Goal: Task Accomplishment & Management: Complete application form

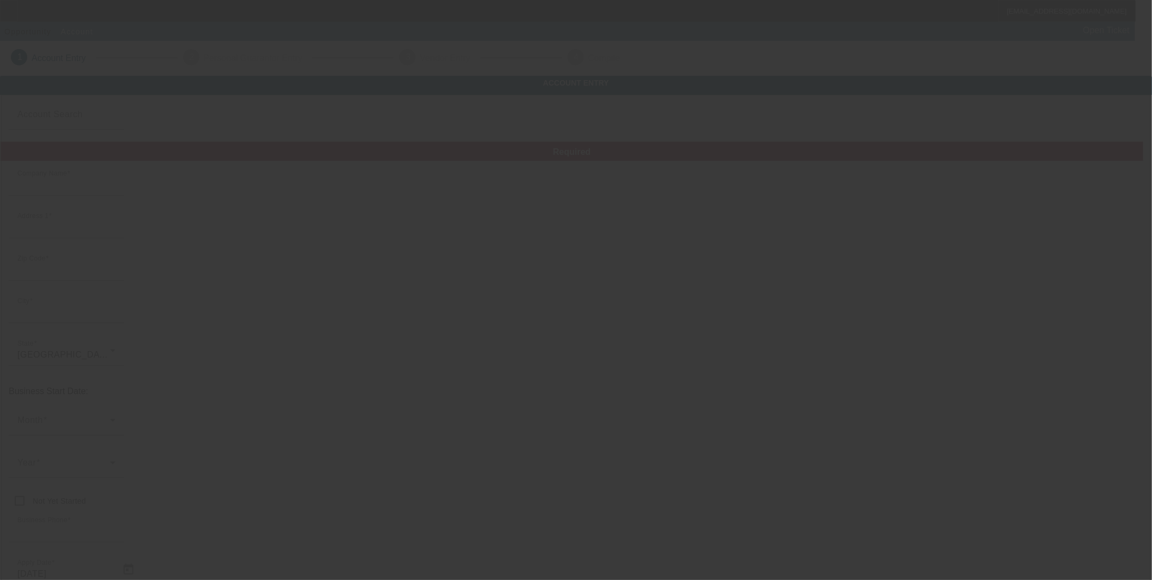
type input "Housour Enterprises, Inc."
type input "141 Ridge Rd"
type input "76230"
type input "Bowie"
type input "(940) 872-4777"
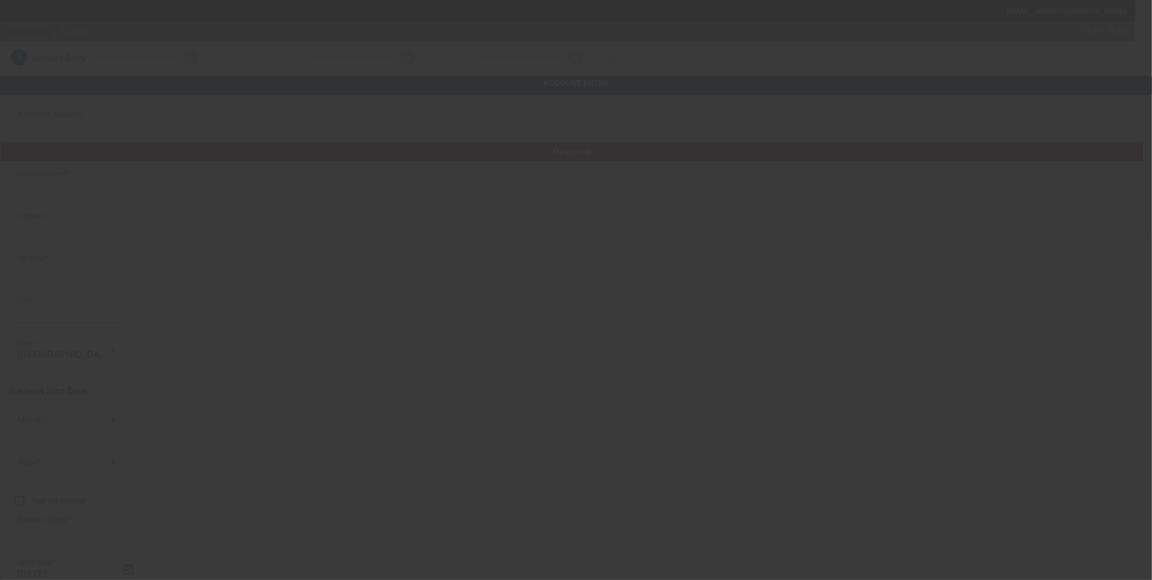
type input "Sister Act Connection"
type input "https://SMILINGJAKE.COM"
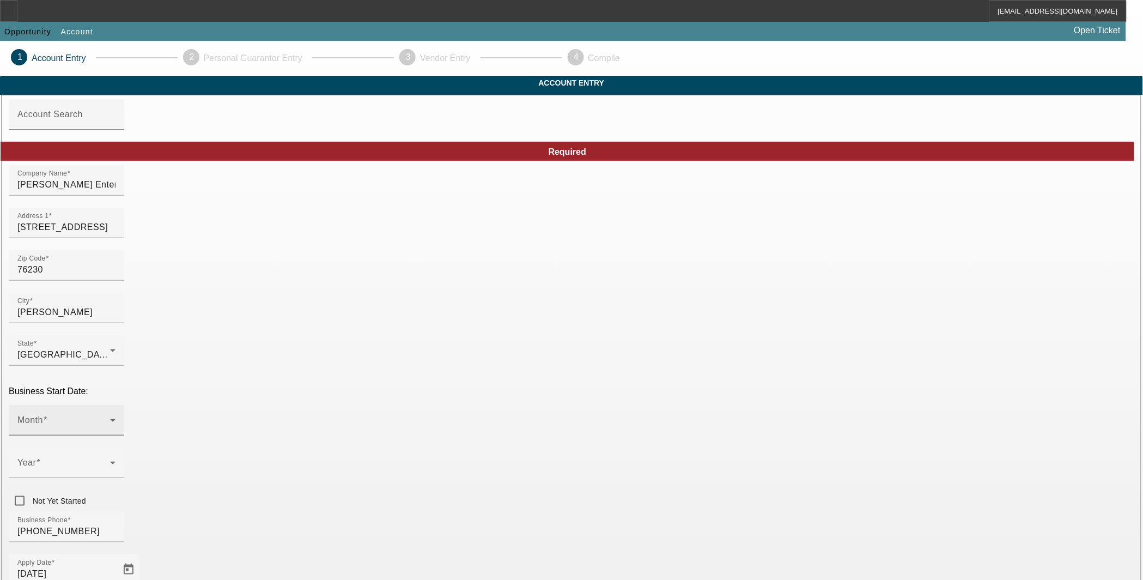
click at [119, 413] on icon at bounding box center [112, 419] width 13 height 13
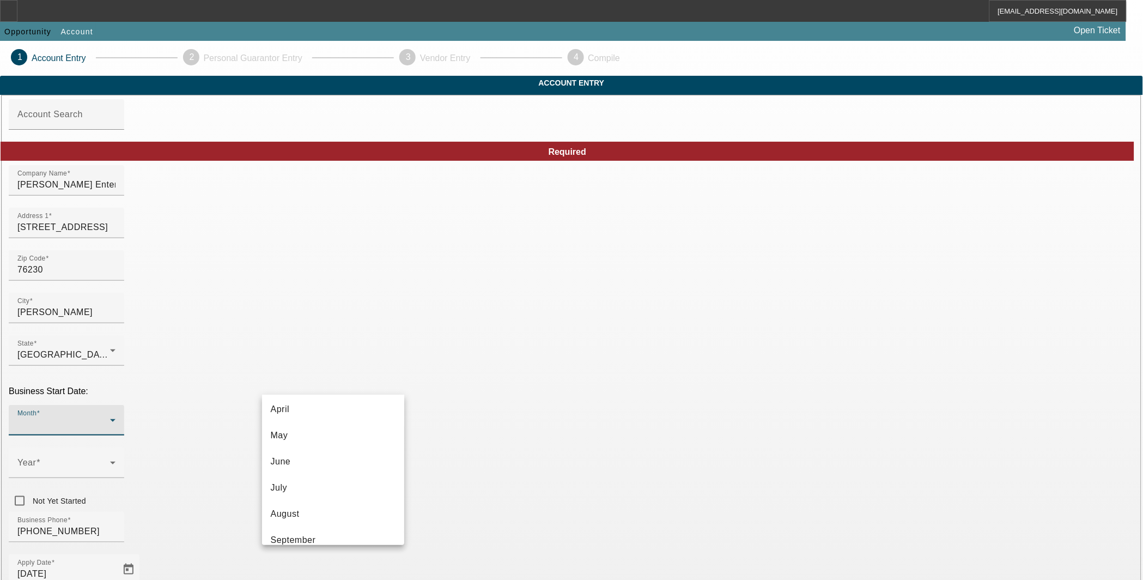
scroll to position [198, 0]
click at [305, 527] on span "December" at bounding box center [292, 527] width 42 height 13
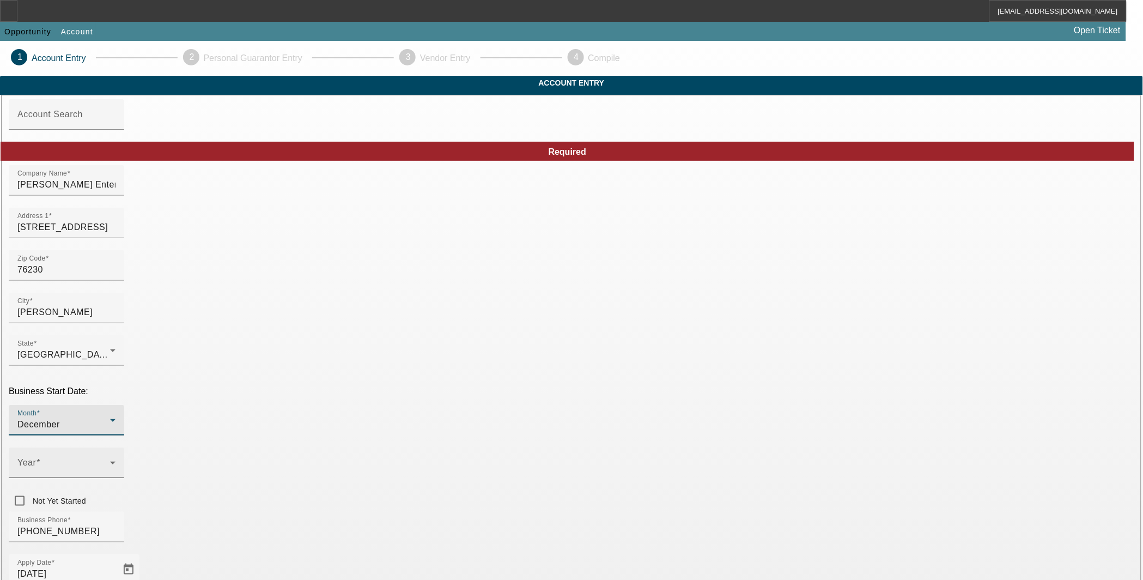
click at [115, 447] on div "Year" at bounding box center [66, 462] width 98 height 31
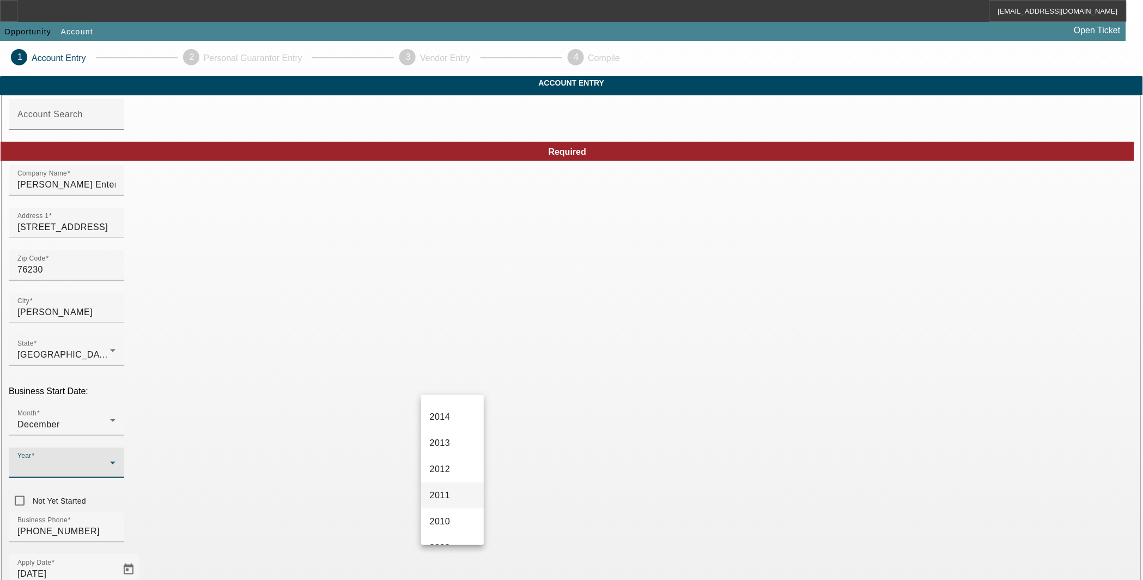
scroll to position [504, 0]
click at [451, 488] on mat-option "2006" at bounding box center [452, 484] width 63 height 26
click at [511, 511] on div "Business Phone (940) 872-4777" at bounding box center [571, 532] width 1125 height 42
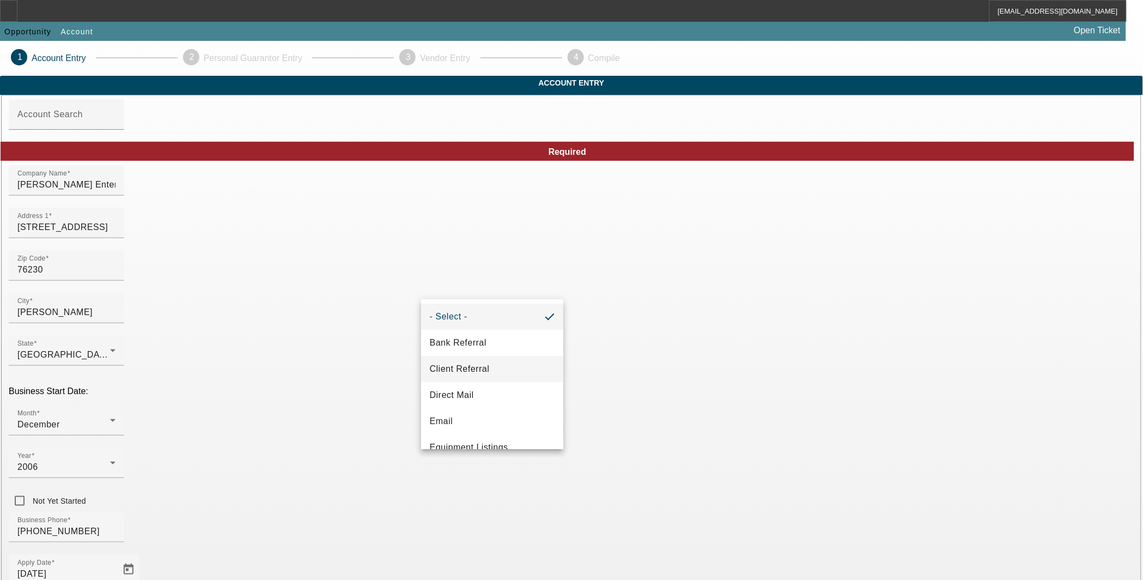
drag, startPoint x: 471, startPoint y: 346, endPoint x: 470, endPoint y: 362, distance: 15.8
click at [471, 349] on span "Bank Referral" at bounding box center [458, 342] width 57 height 13
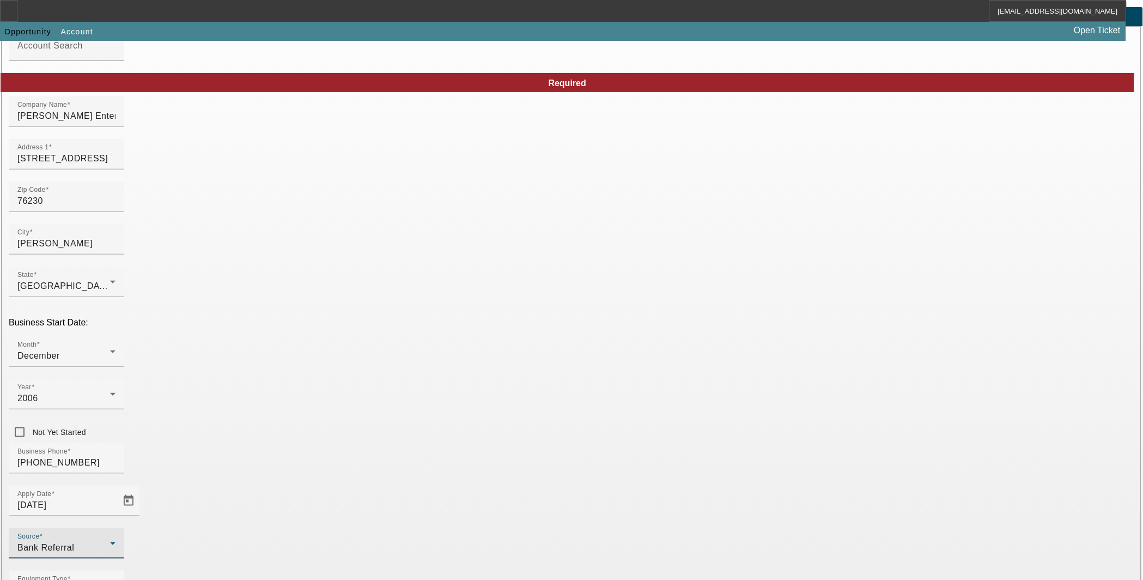
scroll to position [98, 0]
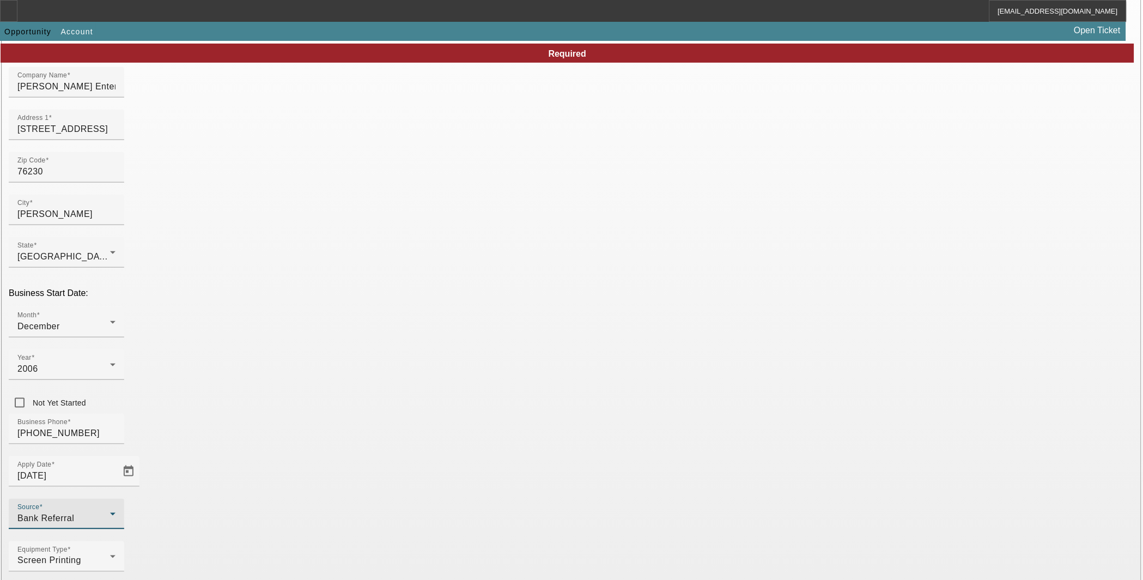
drag, startPoint x: 366, startPoint y: 559, endPoint x: 430, endPoint y: 529, distance: 70.7
click at [366, 558] on mat-option "Navitas Credit Corp" at bounding box center [333, 550] width 143 height 26
type input "Navitas Credit Corp"
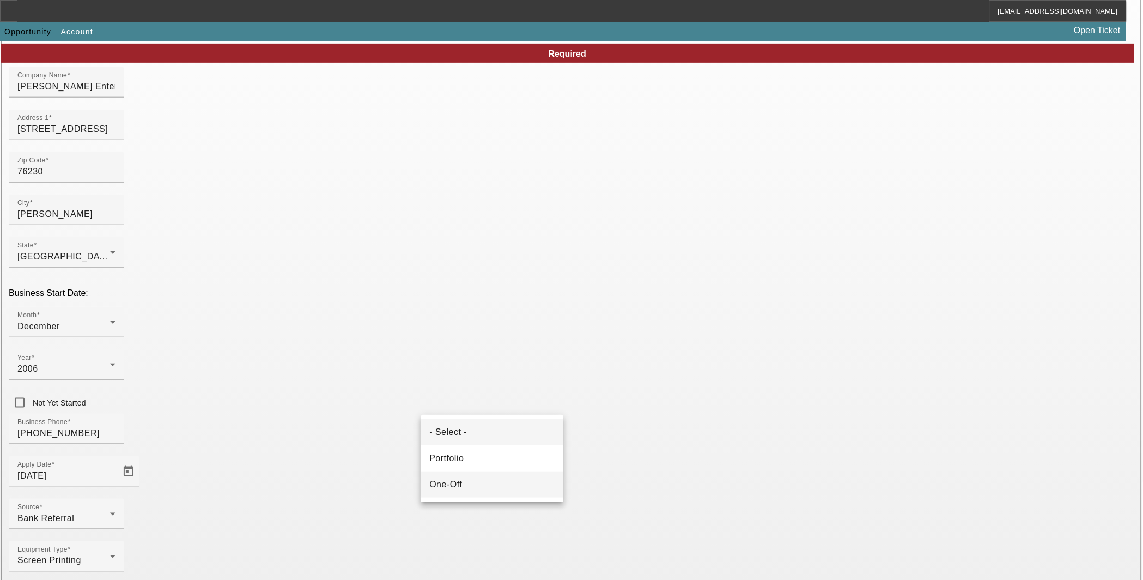
click at [460, 482] on span "One-Off" at bounding box center [446, 484] width 33 height 13
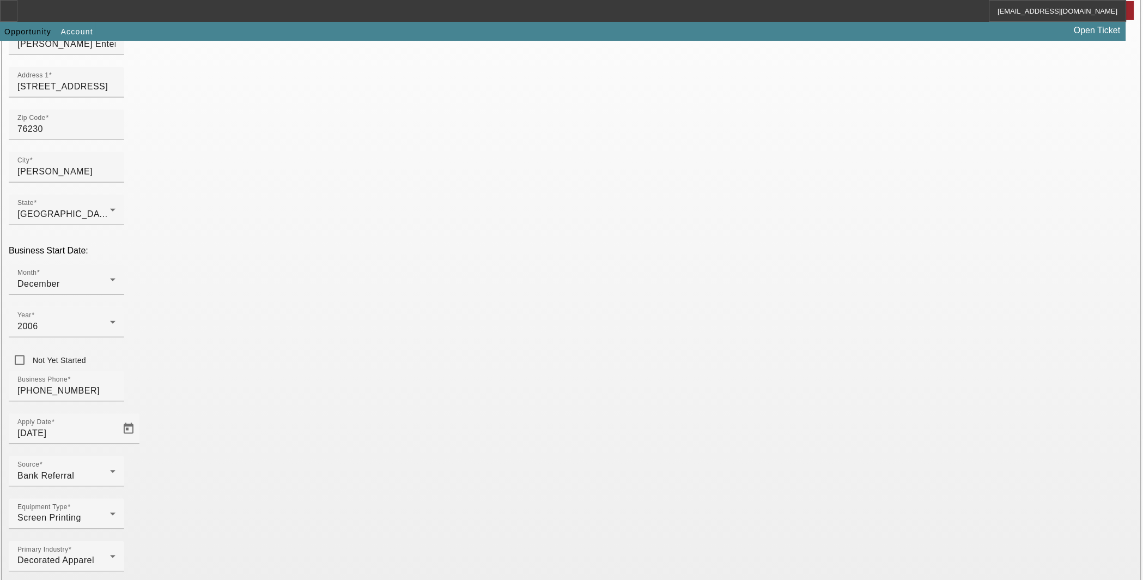
scroll to position [165, 0]
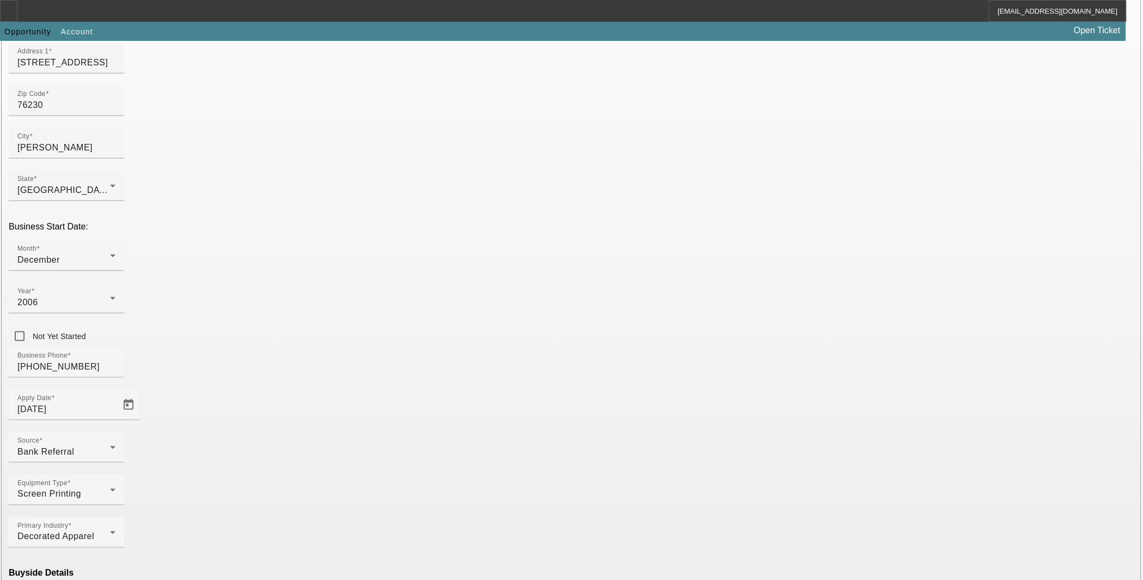
drag, startPoint x: 330, startPoint y: 480, endPoint x: 499, endPoint y: 524, distance: 174.5
click at [331, 480] on mat-option "Ineligible" at bounding box center [333, 484] width 143 height 26
click at [491, 557] on mat-option "Navitas Credit Corp" at bounding box center [492, 550] width 143 height 26
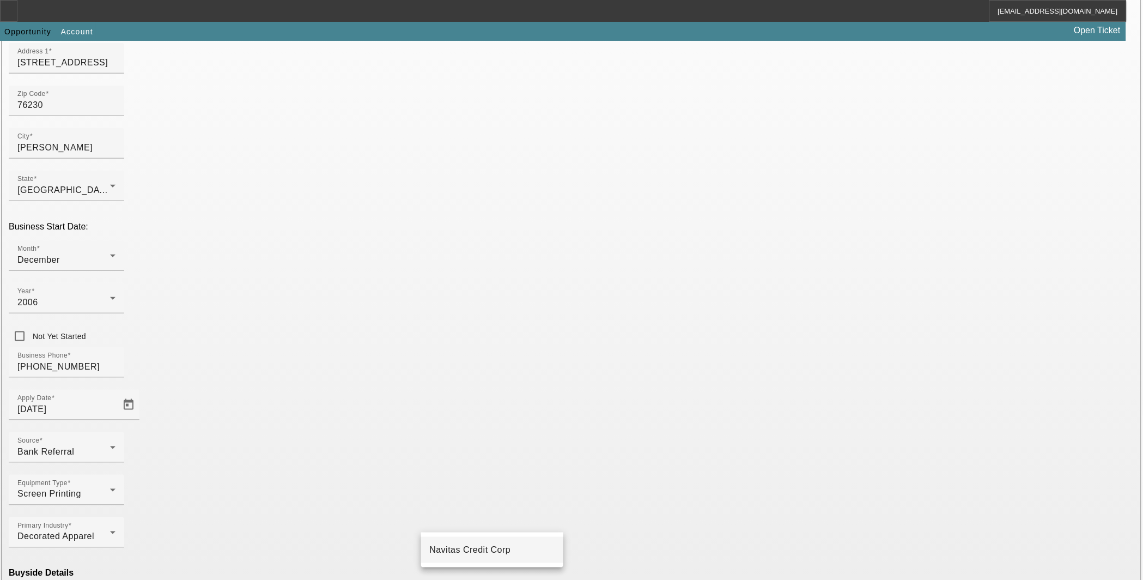
type input "Navitas Credit Corp"
paste input "20-8164238"
type input "20-8164238"
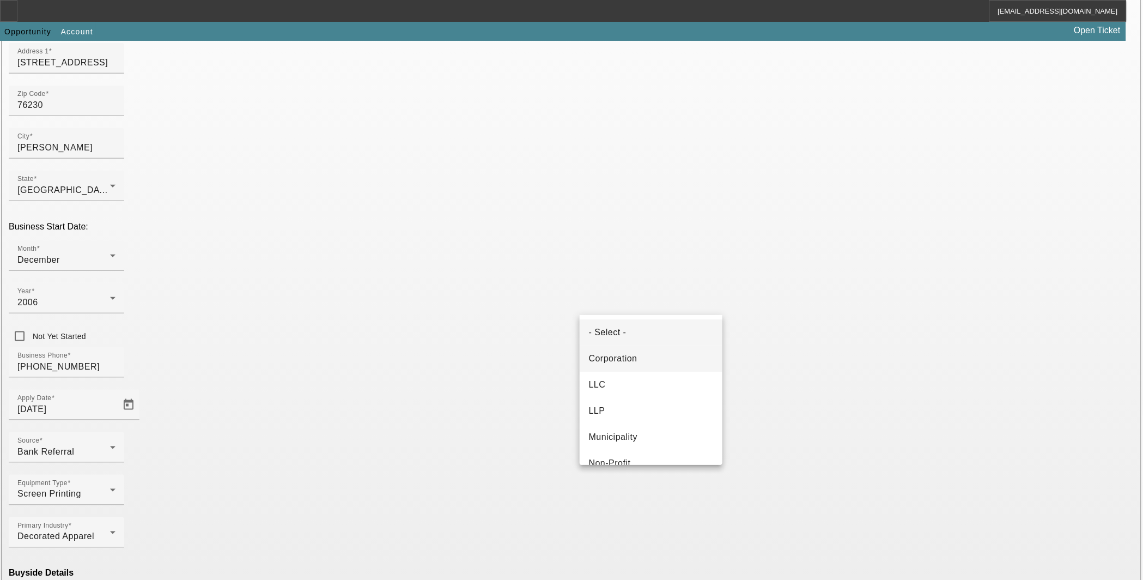
click at [627, 352] on span "Corporation" at bounding box center [612, 358] width 48 height 13
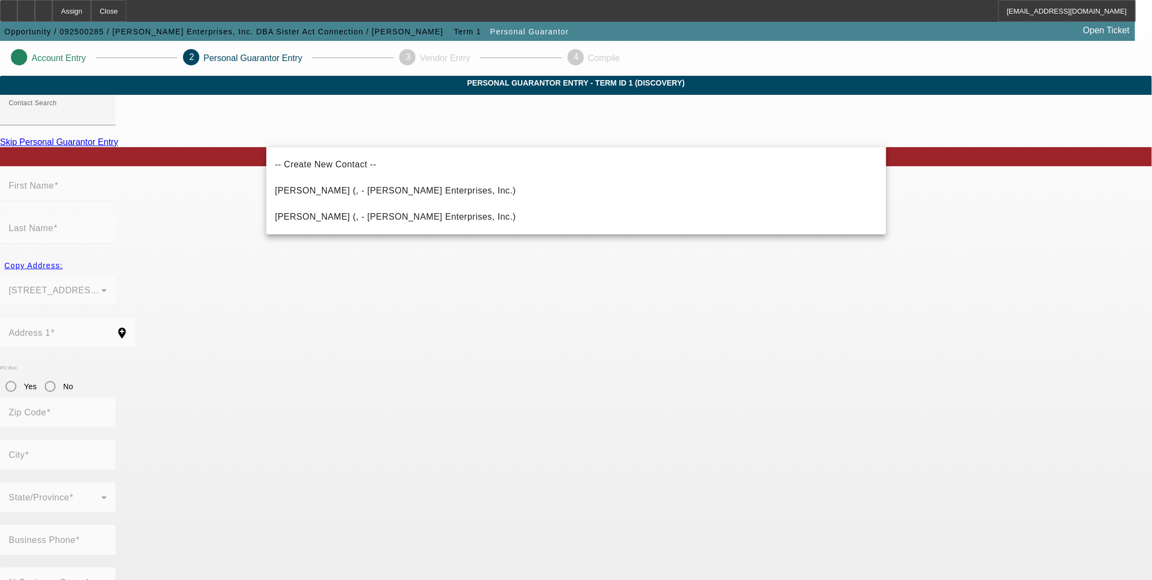
drag, startPoint x: 374, startPoint y: 222, endPoint x: 379, endPoint y: 221, distance: 5.5
click at [372, 222] on span "Housour, Donald (, - Housour Enterprises, Inc.)" at bounding box center [395, 216] width 241 height 13
type input "Housour, Donald (, - Housour Enterprises, Inc.)"
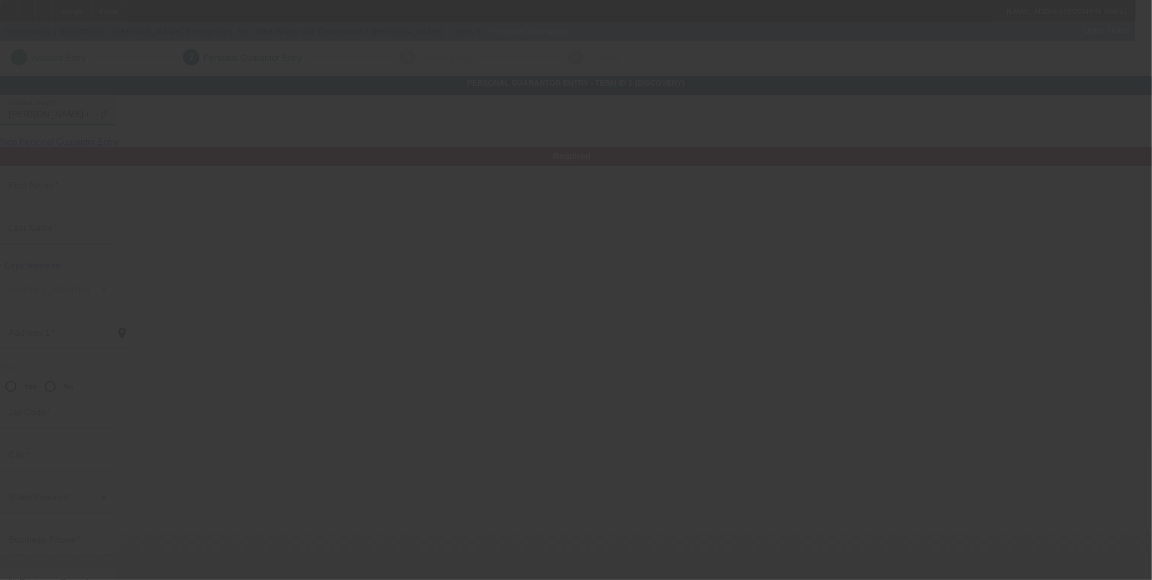
type input "Donald"
type input "Housour"
radio input "true"
type input "(940) 872-4777"
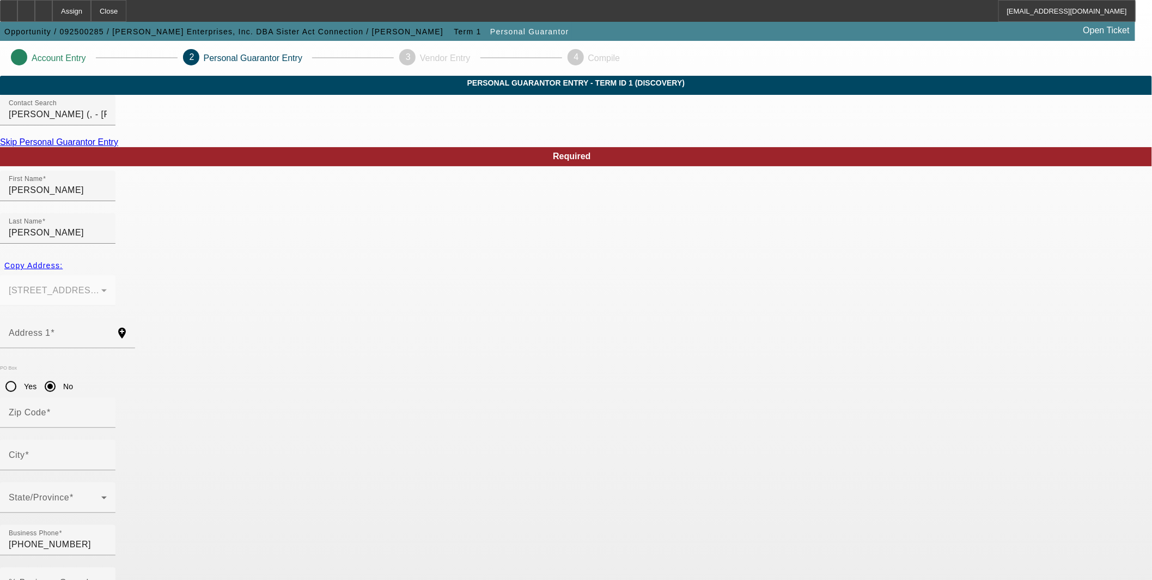
drag, startPoint x: 349, startPoint y: 467, endPoint x: 380, endPoint y: 465, distance: 30.6
paste input "306-68-7742"
type input "306-68-7742"
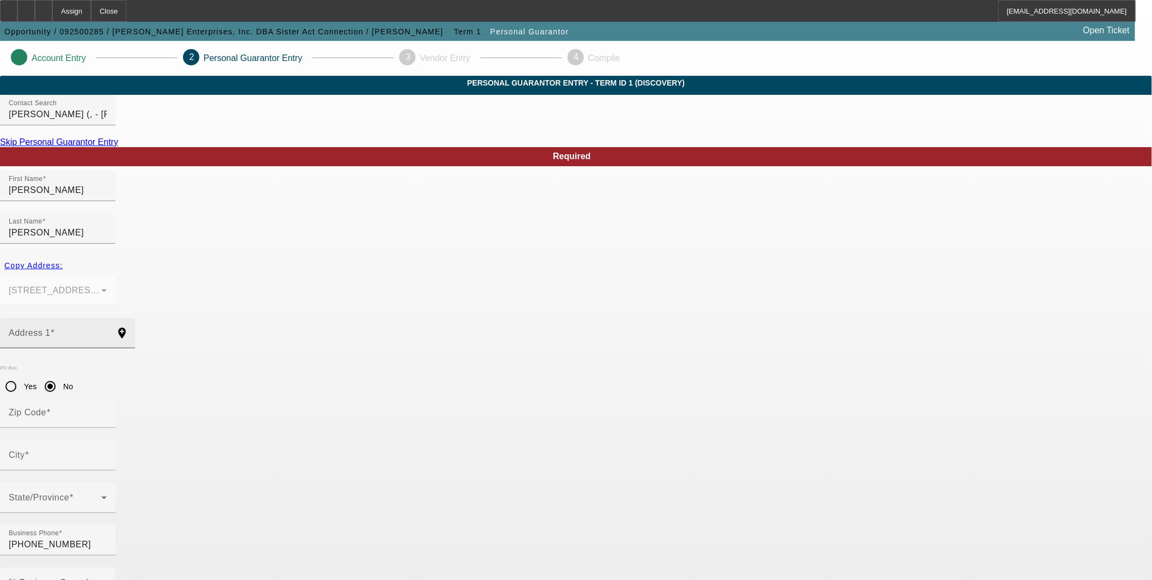
drag, startPoint x: 297, startPoint y: 298, endPoint x: 352, endPoint y: 301, distance: 55.6
click at [51, 328] on mat-label "Address 1" at bounding box center [30, 332] width 42 height 9
click at [107, 331] on input "Address 1" at bounding box center [58, 337] width 98 height 13
paste input "106 N Mason St"
click at [107, 331] on input "106 N Mason St b" at bounding box center [58, 337] width 98 height 13
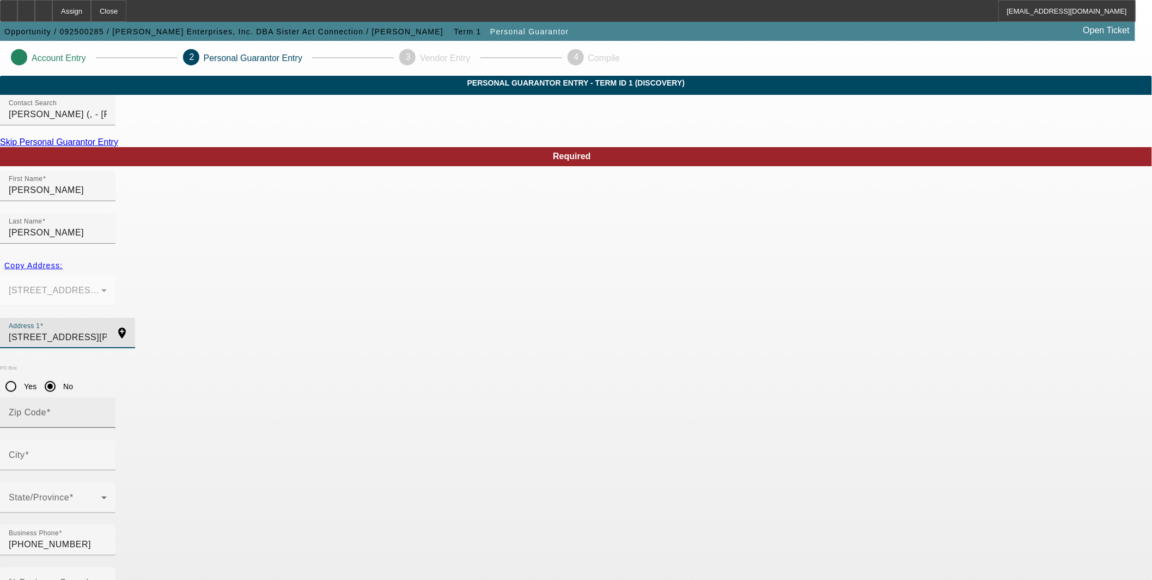
type input "106 N Mason St"
click at [46, 407] on mat-label "Zip Code" at bounding box center [28, 411] width 38 height 9
click at [107, 410] on input "Zip Code" at bounding box center [58, 416] width 98 height 13
type input "76230"
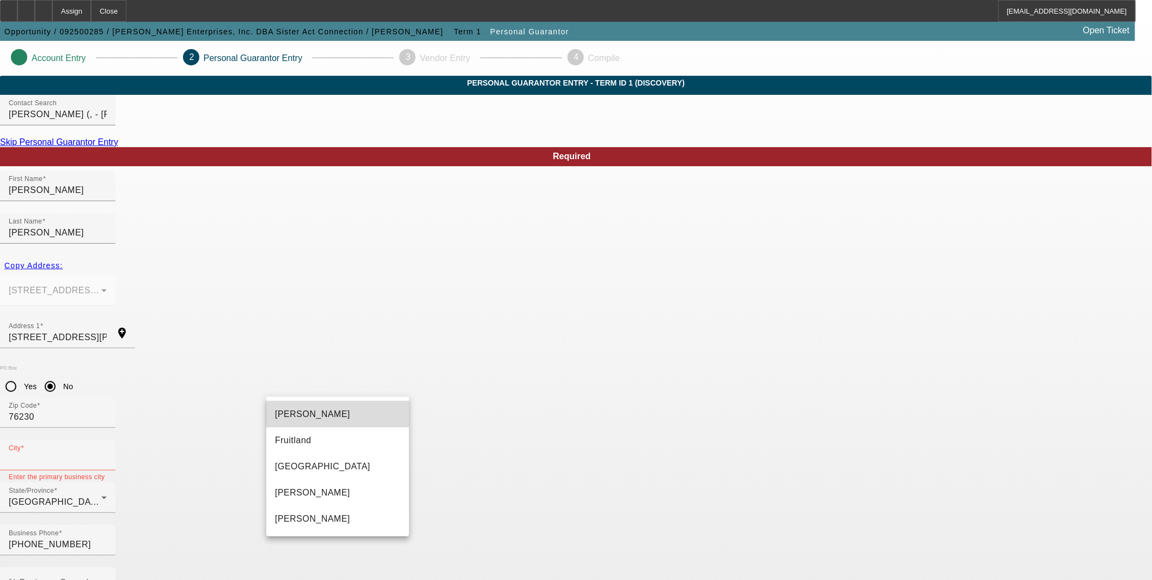
click at [325, 407] on mat-option "Bowie" at bounding box center [337, 414] width 143 height 26
type input "Bowie"
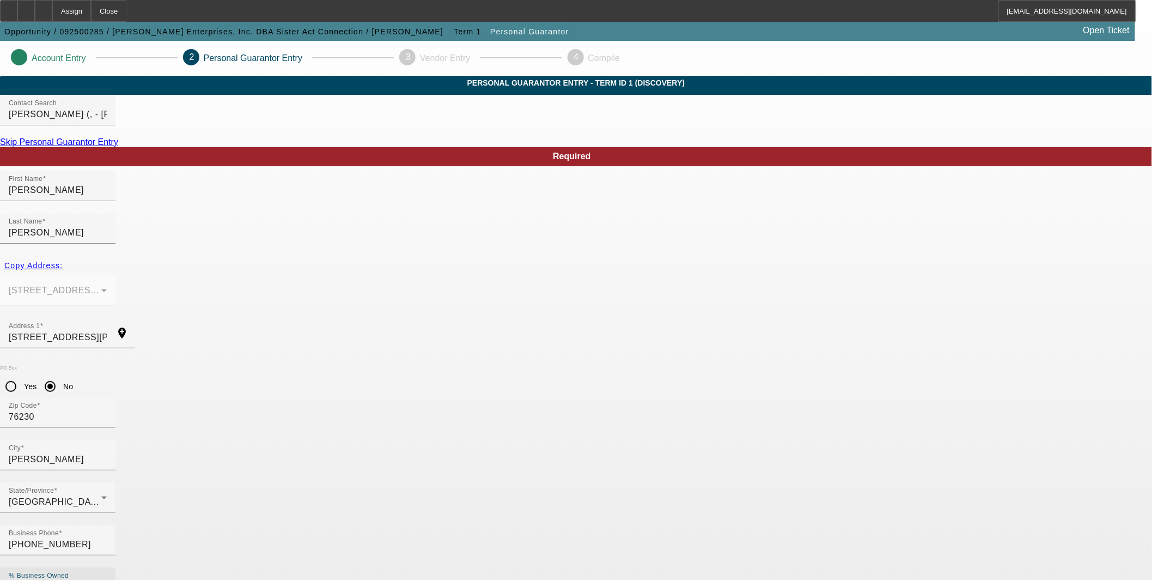
click input "% Business Owned"
type input "50"
click button "Submit"
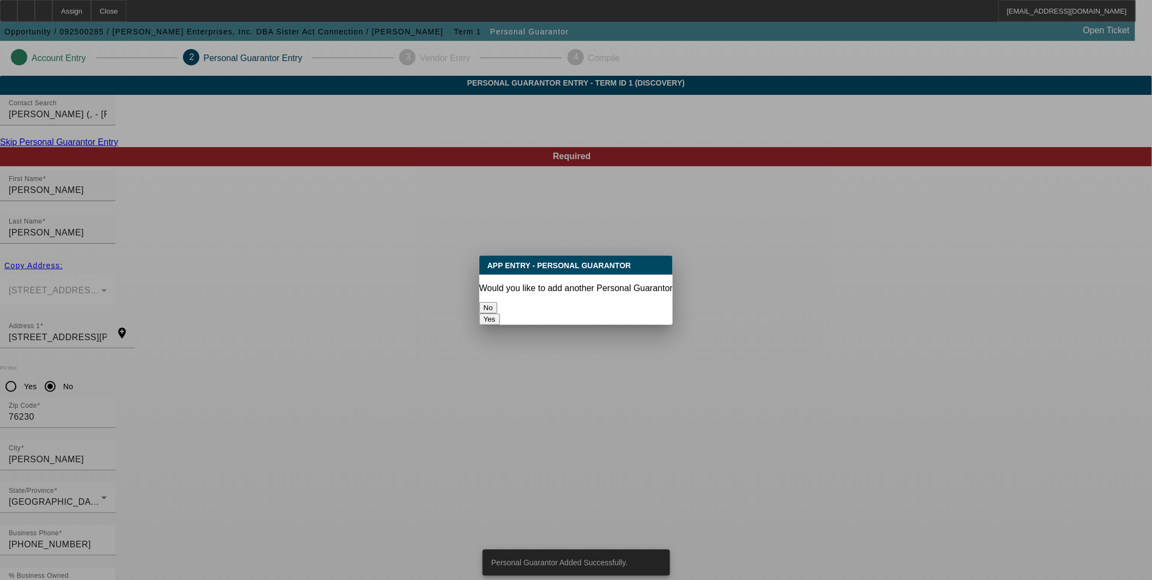
click button "Yes"
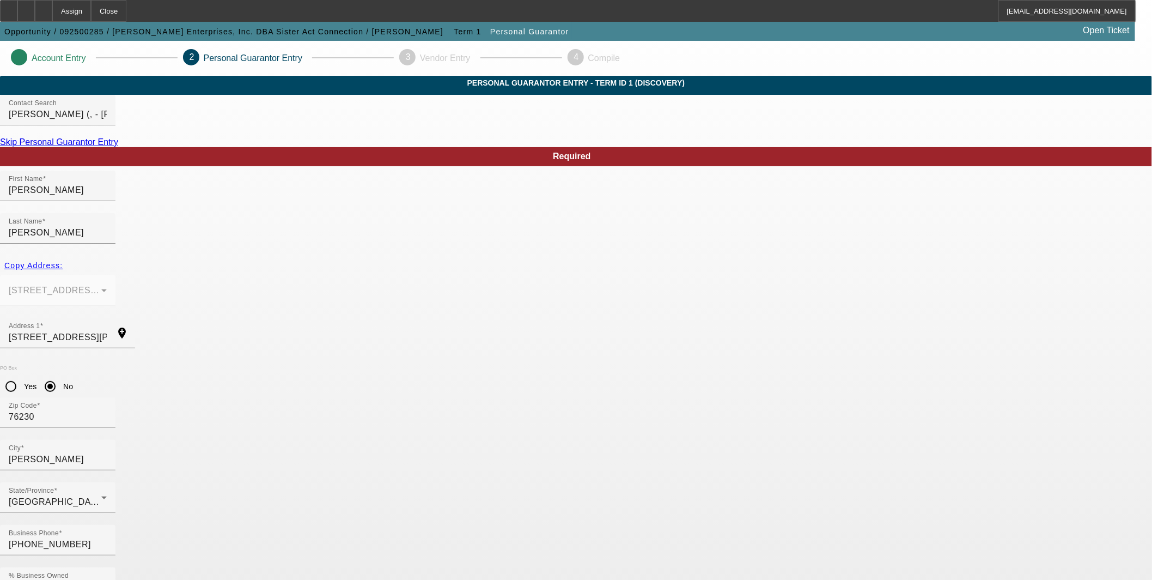
radio input "false"
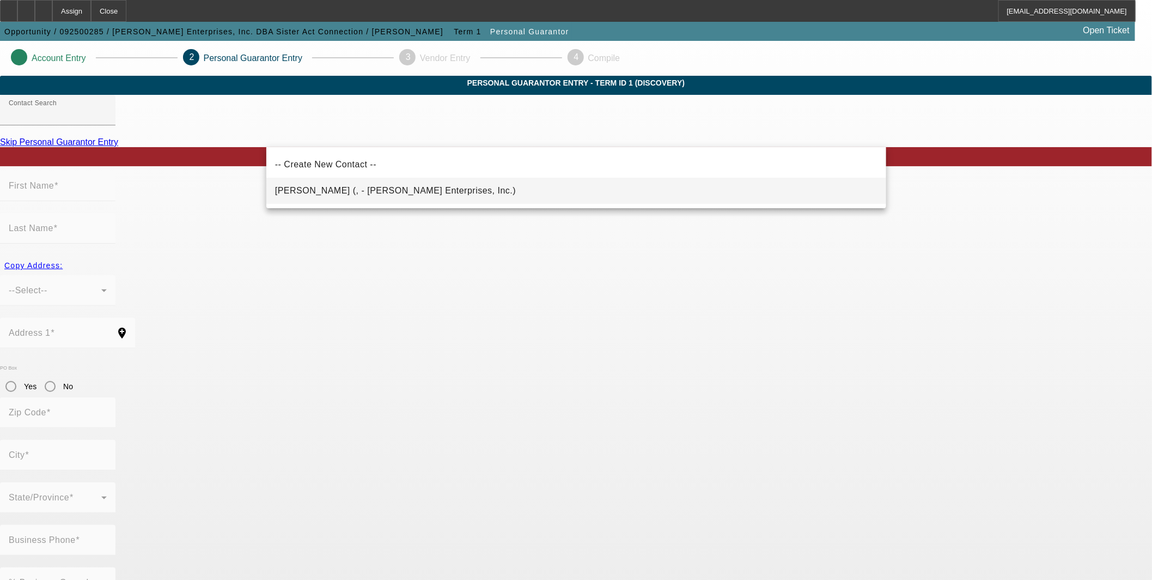
click span "Housour, Chantel (, - Housour Enterprises, Inc.)"
type input "Housour, Chantel (, - Housour Enterprises, Inc.)"
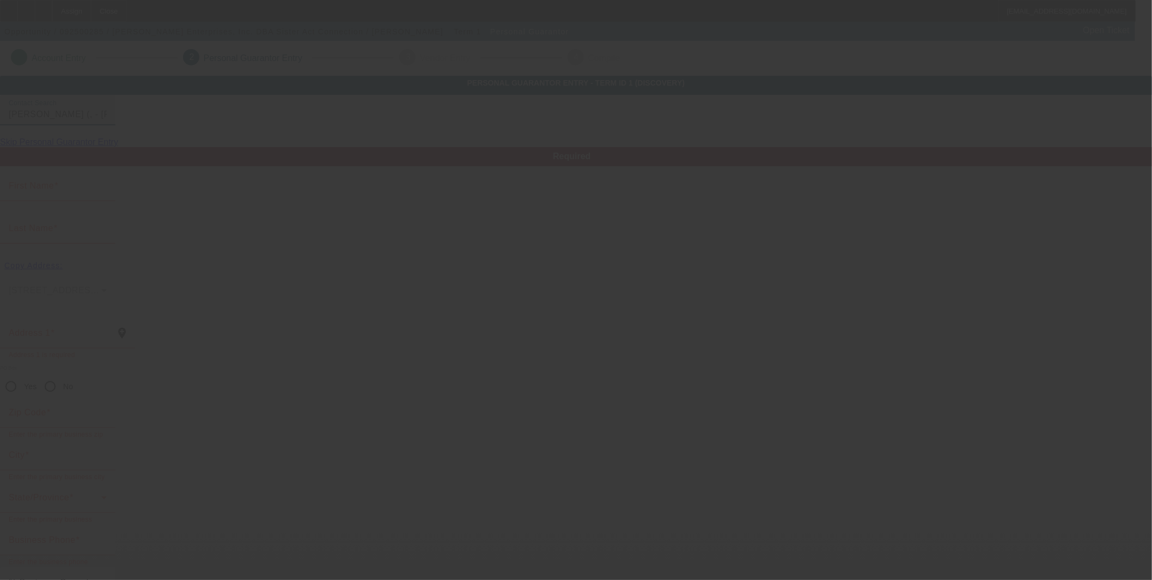
type input "Chantel"
type input "Housour"
radio input "true"
type input "(940) 872-4777"
type input "sales@sisteractconnection.com"
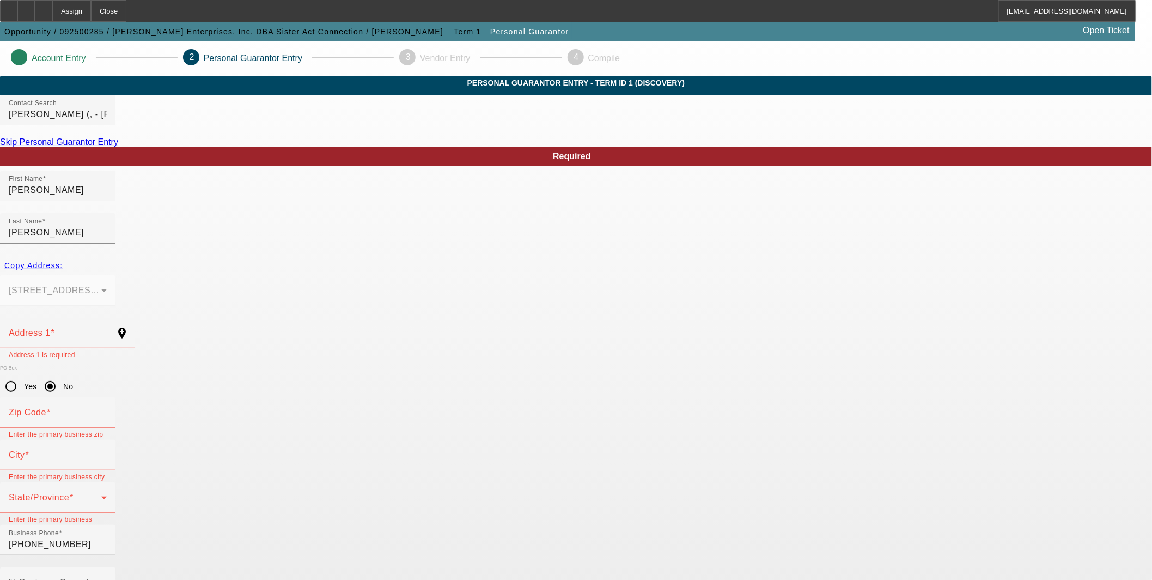
click div "Social Security Number"
click input "Social Security Number"
paste input "462-55-5446"
type input "462-55-5446"
click input "% Business Owned"
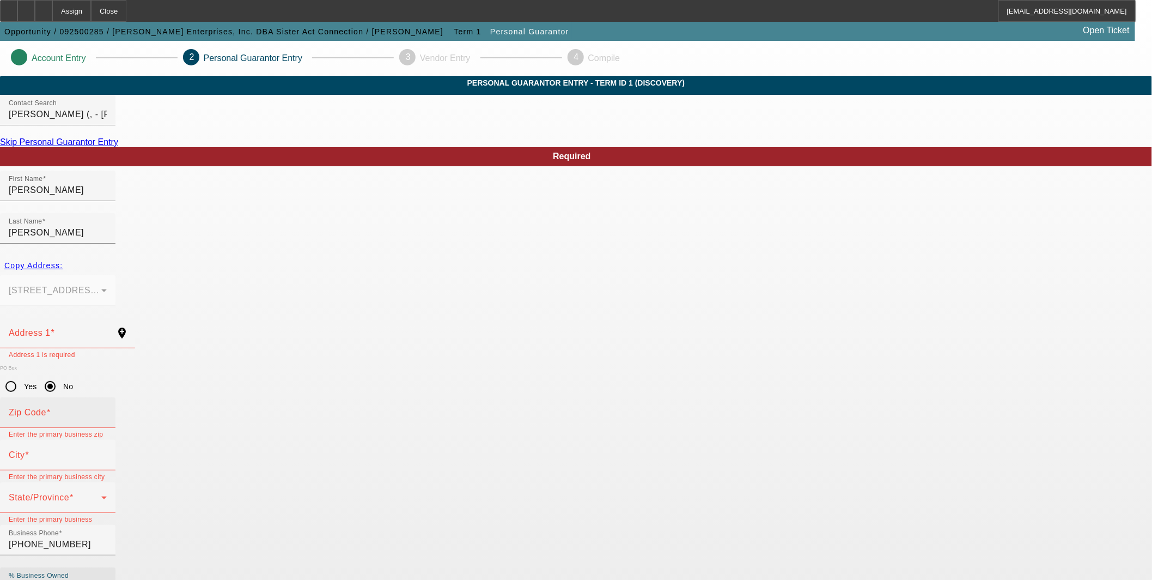
type input "50"
click input "Zip Code"
click input "Address 1"
paste input "106 N Mason St"
type input "106 N Mason St"
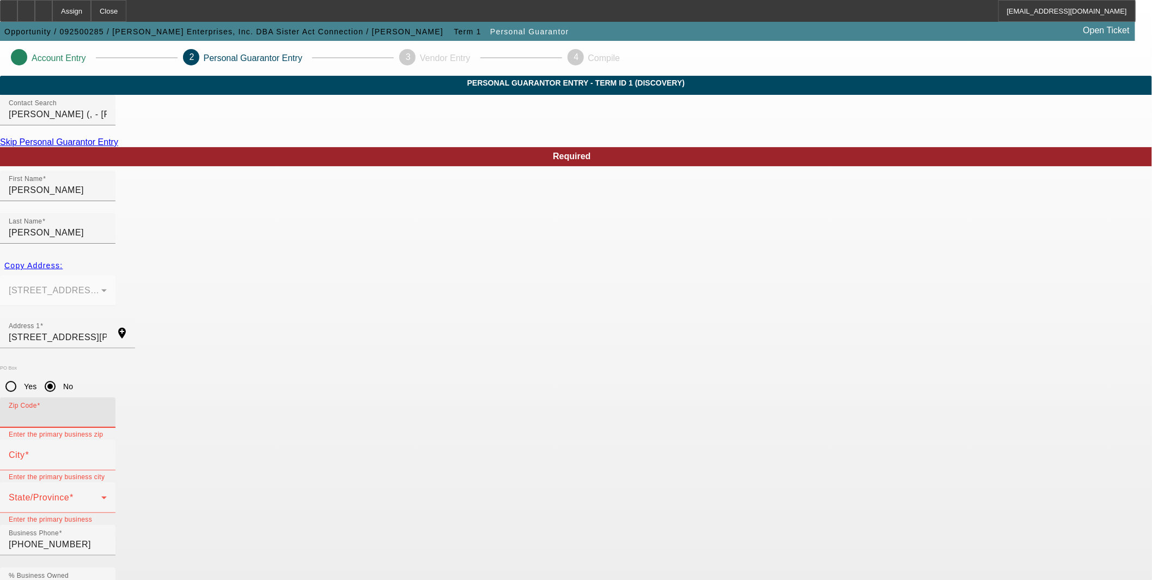
drag, startPoint x: 480, startPoint y: 340, endPoint x: 601, endPoint y: 343, distance: 121.0
click input "Zip Code"
type input "76230"
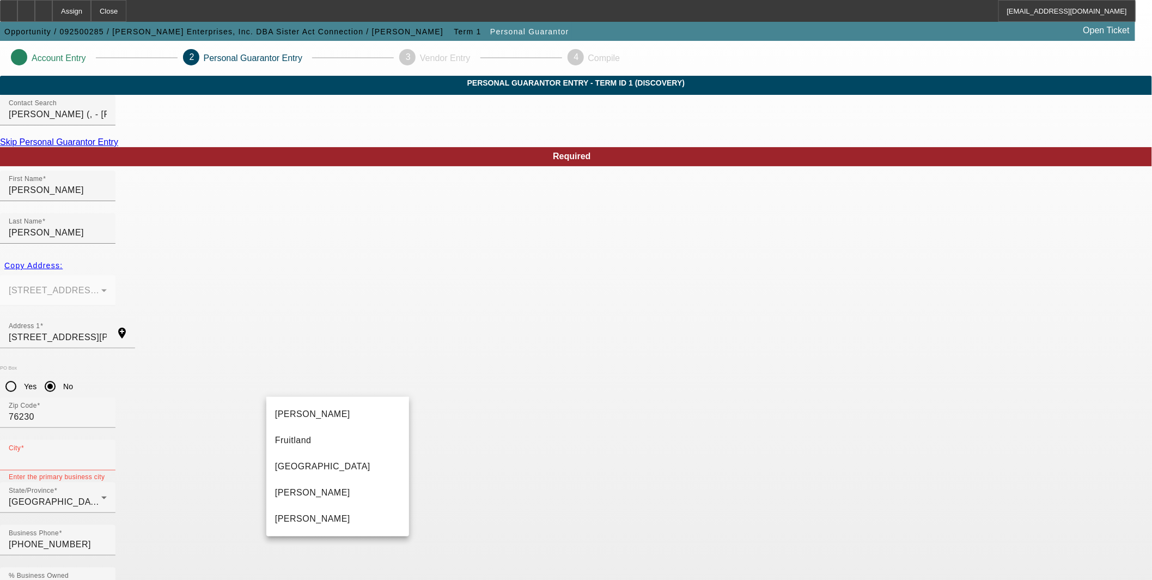
click div "Bowie Fruitland Newport Postoak Stoneburg"
click mat-option "Bowie"
type input "Bowie"
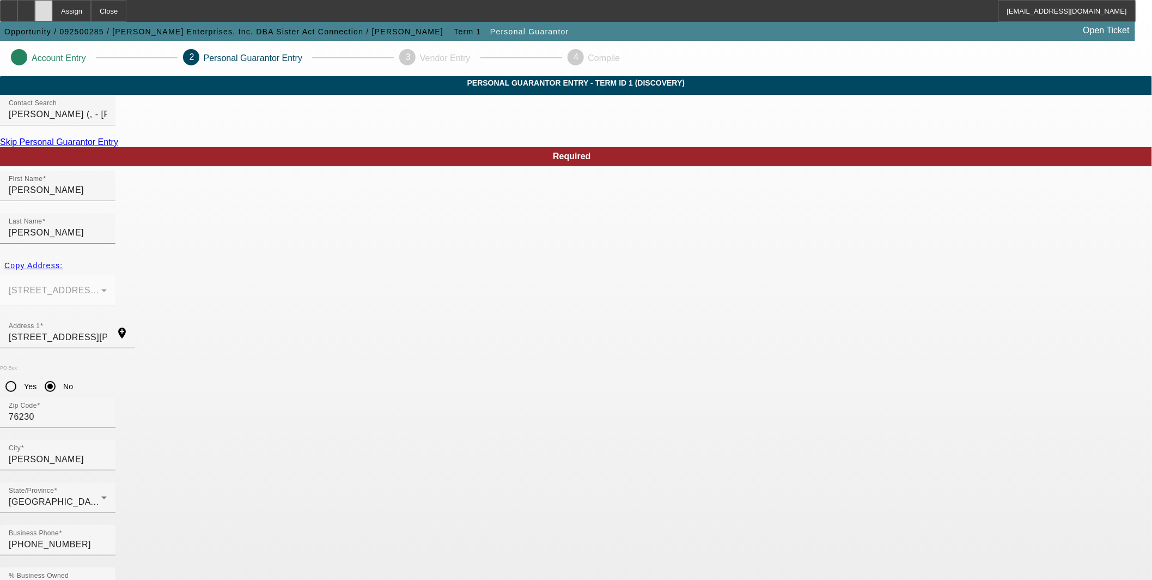
click icon
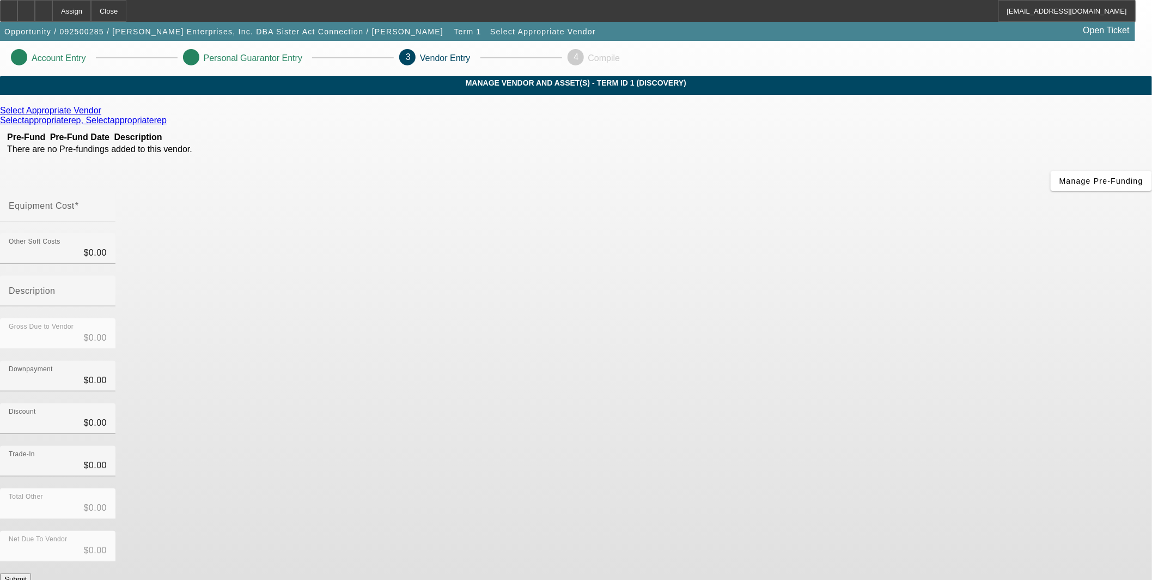
click at [104, 115] on link at bounding box center [102, 111] width 3 height 10
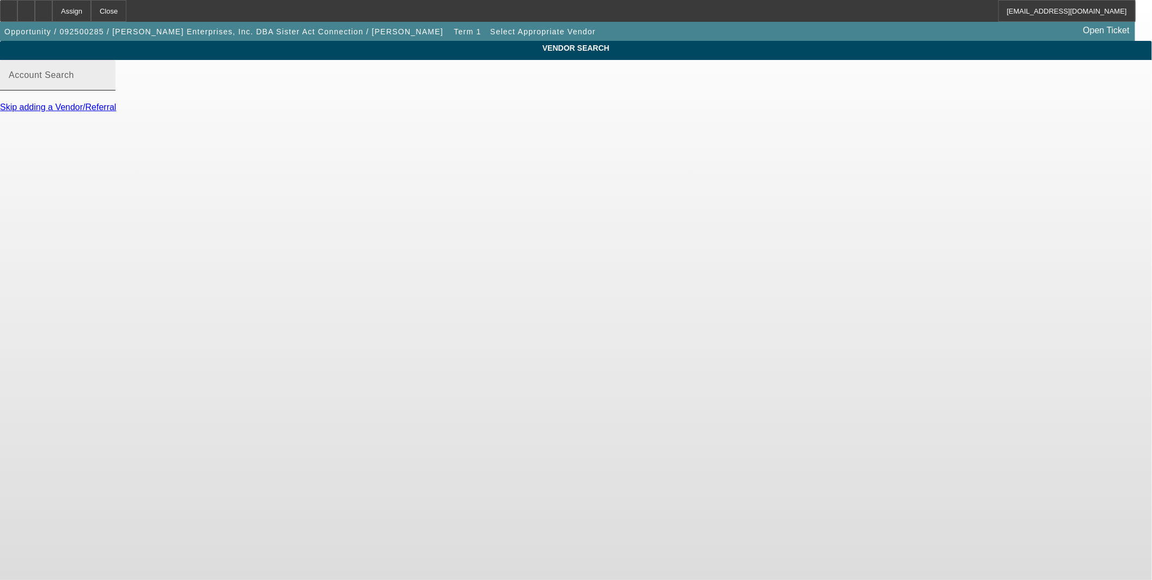
click at [107, 86] on input "Account Search" at bounding box center [58, 79] width 98 height 13
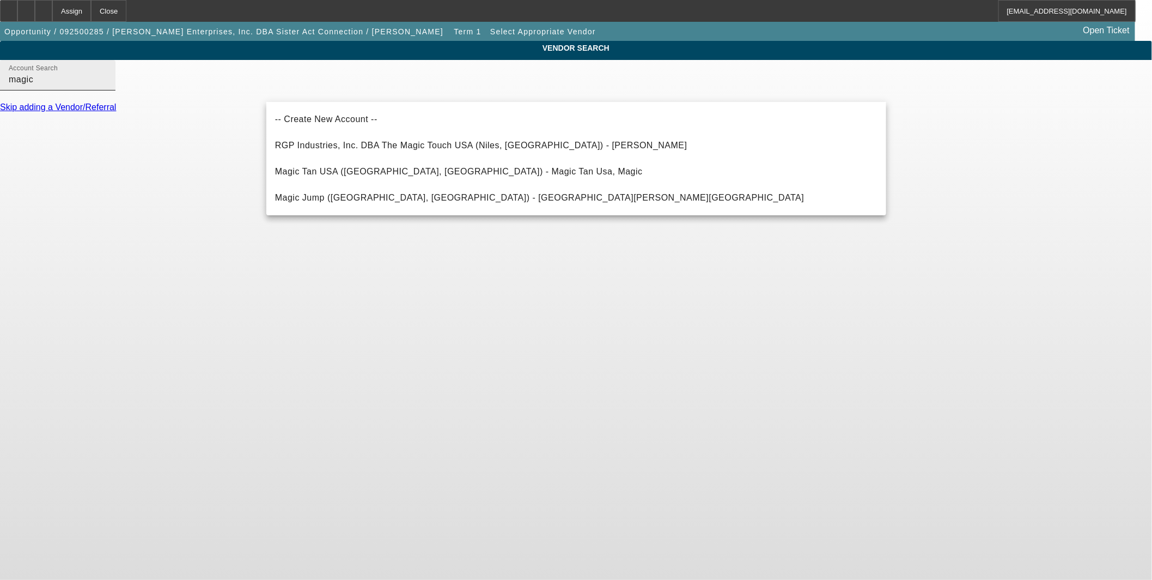
click at [107, 86] on input "magic" at bounding box center [58, 79] width 98 height 13
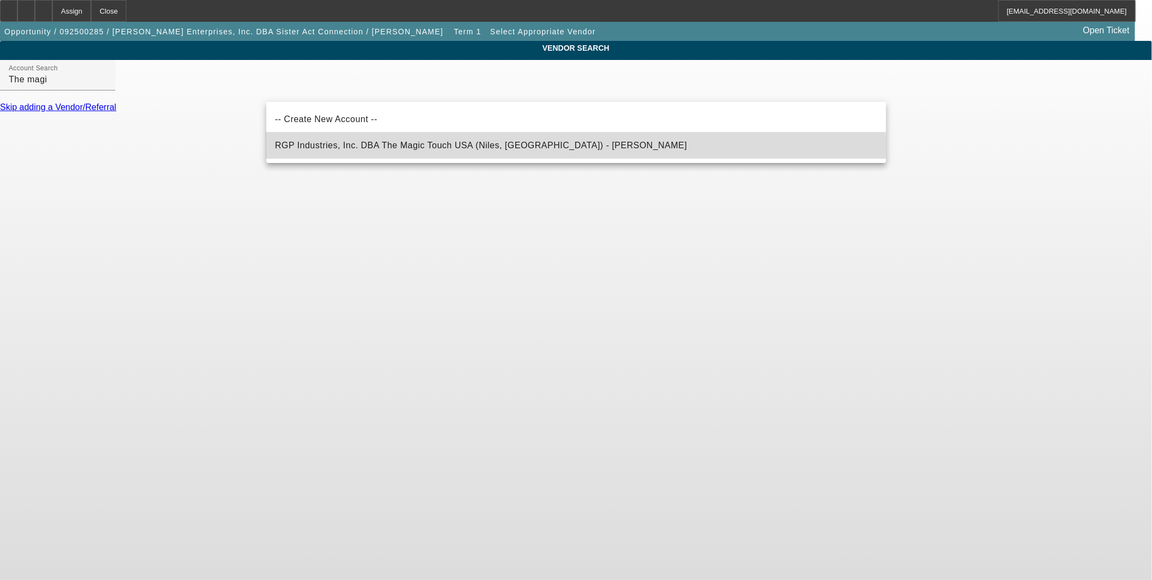
click at [403, 148] on span "RGP Industries, Inc. DBA The Magic Touch USA (Niles, IL) - Herring, Tom" at bounding box center [481, 145] width 412 height 9
type input "RGP Industries, Inc. DBA The Magic Touch USA (Niles, IL) - Herring, Tom"
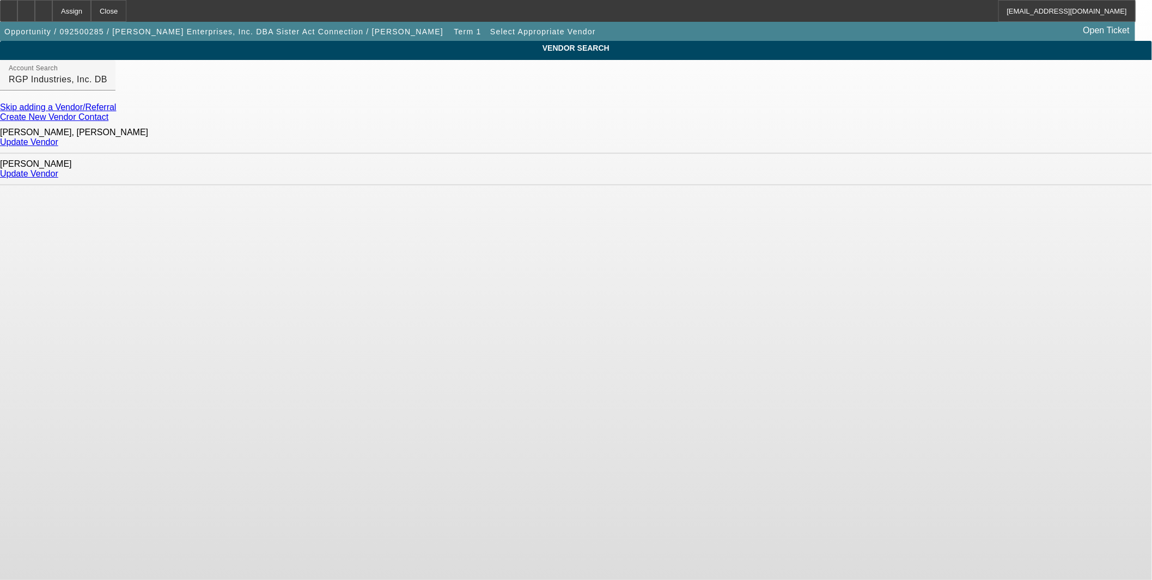
click at [58, 139] on link "Update Vendor" at bounding box center [29, 141] width 58 height 9
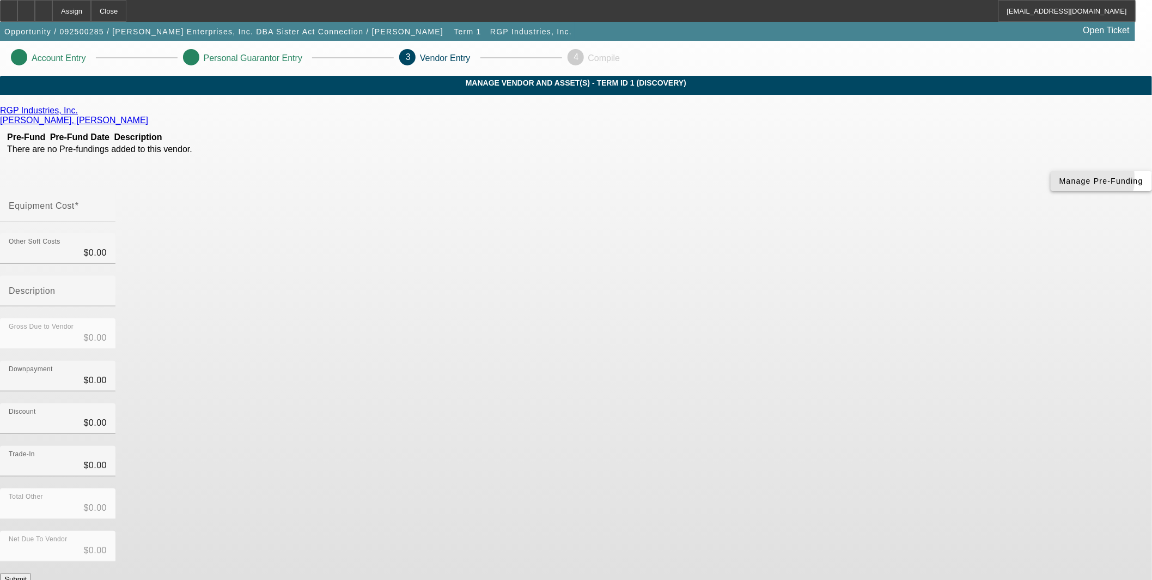
click at [1059, 185] on span "Manage Pre-Funding" at bounding box center [1101, 180] width 84 height 9
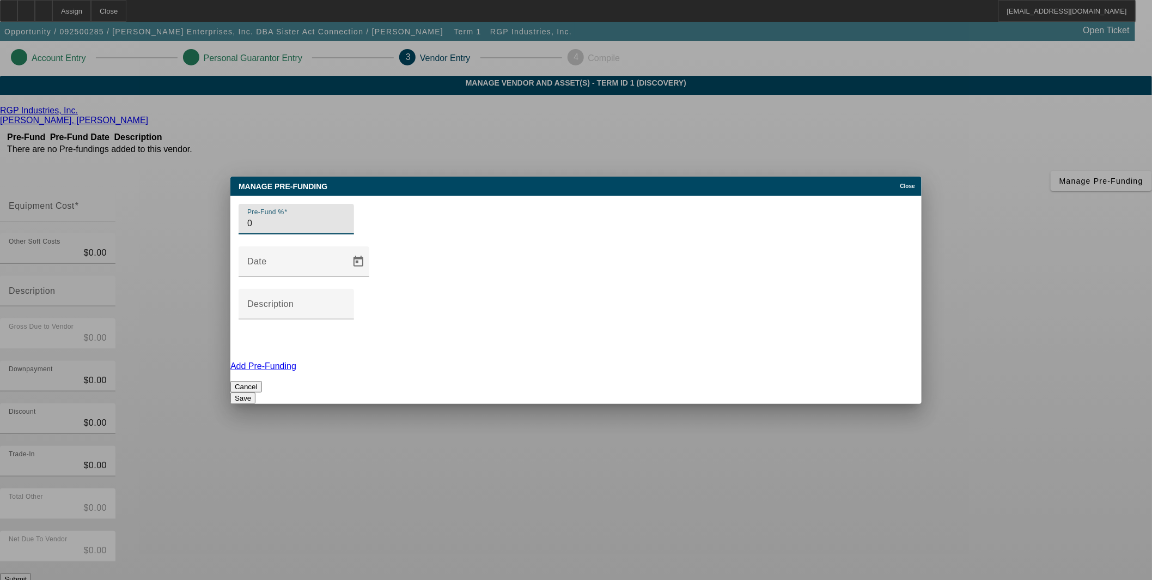
type input "0"
click at [255, 392] on button "Save" at bounding box center [242, 397] width 25 height 11
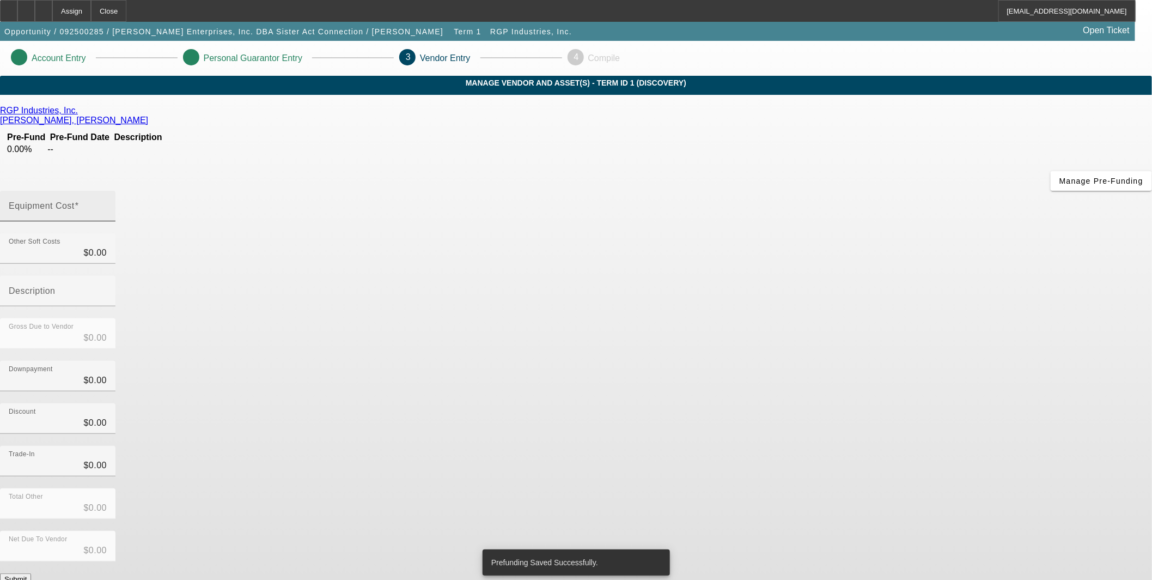
click at [75, 201] on mat-label "Equipment Cost" at bounding box center [42, 205] width 66 height 9
click at [107, 204] on input "Equipment Cost" at bounding box center [58, 210] width 98 height 13
type input "2"
type input "$2.00"
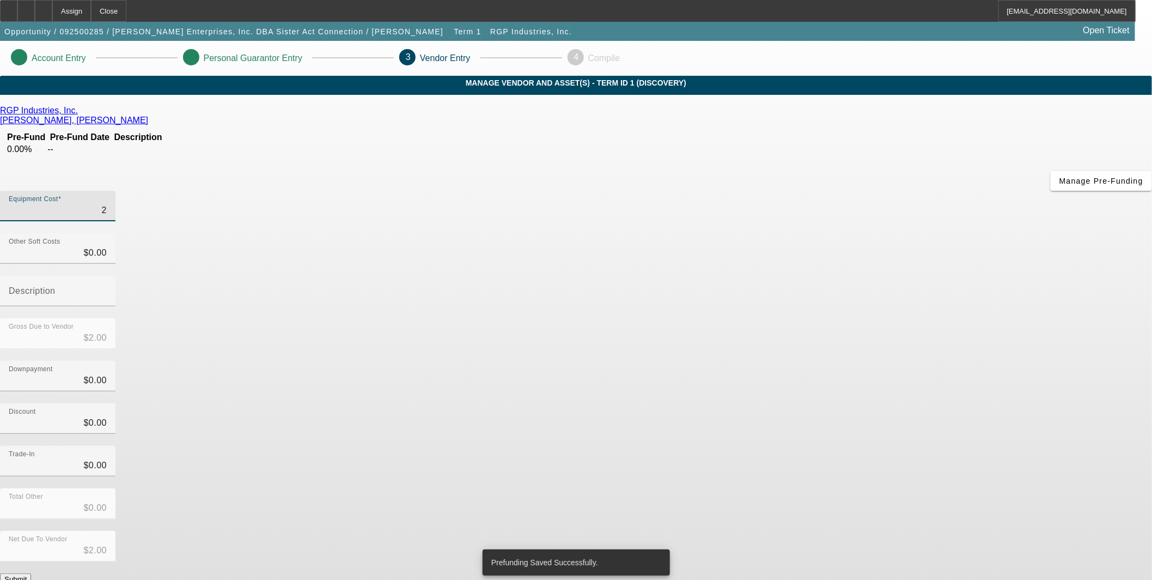
type input "21"
type input "$21.00"
type input "210"
type input "$210.00"
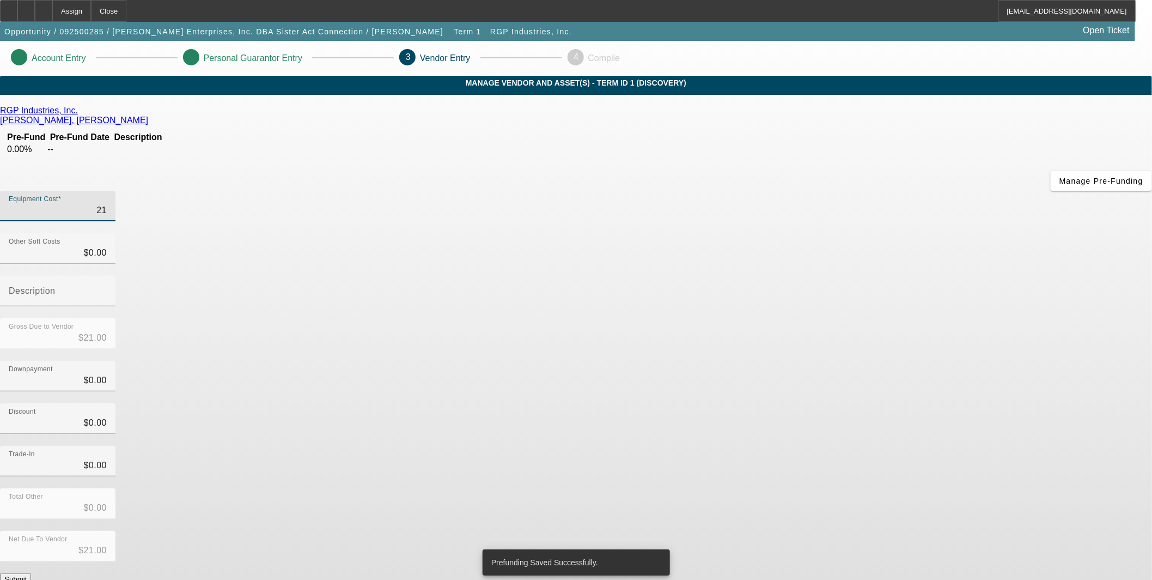
type input "$210.00"
type input "2100"
type input "$2,100.00"
type input "21000"
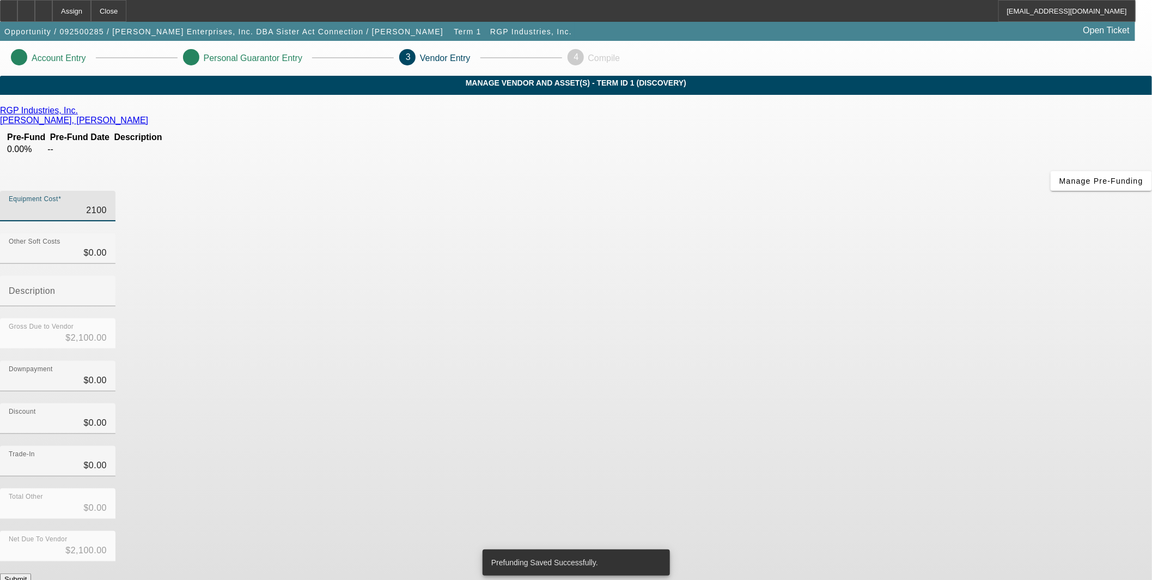
type input "$21,000.00"
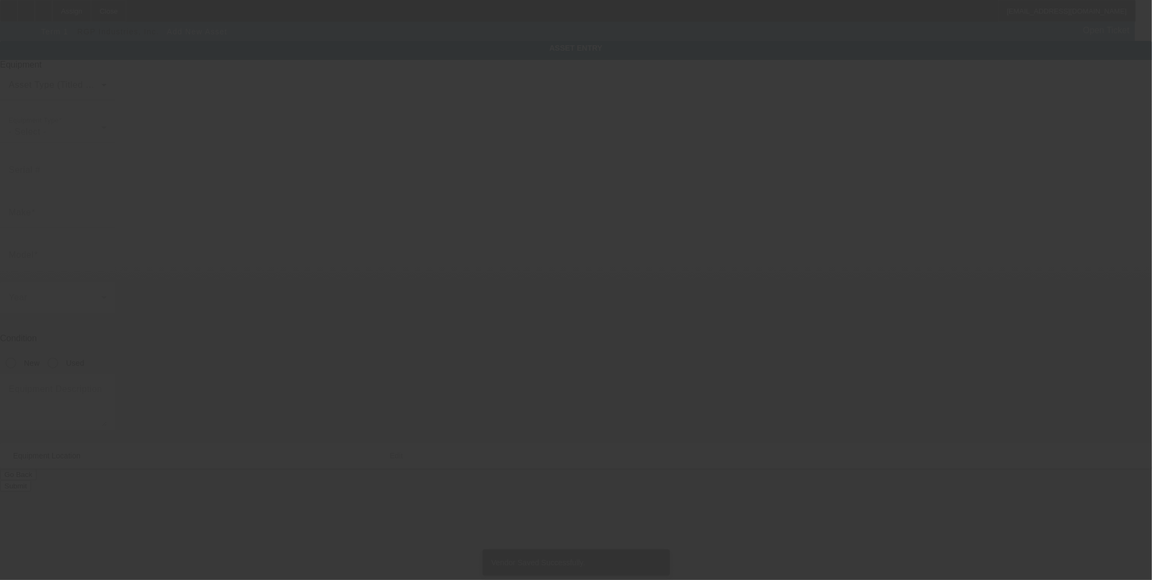
type input "141 Ridge Rd"
type input "Bowie"
type input "76230"
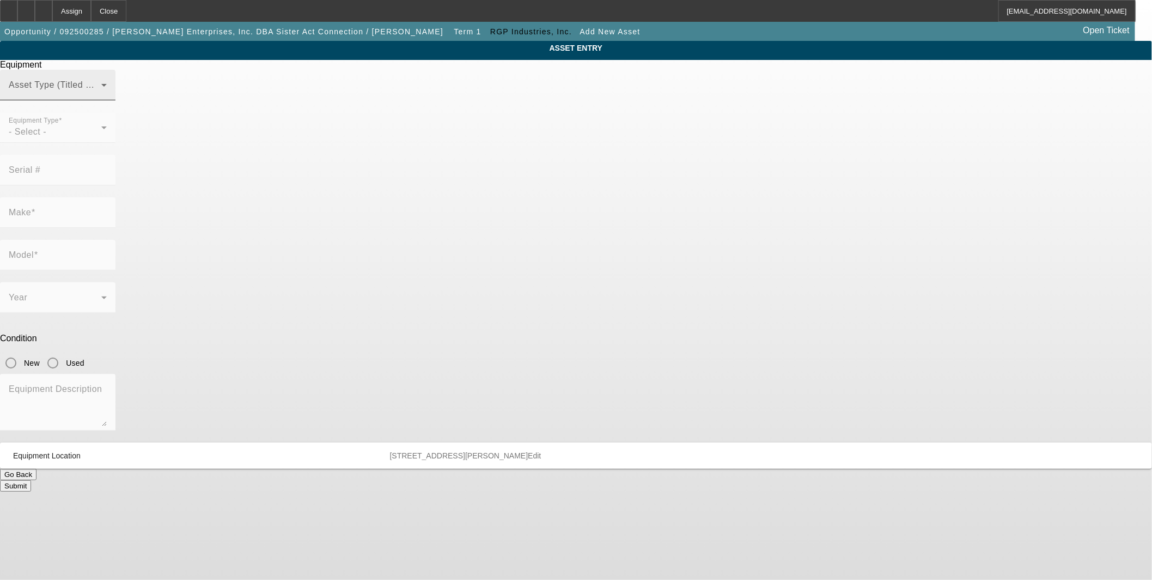
click at [101, 96] on span at bounding box center [55, 89] width 93 height 13
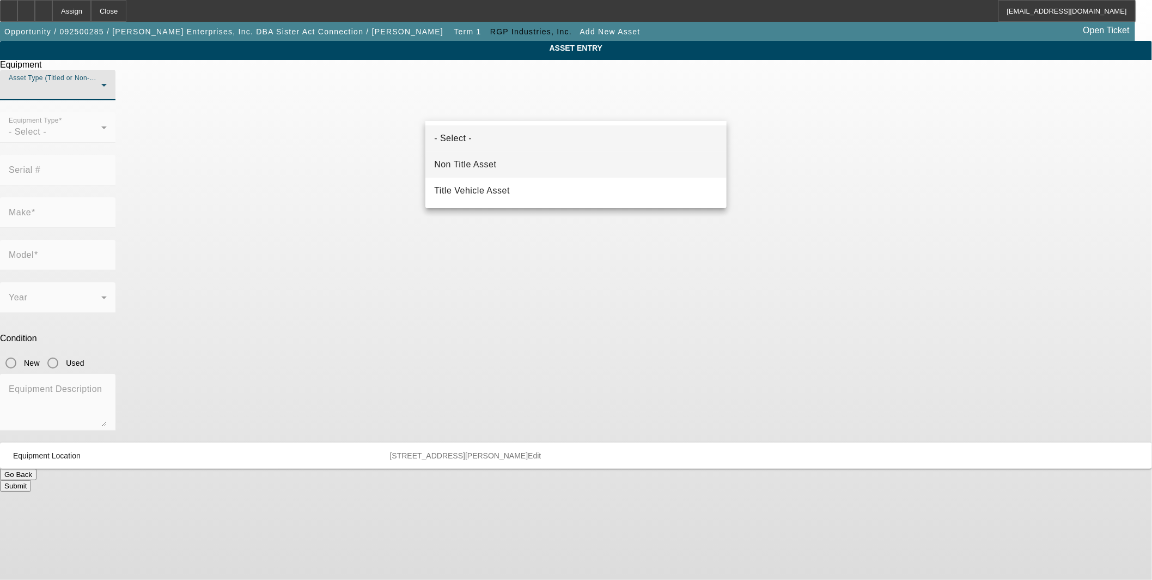
click at [480, 167] on span "Non Title Asset" at bounding box center [465, 164] width 62 height 13
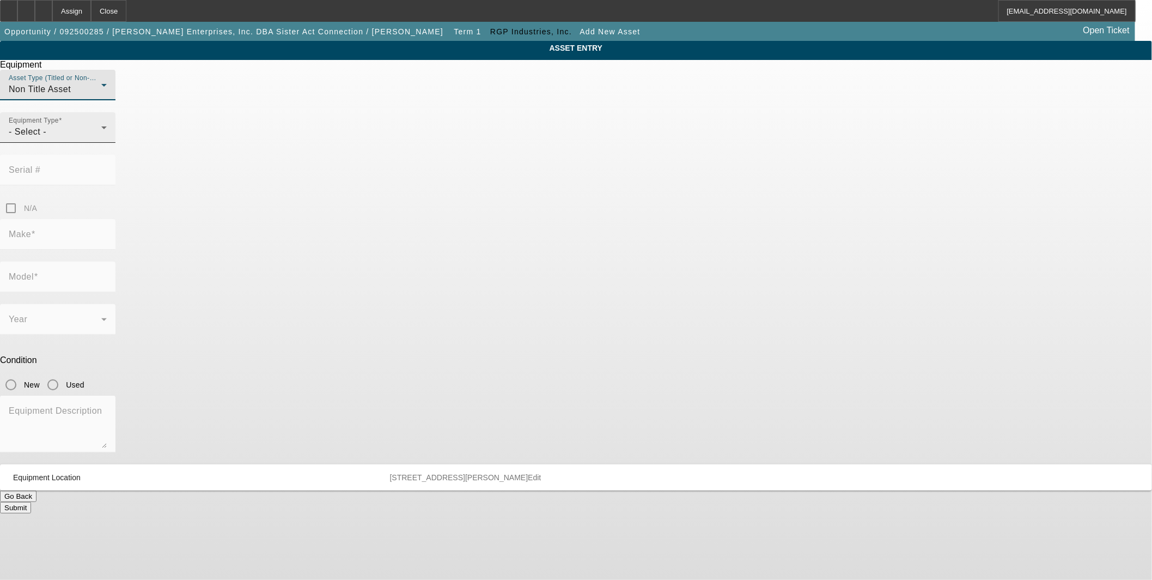
click at [107, 143] on div "Equipment Type - Select -" at bounding box center [58, 127] width 98 height 31
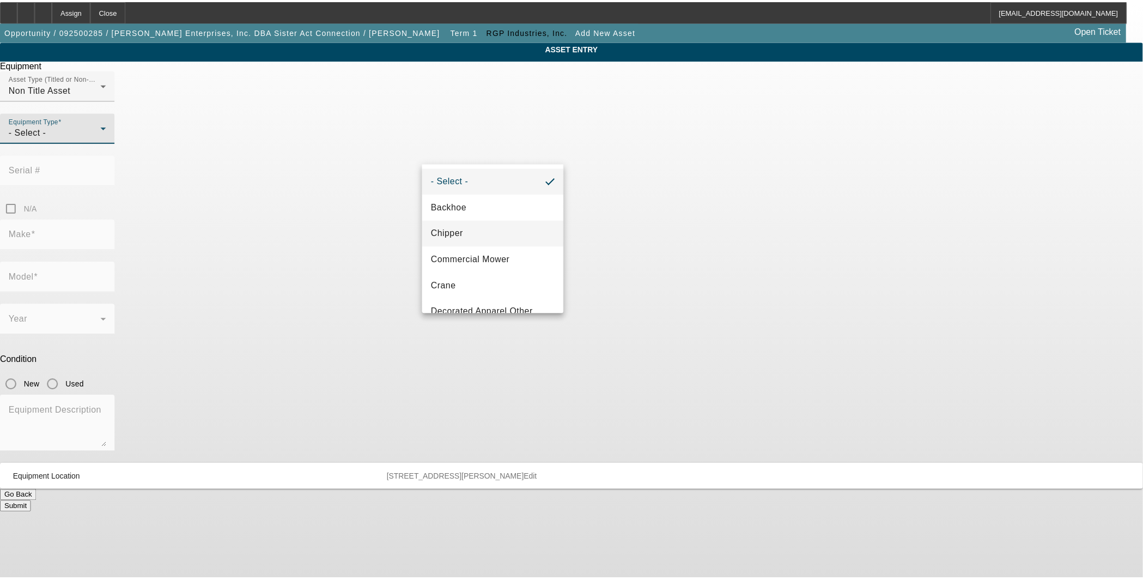
scroll to position [101, 0]
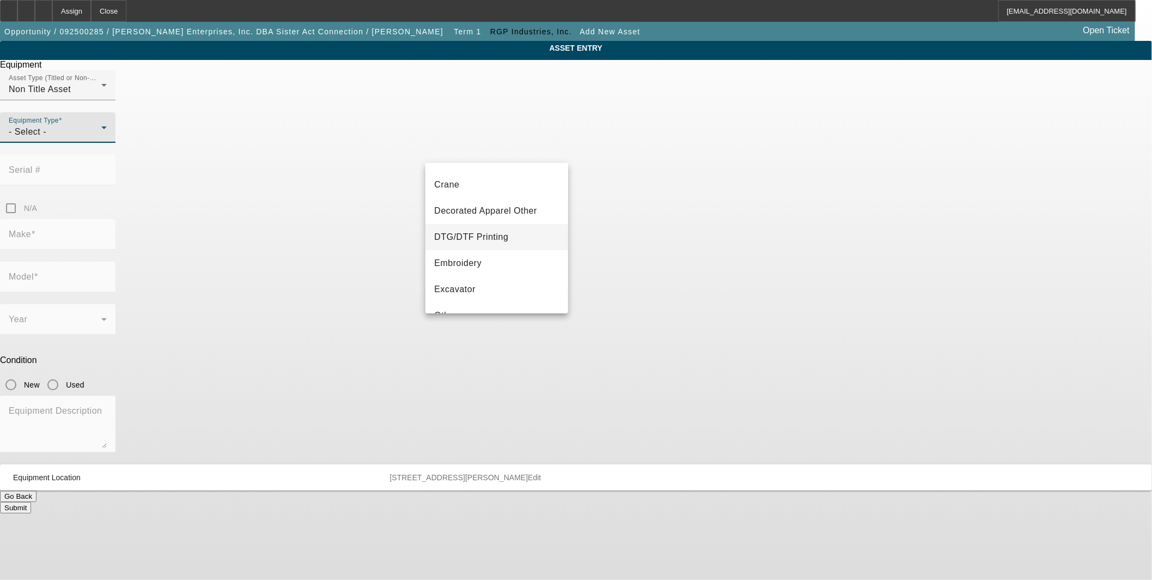
click at [500, 234] on span "DTG/DTF Printing" at bounding box center [471, 236] width 74 height 13
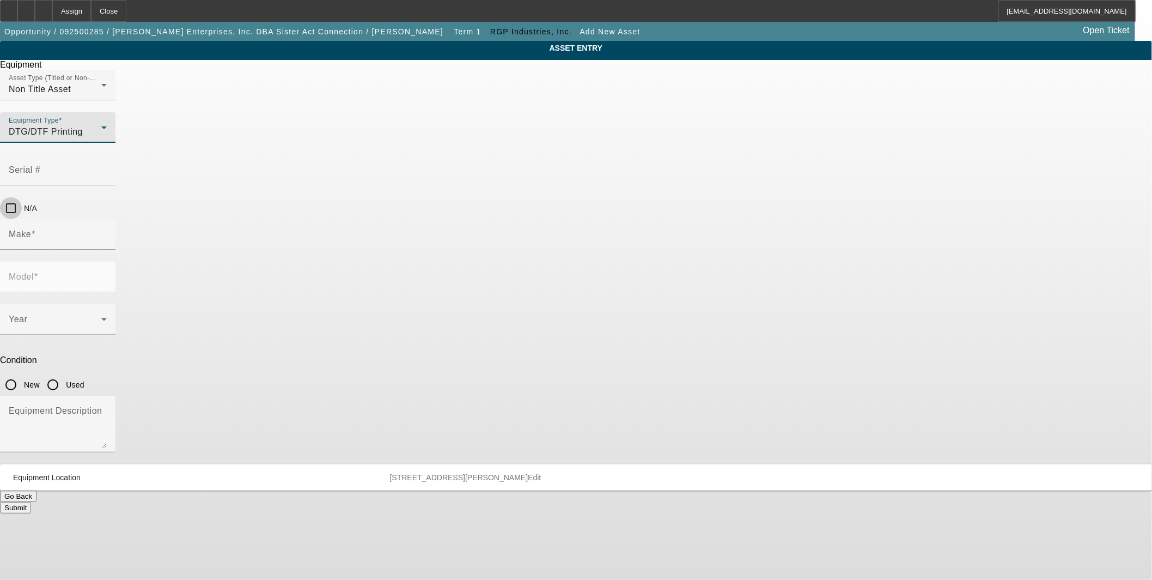
click at [22, 197] on input "N/A" at bounding box center [11, 208] width 22 height 22
checkbox input "true"
click at [22, 374] on input "New" at bounding box center [11, 385] width 22 height 22
radio input "true"
click at [101, 317] on span at bounding box center [55, 323] width 93 height 13
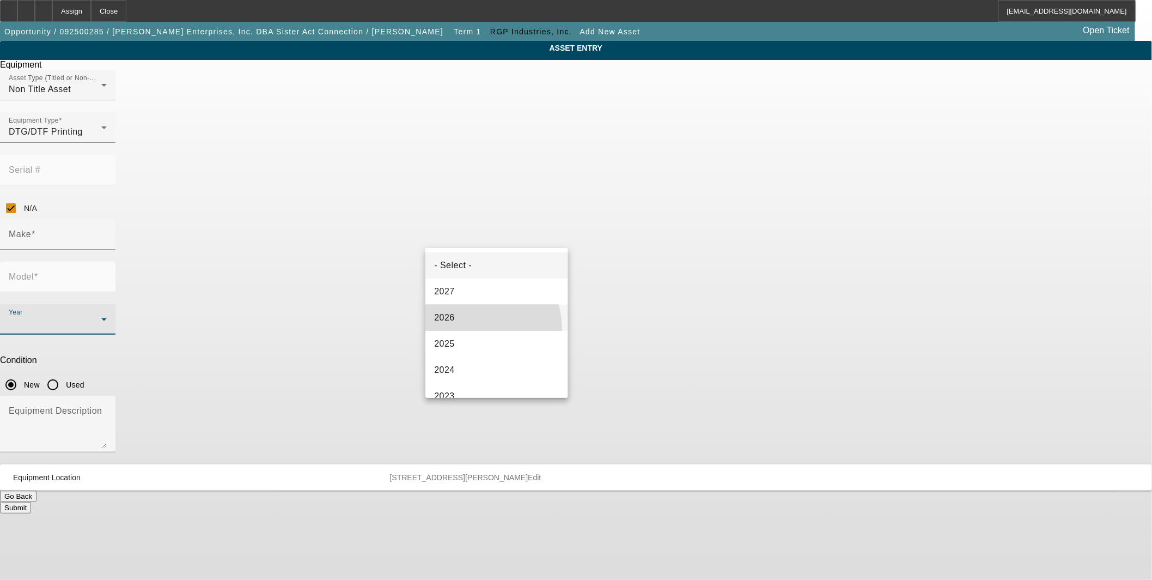
click at [476, 328] on mat-option "2026" at bounding box center [496, 318] width 142 height 26
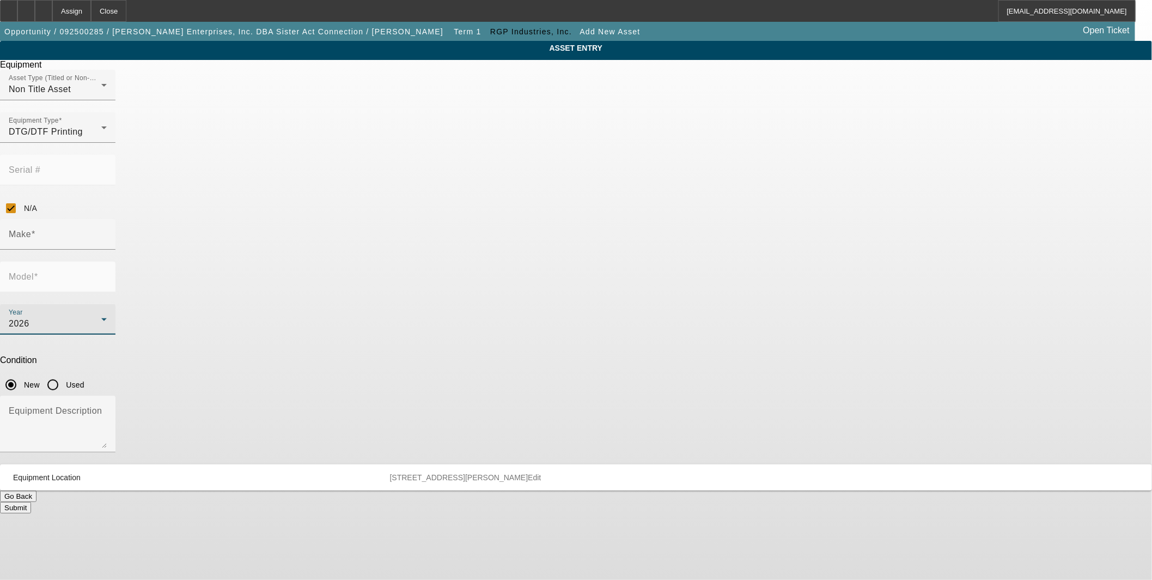
click at [101, 317] on div "2026" at bounding box center [55, 323] width 93 height 13
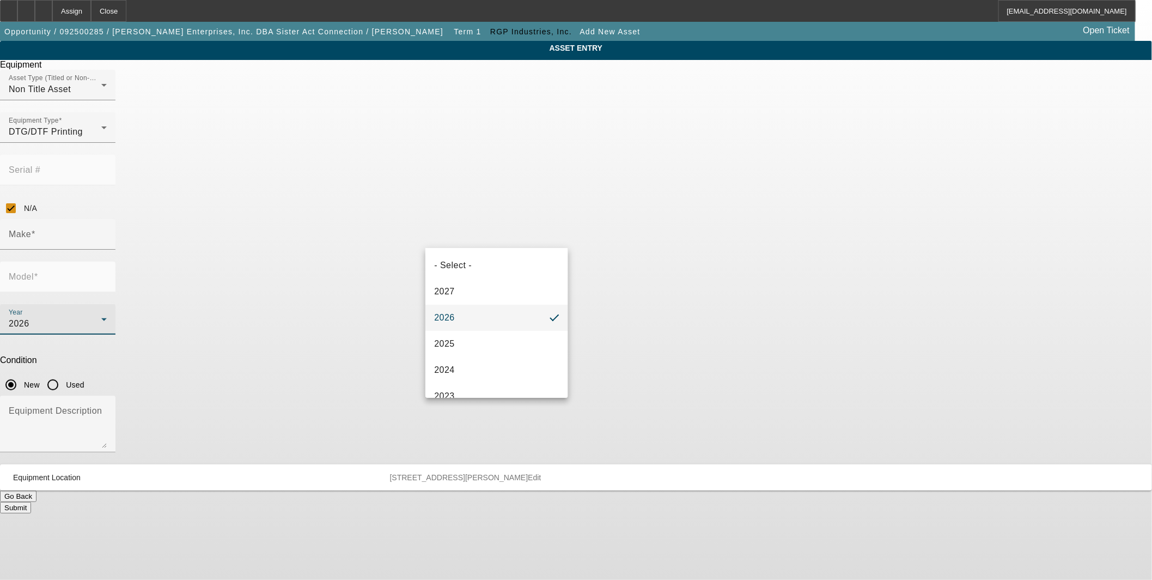
drag, startPoint x: 468, startPoint y: 334, endPoint x: 474, endPoint y: 316, distance: 18.9
click at [467, 334] on mat-option "2025" at bounding box center [496, 344] width 142 height 26
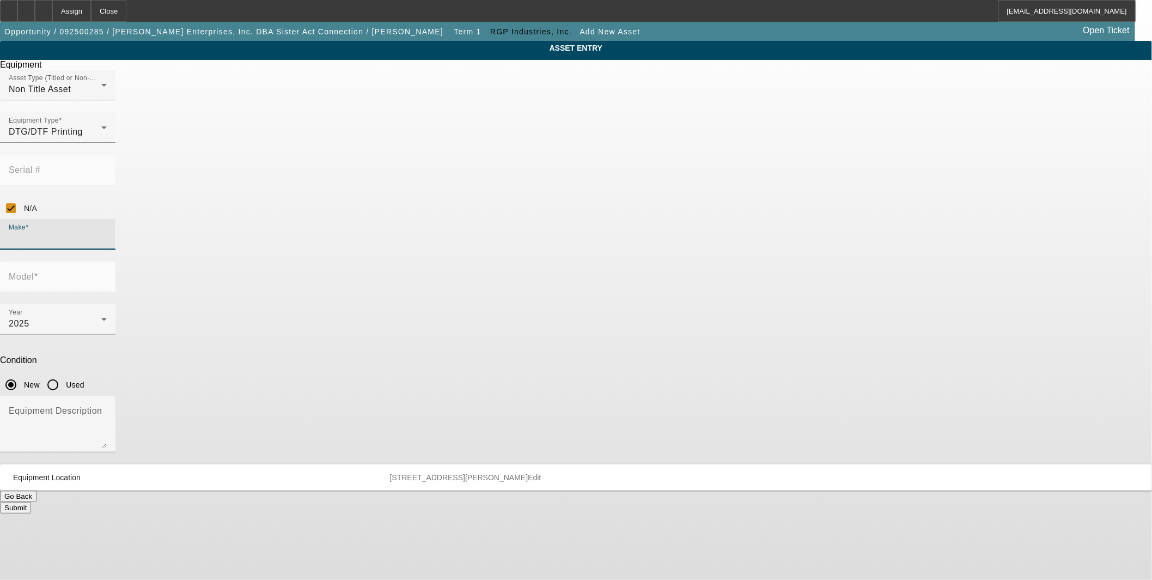
click at [107, 232] on input "Make" at bounding box center [58, 238] width 98 height 13
drag, startPoint x: 472, startPoint y: 247, endPoint x: 576, endPoint y: 223, distance: 107.3
click at [472, 247] on mat-option "Magic-24" at bounding box center [496, 249] width 142 height 26
type input "Magic-24"
click at [107, 261] on div "Model" at bounding box center [58, 276] width 98 height 31
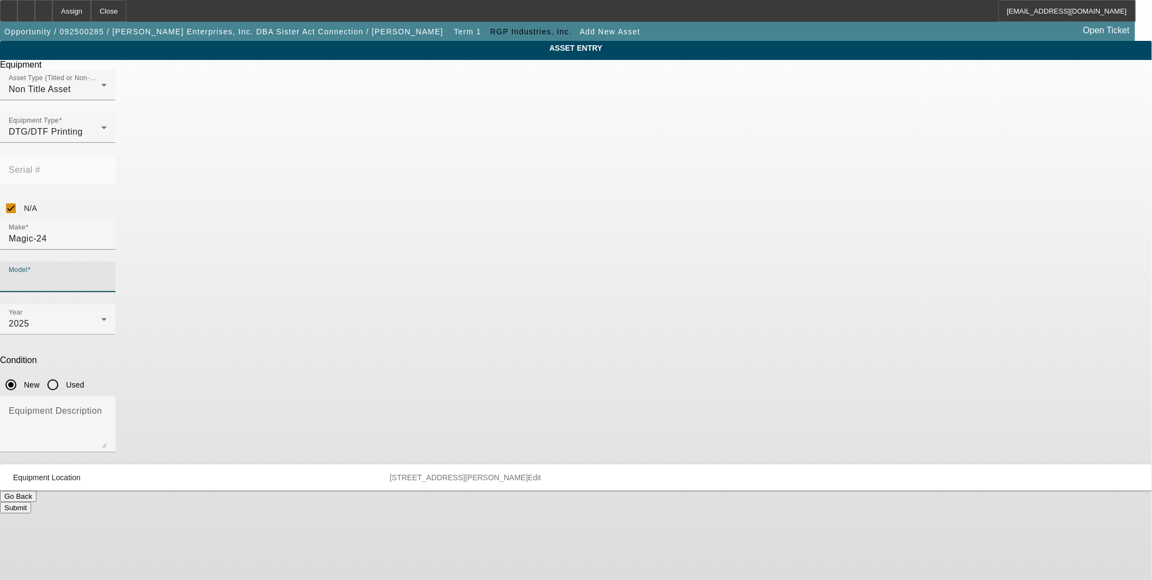
click at [107, 275] on input "Model" at bounding box center [58, 281] width 98 height 13
click at [652, 257] on mat-option "Dual-Head 70cm Printer" at bounding box center [655, 249] width 142 height 26
type input "Dual-Head 70cm Printer"
click at [22, 197] on input "N/A" at bounding box center [11, 208] width 22 height 22
checkbox input "false"
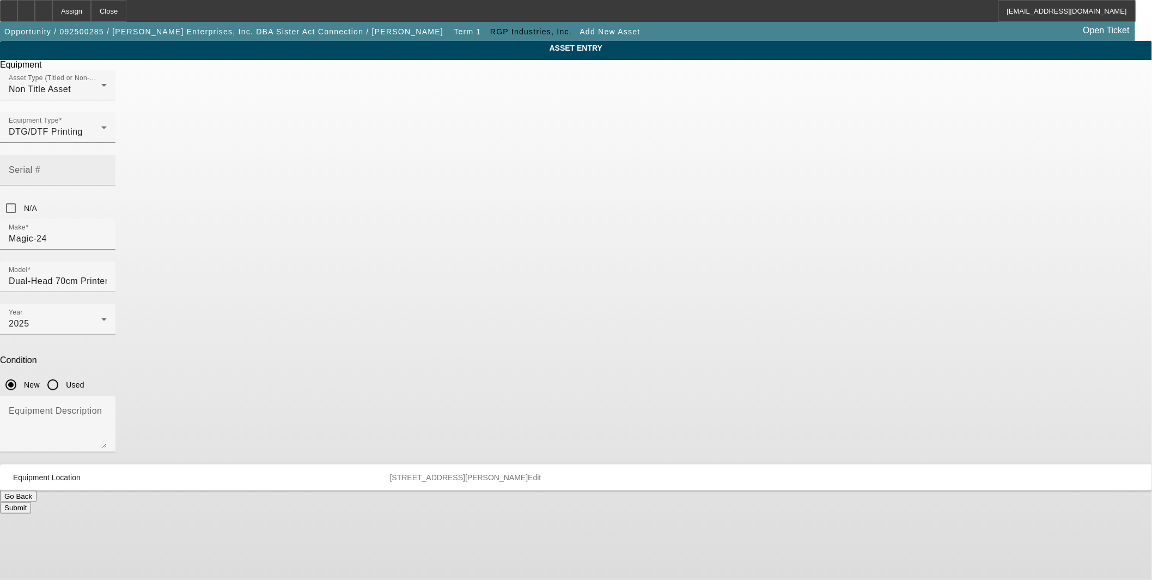
click at [107, 155] on div "Serial #" at bounding box center [58, 170] width 98 height 31
paste input "BW22863044XP"
type input "BW22863044XP"
click at [107, 275] on input "Dual-Head 70cm Printer" at bounding box center [58, 281] width 98 height 13
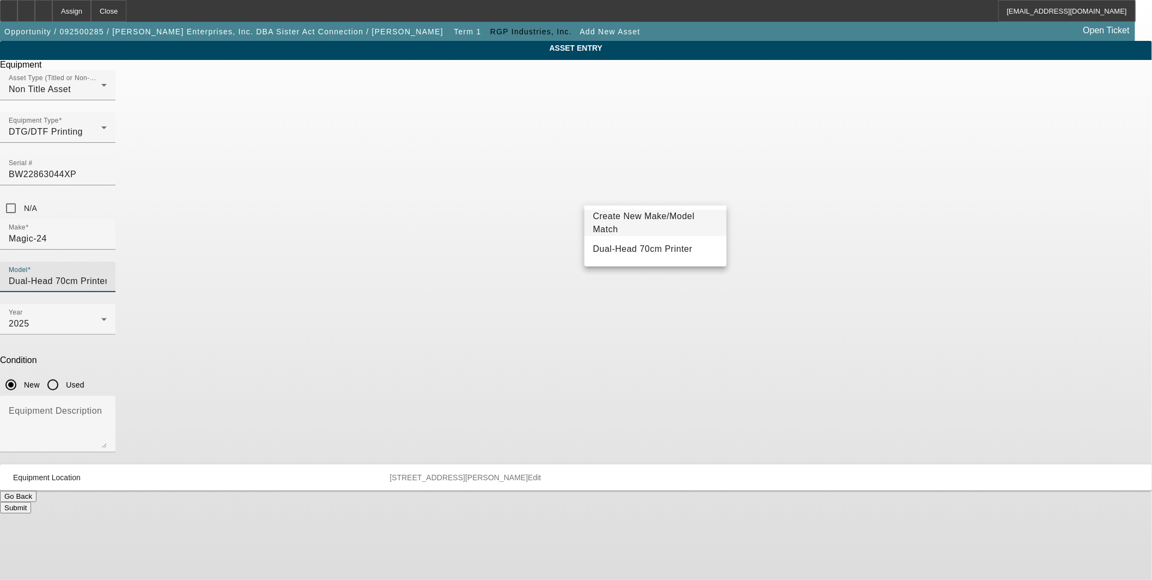
click at [651, 222] on span "Create New Make/Model Match" at bounding box center [644, 222] width 102 height 22
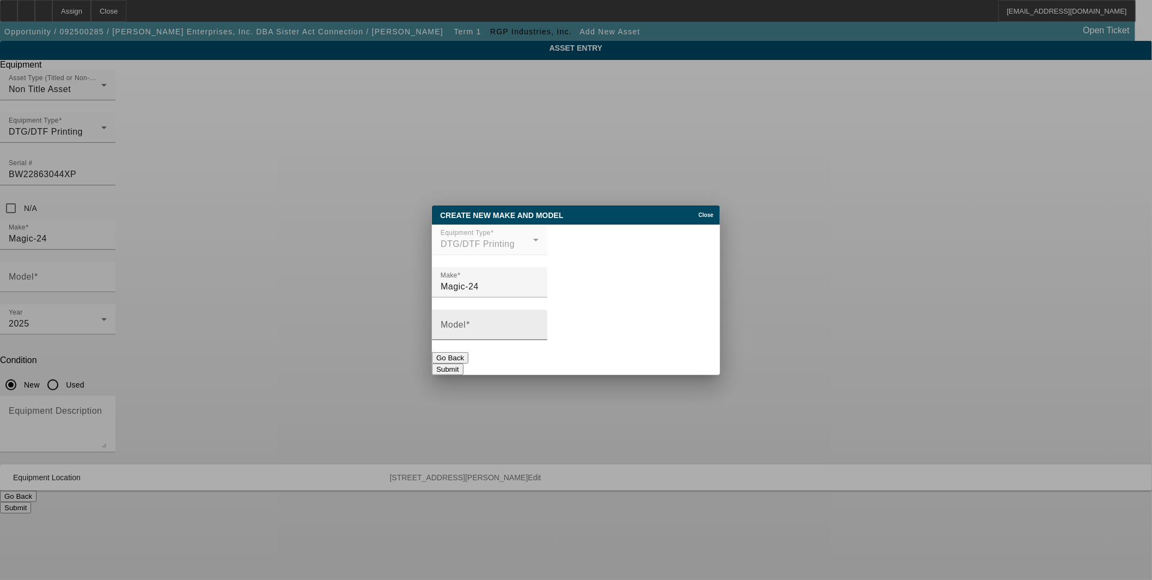
click at [507, 325] on input "Model" at bounding box center [490, 328] width 98 height 13
paste input "Dual-Epson Head Printer"
type input "Dual-Epson Head Printer"
click at [463, 363] on button "Submit" at bounding box center [447, 368] width 31 height 11
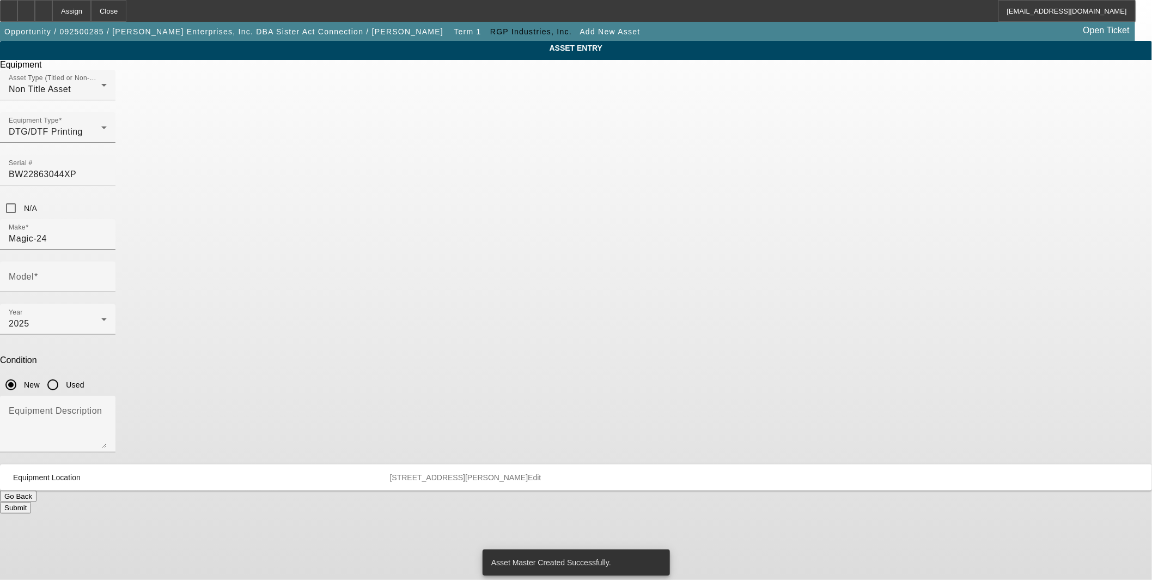
type input "Dual-Epson Head Printer"
click at [31, 502] on button "Submit" at bounding box center [15, 507] width 31 height 11
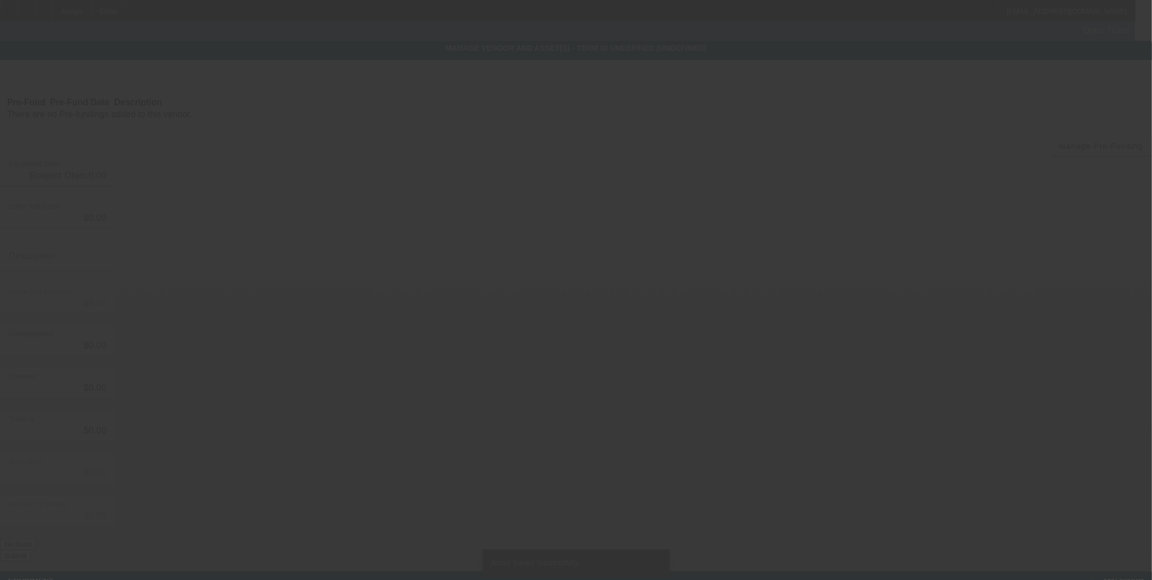
type input "$21,000.00"
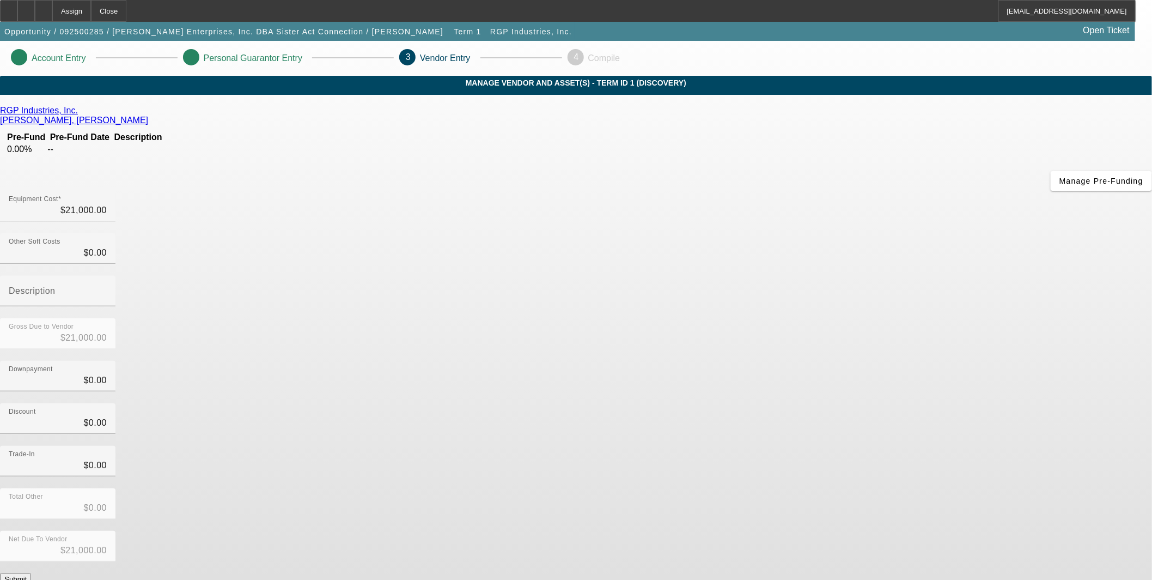
drag, startPoint x: 832, startPoint y: 465, endPoint x: 950, endPoint y: 465, distance: 117.7
click at [31, 573] on button "Submit" at bounding box center [15, 578] width 31 height 11
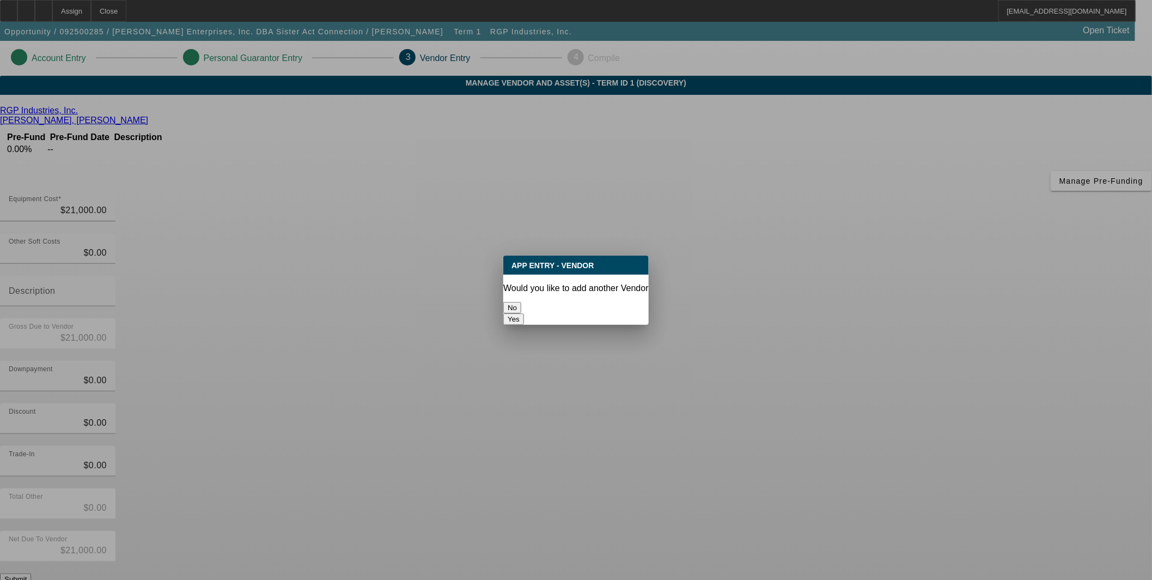
click at [521, 304] on button "No" at bounding box center [512, 307] width 18 height 11
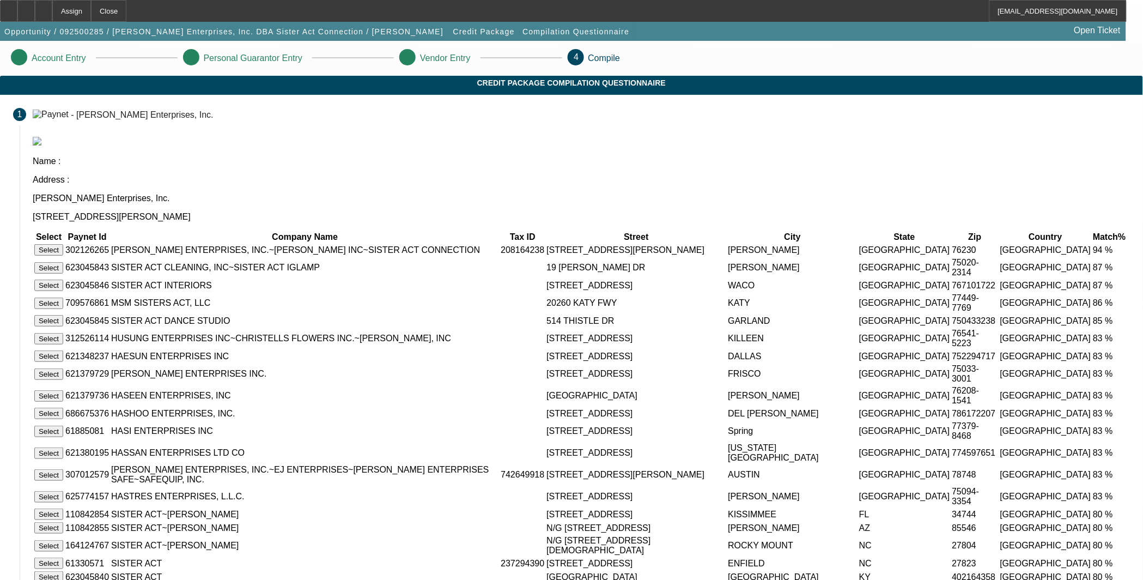
click at [63, 244] on button "Select" at bounding box center [48, 249] width 29 height 11
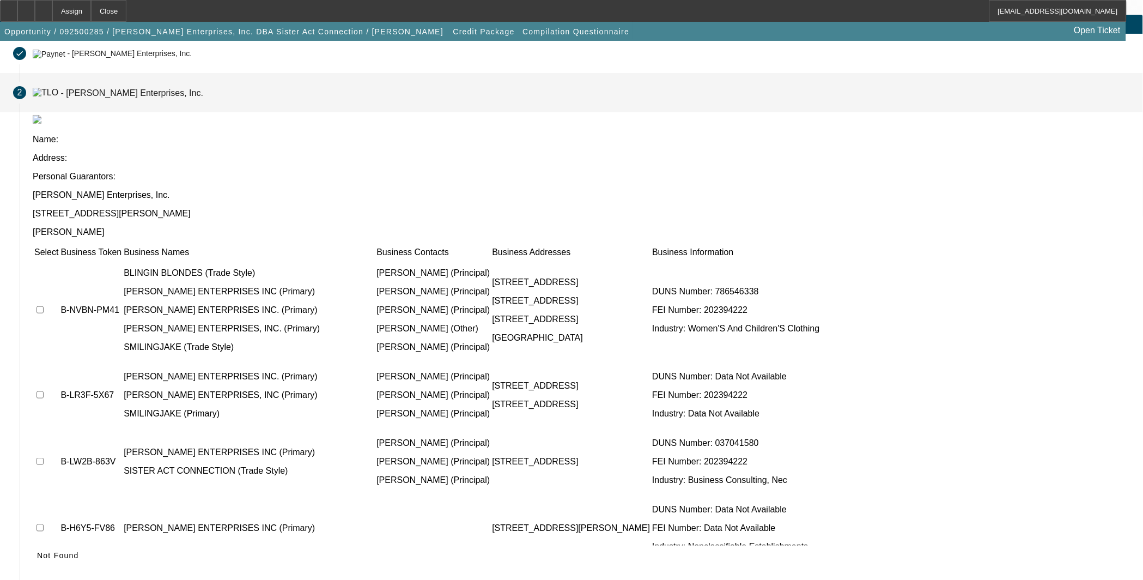
scroll to position [21, 0]
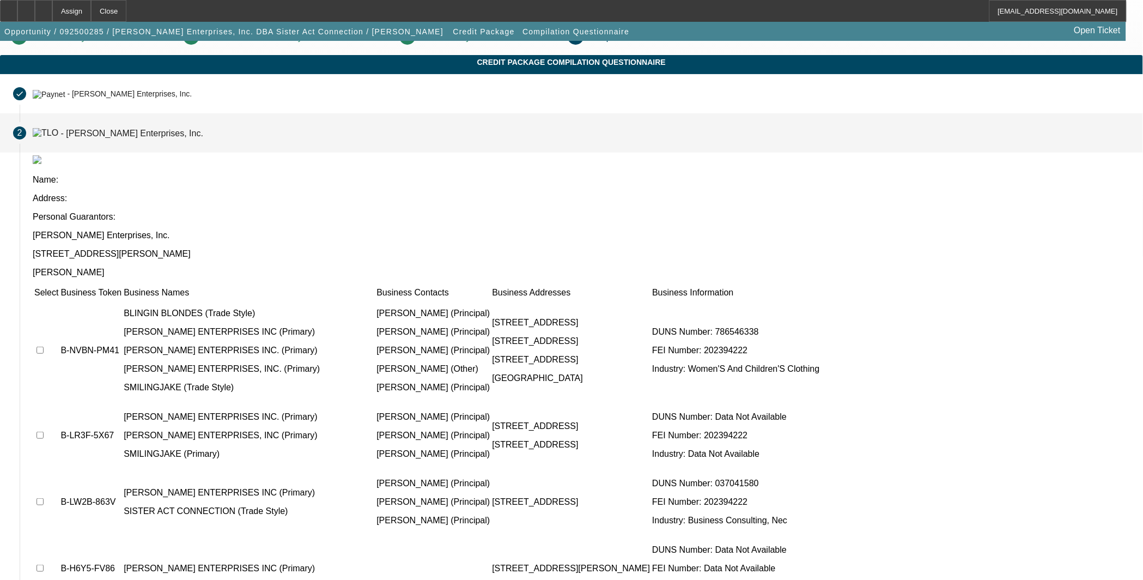
click at [44, 346] on input "checkbox" at bounding box center [39, 349] width 7 height 7
checkbox input "true"
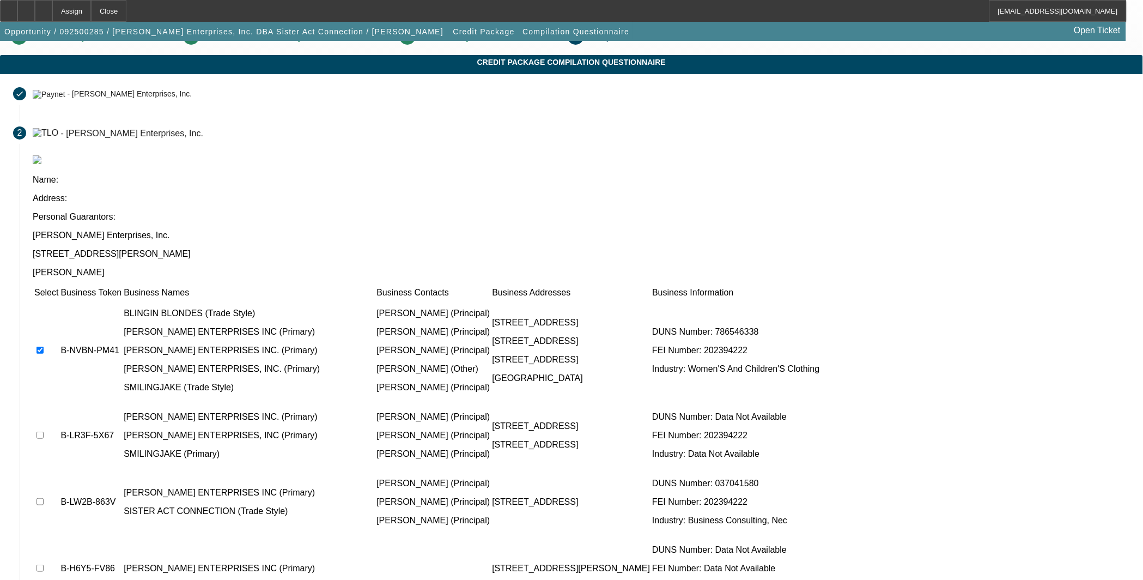
click at [44, 431] on input "checkbox" at bounding box center [39, 434] width 7 height 7
checkbox input "true"
click at [44, 498] on input "checkbox" at bounding box center [39, 501] width 7 height 7
checkbox input "true"
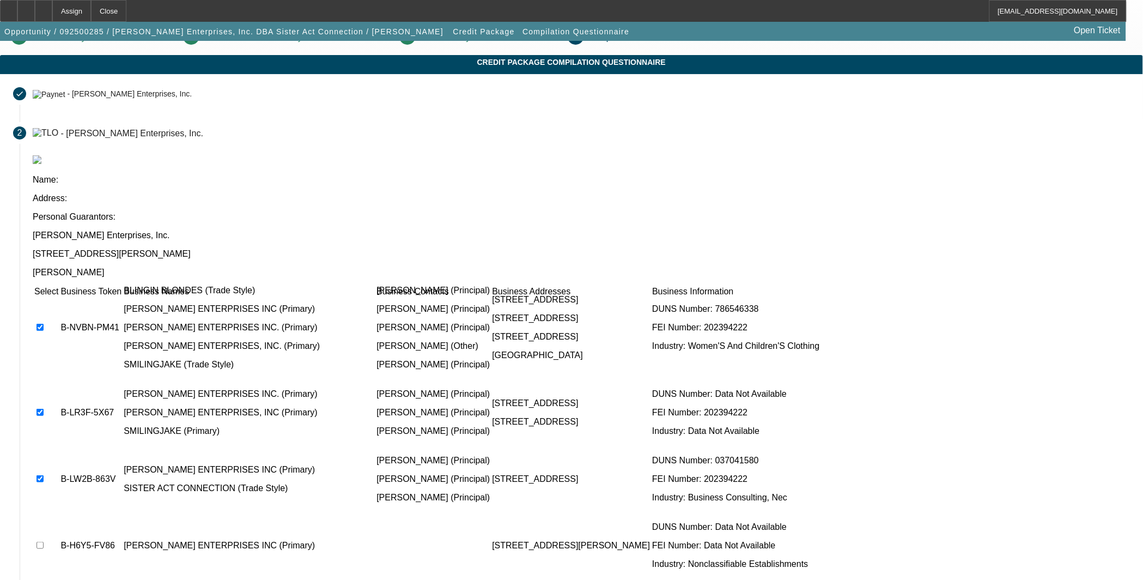
scroll to position [40, 0]
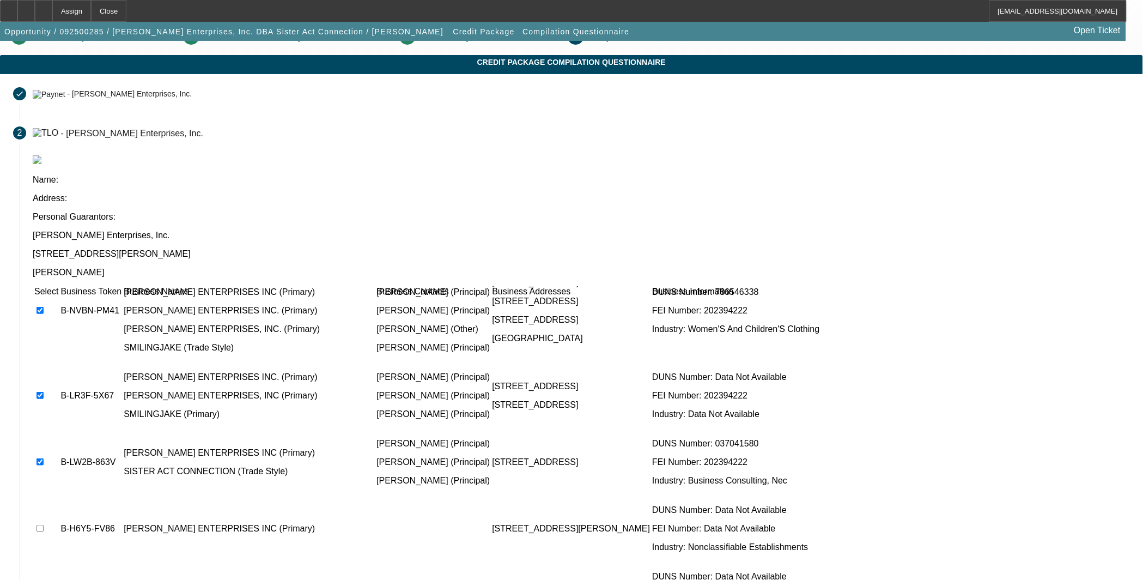
click at [44, 525] on input "checkbox" at bounding box center [39, 528] width 7 height 7
checkbox input "true"
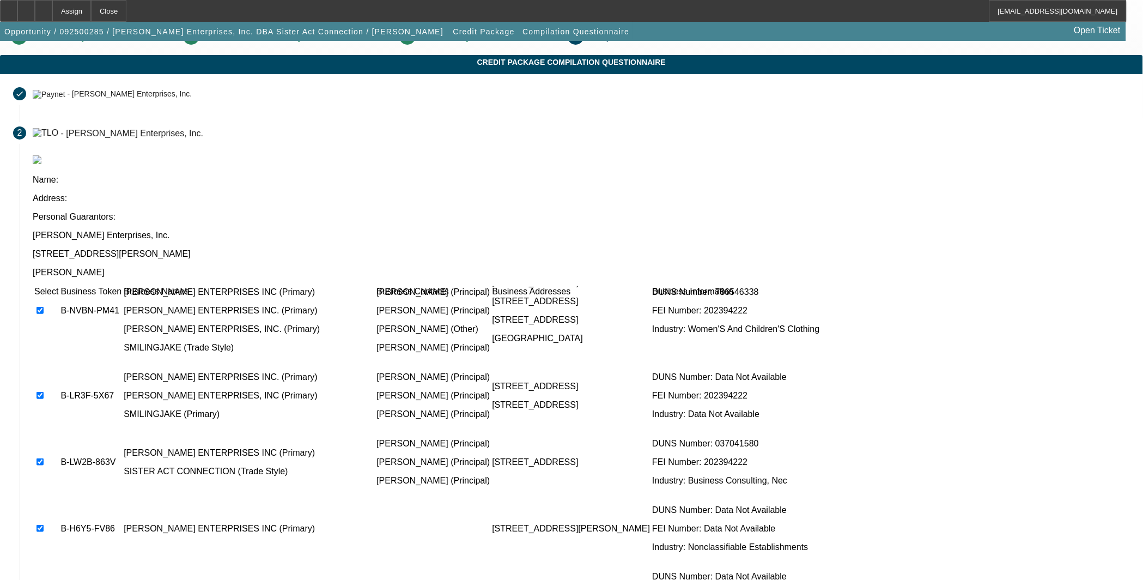
scroll to position [0, 0]
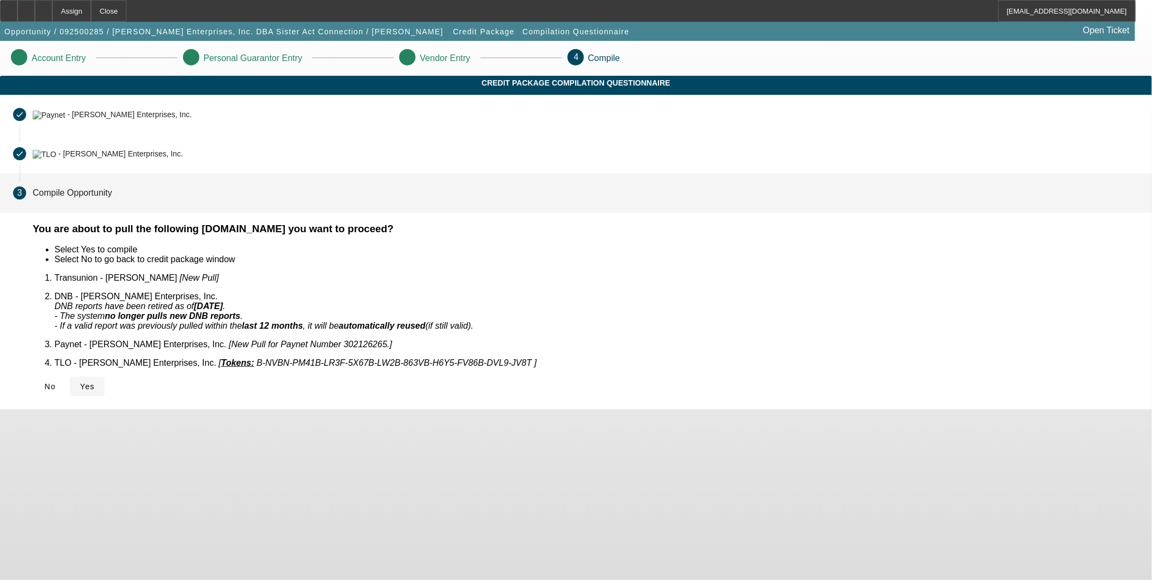
click at [95, 382] on span "Yes" at bounding box center [87, 386] width 15 height 9
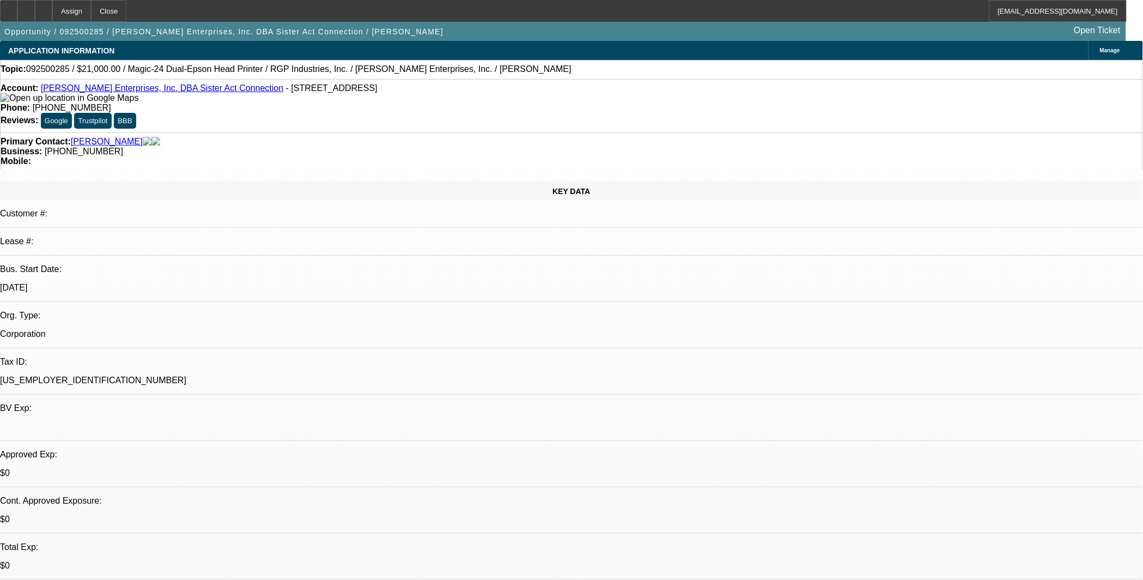
select select "0"
select select "2"
select select "0.1"
select select "4"
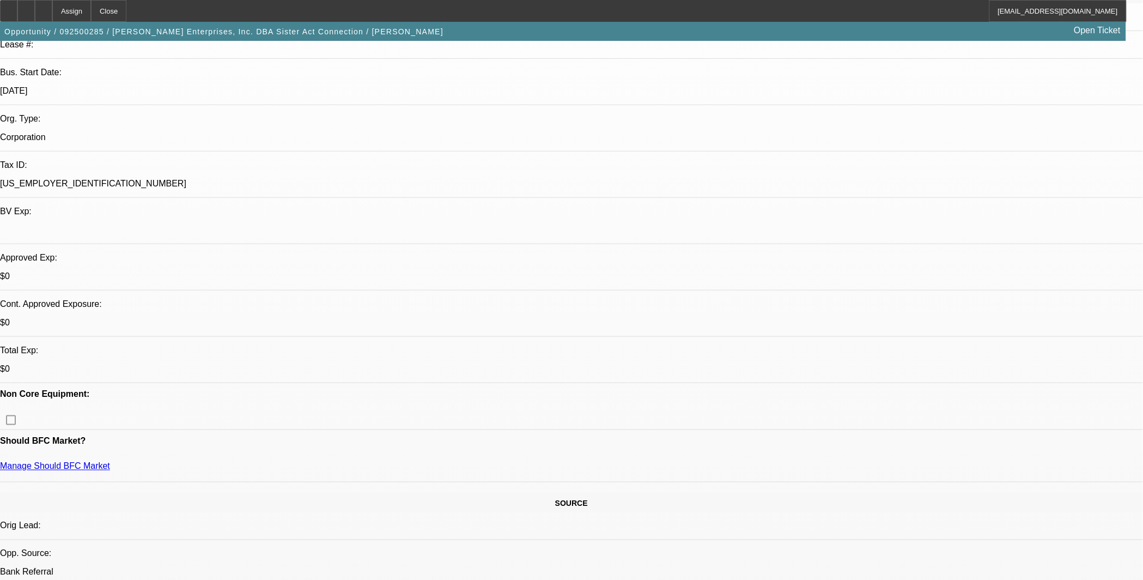
scroll to position [202, 0]
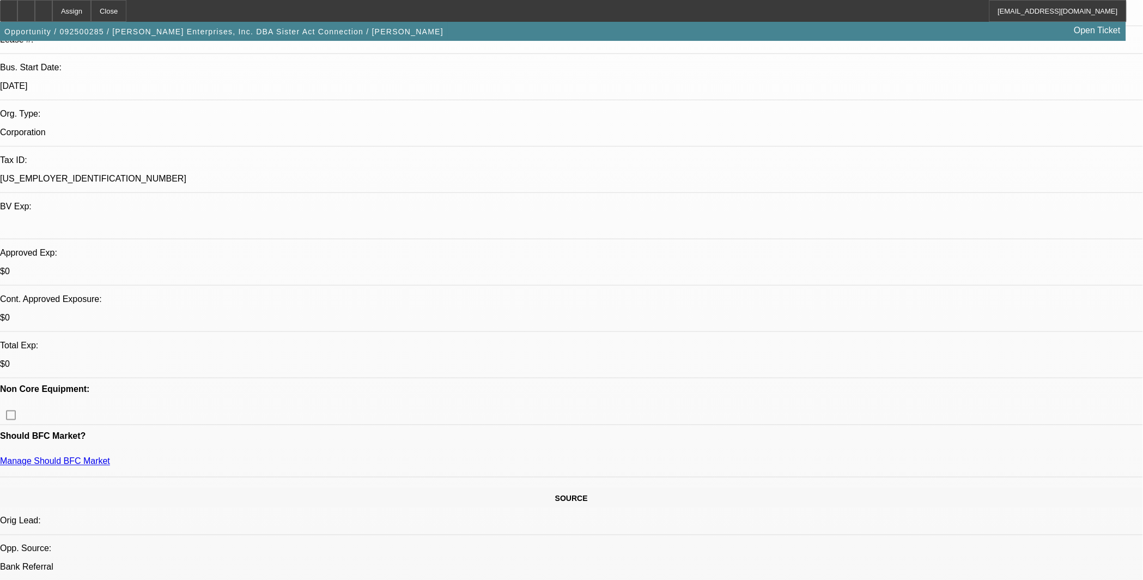
drag, startPoint x: 626, startPoint y: 371, endPoint x: 635, endPoint y: 369, distance: 8.3
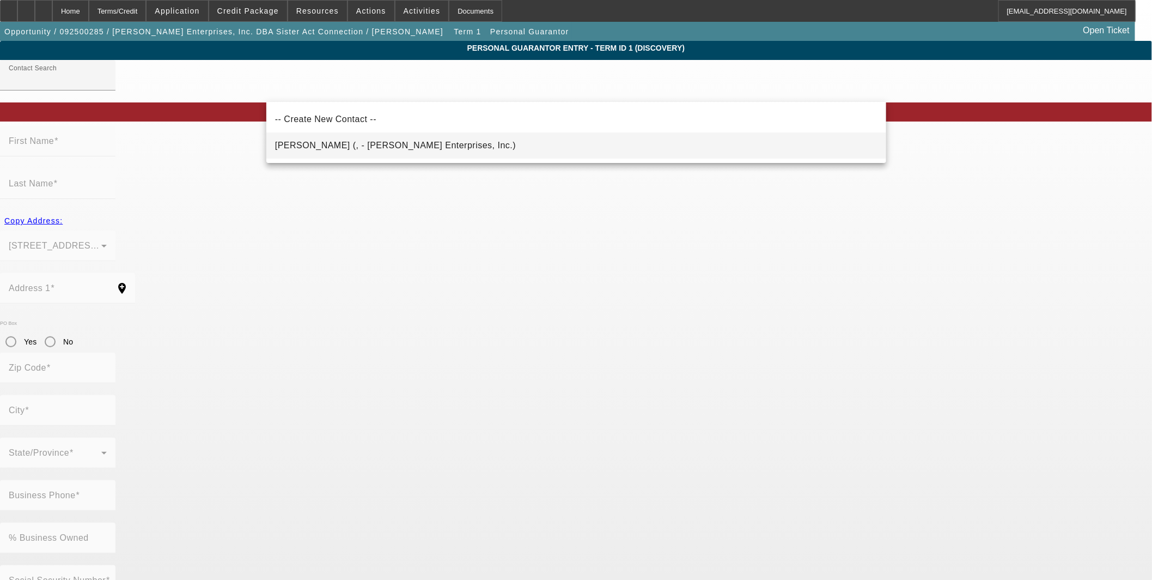
click at [328, 144] on span "Housour, Chantel (, - Housour Enterprises, Inc.)" at bounding box center [395, 145] width 241 height 9
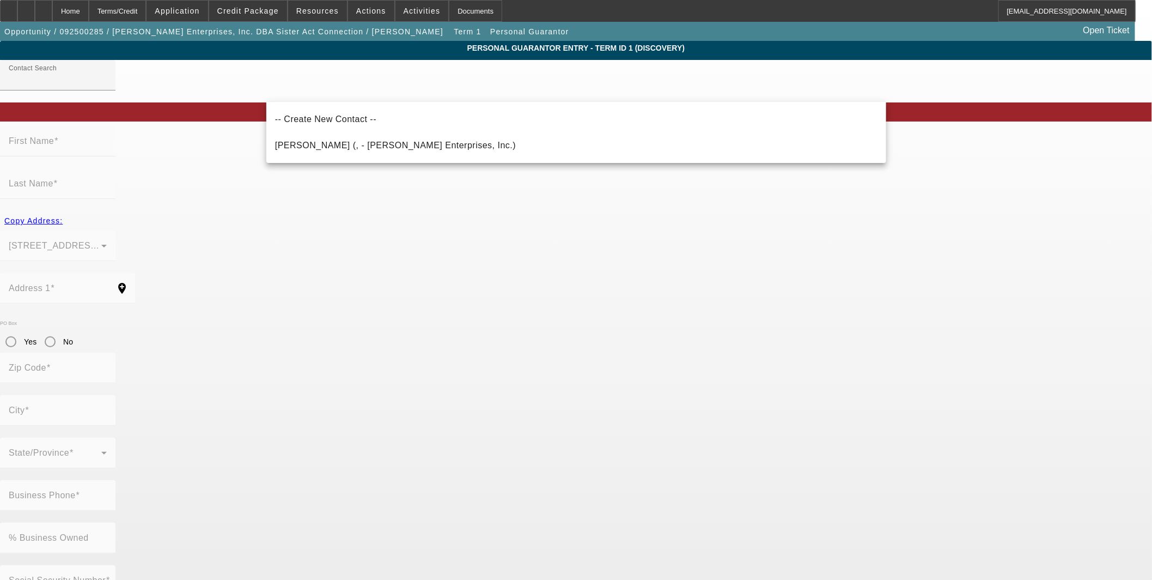
type input "Housour, Chantel (, - Housour Enterprises, Inc.)"
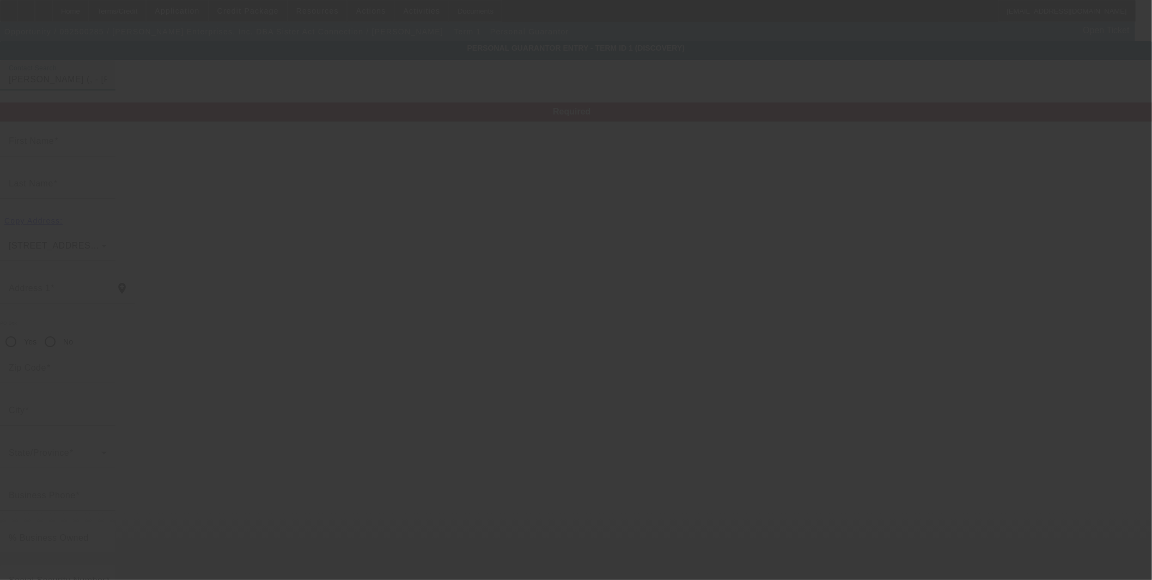
type input "Chantel"
type input "Housour"
radio input "true"
type input "(940) 872-4777"
type input "sales@sisteractconnection.com"
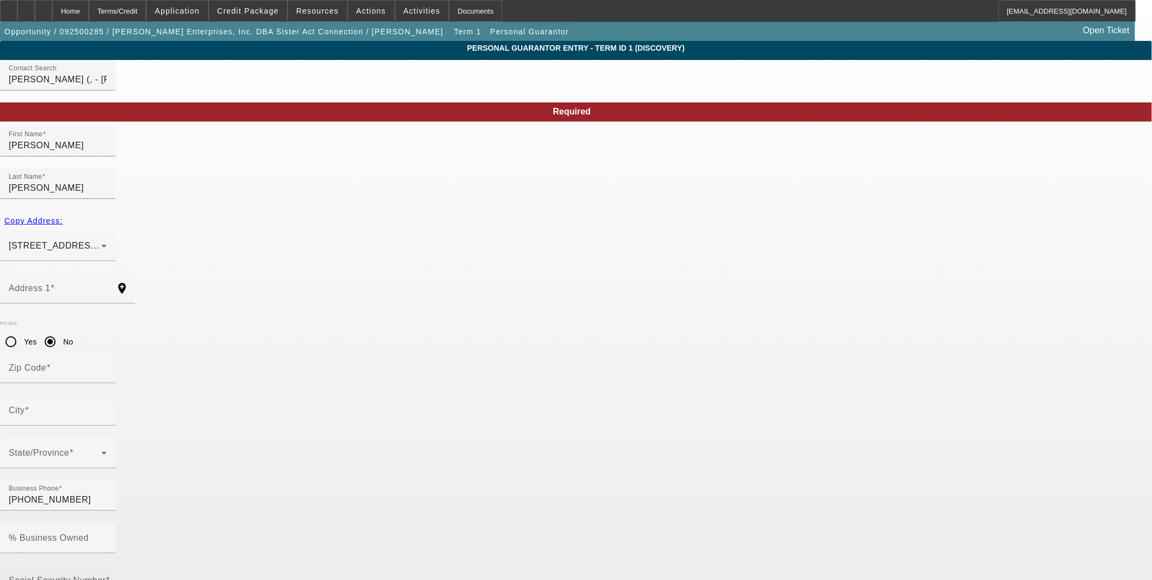
click at [106, 575] on mat-label "Social Security Number" at bounding box center [57, 579] width 97 height 9
click at [107, 578] on input "Social Security Number" at bounding box center [58, 584] width 98 height 13
paste input "462-55-5446"
type input "462-55-5446"
click at [107, 230] on div "106 N Mason St Bowie, TX 76230" at bounding box center [58, 245] width 98 height 31
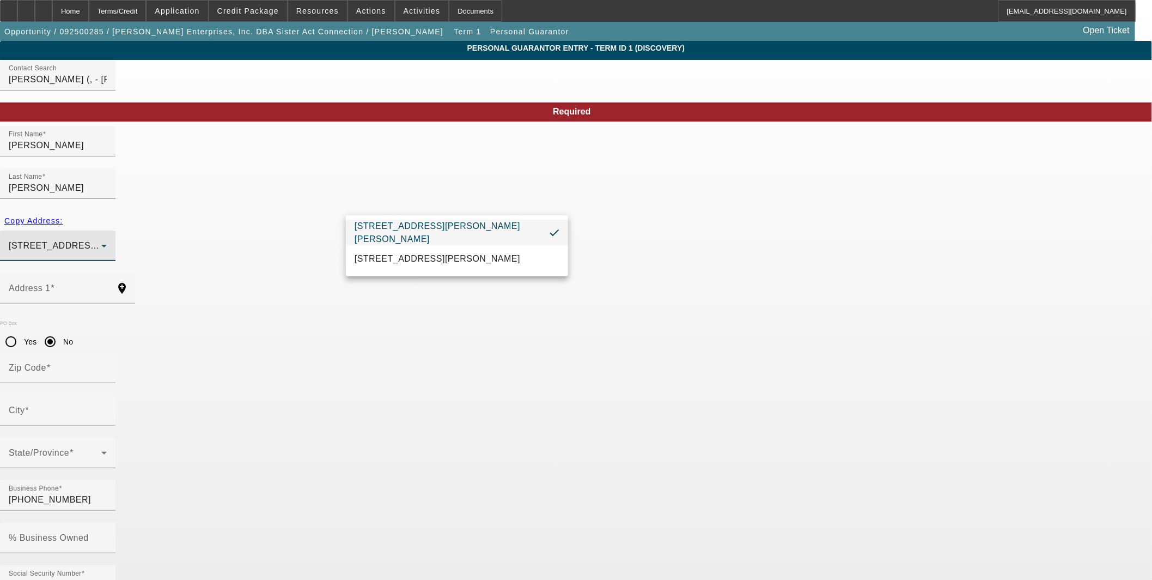
click at [272, 196] on div at bounding box center [576, 290] width 1152 height 580
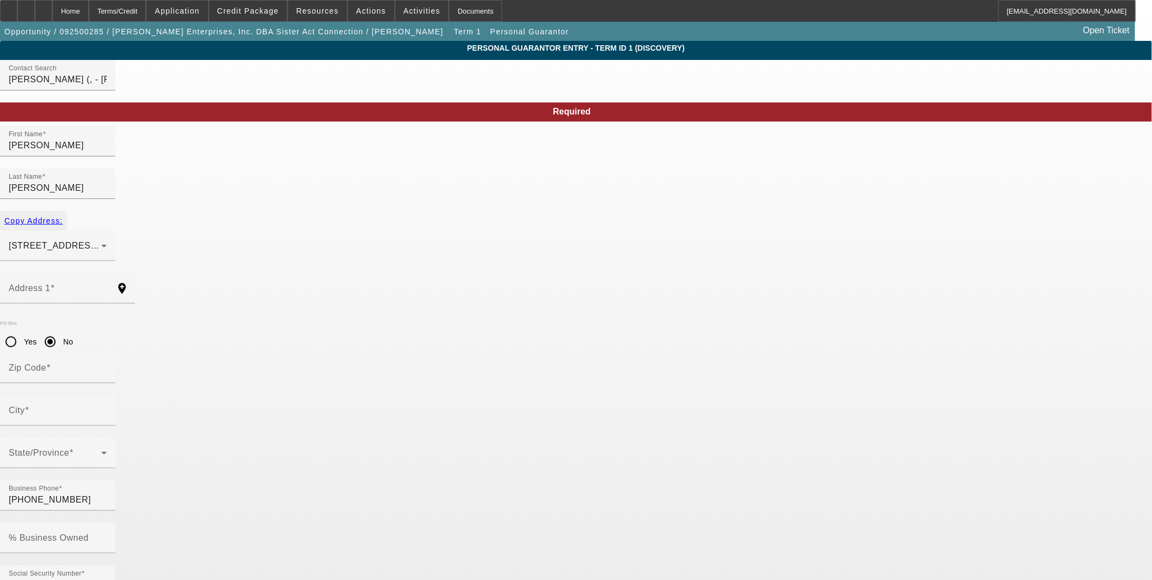
click at [63, 216] on span "Copy Address:" at bounding box center [33, 220] width 58 height 9
type input "106 N Mason St"
radio input "false"
type input "76230"
type input "Bowie"
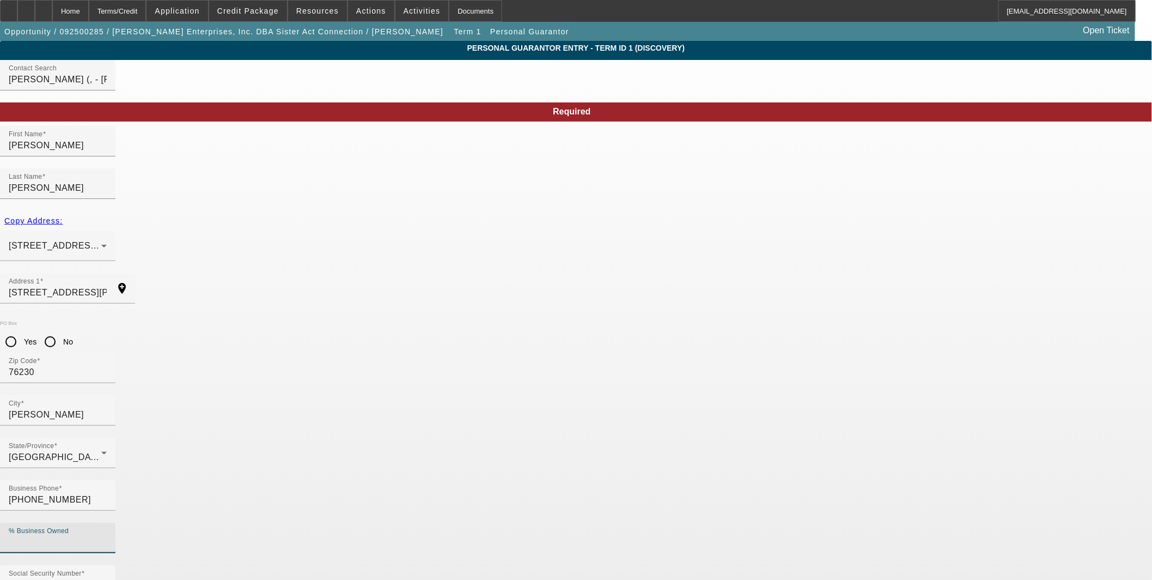
click at [107, 535] on input "% Business Owned" at bounding box center [58, 541] width 98 height 13
type input "50"
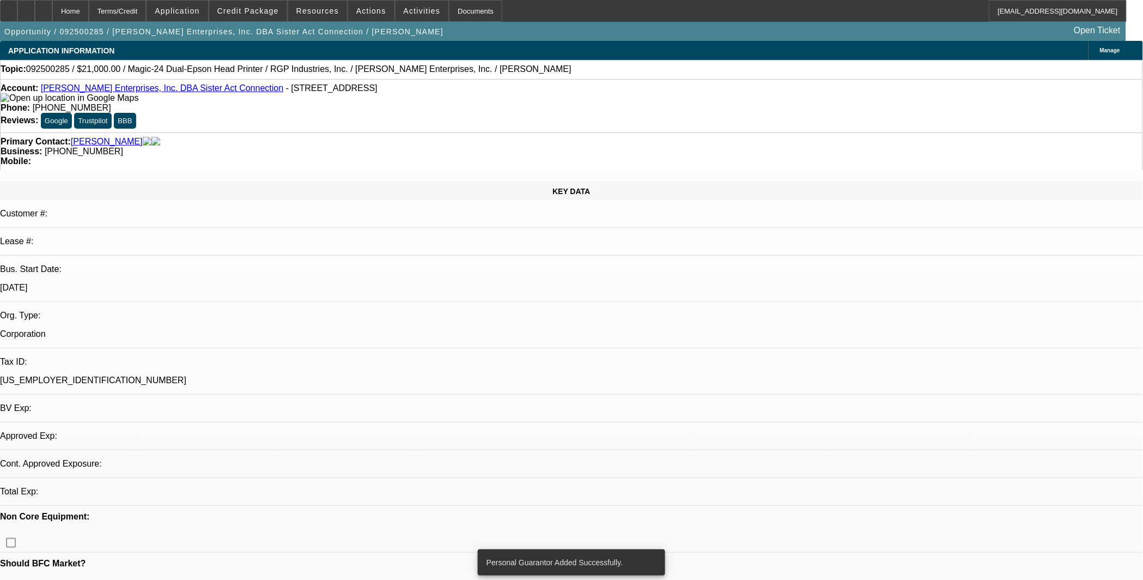
select select "0"
select select "2"
select select "0.1"
select select "4"
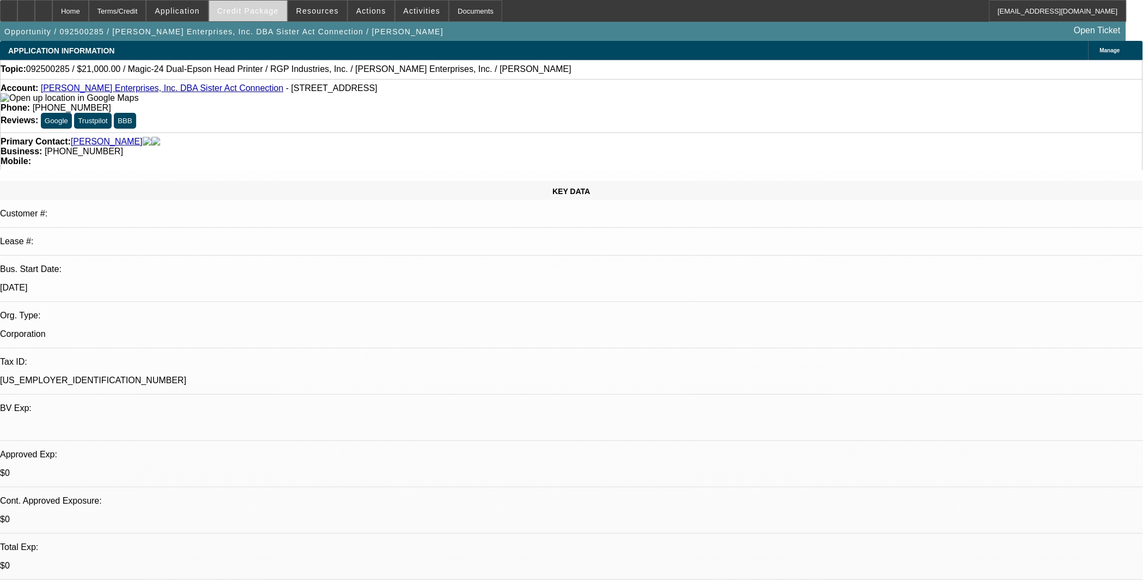
click at [233, 9] on span at bounding box center [248, 11] width 78 height 26
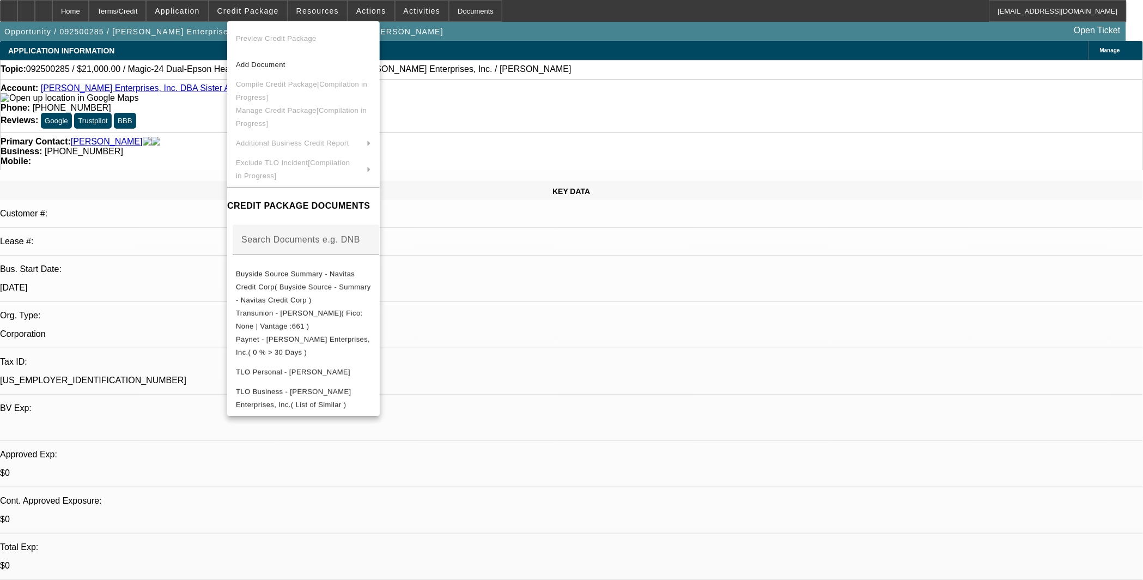
click at [807, 348] on div at bounding box center [571, 290] width 1143 height 580
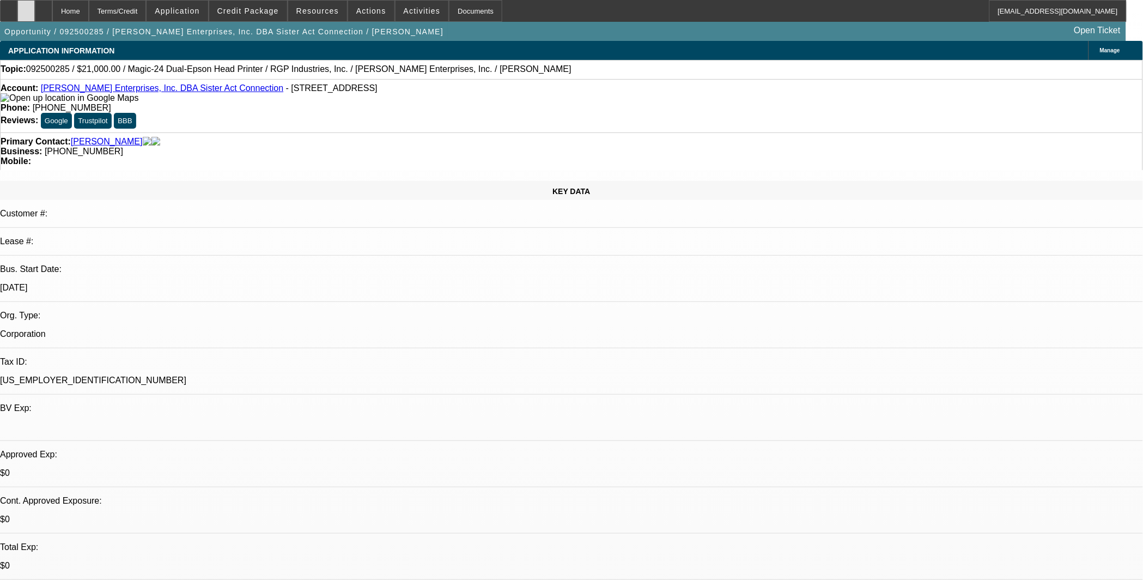
click at [26, 7] on icon at bounding box center [26, 7] width 0 height 0
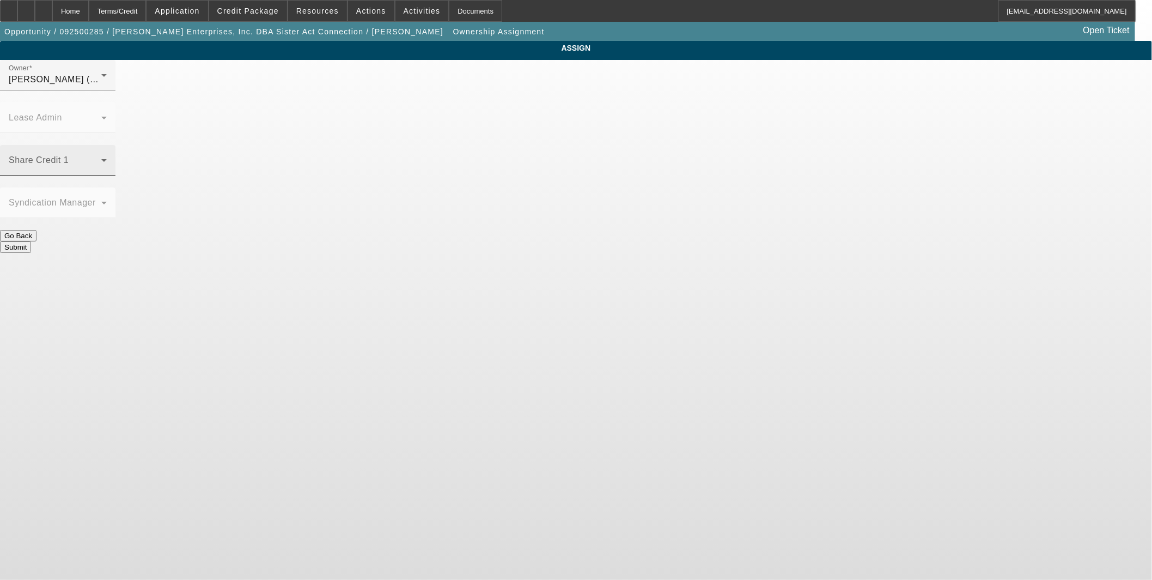
click at [101, 158] on span at bounding box center [55, 164] width 93 height 13
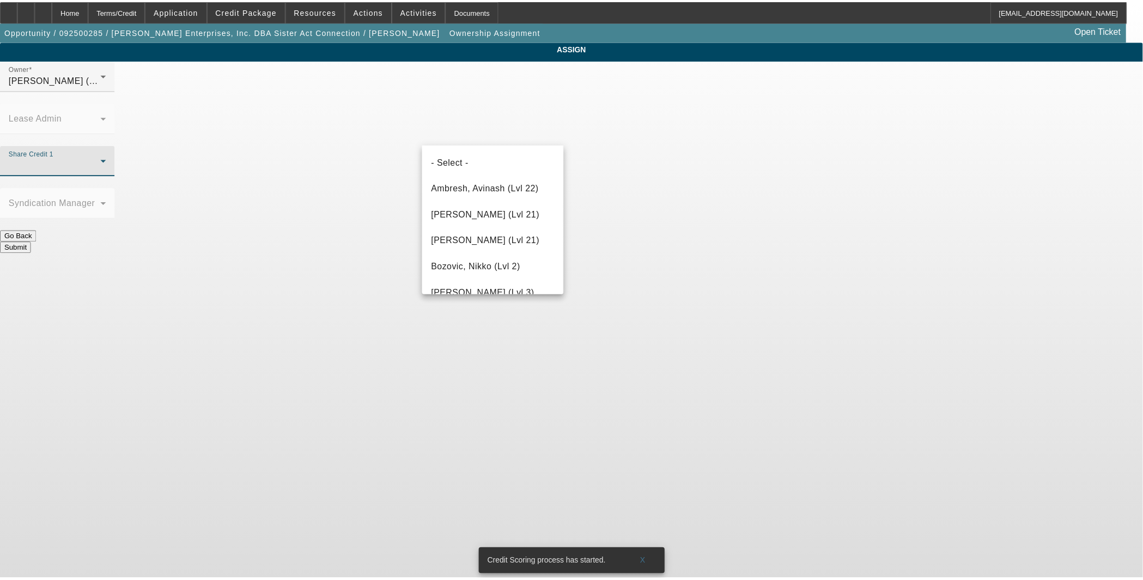
scroll to position [900, 0]
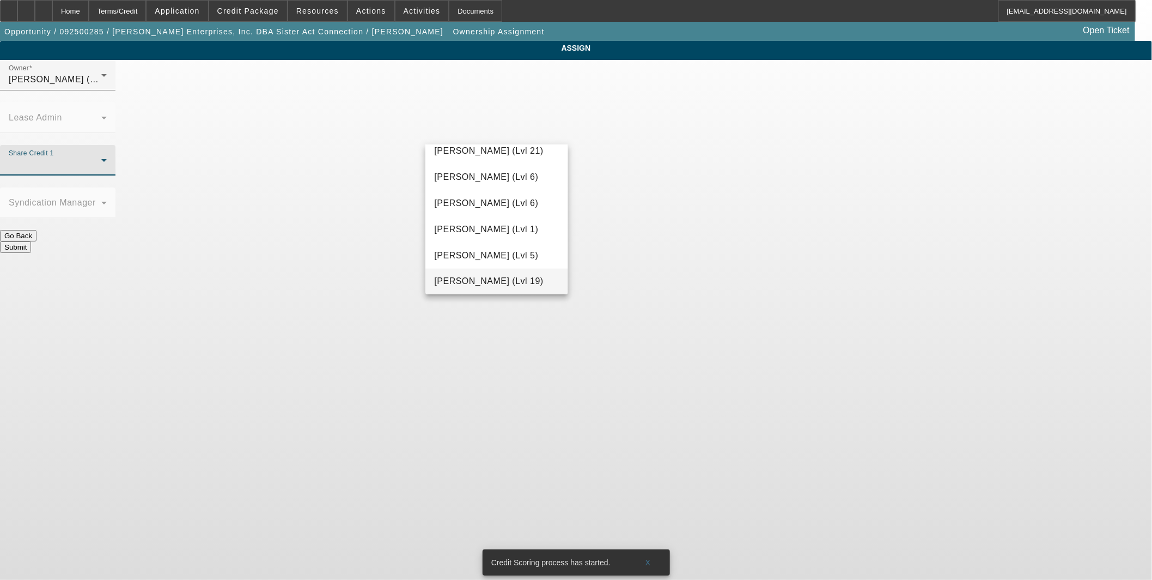
click at [486, 286] on span "O'Connor, Kevin (Lvl 19)" at bounding box center [488, 281] width 109 height 13
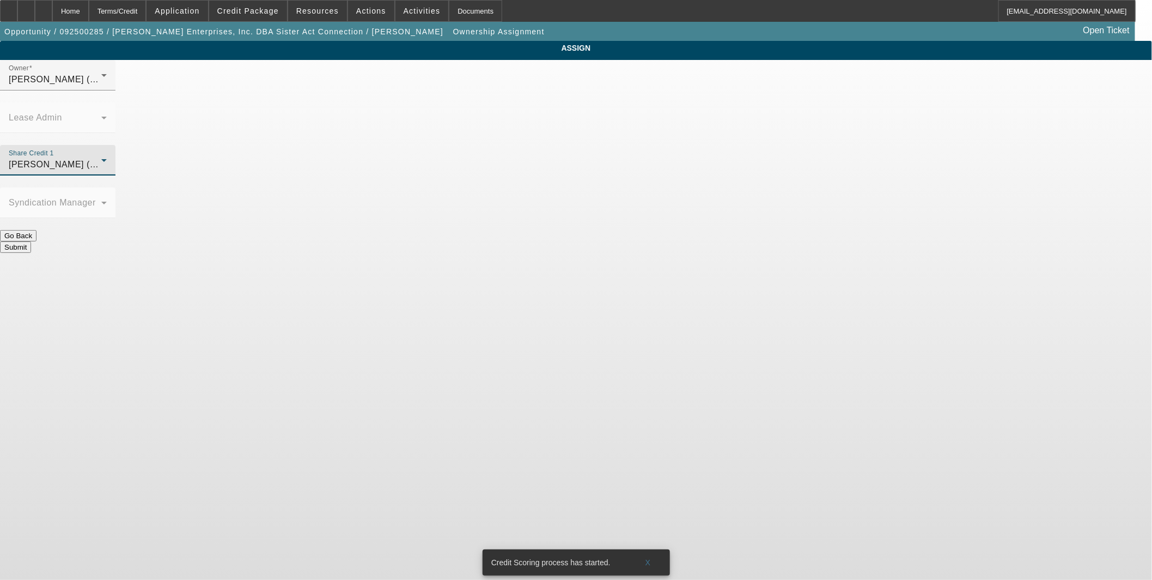
click at [31, 241] on button "Submit" at bounding box center [15, 246] width 31 height 11
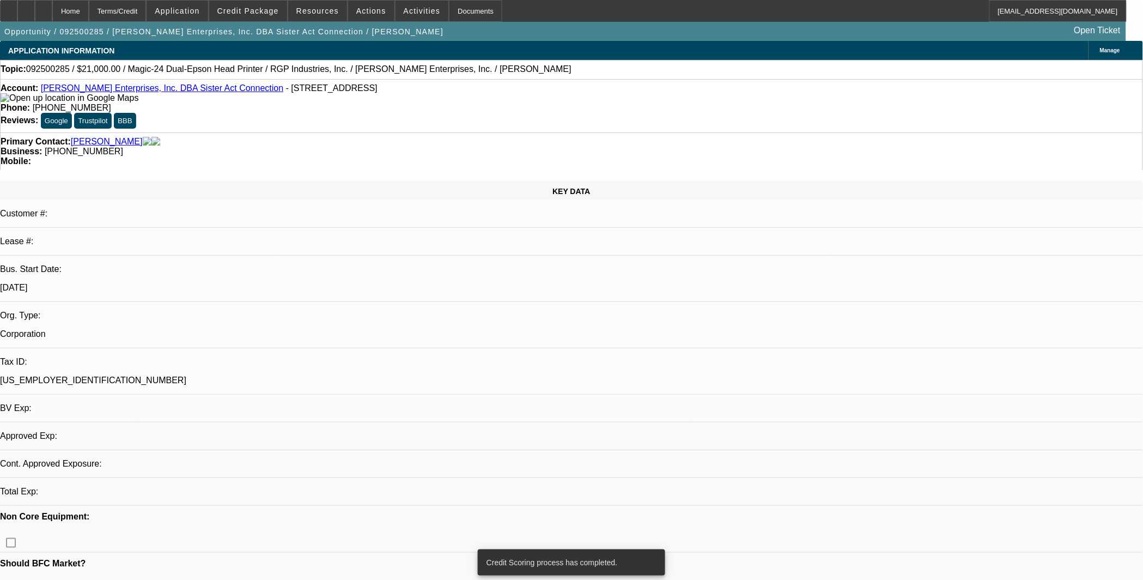
select select "0"
select select "2"
select select "0.1"
select select "4"
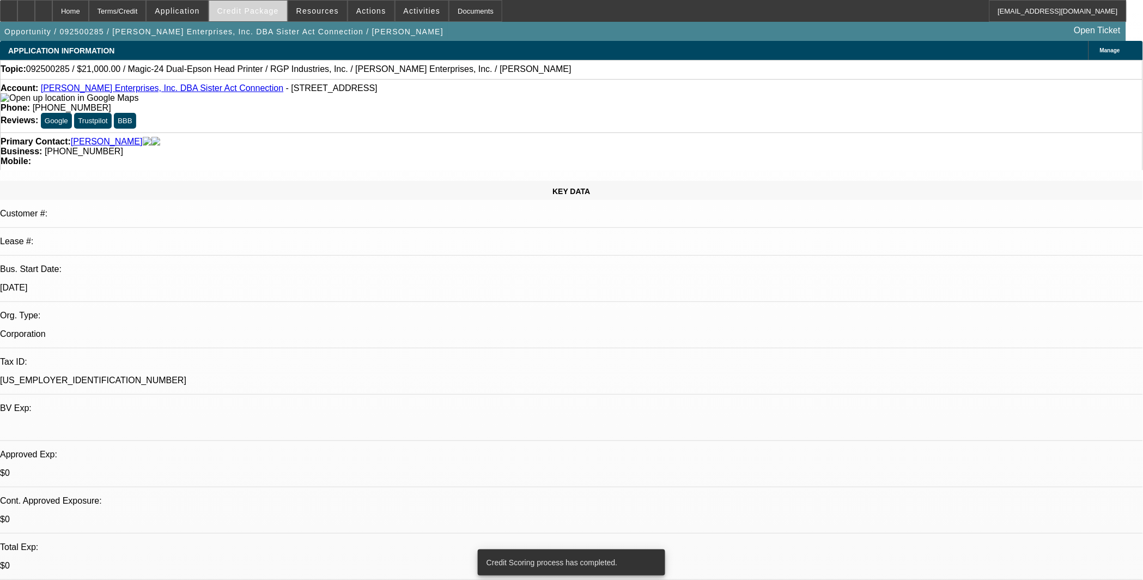
click at [256, 9] on span "Credit Package" at bounding box center [248, 11] width 62 height 9
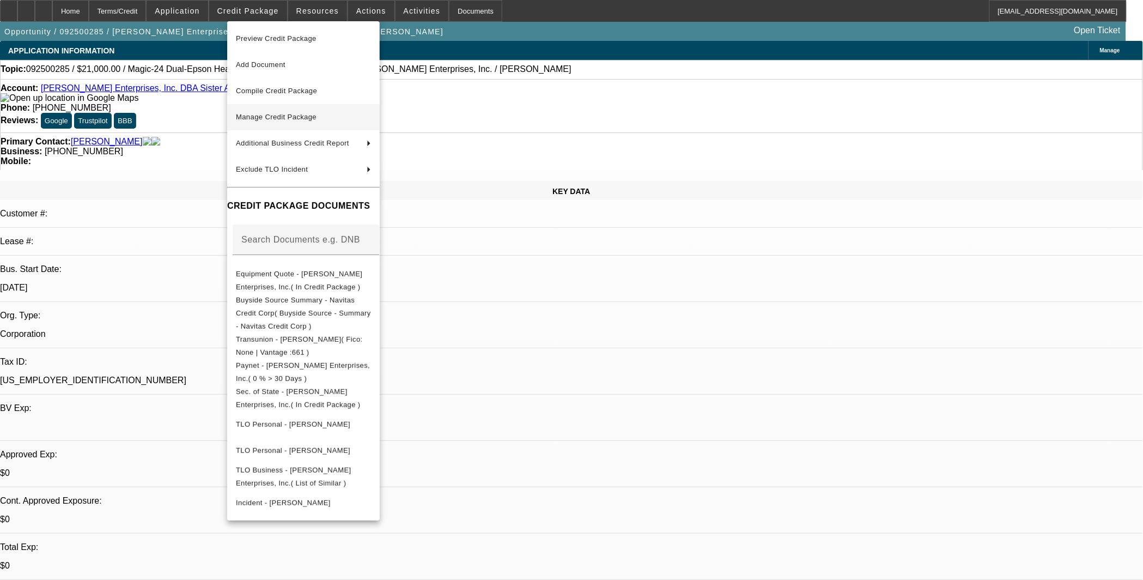
drag, startPoint x: 289, startPoint y: 94, endPoint x: 362, endPoint y: 113, distance: 75.4
click at [289, 94] on span "Compile Credit Package" at bounding box center [276, 91] width 81 height 8
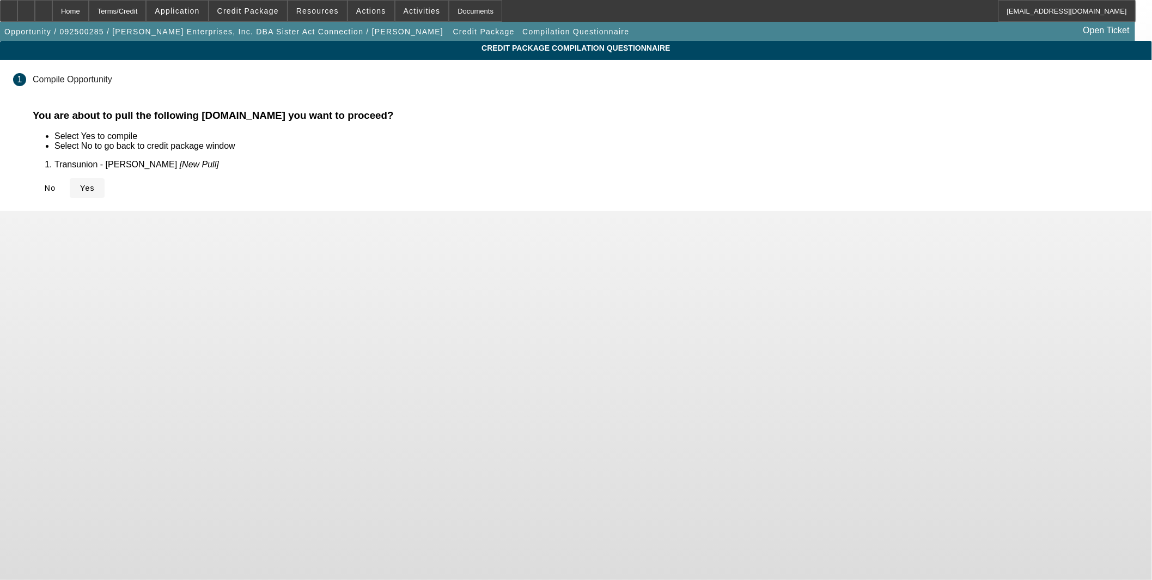
click at [95, 187] on span "Yes" at bounding box center [87, 188] width 15 height 9
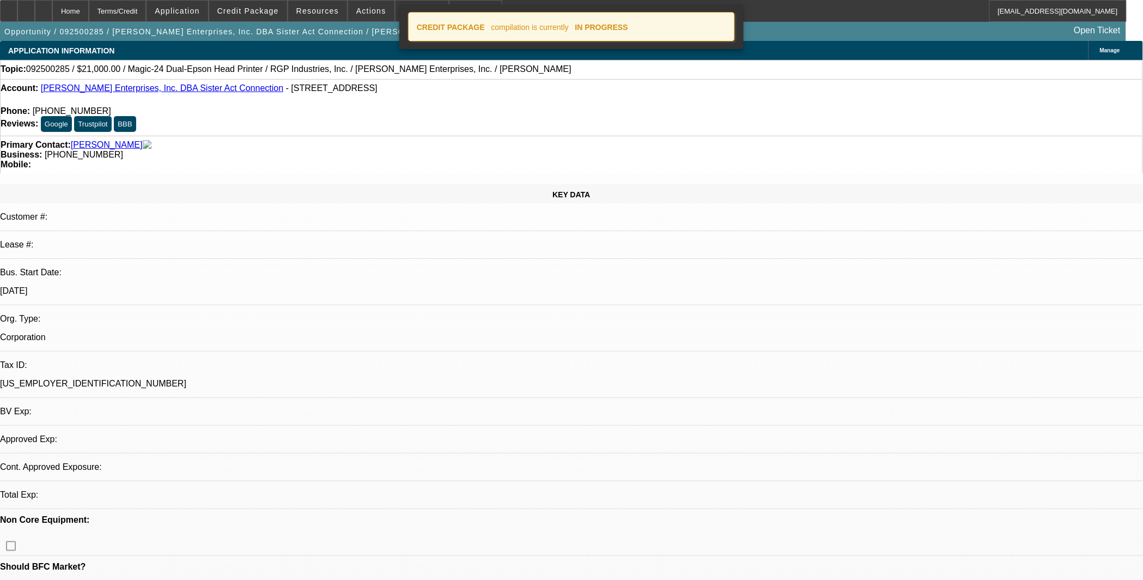
select select "0"
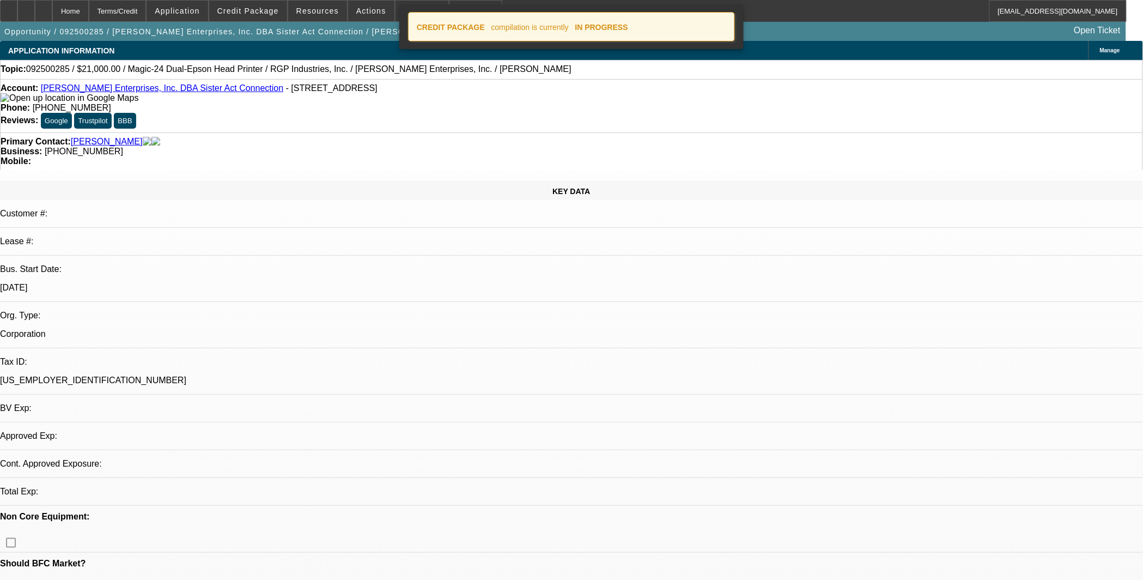
select select "2"
select select "0.1"
select select "4"
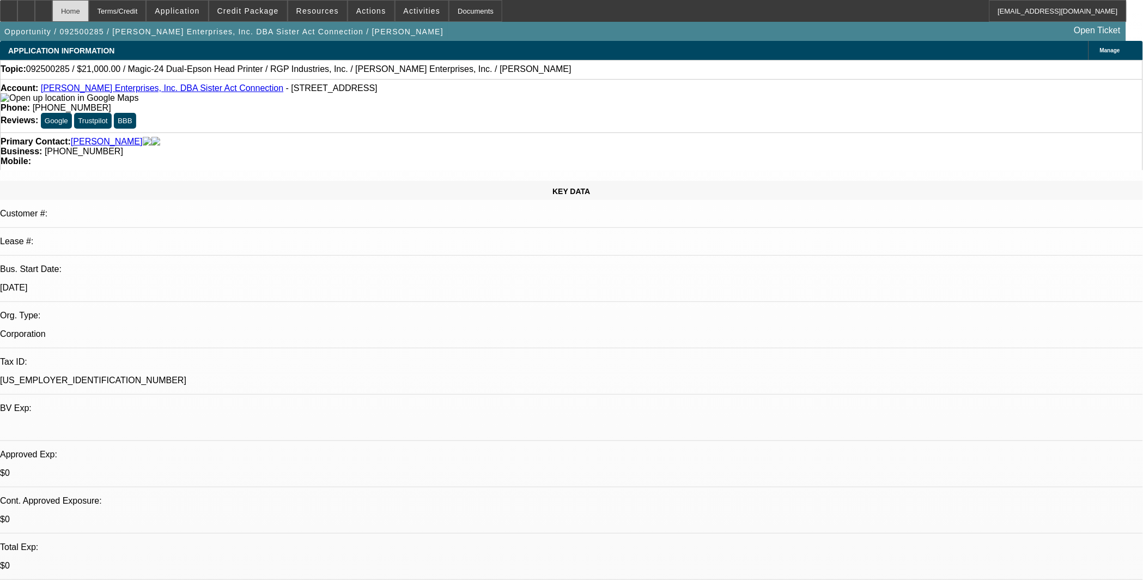
drag, startPoint x: 63, startPoint y: 8, endPoint x: 82, endPoint y: 13, distance: 19.7
click at [52, 8] on div at bounding box center [43, 11] width 17 height 22
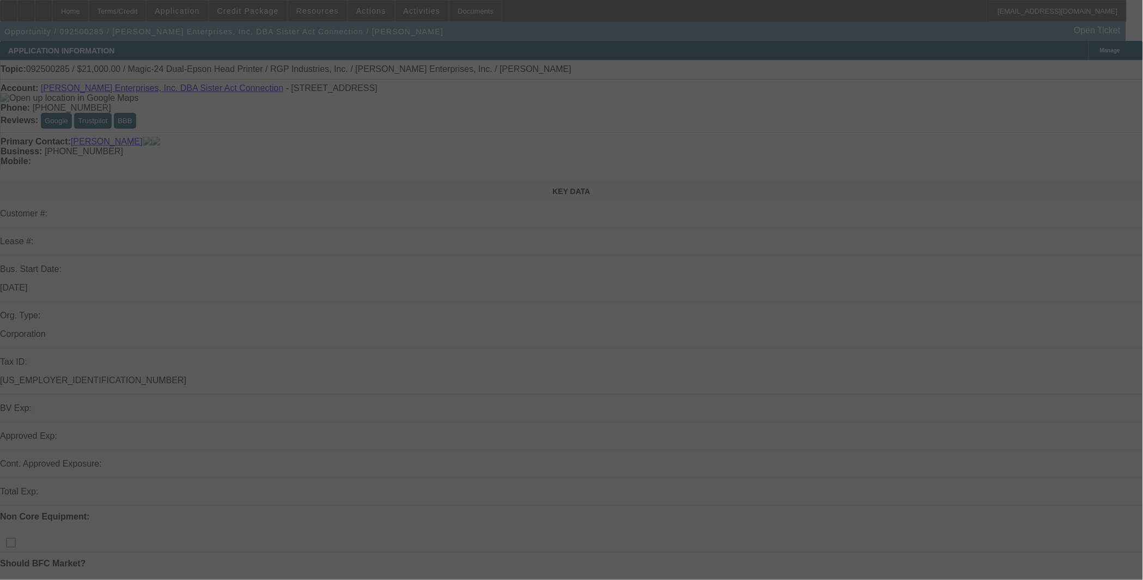
select select "0"
select select "2"
select select "0.1"
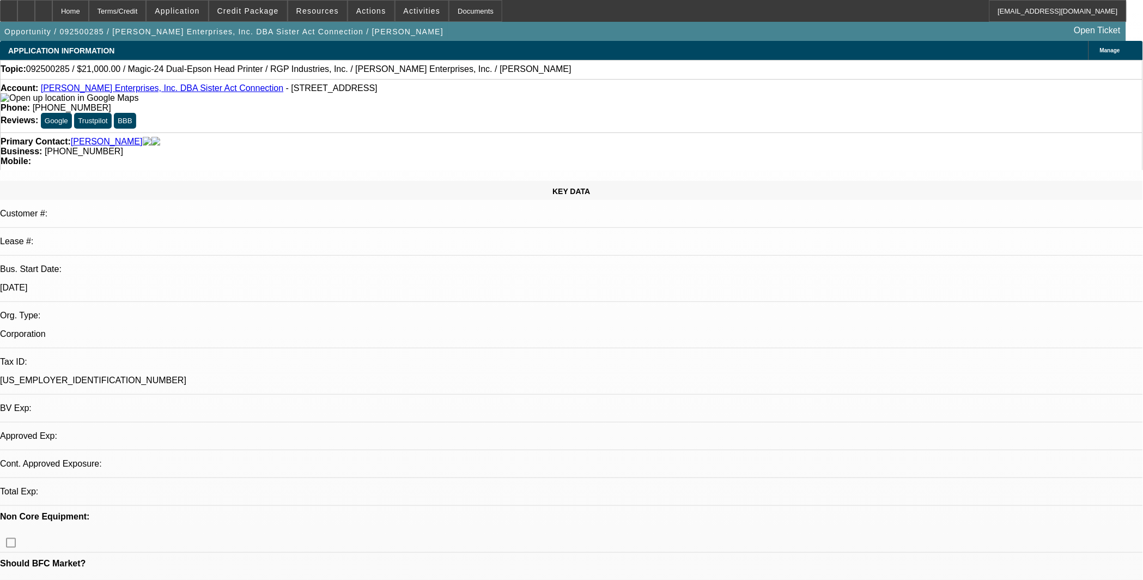
select select "1"
select select "2"
select select "4"
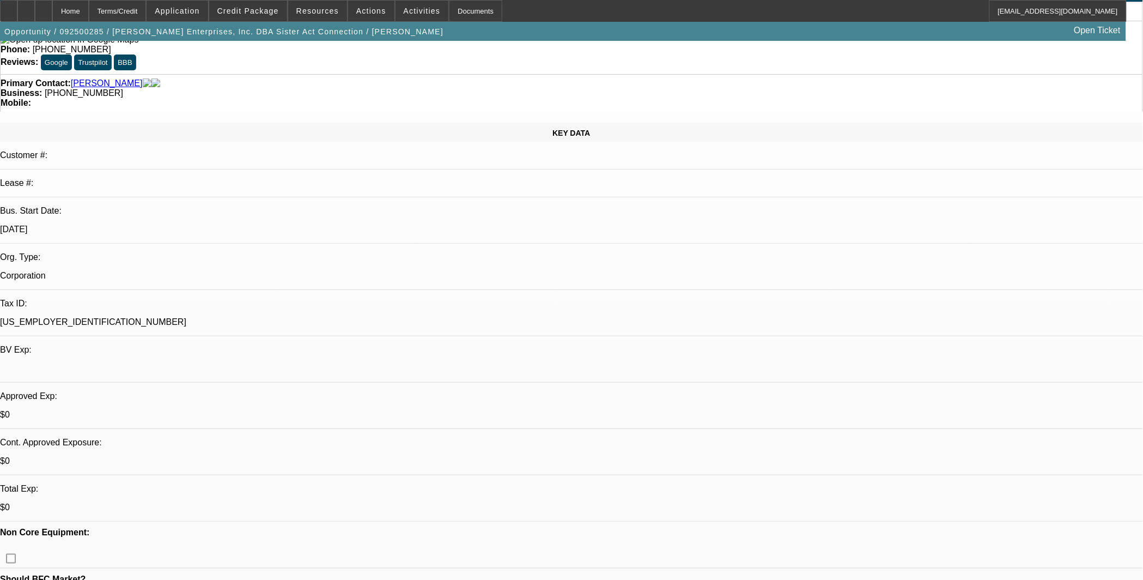
scroll to position [101, 0]
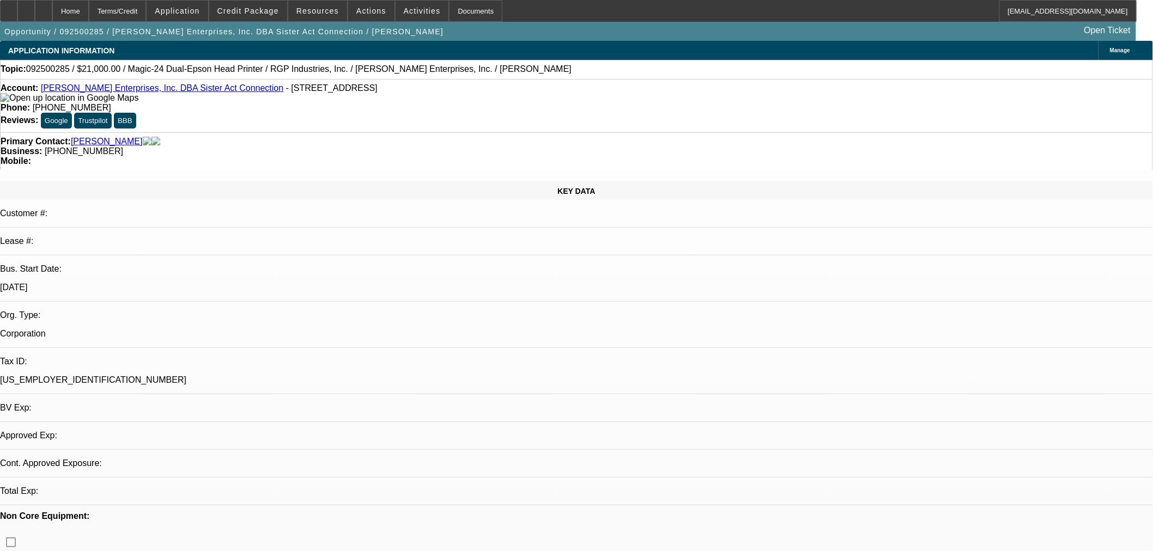
select select "0"
select select "2"
select select "0.1"
select select "4"
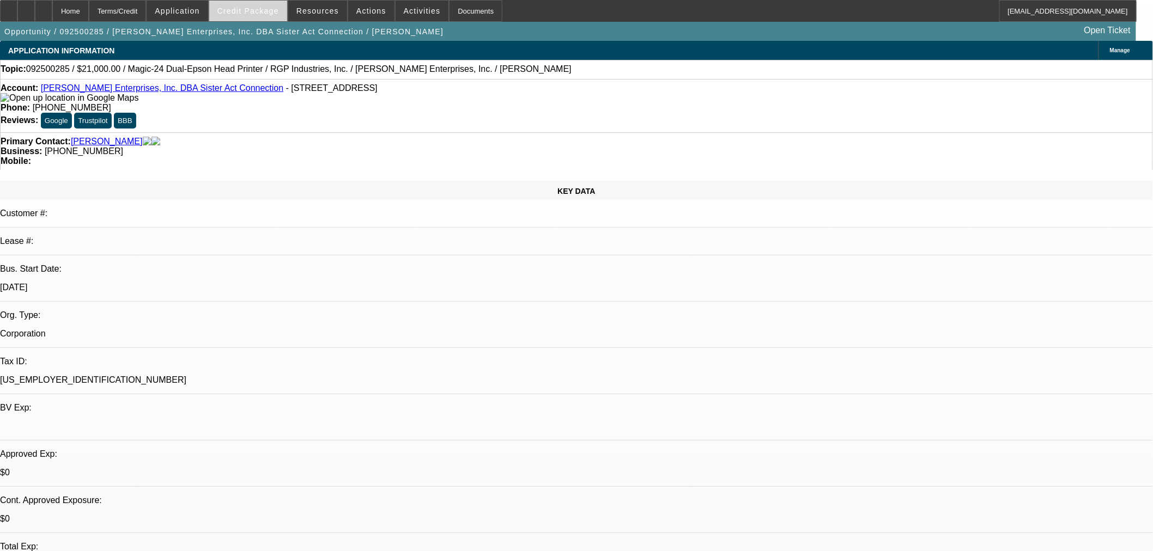
click at [264, 14] on span "Credit Package" at bounding box center [248, 11] width 62 height 9
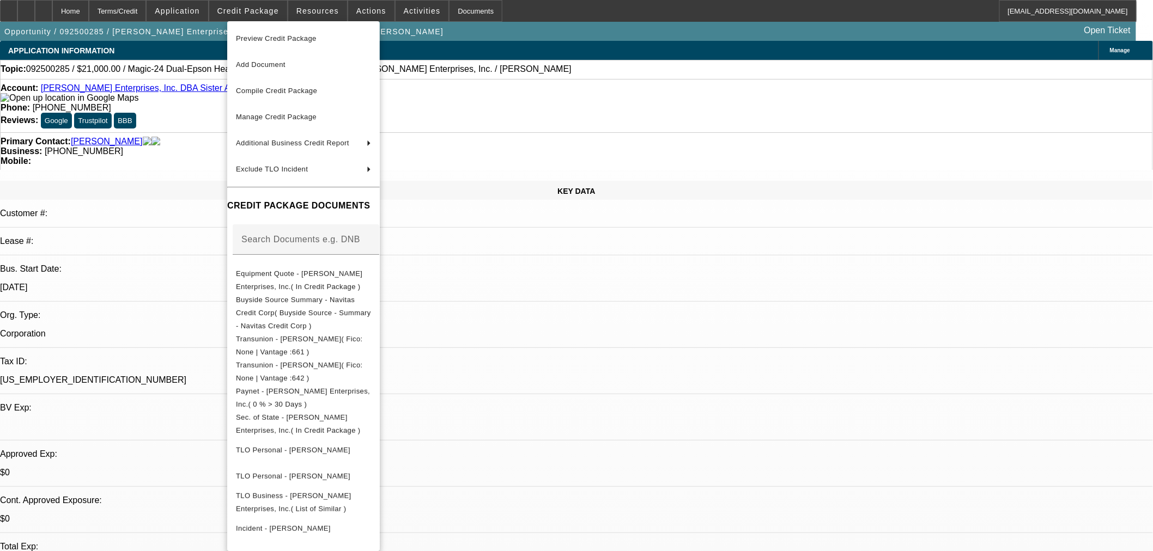
click at [280, 35] on span "Preview Credit Package" at bounding box center [276, 38] width 81 height 8
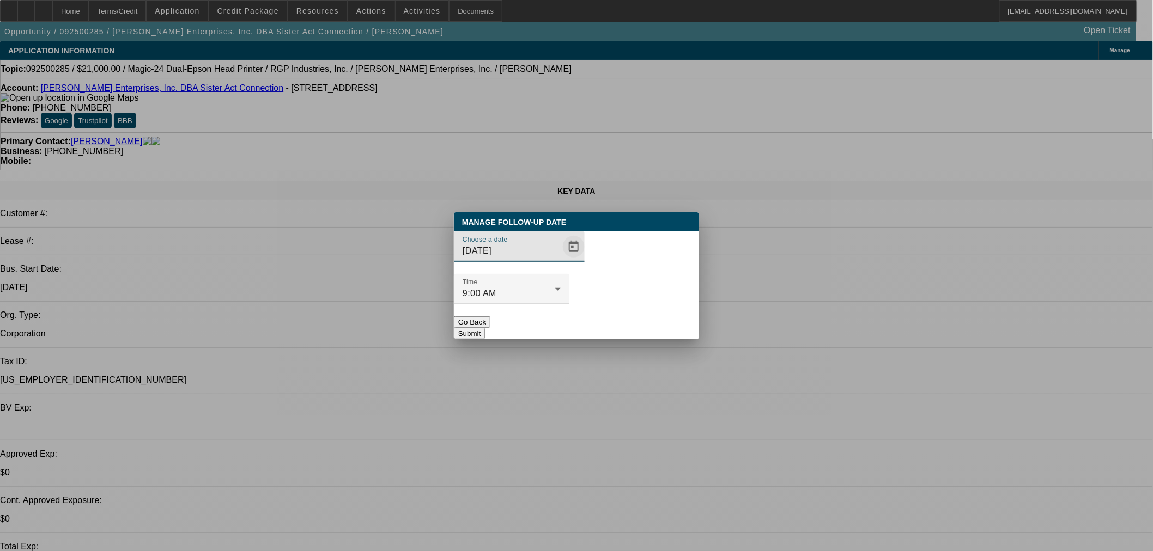
click at [561, 260] on span "Open calendar" at bounding box center [574, 247] width 26 height 26
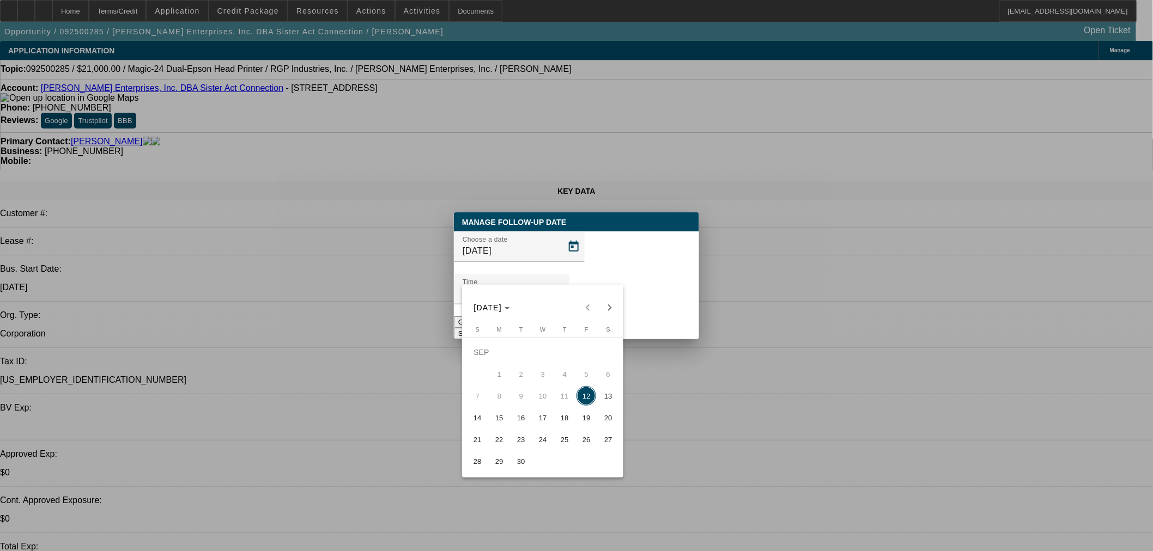
click at [567, 422] on span "18" at bounding box center [565, 418] width 20 height 20
type input "9/18/2025"
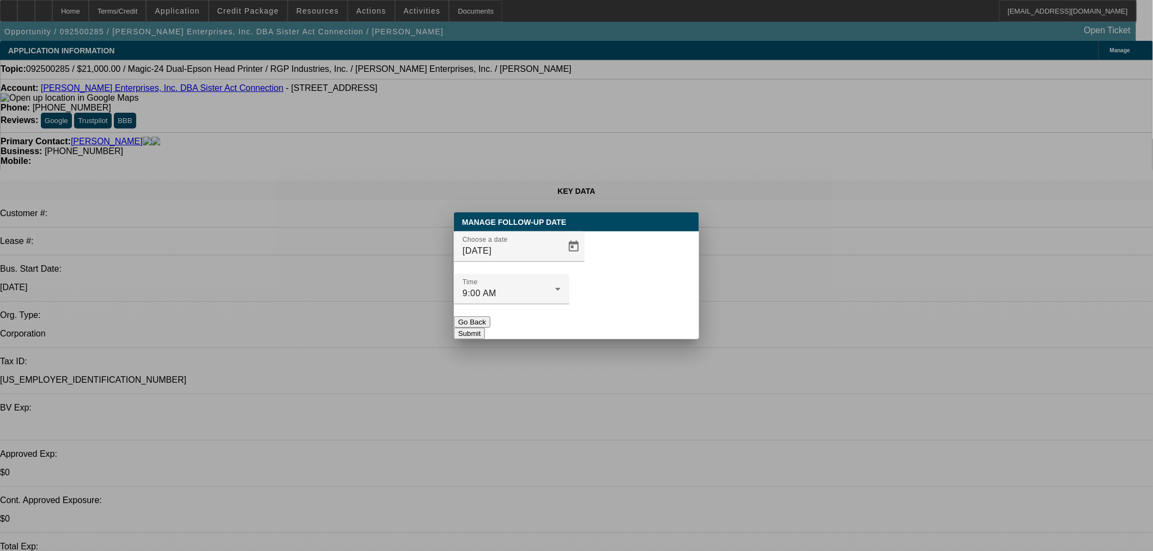
click at [485, 328] on button "Submit" at bounding box center [469, 333] width 31 height 11
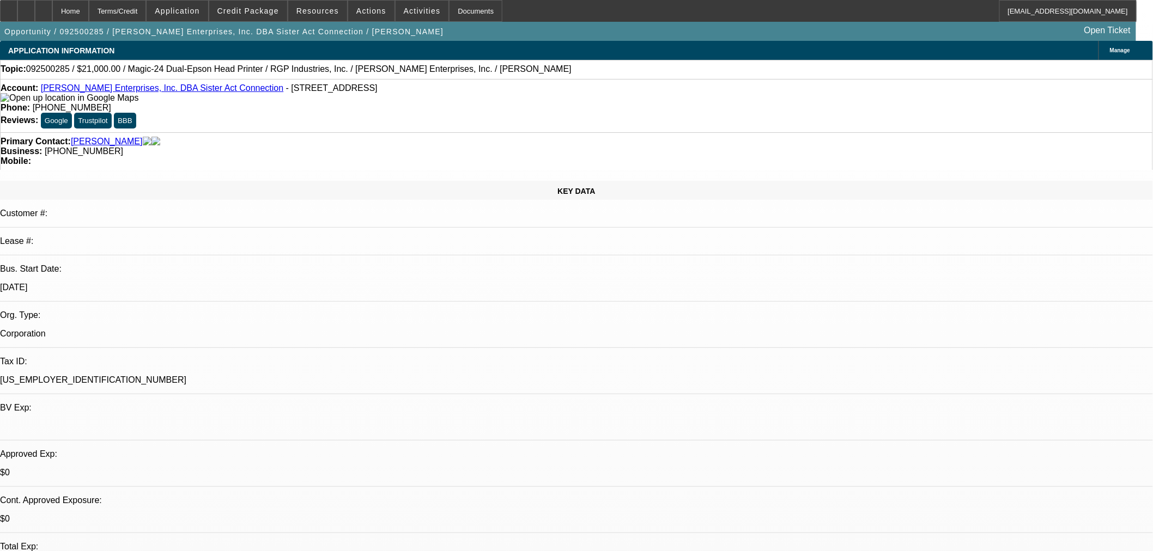
radio input "true"
type textarea "Followed up on Stephanie's email. Close out in a week if no update from Shaylee"
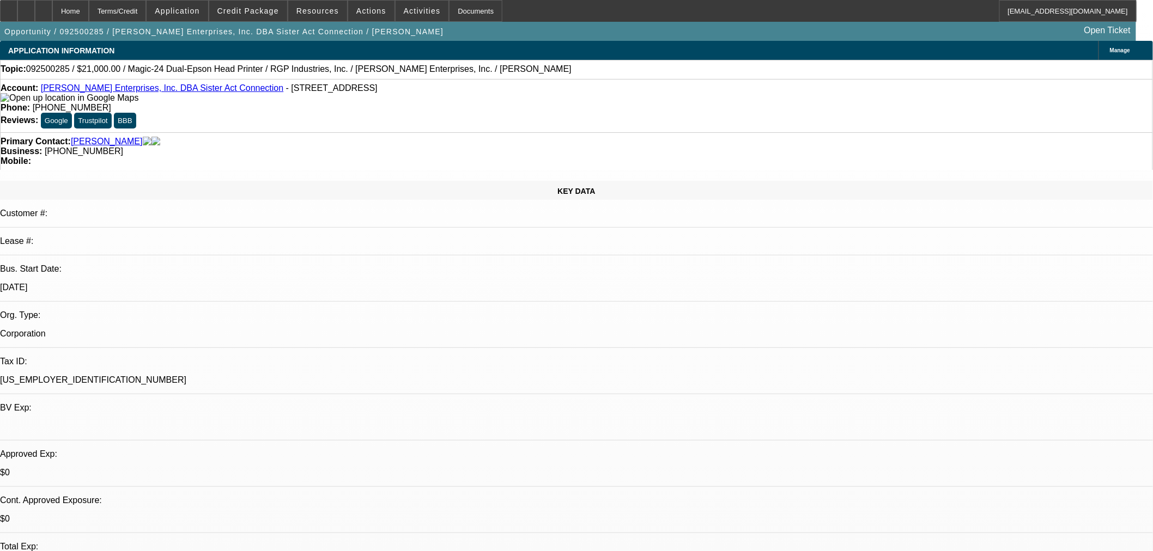
drag, startPoint x: 1067, startPoint y: 260, endPoint x: 1049, endPoint y: 270, distance: 20.3
radio input "true"
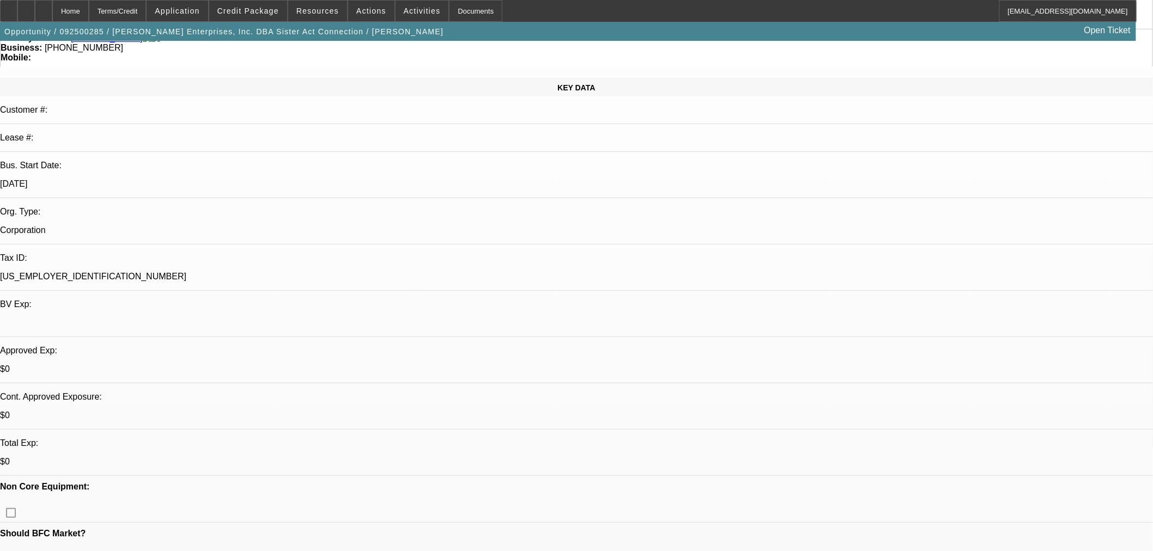
scroll to position [101, 0]
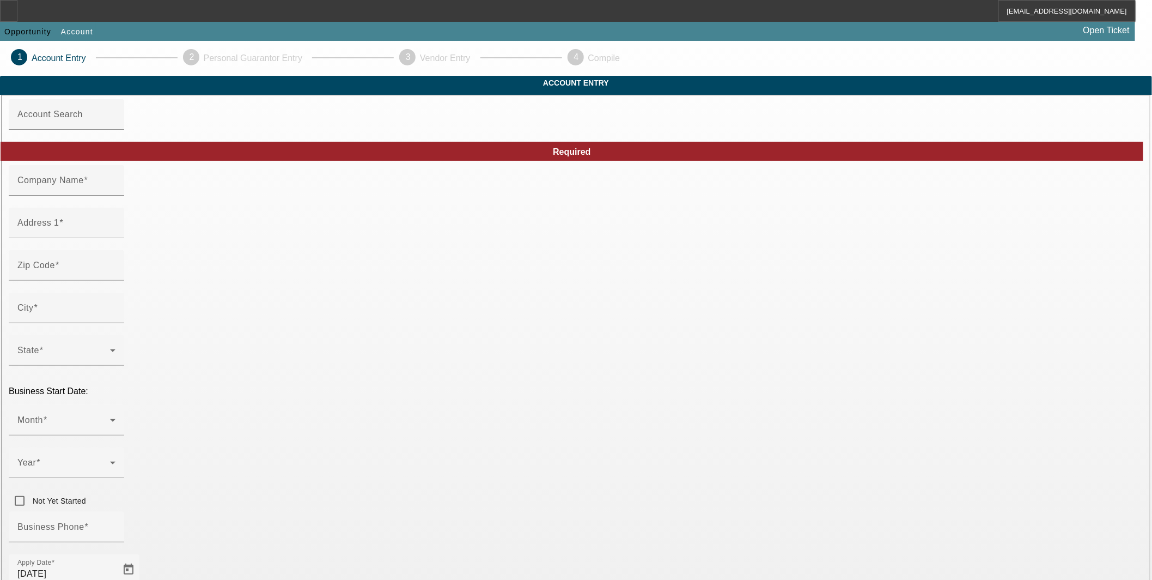
type input "IronRoots Drilling LLC"
type input "98 [PERSON_NAME] Dr"
type input "80701"
type input "Fort [PERSON_NAME]"
type input "[PHONE_NUMBER]"
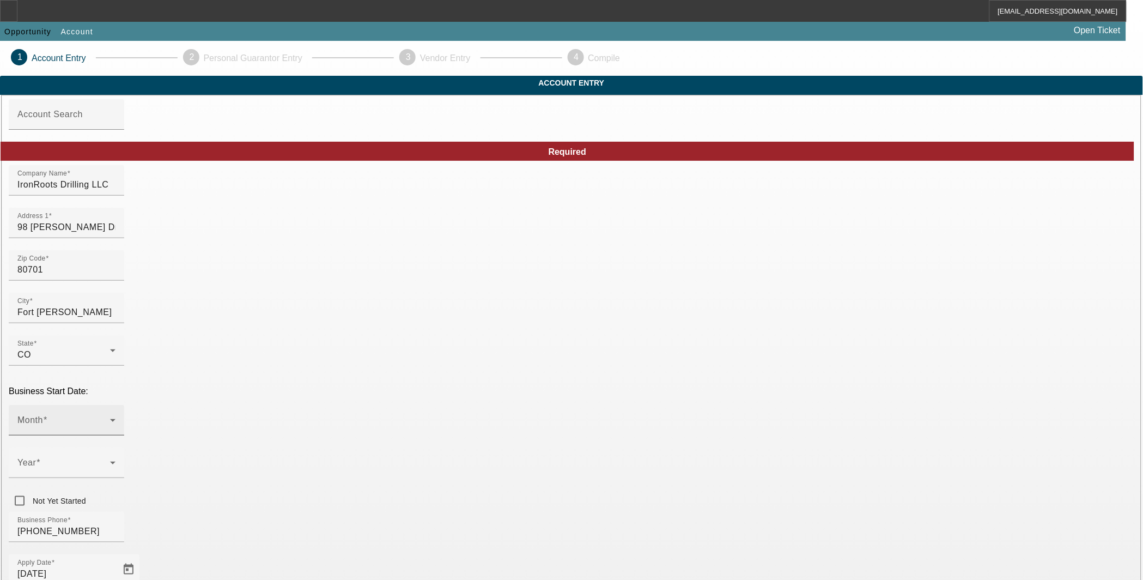
click at [119, 413] on icon at bounding box center [112, 419] width 13 height 13
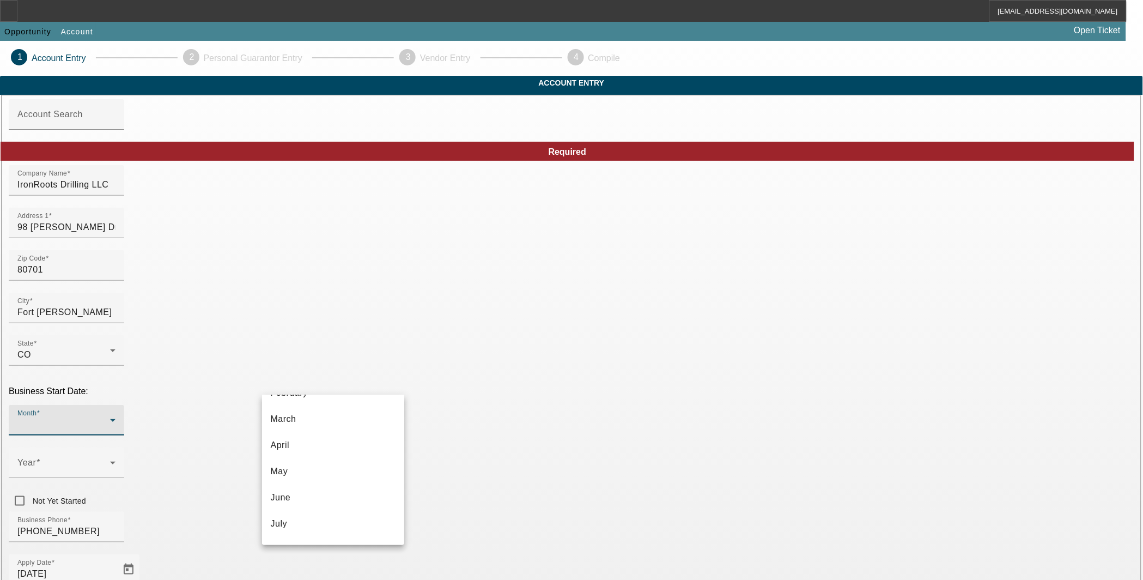
scroll to position [101, 0]
click at [307, 489] on mat-option "July" at bounding box center [333, 495] width 143 height 26
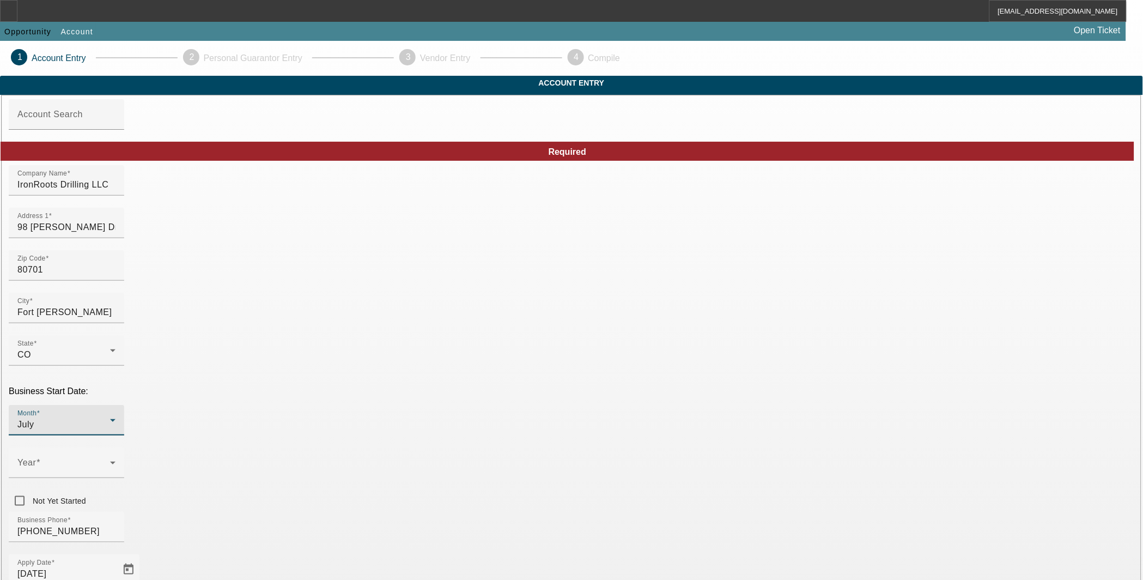
click at [110, 418] on div "July" at bounding box center [63, 424] width 93 height 13
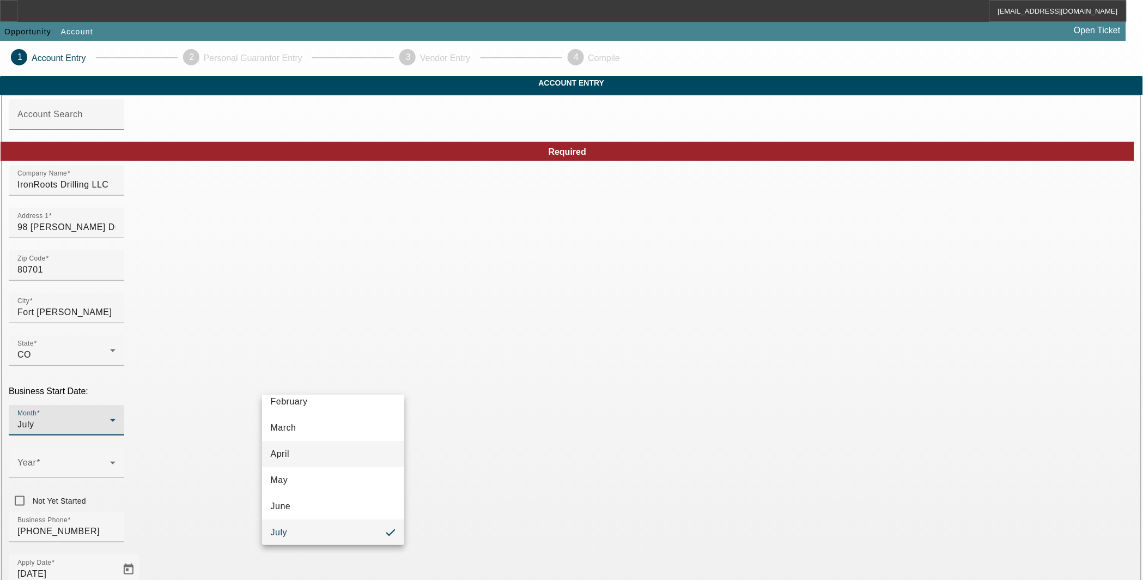
scroll to position [165, 0]
click at [328, 458] on mat-option "August" at bounding box center [333, 457] width 143 height 26
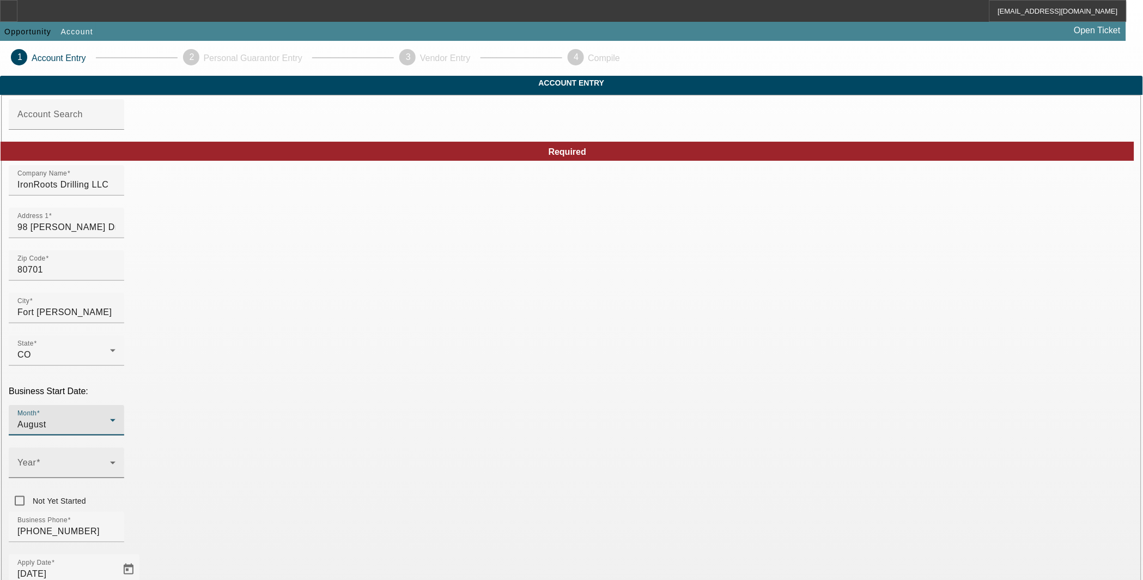
click at [110, 460] on span at bounding box center [63, 466] width 93 height 13
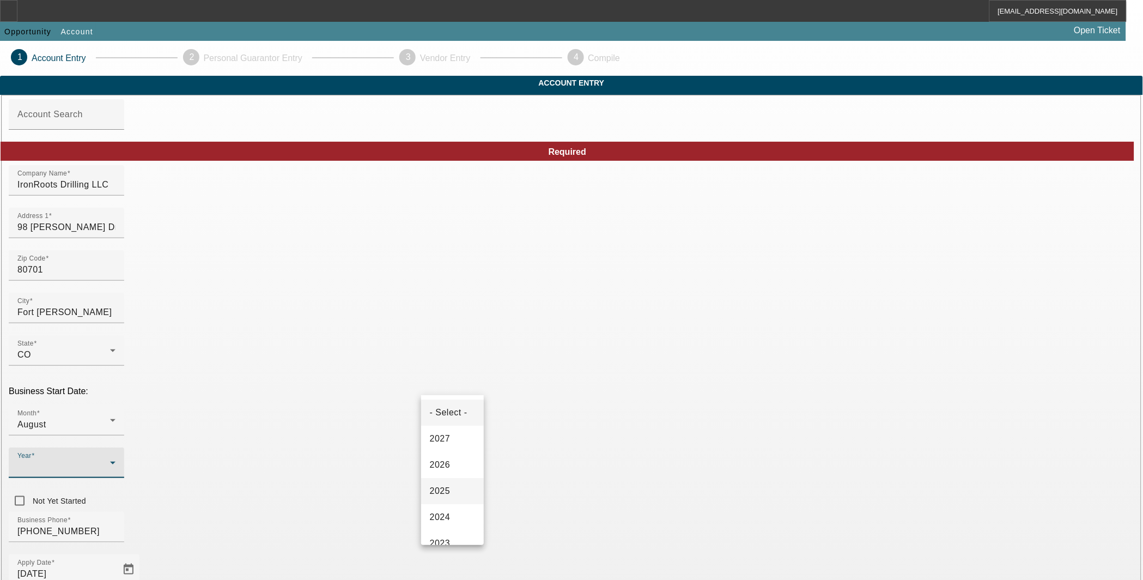
click at [444, 503] on mat-option "2025" at bounding box center [452, 491] width 63 height 26
click at [484, 511] on div "Business Phone [PHONE_NUMBER]" at bounding box center [571, 532] width 1125 height 42
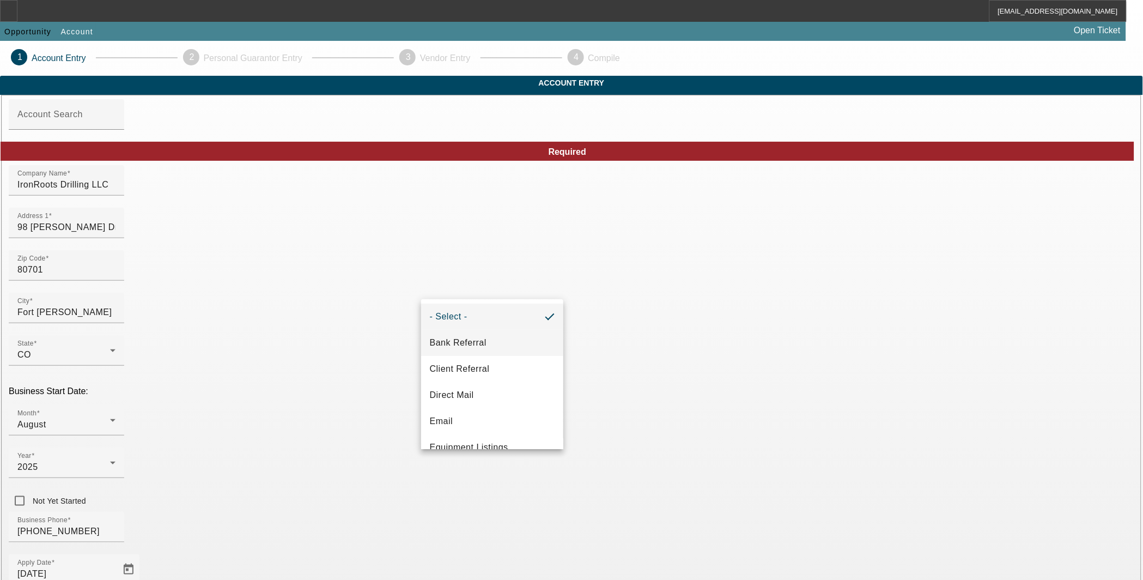
click at [476, 344] on span "Bank Referral" at bounding box center [458, 342] width 57 height 13
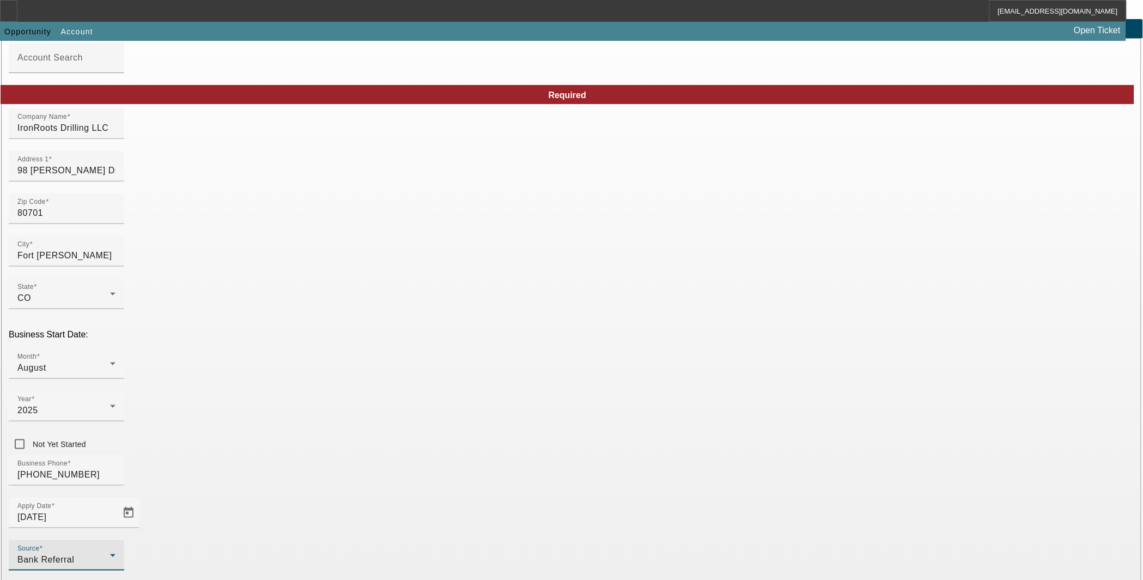
scroll to position [98, 0]
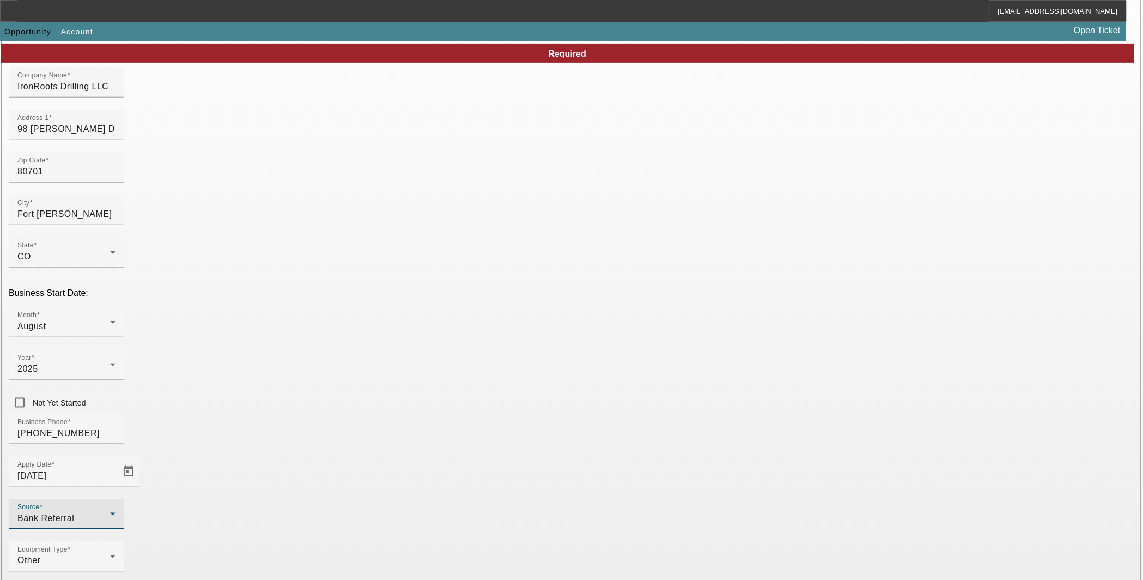
type input "Smarter Equipment Finance L.L.C."
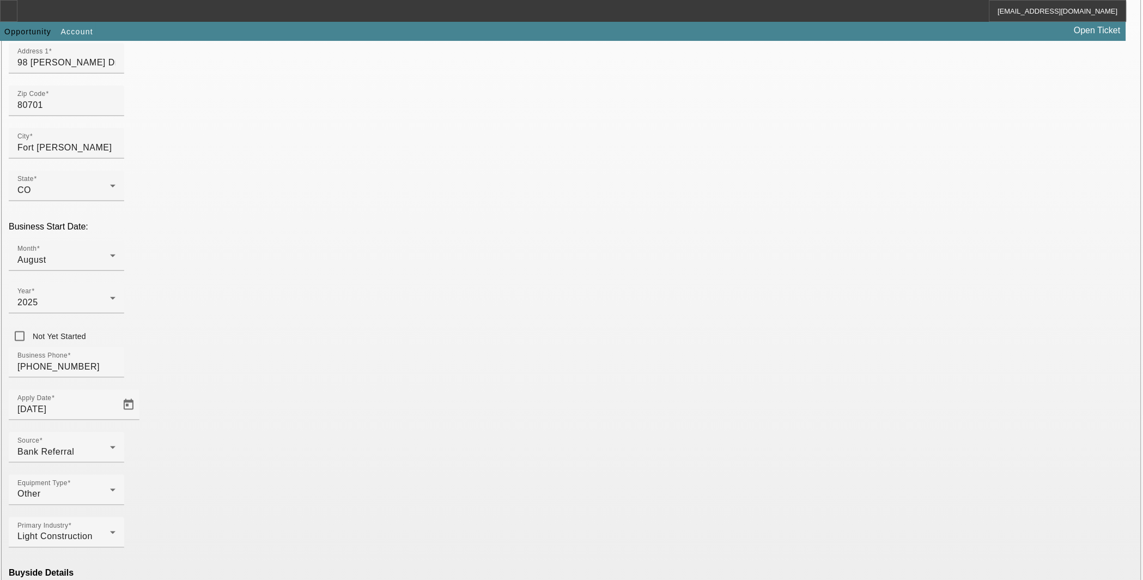
type input "Smarter Equipment Finance L.L.C."
paste input "[US_EMPLOYER_IDENTIFICATION_NUMBER]"
type input "[US_EMPLOYER_IDENTIFICATION_NUMBER]"
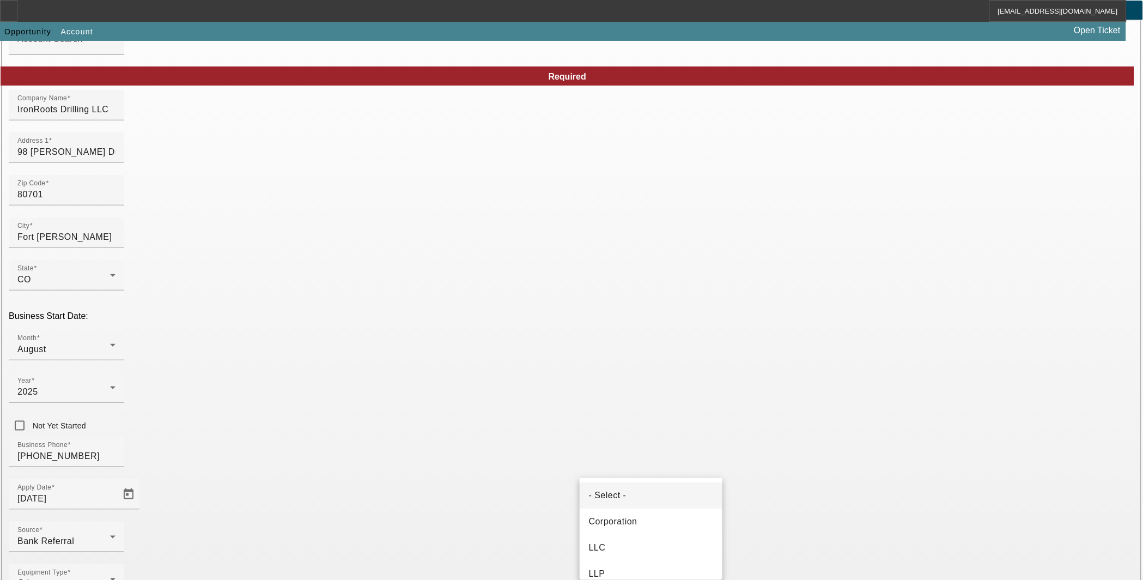
scroll to position [0, 0]
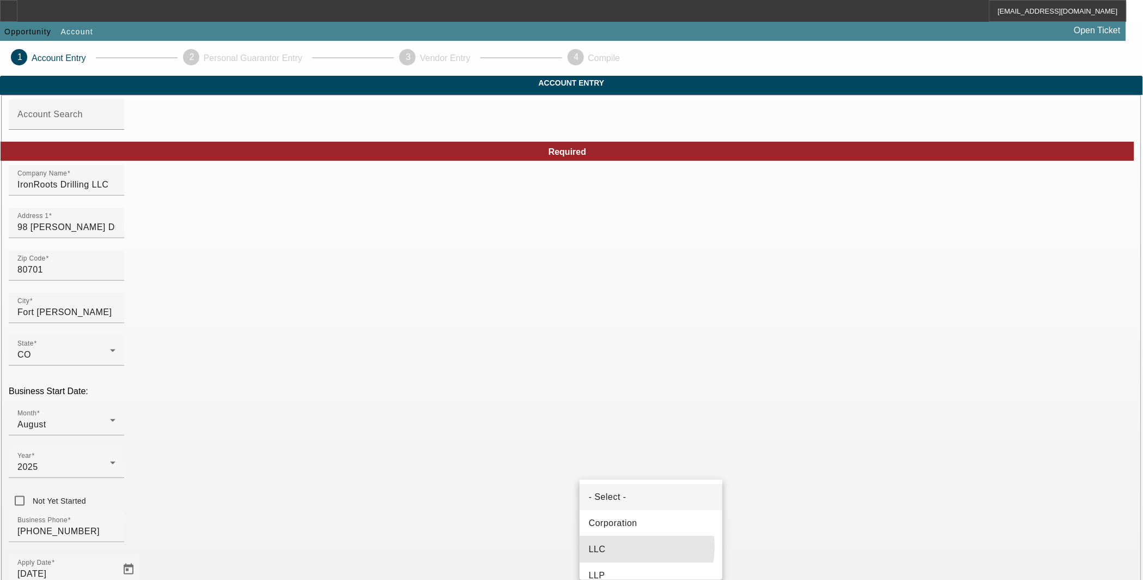
drag, startPoint x: 625, startPoint y: 546, endPoint x: 712, endPoint y: 519, distance: 91.3
click at [625, 546] on mat-option "LLC" at bounding box center [651, 549] width 143 height 26
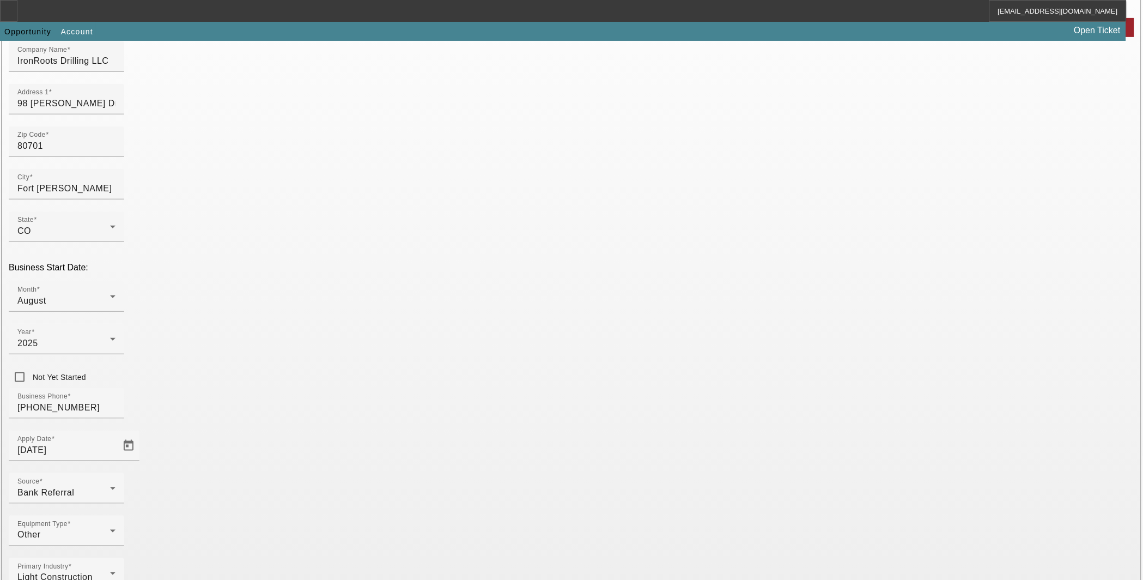
scroll to position [165, 0]
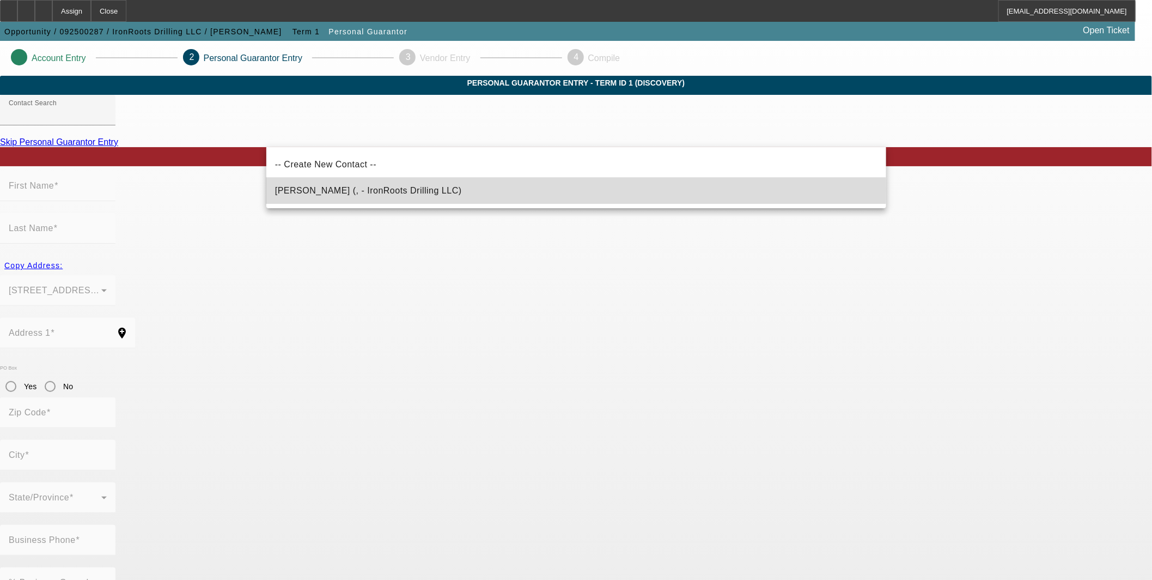
click at [383, 189] on span "Arteaga, Ryana (, - IronRoots Drilling LLC)" at bounding box center [368, 190] width 187 height 9
type input "Arteaga, Ryana (, - IronRoots Drilling LLC)"
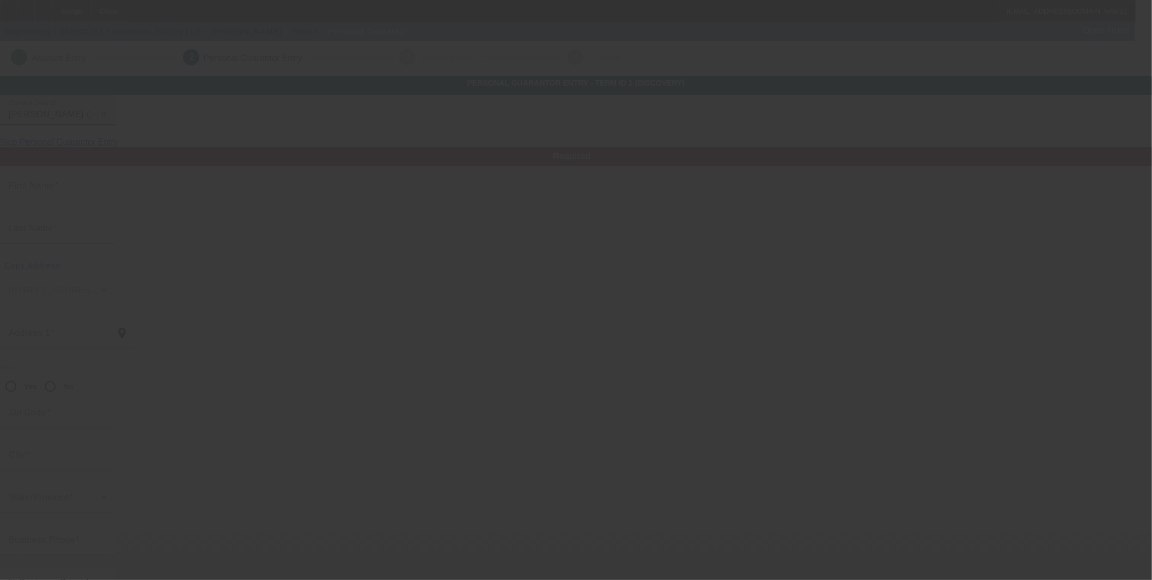
type input "Ryana"
type input "Arteaga"
radio input "true"
type input "[PHONE_NUMBER]"
type input "ryana.arteaga@ironrootsdrllling.com"
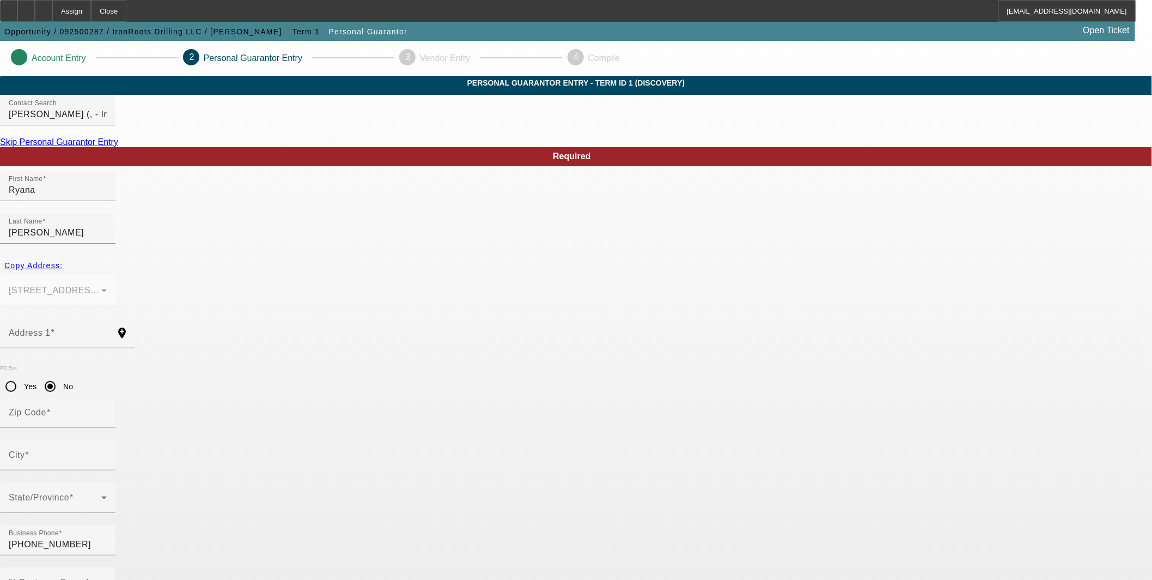
paste input "585-41-3898"
type input "585-41-3898"
click at [107, 579] on input "% Business Owned" at bounding box center [58, 586] width 98 height 13
type input "2"
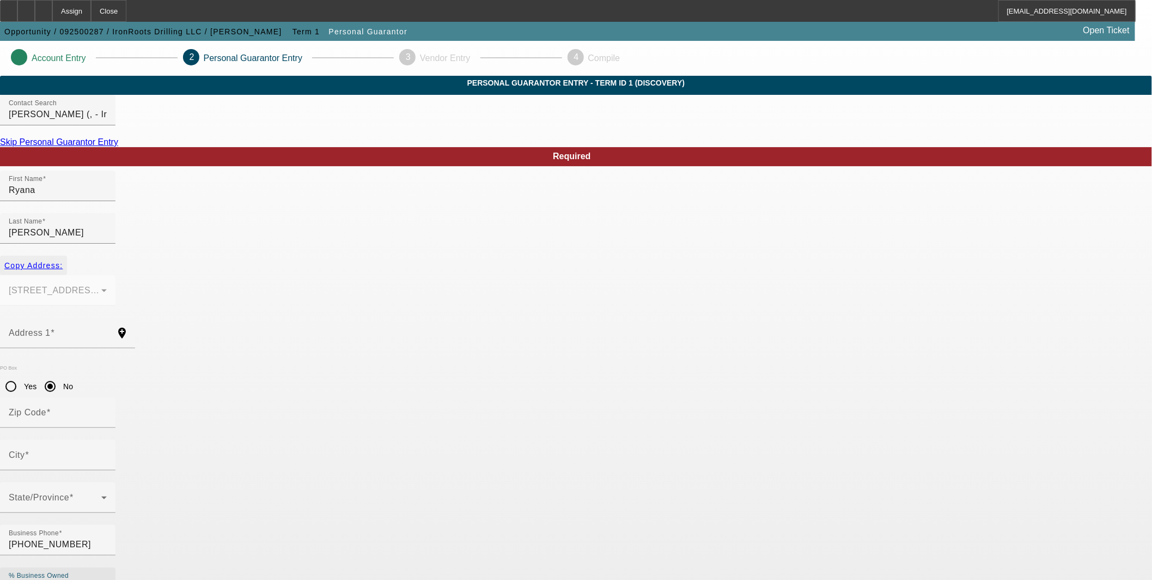
type input "51"
click at [63, 261] on span "Copy Address:" at bounding box center [33, 265] width 58 height 9
type input "98 [PERSON_NAME] Dr"
radio input "false"
type input "80701"
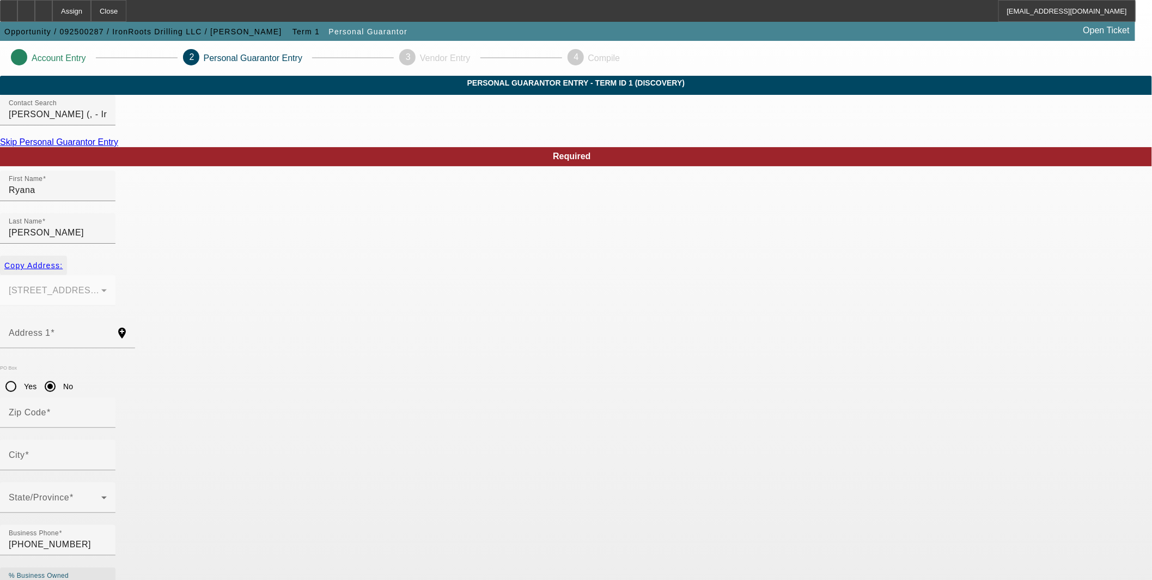
type input "Fort [PERSON_NAME]"
click at [61, 375] on input "No" at bounding box center [50, 386] width 22 height 22
radio input "true"
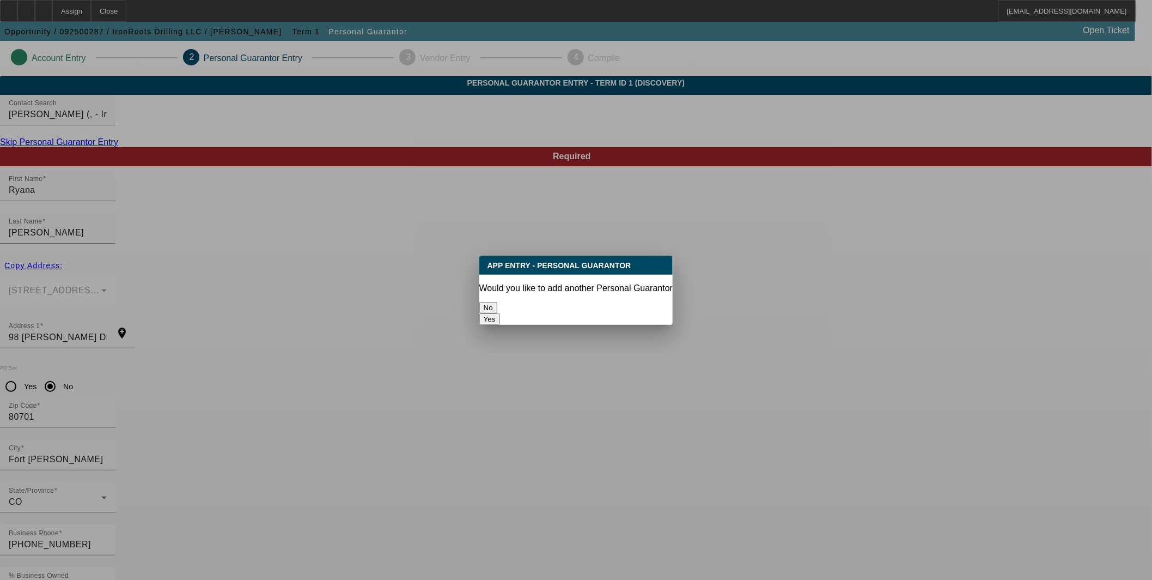
click at [500, 313] on button "Yes" at bounding box center [489, 318] width 21 height 11
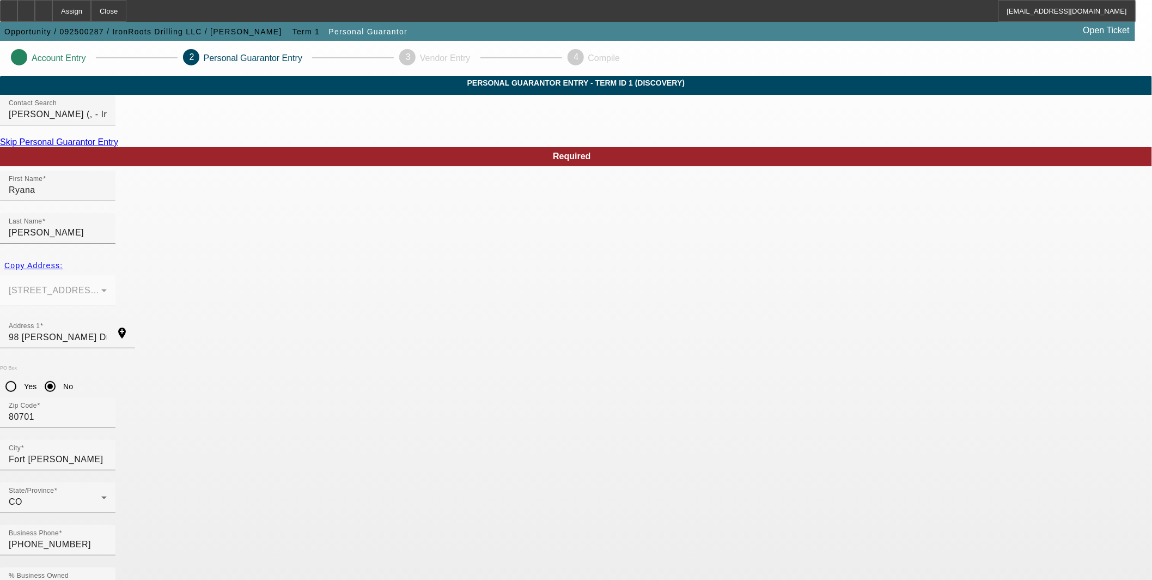
radio input "false"
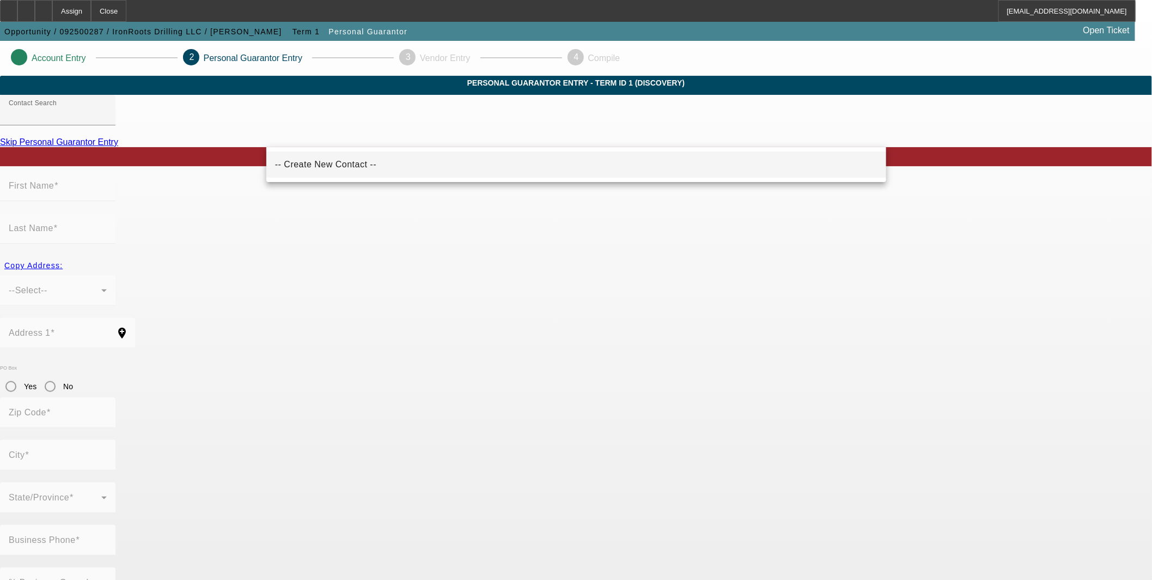
click at [320, 162] on span "-- Create New Contact --" at bounding box center [325, 164] width 101 height 9
type input "-- Create New Contact --"
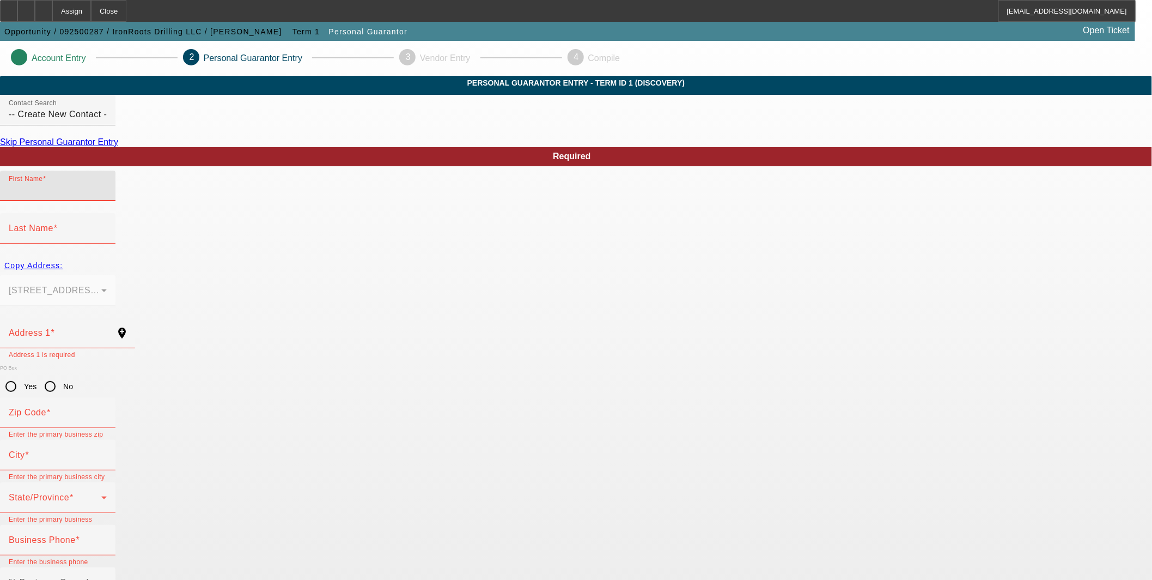
click at [107, 197] on input "First Name" at bounding box center [58, 190] width 98 height 13
paste input "Francisco Arteaga"
type input "Francisco Arteaga"
click at [53, 223] on mat-label "Last Name" at bounding box center [31, 227] width 45 height 9
click at [107, 226] on input "Last Name" at bounding box center [58, 232] width 98 height 13
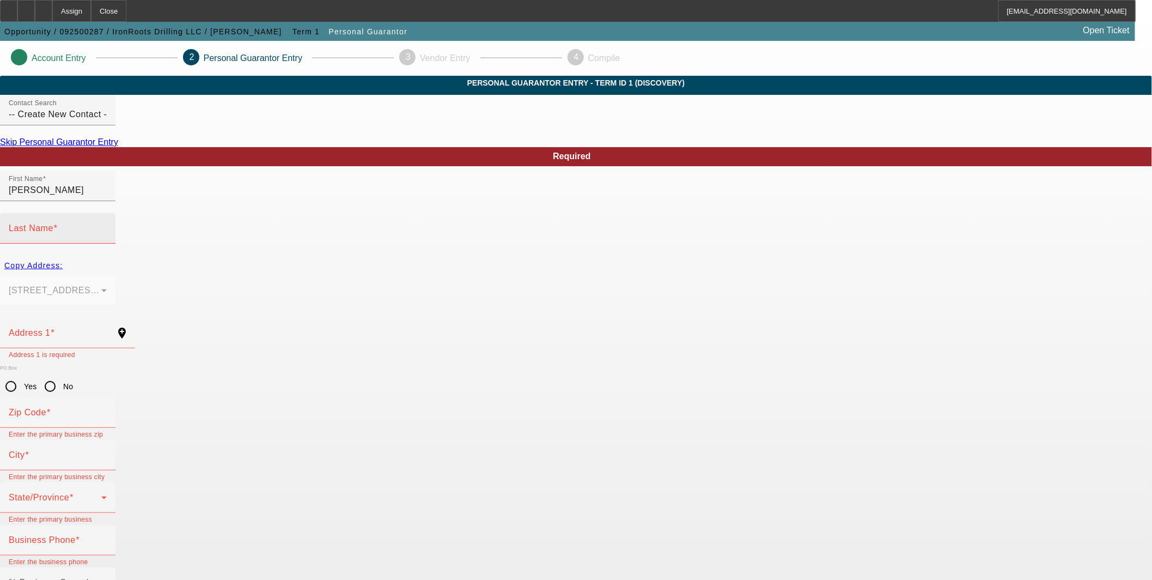
paste input "Francisco Arteaga"
drag, startPoint x: 465, startPoint y: 216, endPoint x: 420, endPoint y: 217, distance: 44.7
click at [420, 217] on div "Last Name Francisco Arteaga" at bounding box center [576, 234] width 1152 height 42
type input "Arteaga"
drag, startPoint x: 308, startPoint y: 216, endPoint x: 381, endPoint y: 220, distance: 73.7
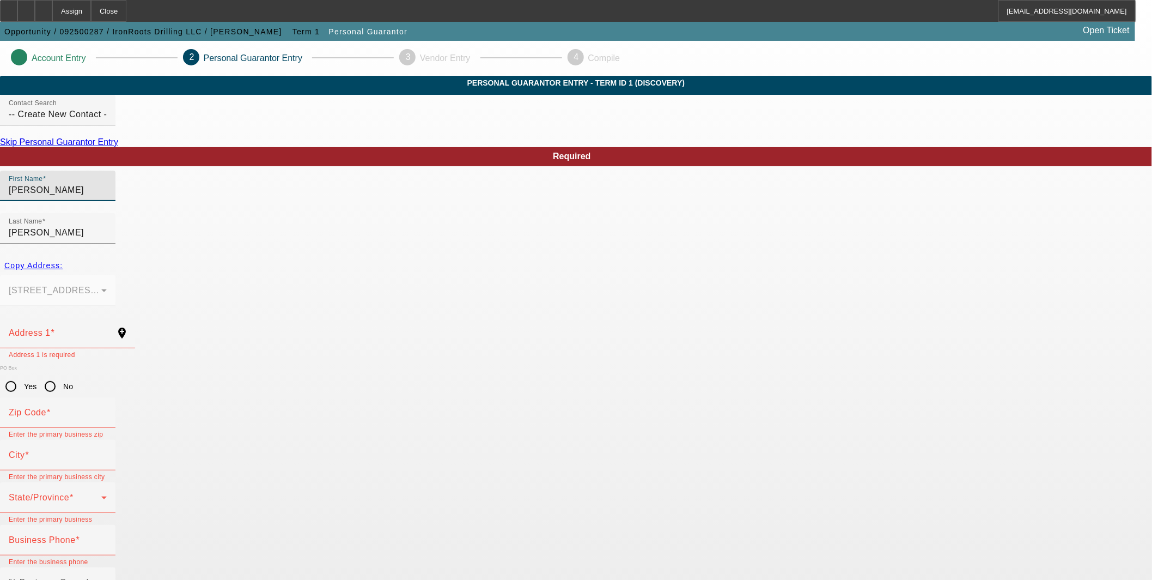
click at [107, 197] on input "Francisco Arteaga" at bounding box center [58, 190] width 98 height 13
type input "Francisco"
click at [291, 255] on div "Copy Address:" at bounding box center [576, 265] width 1152 height 20
click at [305, 255] on div "Copy Address:" at bounding box center [576, 265] width 1152 height 20
click at [301, 255] on div "Copy Address:" at bounding box center [576, 265] width 1152 height 20
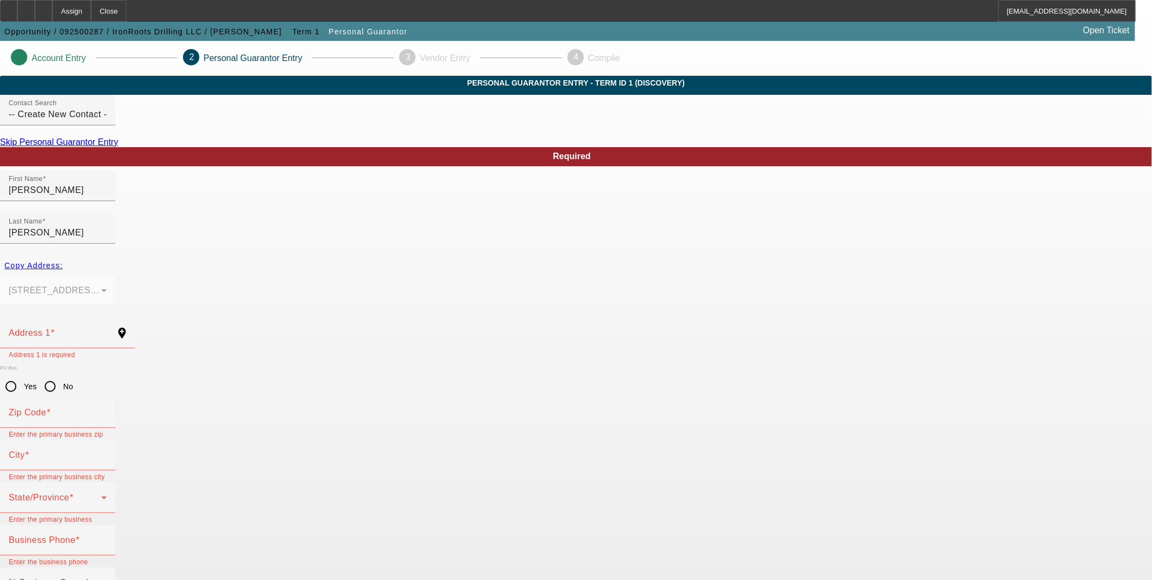
click at [292, 255] on div "Copy Address:" at bounding box center [576, 265] width 1152 height 20
click at [107, 197] on input "Francisco" at bounding box center [58, 190] width 98 height 13
drag, startPoint x: 295, startPoint y: 260, endPoint x: 294, endPoint y: 247, distance: 13.7
click at [294, 258] on div "Copy Address: 98 Bachar Dr Fort Morgan, CO 80701" at bounding box center [576, 286] width 1152 height 62
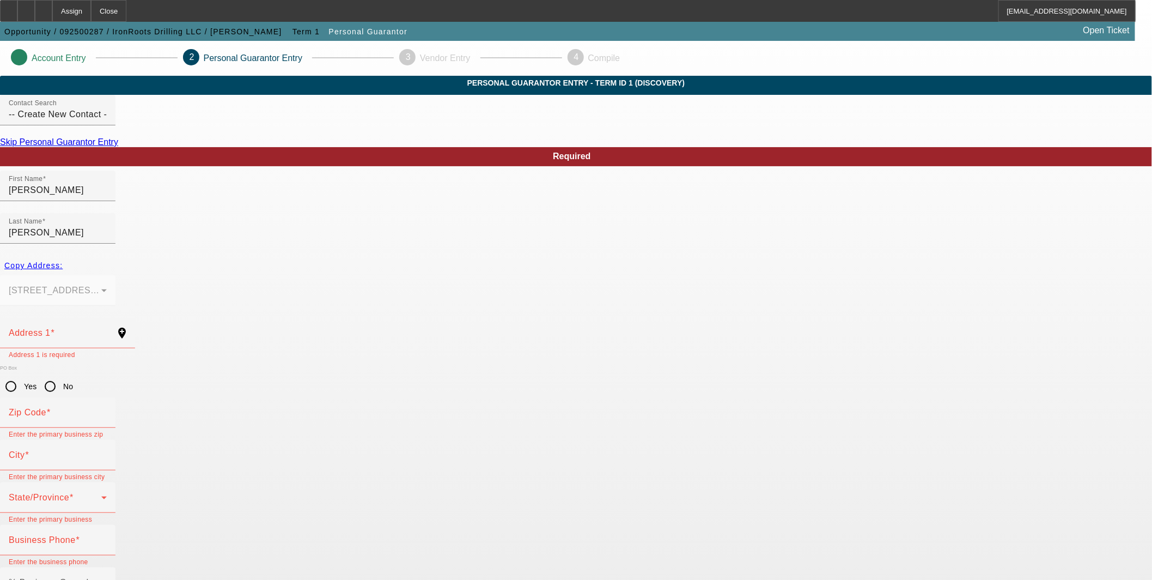
click at [295, 255] on div "Copy Address:" at bounding box center [576, 265] width 1152 height 20
drag, startPoint x: 308, startPoint y: 254, endPoint x: 301, endPoint y: 247, distance: 10.0
click at [308, 255] on div "Copy Address:" at bounding box center [576, 265] width 1152 height 20
click at [301, 255] on div "Copy Address:" at bounding box center [576, 265] width 1152 height 20
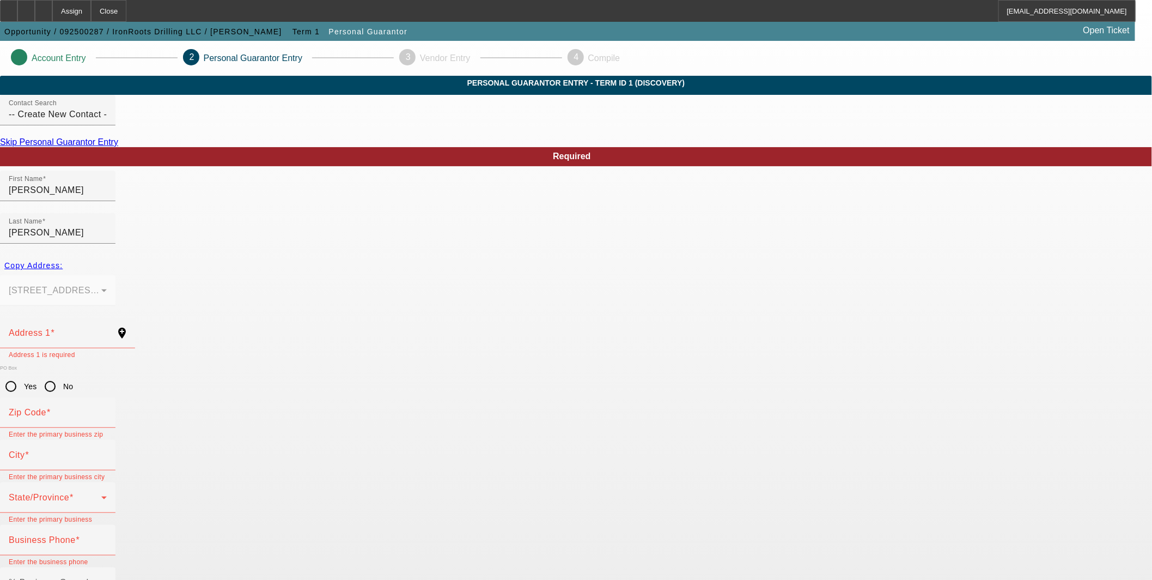
click at [115, 306] on div at bounding box center [57, 312] width 115 height 12
click at [44, 7] on icon at bounding box center [44, 7] width 0 height 0
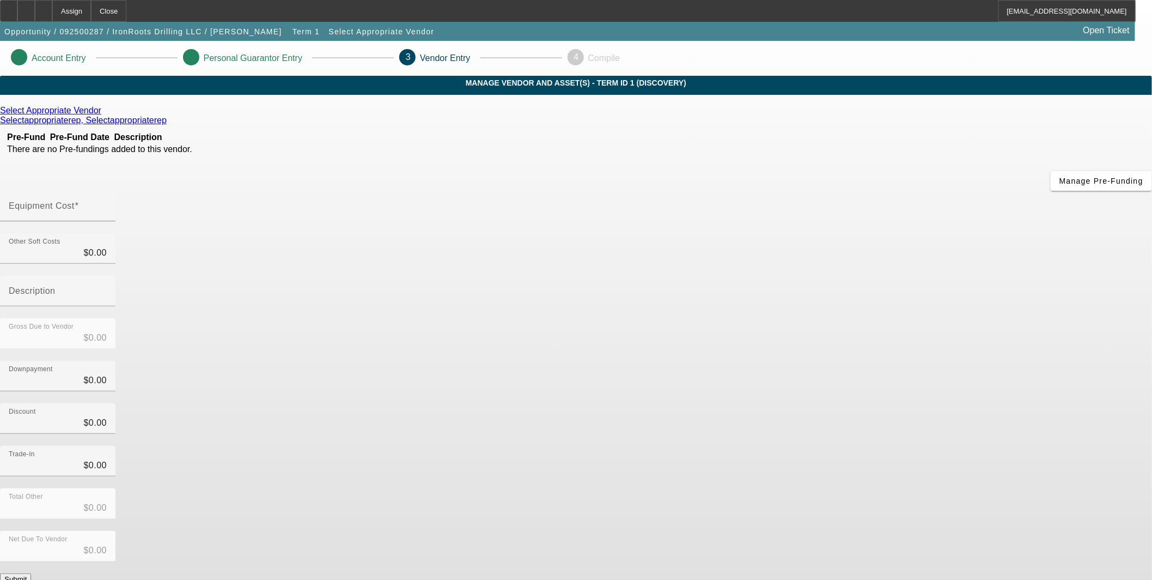
click at [104, 115] on icon at bounding box center [104, 110] width 0 height 9
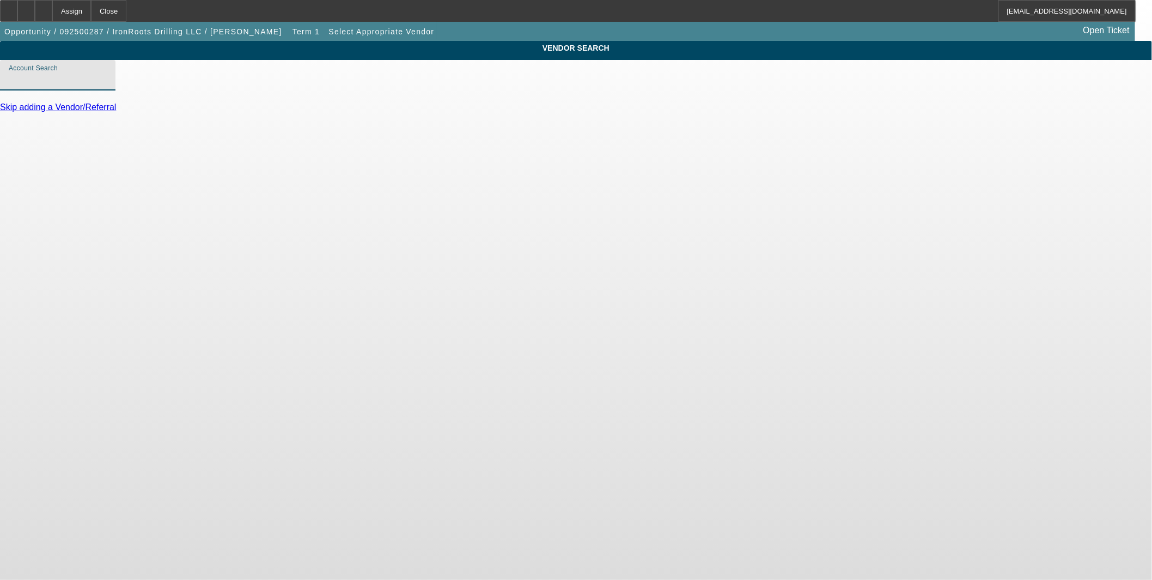
click at [107, 86] on input "Account Search" at bounding box center [58, 79] width 98 height 13
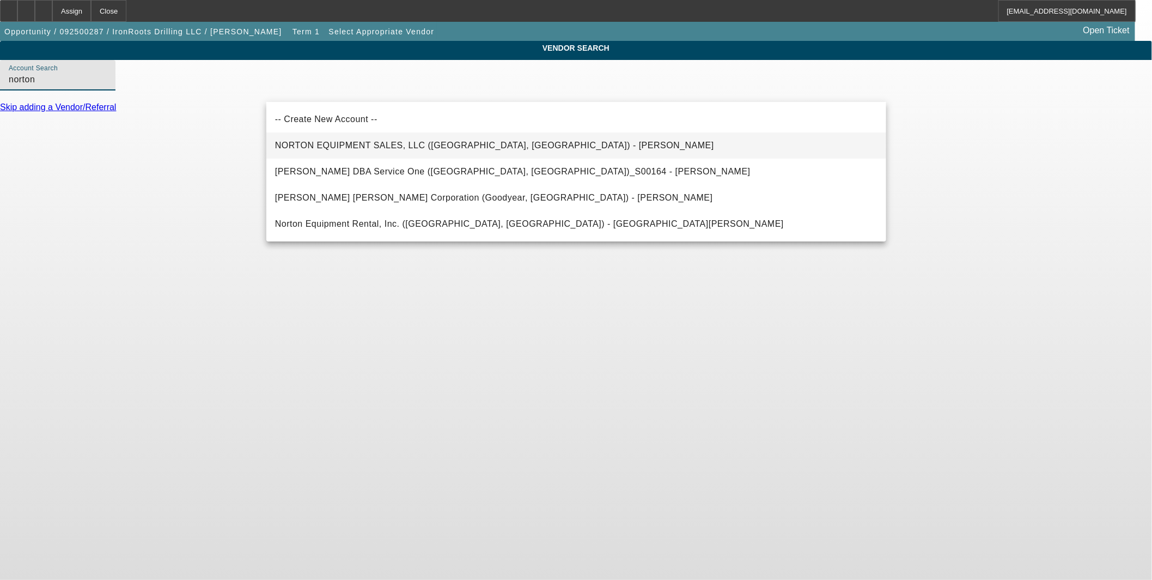
click at [366, 144] on span "NORTON EQUIPMENT SALES, LLC ([GEOGRAPHIC_DATA], [GEOGRAPHIC_DATA]) - [PERSON_NA…" at bounding box center [494, 145] width 439 height 9
type input "NORTON EQUIPMENT SALES, LLC ([GEOGRAPHIC_DATA], [GEOGRAPHIC_DATA]) - [PERSON_NA…"
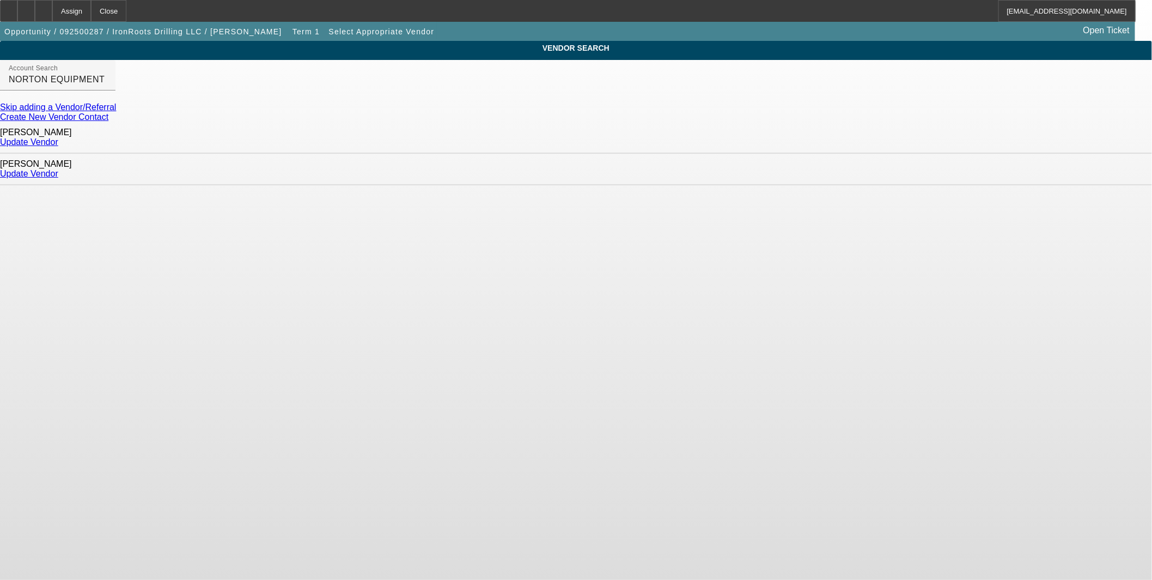
click at [58, 138] on link "Update Vendor" at bounding box center [29, 141] width 58 height 9
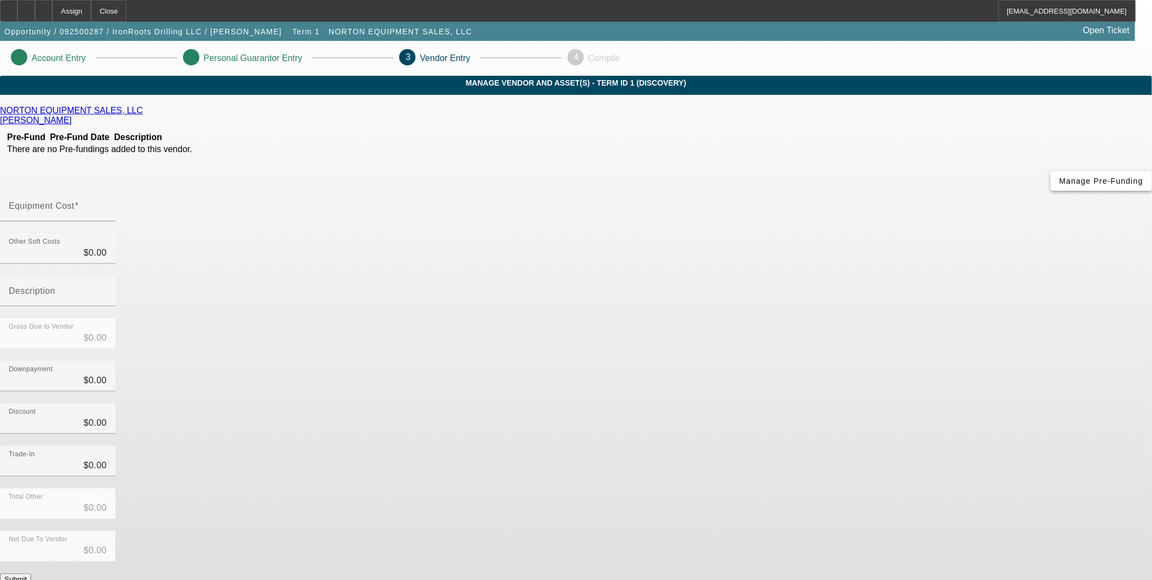
click at [1059, 185] on span "Manage Pre-Funding" at bounding box center [1101, 180] width 84 height 9
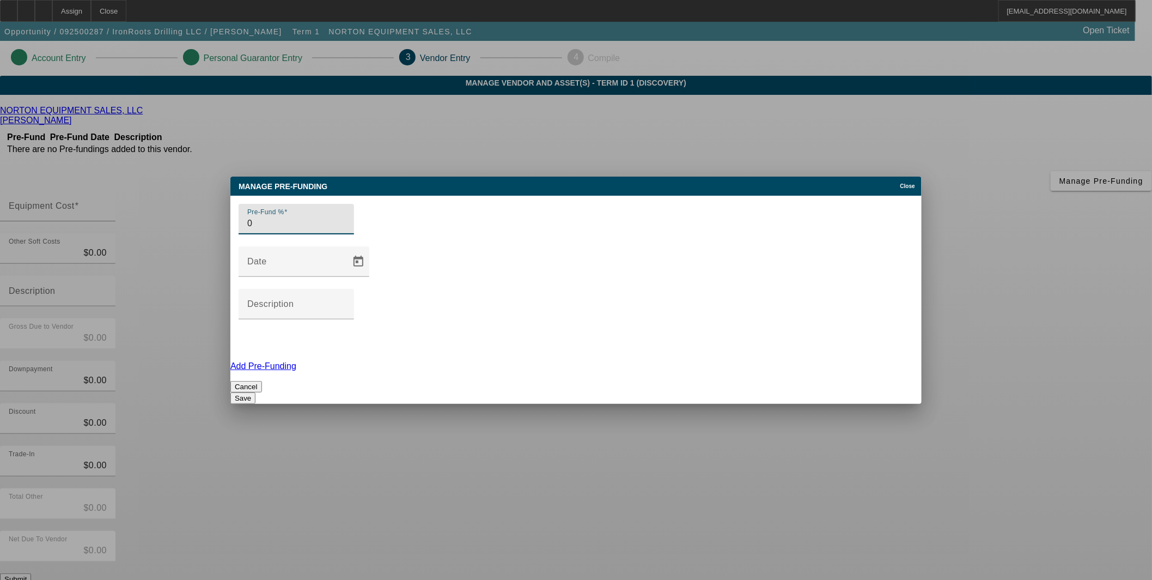
type input "0"
click at [255, 392] on button "Save" at bounding box center [242, 397] width 25 height 11
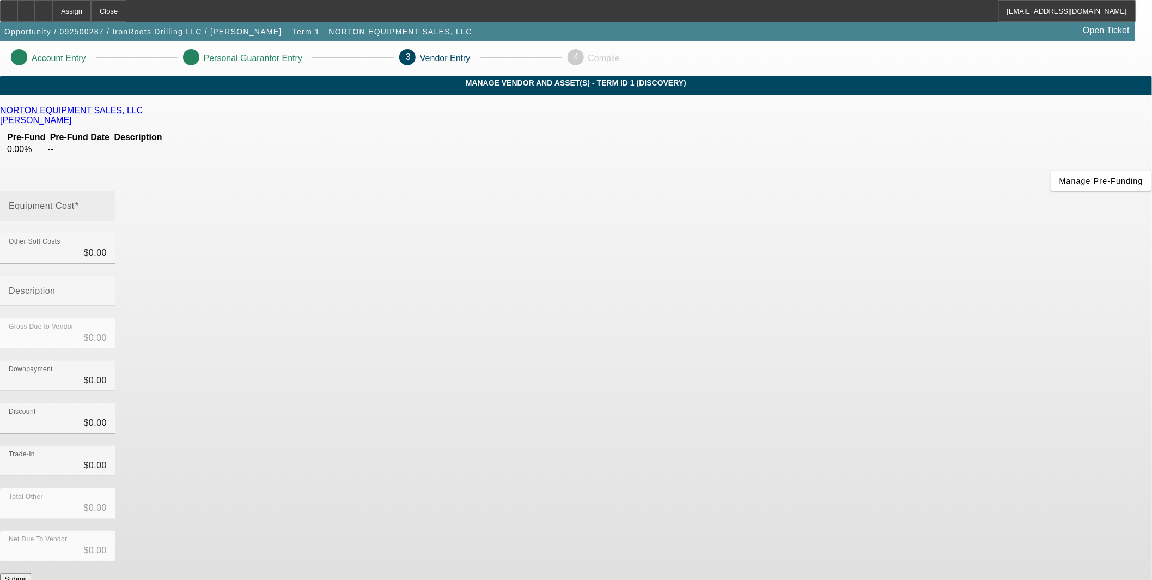
click at [75, 201] on mat-label "Equipment Cost" at bounding box center [42, 205] width 66 height 9
click at [107, 204] on input "Equipment Cost" at bounding box center [58, 210] width 98 height 13
type input "1"
type input "$1.00"
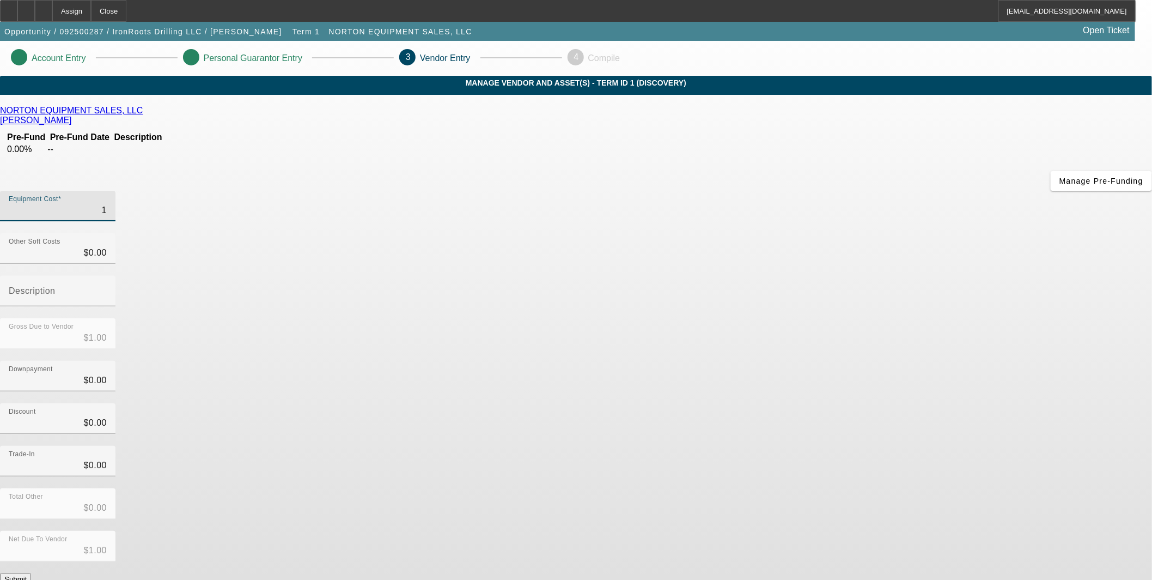
type input "11"
type input "$11.00"
type input "118"
type input "$118.00"
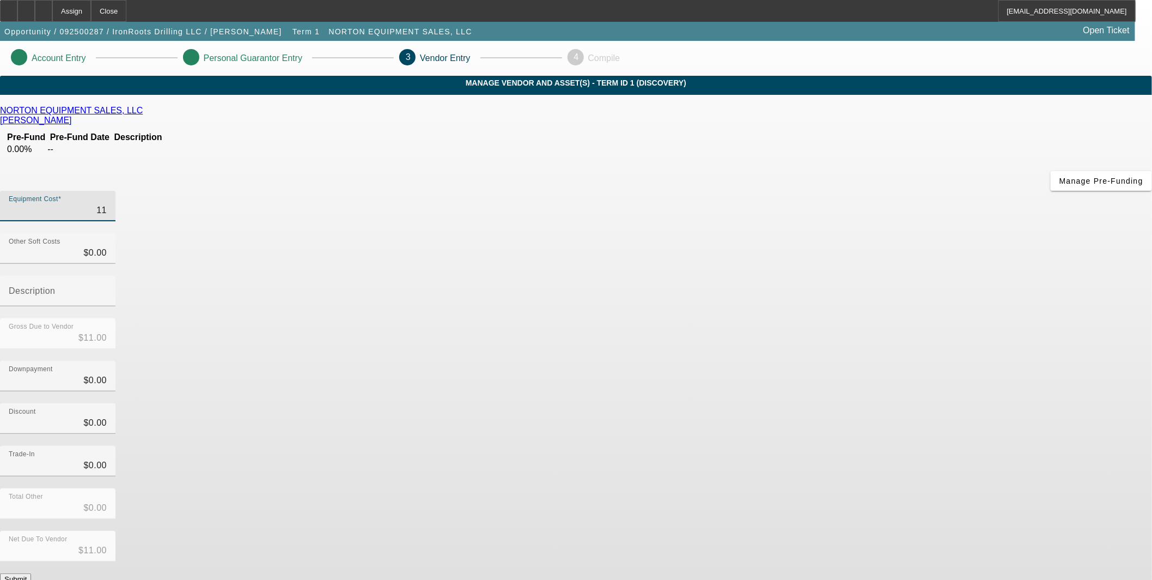
type input "$118.00"
type input "1189"
type input "$1,189.00"
type input "11890"
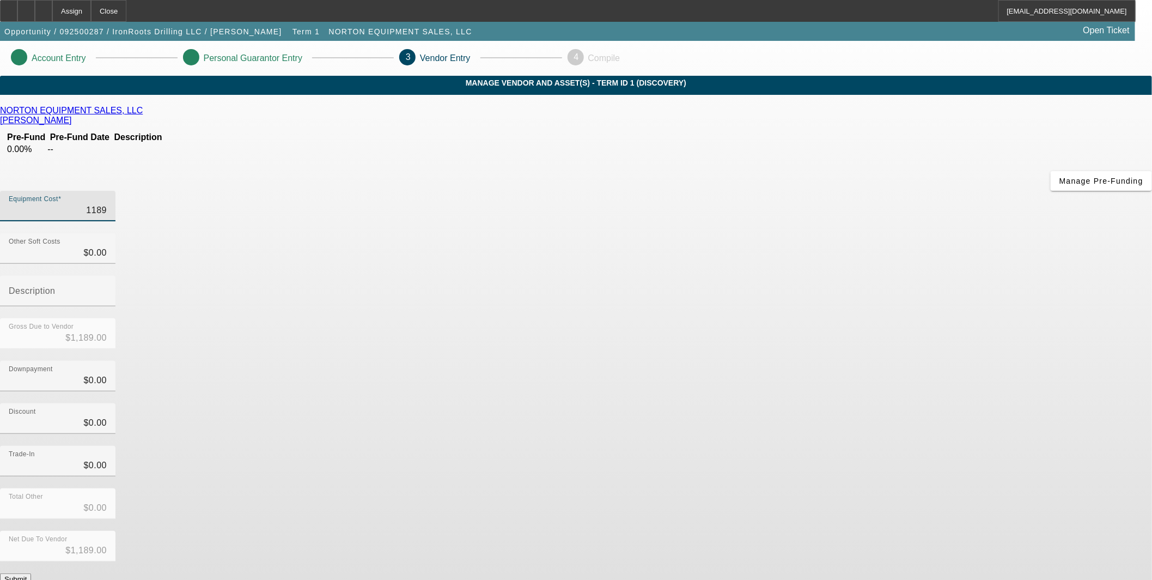
type input "$11,890.00"
type input "118900"
type input "$118,900.00"
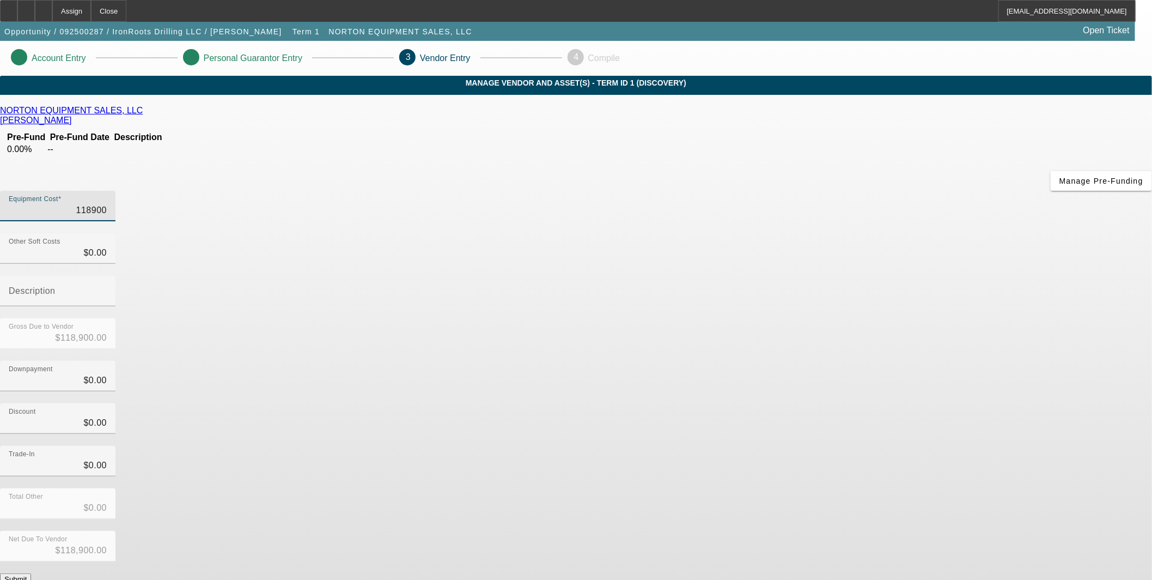
type input "$118,900.00"
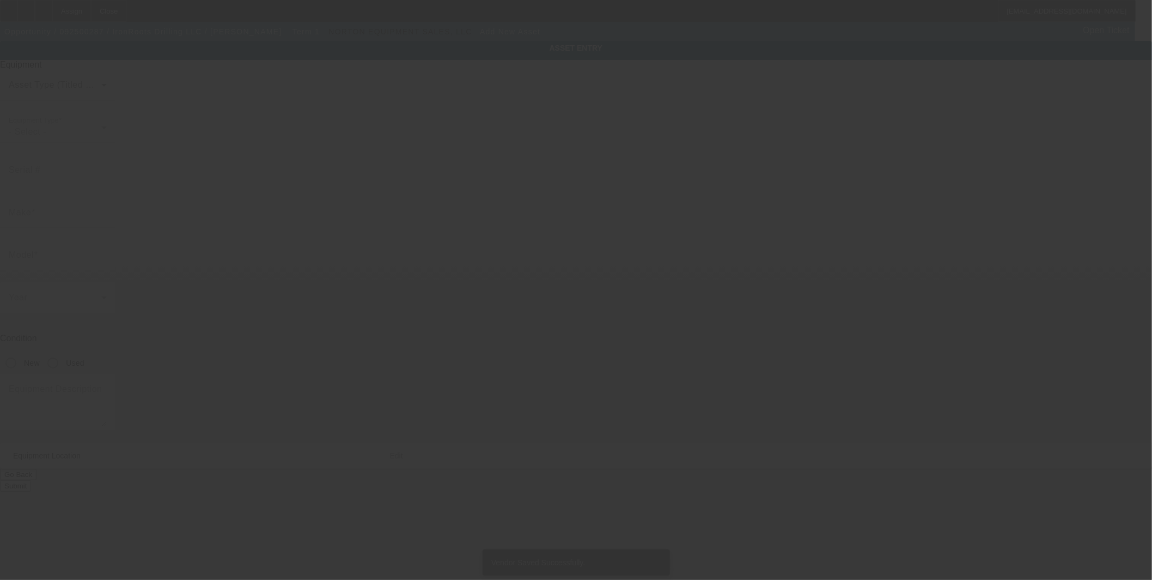
type input "98 [PERSON_NAME] Dr"
type input "Fort [PERSON_NAME]"
type input "80701"
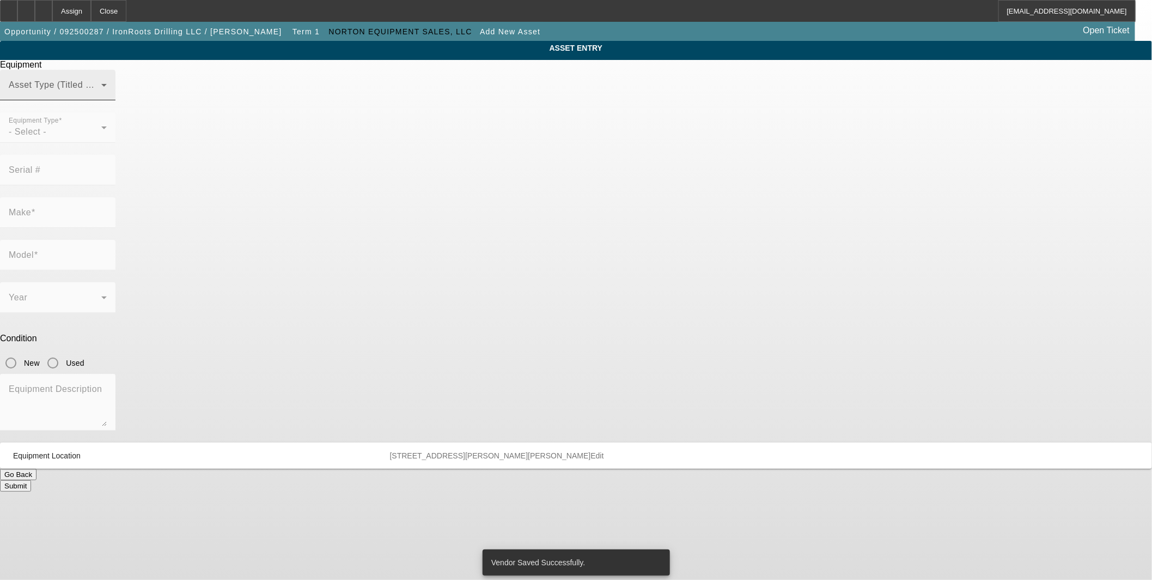
click at [101, 96] on span at bounding box center [55, 89] width 93 height 13
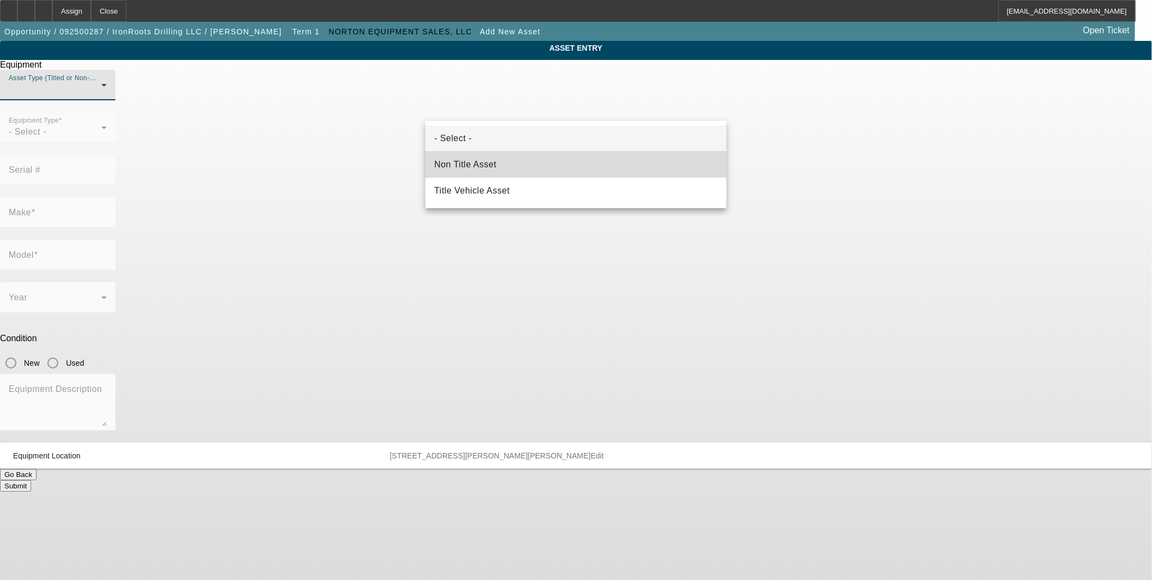
click at [482, 162] on span "Non Title Asset" at bounding box center [465, 164] width 62 height 13
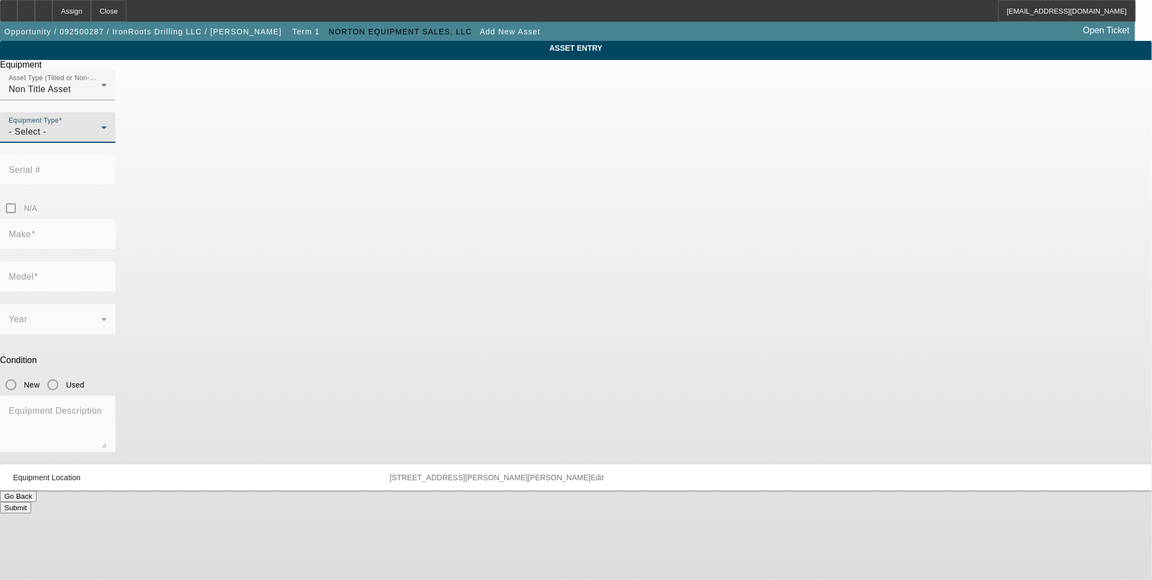
click at [101, 138] on div "- Select -" at bounding box center [55, 131] width 93 height 13
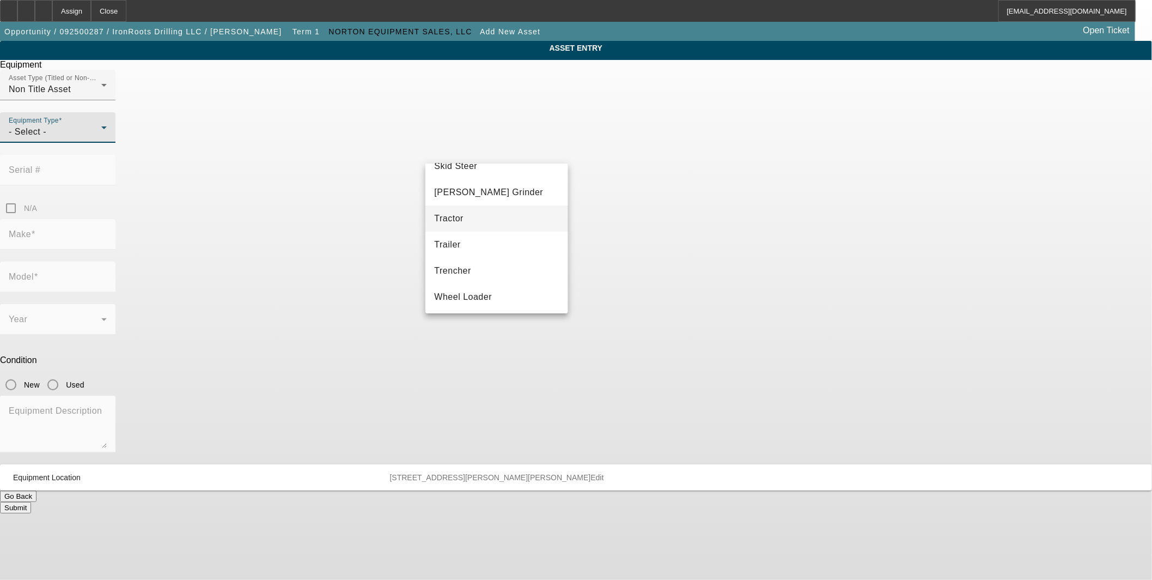
scroll to position [202, 0]
click at [476, 214] on mat-option "Other" at bounding box center [496, 215] width 142 height 26
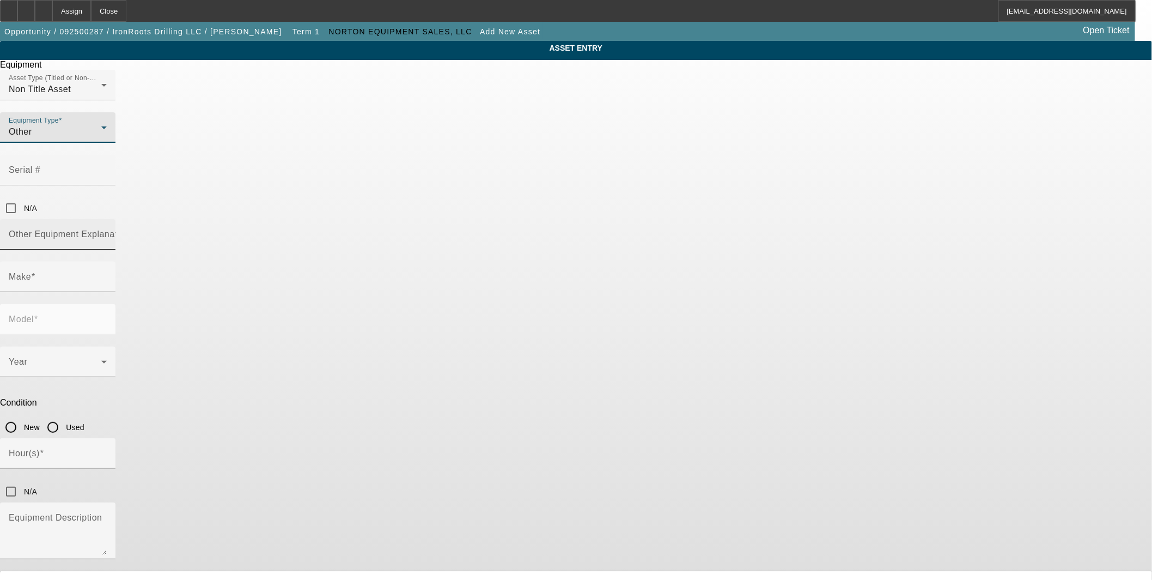
click at [130, 229] on mat-label "Other Equipment Explanation" at bounding box center [69, 233] width 121 height 9
click at [107, 232] on input "Other Equipment Explanation" at bounding box center [58, 238] width 98 height 13
type input "Directional Drill"
click at [22, 197] on input "N/A" at bounding box center [11, 208] width 22 height 22
checkbox input "true"
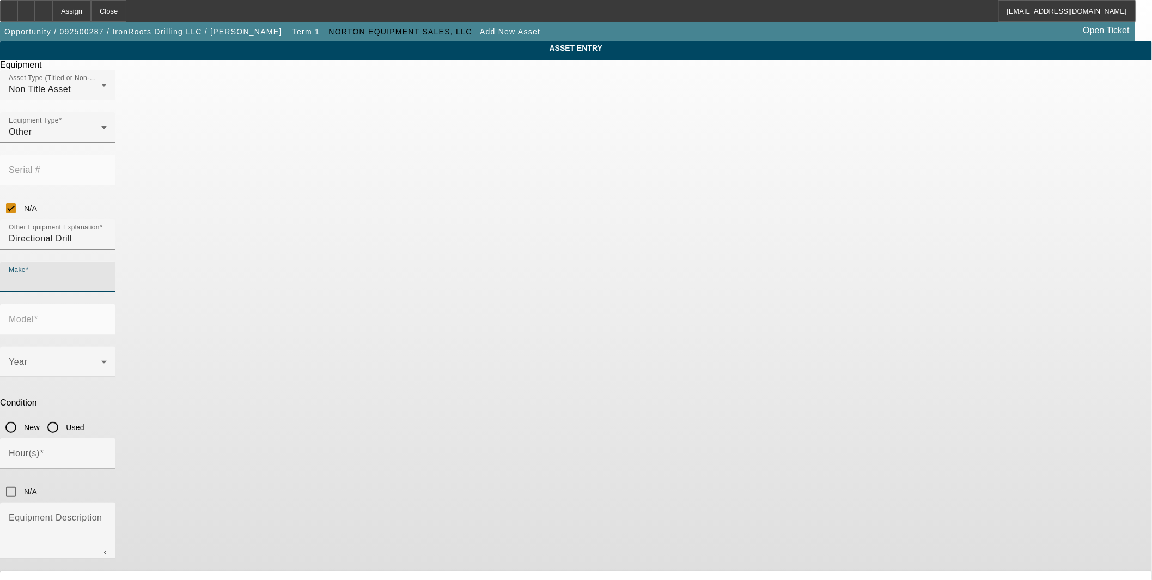
click at [107, 275] on input "Make" at bounding box center [58, 281] width 98 height 13
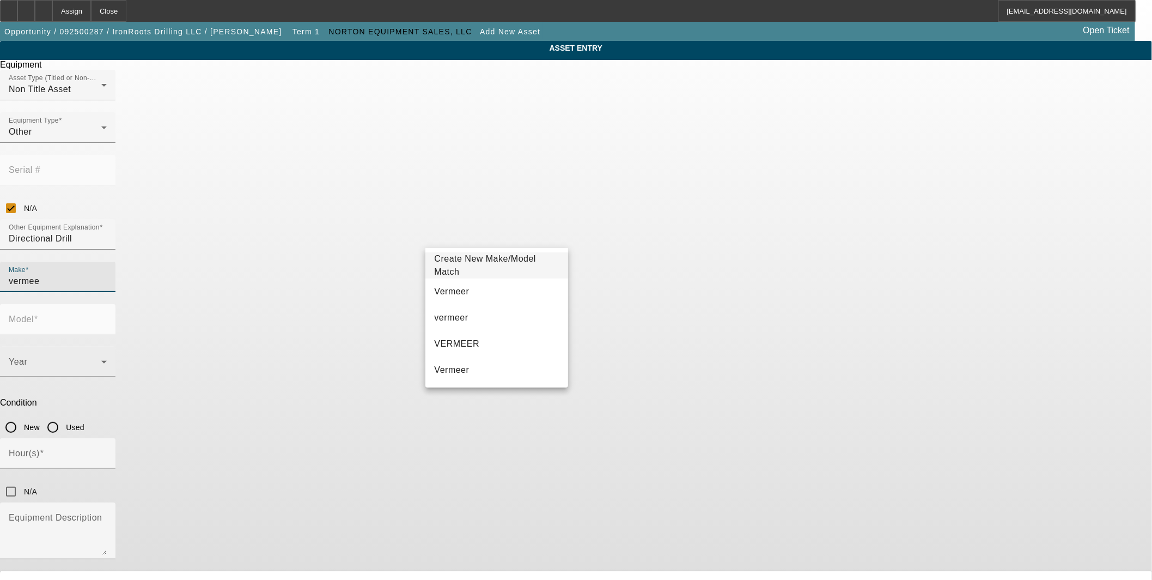
drag, startPoint x: 504, startPoint y: 282, endPoint x: 547, endPoint y: 275, distance: 44.2
click at [503, 282] on mat-option "Vermeer" at bounding box center [496, 291] width 142 height 26
type input "Vermeer"
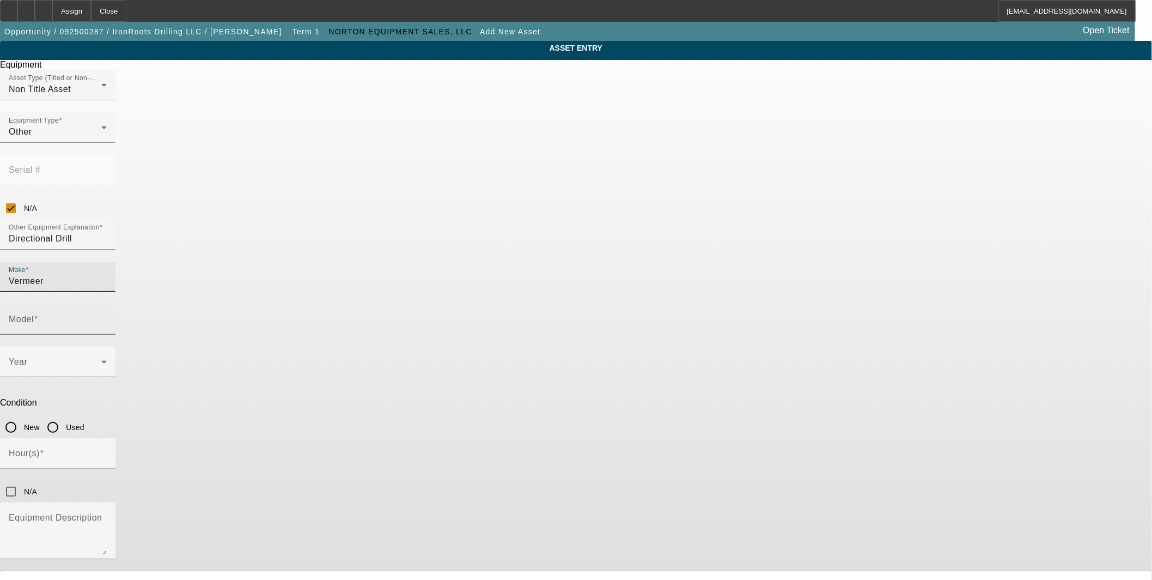
click at [107, 317] on input "Model" at bounding box center [58, 323] width 98 height 13
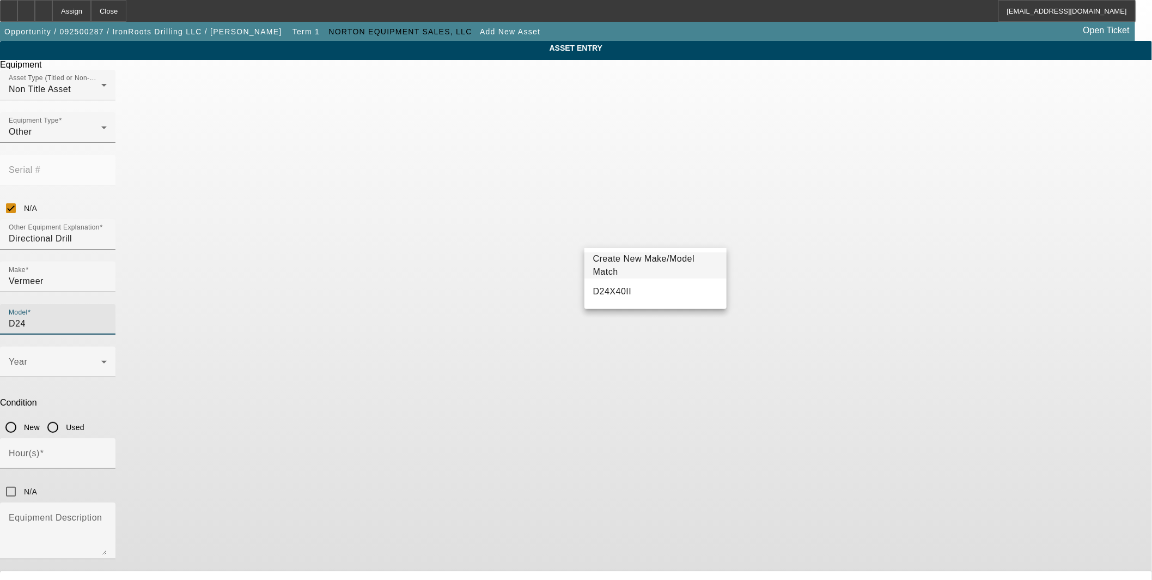
scroll to position [0, 0]
type input "D"
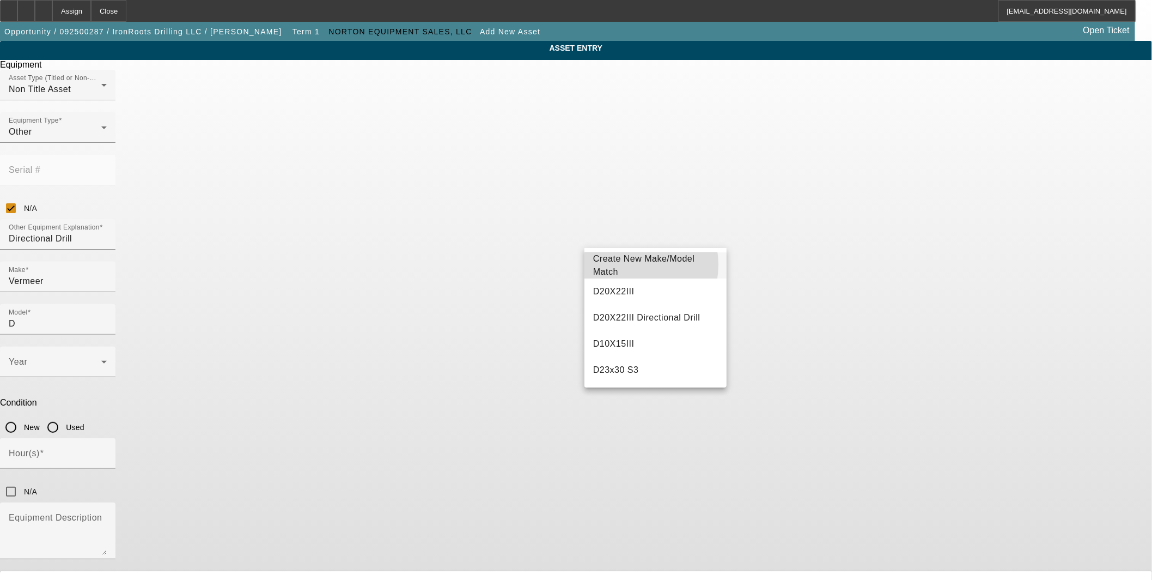
click at [628, 264] on span "Create New Make/Model Match" at bounding box center [644, 265] width 102 height 22
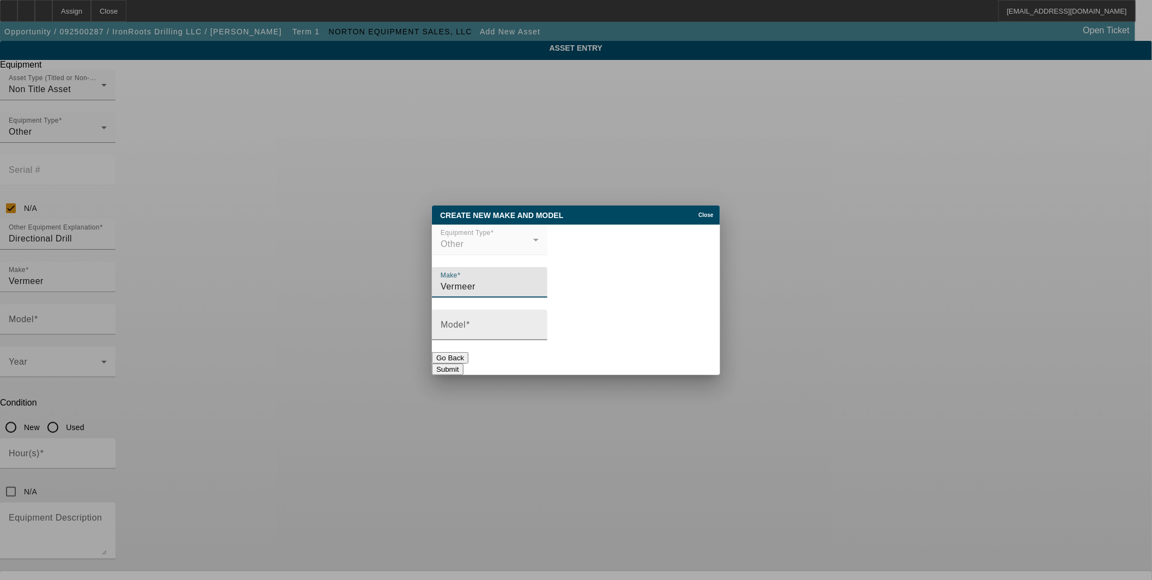
click at [539, 331] on input "Model" at bounding box center [490, 328] width 98 height 13
drag, startPoint x: 557, startPoint y: 326, endPoint x: 569, endPoint y: 330, distance: 13.1
click at [539, 326] on input "Model" at bounding box center [490, 328] width 98 height 13
type input "D24X40 Series III"
click at [463, 363] on button "Submit" at bounding box center [447, 368] width 31 height 11
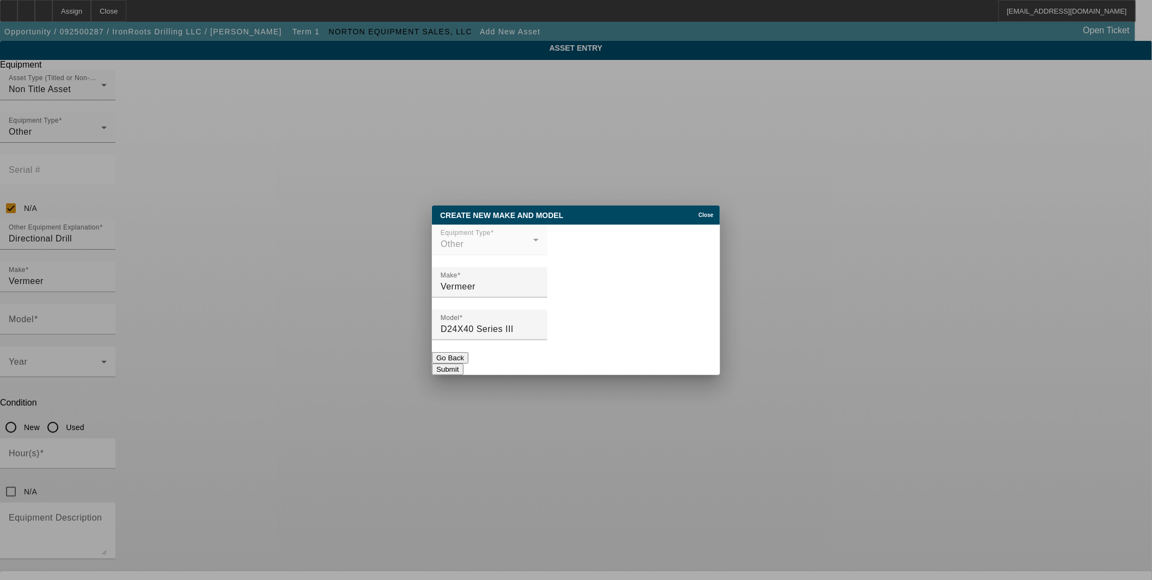
type input "D24X40 Series III"
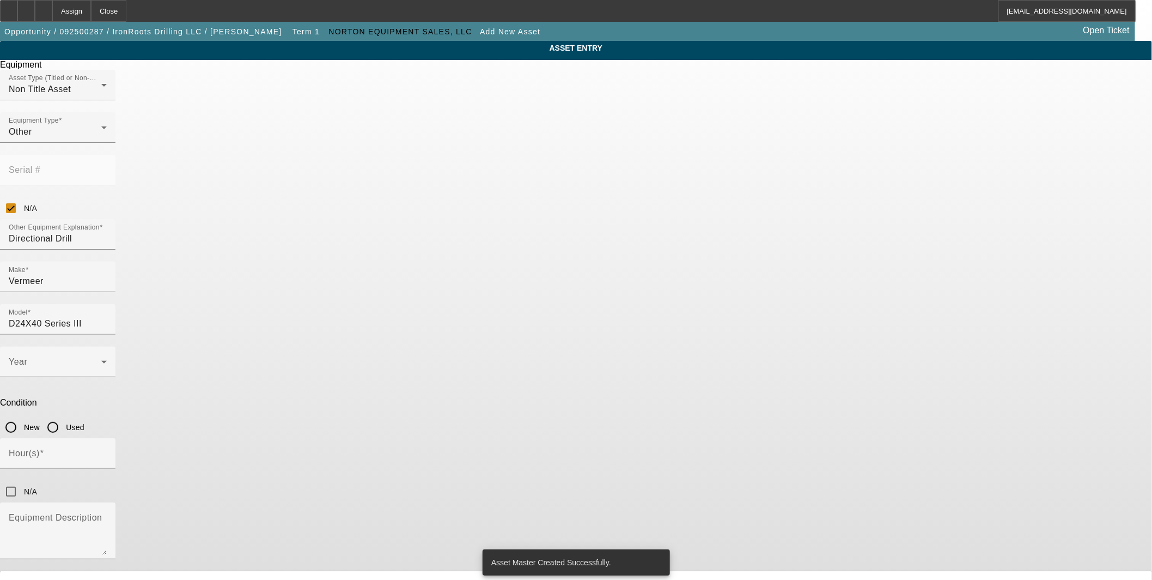
click at [64, 416] on input "Used" at bounding box center [53, 427] width 22 height 22
radio input "true"
click at [111, 355] on icon at bounding box center [104, 361] width 13 height 13
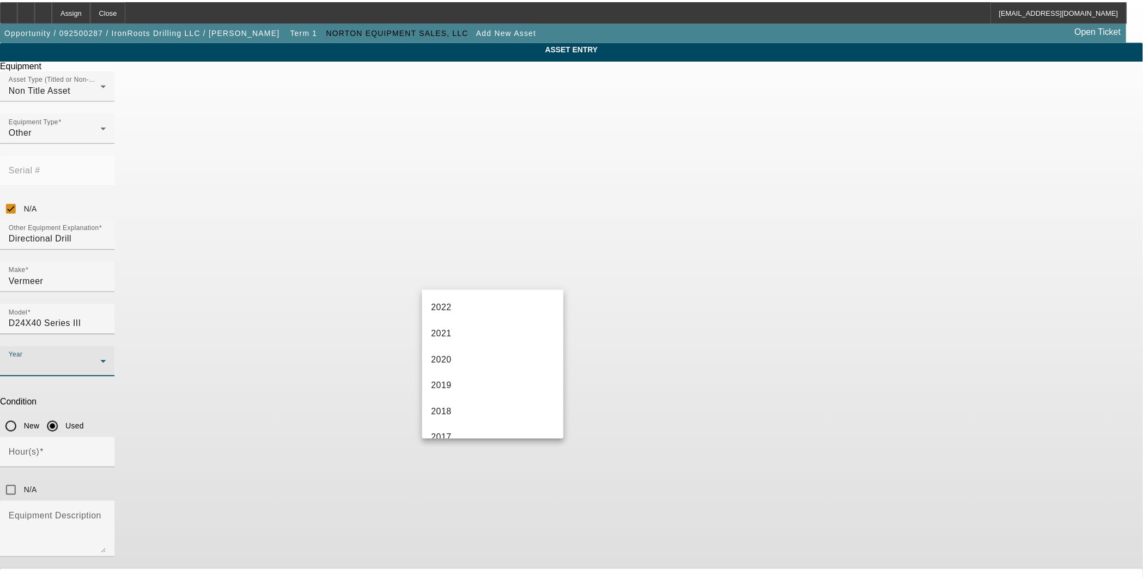
scroll to position [202, 0]
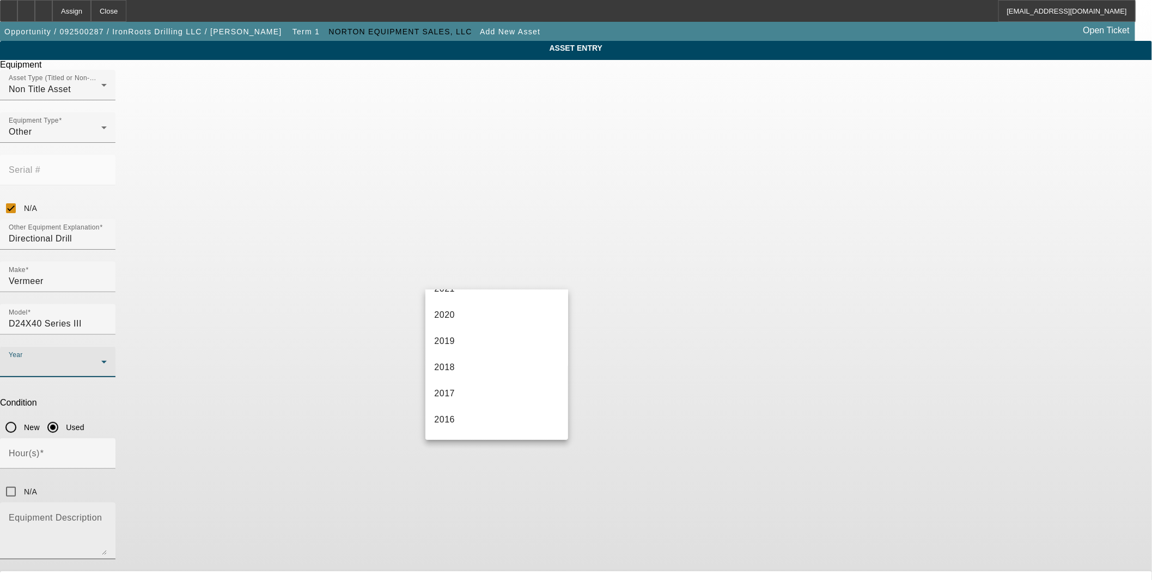
drag, startPoint x: 489, startPoint y: 413, endPoint x: 507, endPoint y: 387, distance: 31.0
click at [489, 413] on mat-option "2016" at bounding box center [496, 419] width 142 height 26
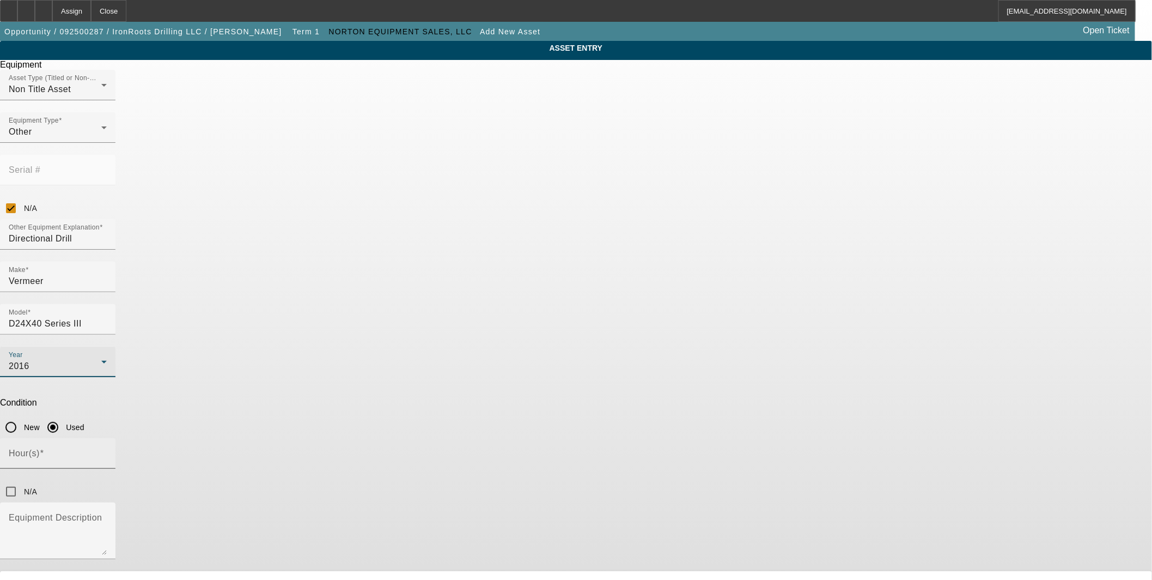
click at [107, 438] on div "Hour(s)" at bounding box center [58, 453] width 98 height 31
type input "3585"
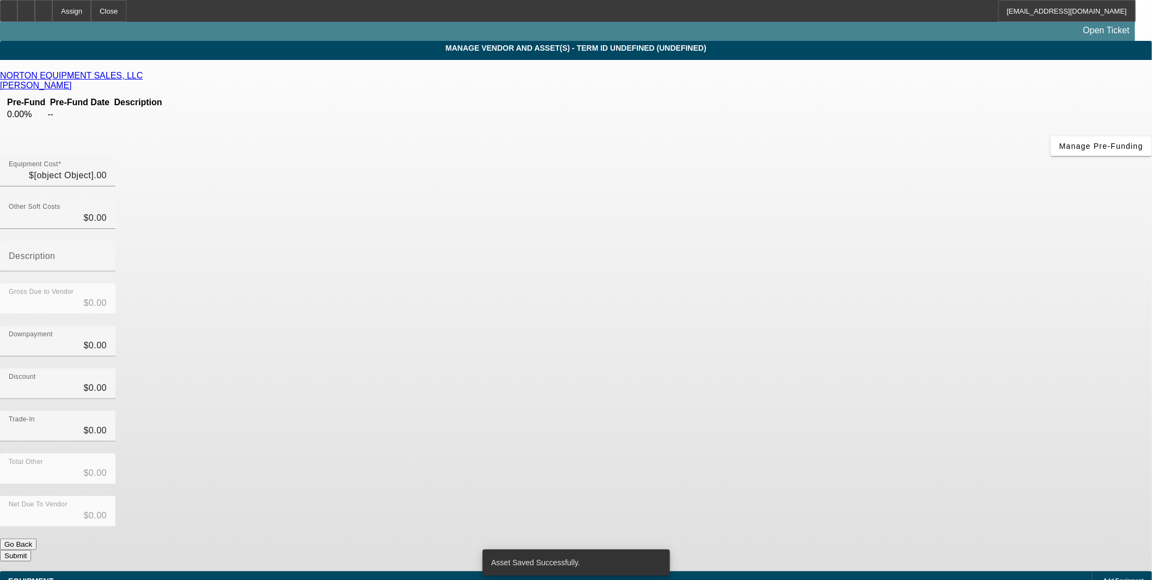
type input "$118,900.00"
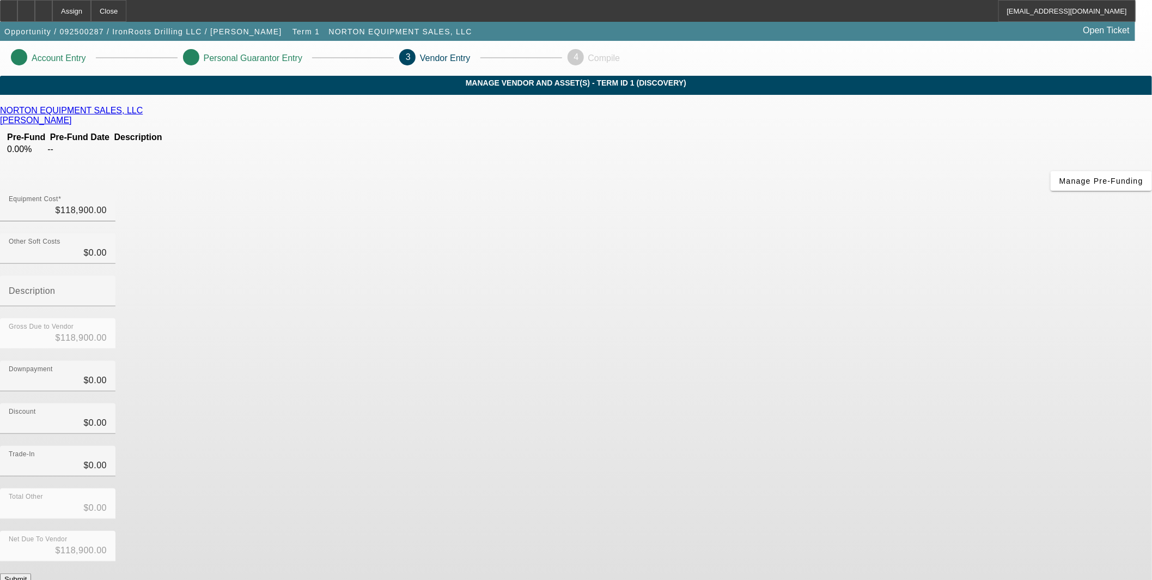
drag, startPoint x: 820, startPoint y: 459, endPoint x: 839, endPoint y: 453, distance: 20.2
click at [31, 573] on button "Submit" at bounding box center [15, 578] width 31 height 11
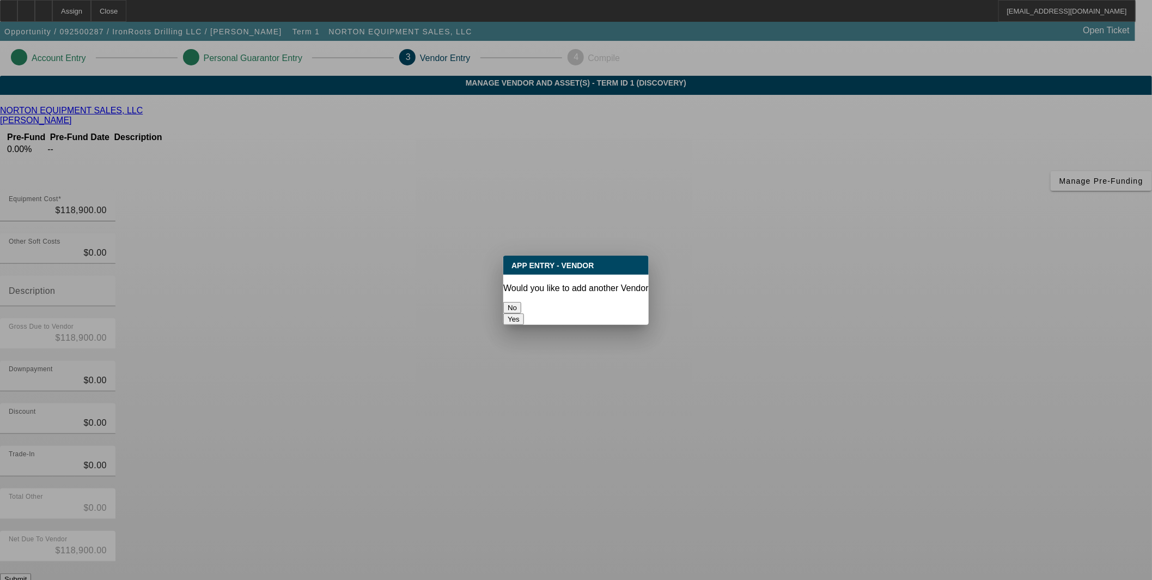
click at [521, 305] on button "No" at bounding box center [512, 307] width 18 height 11
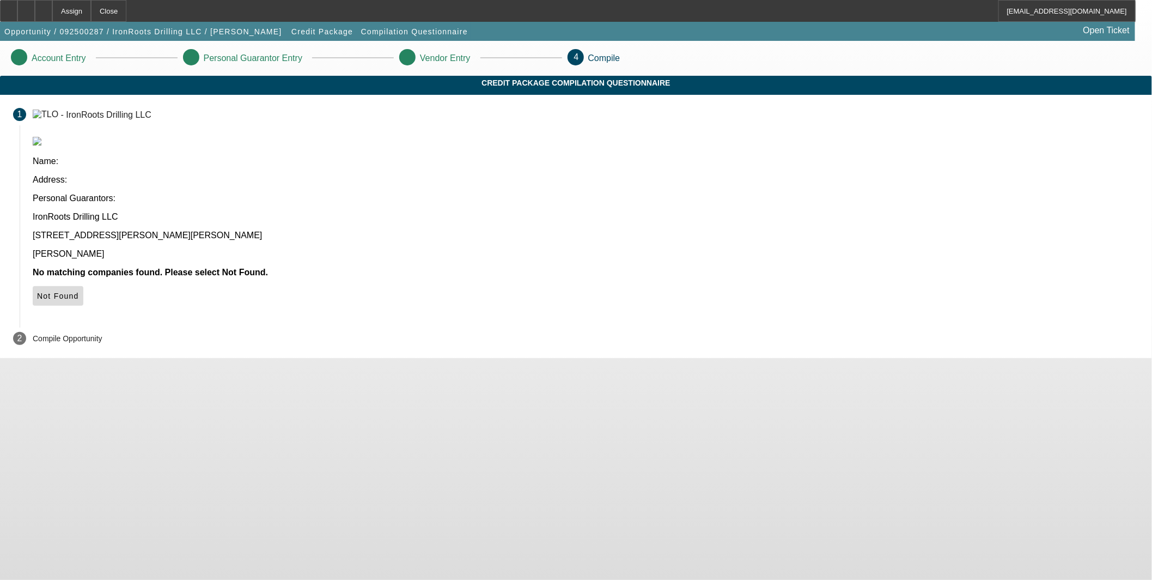
click at [79, 291] on span "Not Found" at bounding box center [58, 295] width 42 height 9
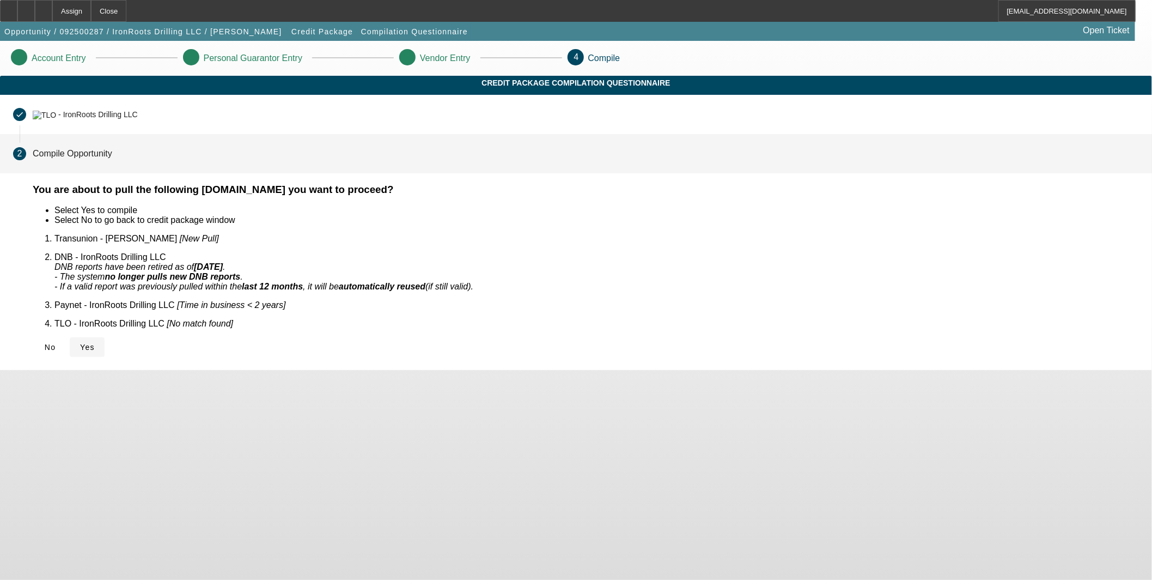
click at [95, 343] on span "Yes" at bounding box center [87, 347] width 15 height 9
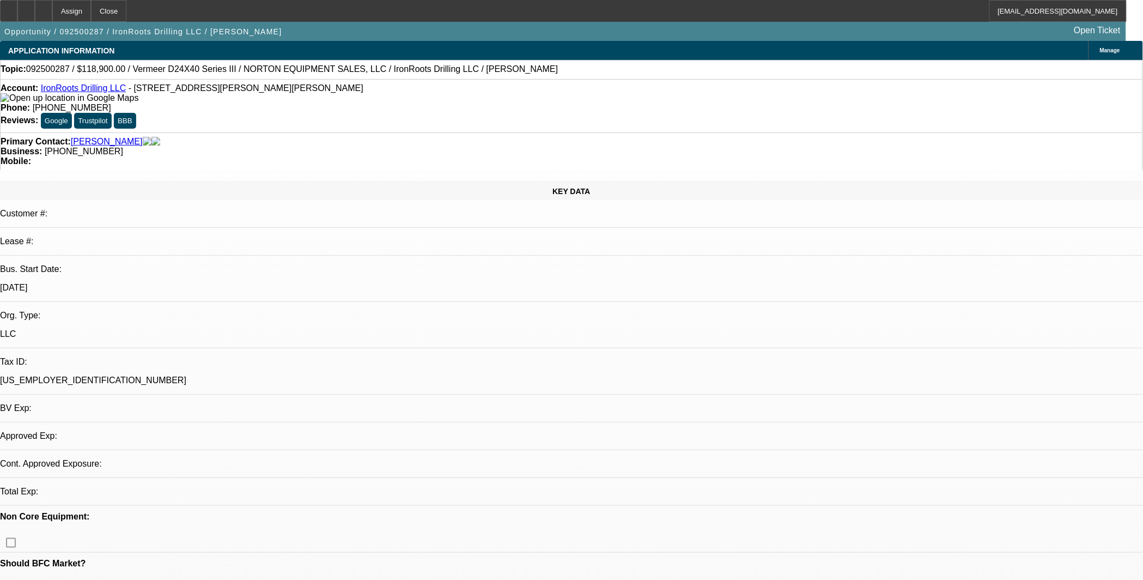
select select "0"
select select "2"
select select "0.1"
select select "4"
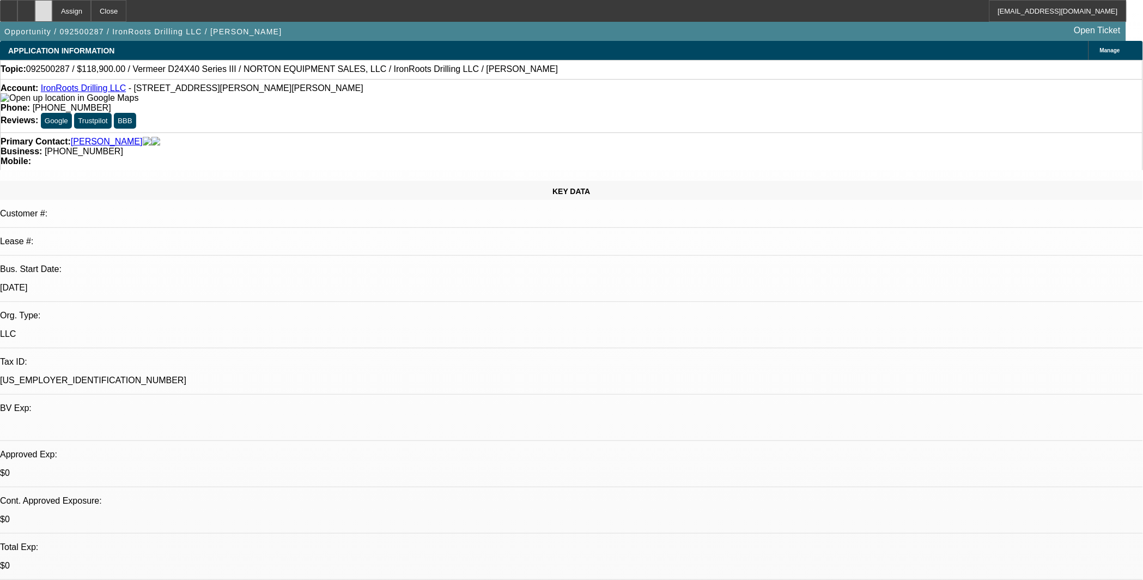
click at [52, 8] on div at bounding box center [43, 11] width 17 height 22
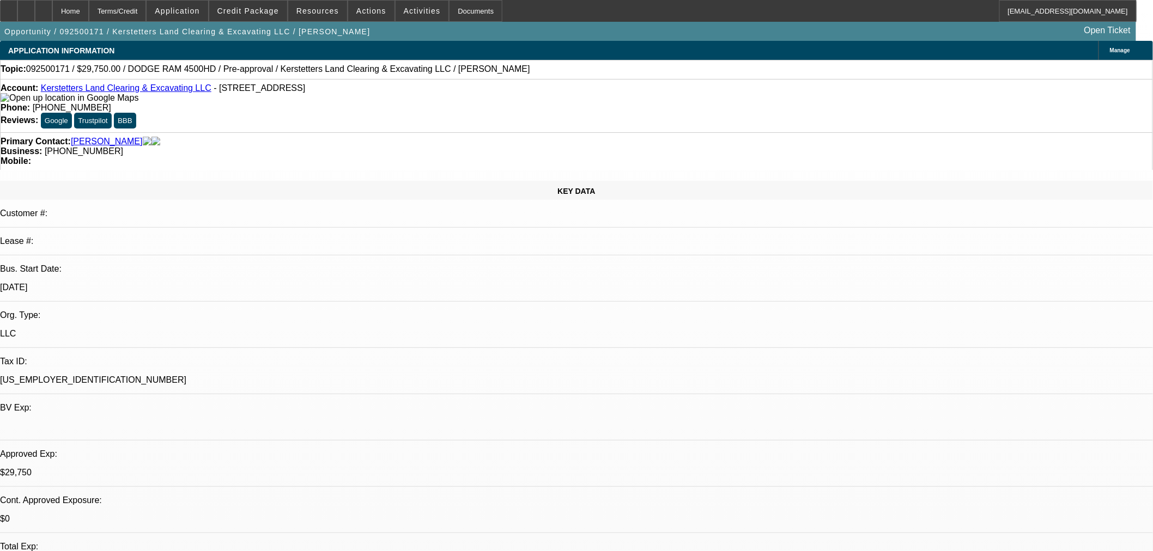
select select "0.15"
select select "2"
select select "0"
select select "0.15"
select select "2"
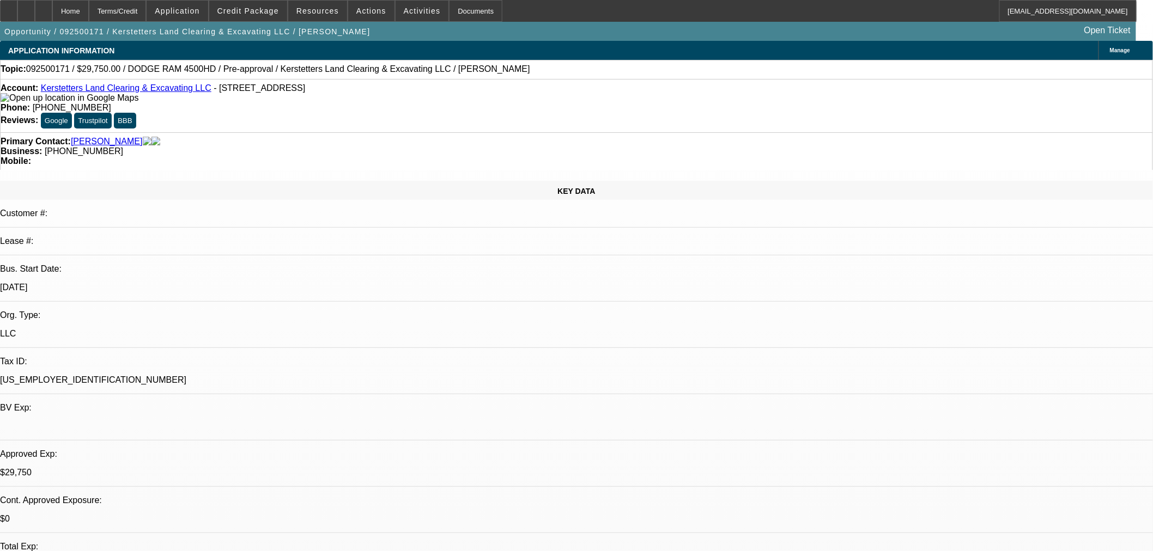
select select "0"
select select "1"
select select "2"
select select "6"
select select "1"
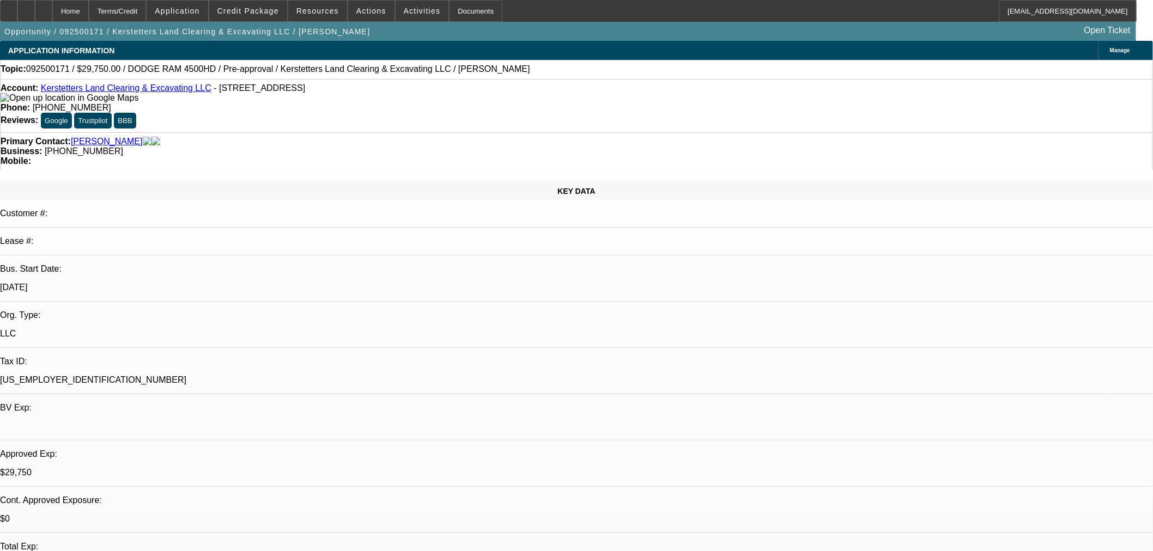
select select "2"
select select "6"
radio input "true"
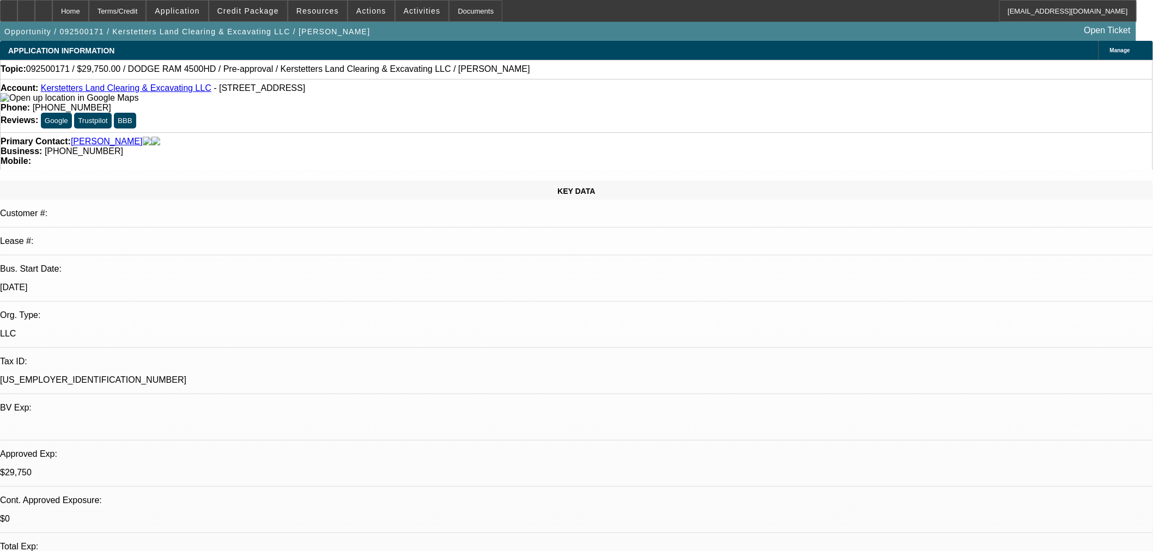
type textarea "William from currency called in apparently the customer went to see the truck t…"
drag, startPoint x: 1068, startPoint y: 251, endPoint x: 1146, endPoint y: 249, distance: 77.9
radio input "true"
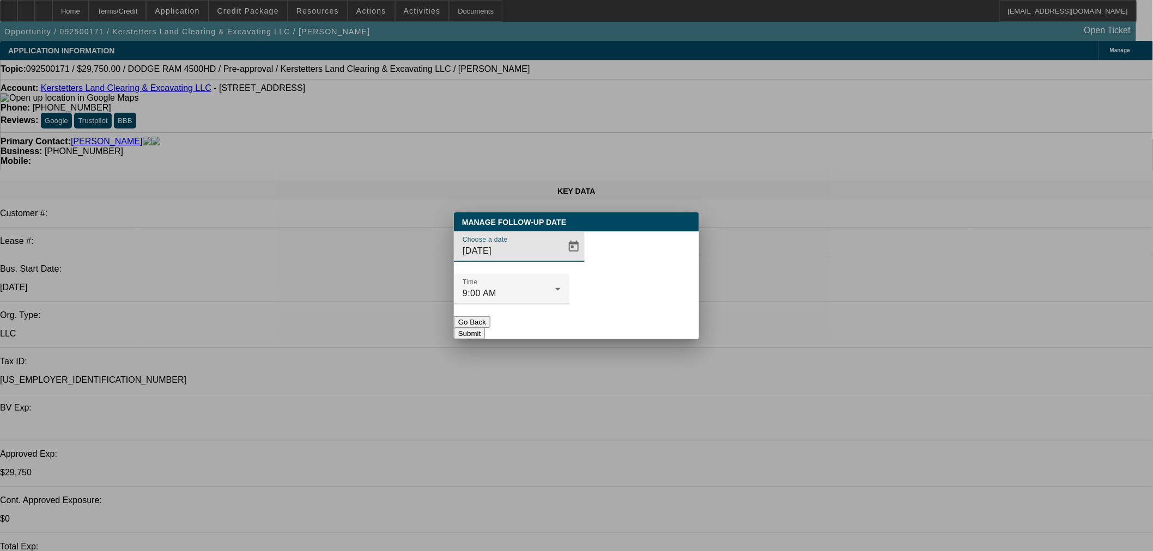
click at [561, 260] on span "Open calendar" at bounding box center [574, 247] width 26 height 26
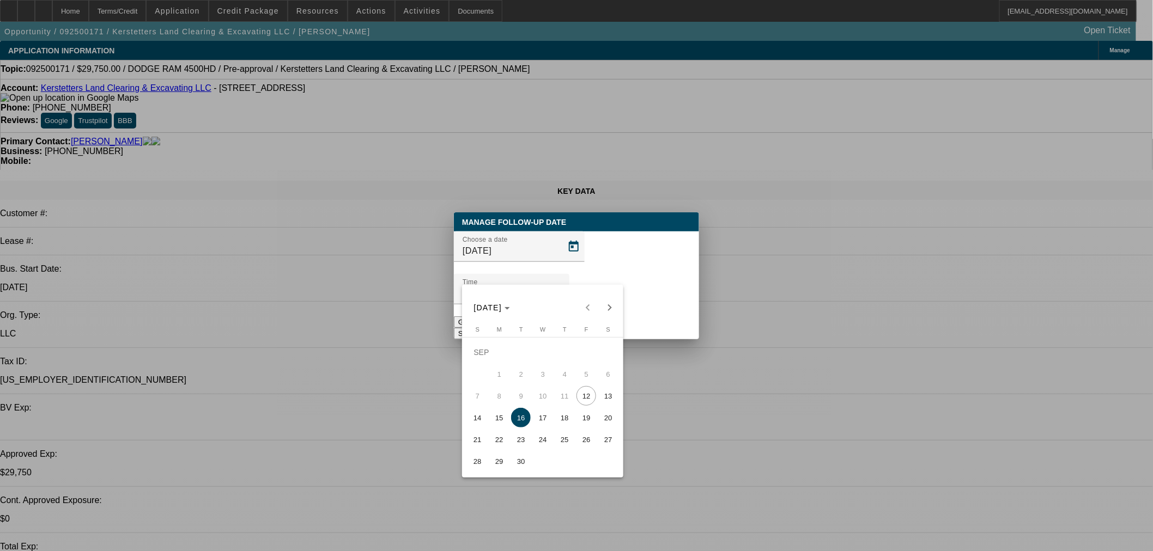
click at [502, 419] on span "15" at bounding box center [499, 418] width 20 height 20
type input "9/15/2025"
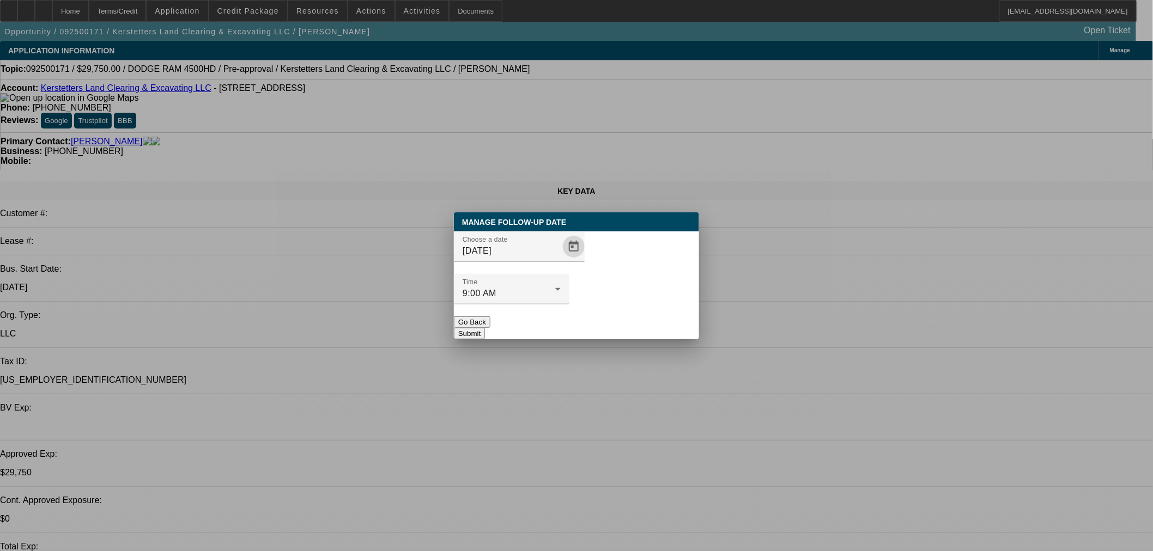
click at [485, 328] on button "Submit" at bounding box center [469, 333] width 31 height 11
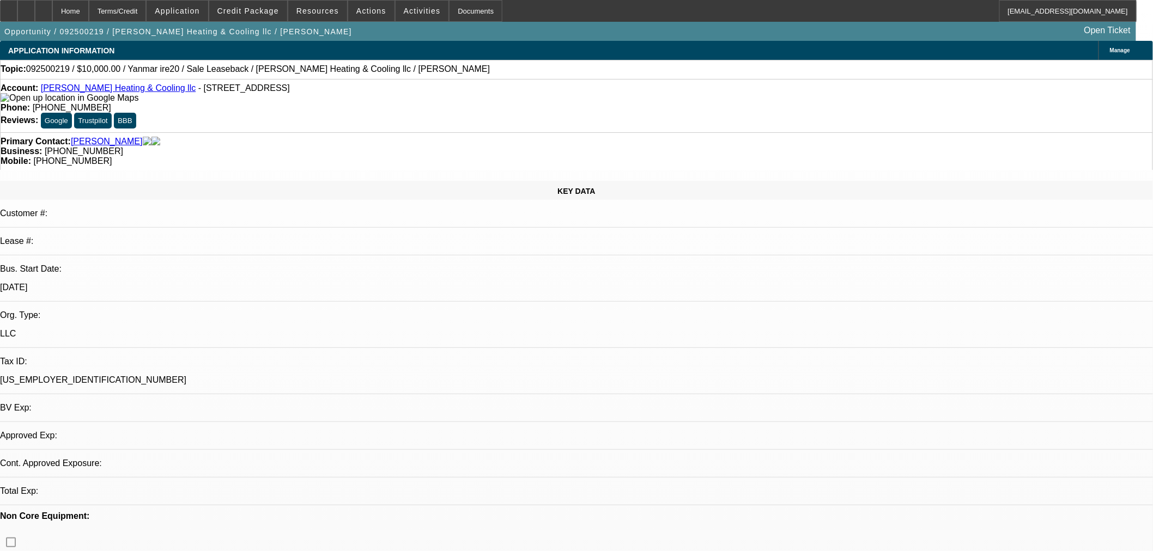
select select "0"
select select "2"
select select "0"
select select "6"
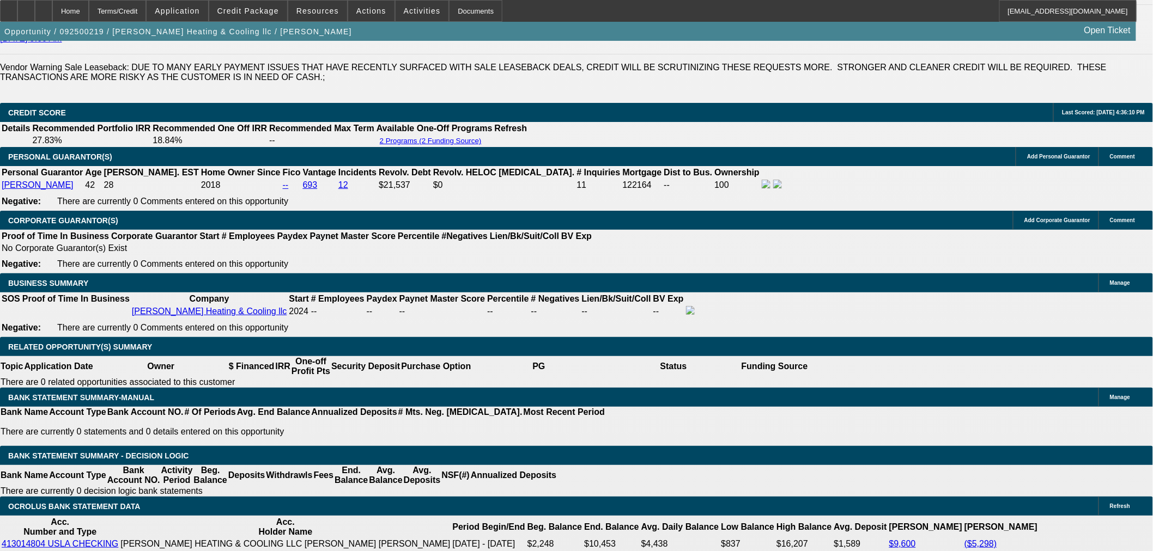
scroll to position [1614, 0]
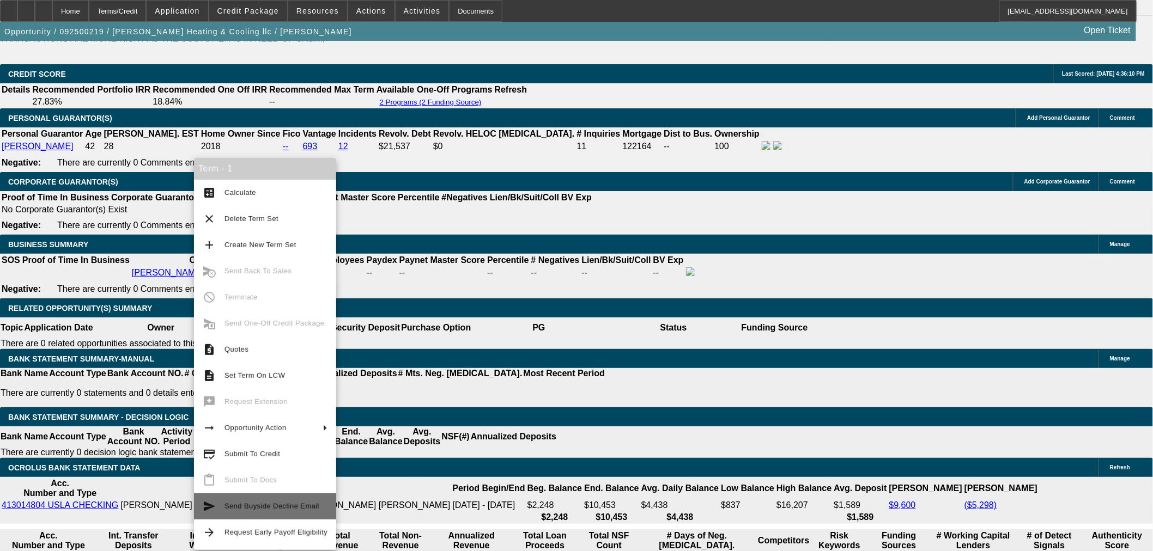
click at [305, 510] on span "Send Buyside Decline Email" at bounding box center [275, 506] width 103 height 13
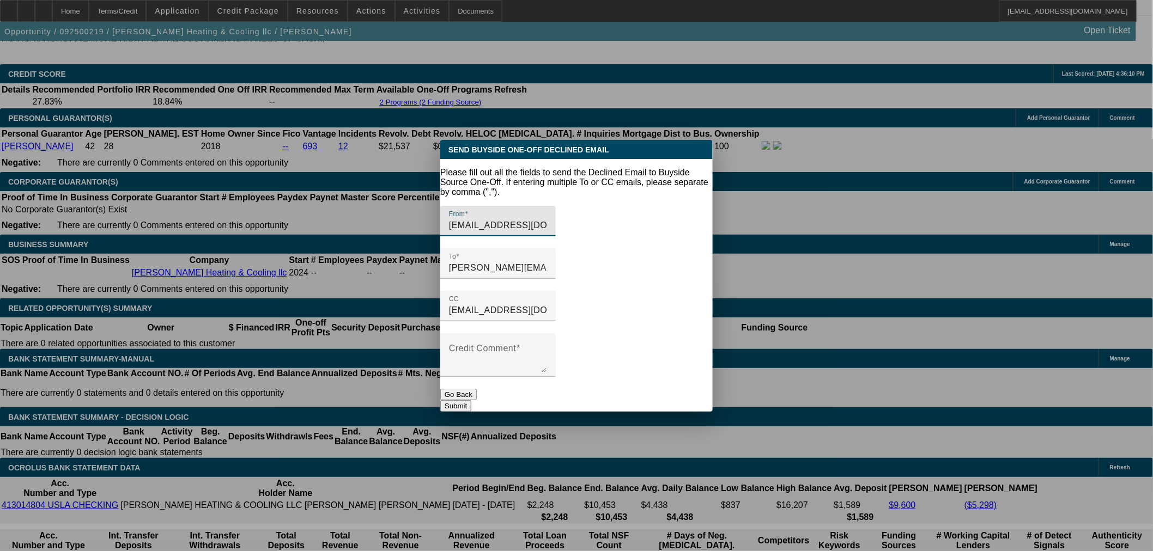
scroll to position [0, 0]
click at [547, 346] on textarea "Credit Comment" at bounding box center [498, 359] width 98 height 26
click at [477, 389] on button "Go Back" at bounding box center [458, 394] width 36 height 11
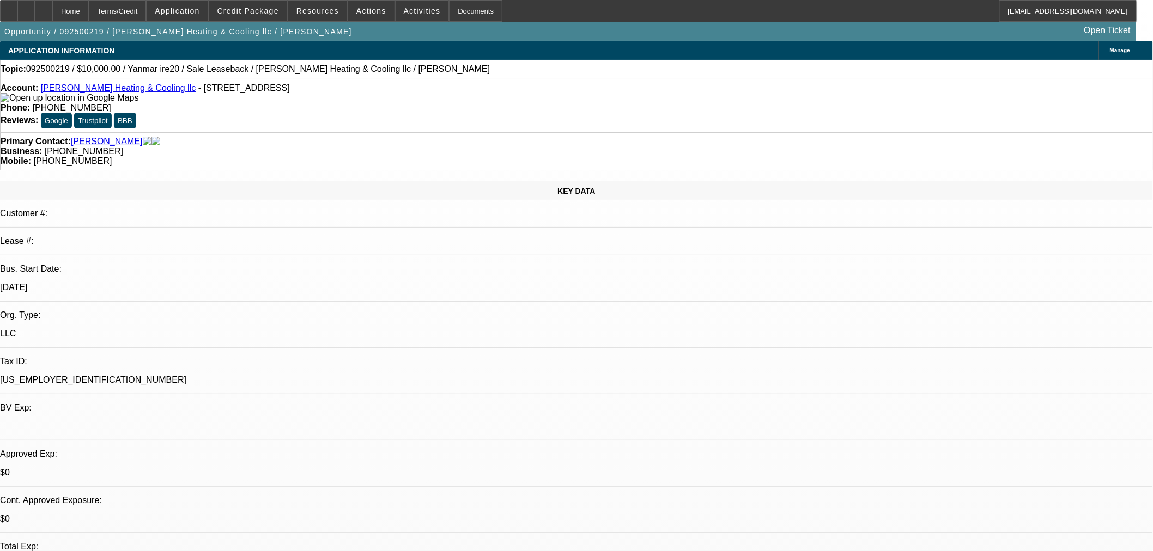
scroll to position [1614, 0]
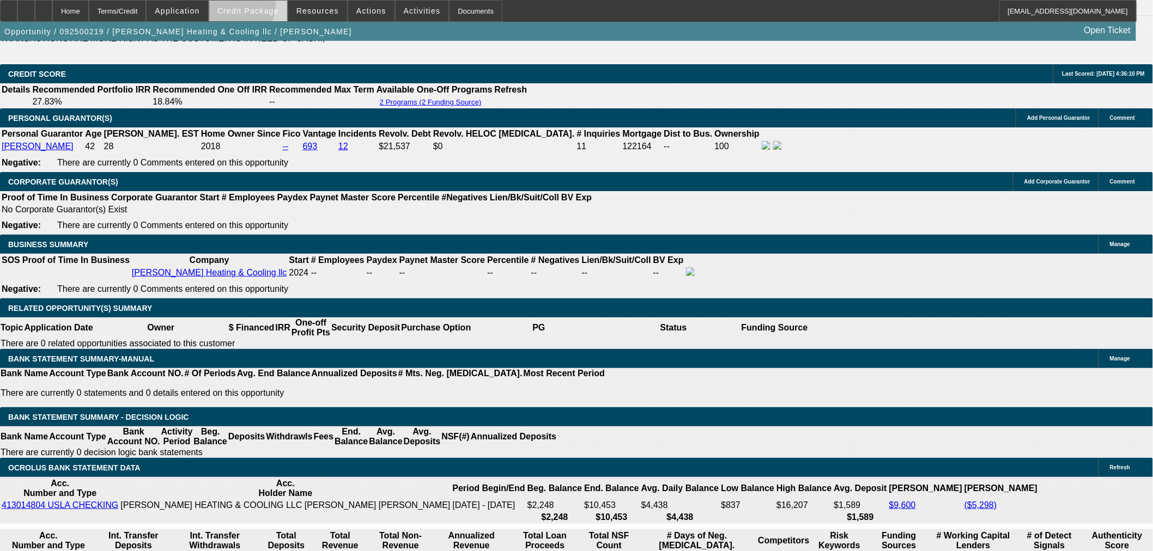
click at [241, 5] on span at bounding box center [248, 11] width 78 height 26
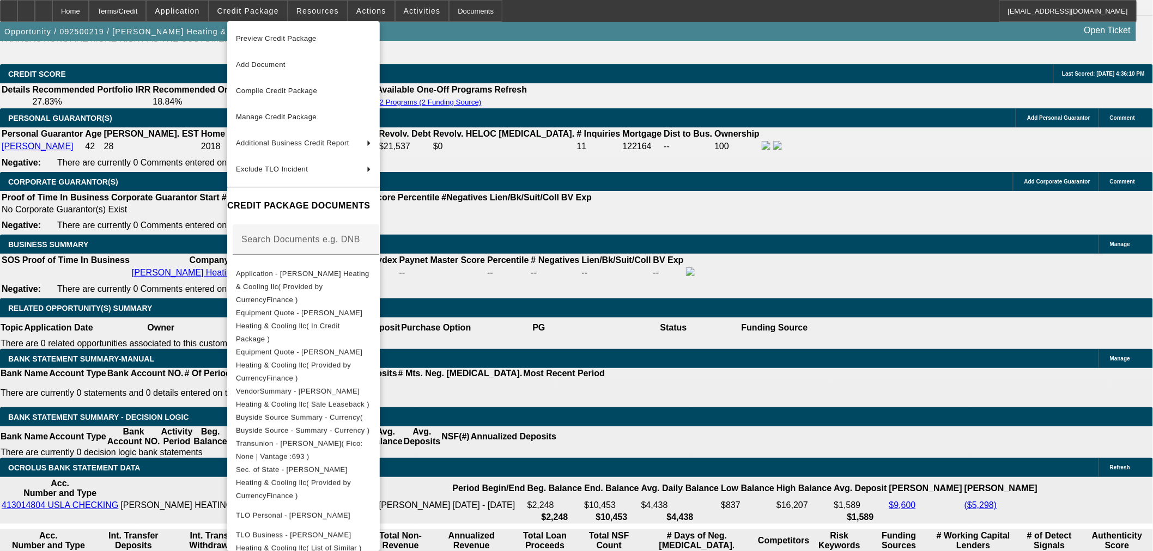
click at [367, 11] on div at bounding box center [576, 275] width 1153 height 551
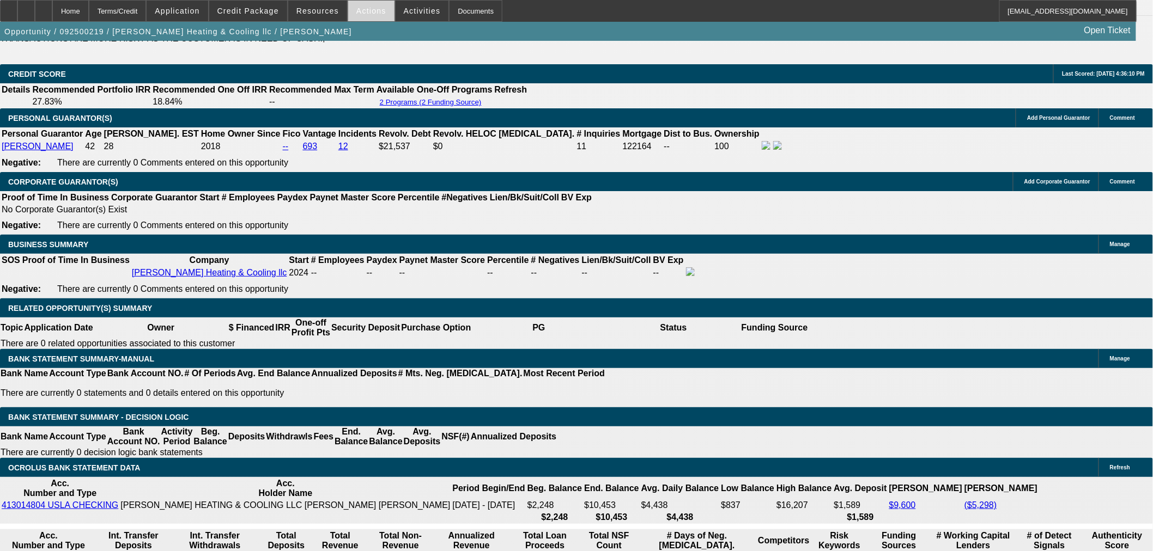
click at [366, 14] on span "Actions" at bounding box center [371, 11] width 30 height 9
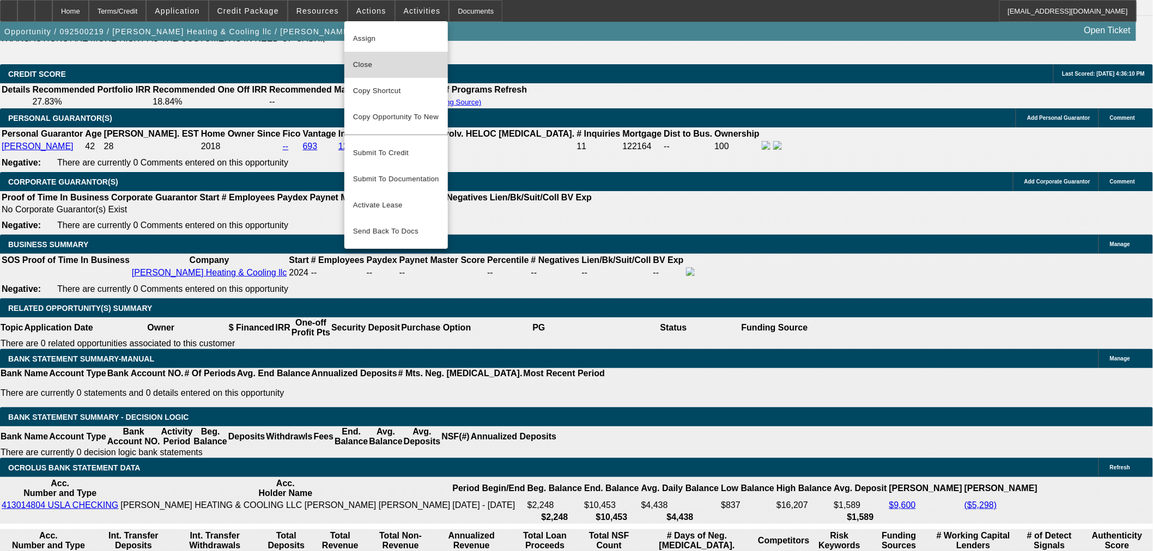
drag, startPoint x: 208, startPoint y: 182, endPoint x: 387, endPoint y: 68, distance: 212.3
click at [387, 68] on span "Close" at bounding box center [396, 64] width 86 height 13
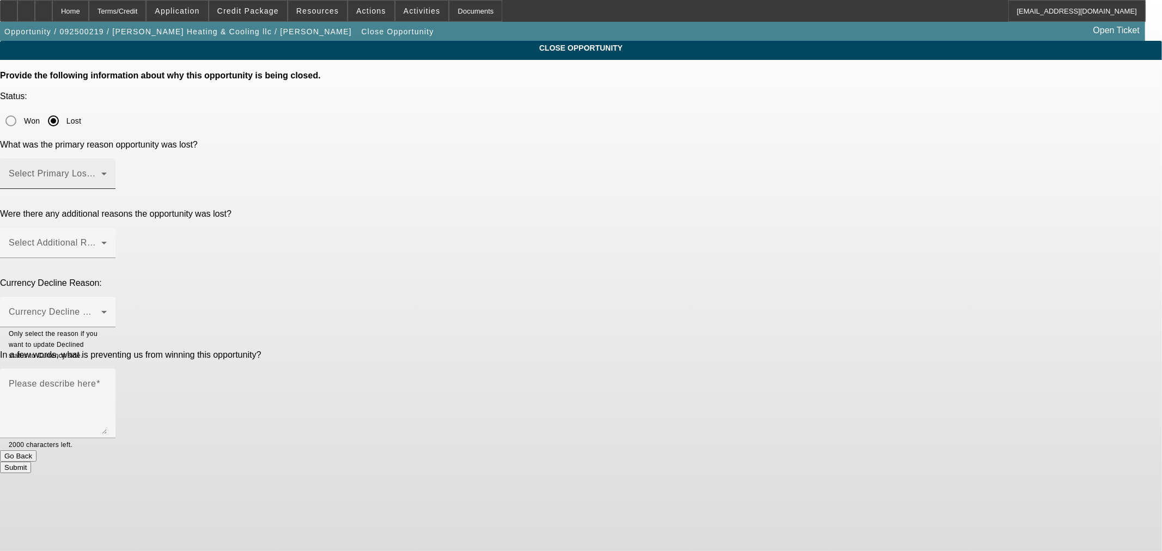
click at [101, 172] on span at bounding box center [55, 178] width 93 height 13
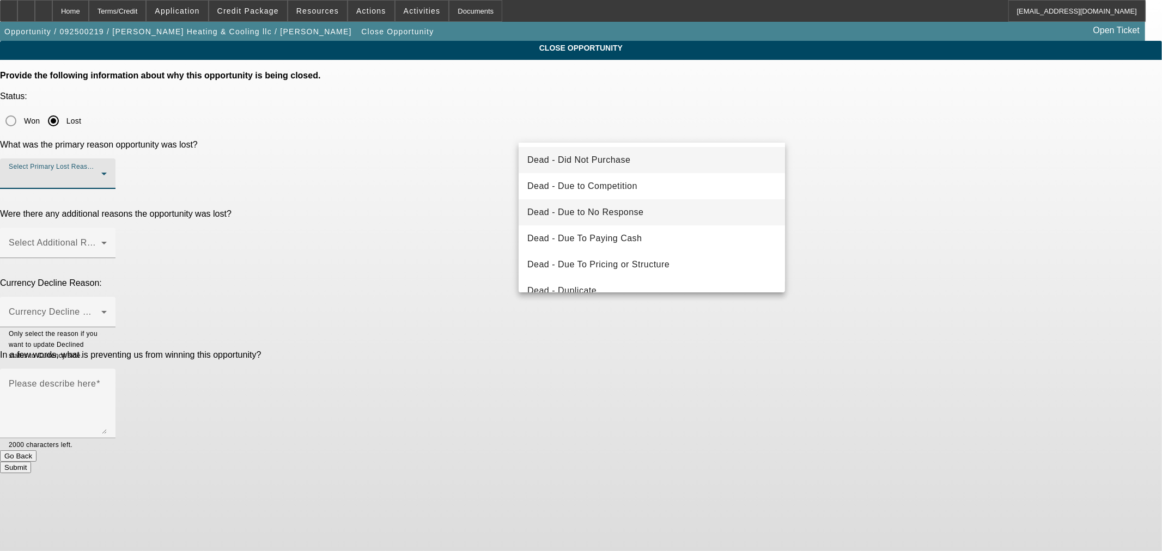
scroll to position [101, 0]
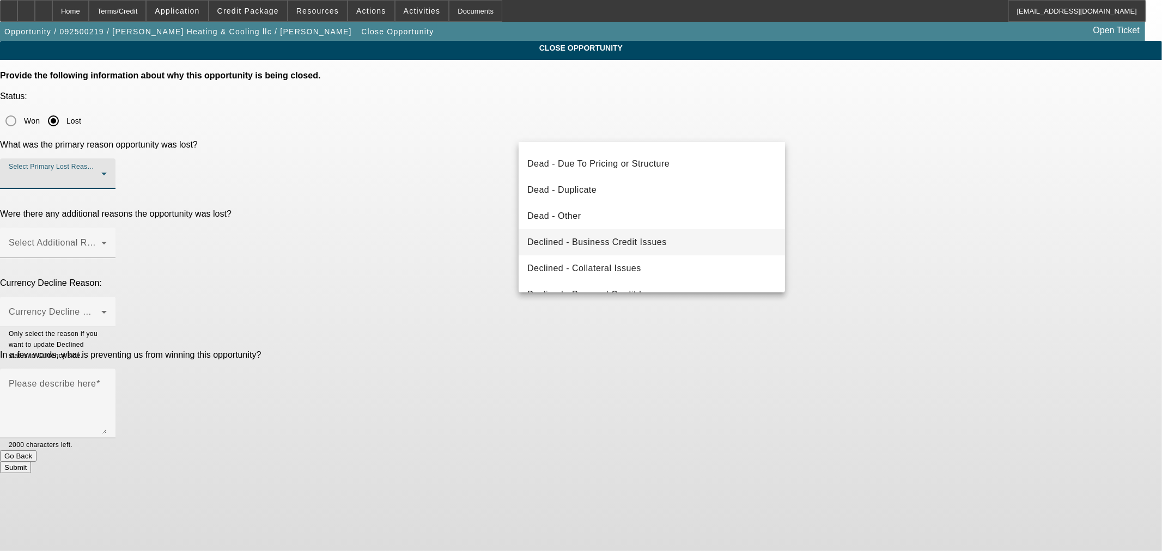
click at [655, 241] on span "Declined - Business Credit Issues" at bounding box center [596, 242] width 139 height 13
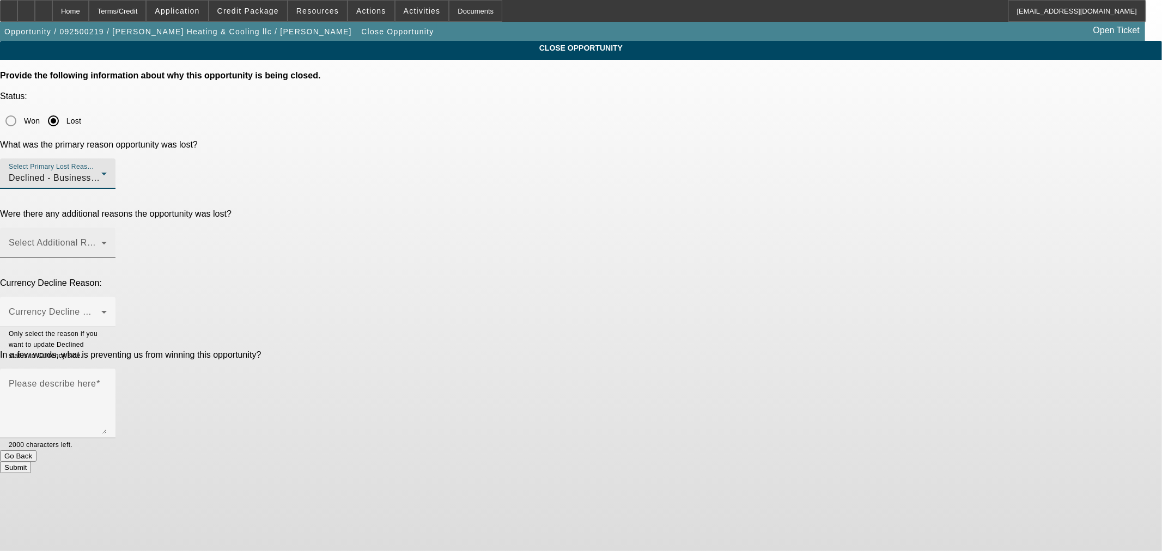
click at [107, 228] on div "Select Additional Reasons" at bounding box center [58, 243] width 98 height 31
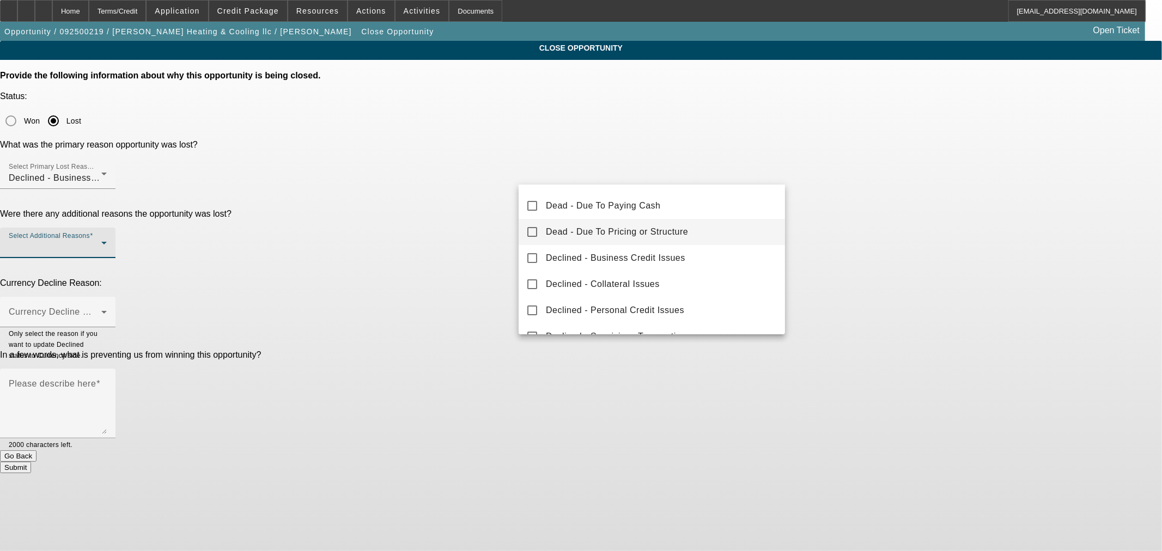
scroll to position [0, 0]
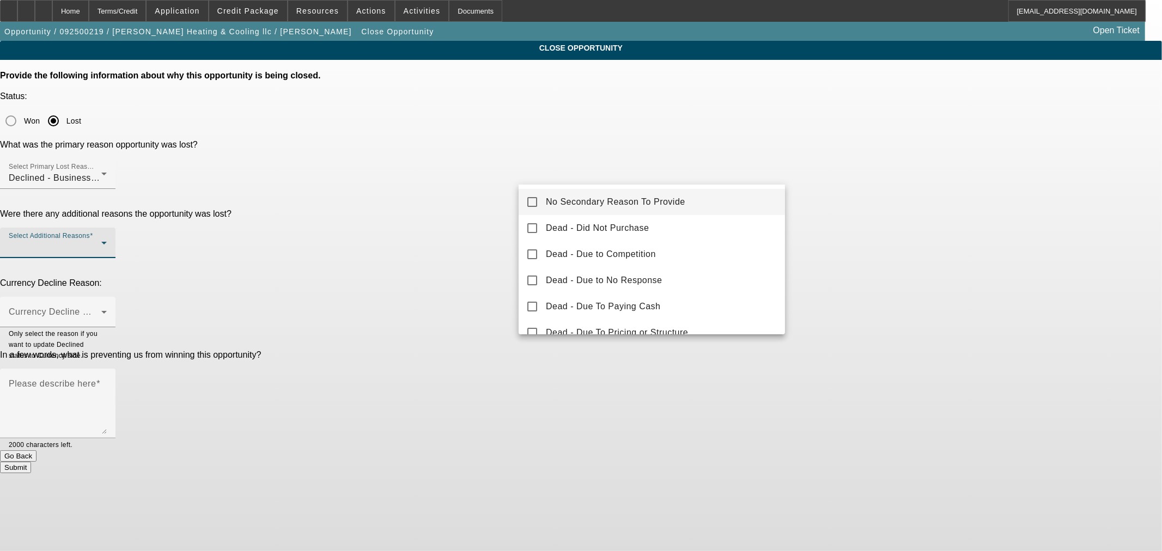
click at [641, 205] on span "No Secondary Reason To Provide" at bounding box center [615, 202] width 139 height 13
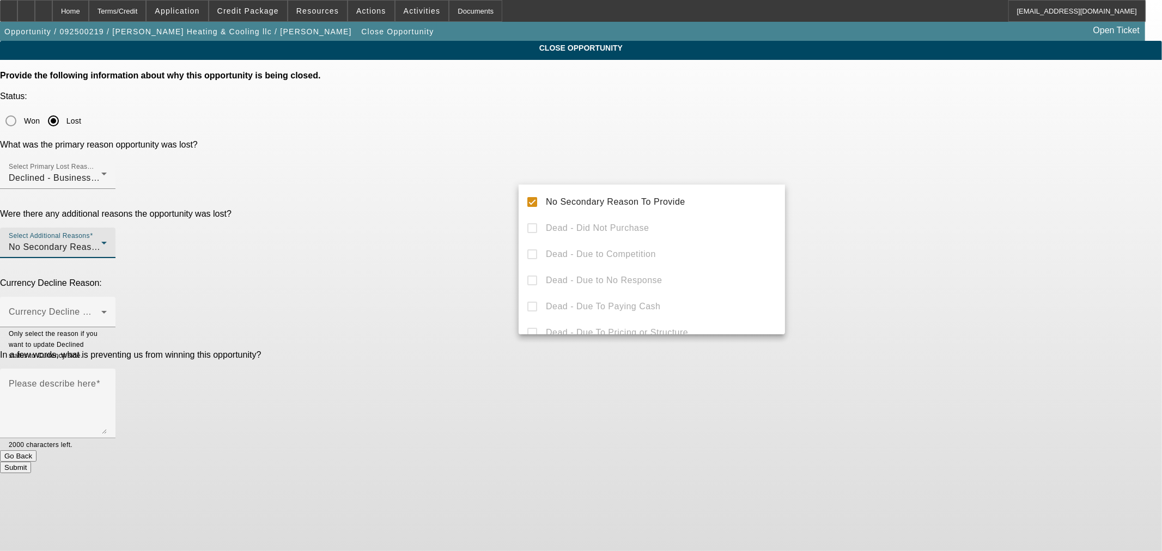
click at [436, 211] on div at bounding box center [581, 275] width 1162 height 551
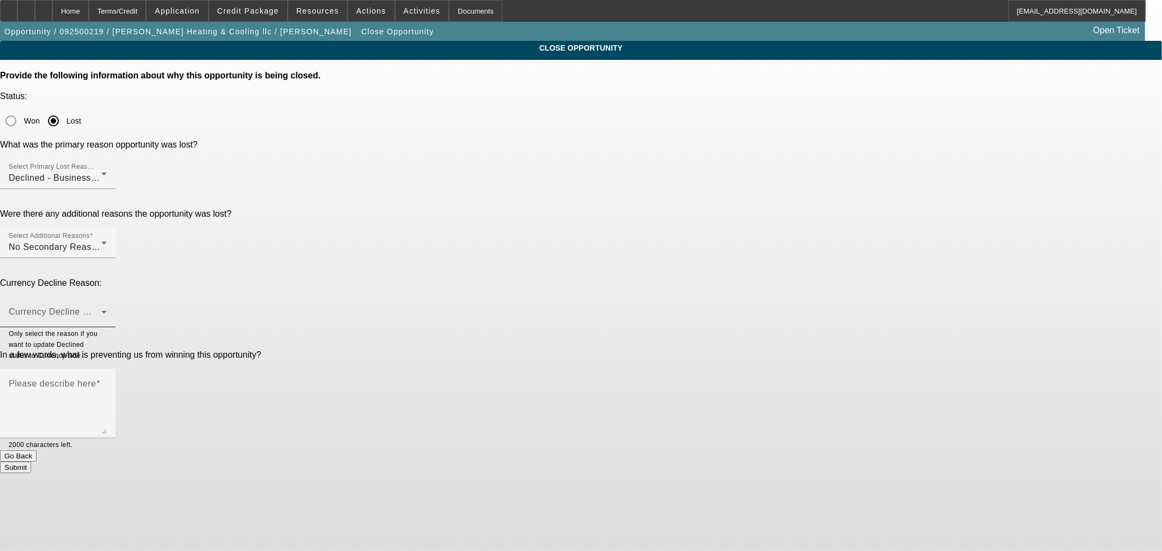
click at [101, 310] on span at bounding box center [55, 316] width 93 height 13
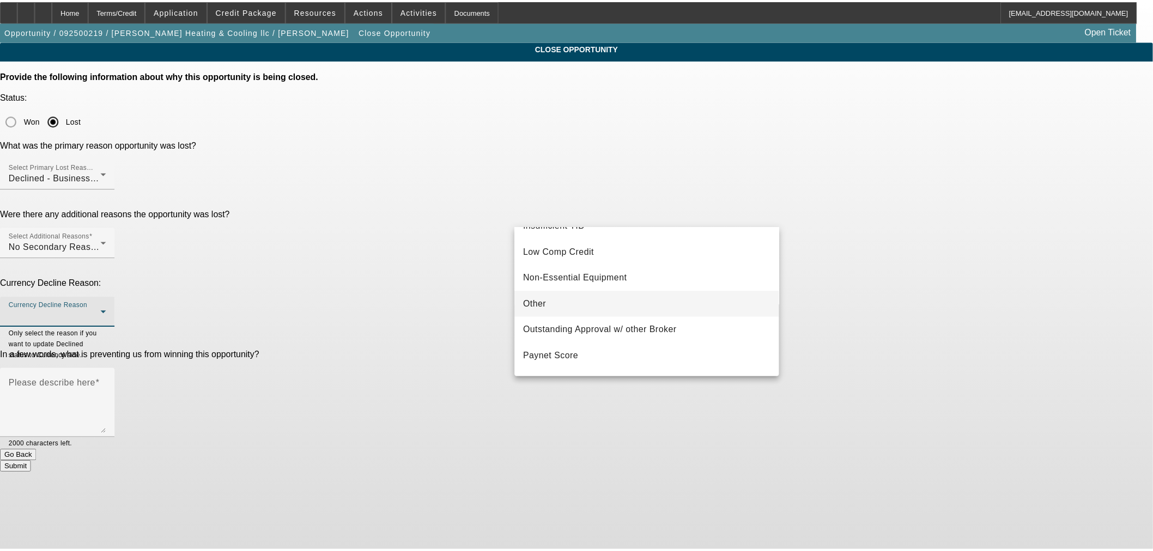
scroll to position [101, 0]
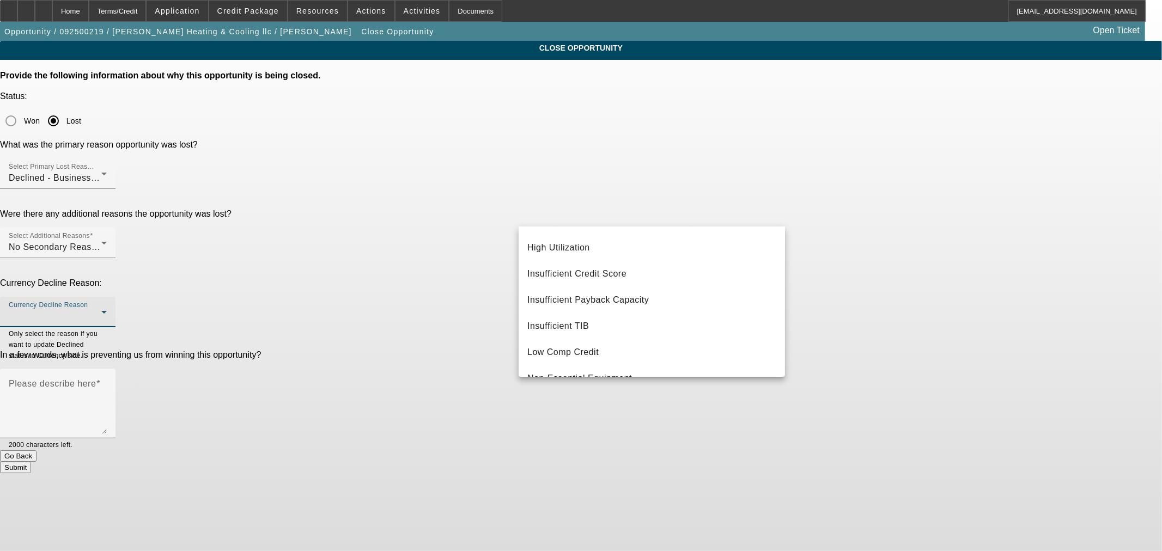
click at [102, 13] on div at bounding box center [581, 275] width 1162 height 551
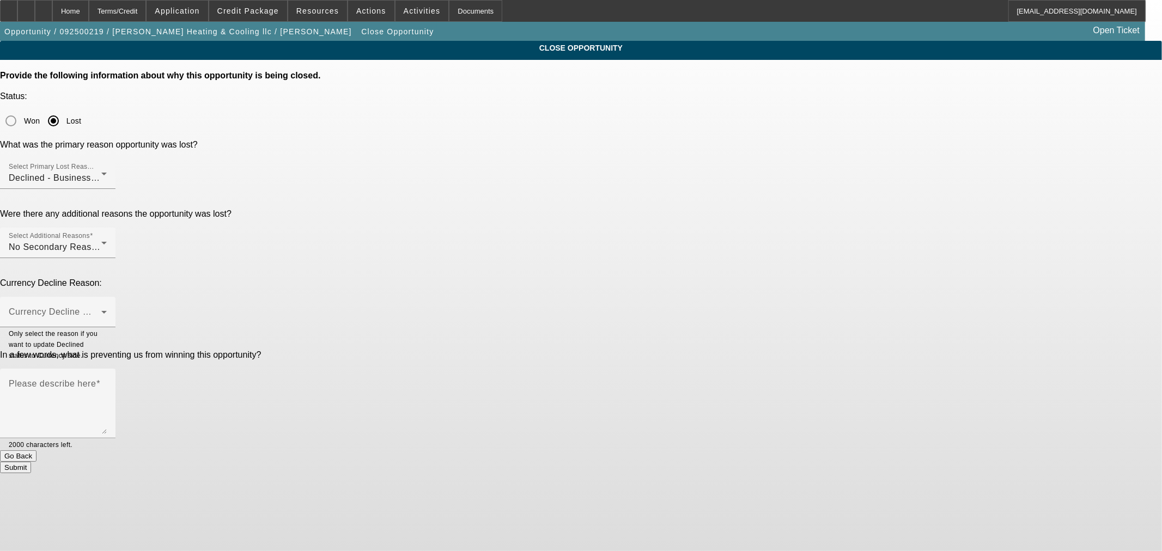
click at [89, 13] on div "Home" at bounding box center [70, 11] width 36 height 22
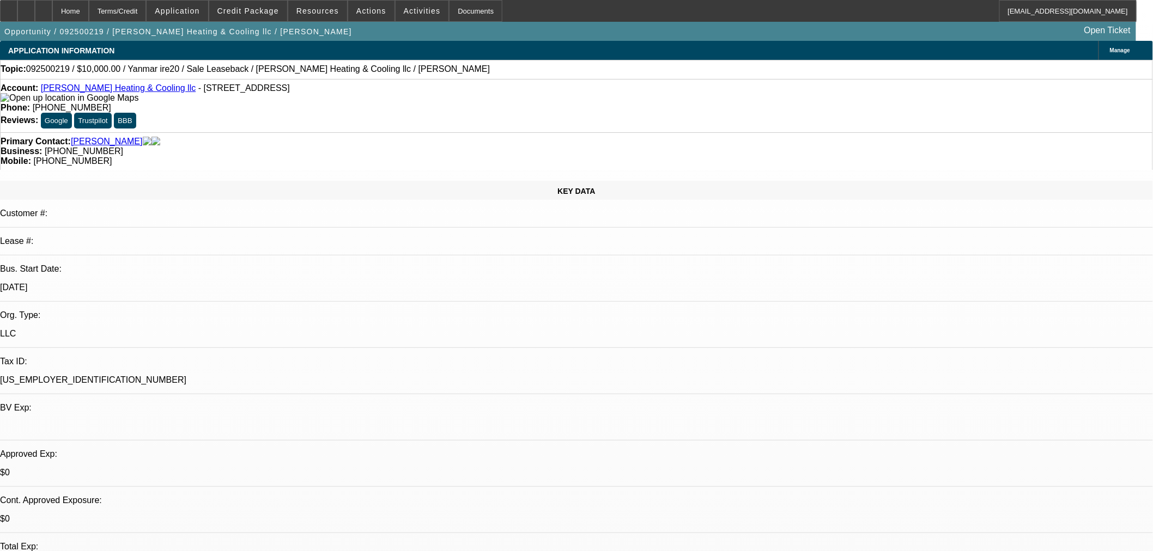
select select "0"
select select "2"
select select "0"
select select "6"
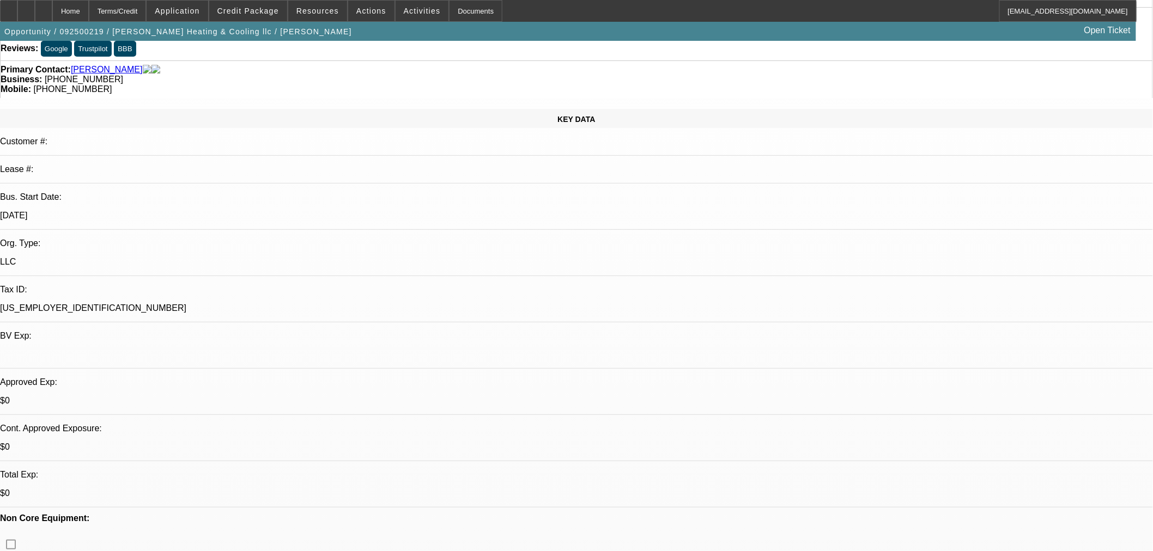
scroll to position [101, 0]
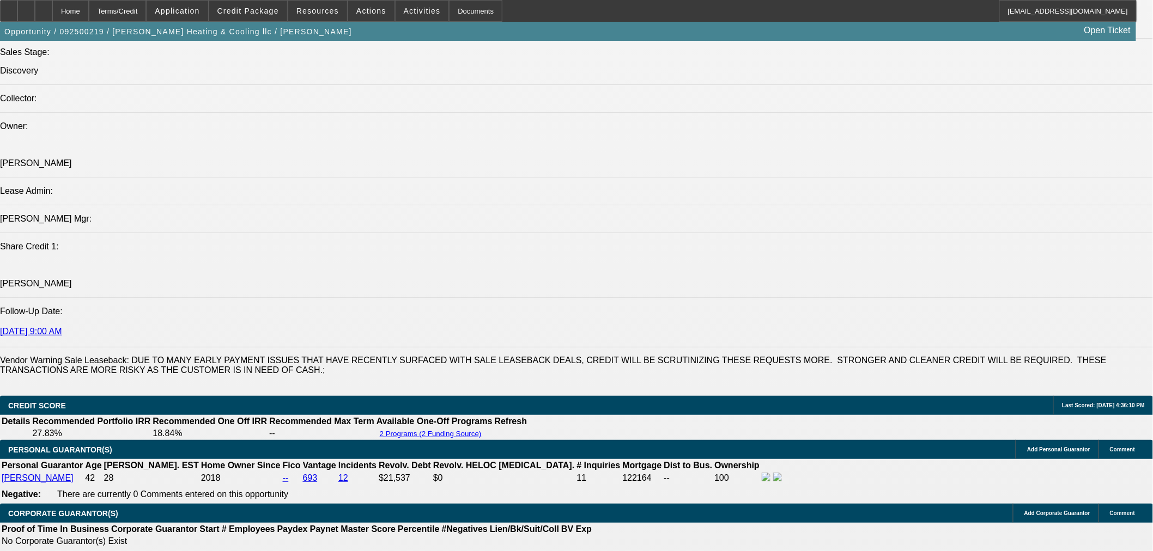
scroll to position [1311, 0]
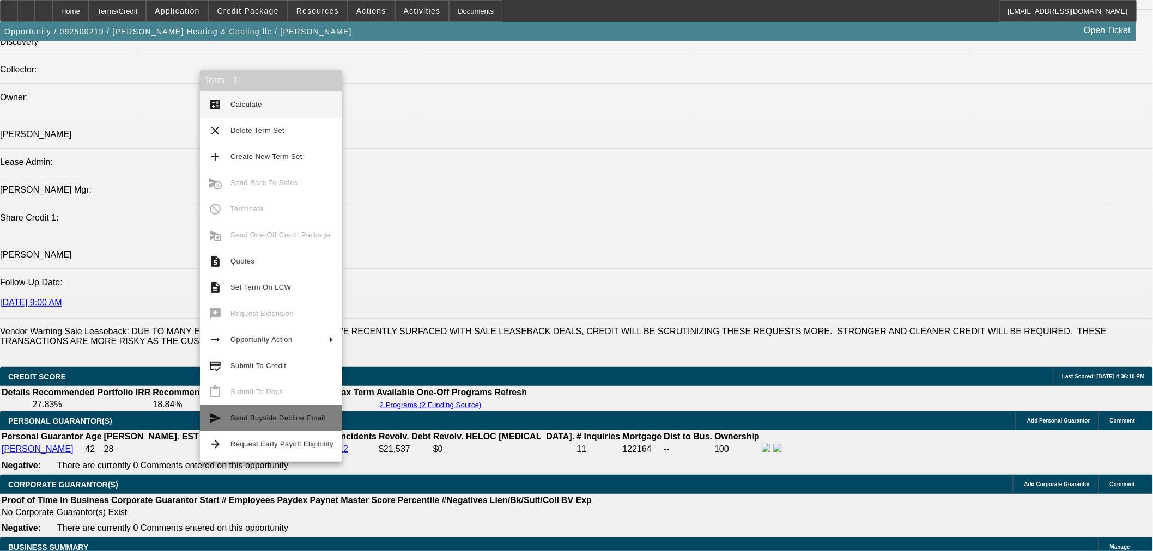
click at [265, 427] on button "send Send Buyside Decline Email" at bounding box center [271, 418] width 142 height 26
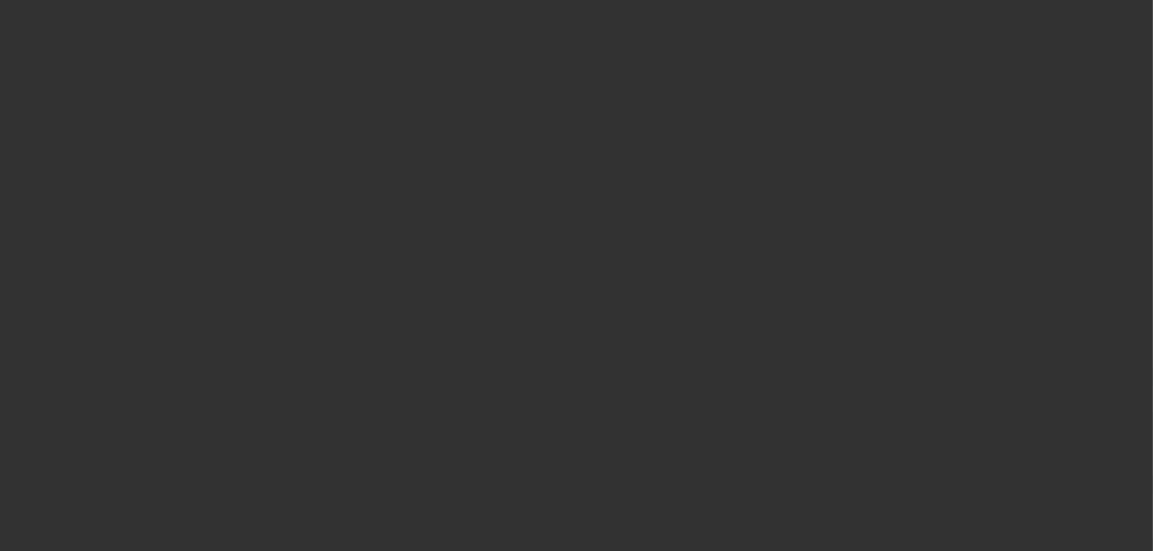
scroll to position [0, 0]
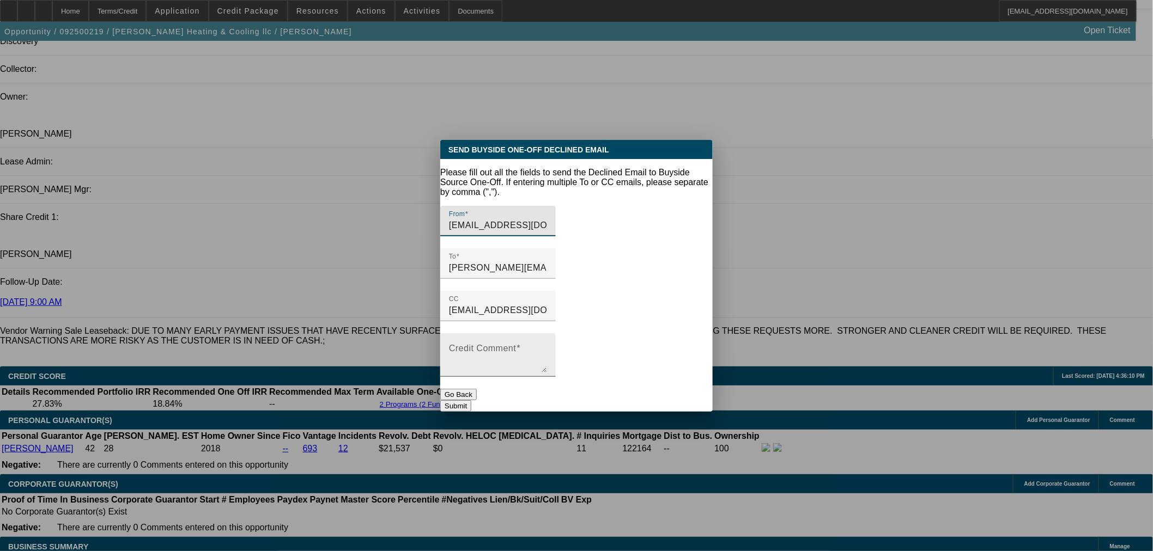
click at [534, 346] on textarea "Credit Comment" at bounding box center [498, 359] width 98 height 26
click at [490, 346] on textarea "Risky Saleleaseback on" at bounding box center [498, 359] width 98 height 26
click at [546, 346] on textarea "Risky Sale leaseback on" at bounding box center [498, 359] width 98 height 26
click at [525, 346] on textarea "Risky Sale leaseback. Poor vantage score. Warning on bank statements." at bounding box center [498, 359] width 98 height 26
type textarea "Risky Sale leaseback. Poor vantage score. Warning on bank statements."
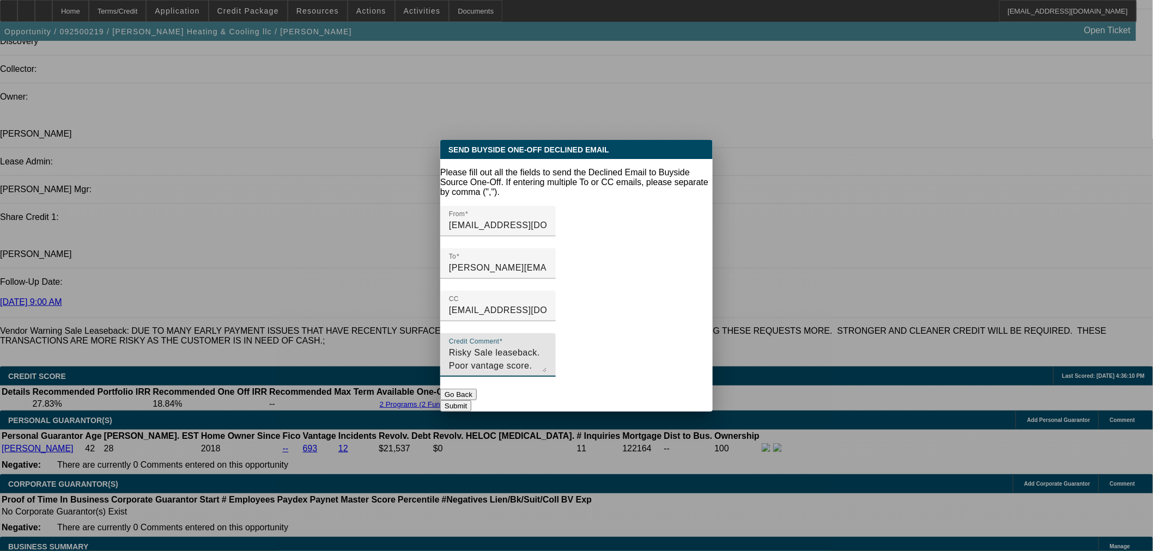
click at [471, 400] on button "Submit" at bounding box center [455, 405] width 31 height 11
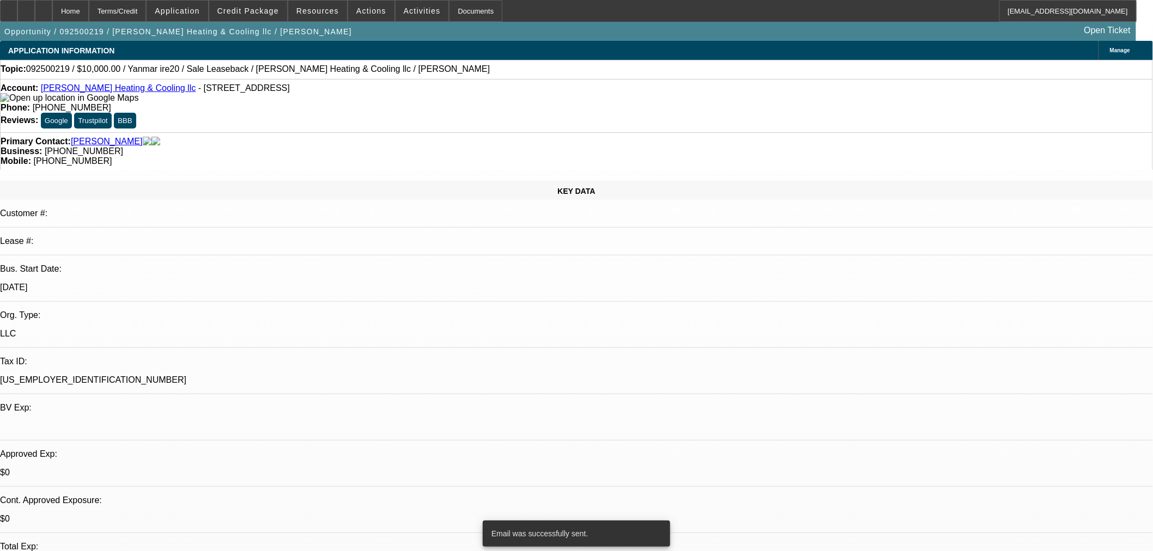
scroll to position [1311, 0]
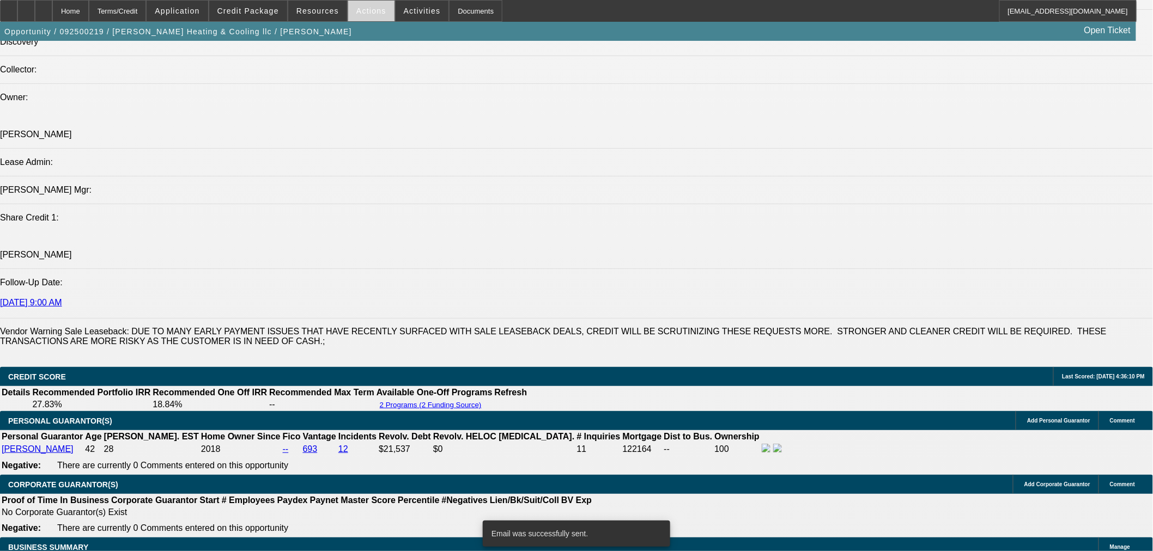
click at [356, 9] on span "Actions" at bounding box center [371, 11] width 30 height 9
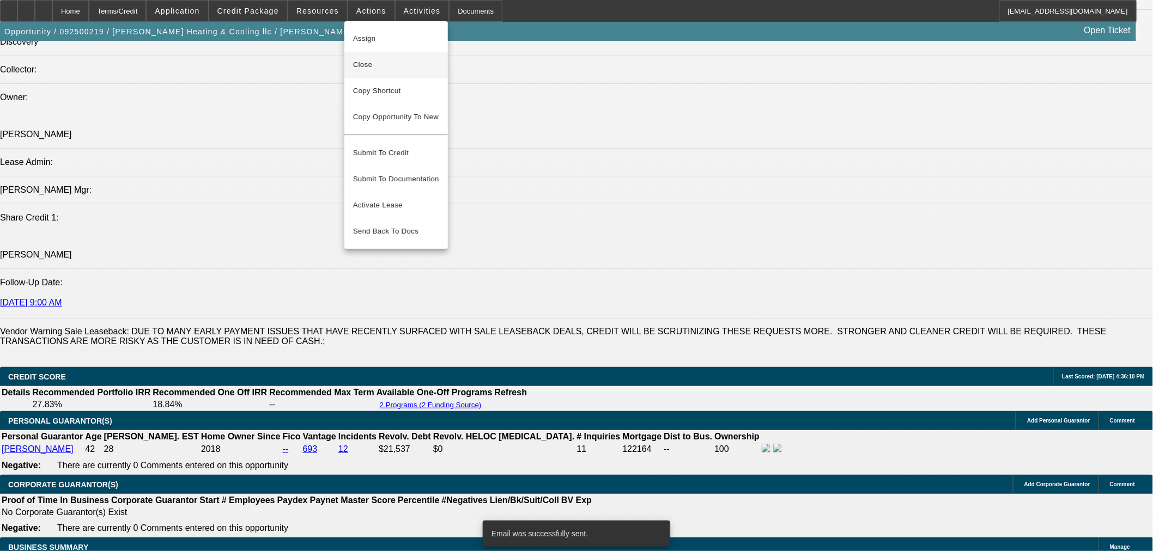
click at [365, 65] on span "Close" at bounding box center [396, 64] width 86 height 13
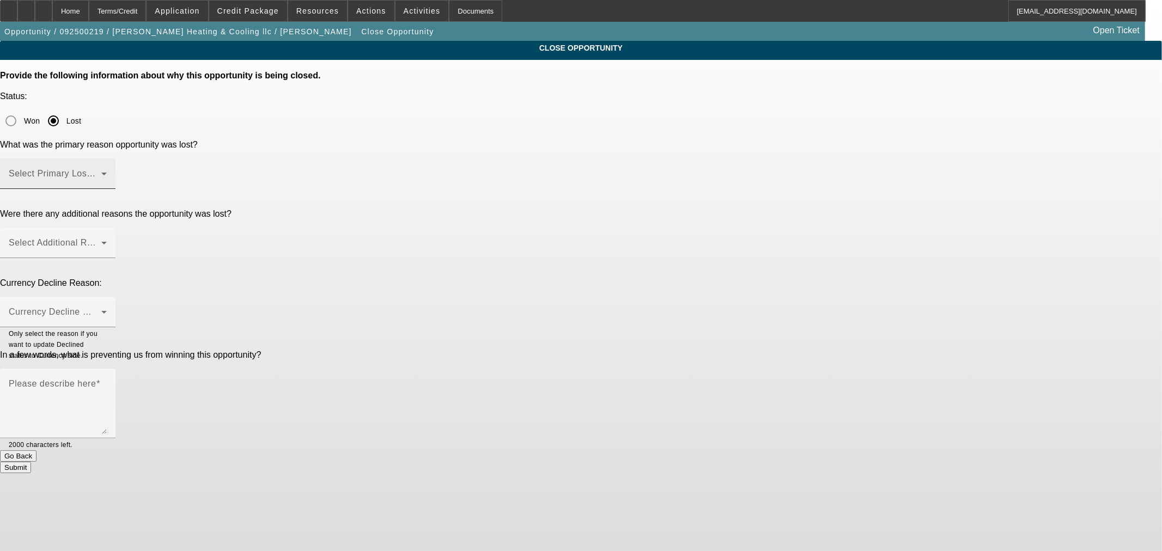
click at [101, 172] on span at bounding box center [55, 178] width 93 height 13
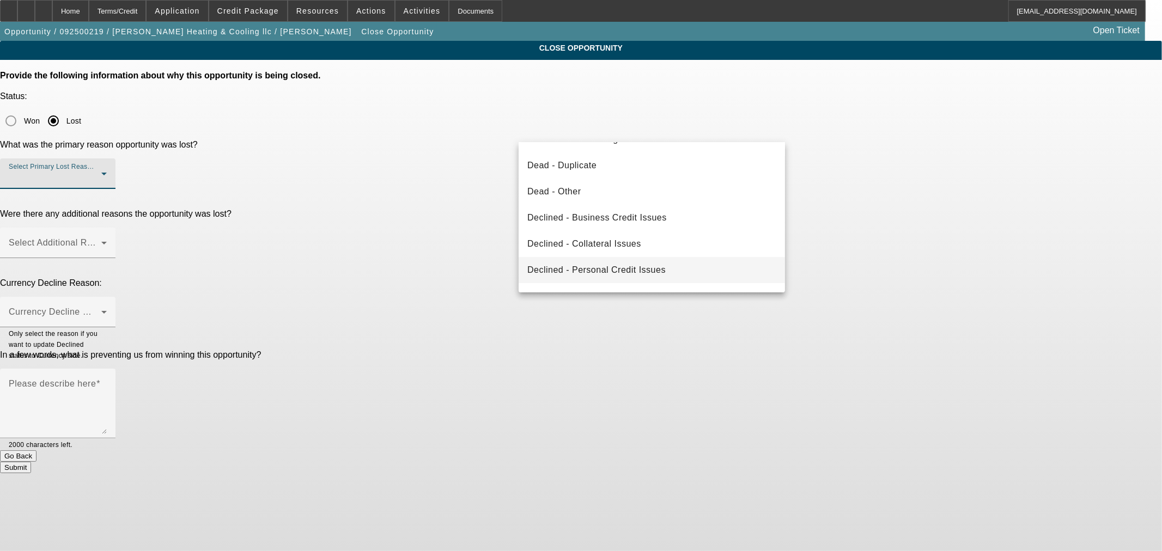
scroll to position [145, 0]
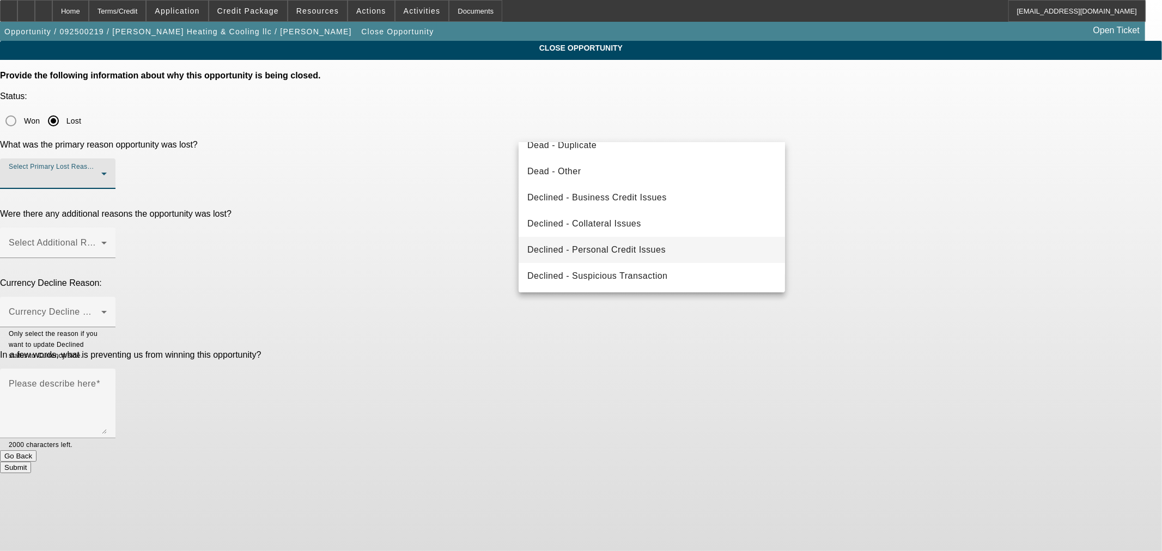
click at [662, 246] on span "Declined - Personal Credit Issues" at bounding box center [596, 249] width 138 height 13
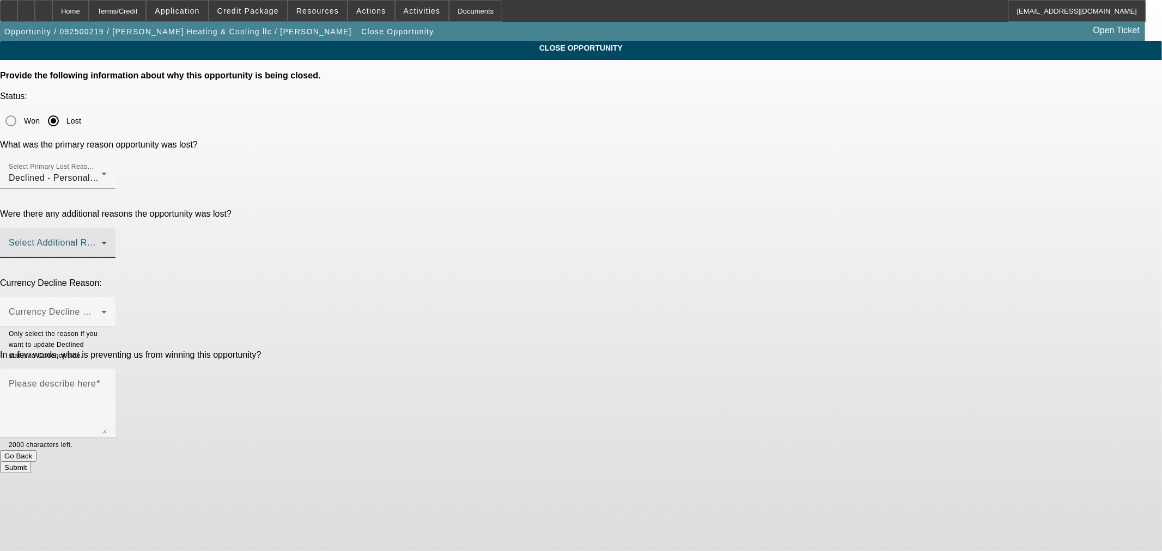
click at [101, 241] on span at bounding box center [55, 247] width 93 height 13
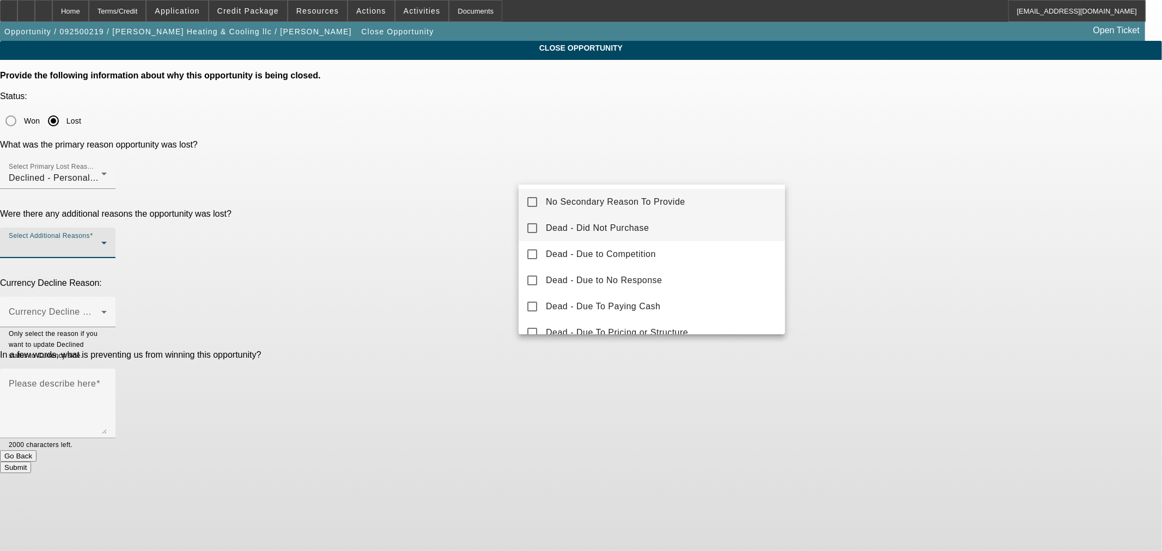
scroll to position [101, 0]
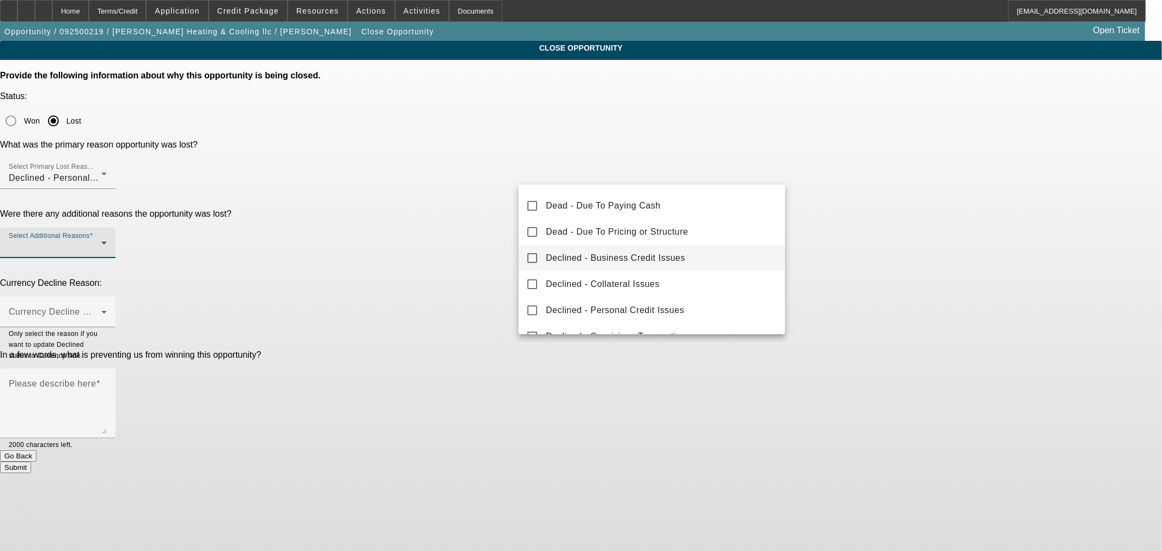
drag, startPoint x: 622, startPoint y: 257, endPoint x: 549, endPoint y: 233, distance: 77.2
click at [622, 257] on span "Declined - Business Credit Issues" at bounding box center [615, 258] width 139 height 13
click at [458, 209] on div at bounding box center [581, 275] width 1162 height 551
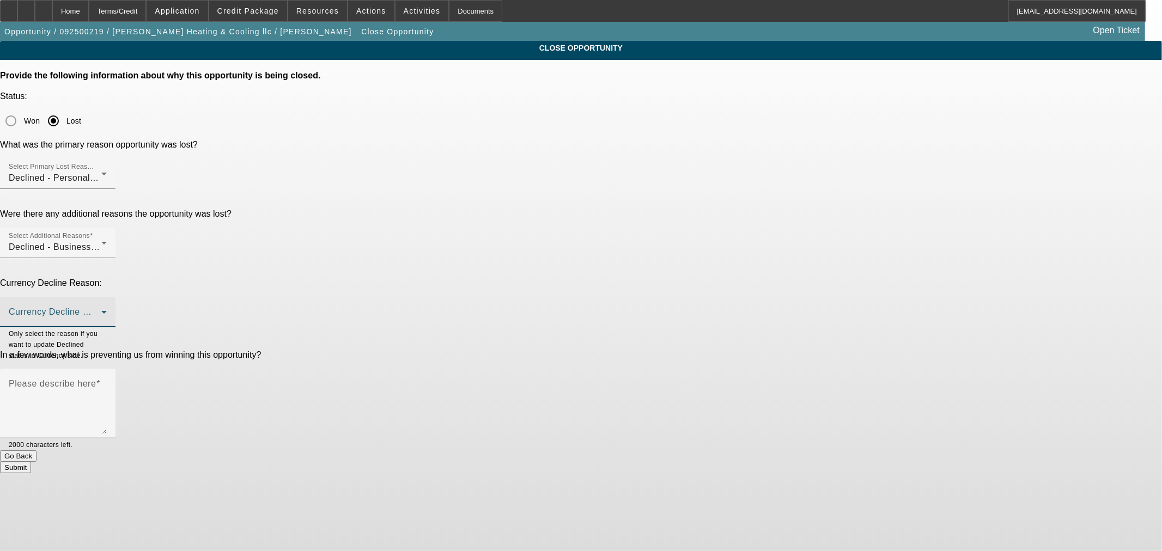
click at [101, 310] on span at bounding box center [55, 316] width 93 height 13
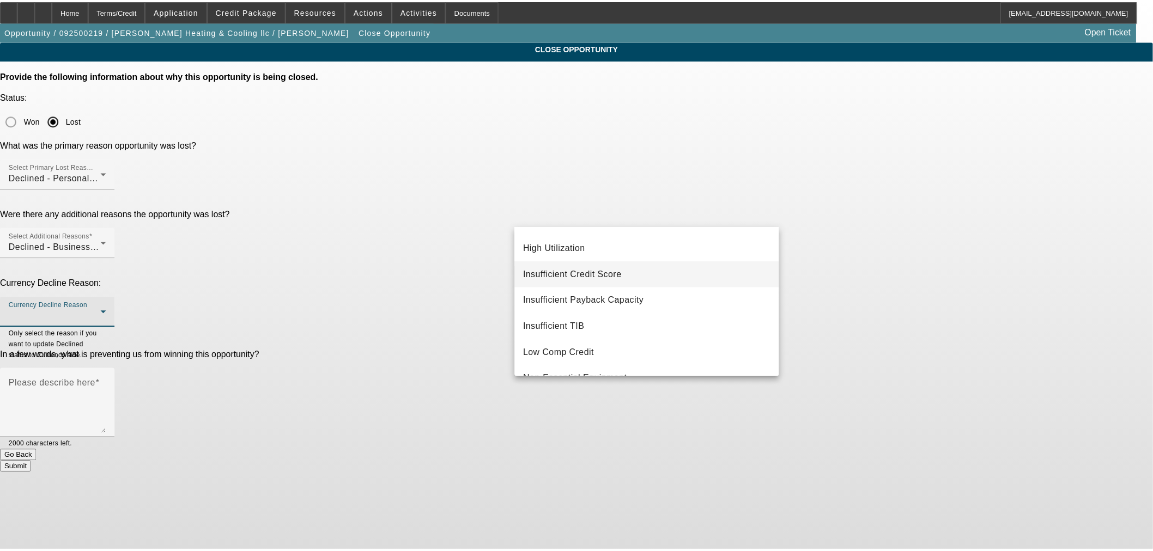
scroll to position [0, 0]
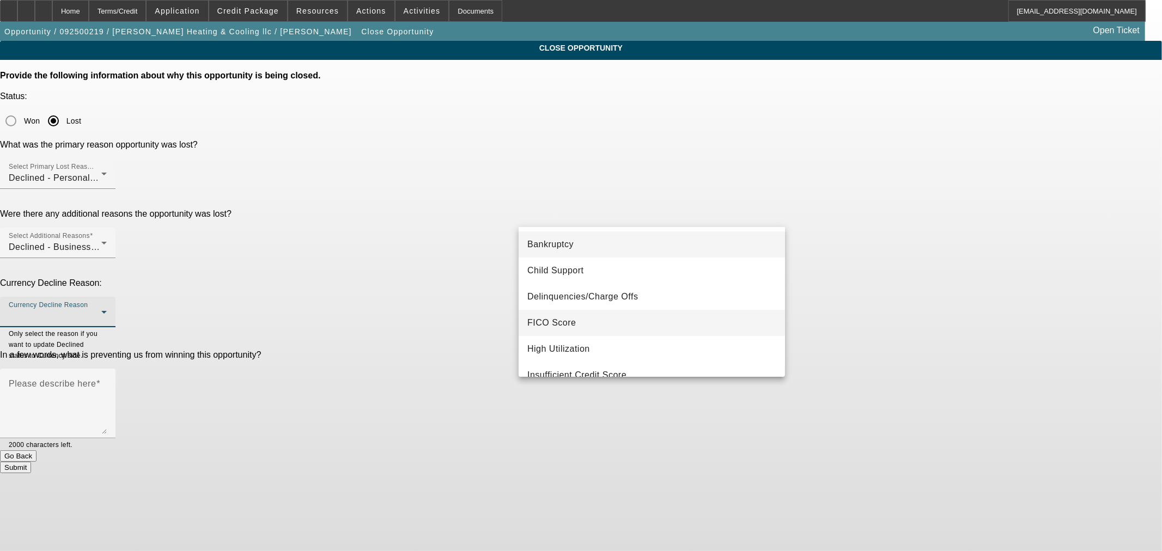
click at [667, 319] on mat-option "FICO Score" at bounding box center [652, 323] width 266 height 26
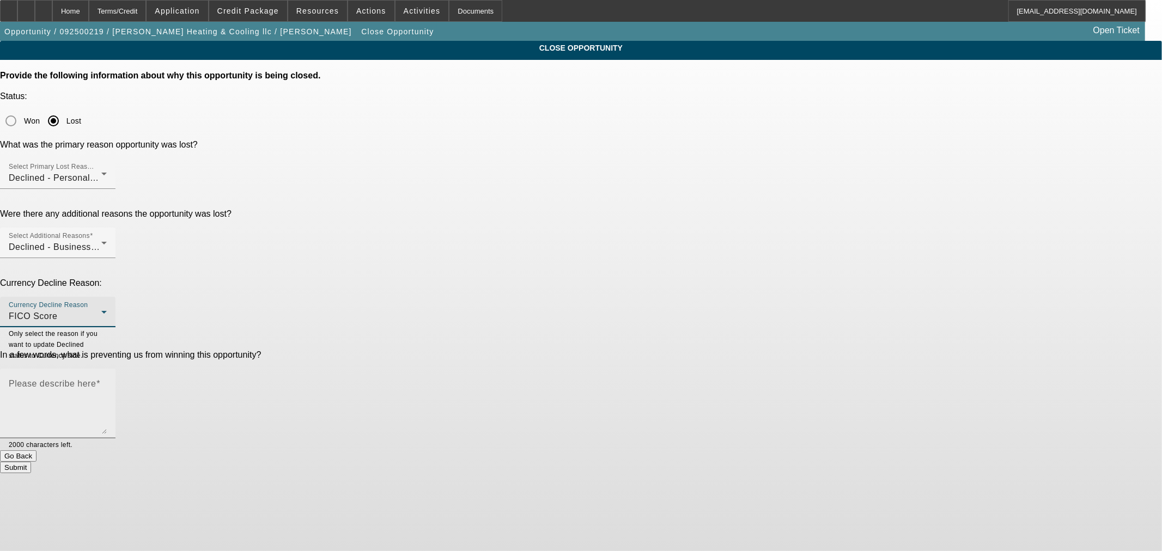
drag, startPoint x: 656, startPoint y: 258, endPoint x: 679, endPoint y: 258, distance: 22.9
click at [107, 382] on textarea "Please describe here" at bounding box center [58, 408] width 98 height 52
type textarea "Refused to do the Decision Logic."
click at [31, 462] on button "Submit" at bounding box center [15, 467] width 31 height 11
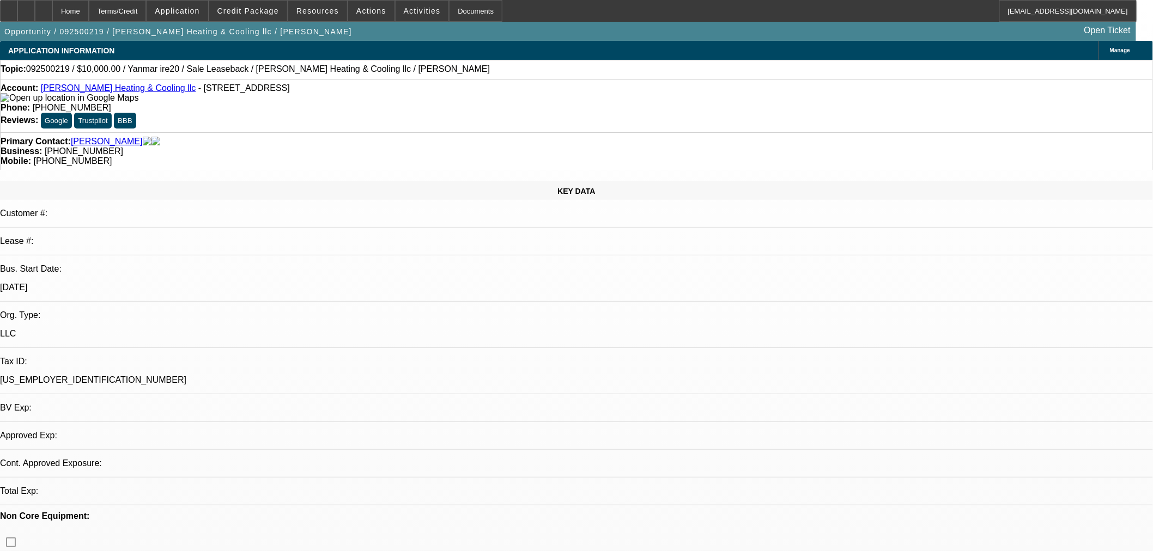
select select "0"
select select "2"
select select "0"
select select "6"
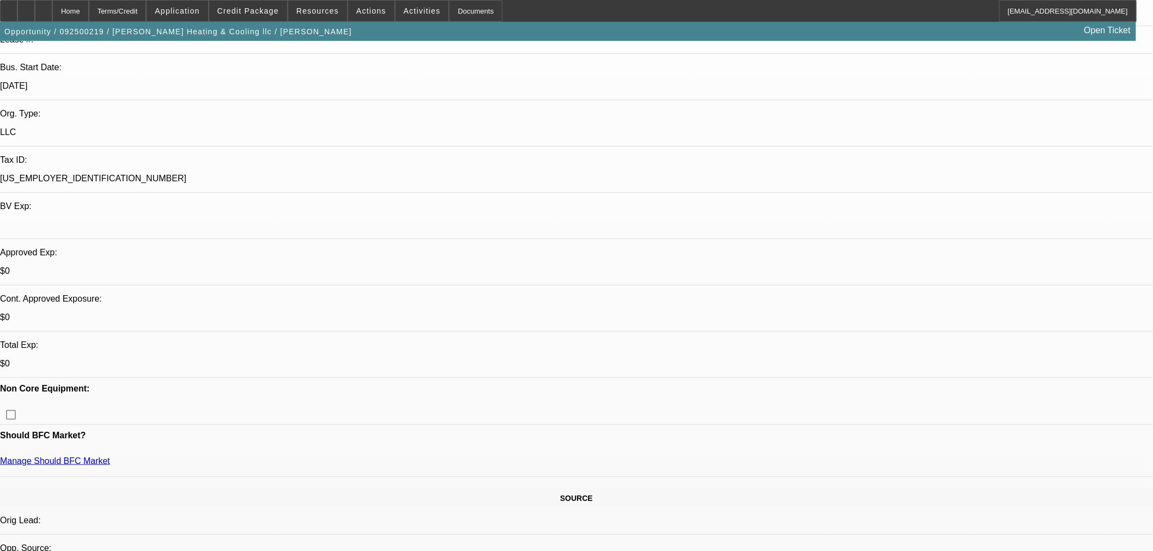
scroll to position [728, 0]
drag, startPoint x: 1068, startPoint y: 489, endPoint x: 935, endPoint y: 491, distance: 132.9
copy tr "[PERSON_NAME][EMAIL_ADDRESS][DOMAIN_NAME]"
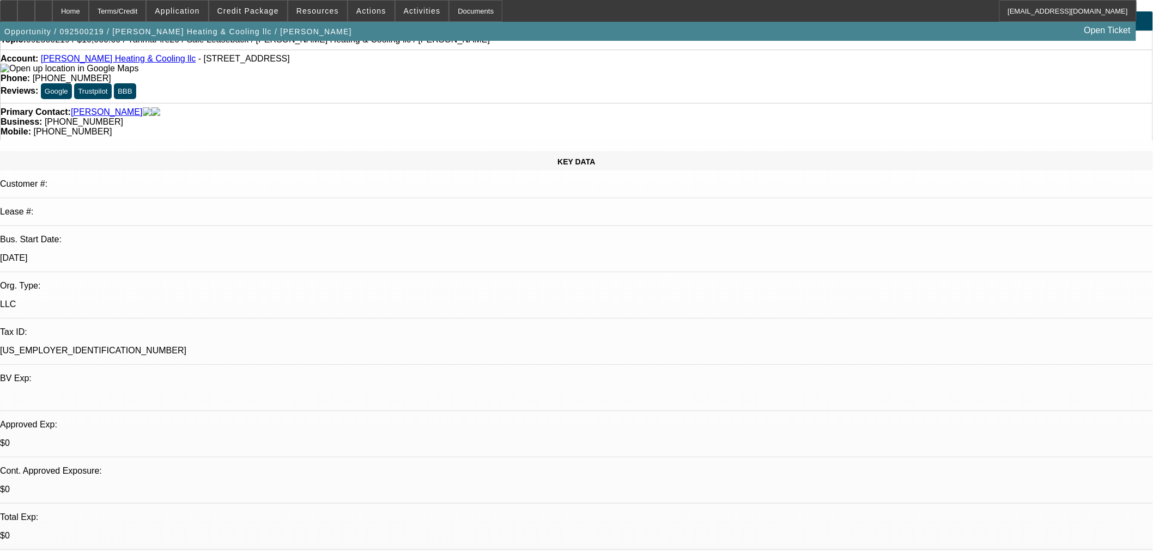
scroll to position [0, 0]
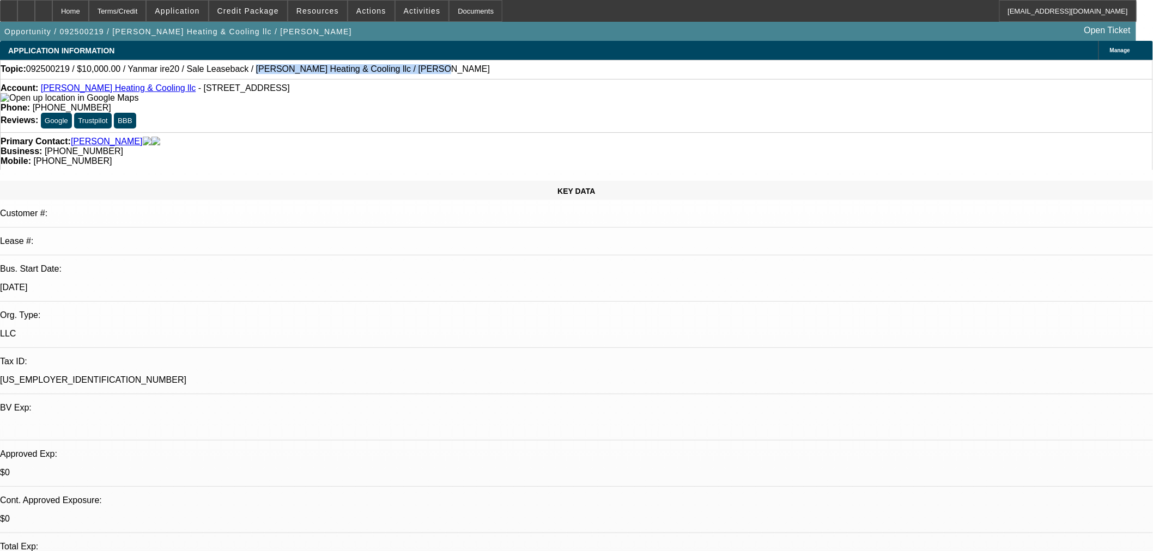
drag, startPoint x: 358, startPoint y: 71, endPoint x: 226, endPoint y: 71, distance: 132.9
click at [226, 71] on div "Topic: 092500219 / $10,000.00 / Yanmar ire20 / Sale Leaseback / [PERSON_NAME] H…" at bounding box center [577, 69] width 1152 height 10
copy span "[PERSON_NAME] Heating & Cooling llc / [PERSON_NAME]"
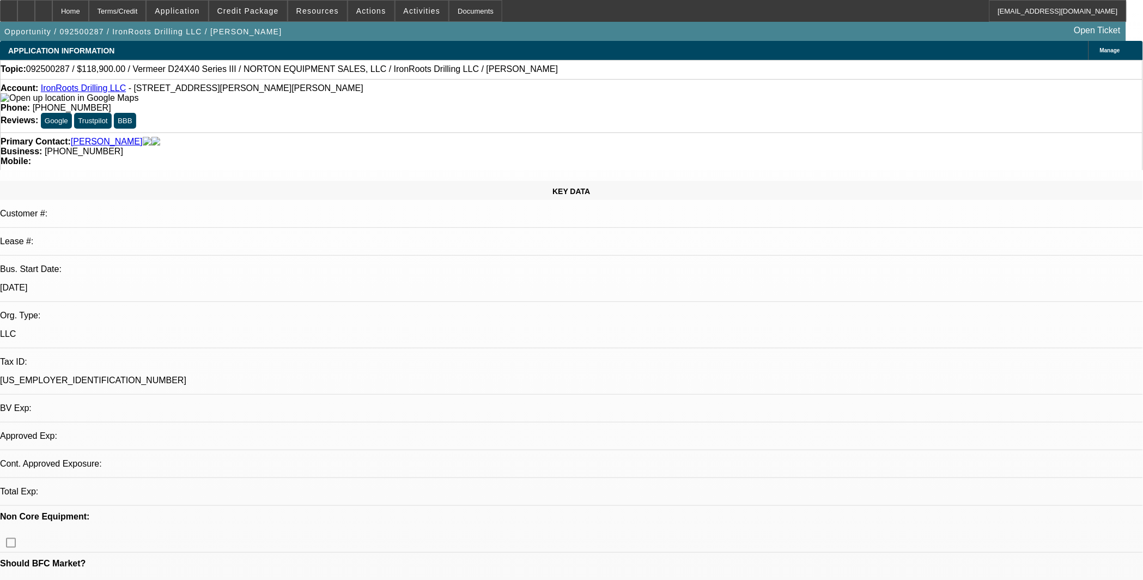
select select "0"
select select "2"
select select "0.1"
select select "1"
select select "2"
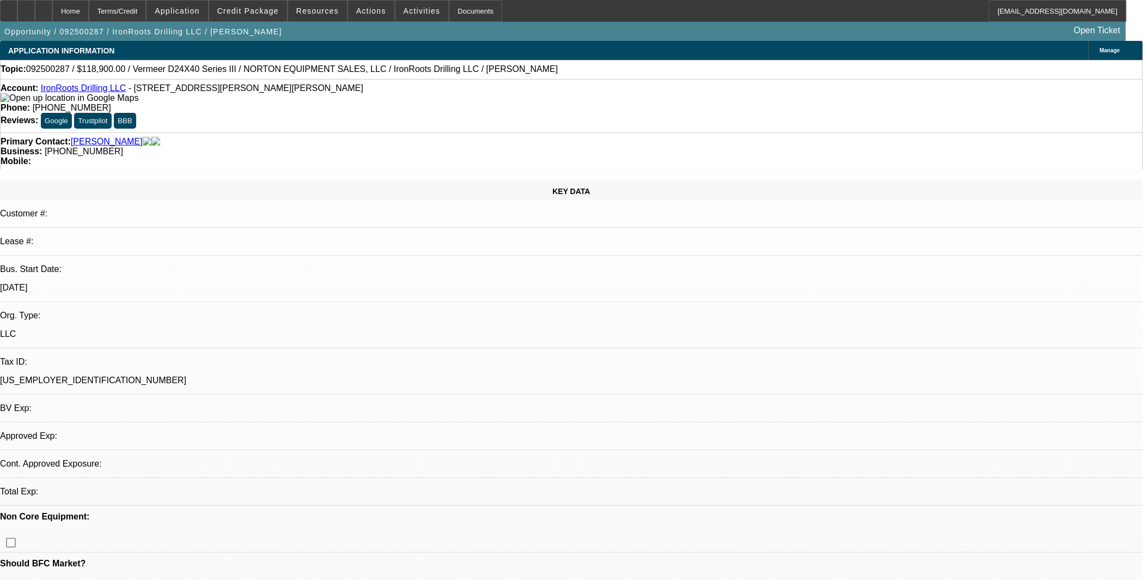
select select "4"
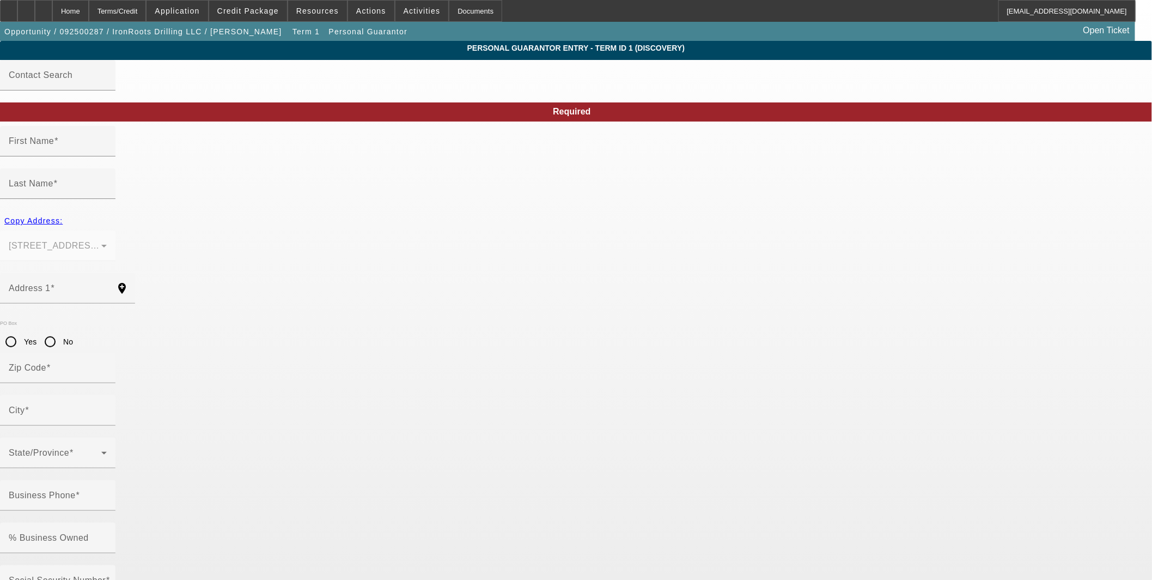
type input "Ryana"
type input "[PERSON_NAME]"
type input "98 [PERSON_NAME] Dr"
radio input "true"
type input "80701"
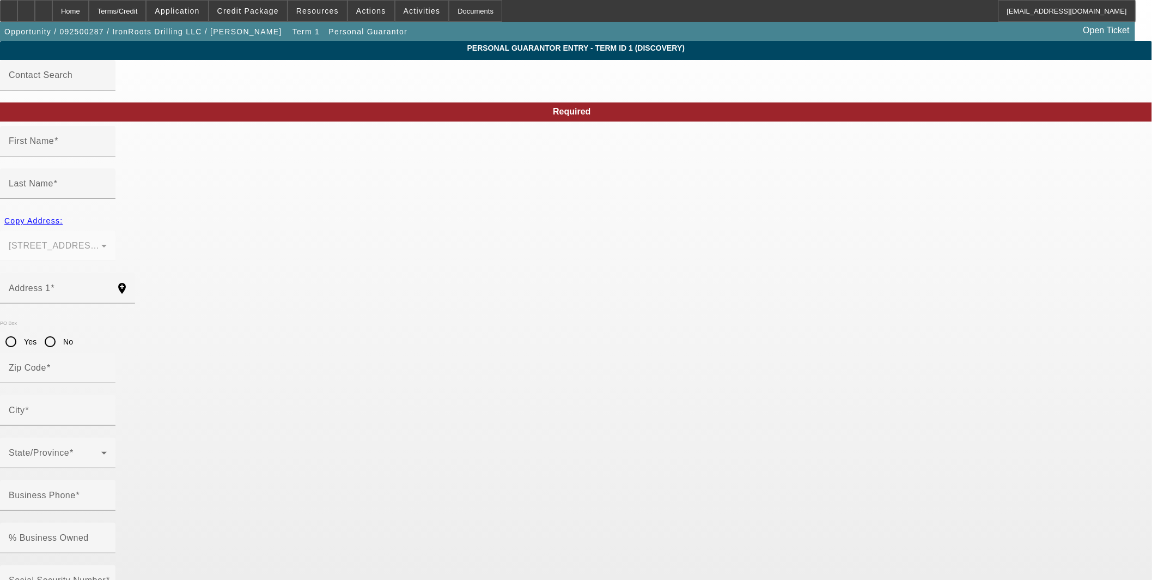
type input "Fort [PERSON_NAME]"
type input "[PHONE_NUMBER]"
type input "51"
type input "585-41-3898"
type input "ryana.arteaga@ironrootsdrllling.com"
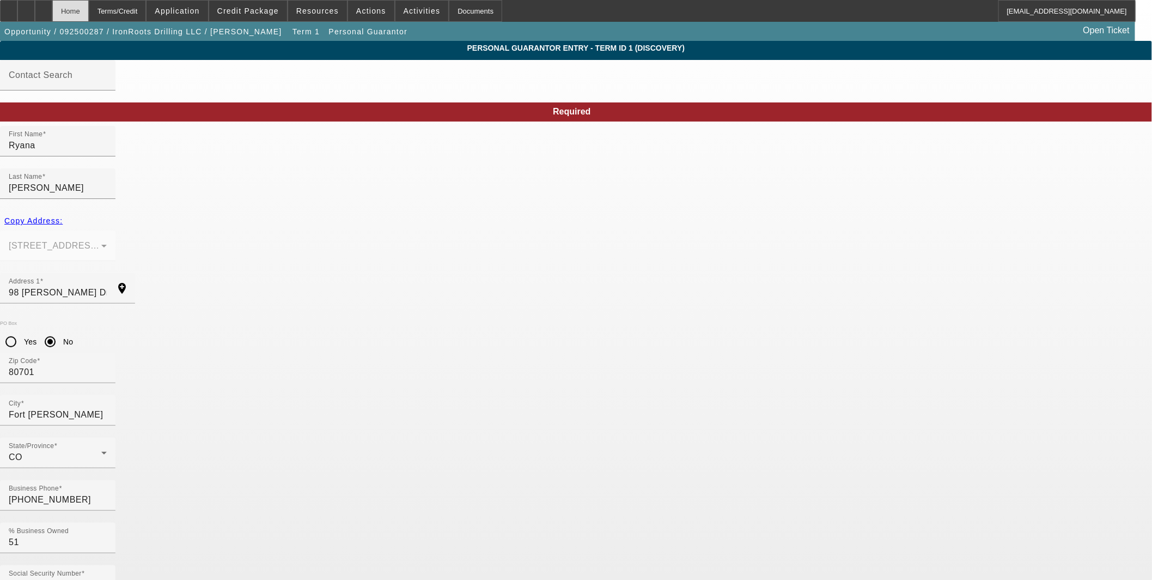
drag, startPoint x: 98, startPoint y: 10, endPoint x: 689, endPoint y: 113, distance: 599.4
click at [89, 10] on div "Home" at bounding box center [70, 11] width 36 height 22
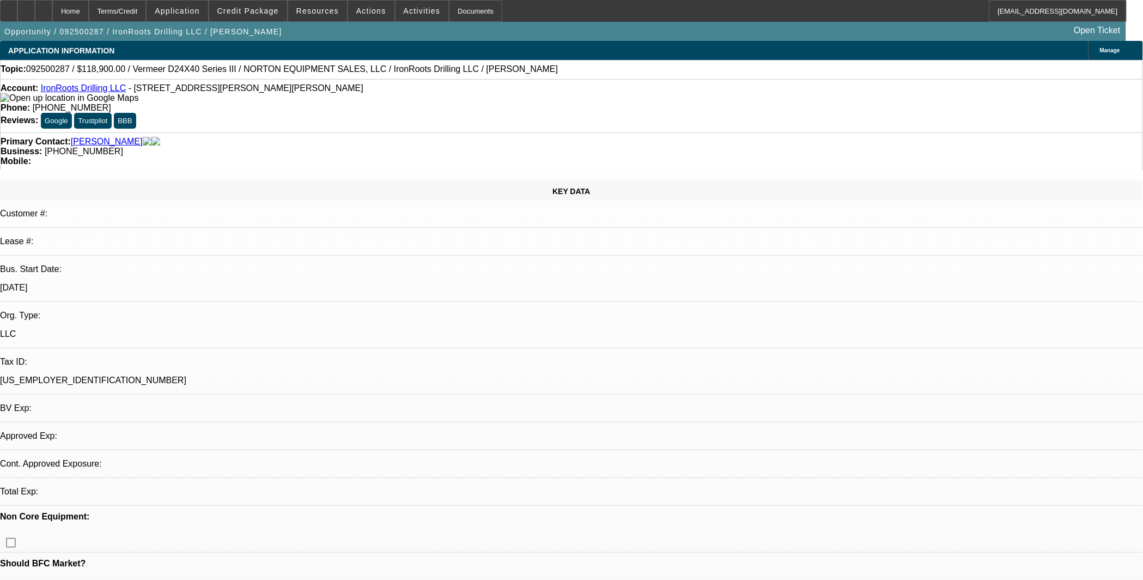
select select "0"
select select "2"
select select "0.1"
select select "4"
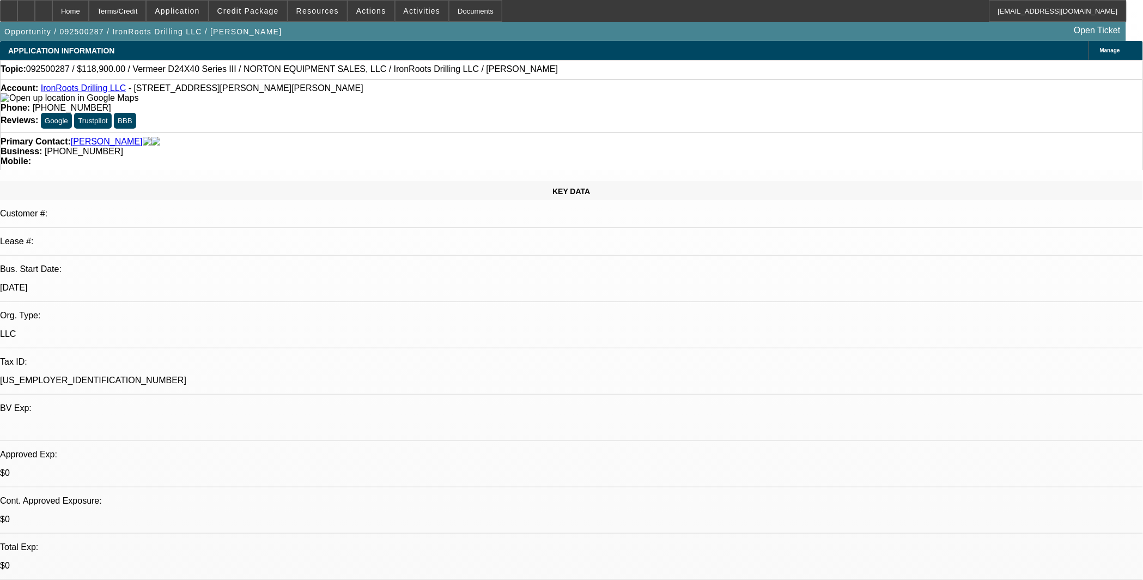
drag, startPoint x: 623, startPoint y: 431, endPoint x: 799, endPoint y: 431, distance: 175.9
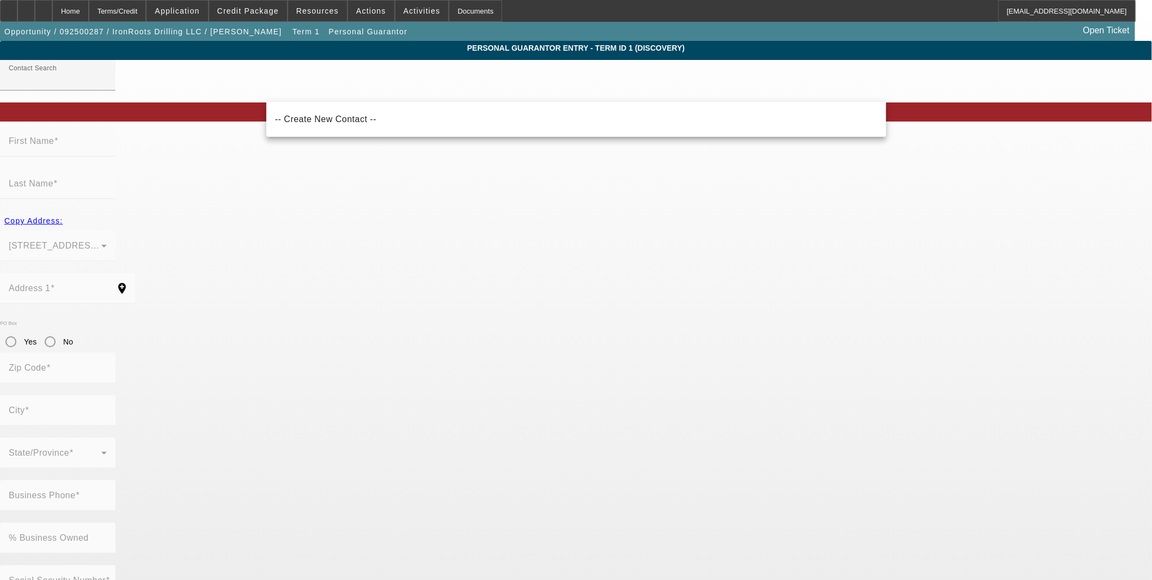
drag, startPoint x: 340, startPoint y: 119, endPoint x: 353, endPoint y: 120, distance: 13.1
click at [339, 120] on span "-- Create New Contact --" at bounding box center [325, 118] width 101 height 9
type input "-- Create New Contact --"
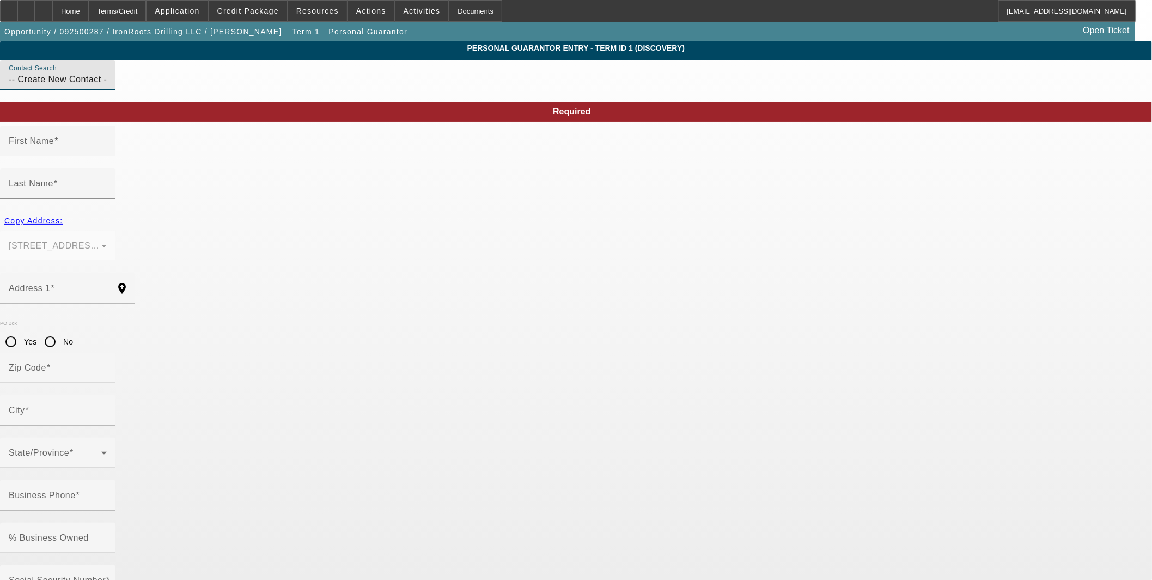
drag, startPoint x: 357, startPoint y: 159, endPoint x: 411, endPoint y: 159, distance: 53.9
click at [107, 152] on input "First Name" at bounding box center [58, 145] width 98 height 13
paste input "[PERSON_NAME]"
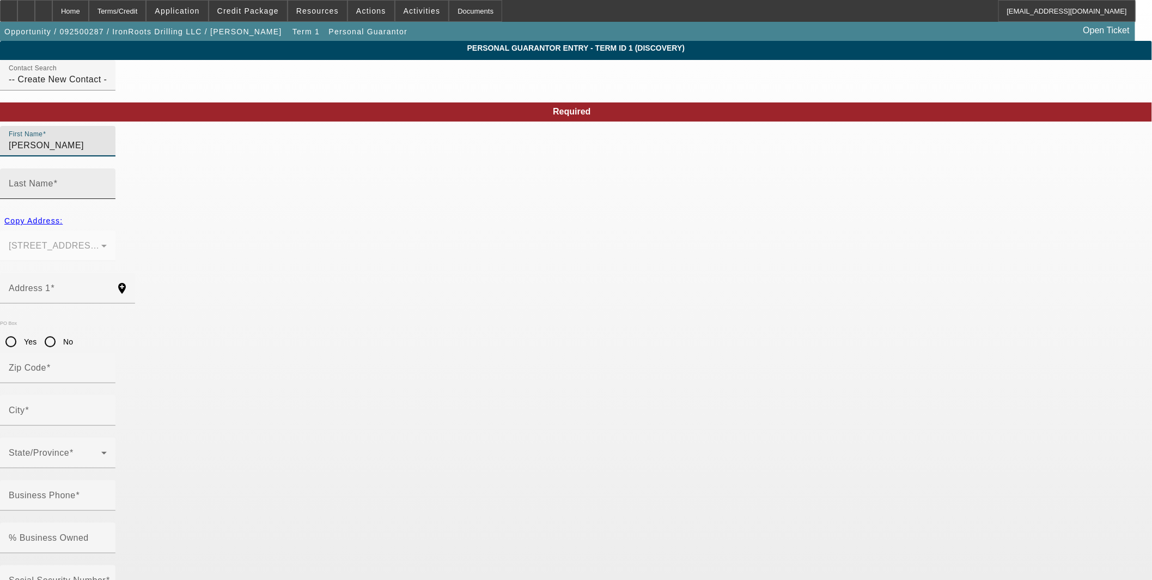
type input "[PERSON_NAME]"
click at [53, 179] on mat-label "Last Name" at bounding box center [31, 183] width 45 height 9
click at [107, 181] on input "Last Name" at bounding box center [58, 187] width 98 height 13
paste input "[PERSON_NAME]"
drag, startPoint x: 466, startPoint y: 163, endPoint x: 416, endPoint y: 165, distance: 50.7
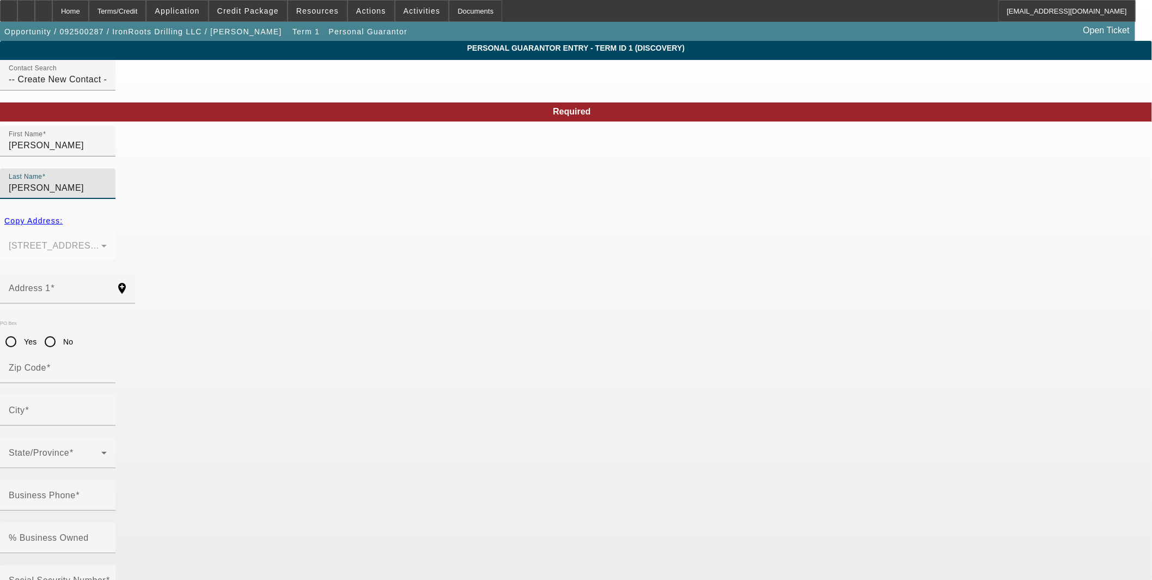
click at [416, 165] on div "First Name Francisco Arteaga Last Name Francisco Arteaga" at bounding box center [576, 168] width 1152 height 85
type input "Arteaga"
drag, startPoint x: 327, startPoint y: 160, endPoint x: 390, endPoint y: 160, distance: 62.6
click at [107, 152] on input "[PERSON_NAME]" at bounding box center [58, 145] width 98 height 13
type input "Francisco"
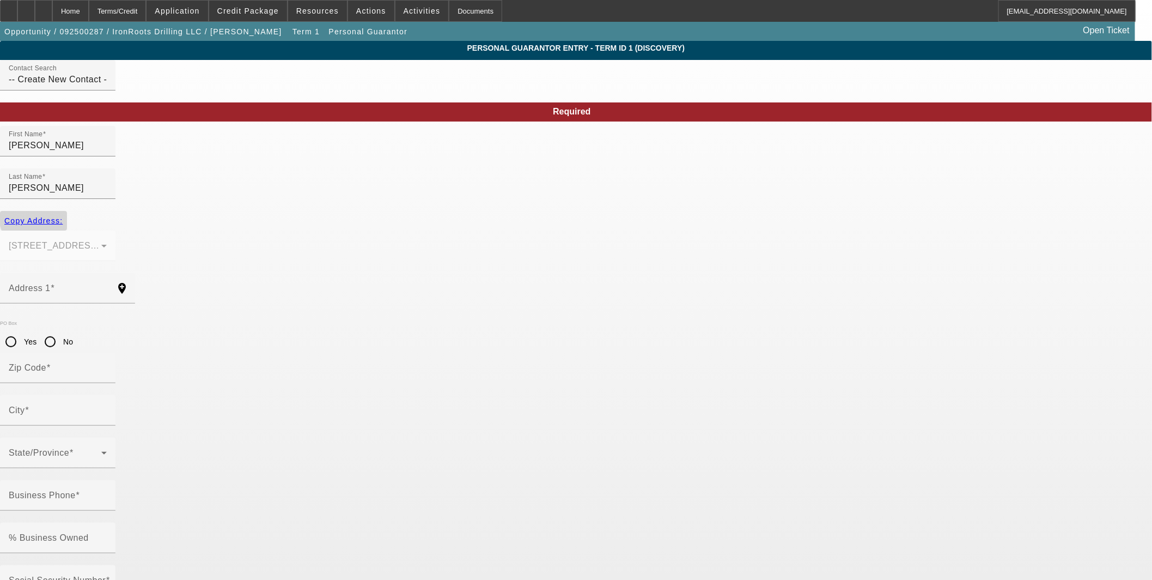
click at [63, 216] on span "Copy Address:" at bounding box center [33, 220] width 58 height 9
type input "98 Bachar Dr"
type input "80701"
type input "Fort Morgan"
click at [61, 331] on input "No" at bounding box center [50, 342] width 22 height 22
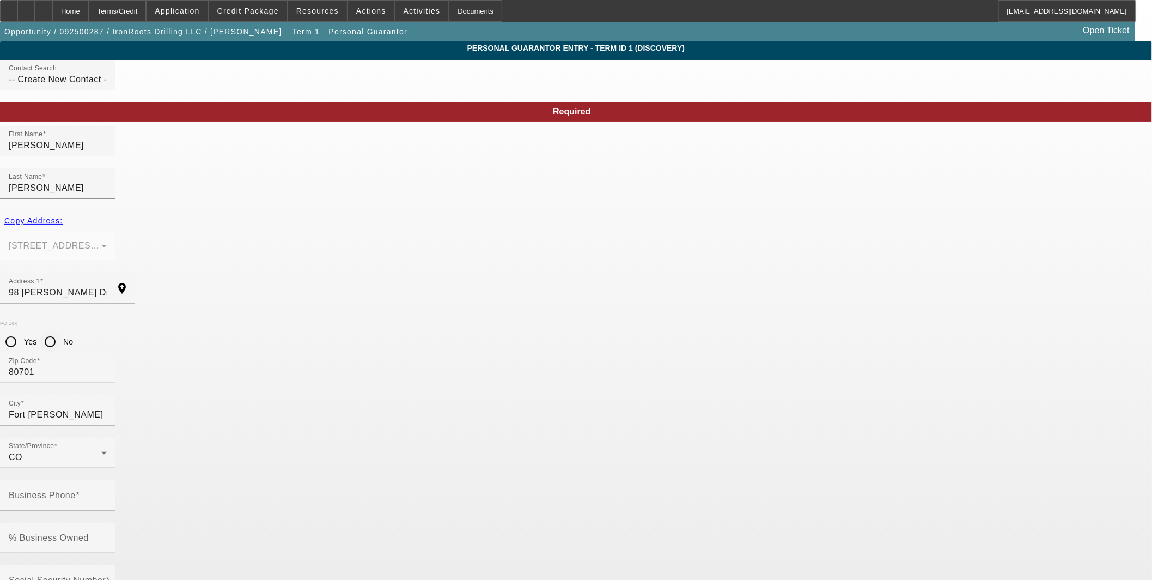
radio input "true"
click at [89, 533] on mat-label "% Business Owned" at bounding box center [49, 537] width 80 height 9
click at [107, 535] on input "% Business Owned" at bounding box center [58, 541] width 98 height 13
type input "49"
click at [107, 493] on input "Business Phone" at bounding box center [58, 499] width 98 height 13
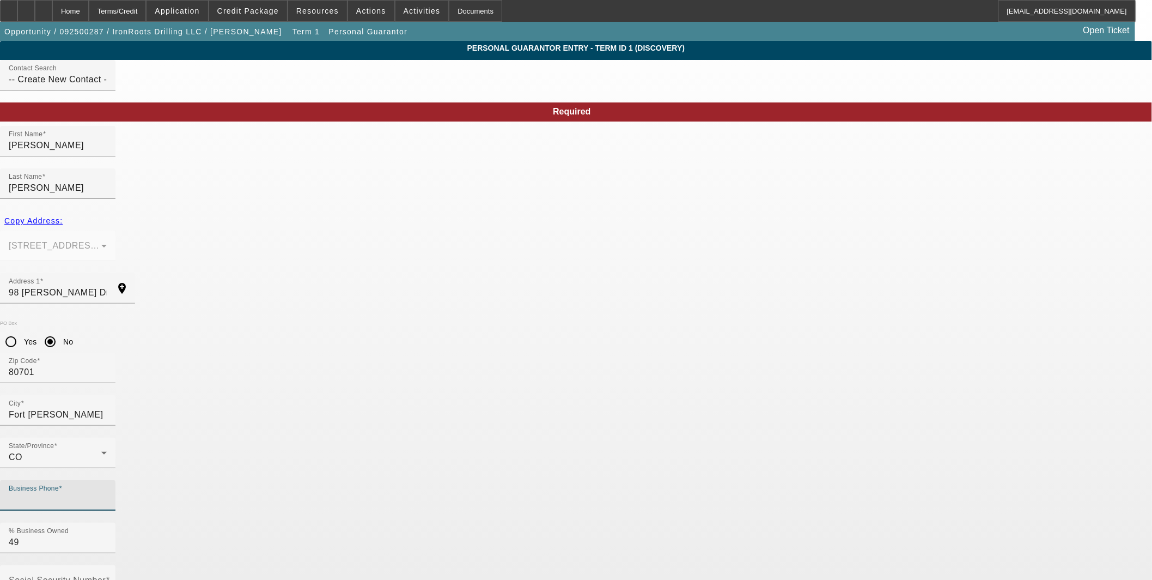
paste input "(970) 909-4366"
type input "(970) 909-4366"
paste input "Francisco.Arteagd(i ronrootsdr I ing.conl"
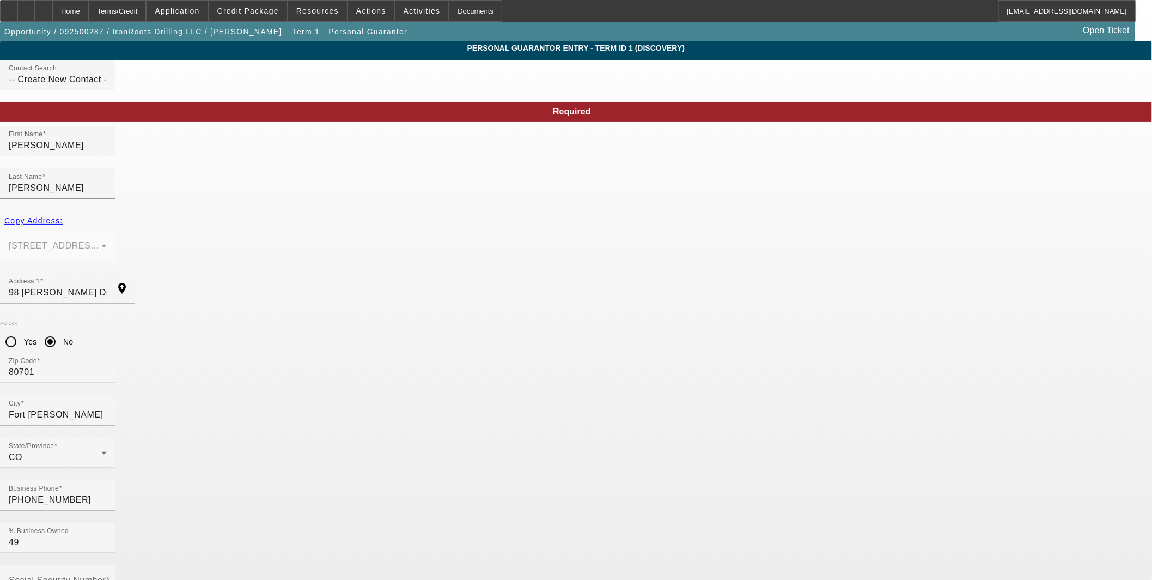
drag, startPoint x: 491, startPoint y: 416, endPoint x: 612, endPoint y: 416, distance: 120.4
type input "Francisco.Arteagd@ironrootsdrilling.com"
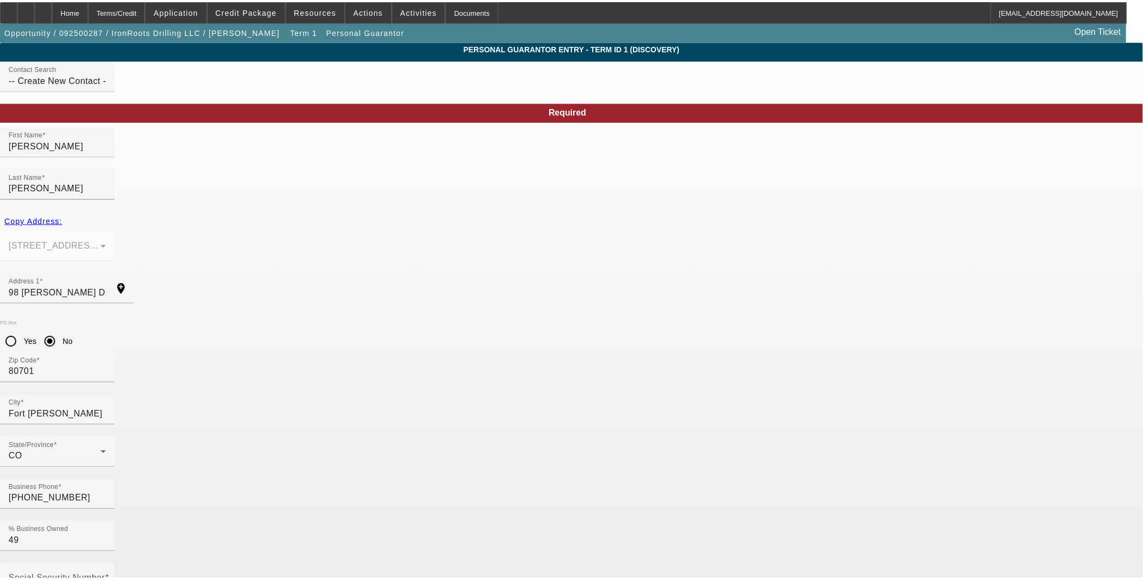
scroll to position [0, 0]
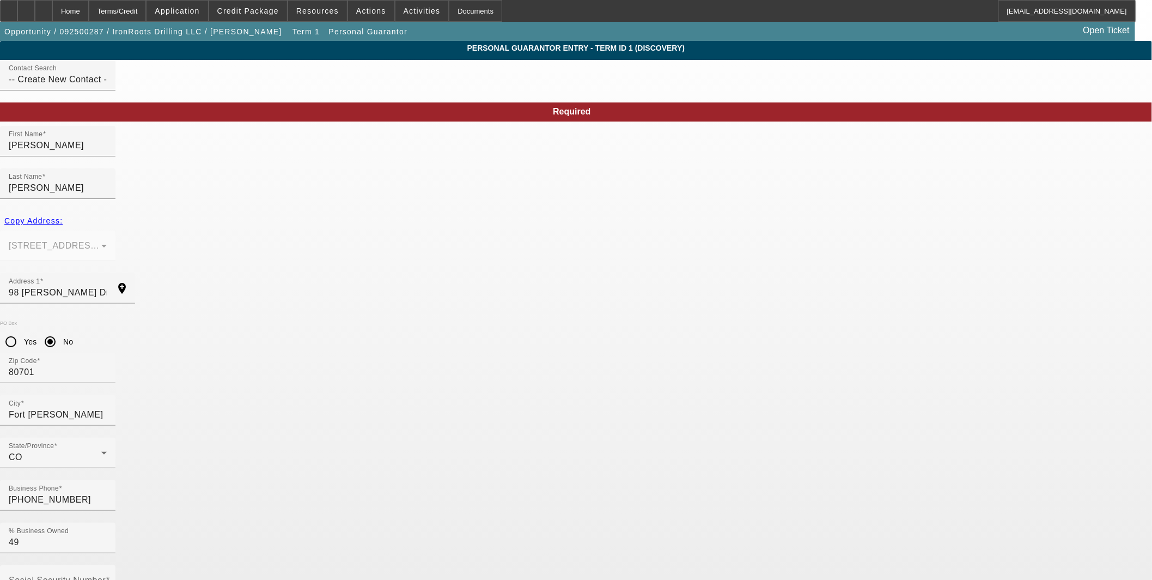
drag, startPoint x: 333, startPoint y: 416, endPoint x: 366, endPoint y: 427, distance: 34.6
click at [106, 575] on mat-label "Social Security Number" at bounding box center [57, 579] width 97 height 9
click at [107, 578] on input "Social Security Number" at bounding box center [58, 584] width 98 height 13
paste input "620-15-1591"
type input "620-15-1591"
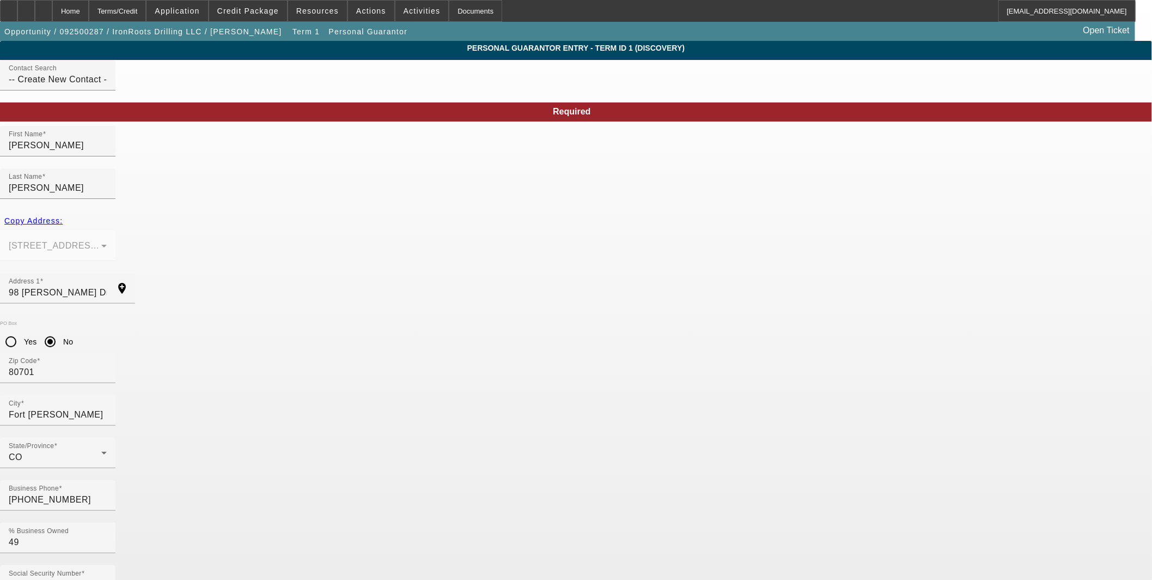
drag, startPoint x: 383, startPoint y: 512, endPoint x: 618, endPoint y: 552, distance: 238.1
click at [385, 514] on body "Home Terms/Credit Application Credit Package Resources Actions Activities Docum…" at bounding box center [576, 560] width 1152 height 1121
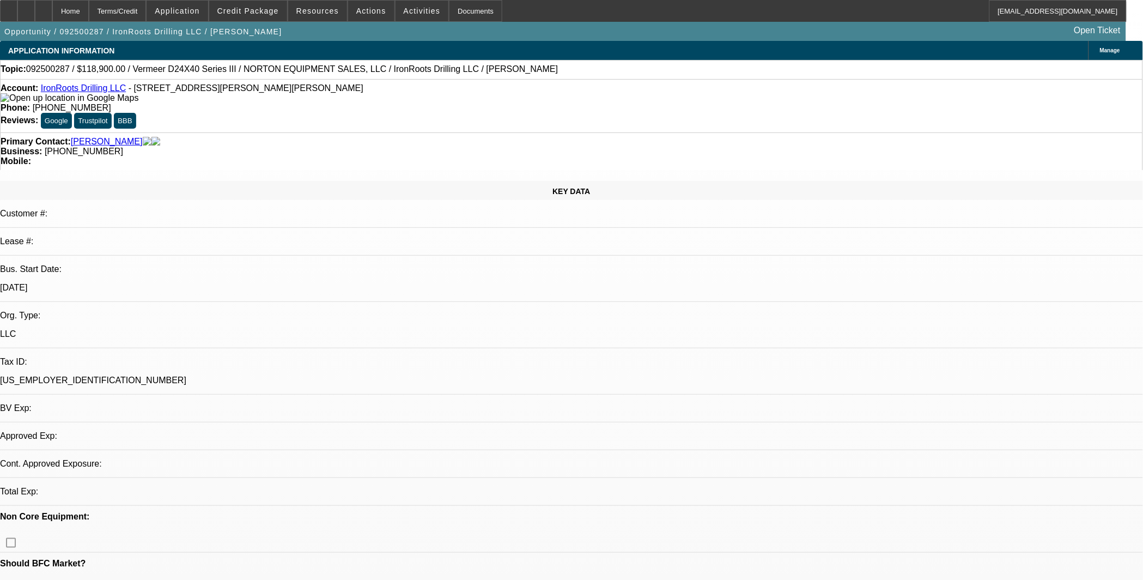
select select "0"
select select "2"
select select "0.1"
select select "4"
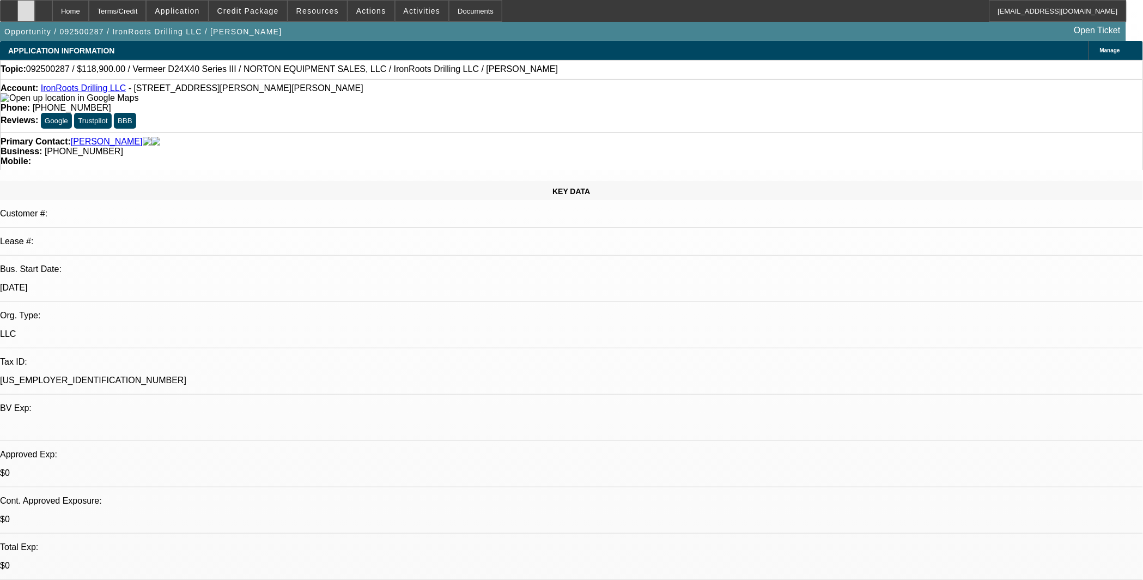
click at [26, 7] on icon at bounding box center [26, 7] width 0 height 0
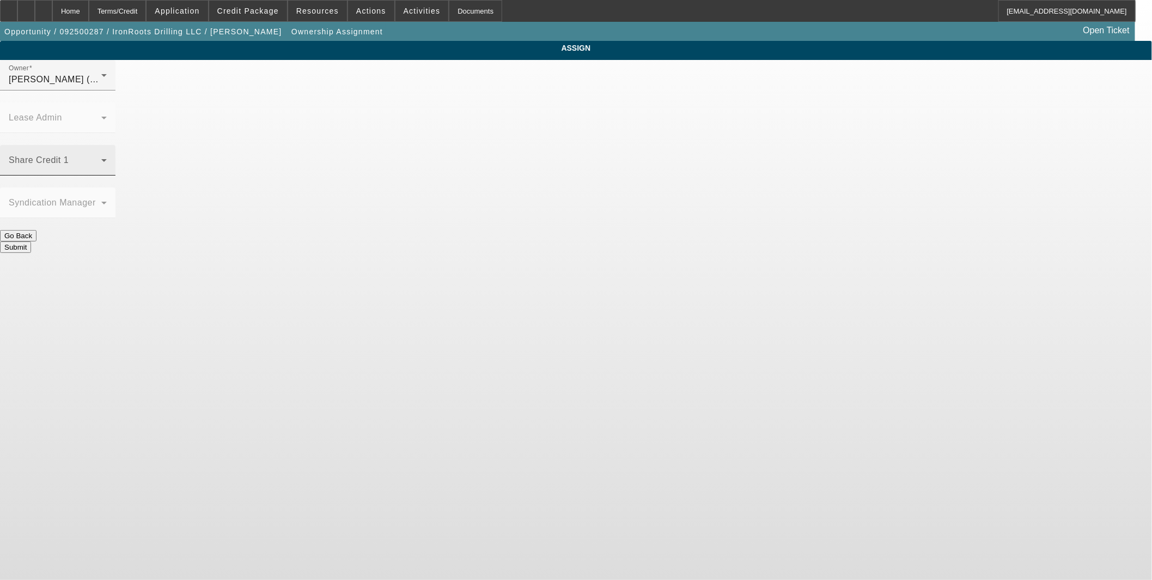
click at [101, 158] on span at bounding box center [55, 164] width 93 height 13
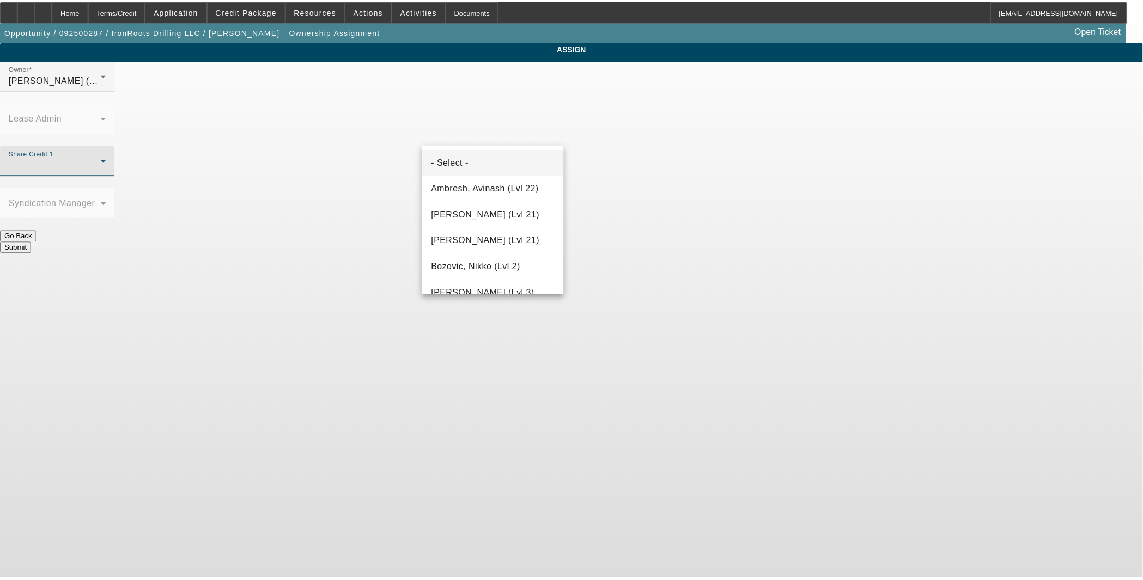
scroll to position [900, 0]
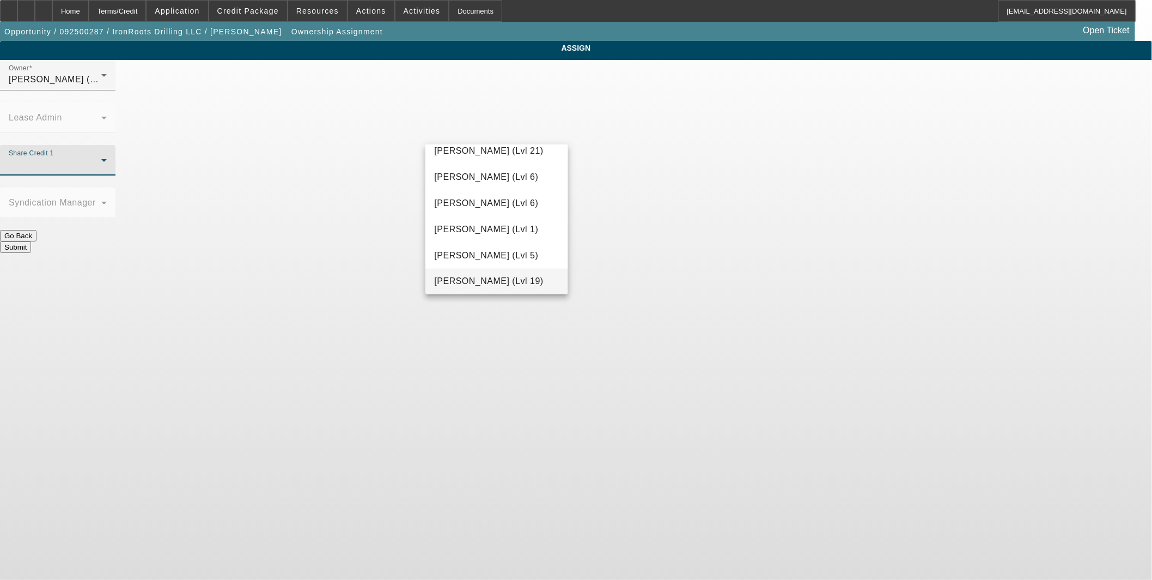
click at [495, 278] on span "O'Connor, Kevin (Lvl 19)" at bounding box center [488, 281] width 109 height 13
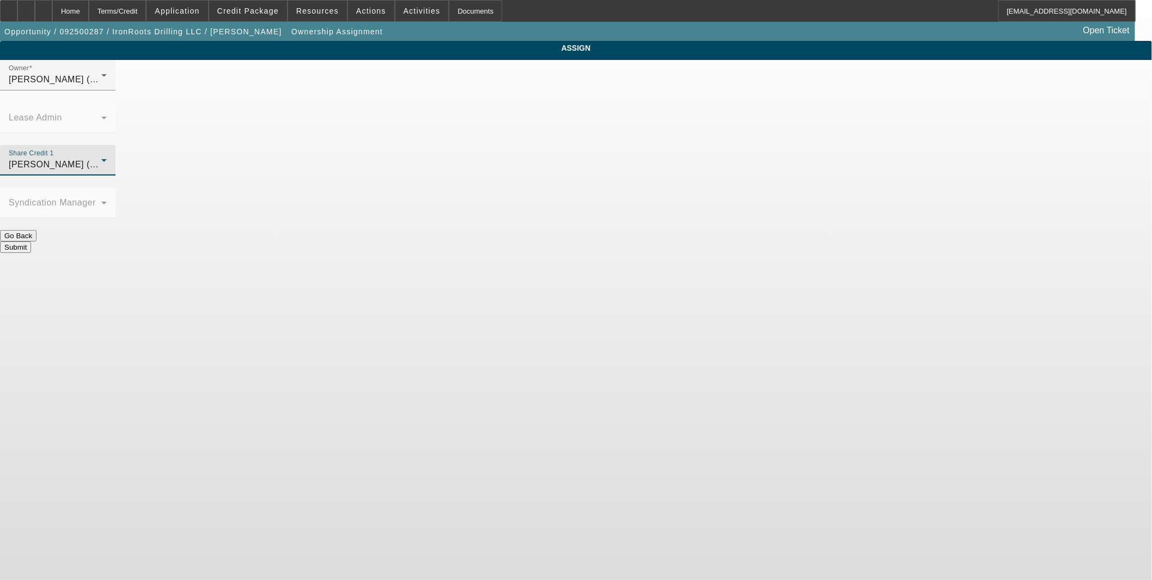
click at [31, 241] on button "Submit" at bounding box center [15, 246] width 31 height 11
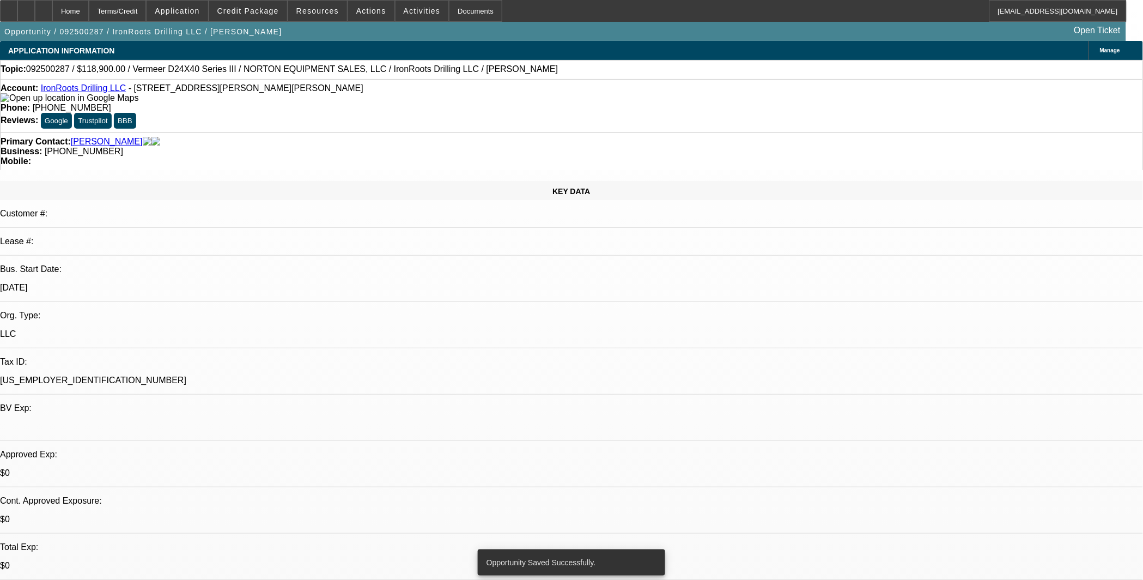
select select "0"
select select "2"
select select "0.1"
select select "4"
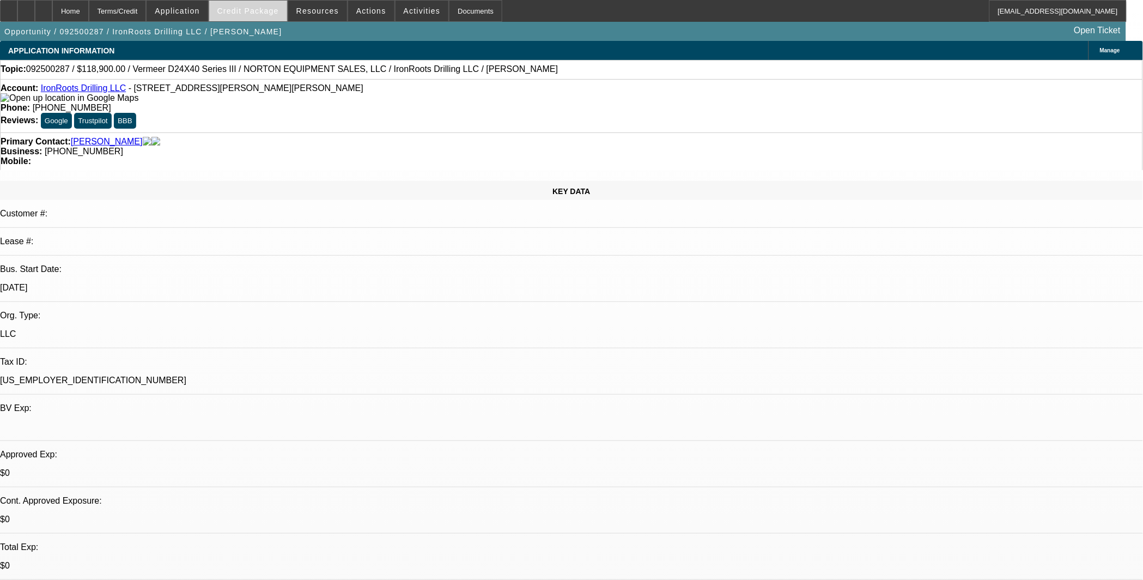
click at [257, 8] on span "Credit Package" at bounding box center [248, 11] width 62 height 9
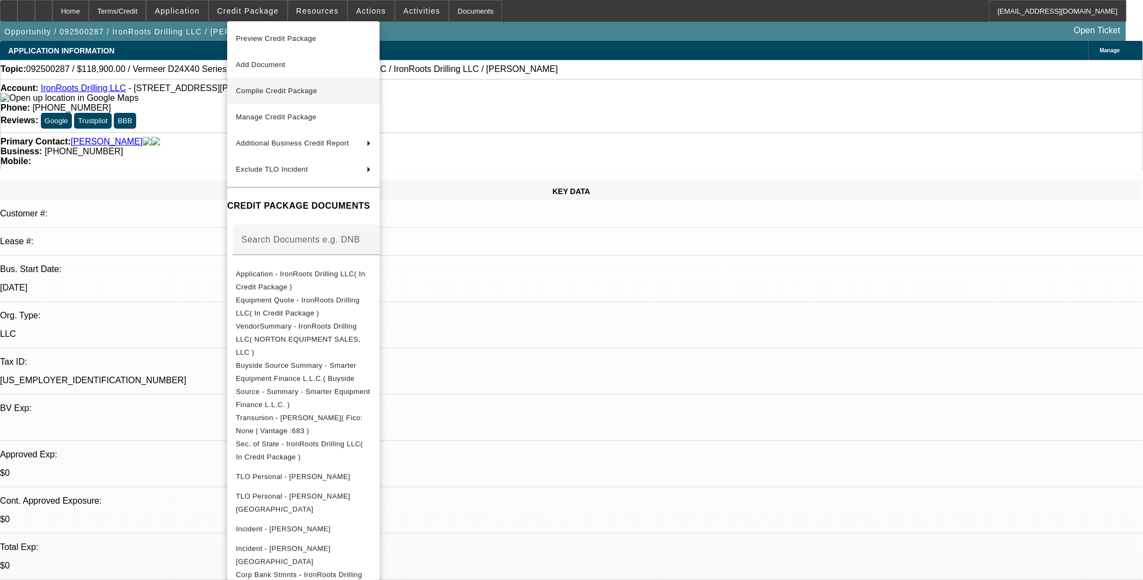
click at [274, 84] on span "Compile Credit Package" at bounding box center [303, 90] width 135 height 13
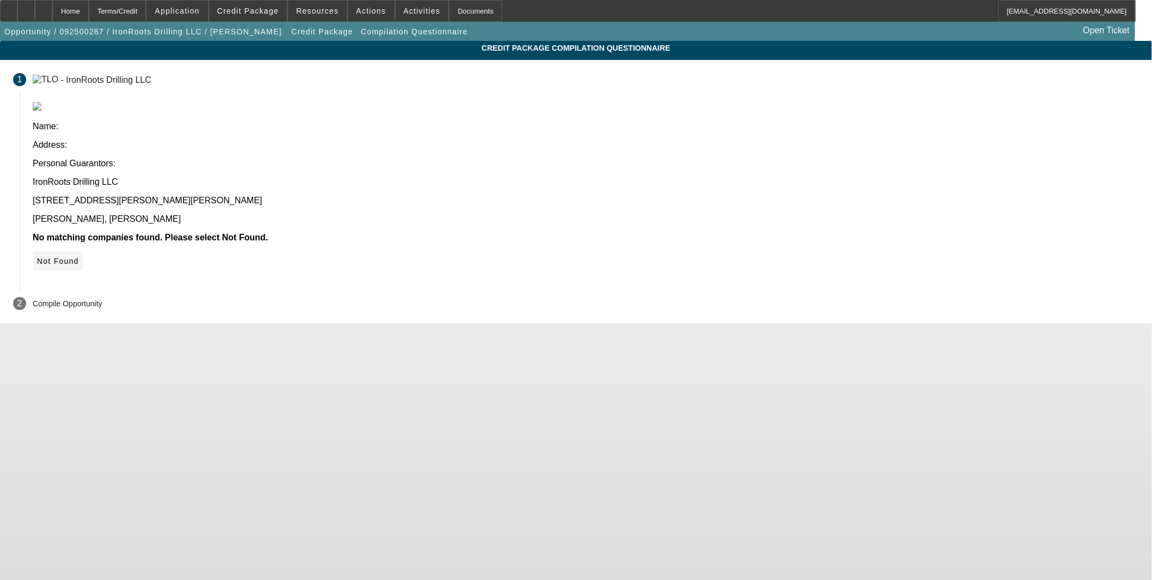
click at [37, 257] on icon at bounding box center [37, 261] width 0 height 9
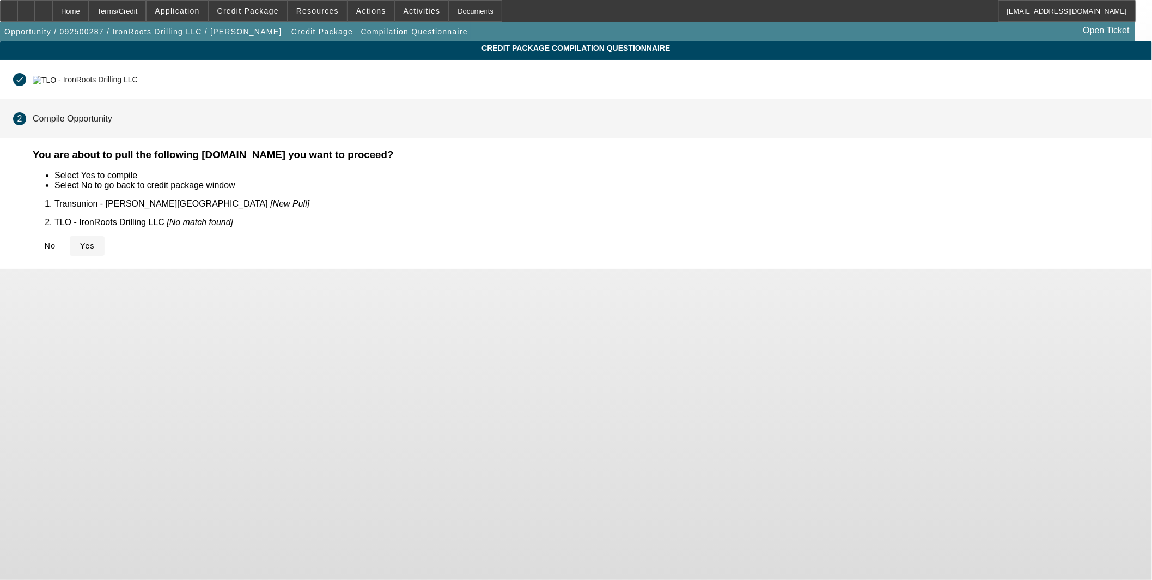
click at [95, 241] on span "Yes" at bounding box center [87, 245] width 15 height 9
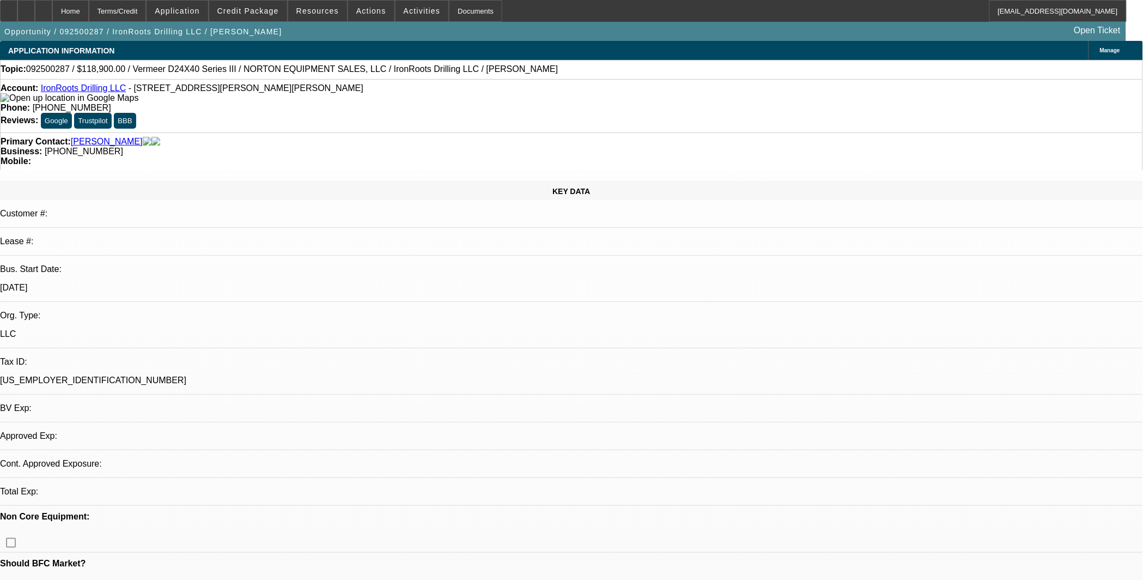
select select "0"
select select "2"
select select "0.1"
select select "4"
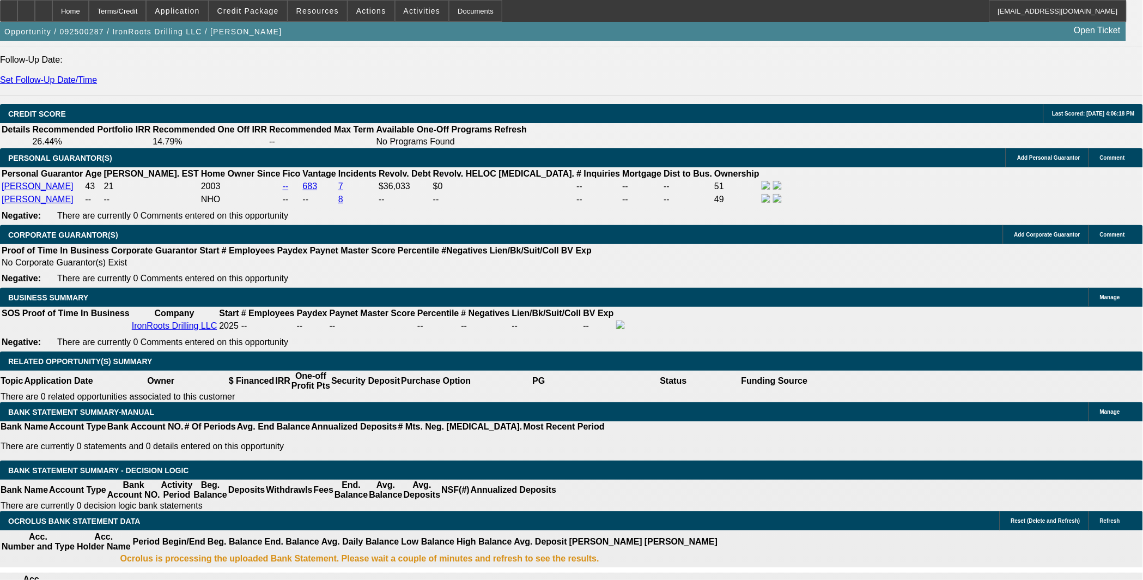
scroll to position [1513, 0]
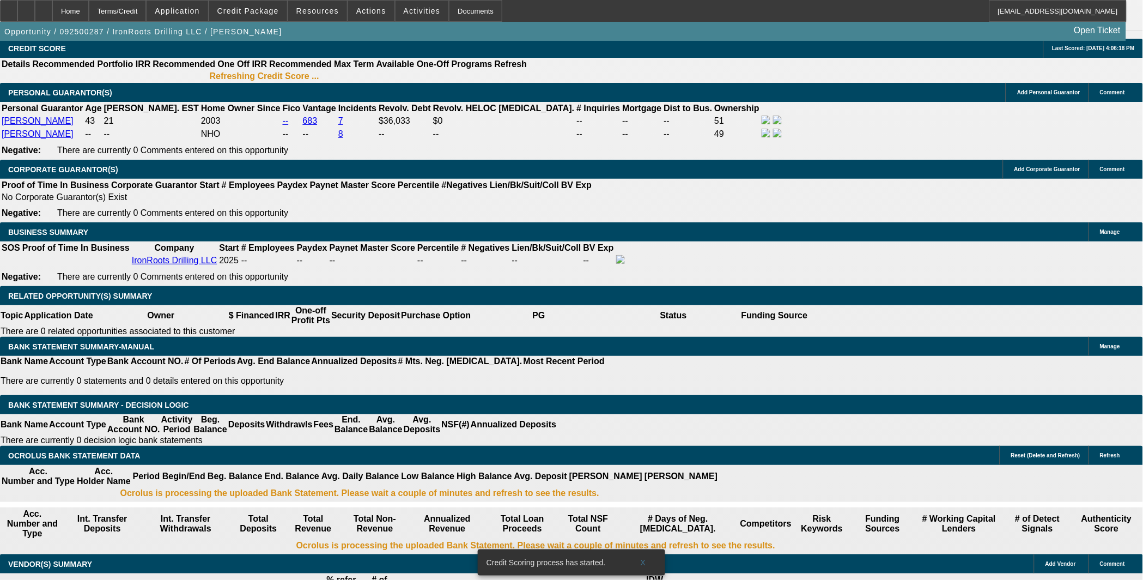
select select "0.15"
type input "$17,835.00"
type input "48"
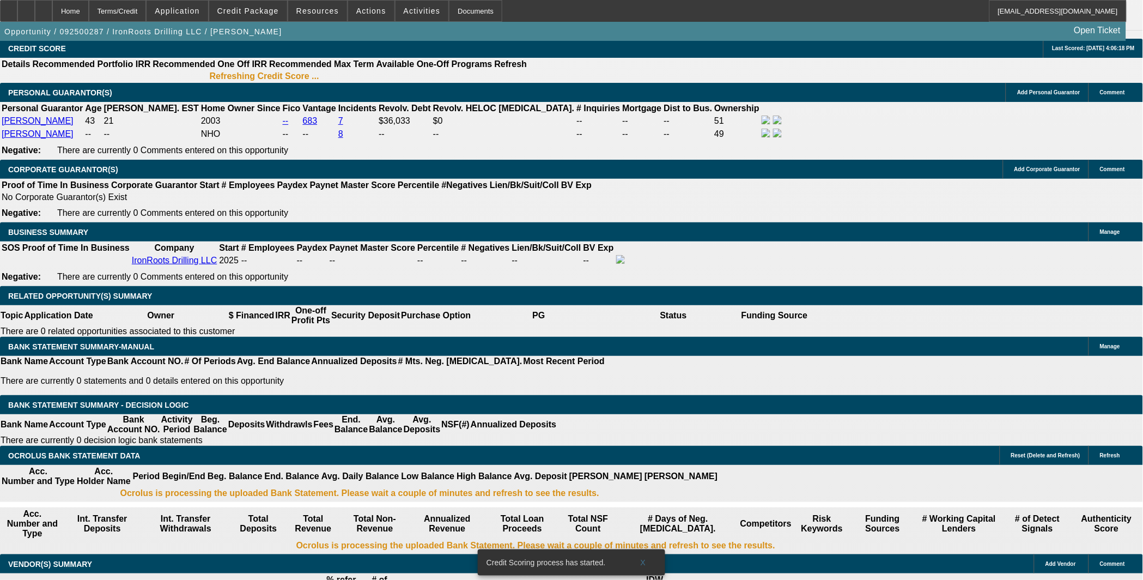
type input "20"
type input "$4,385.24"
type input "$2,192.62"
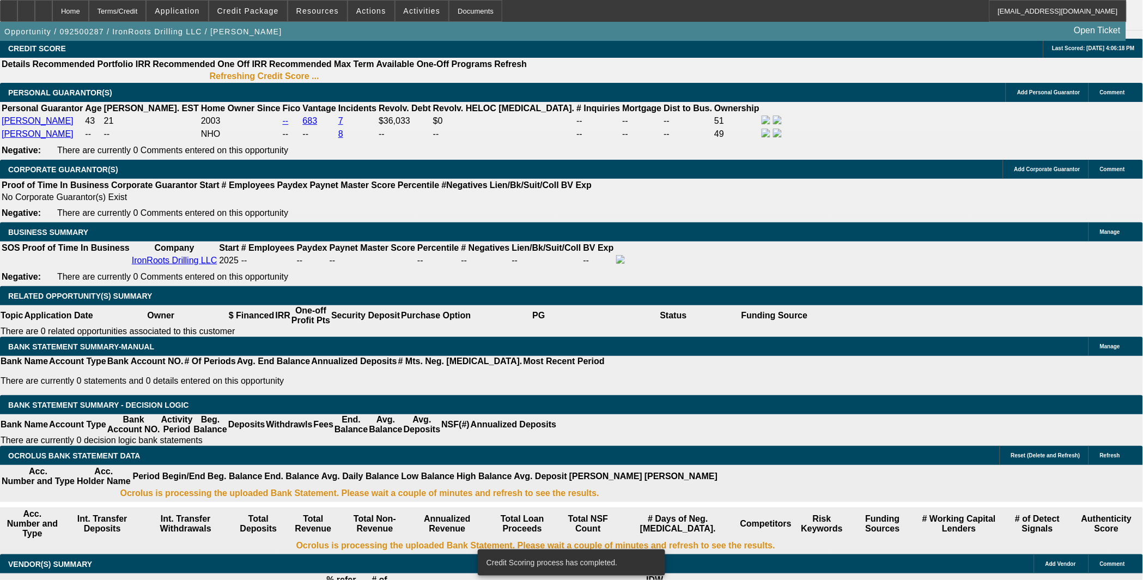
type input "$6,150.88"
type input "$3,075.44"
type input "20"
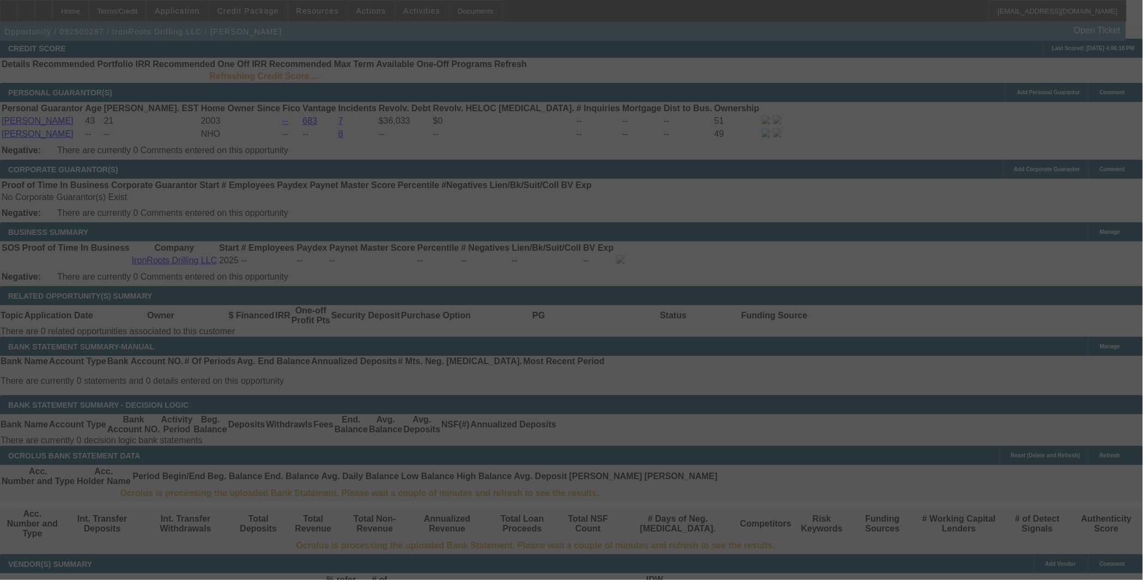
scroll to position [1529, 0]
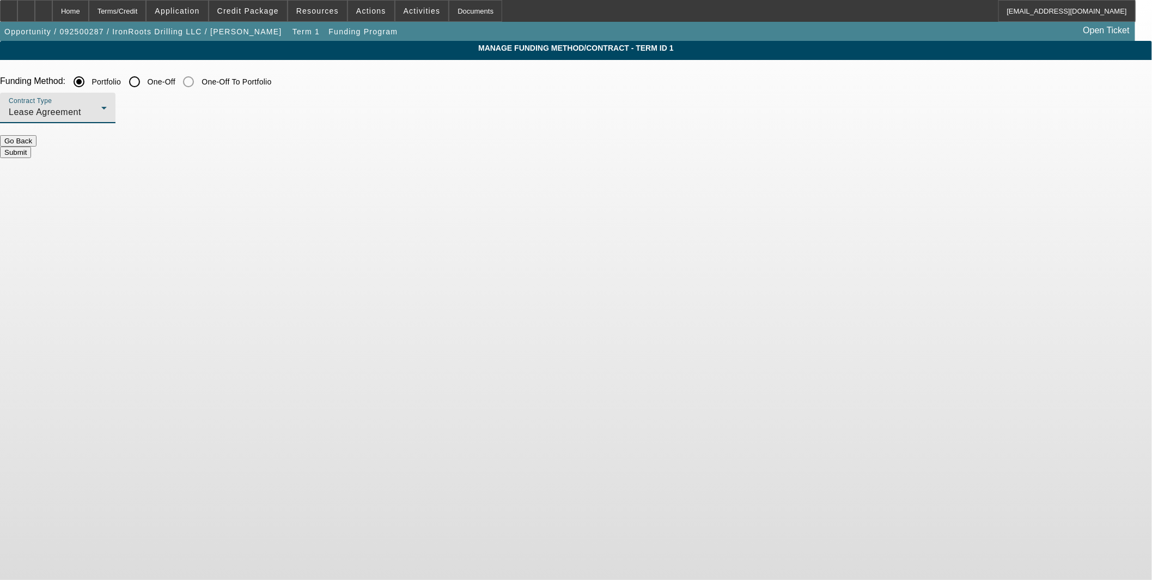
click at [101, 108] on div "Lease Agreement" at bounding box center [55, 112] width 93 height 13
click at [344, 158] on span "Equipment Finance Agreement" at bounding box center [337, 167] width 125 height 26
click at [31, 147] on button "Submit" at bounding box center [15, 152] width 31 height 11
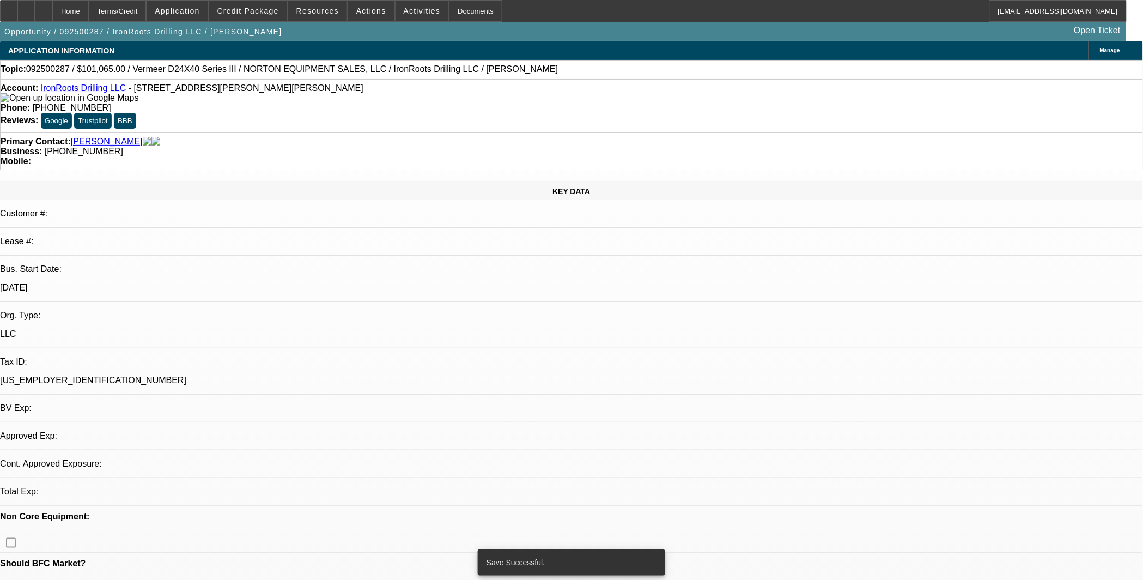
select select "0.15"
select select "2"
select select "0"
select select "6"
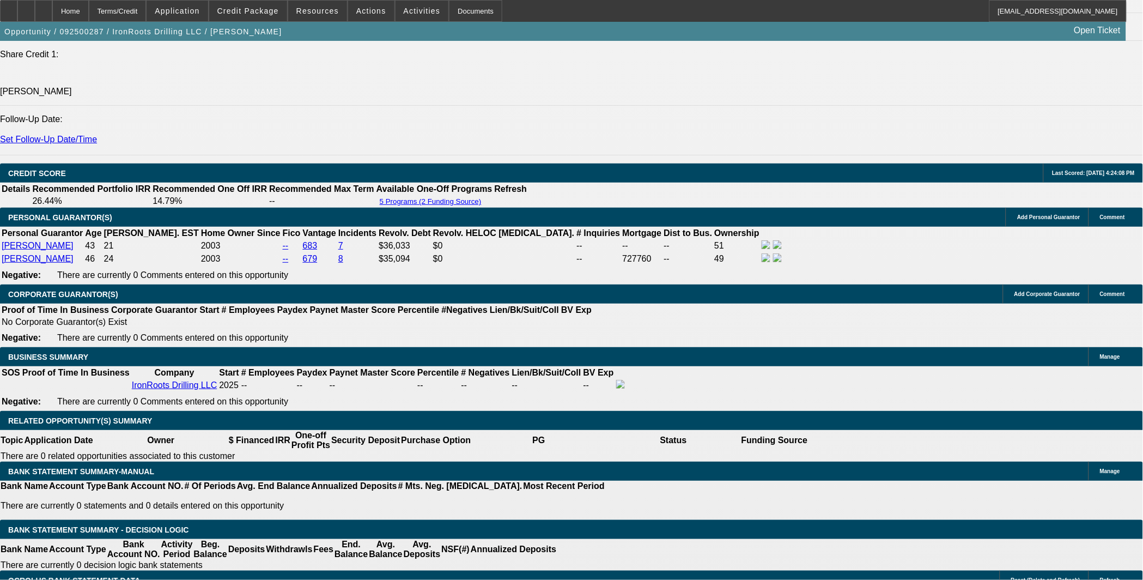
scroll to position [1412, 0]
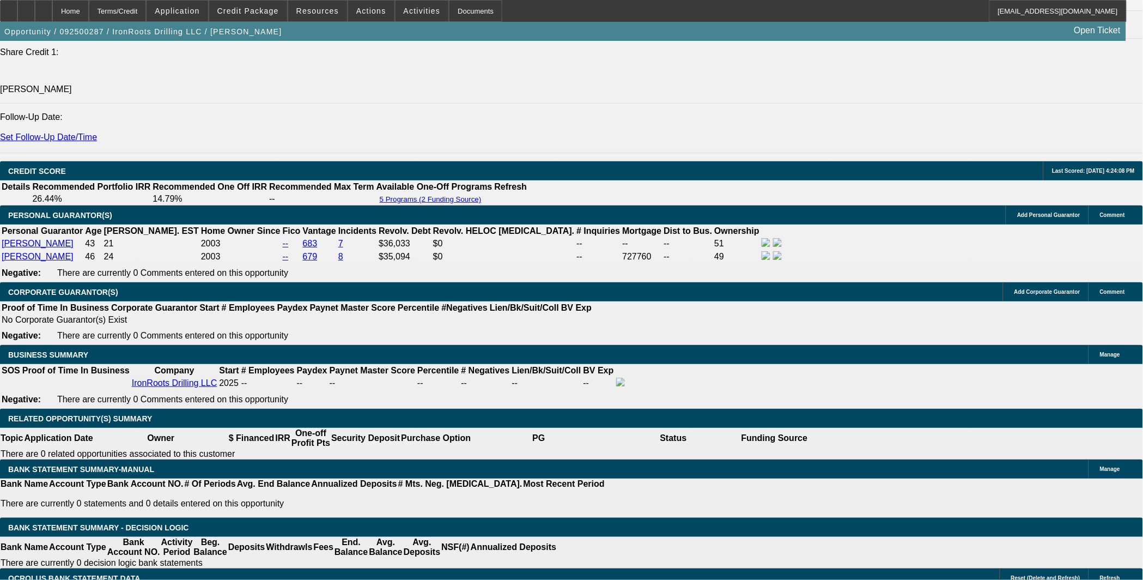
drag, startPoint x: 191, startPoint y: 129, endPoint x: 238, endPoint y: 140, distance: 47.6
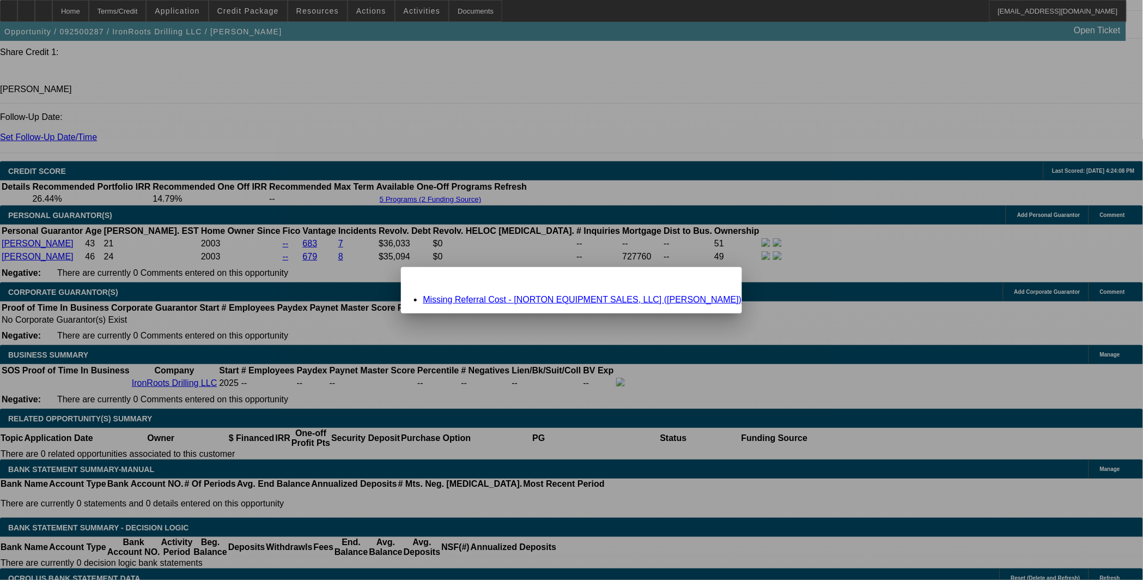
drag, startPoint x: 523, startPoint y: 301, endPoint x: 538, endPoint y: 301, distance: 14.7
click at [523, 301] on link "Missing Referral Cost - [NORTON EQUIPMENT SALES, LLC] (Leon, Robert)" at bounding box center [582, 299] width 319 height 9
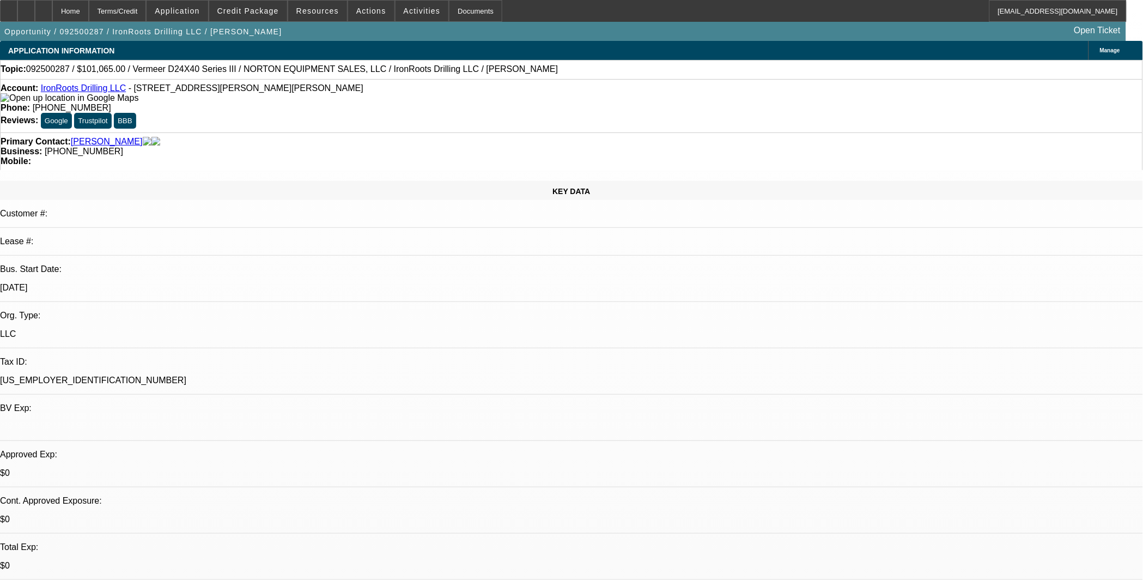
scroll to position [1412, 0]
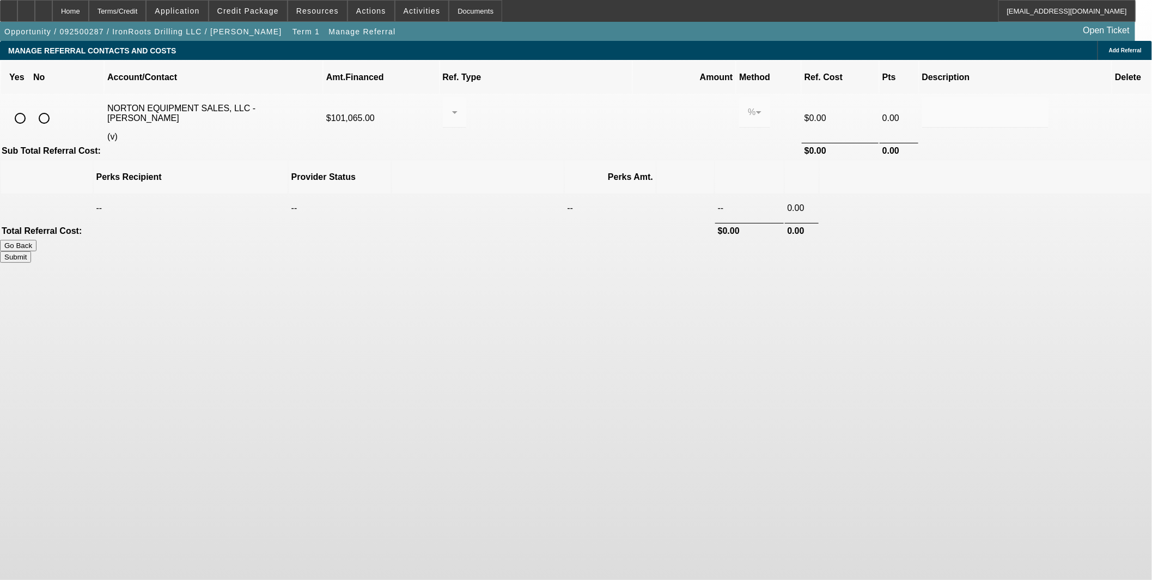
click at [55, 107] on input "radio" at bounding box center [44, 118] width 22 height 22
radio input "true"
click at [31, 251] on button "Submit" at bounding box center [15, 256] width 31 height 11
type input "0.000"
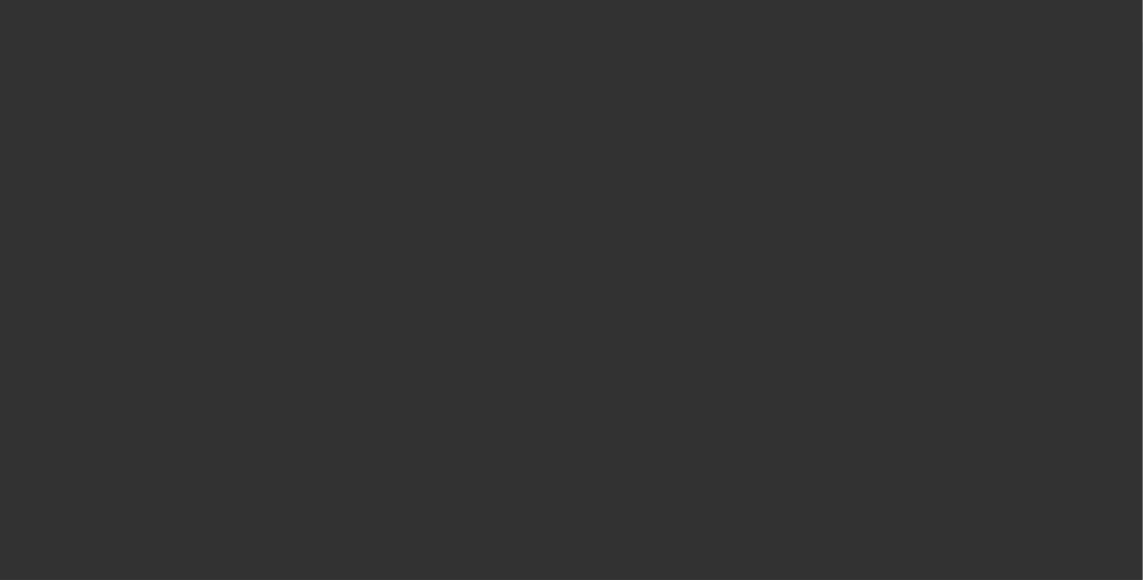
select select "0.15"
select select "2"
select select "0"
select select "6"
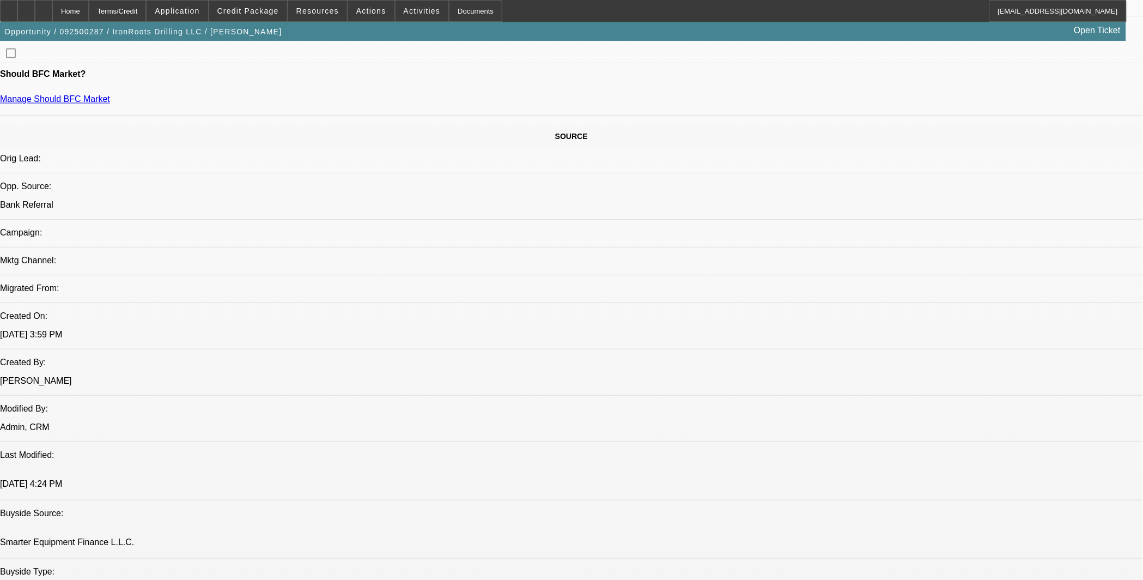
scroll to position [605, 0]
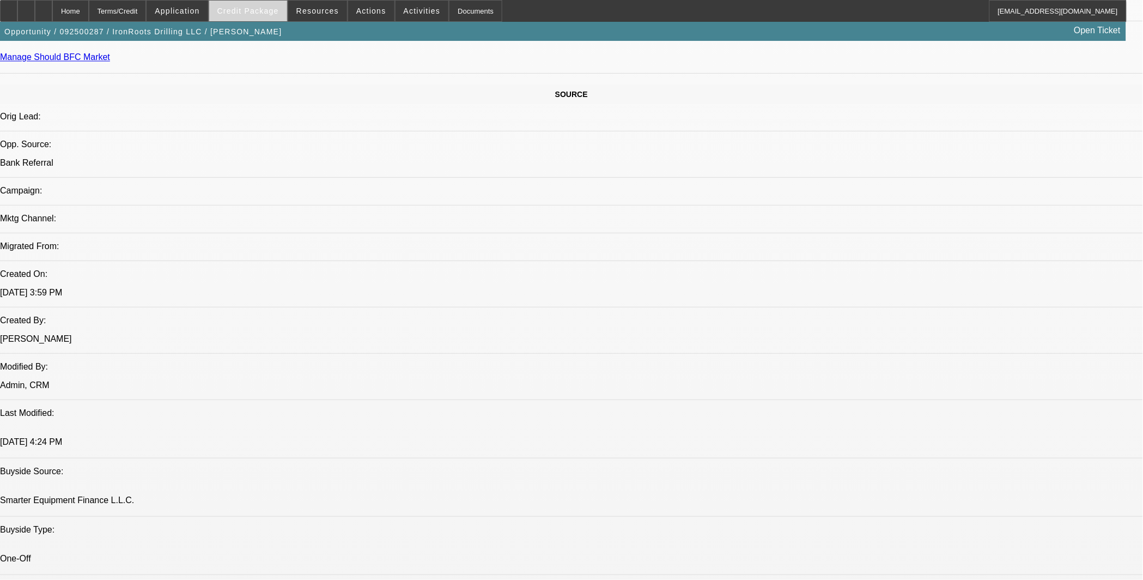
click at [254, 8] on span "Credit Package" at bounding box center [248, 11] width 62 height 9
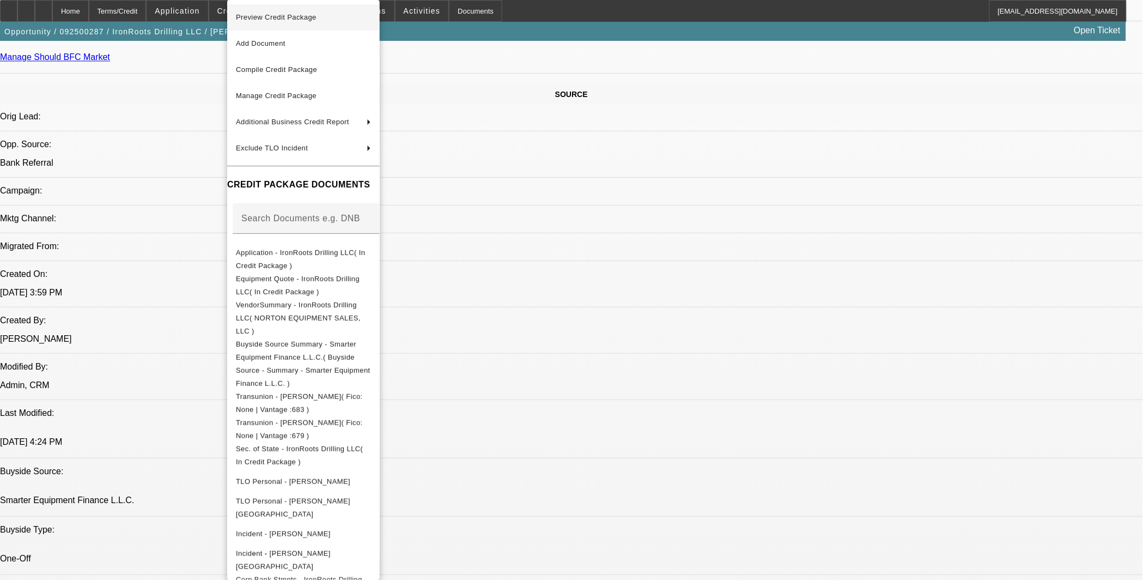
click at [340, 9] on button "Preview Credit Package" at bounding box center [303, 17] width 153 height 26
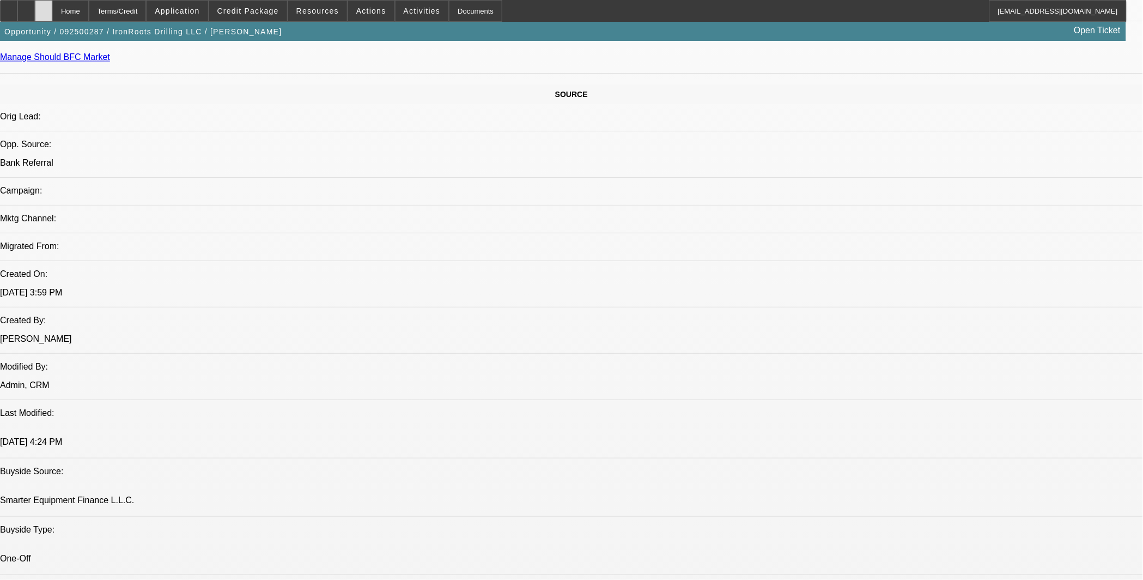
click at [44, 7] on icon at bounding box center [44, 7] width 0 height 0
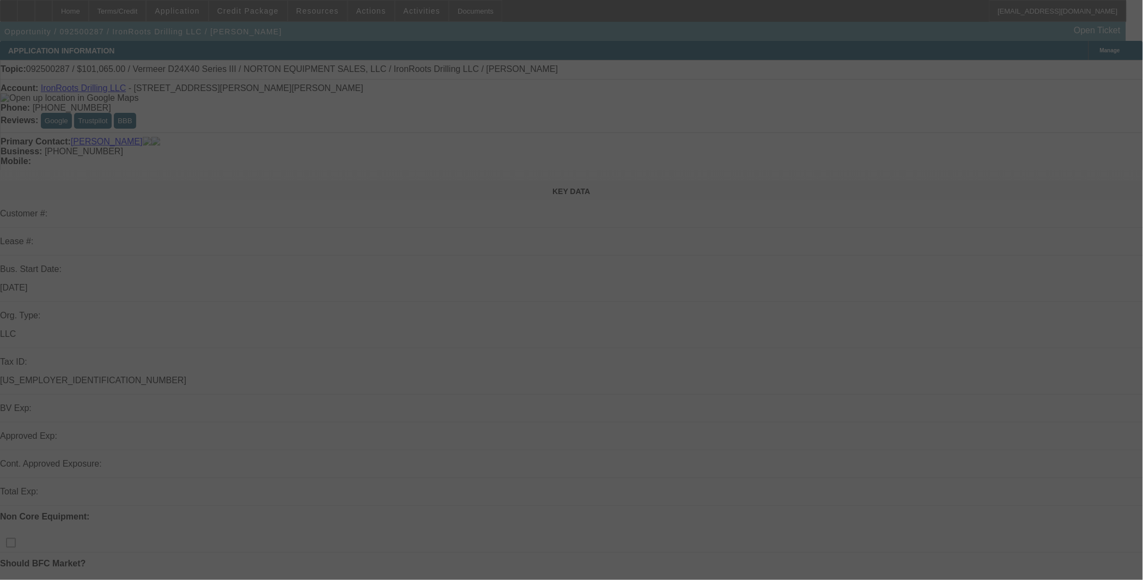
select select "0.15"
select select "2"
select select "0"
select select "6"
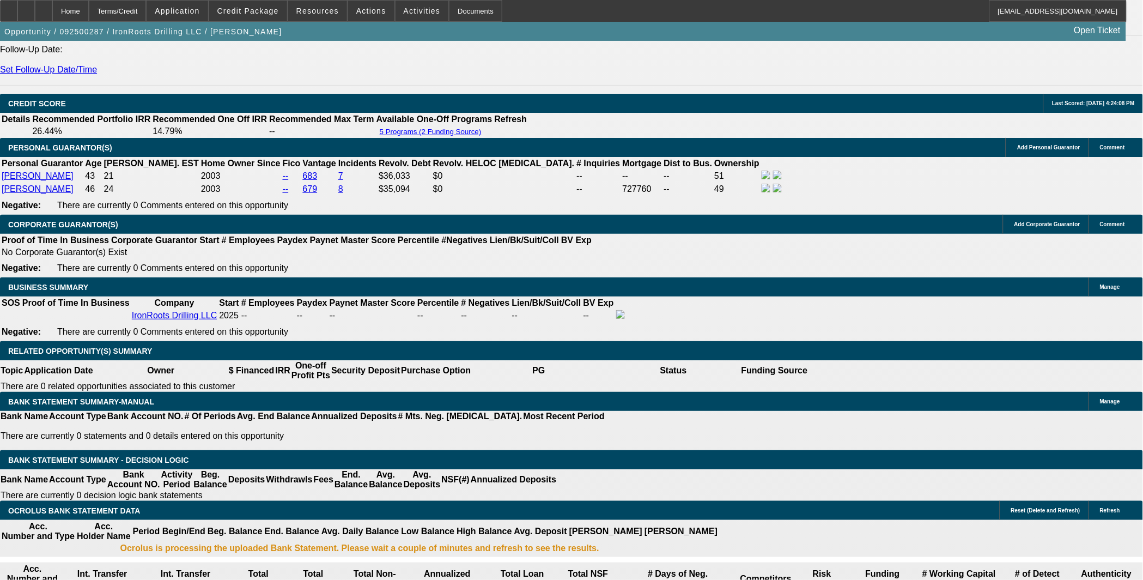
scroll to position [1513, 0]
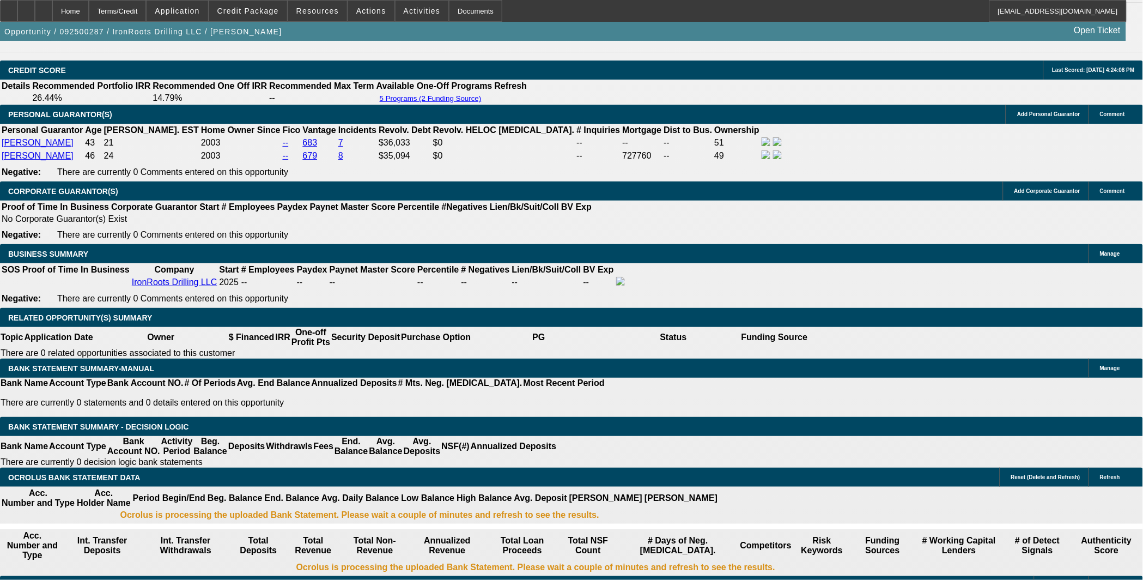
drag, startPoint x: 260, startPoint y: 326, endPoint x: 379, endPoint y: 322, distance: 118.8
type input "UNKNOWN"
type input "23"
type input "$6,478.56"
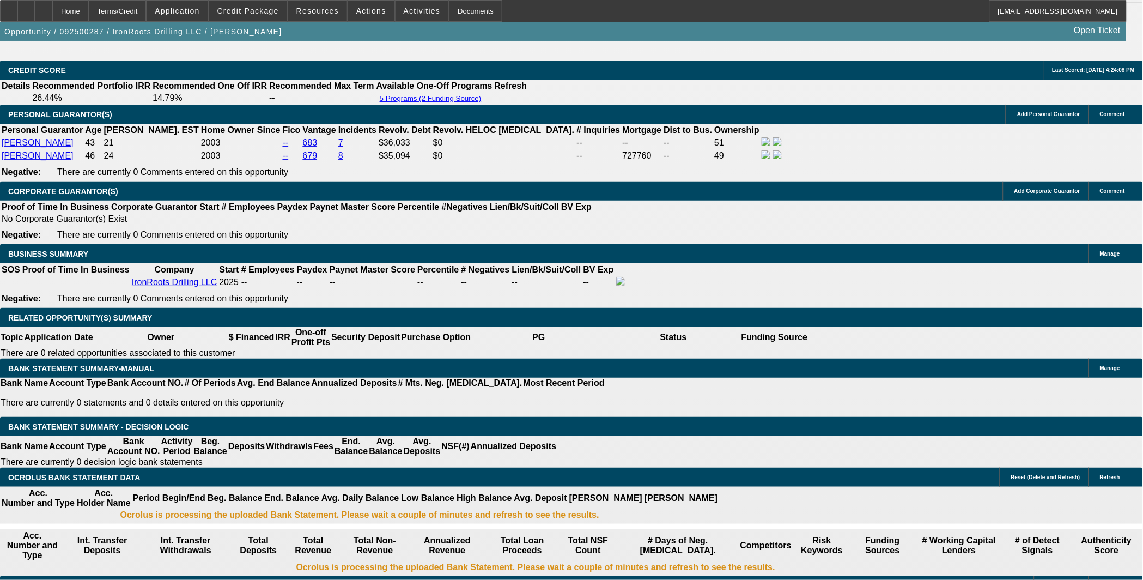
type input "$3,239.28"
type input "23"
drag, startPoint x: 194, startPoint y: 326, endPoint x: 279, endPoint y: 326, distance: 84.4
type input "3250"
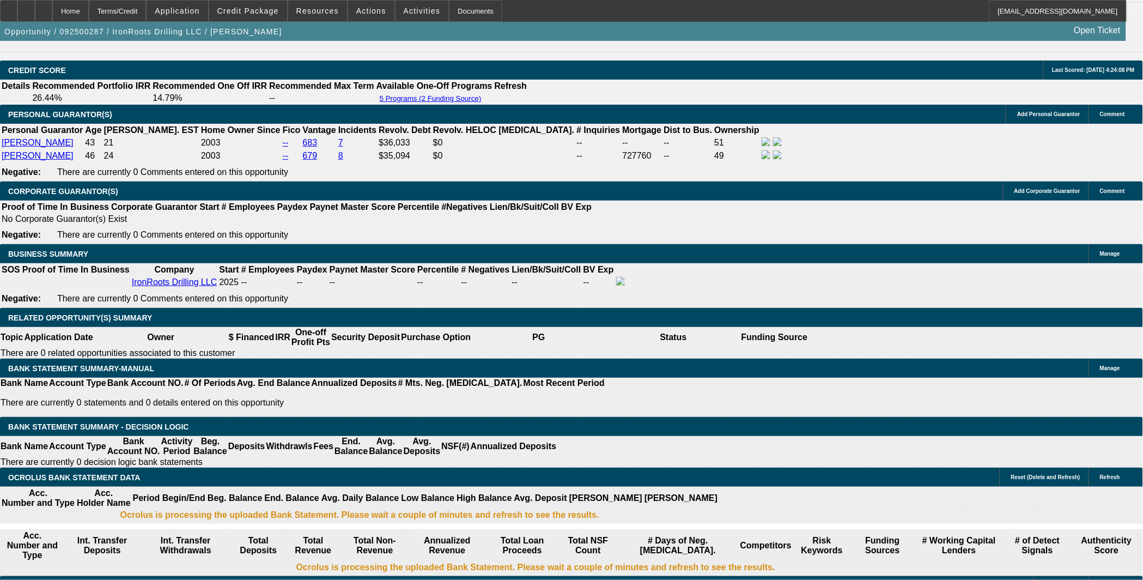
type input "$6,500.00"
type input "23.2"
type input "$3,250.00"
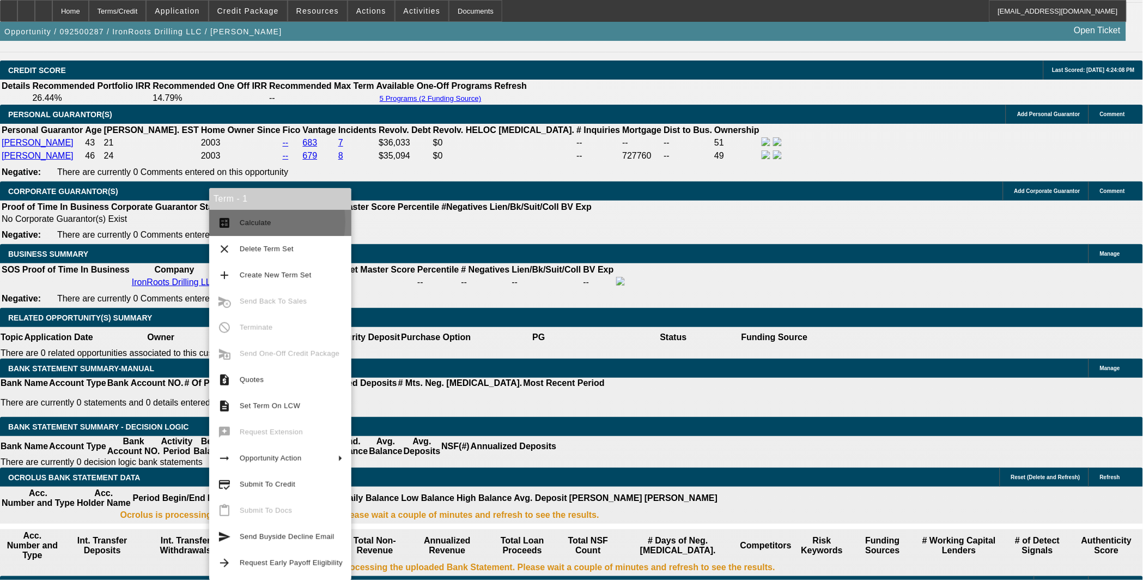
click at [246, 222] on span "Calculate" at bounding box center [256, 222] width 32 height 8
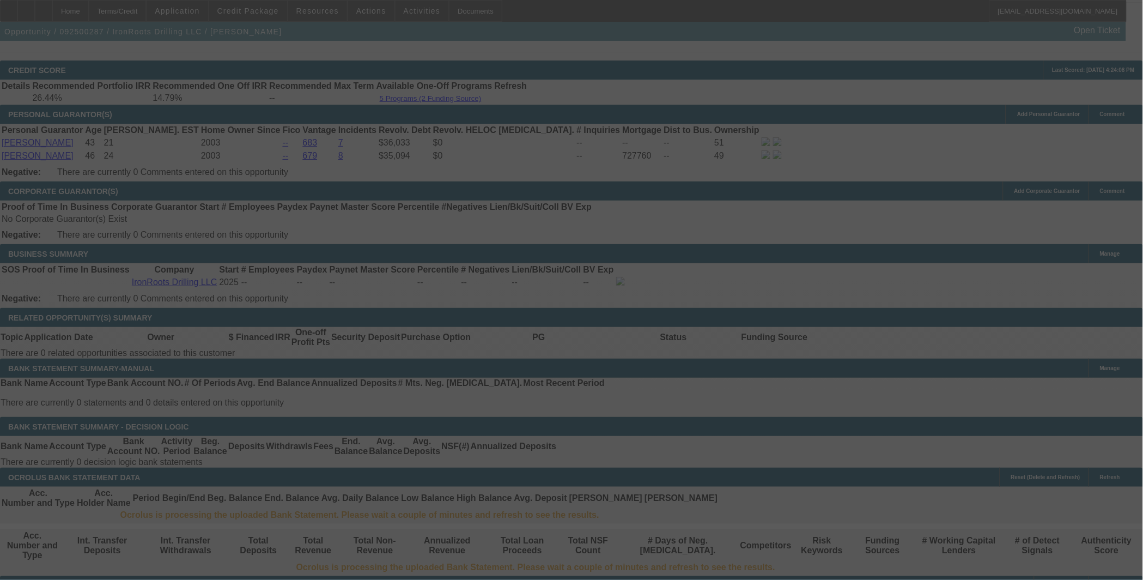
select select "0.15"
select select "2"
select select "0"
select select "6"
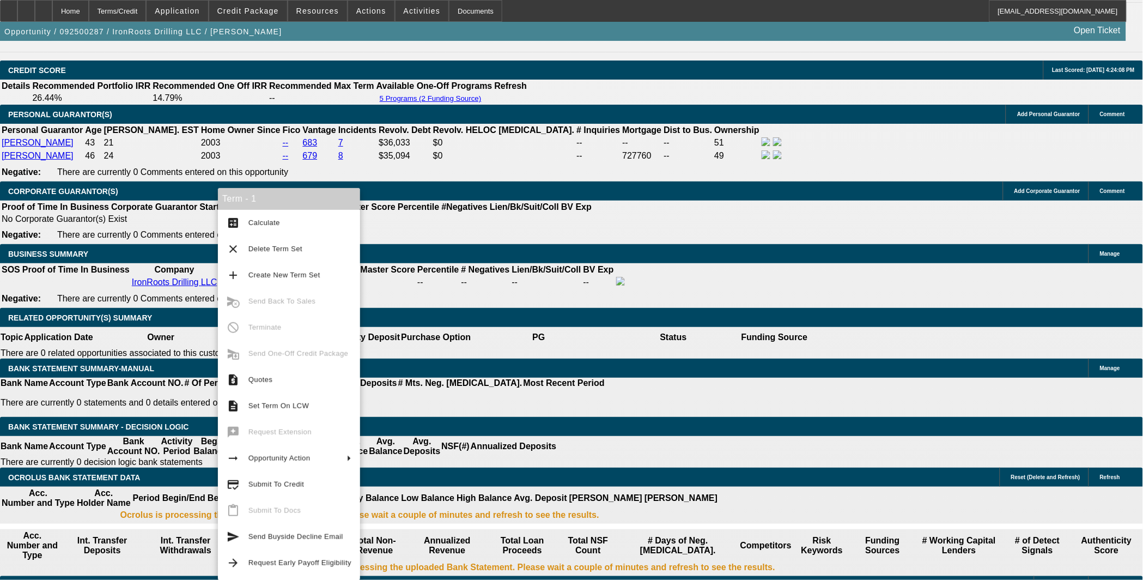
drag, startPoint x: 300, startPoint y: 491, endPoint x: 732, endPoint y: 558, distance: 437.0
click at [300, 491] on button "credit_score Submit To Credit" at bounding box center [289, 484] width 142 height 26
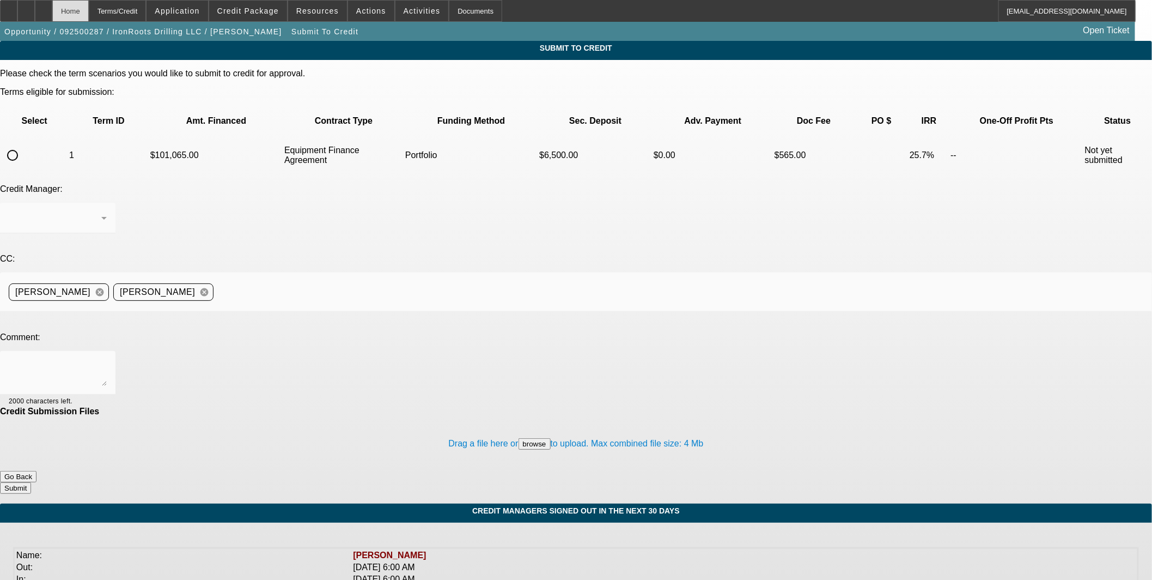
drag, startPoint x: 94, startPoint y: 14, endPoint x: 105, endPoint y: 15, distance: 11.5
click at [89, 14] on div "Home" at bounding box center [70, 11] width 36 height 22
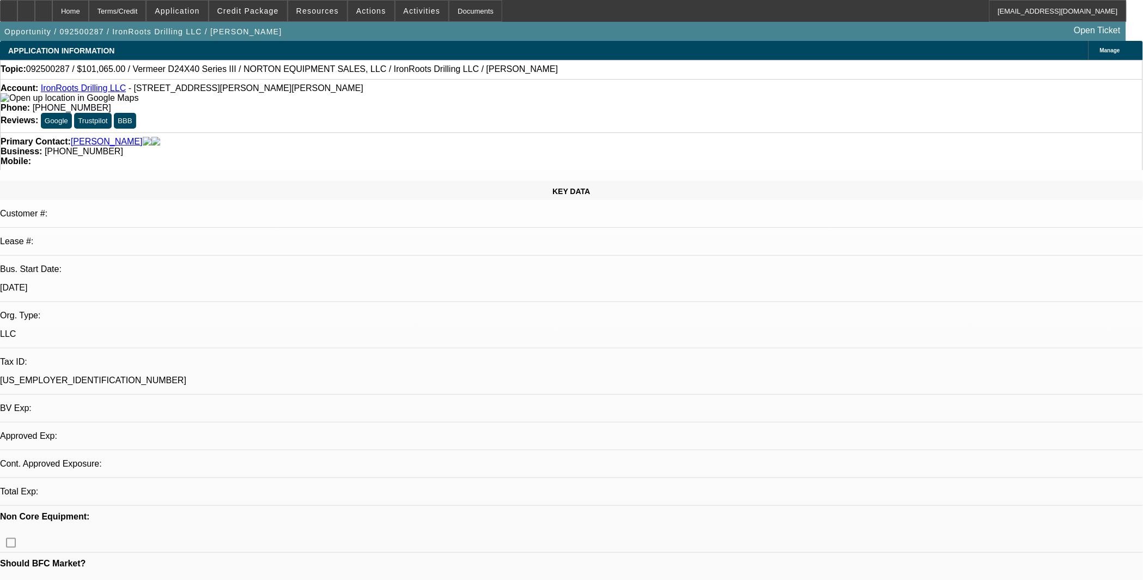
select select "0.15"
select select "2"
select select "0"
select select "6"
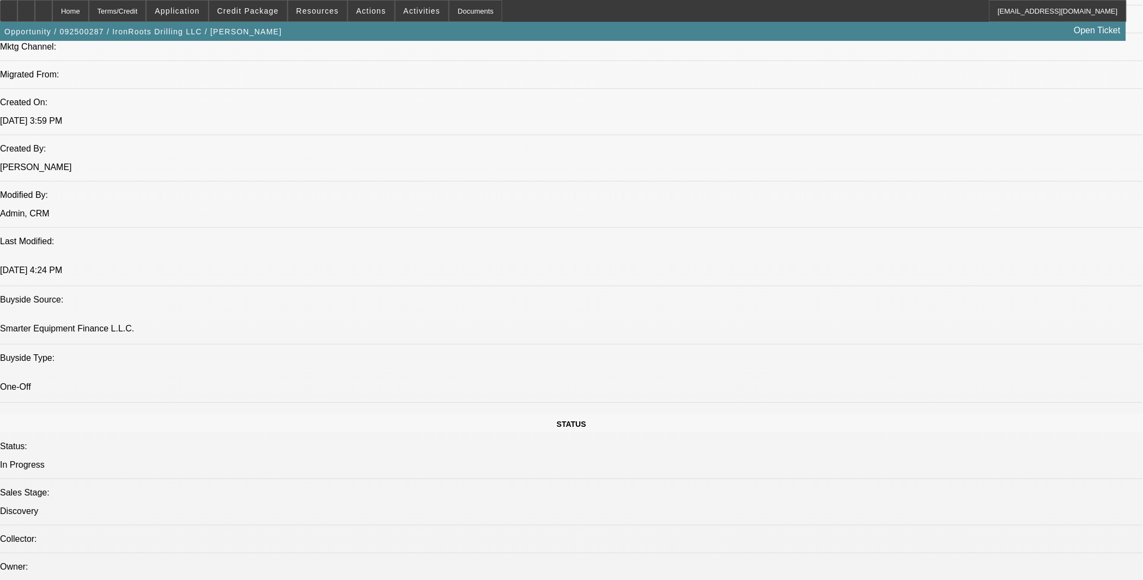
scroll to position [807, 0]
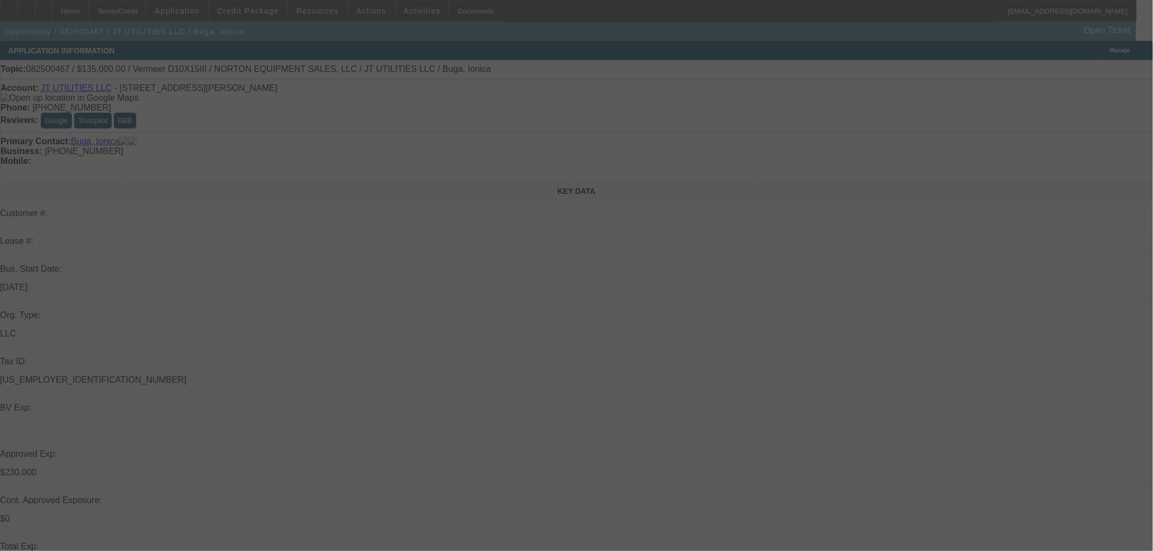
select select "0"
select select "2"
select select "0"
select select "6"
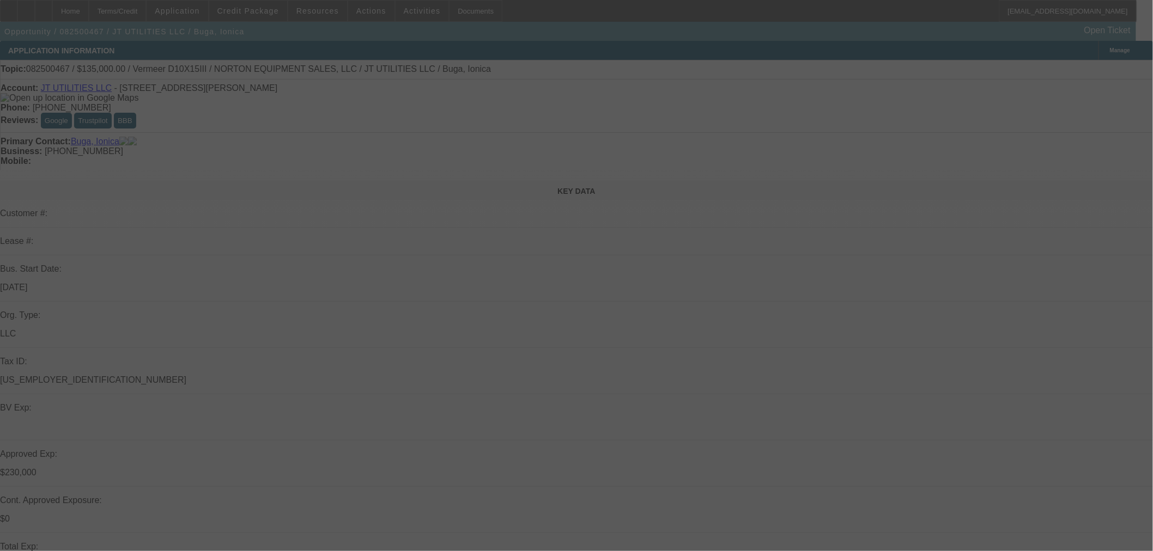
select select "0"
select select "2"
select select "0"
select select "6"
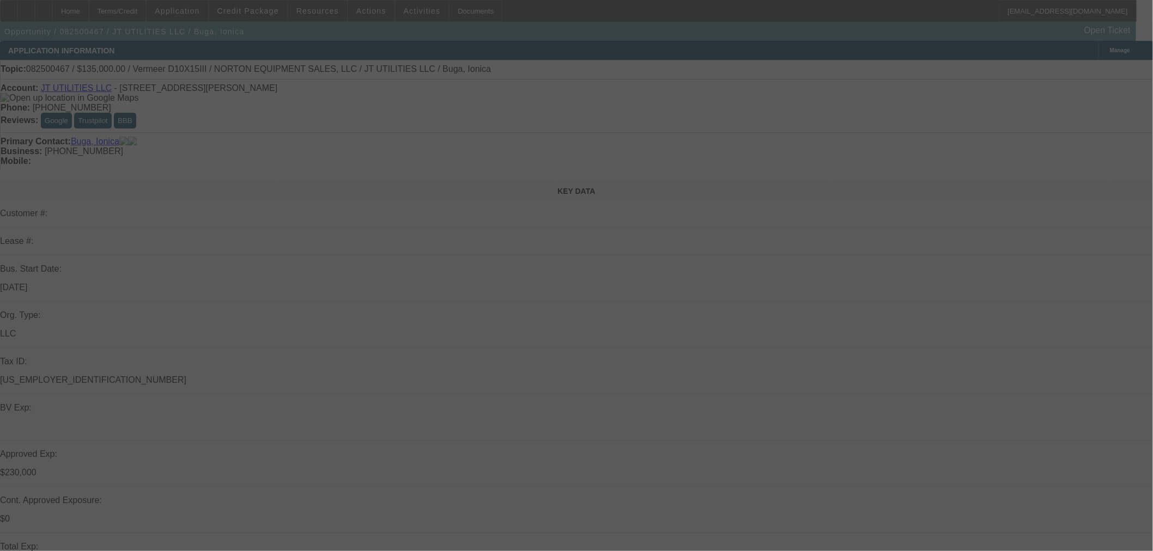
select select "0"
select select "2"
select select "0"
select select "6"
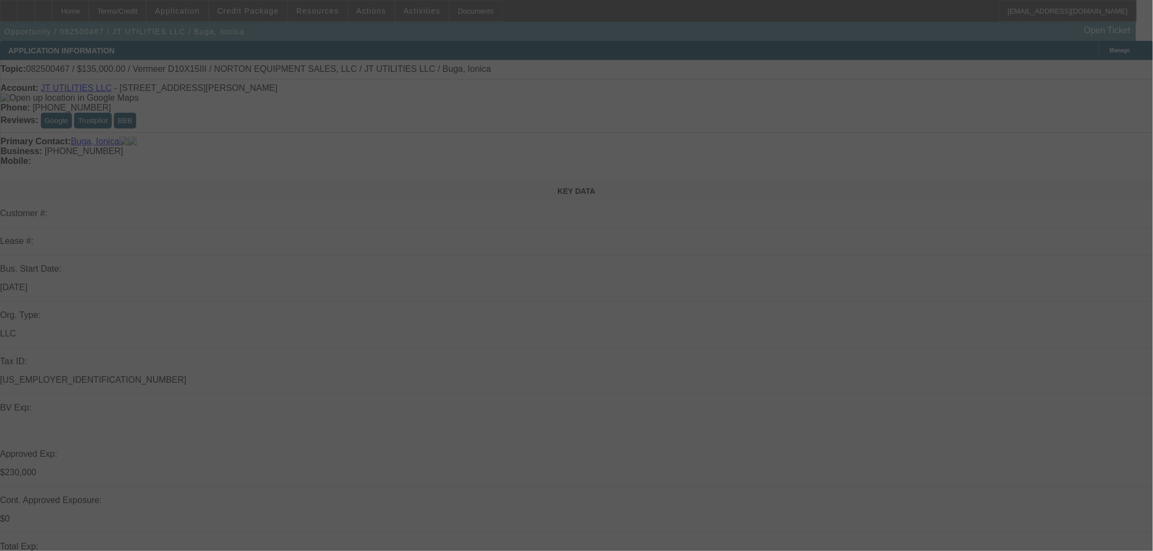
select select "0"
select select "2"
select select "0"
select select "6"
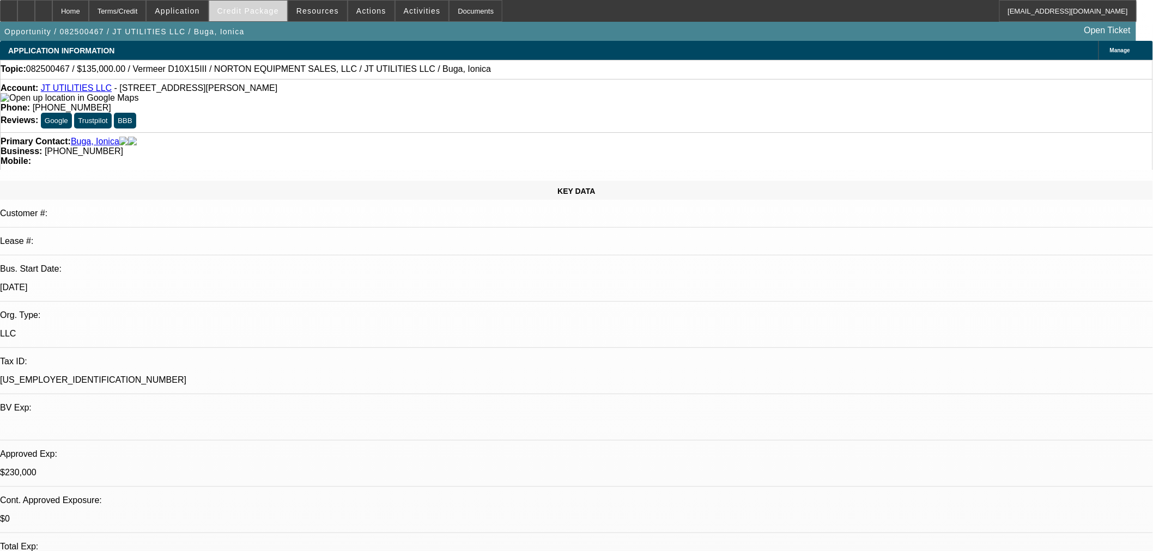
click at [264, 17] on span at bounding box center [248, 11] width 78 height 26
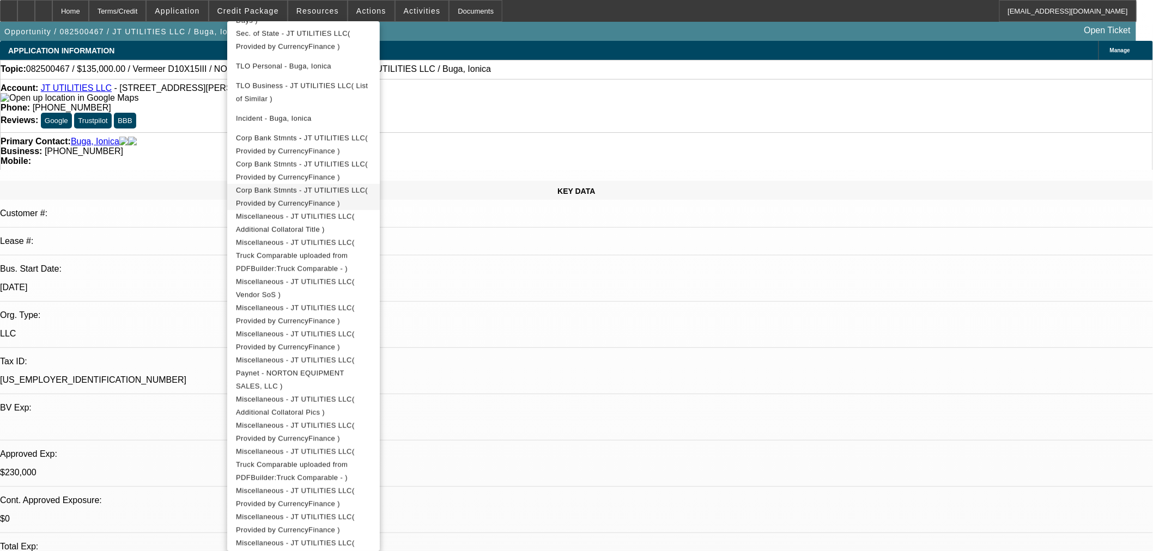
scroll to position [438, 0]
click at [371, 273] on span "Miscellaneous - JT UTILITIES LLC( Vendor SoS )" at bounding box center [303, 286] width 135 height 26
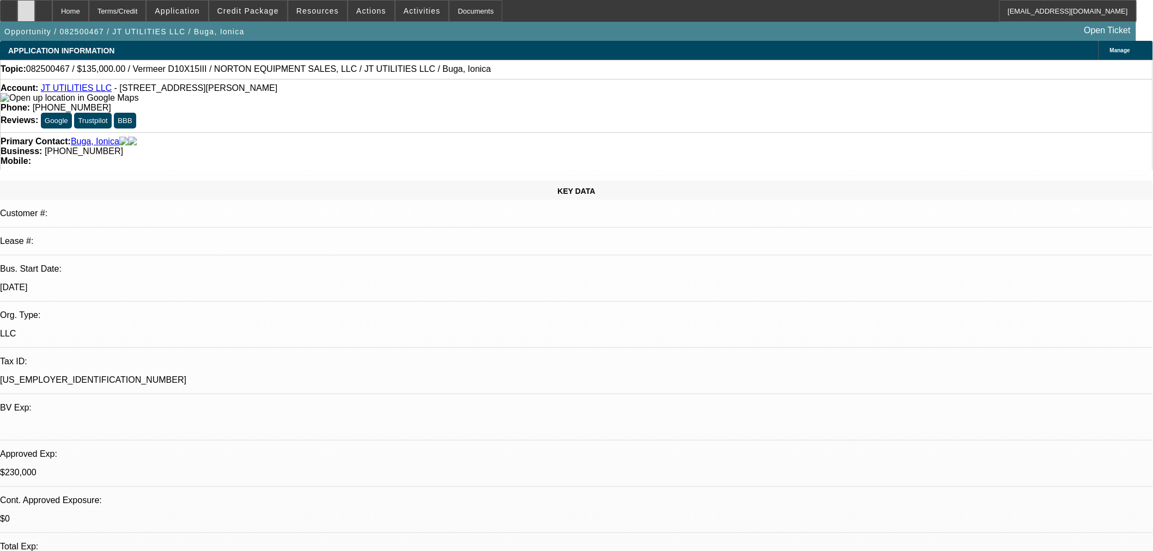
click at [26, 7] on icon at bounding box center [26, 7] width 0 height 0
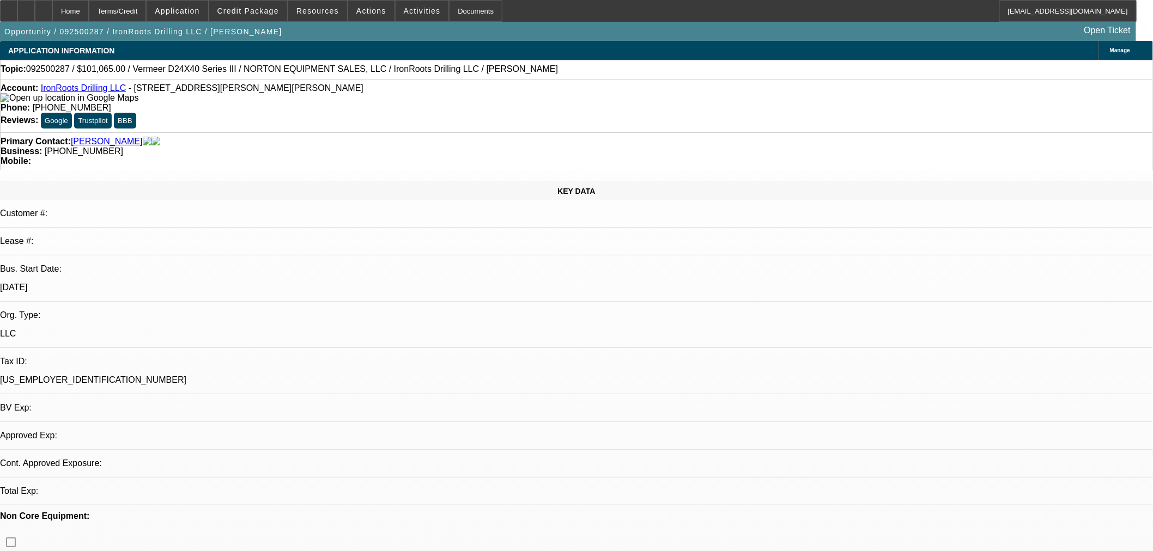
select select "0.15"
select select "2"
select select "0"
select select "2"
select select "6"
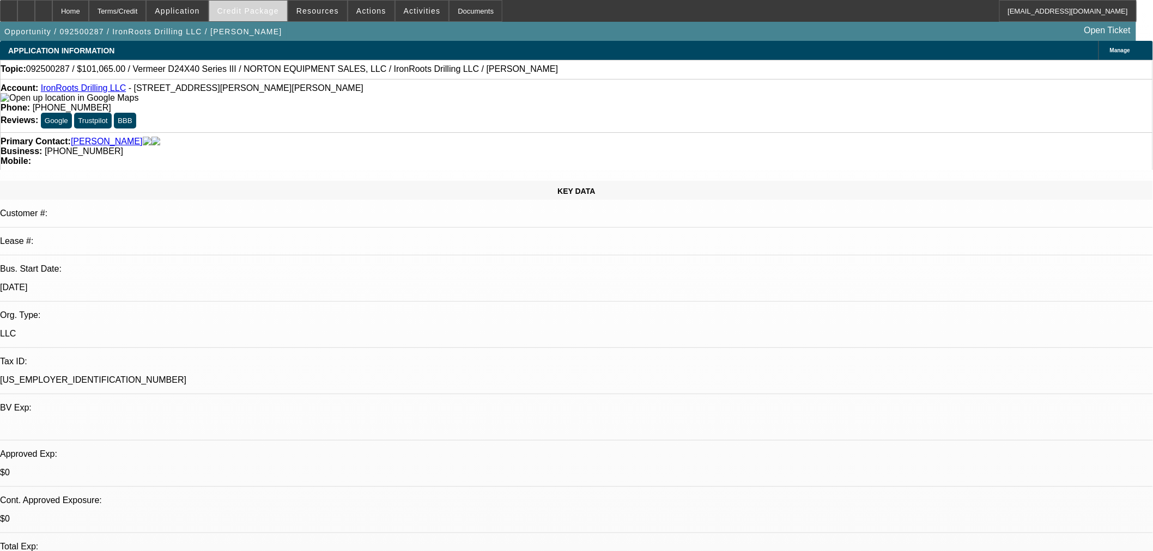
click at [251, 15] on span at bounding box center [248, 11] width 78 height 26
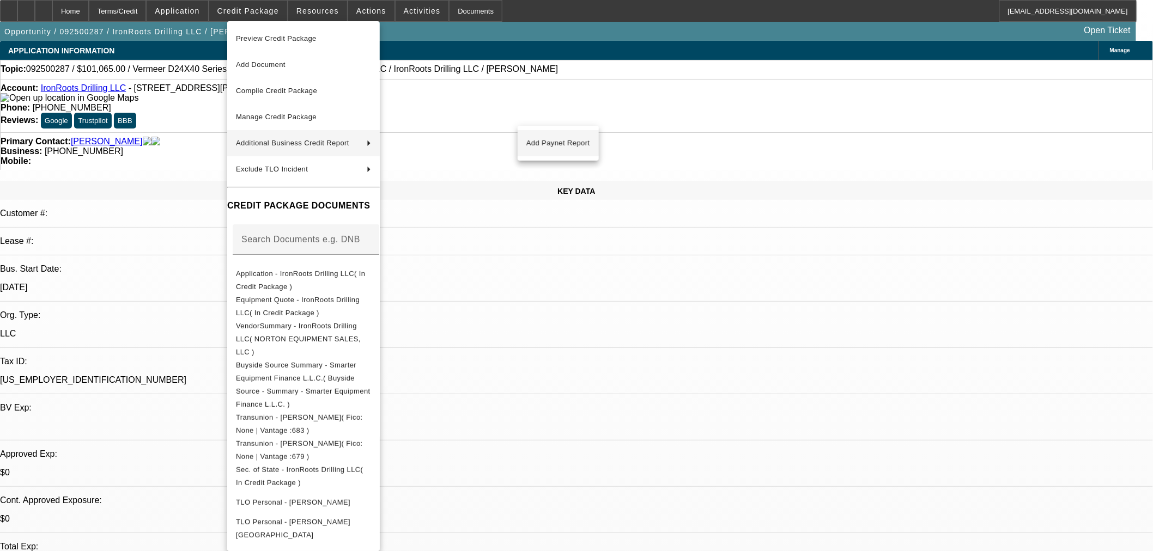
click at [541, 145] on span "Add Paynet Report" at bounding box center [558, 143] width 64 height 13
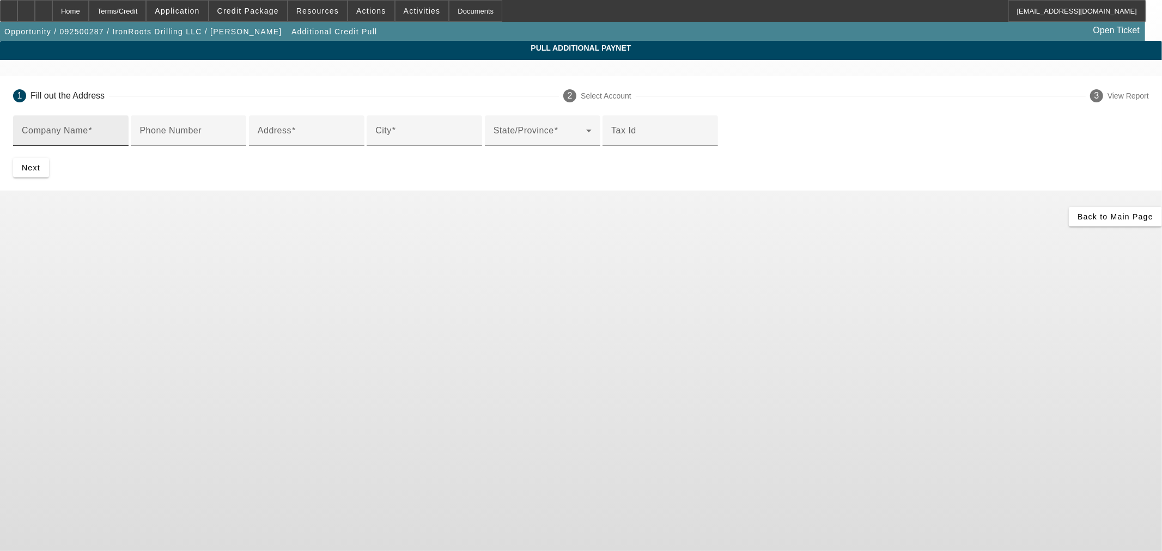
click at [120, 123] on div "Company Name" at bounding box center [71, 130] width 98 height 31
type input "Norton equipment Sales, LLC"
click at [356, 142] on input "Address" at bounding box center [307, 135] width 98 height 13
type input "1642 Mayfield Rd"
type input "Lapeer"
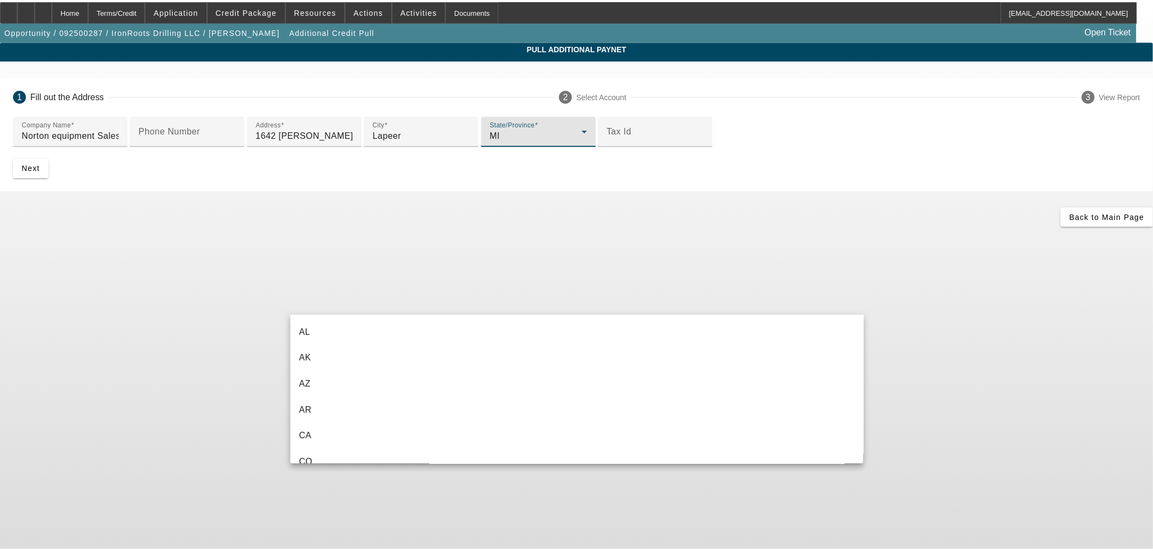
scroll to position [455, 0]
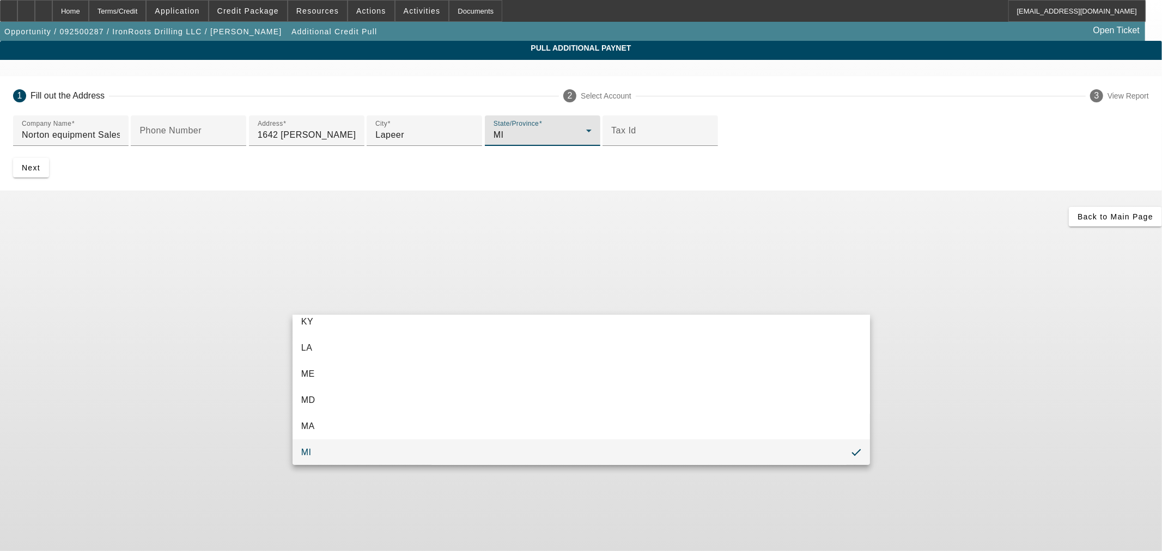
click at [808, 461] on mat-option "MI" at bounding box center [581, 453] width 577 height 26
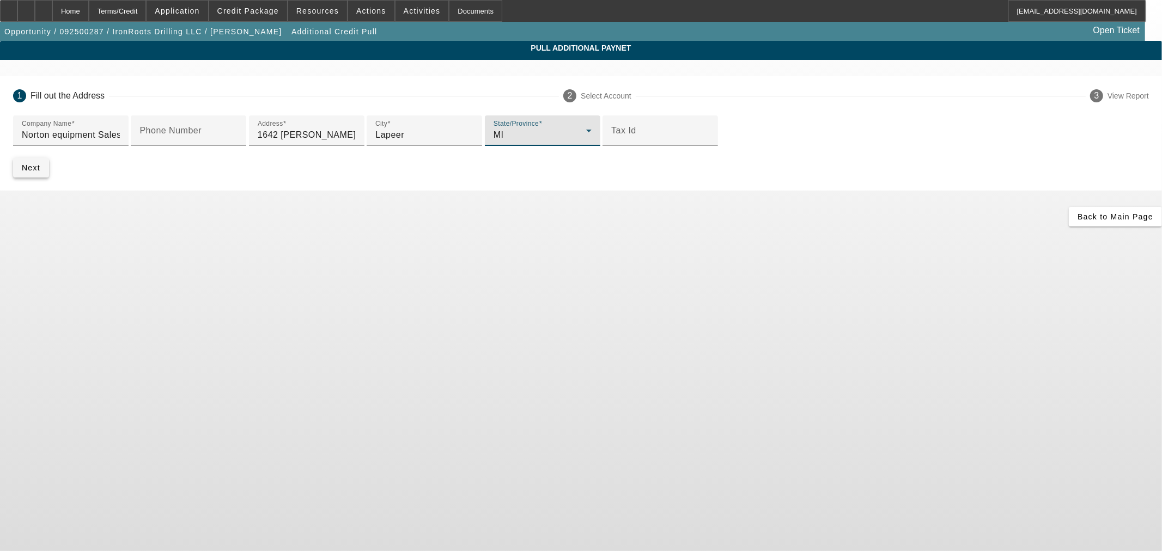
click at [40, 172] on span "Next" at bounding box center [31, 167] width 19 height 9
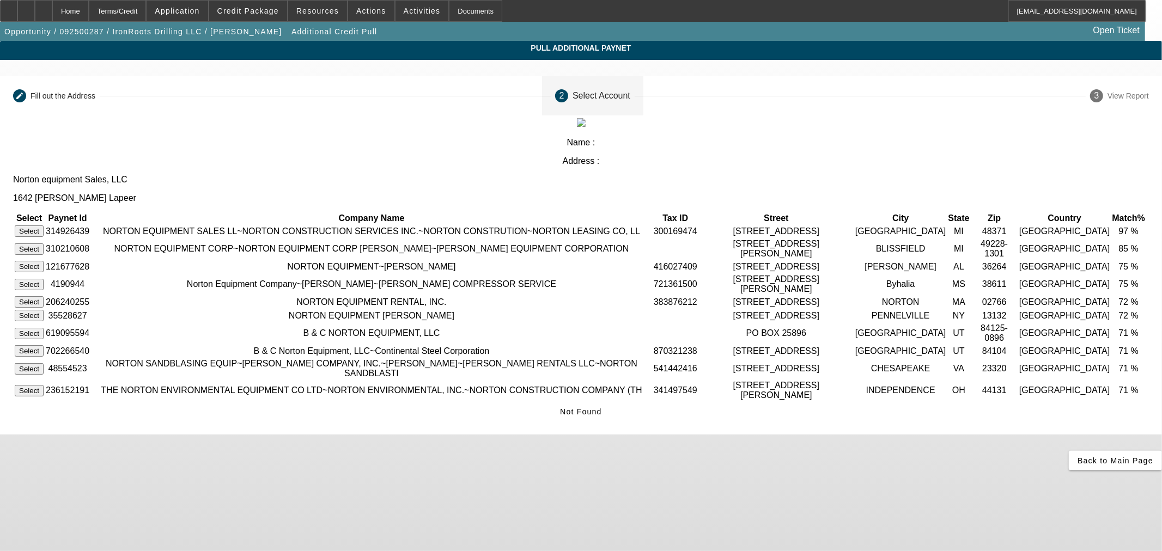
click at [44, 226] on button "Select" at bounding box center [29, 231] width 29 height 11
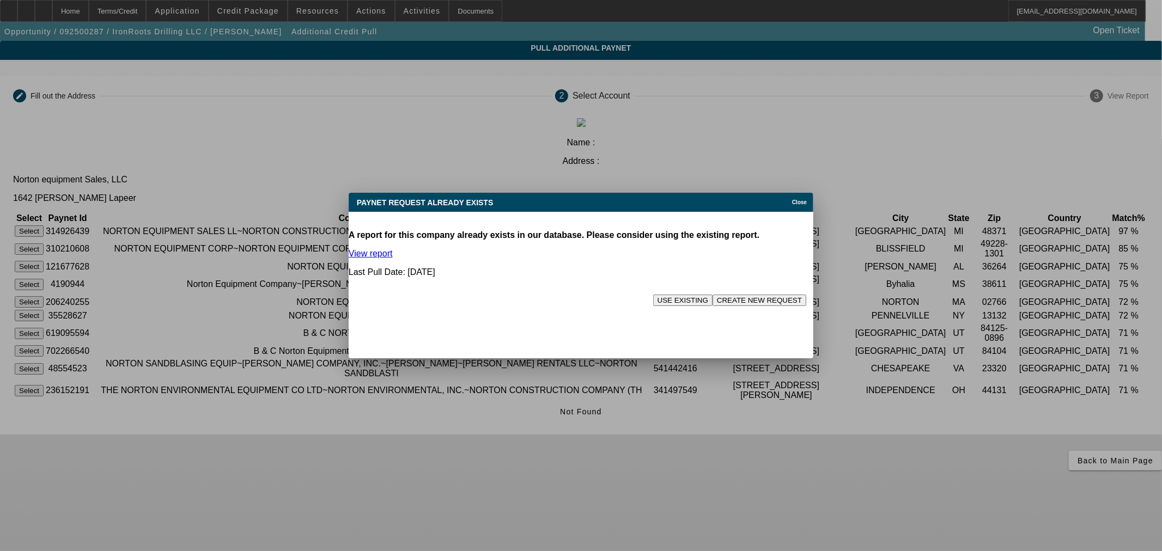
click at [653, 295] on button "USE EXISTING" at bounding box center [682, 300] width 59 height 11
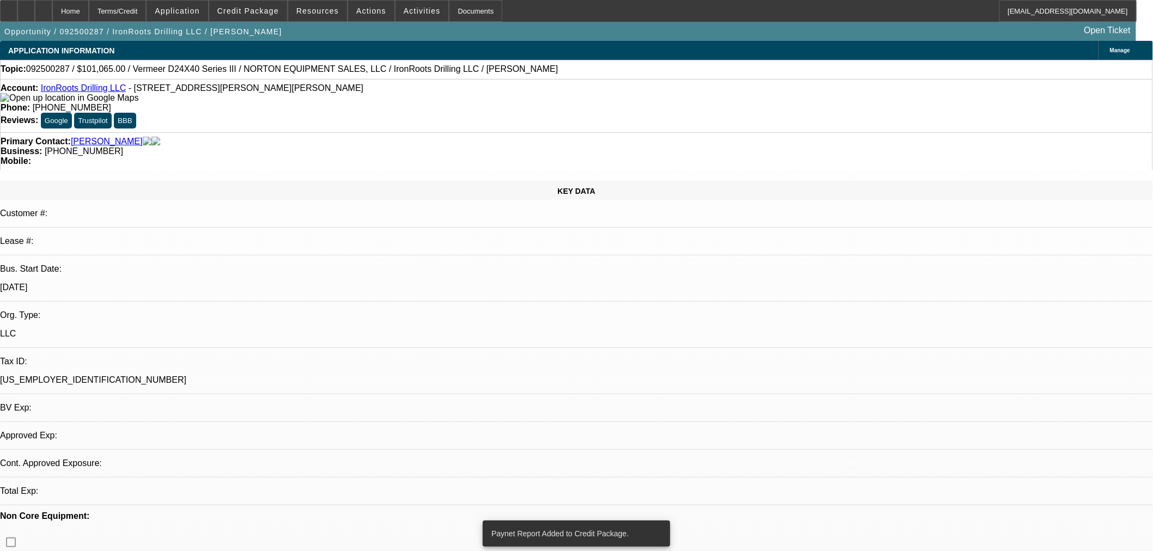
select select "0.15"
select select "2"
select select "0"
select select "6"
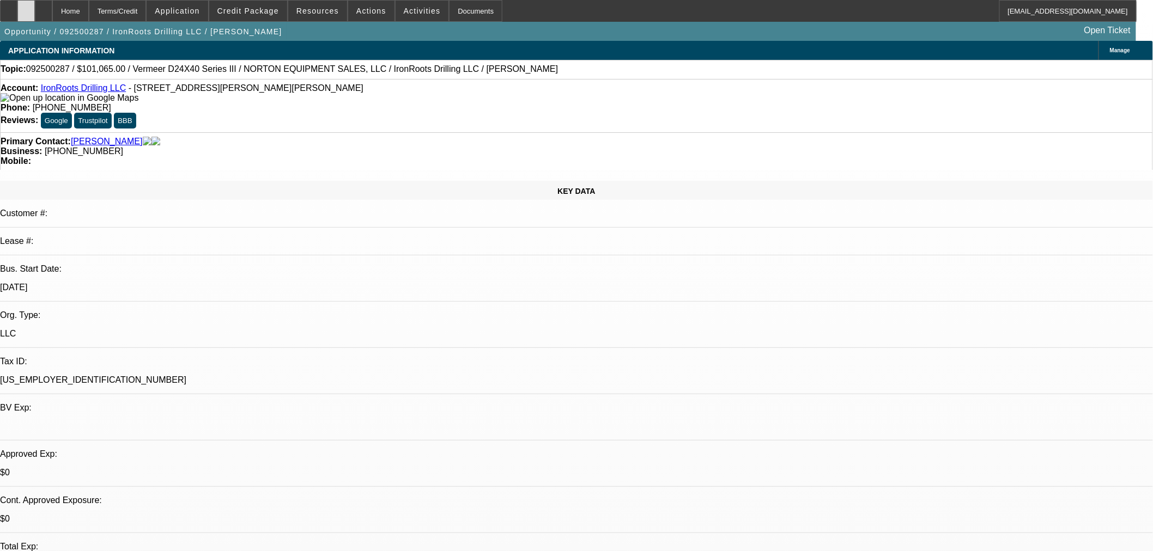
click at [35, 14] on div at bounding box center [25, 11] width 17 height 22
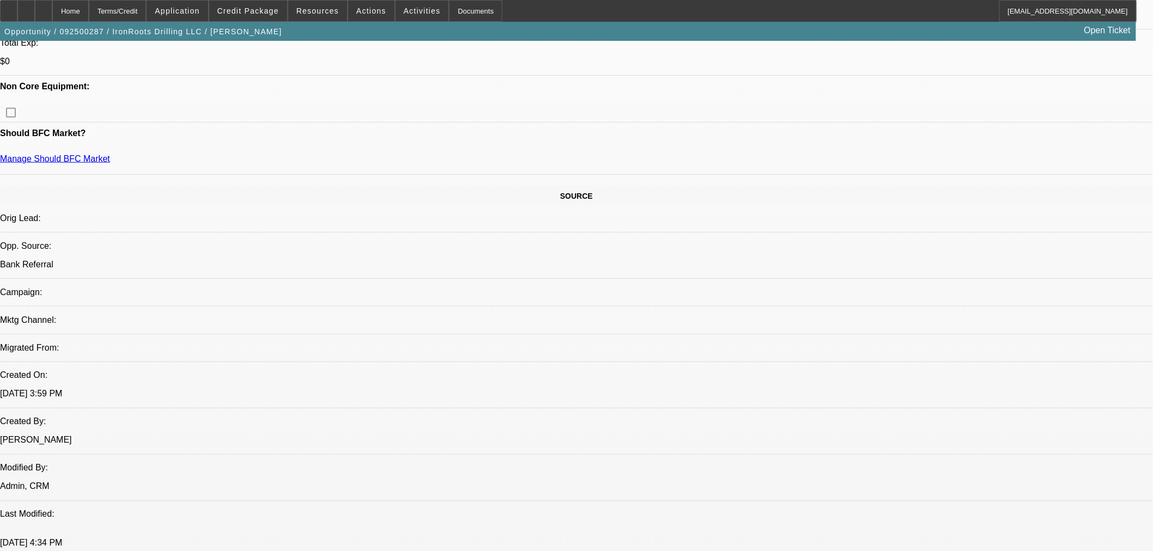
scroll to position [908, 0]
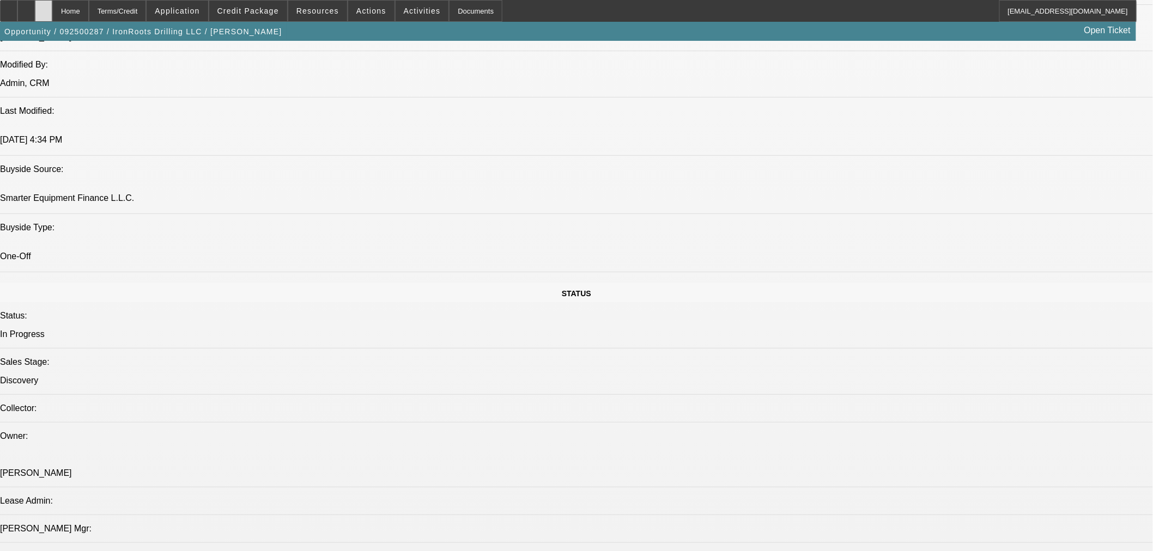
click at [44, 7] on icon at bounding box center [44, 7] width 0 height 0
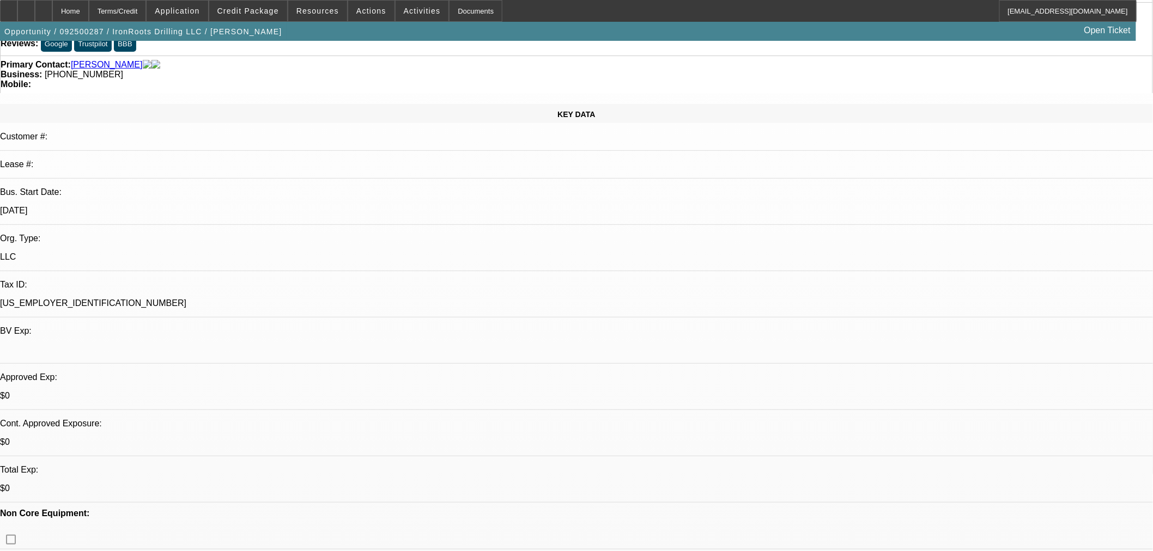
select select "0.15"
select select "2"
select select "0"
select select "6"
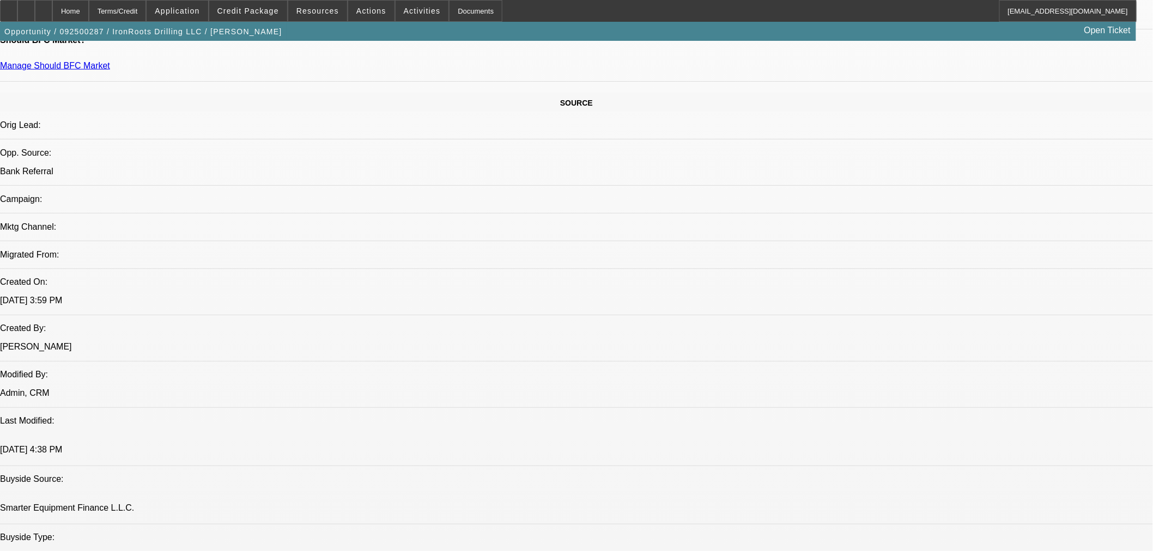
scroll to position [706, 0]
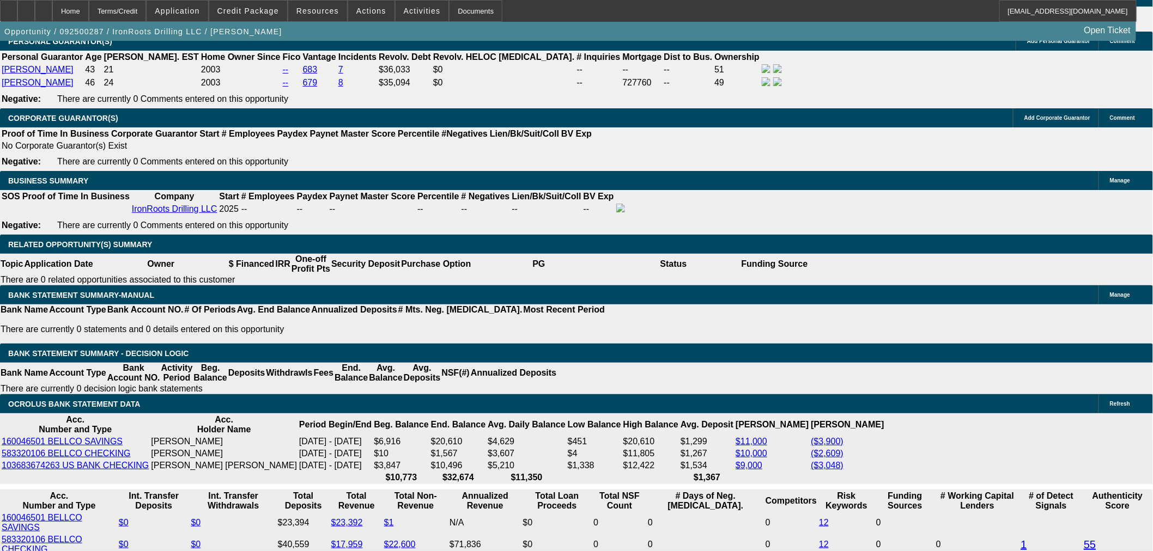
scroll to position [1614, 0]
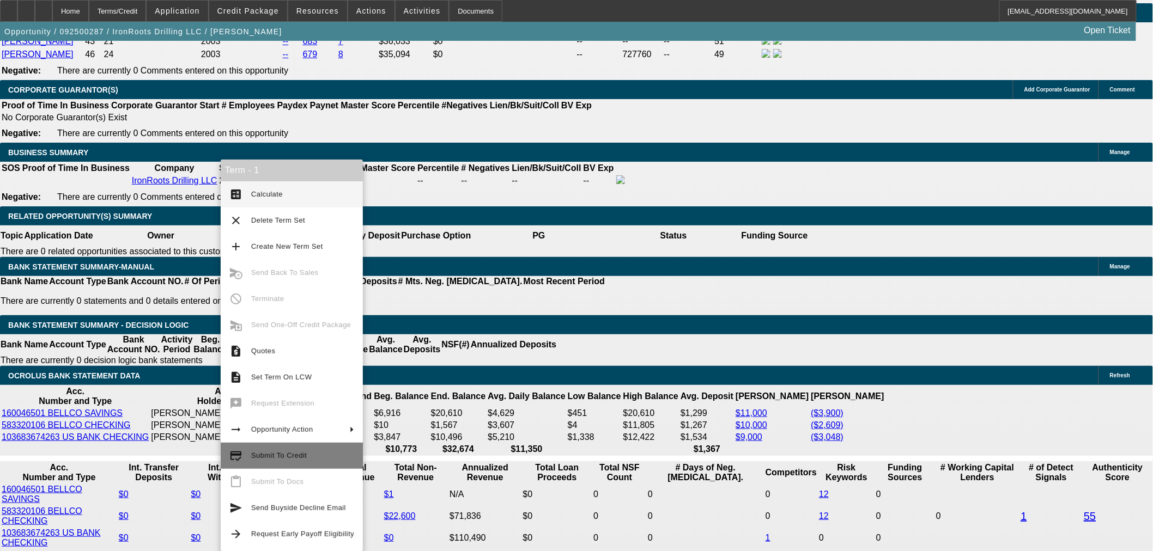
drag, startPoint x: 305, startPoint y: 458, endPoint x: 313, endPoint y: 454, distance: 9.3
click at [306, 458] on span "Submit To Credit" at bounding box center [302, 455] width 103 height 13
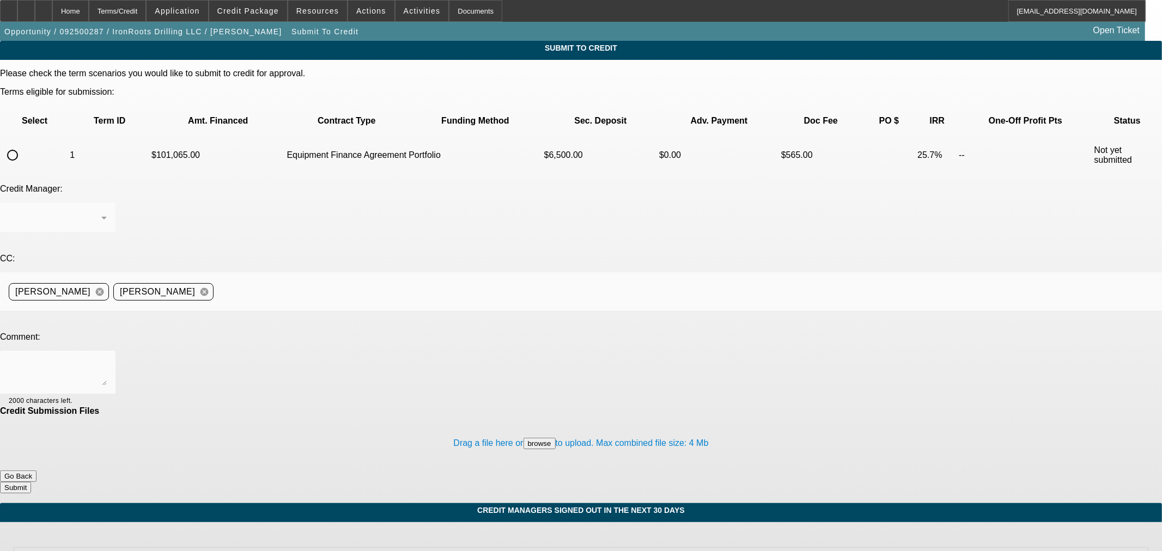
click at [23, 144] on input "radio" at bounding box center [13, 155] width 22 height 22
radio input "true"
click at [101, 211] on div "[PERSON_NAME]" at bounding box center [55, 217] width 93 height 13
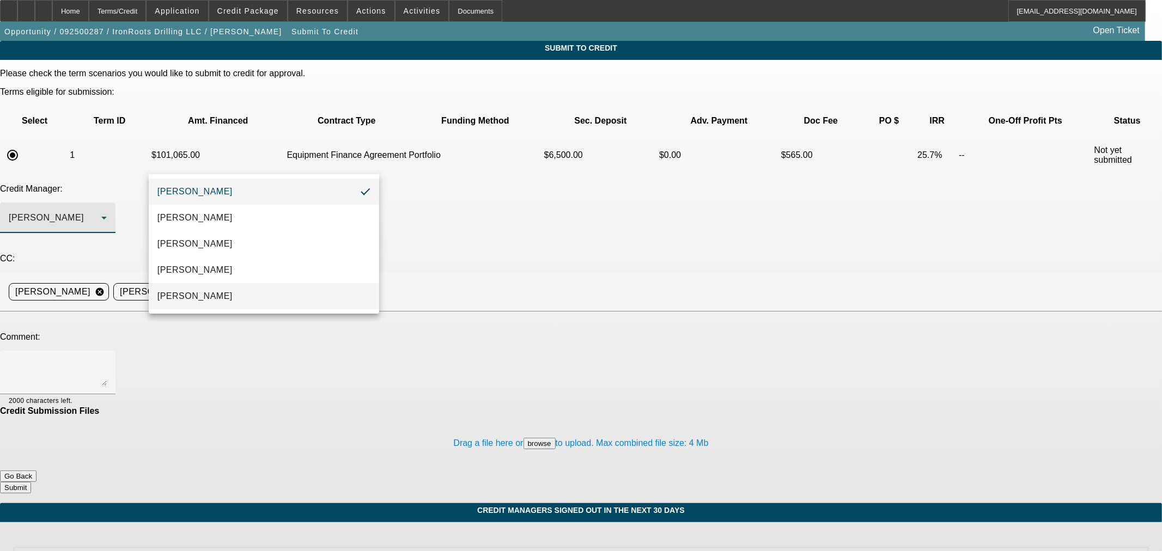
click at [230, 296] on mat-option "[PERSON_NAME]" at bounding box center [264, 296] width 230 height 26
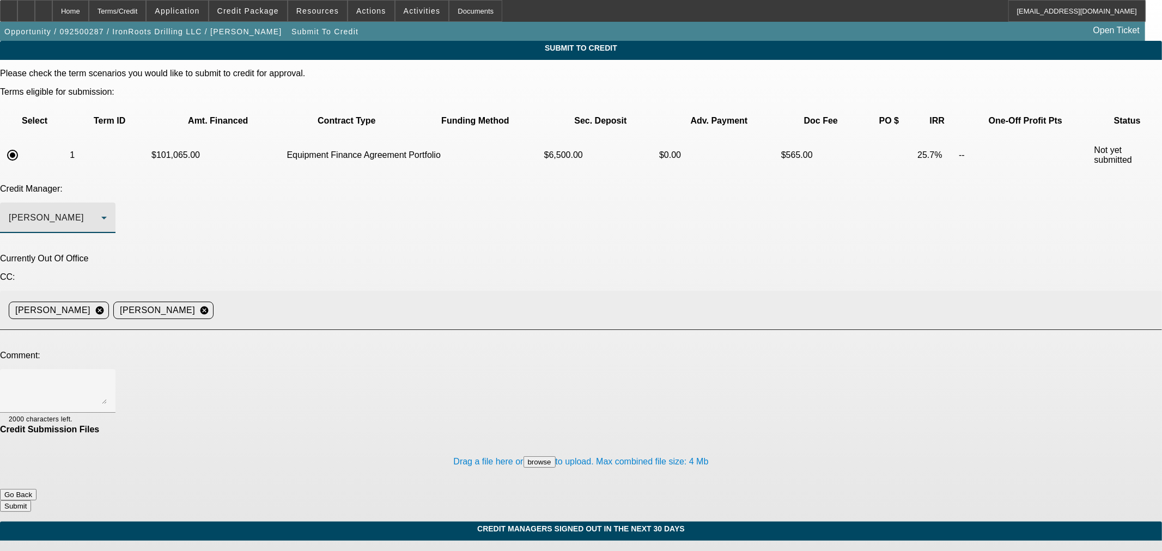
click at [401, 291] on div "[PERSON_NAME] cancel [PERSON_NAME] cancel" at bounding box center [581, 310] width 1144 height 39
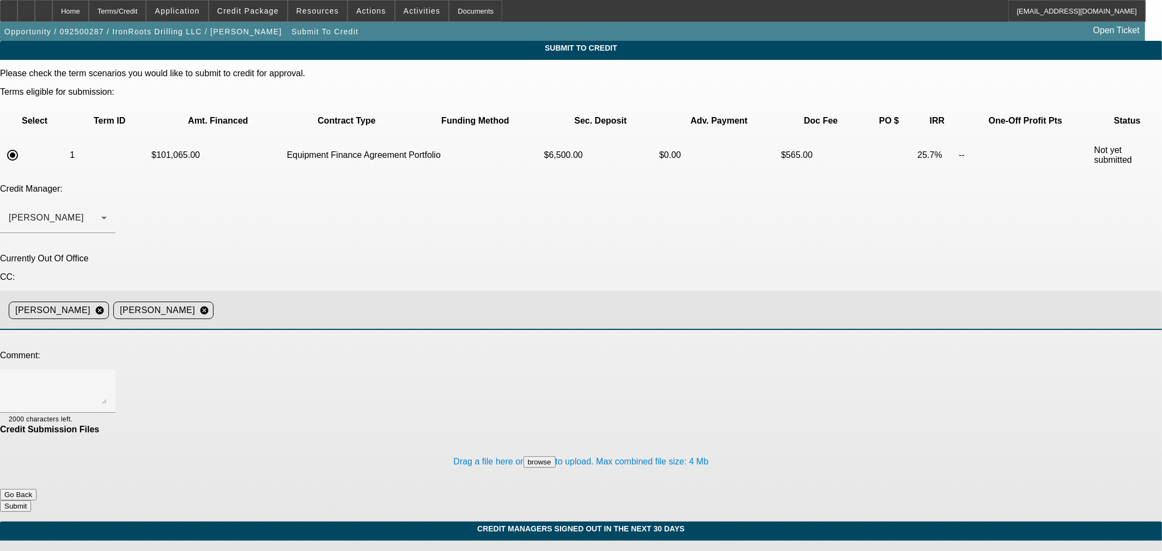
click at [401, 300] on input at bounding box center [683, 311] width 931 height 22
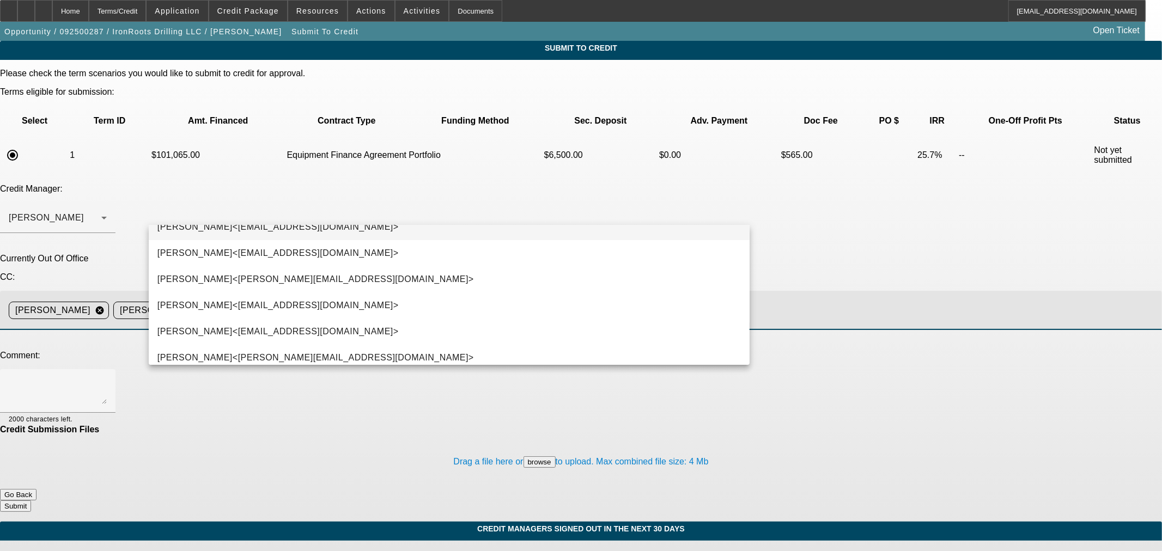
scroll to position [78, 0]
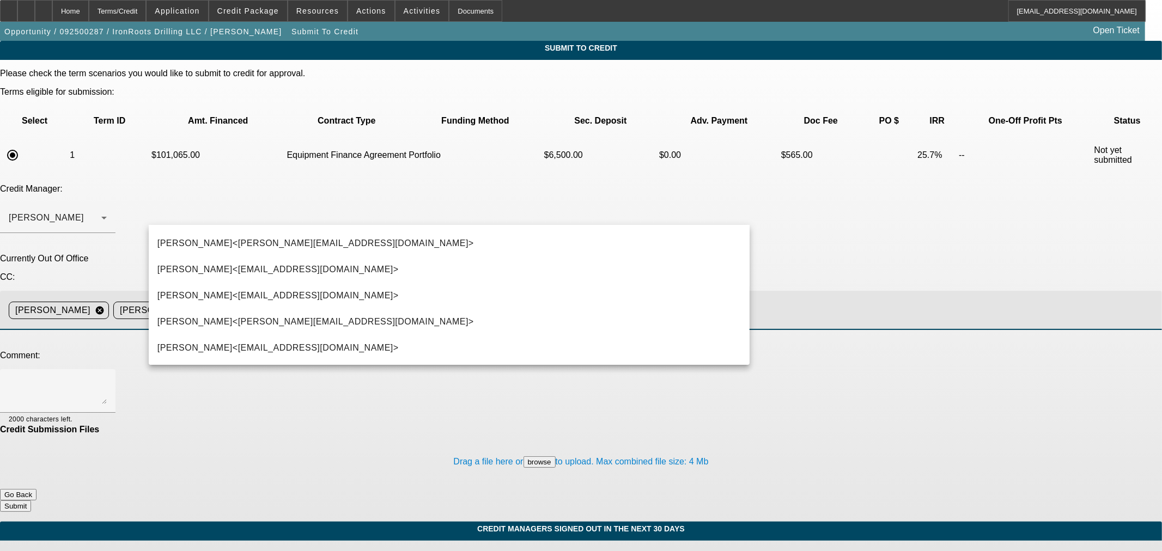
click at [401, 300] on input "[PERSON_NAME]" at bounding box center [683, 311] width 931 height 22
click at [402, 300] on input "ate" at bounding box center [683, 311] width 931 height 22
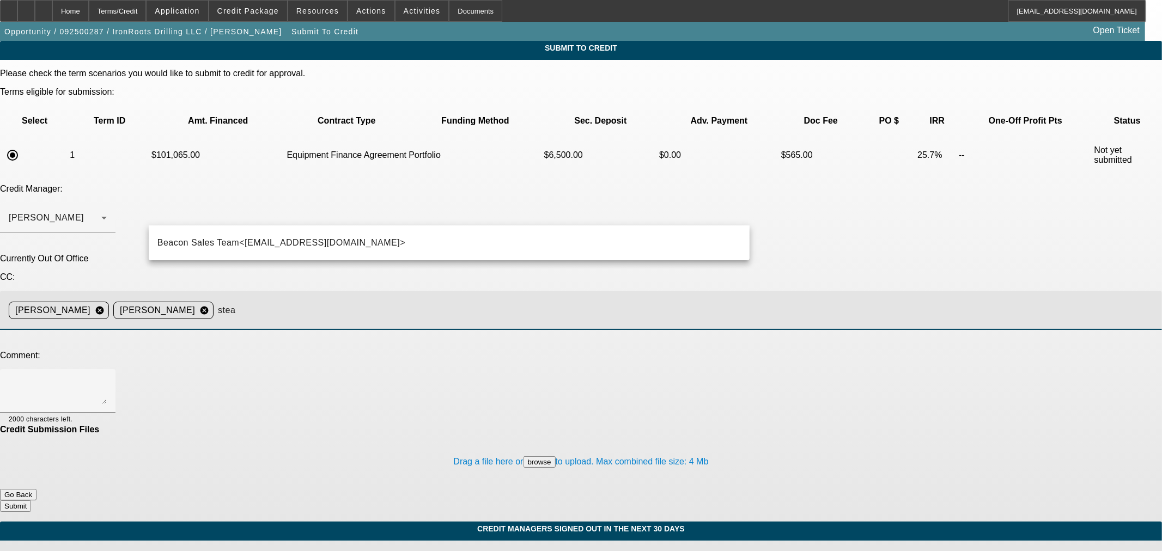
click at [402, 300] on input "stea" at bounding box center [683, 311] width 931 height 22
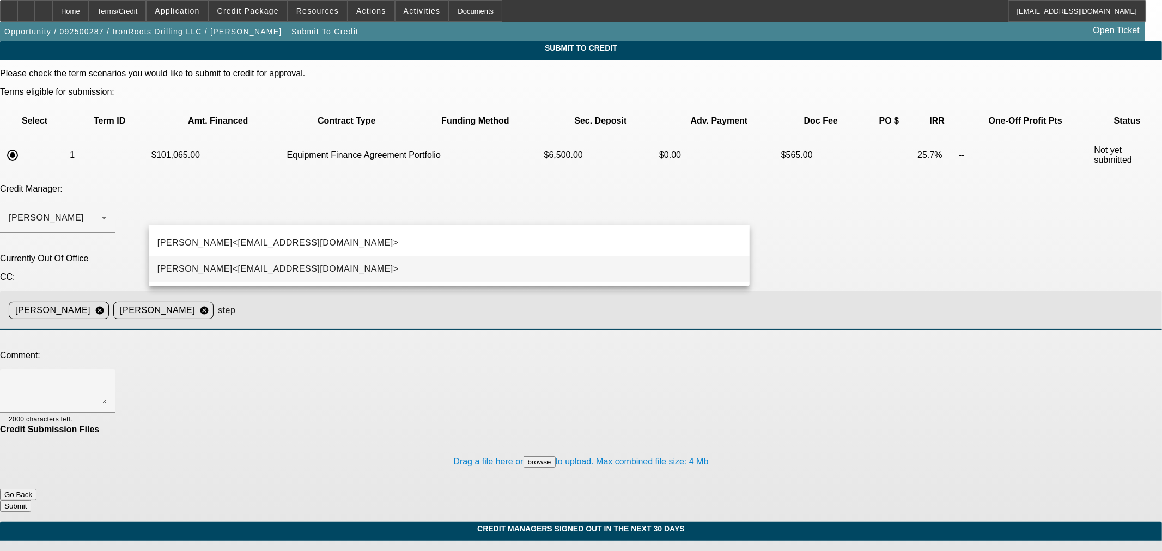
type input "step"
click at [406, 265] on mat-option "[PERSON_NAME]<[EMAIL_ADDRESS][DOMAIN_NAME]>" at bounding box center [449, 269] width 601 height 26
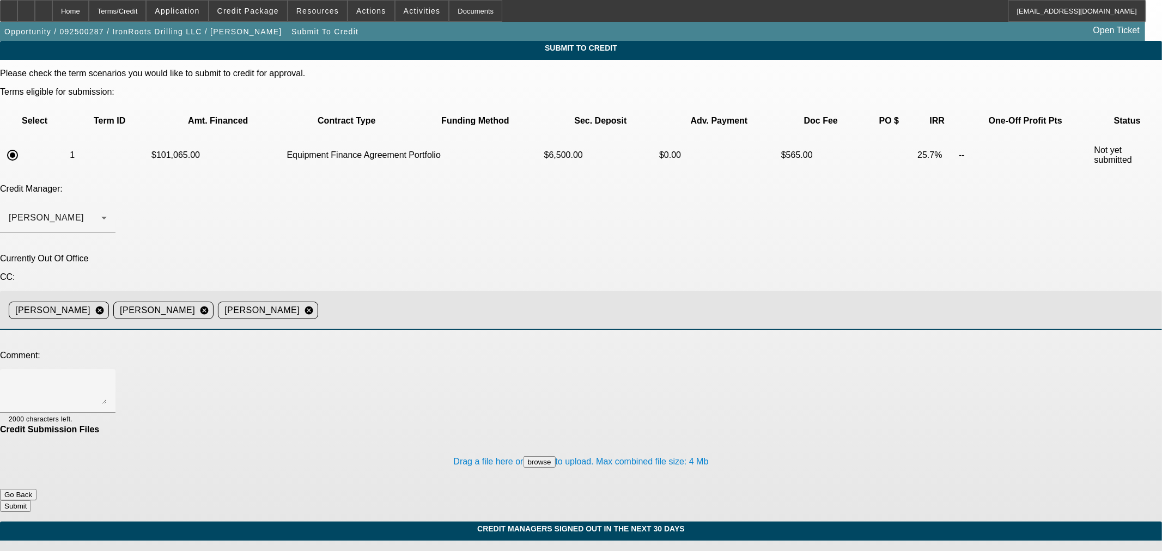
click at [107, 378] on textarea at bounding box center [58, 391] width 98 height 26
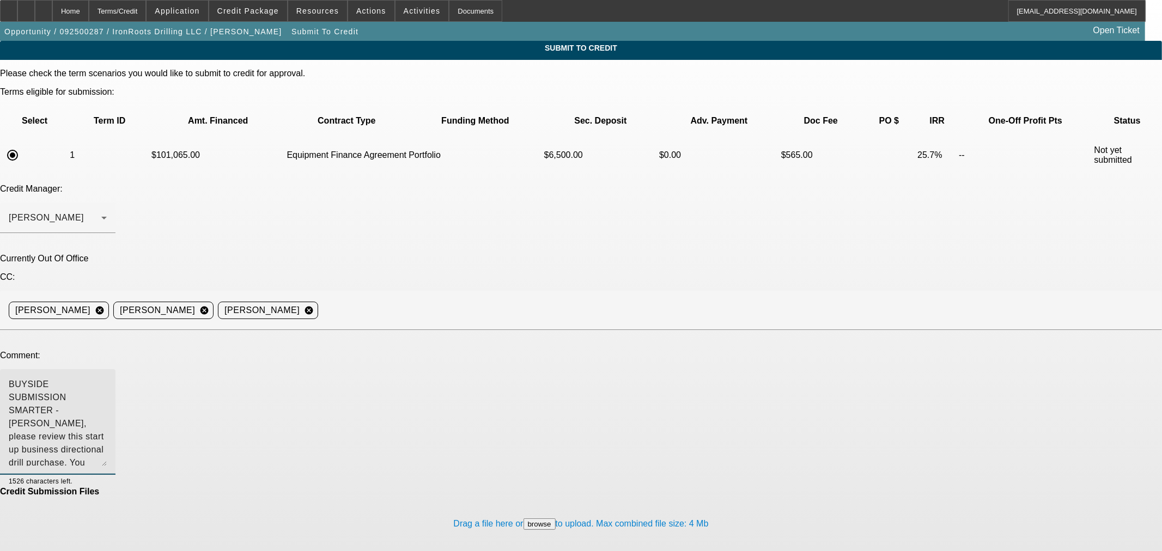
drag, startPoint x: 739, startPoint y: 267, endPoint x: 610, endPoint y: 322, distance: 140.1
click at [107, 378] on textarea "BUYSIDE SUBMISSION SMARTER - [PERSON_NAME], please review this start up busines…" at bounding box center [58, 422] width 98 height 88
click at [107, 378] on textarea "BUYSIDE SUBMISSION SMARTER - [PERSON_NAME], please review this start up busines…" at bounding box center [58, 422] width 98 height 89
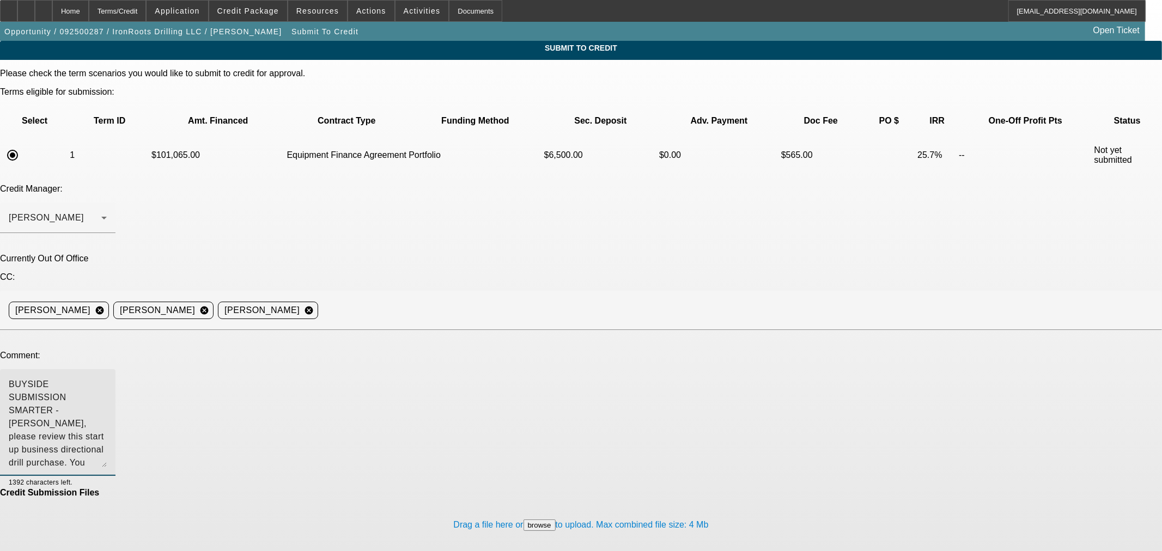
click at [107, 378] on textarea "BUYSIDE SUBMISSION SMARTER - [PERSON_NAME], please review this start up busines…" at bounding box center [58, 422] width 98 height 89
paste textarea "9354.88"
drag, startPoint x: 316, startPoint y: 291, endPoint x: 323, endPoint y: 282, distance: 12.1
click at [107, 378] on textarea "BUYSIDE SUBMISSION SMARTER - [PERSON_NAME], please review this start up busines…" at bounding box center [58, 422] width 98 height 89
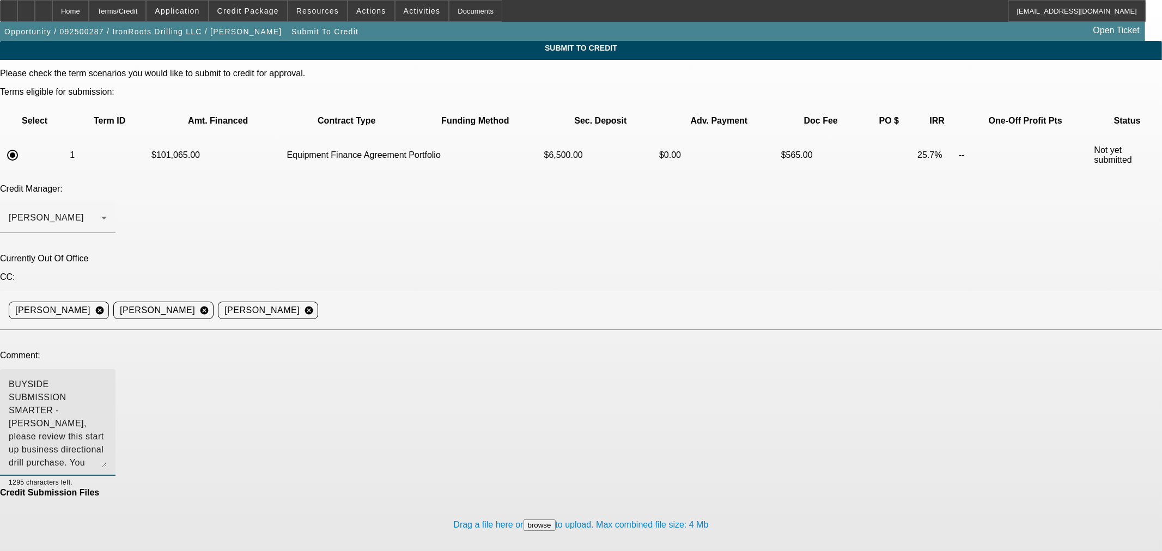
click at [107, 378] on textarea "BUYSIDE SUBMISSION SMARTER - [PERSON_NAME], please review this start up busines…" at bounding box center [58, 422] width 98 height 89
drag, startPoint x: 643, startPoint y: 291, endPoint x: 616, endPoint y: 296, distance: 28.2
click at [107, 378] on textarea "BUYSIDE SUBMISSION SMARTER - [PERSON_NAME], please review this start up busines…" at bounding box center [58, 422] width 98 height 89
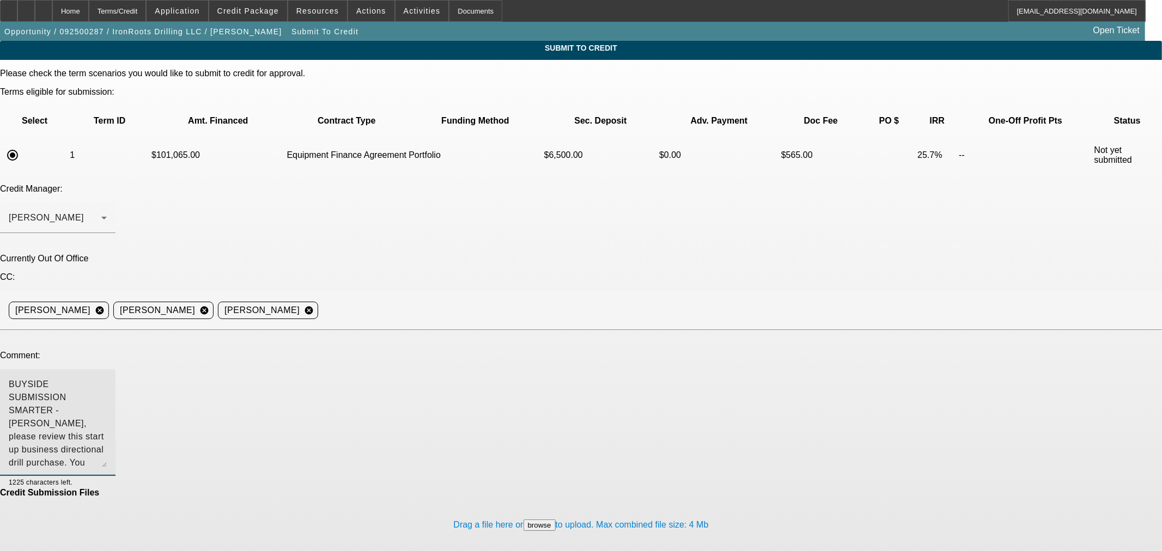
paste textarea "$8097.58"
click at [107, 378] on textarea "BUYSIDE SUBMISSION SMARTER - [PERSON_NAME], please review this start up busines…" at bounding box center [58, 422] width 98 height 89
type textarea "BUYSIDE SUBMISSION SMARTER - [PERSON_NAME], please review this start up busines…"
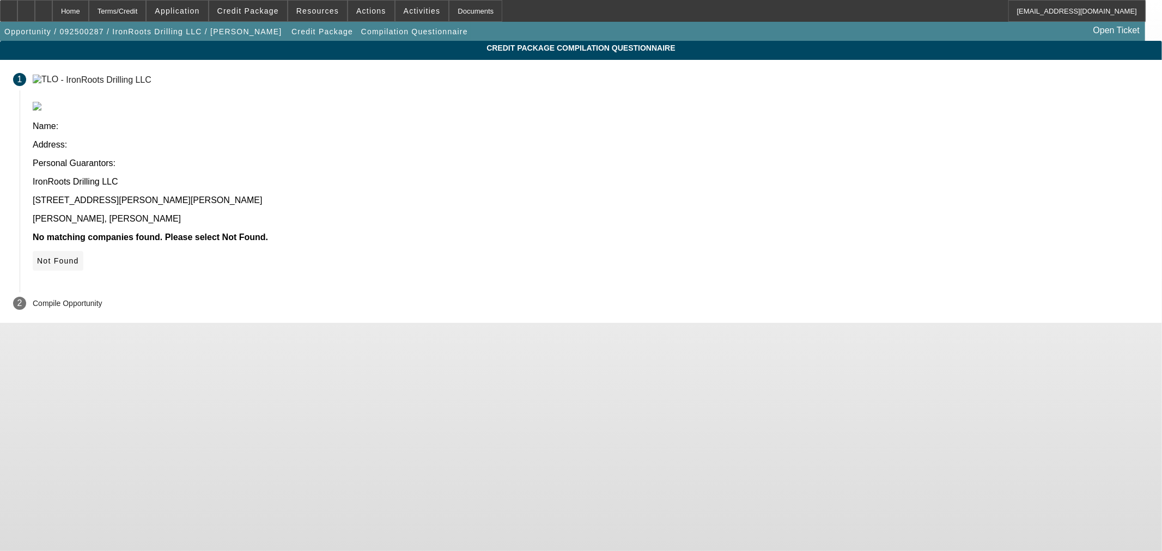
click at [79, 257] on span "Not Found" at bounding box center [58, 261] width 42 height 9
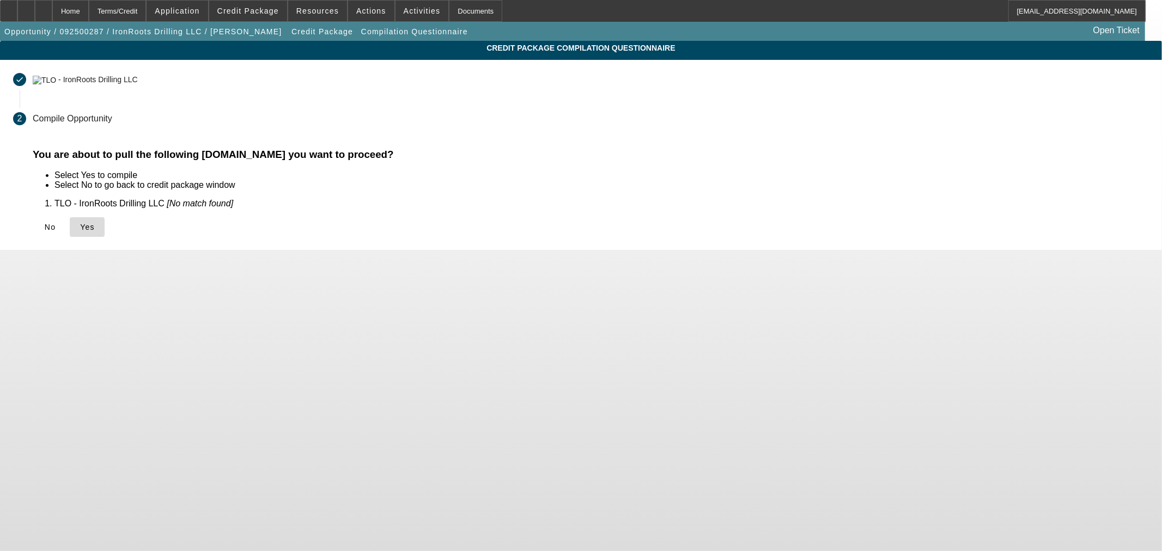
click at [80, 227] on icon at bounding box center [80, 227] width 0 height 9
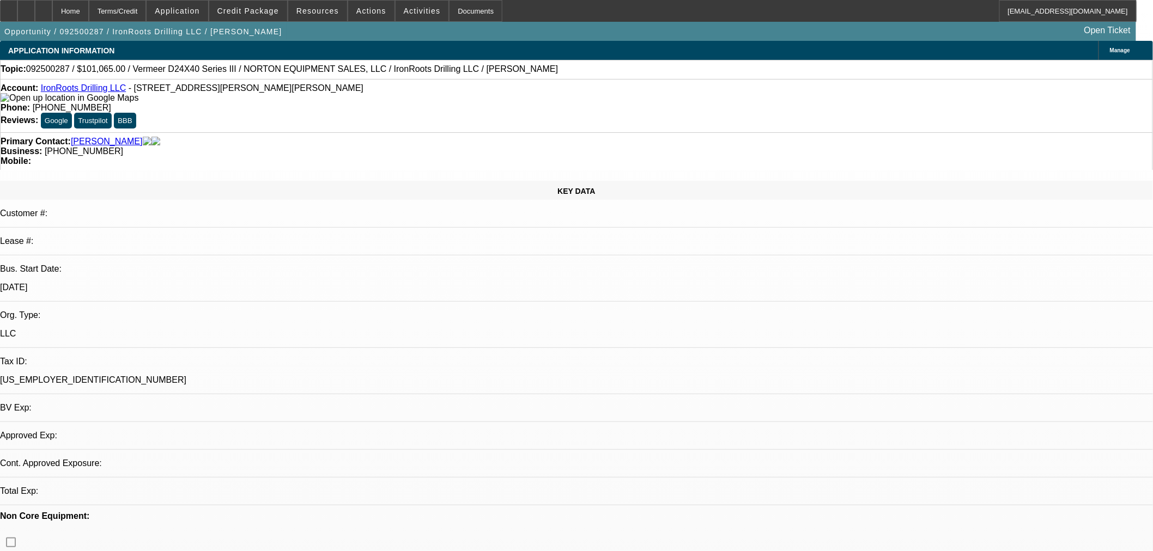
select select "0.15"
select select "2"
select select "0"
select select "6"
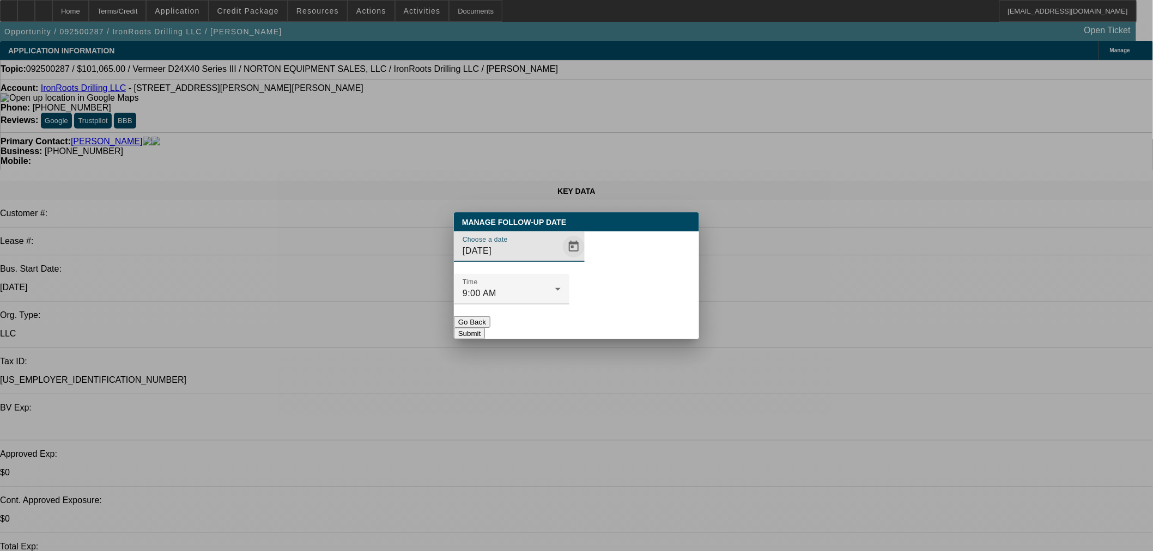
click at [561, 260] on span "Open calendar" at bounding box center [574, 247] width 26 height 26
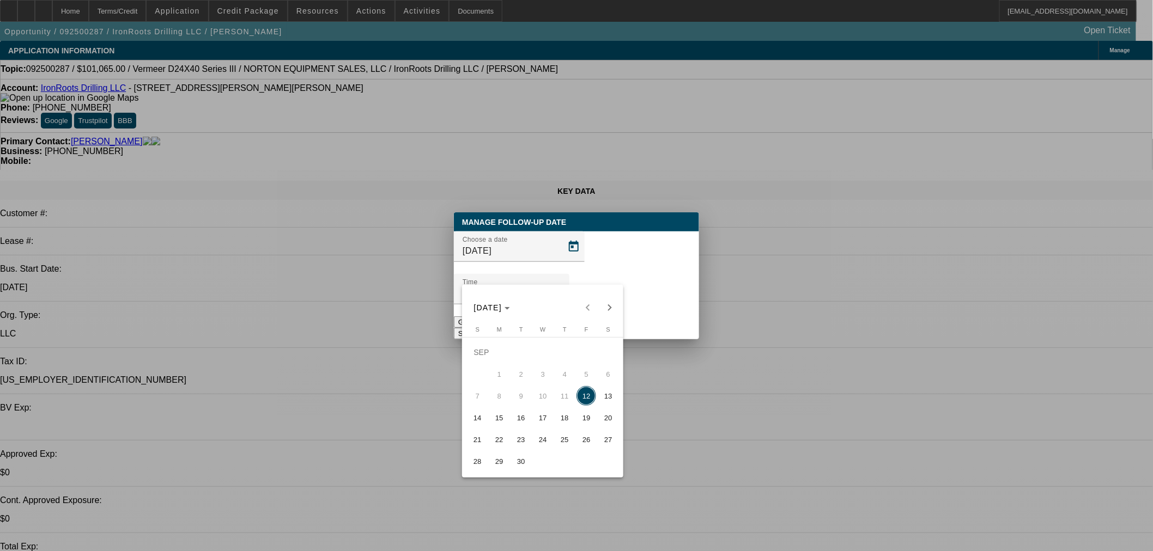
click at [504, 420] on span "15" at bounding box center [499, 418] width 20 height 20
type input "[DATE]"
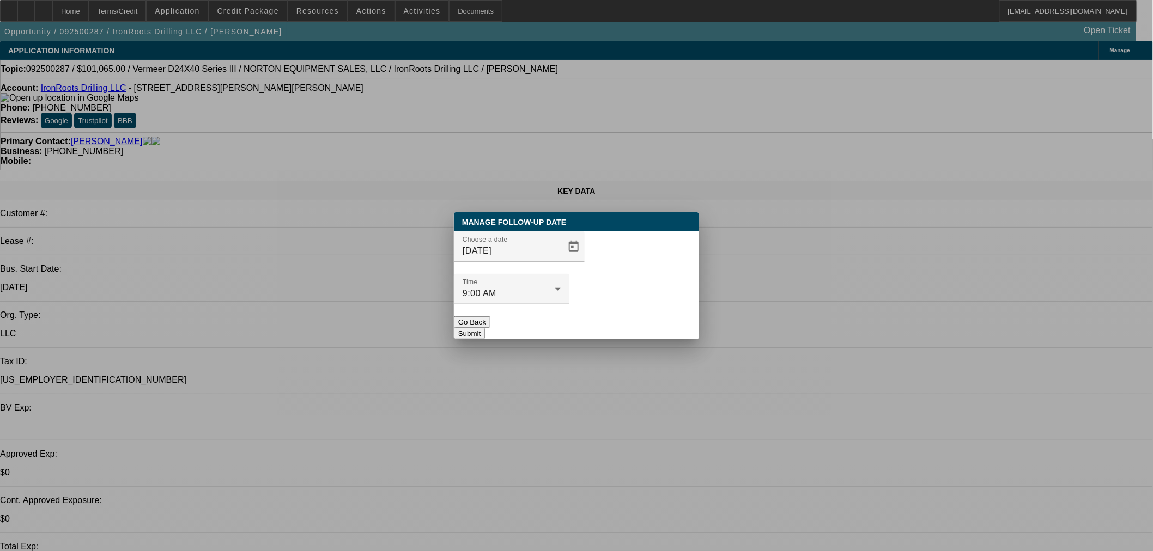
click at [485, 328] on button "Submit" at bounding box center [469, 333] width 31 height 11
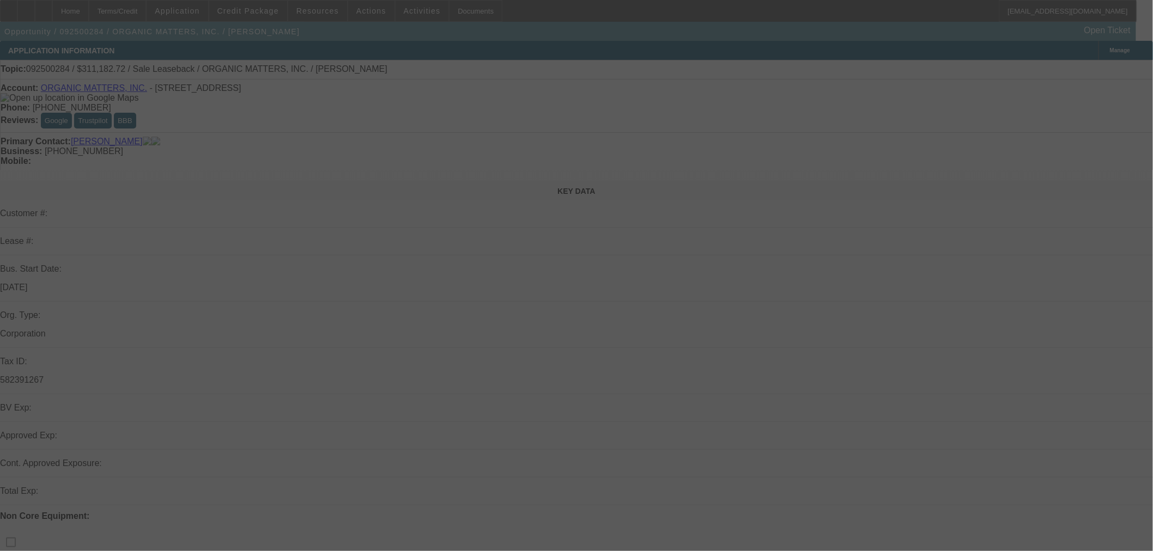
select select "0"
select select "2"
select select "0"
select select "6"
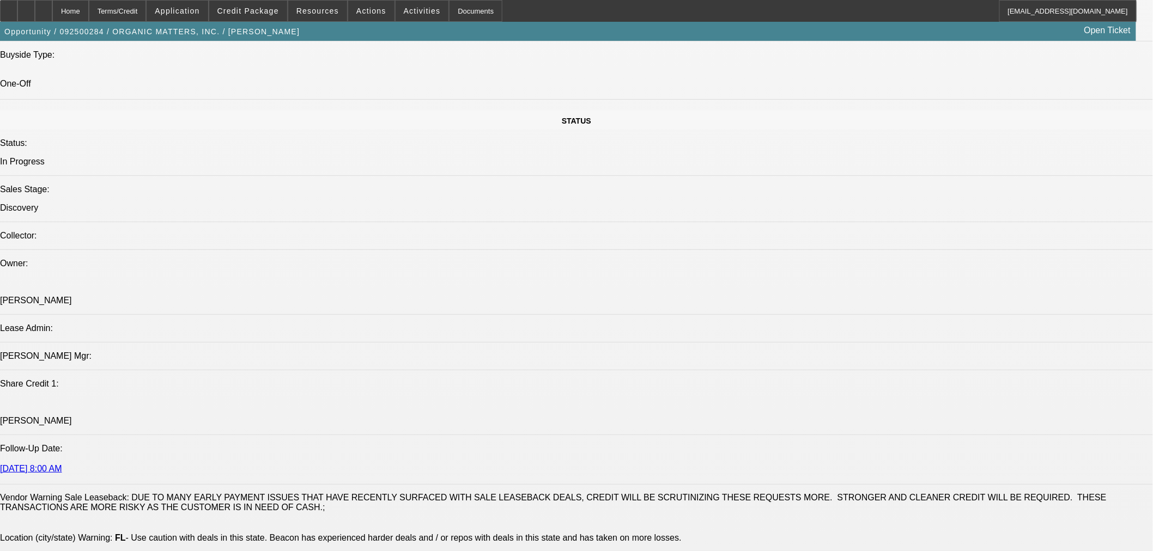
scroll to position [1109, 0]
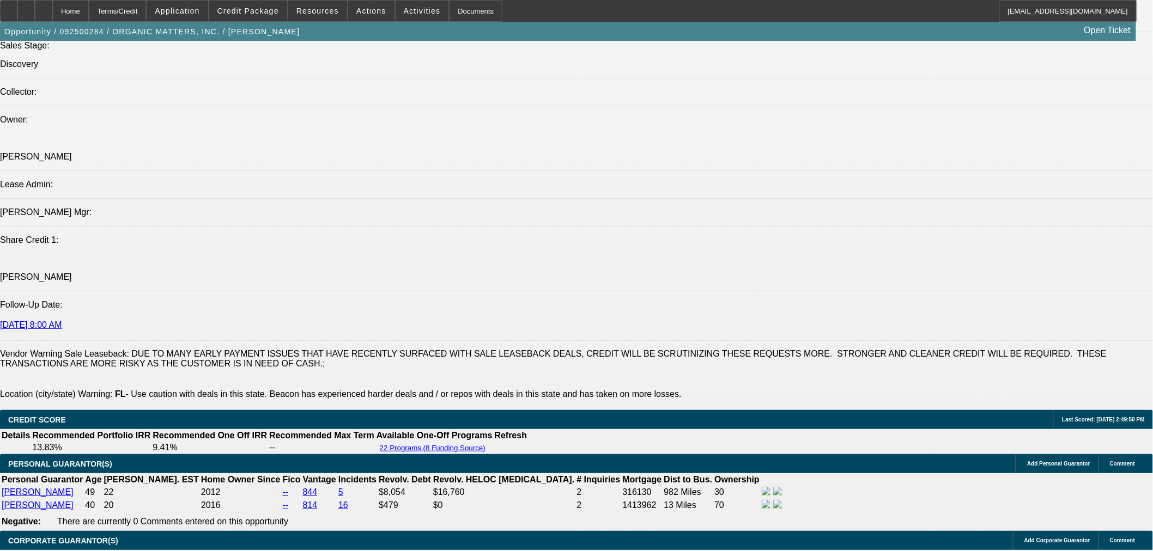
scroll to position [1210, 0]
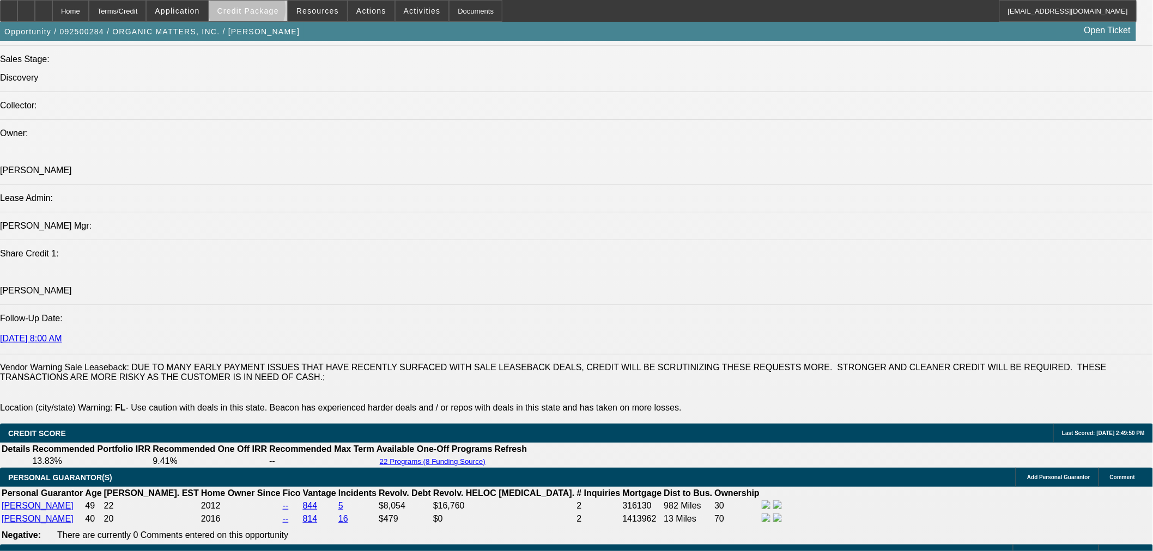
click at [265, 11] on span "Credit Package" at bounding box center [248, 11] width 62 height 9
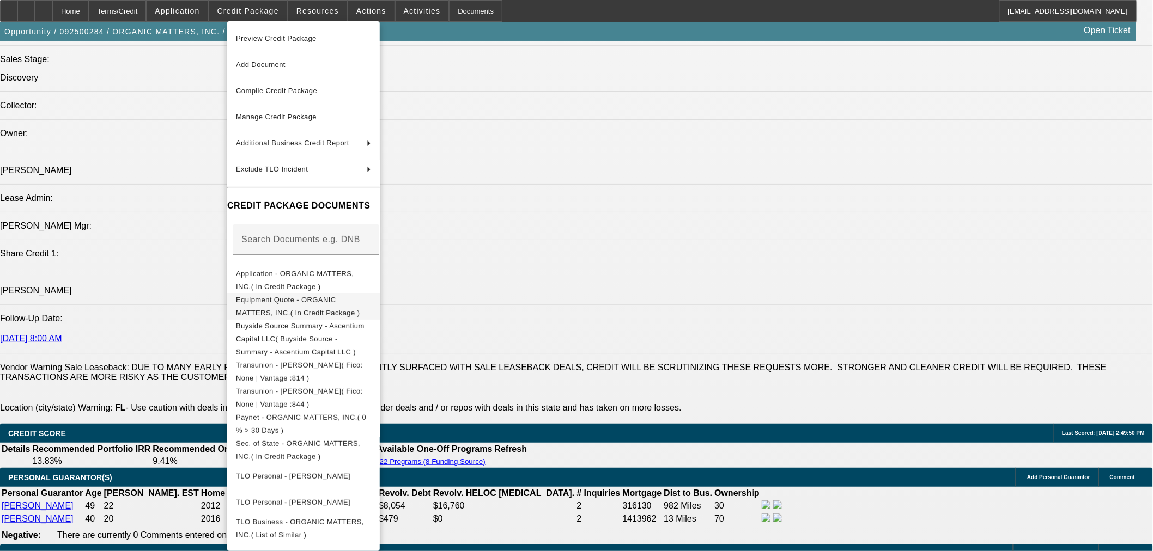
click at [360, 302] on span "Equipment Quote - ORGANIC MATTERS, INC.( In Credit Package )" at bounding box center [298, 305] width 124 height 21
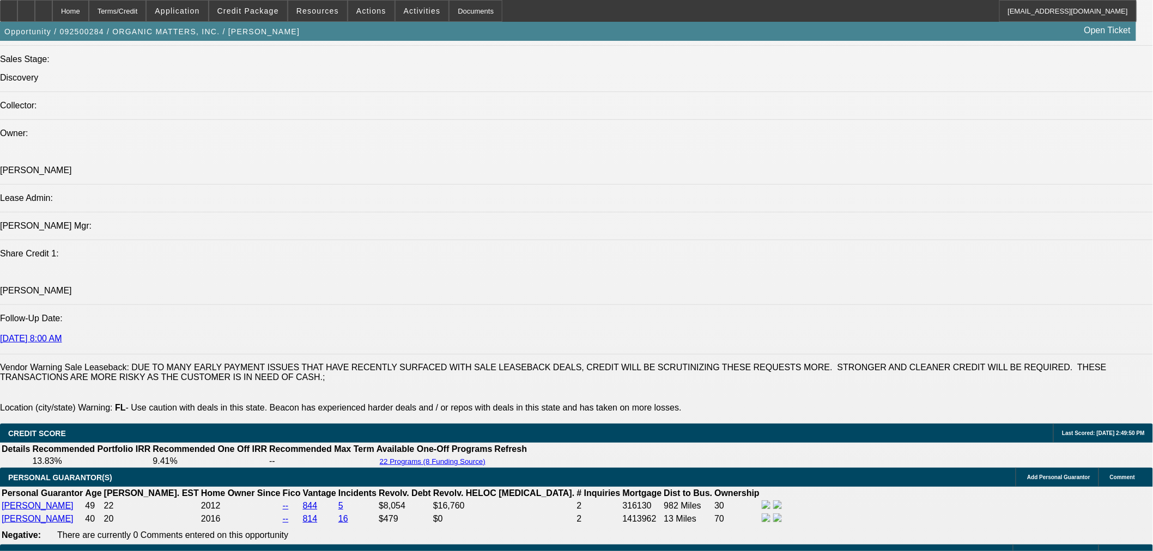
scroll to position [1412, 0]
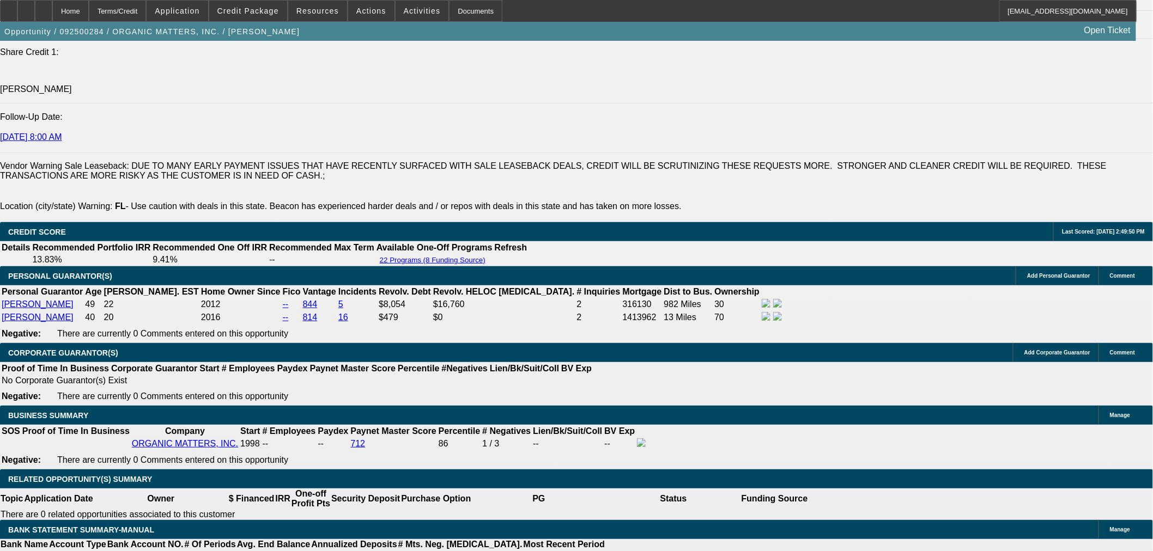
drag, startPoint x: 255, startPoint y: 269, endPoint x: 428, endPoint y: 283, distance: 173.8
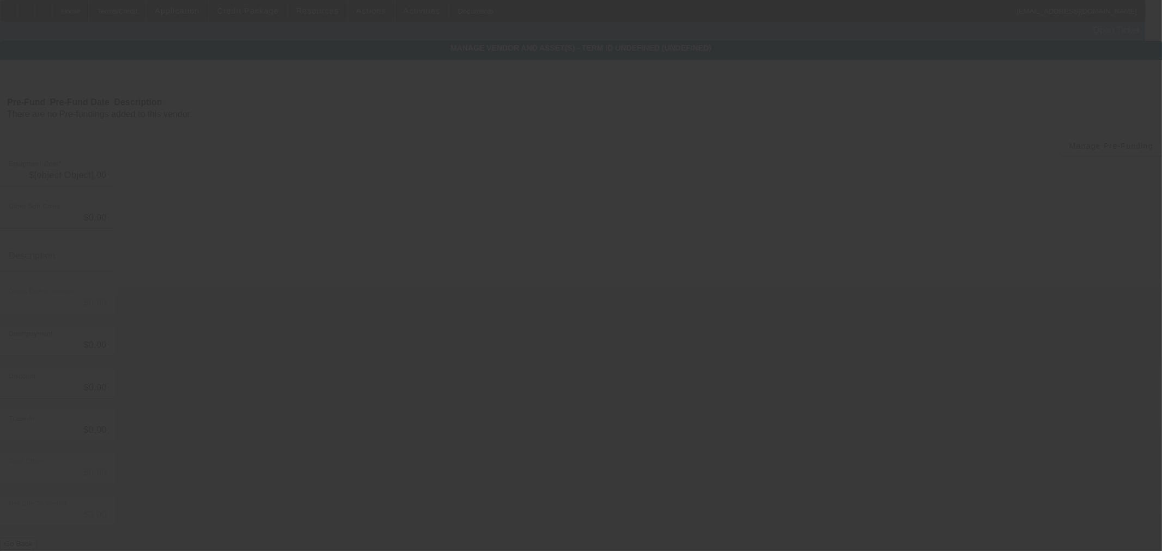
type input "$311,182.72"
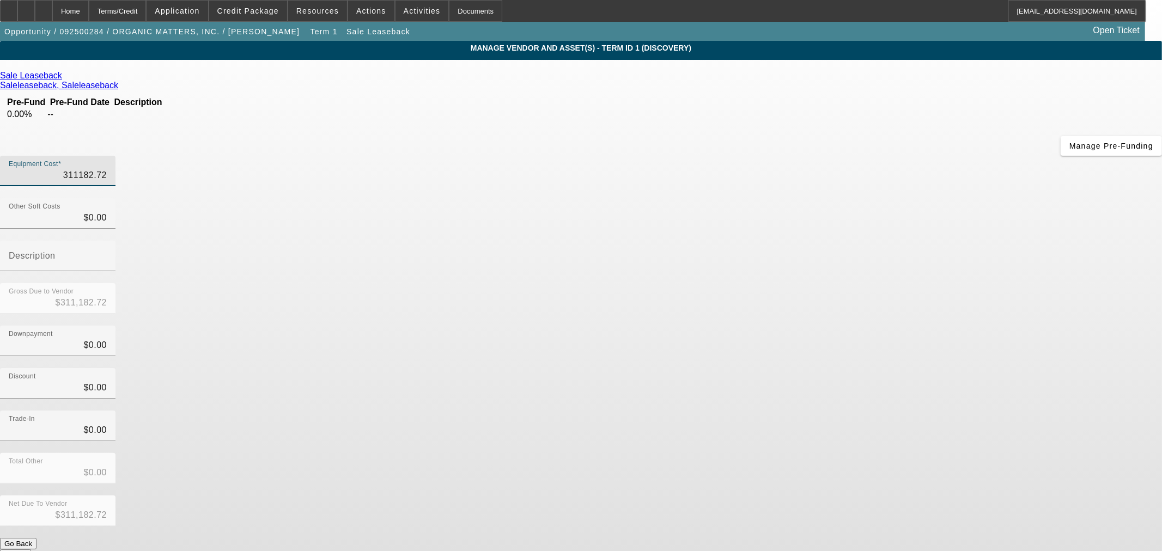
drag, startPoint x: 693, startPoint y: 90, endPoint x: 892, endPoint y: 78, distance: 199.2
click at [892, 156] on div "Equipment Cost 311182.72" at bounding box center [581, 177] width 1162 height 42
type input "30"
type input "$30.00"
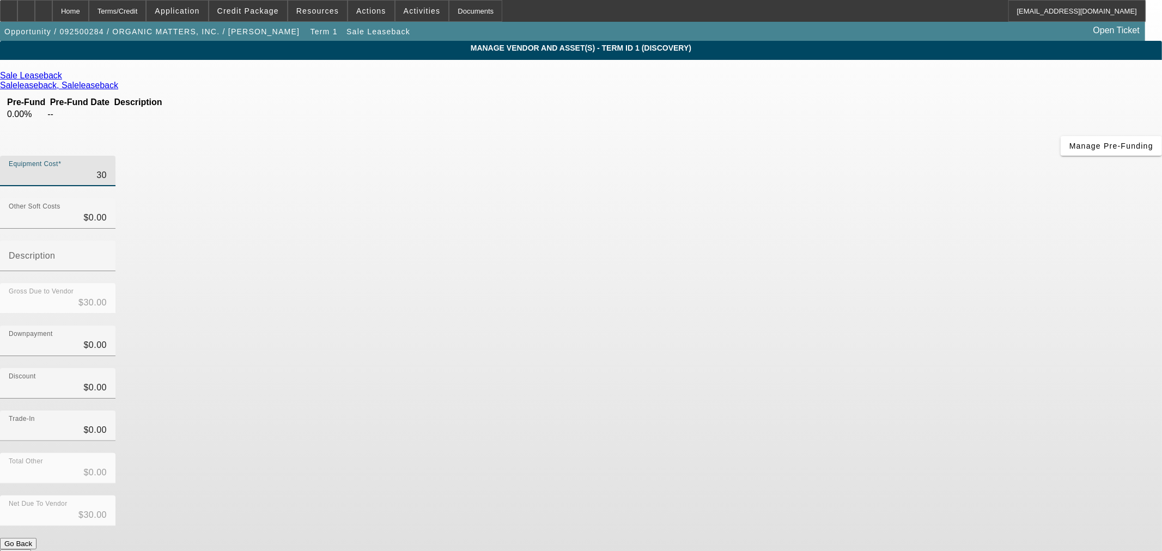
type input "300"
type input "$300.00"
type input "3000"
type input "$3,000.00"
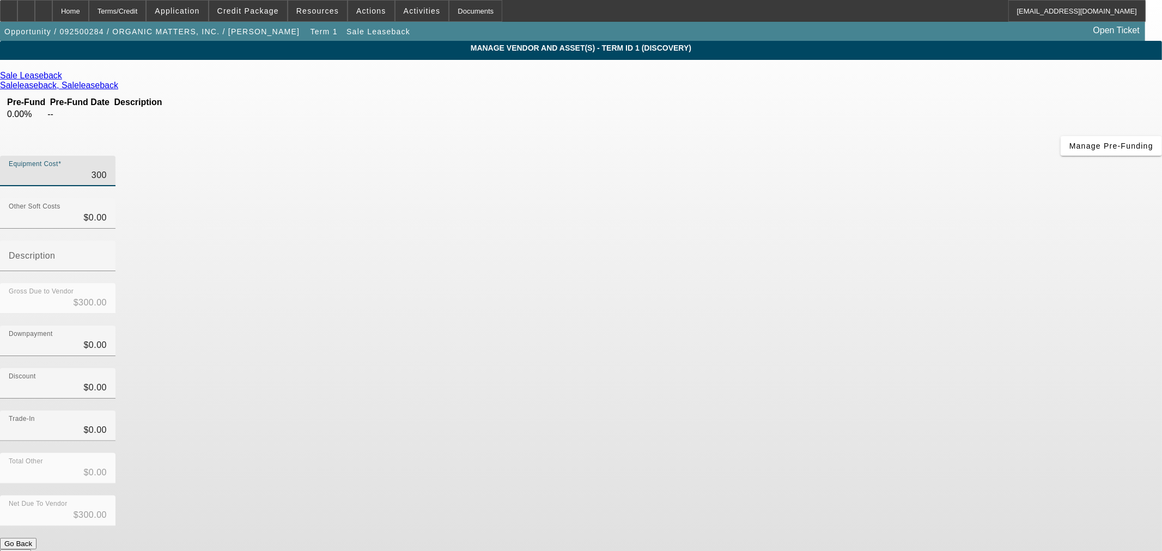
type input "$3,000.00"
type input "30000"
type input "$30,000.00"
type input "300000"
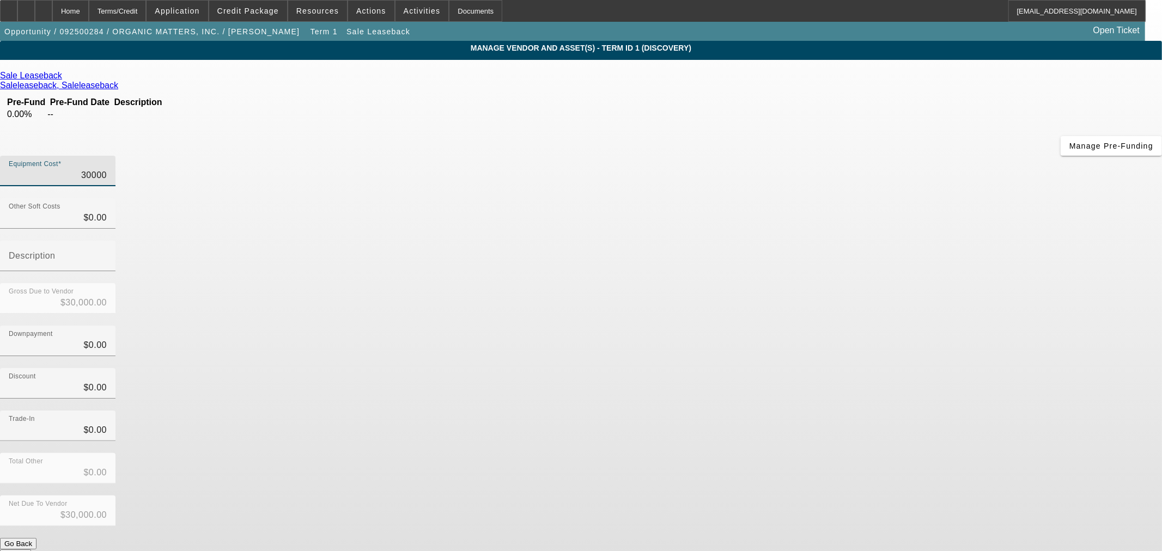
type input "$300,000.00"
click at [819, 368] on div "Discount $0.00" at bounding box center [581, 389] width 1162 height 42
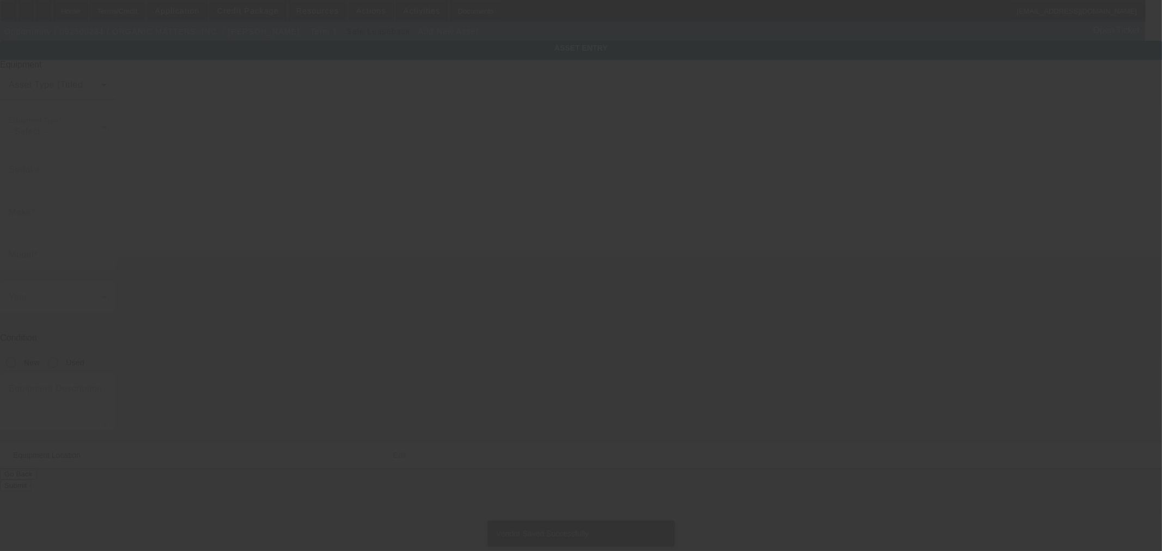
type input "4305 S. US HWY. 17 SOUTH"
type input "BARTOW"
type input "33830"
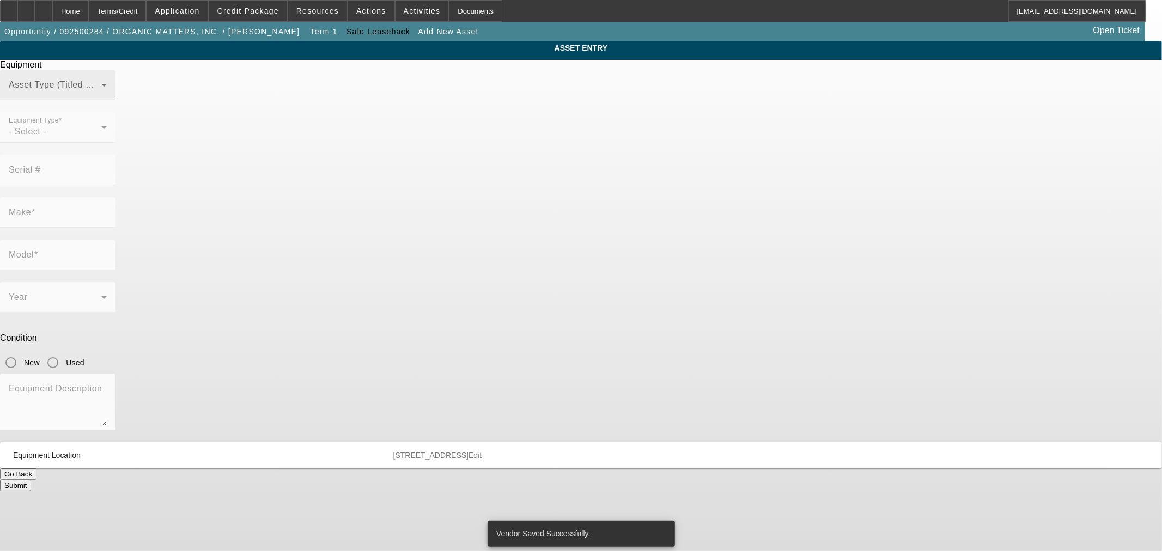
click at [101, 96] on span at bounding box center [55, 89] width 93 height 13
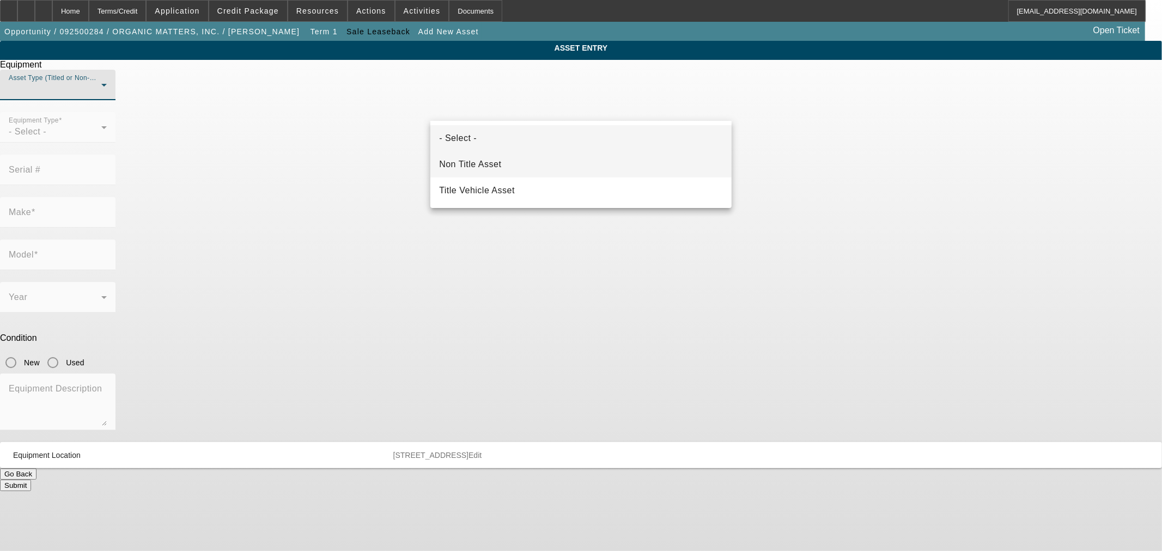
click at [502, 166] on mat-option "Non Title Asset" at bounding box center [580, 164] width 301 height 26
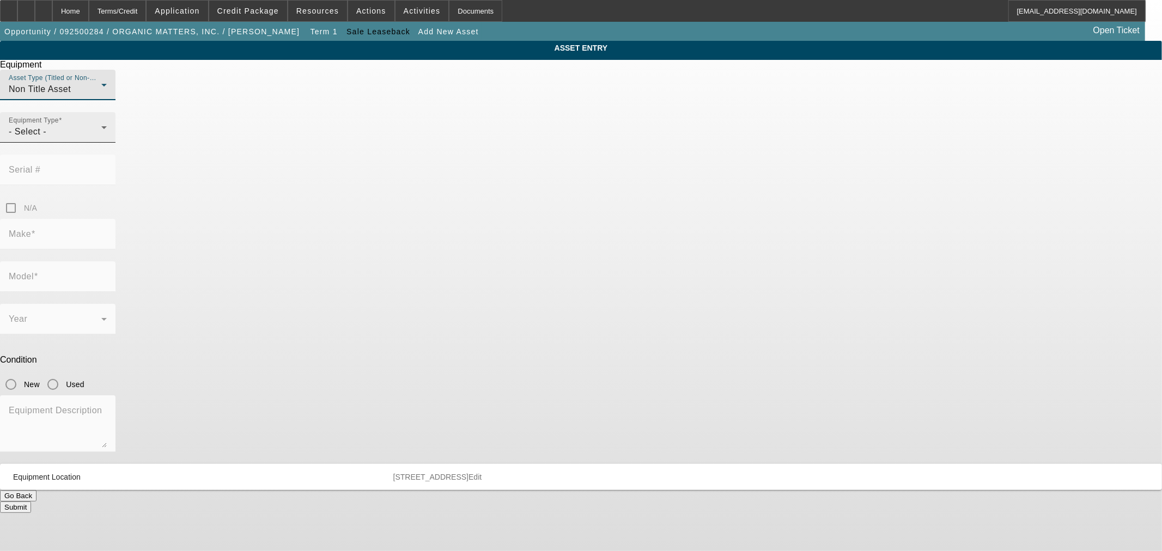
click at [101, 138] on div "- Select -" at bounding box center [55, 131] width 93 height 13
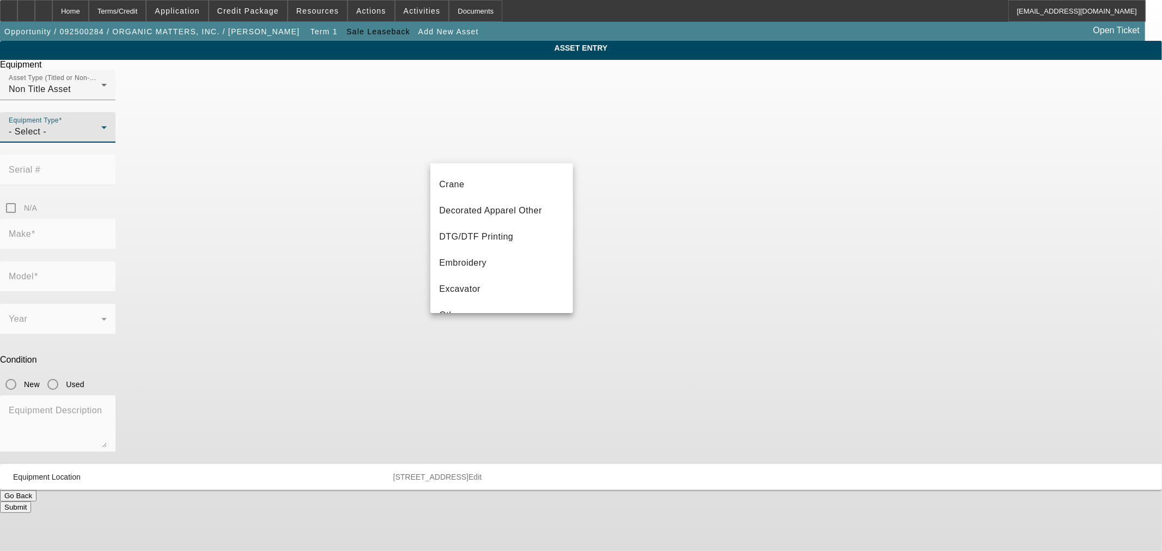
scroll to position [202, 0]
click at [465, 211] on mat-option "Other" at bounding box center [501, 215] width 142 height 26
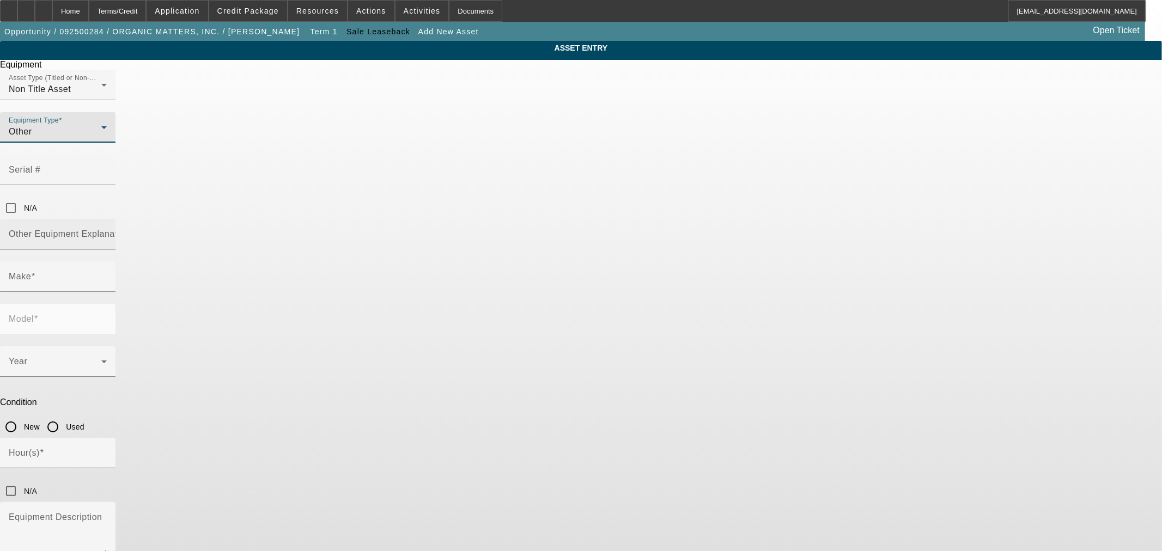
click at [107, 232] on input "Other Equipment Explanation" at bounding box center [58, 238] width 98 height 13
type input "Compactor"
click at [107, 275] on input "Make" at bounding box center [58, 281] width 98 height 13
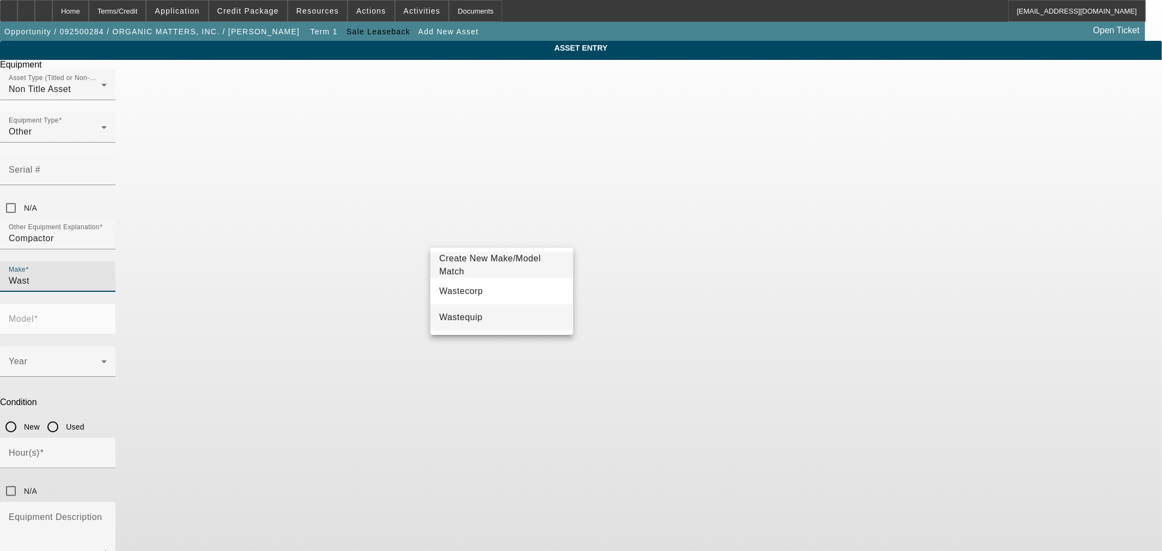
click at [480, 318] on mat-option "Wastequip" at bounding box center [501, 318] width 142 height 26
type input "Wastequip"
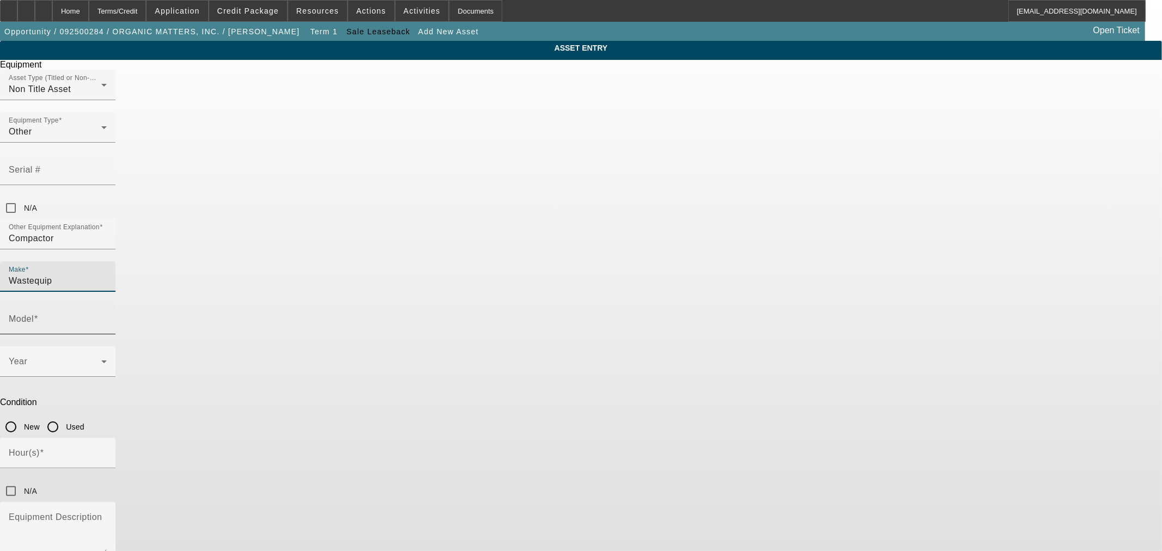
click at [107, 317] on input "Model" at bounding box center [58, 323] width 98 height 13
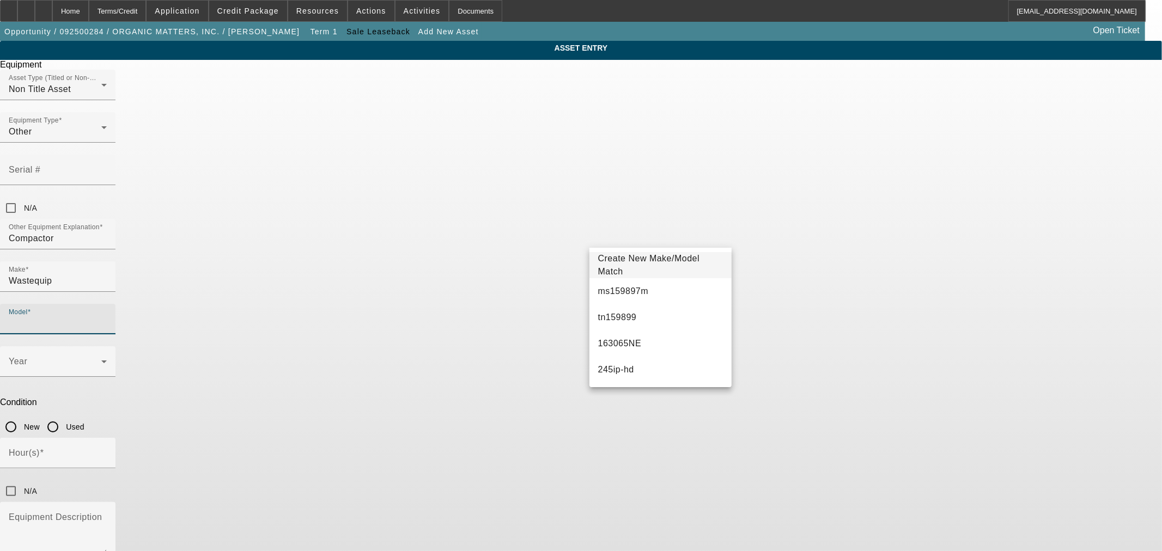
click at [642, 265] on span "Create New Make/Model Match" at bounding box center [649, 265] width 102 height 22
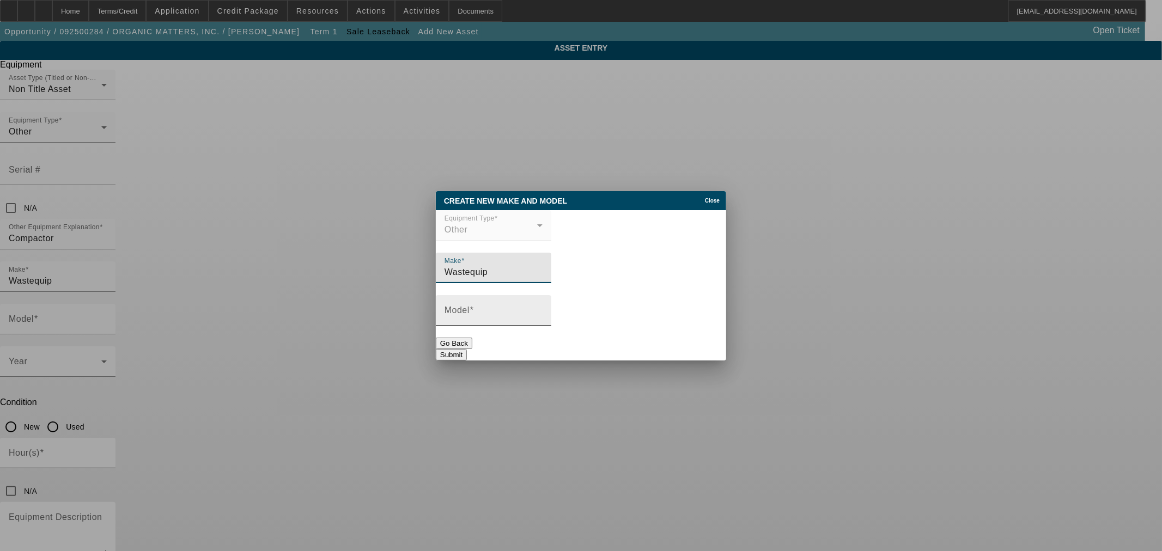
click at [543, 317] on input "Model" at bounding box center [493, 314] width 98 height 13
type input "265XP"
click at [467, 349] on button "Submit" at bounding box center [451, 354] width 31 height 11
type input "265XP"
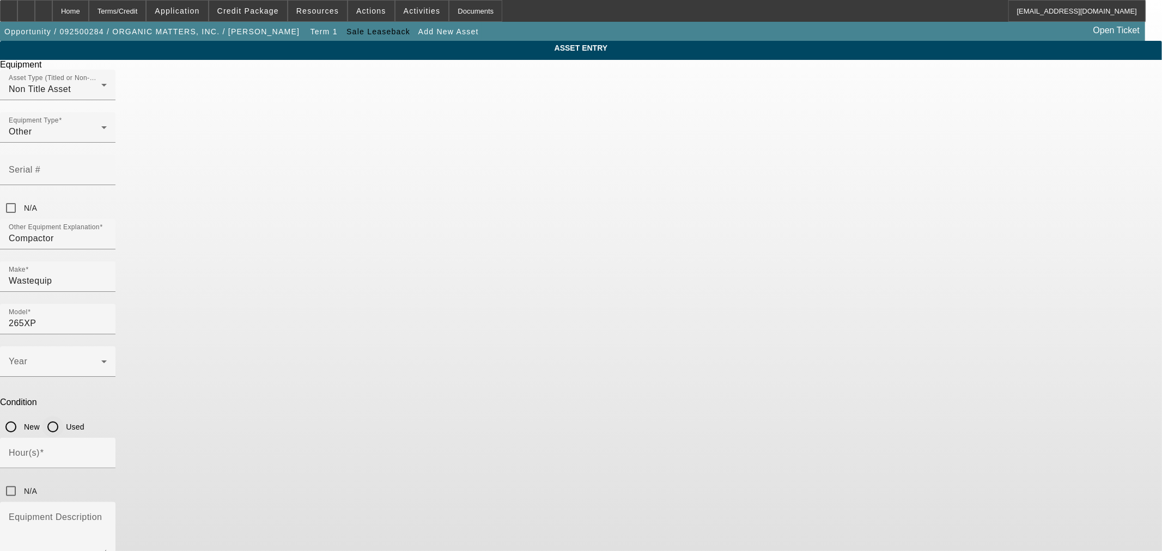
click at [64, 416] on input "Used" at bounding box center [53, 427] width 22 height 22
radio input "true"
click at [101, 360] on span at bounding box center [55, 366] width 93 height 13
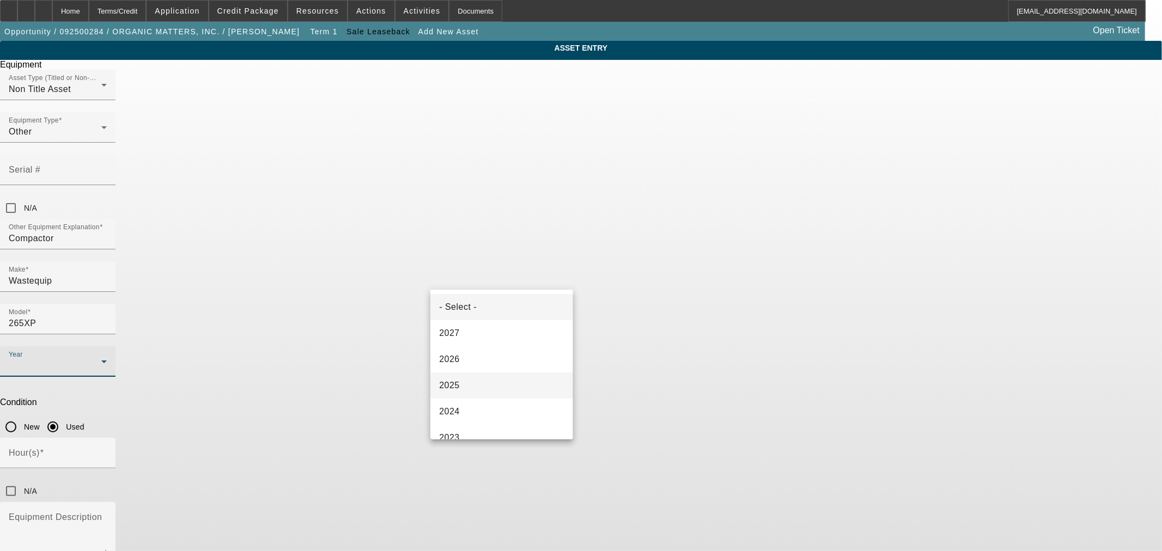
click at [509, 380] on mat-option "2025" at bounding box center [501, 386] width 142 height 26
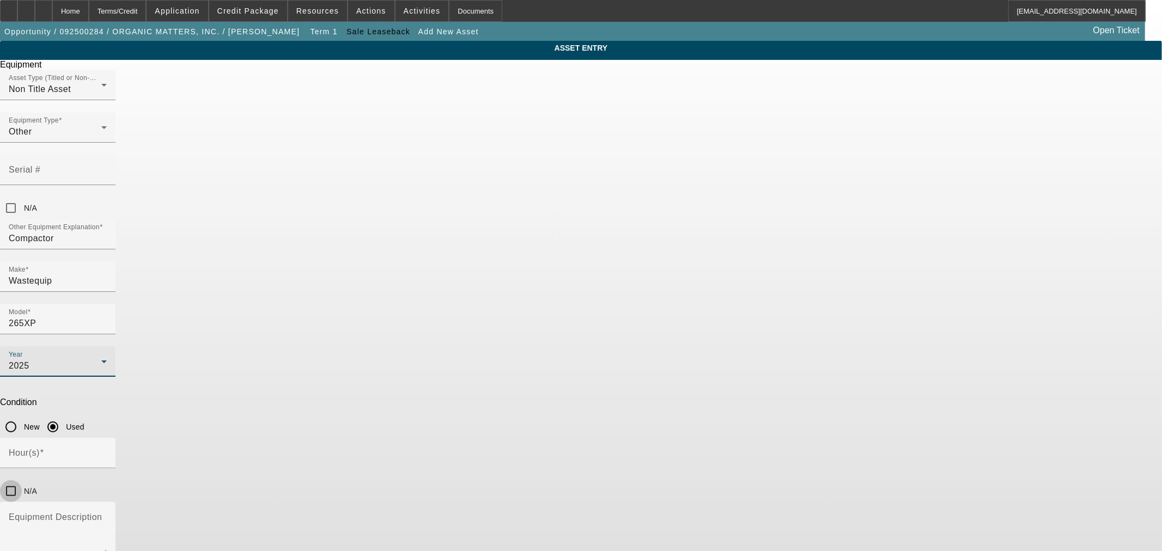
click at [22, 480] on input "N/A" at bounding box center [11, 491] width 22 height 22
checkbox input "true"
click at [22, 197] on input "N/A" at bounding box center [11, 208] width 22 height 22
checkbox input "true"
click at [107, 515] on textarea "Equipment Description" at bounding box center [58, 534] width 98 height 39
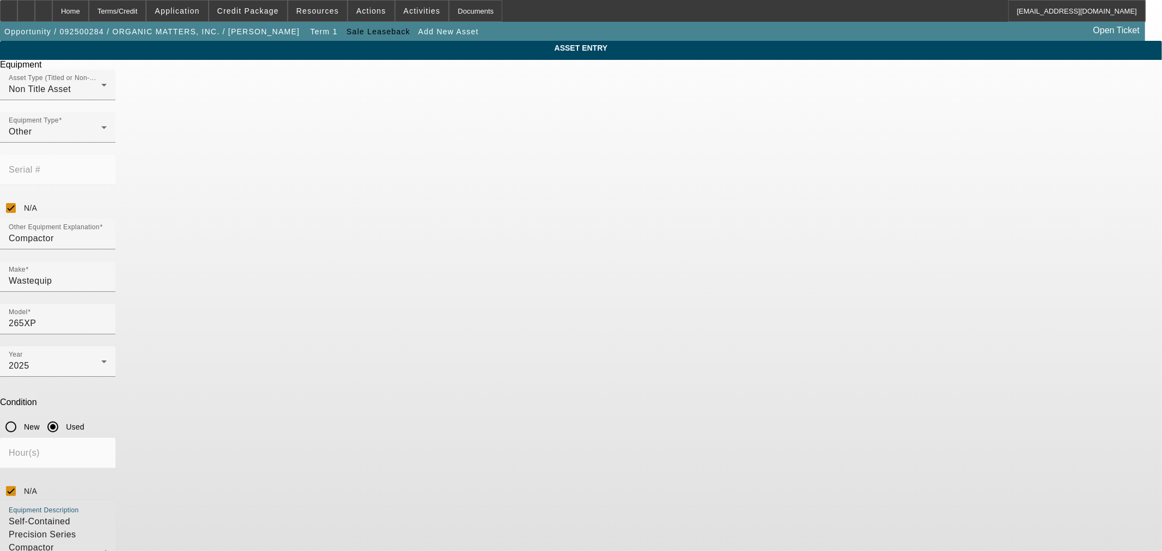
type textarea "Self-Contained Precision Series Compactor"
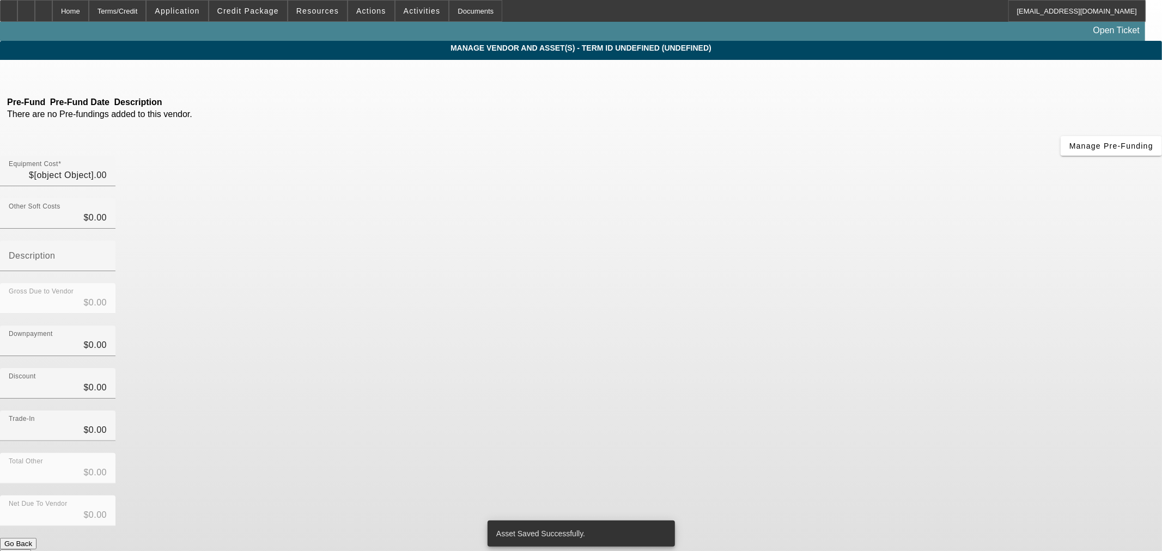
type input "$300,000.00"
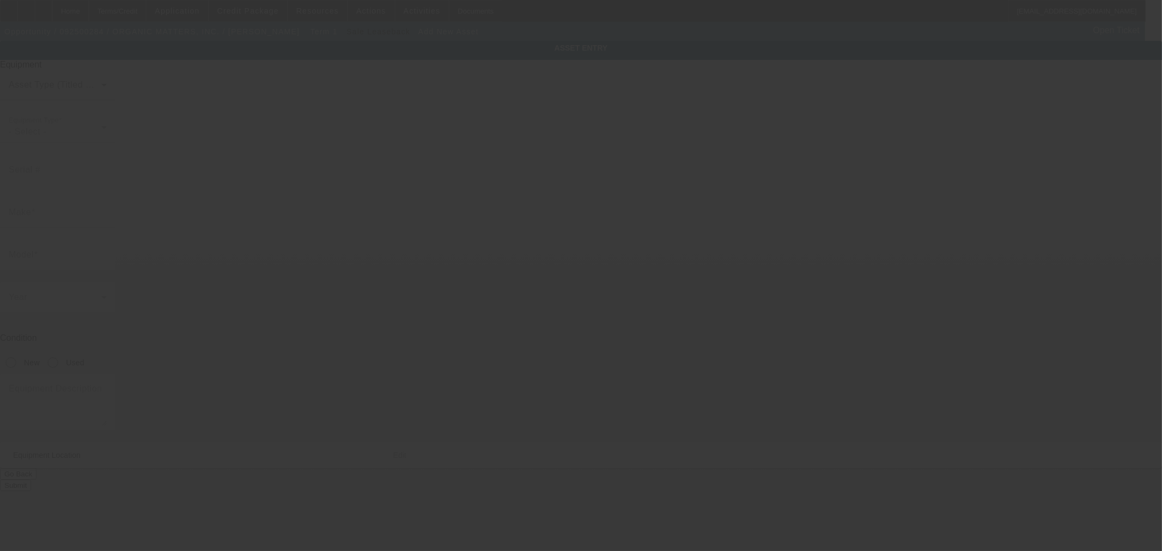
type input "4305 S. US HWY. 17 SOUTH"
type input "BARTOW"
type input "33830"
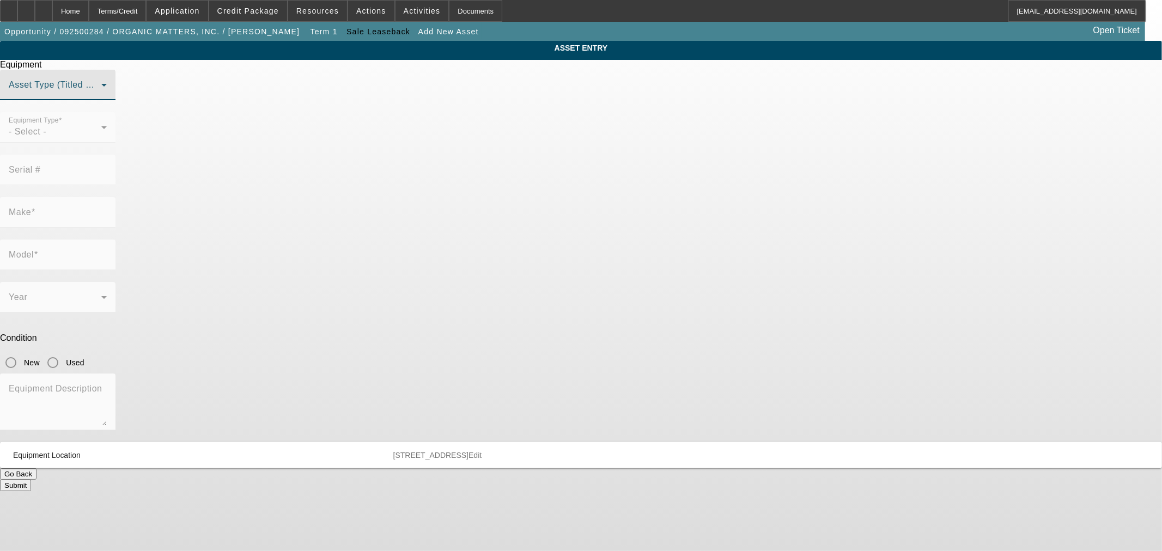
click at [101, 96] on span at bounding box center [55, 89] width 93 height 13
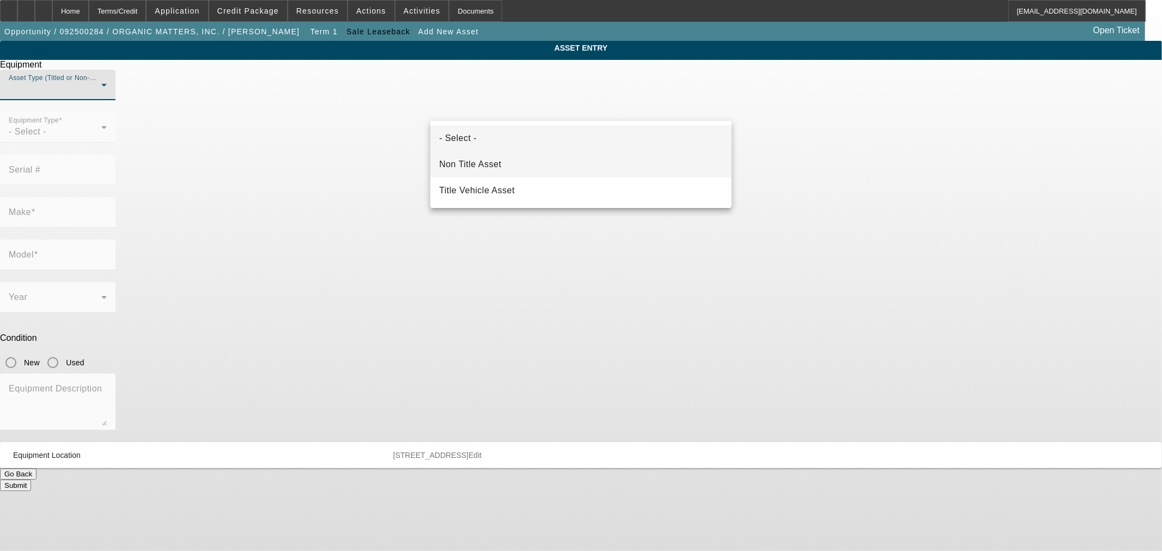
click at [508, 168] on mat-option "Non Title Asset" at bounding box center [580, 164] width 301 height 26
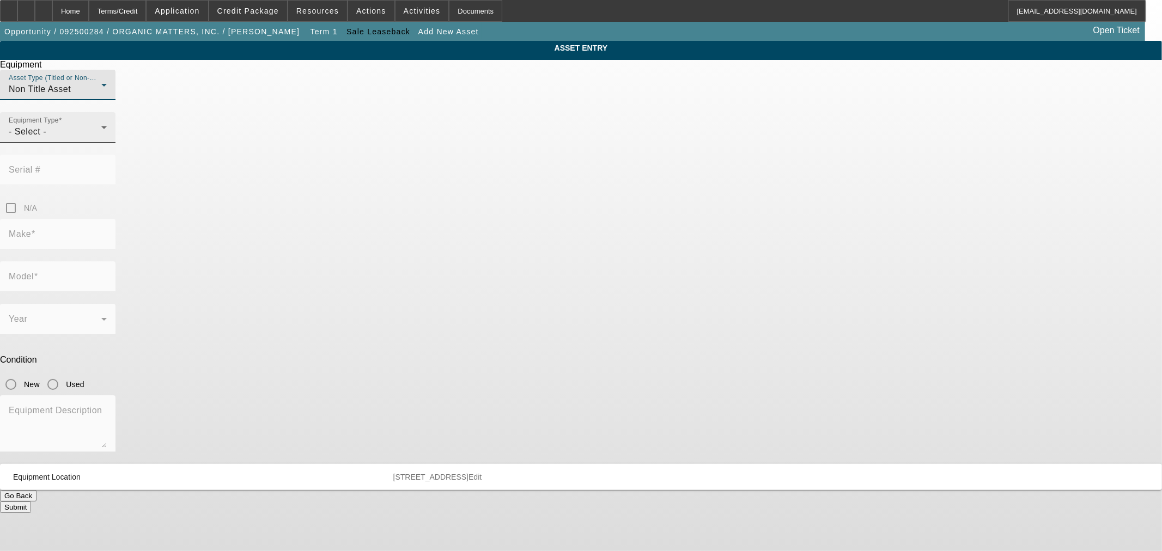
click at [101, 138] on div "- Select -" at bounding box center [55, 131] width 93 height 13
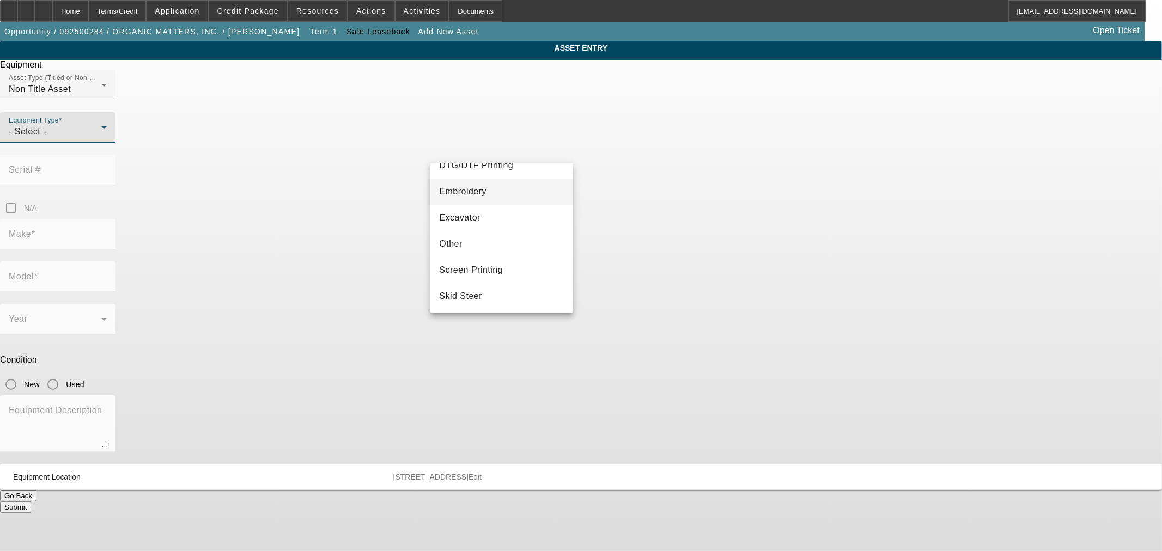
scroll to position [202, 0]
click at [502, 216] on mat-option "Other" at bounding box center [501, 215] width 142 height 26
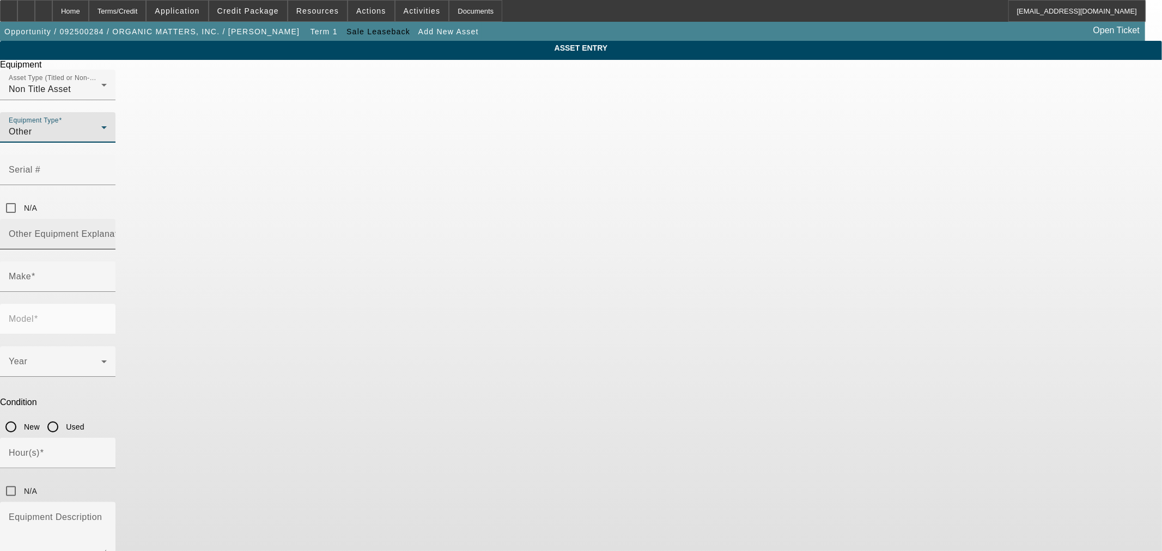
click at [130, 229] on mat-label "Other Equipment Explanation" at bounding box center [69, 233] width 121 height 9
click at [107, 232] on input "Other Equipment Explanation" at bounding box center [58, 238] width 98 height 13
type input "Compactor"
click at [107, 261] on div "Make" at bounding box center [58, 276] width 98 height 31
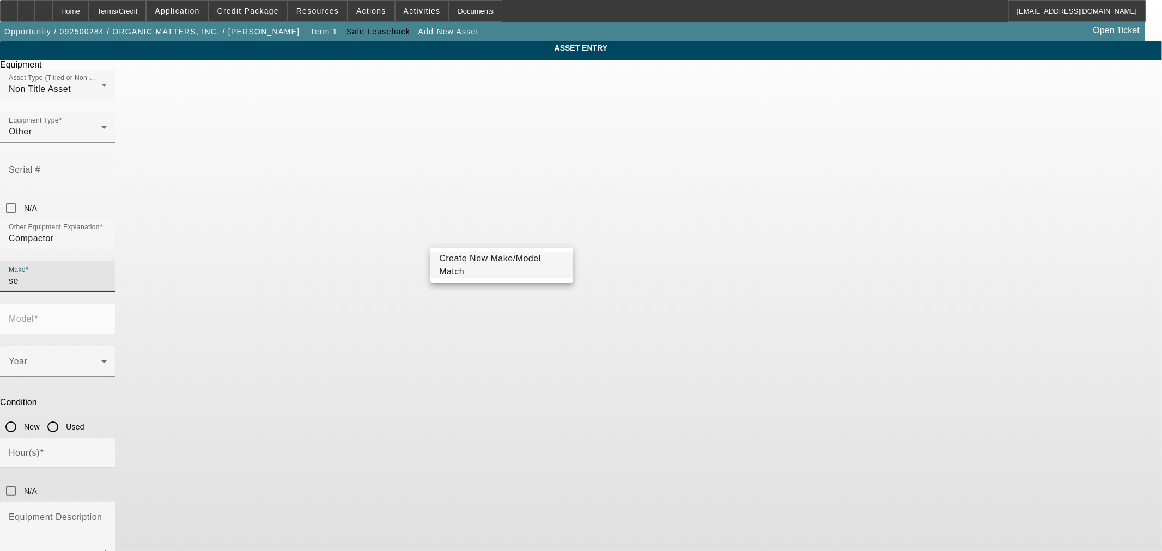
type input "s"
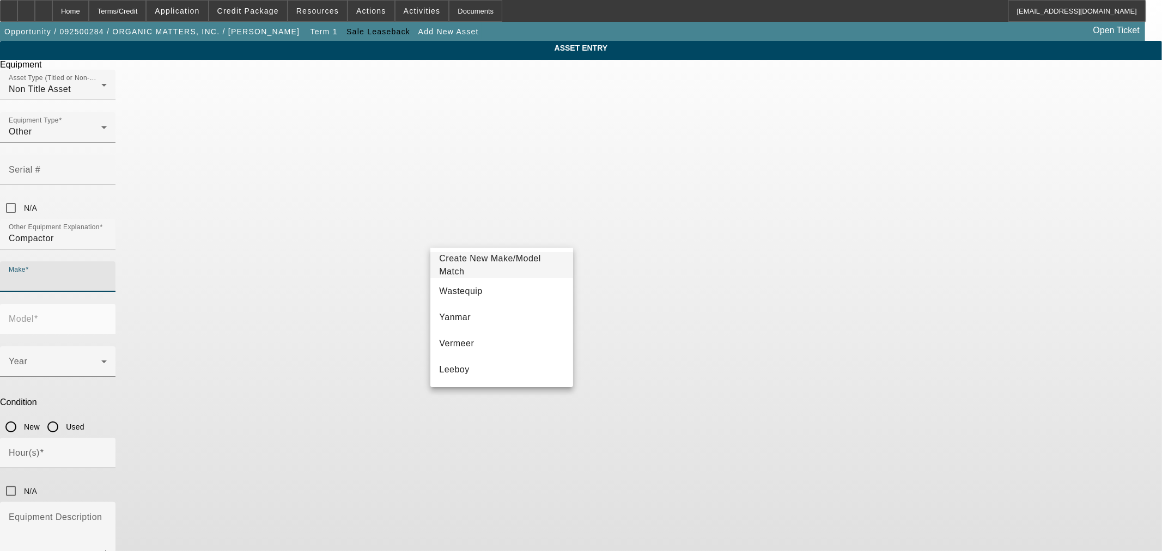
click at [702, 398] on p "Condition" at bounding box center [581, 403] width 1162 height 10
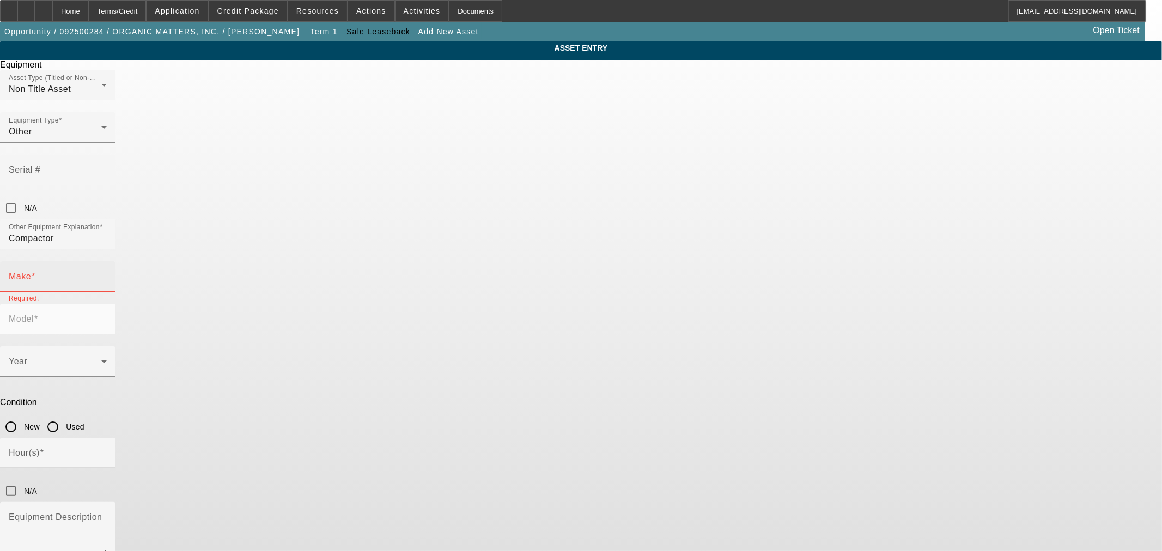
click at [107, 275] on input "Make" at bounding box center [58, 281] width 98 height 13
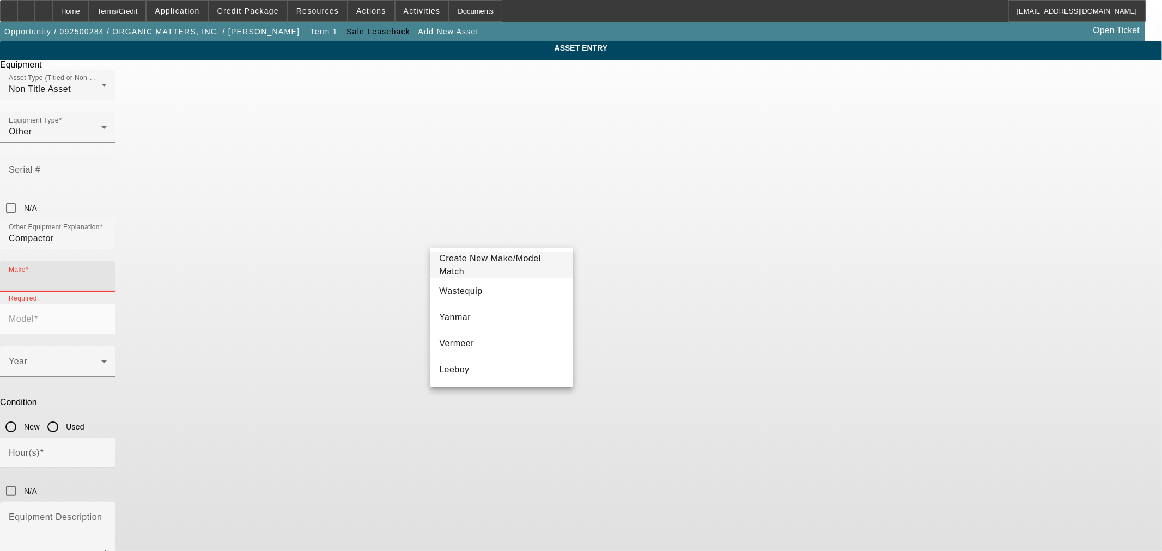
click at [532, 264] on span "Create New Make/Model Match" at bounding box center [490, 265] width 102 height 22
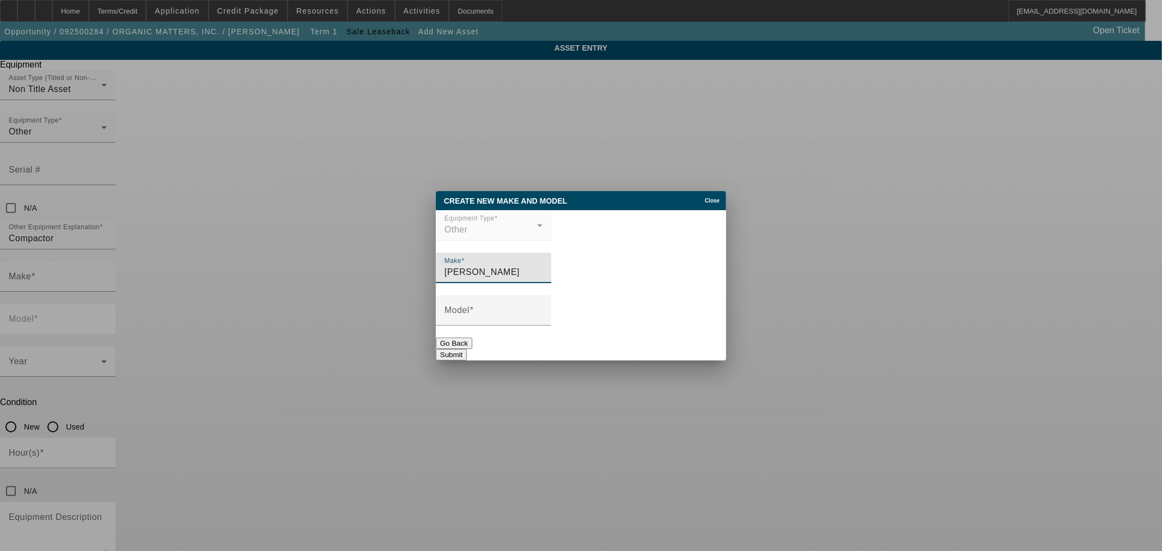
type input "SeBright"
type input "Douch Packer 606SDM-1-7"
click at [467, 349] on button "Submit" at bounding box center [451, 354] width 31 height 11
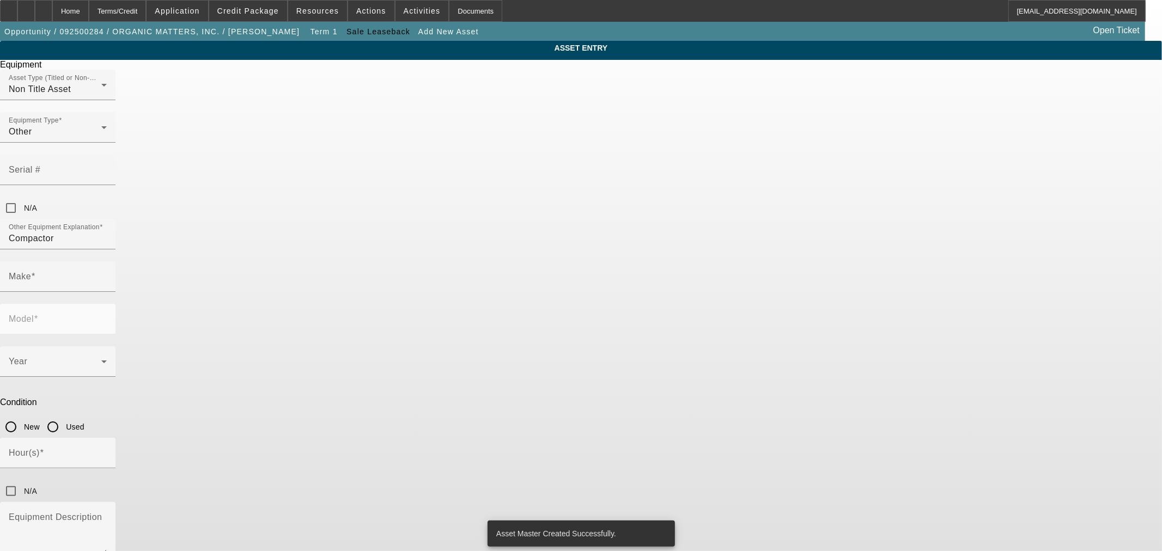
type input "SeBright"
type input "Douch Packer 606SDM-1-7"
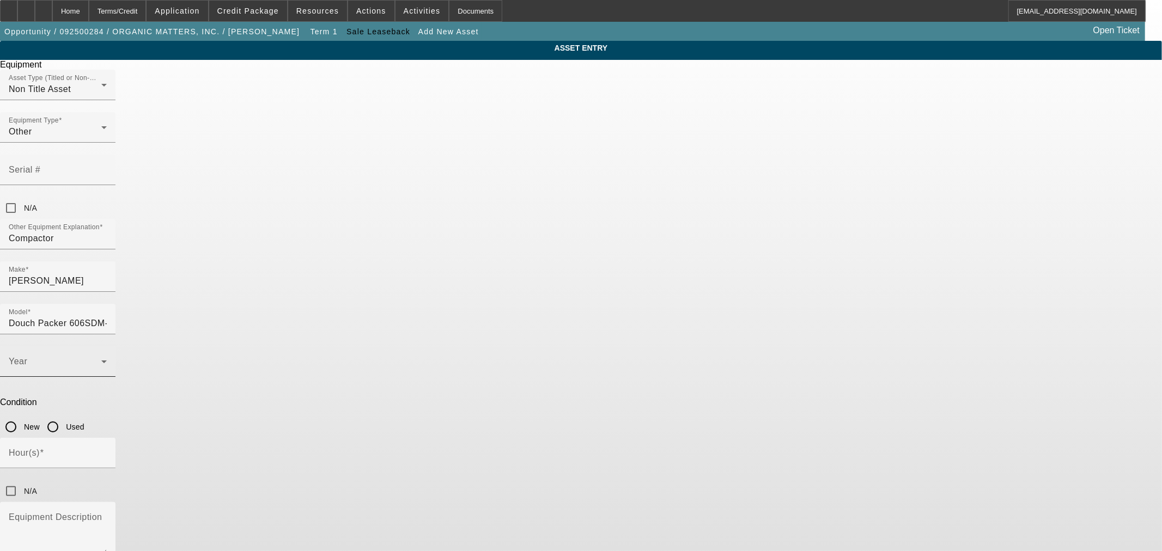
click at [107, 361] on icon at bounding box center [103, 362] width 5 height 3
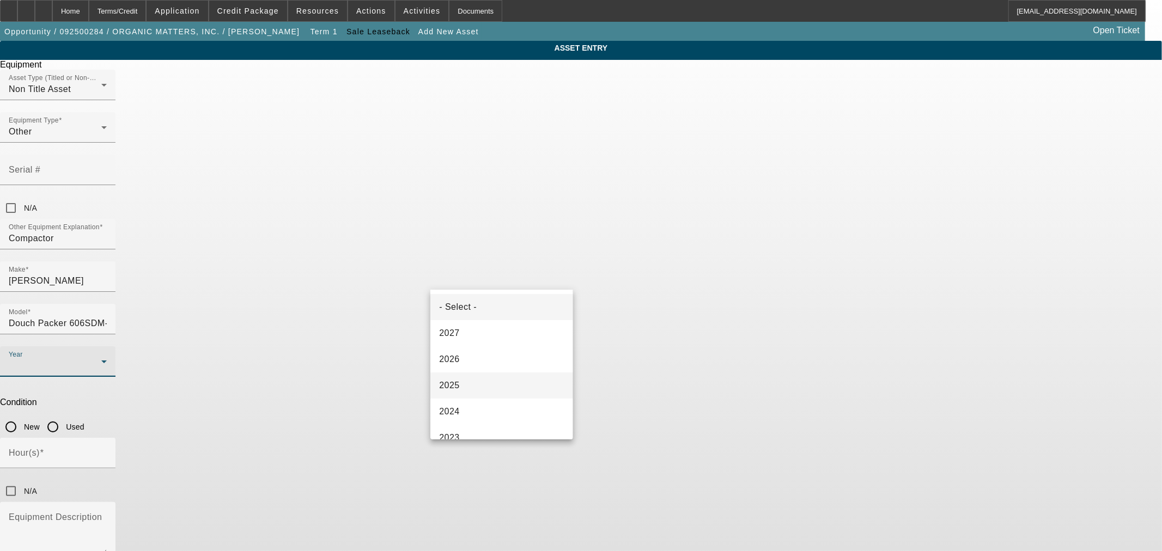
click at [520, 379] on mat-option "2025" at bounding box center [501, 386] width 142 height 26
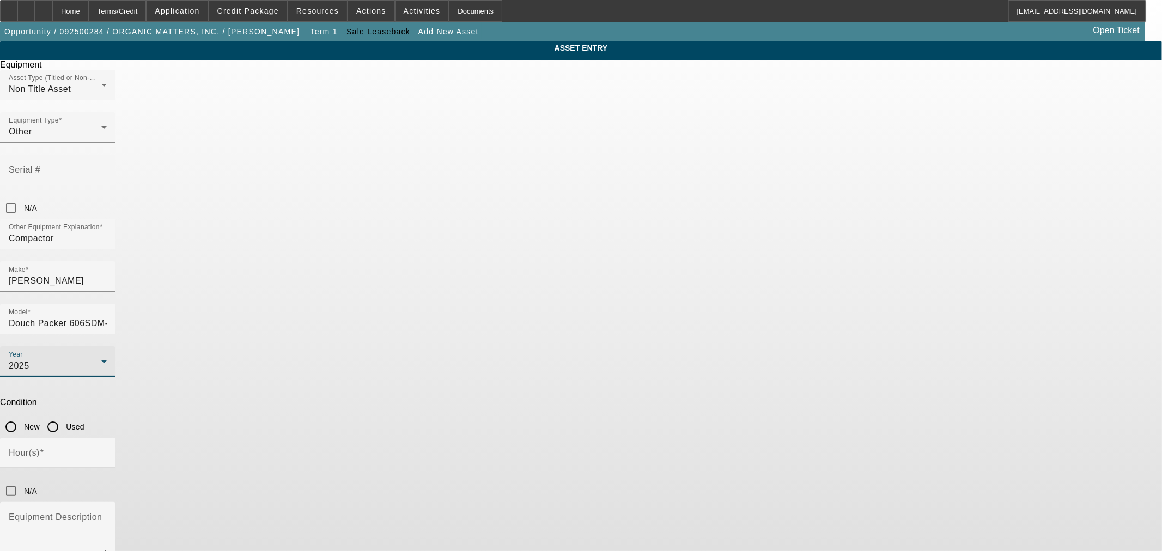
click at [64, 416] on input "Used" at bounding box center [53, 427] width 22 height 22
radio input "true"
click at [22, 480] on input "N/A" at bounding box center [11, 491] width 22 height 22
checkbox input "true"
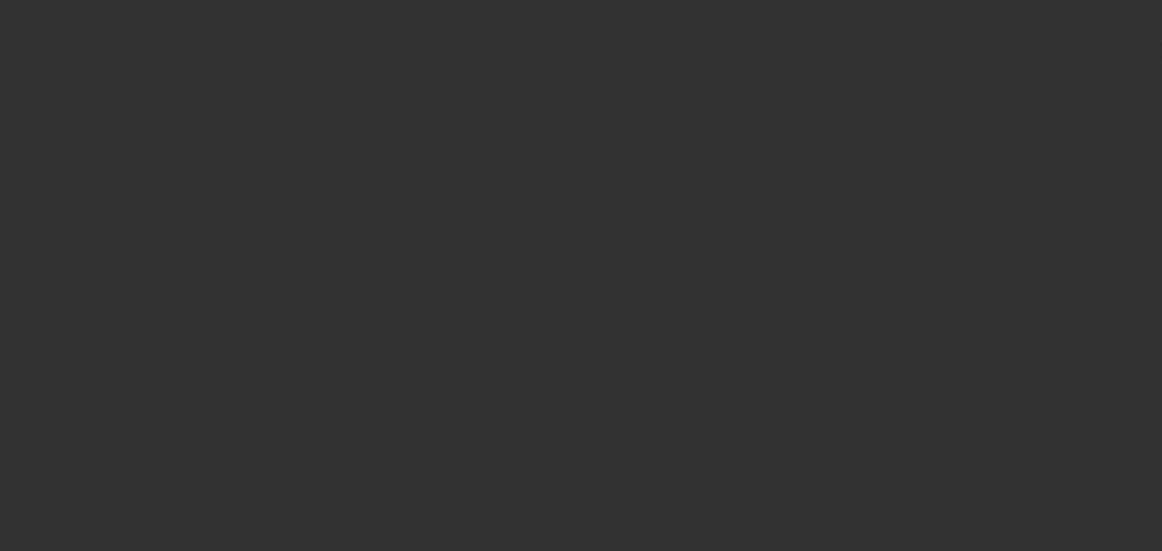
type input "$300,000.00"
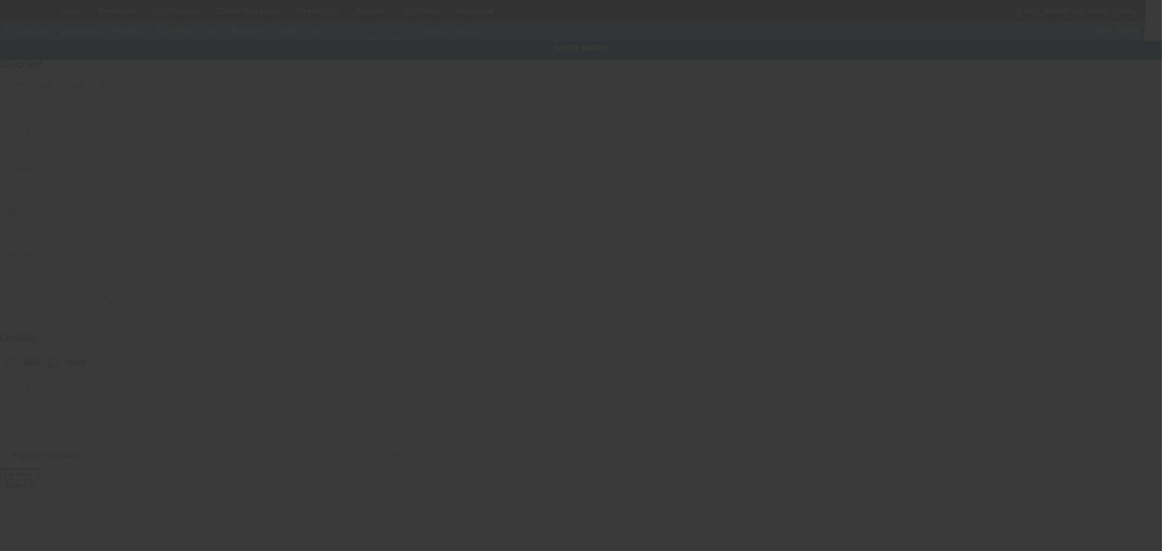
type input "4305 S. US HWY. 17 SOUTH"
type input "BARTOW"
type input "33830"
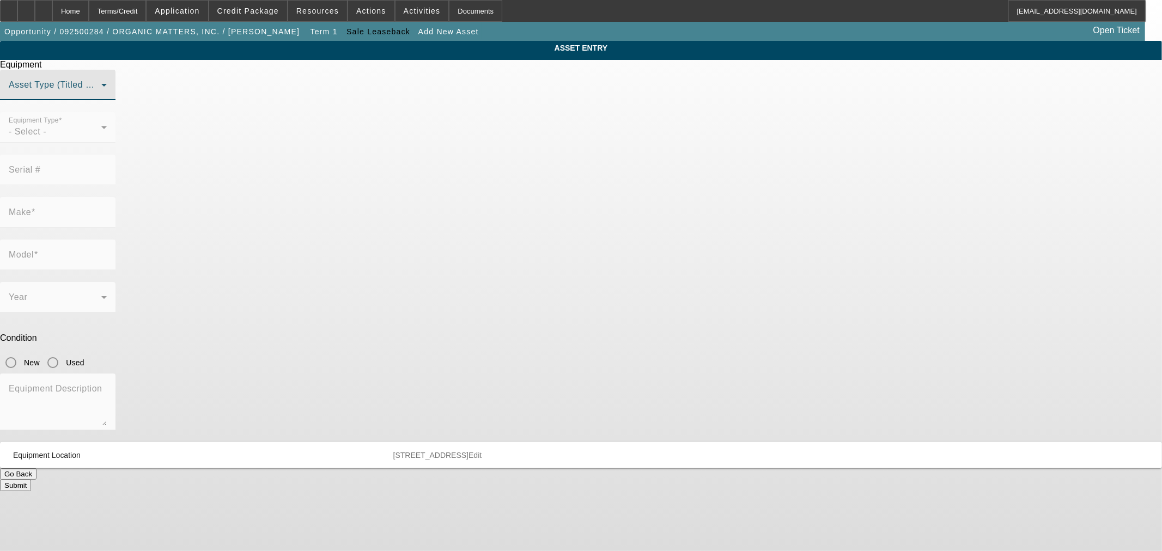
click at [101, 96] on span at bounding box center [55, 89] width 93 height 13
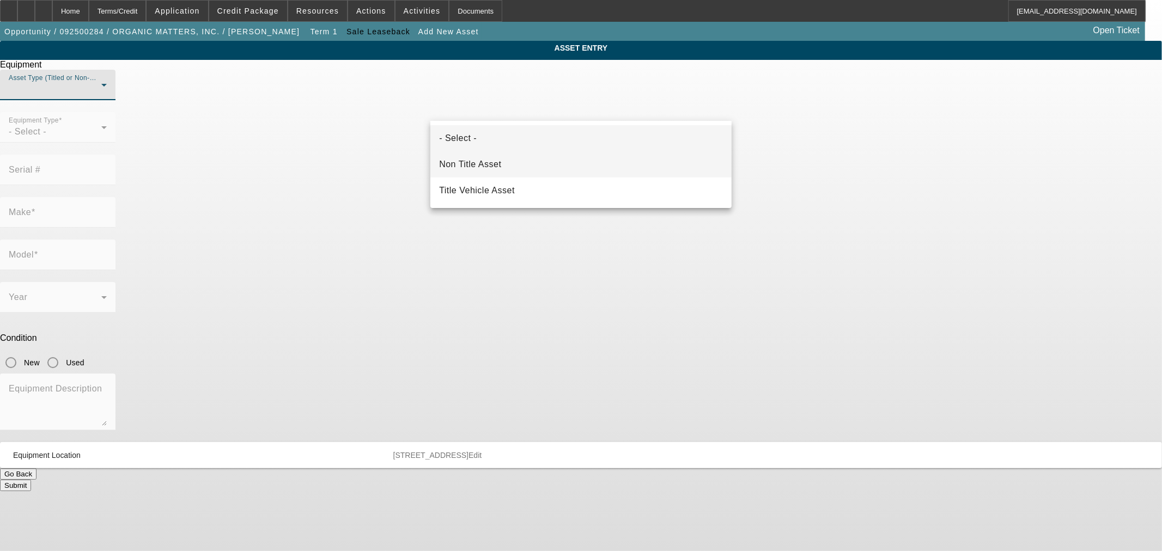
click at [506, 162] on mat-option "Non Title Asset" at bounding box center [580, 164] width 301 height 26
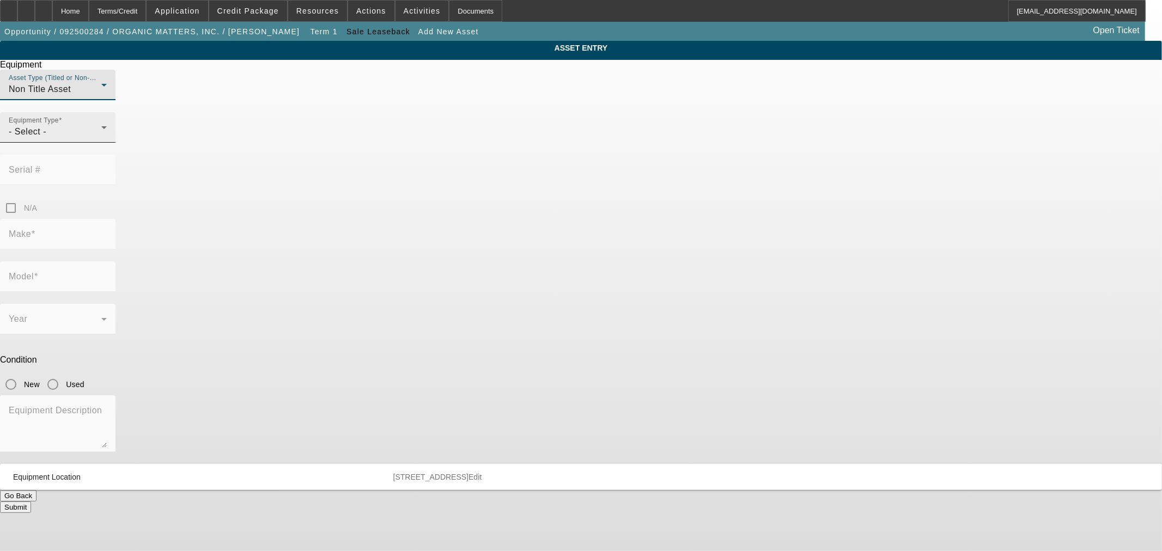
click at [107, 143] on div "Equipment Type - Select -" at bounding box center [58, 127] width 98 height 31
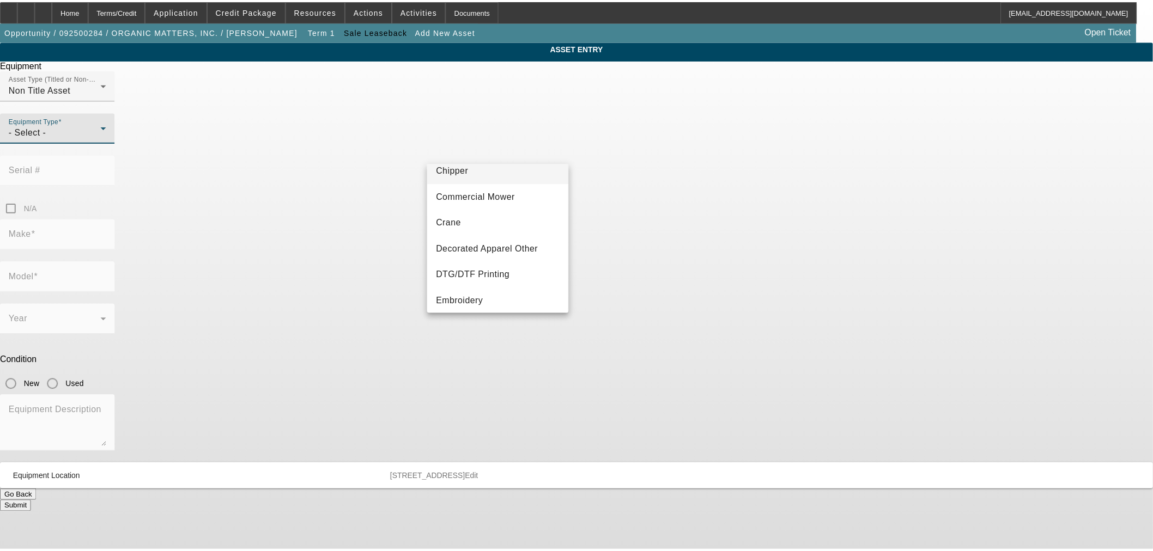
scroll to position [202, 0]
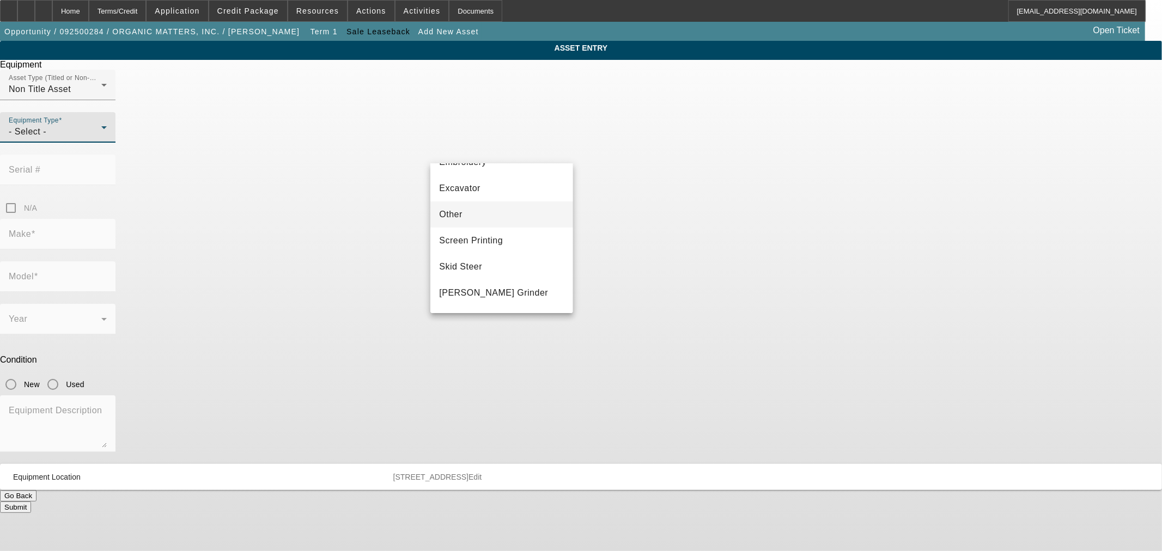
click at [483, 215] on mat-option "Other" at bounding box center [501, 215] width 142 height 26
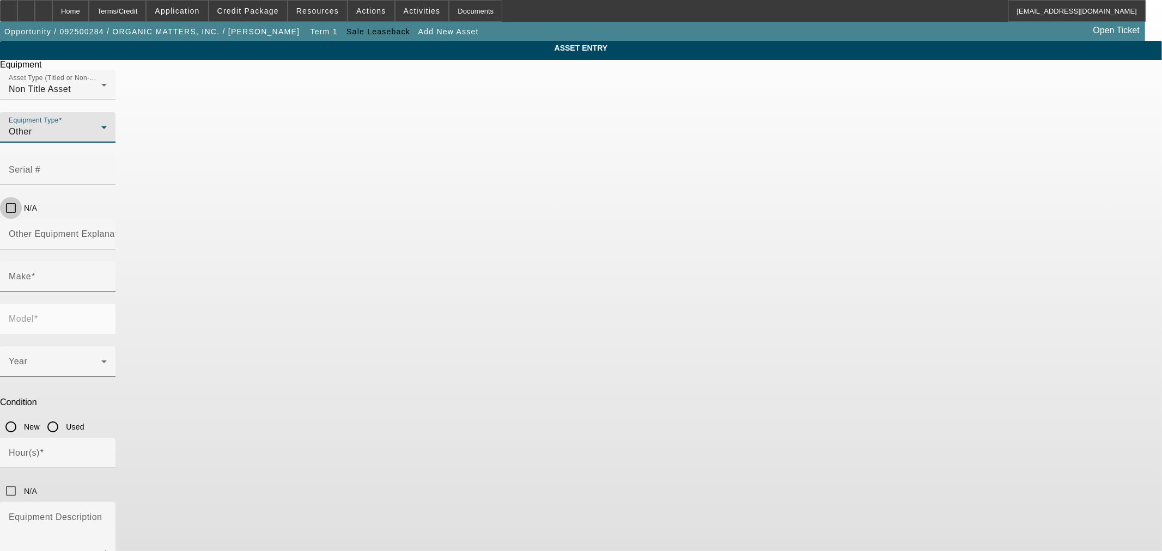
drag, startPoint x: 706, startPoint y: 144, endPoint x: 770, endPoint y: 169, distance: 68.7
click at [22, 197] on input "N/A" at bounding box center [11, 208] width 22 height 22
checkbox input "true"
click at [107, 232] on input "Other Equipment Explanation" at bounding box center [58, 238] width 98 height 13
click at [107, 232] on input "Contaniers" at bounding box center [58, 238] width 98 height 13
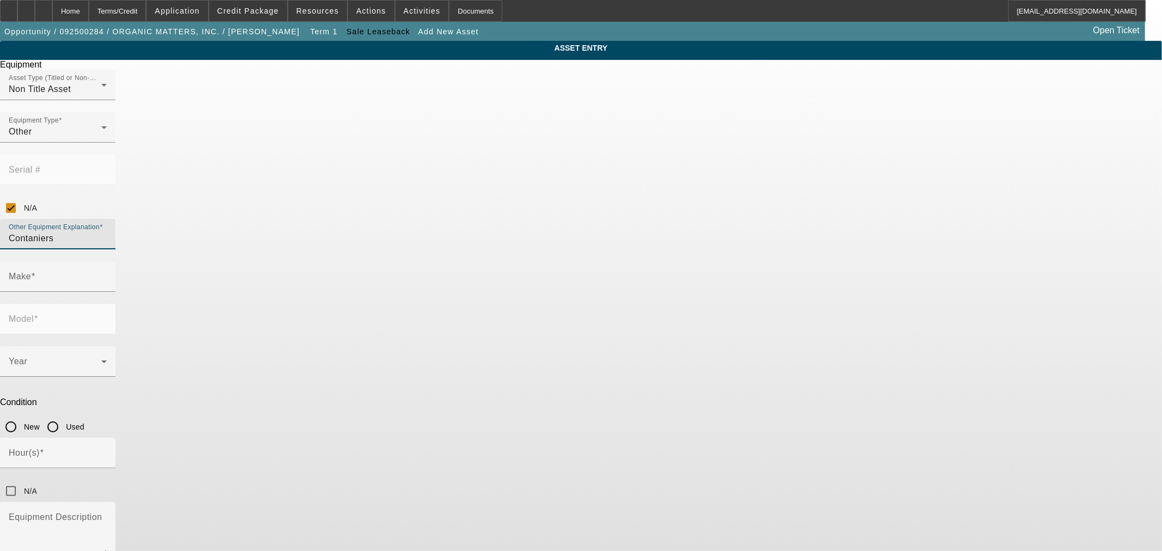
click at [107, 232] on input "Contaniers" at bounding box center [58, 238] width 98 height 13
click at [107, 232] on input "Containiers" at bounding box center [58, 238] width 98 height 13
type input "Containers"
click at [107, 275] on input "Make" at bounding box center [58, 281] width 98 height 13
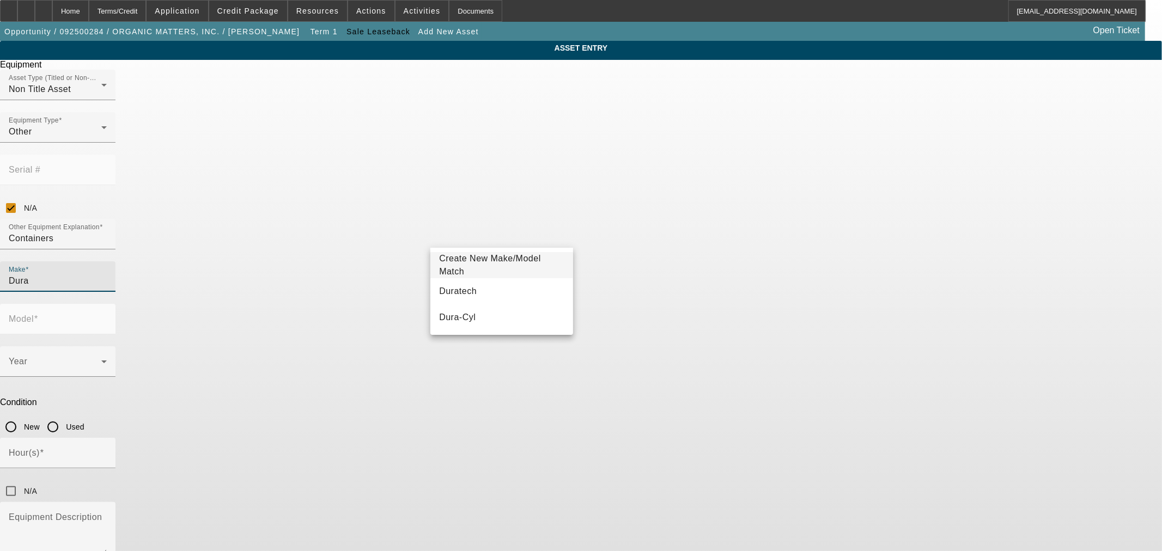
type input "Dura"
click at [545, 260] on mat-option "Create New Make/Model Match" at bounding box center [501, 265] width 142 height 26
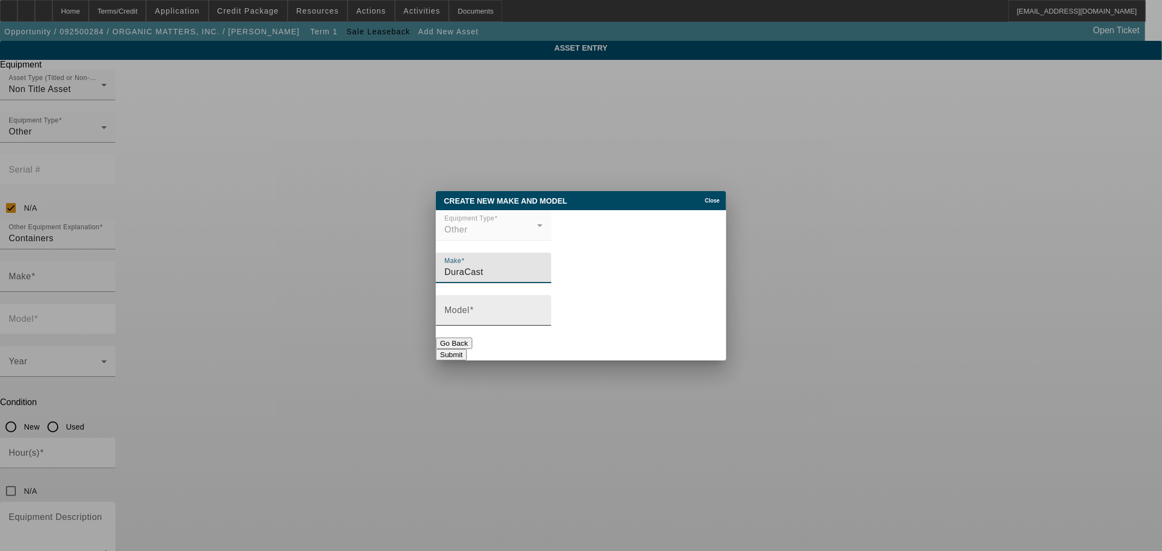
type input "DuraCast"
drag, startPoint x: 536, startPoint y: 314, endPoint x: 692, endPoint y: 332, distance: 157.4
click at [536, 314] on input "Model" at bounding box center [493, 314] width 98 height 13
drag, startPoint x: 499, startPoint y: 316, endPoint x: 514, endPoint y: 316, distance: 15.3
click at [514, 316] on input "MHC-30 ASM" at bounding box center [493, 314] width 98 height 13
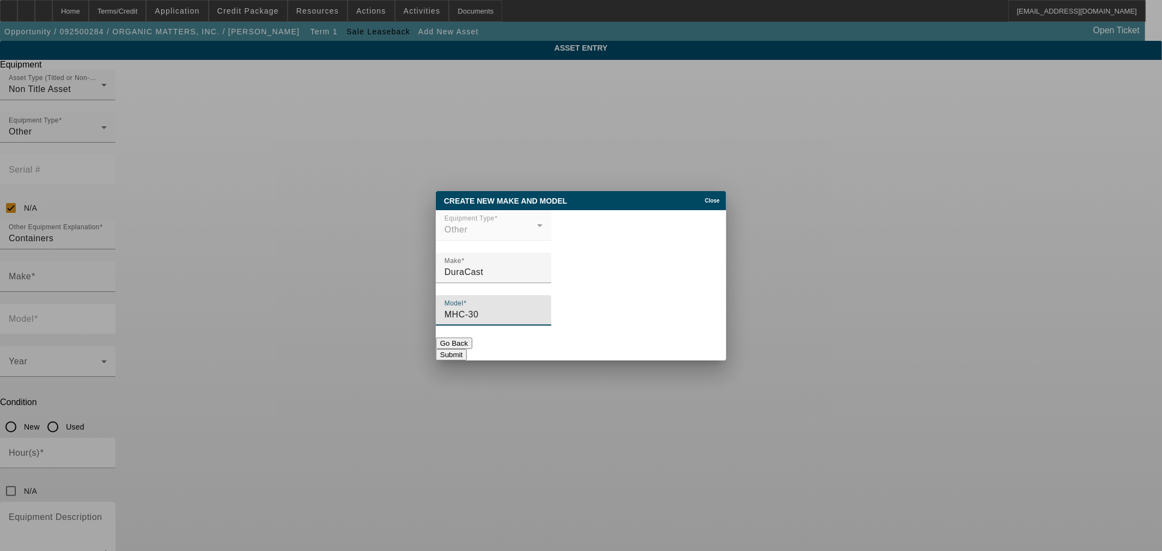
type input "MHC-30"
click at [467, 349] on button "Submit" at bounding box center [451, 354] width 31 height 11
type input "DuraCast"
type input "MHC-30"
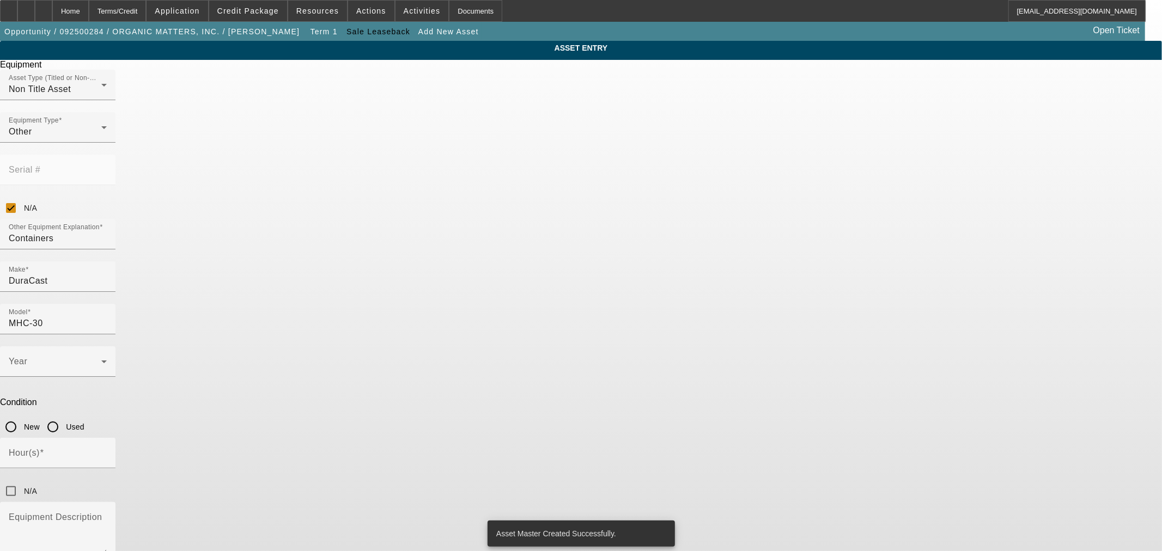
click at [64, 416] on input "Used" at bounding box center [53, 427] width 22 height 22
radio input "true"
click at [22, 480] on input "N/A" at bounding box center [11, 491] width 22 height 22
checkbox input "true"
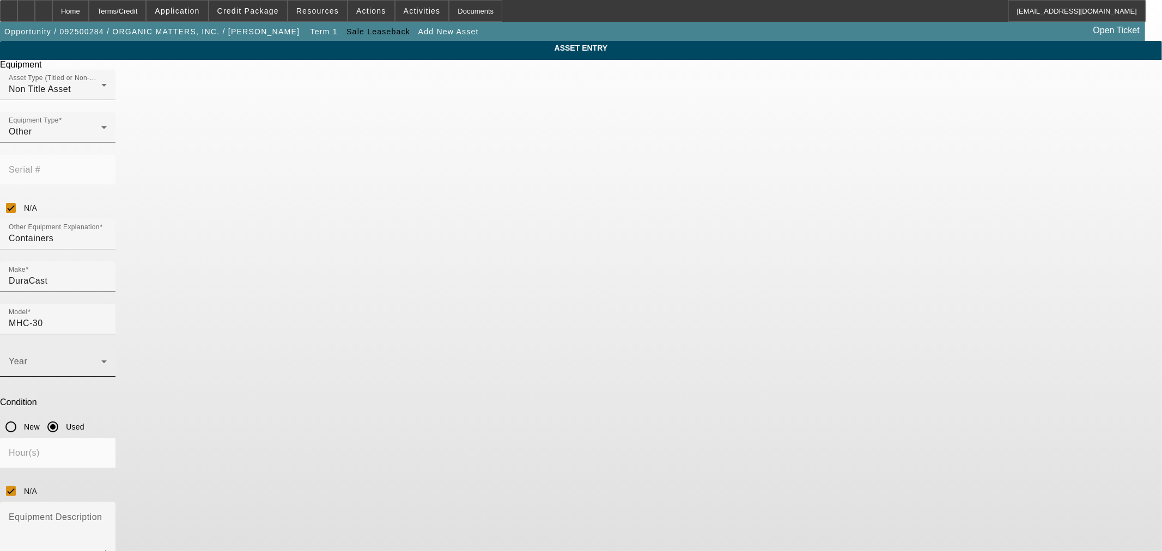
click at [111, 355] on icon at bounding box center [104, 361] width 13 height 13
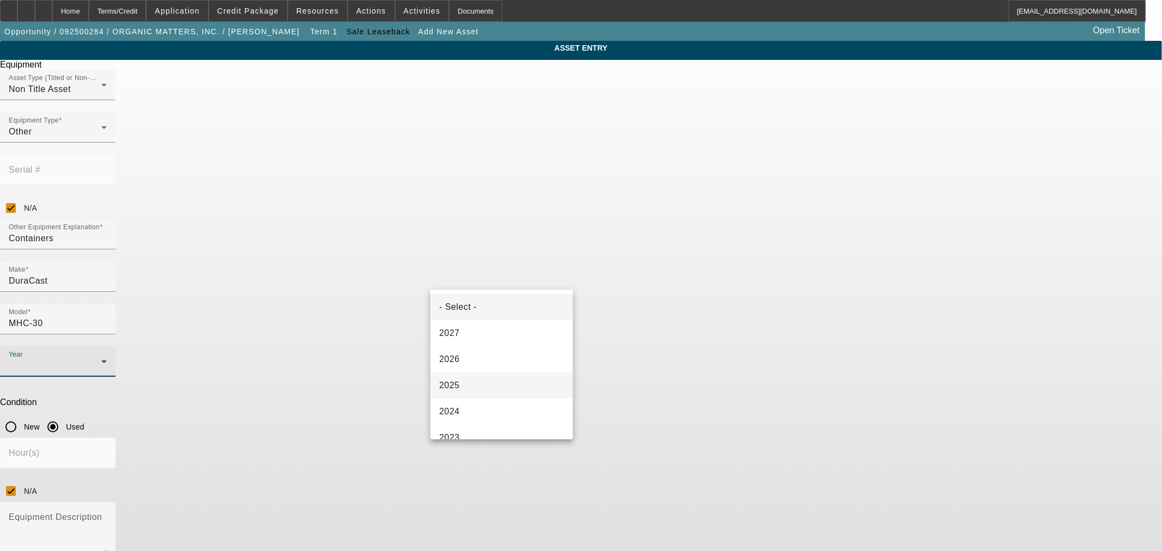
click at [519, 377] on mat-option "2025" at bounding box center [501, 386] width 142 height 26
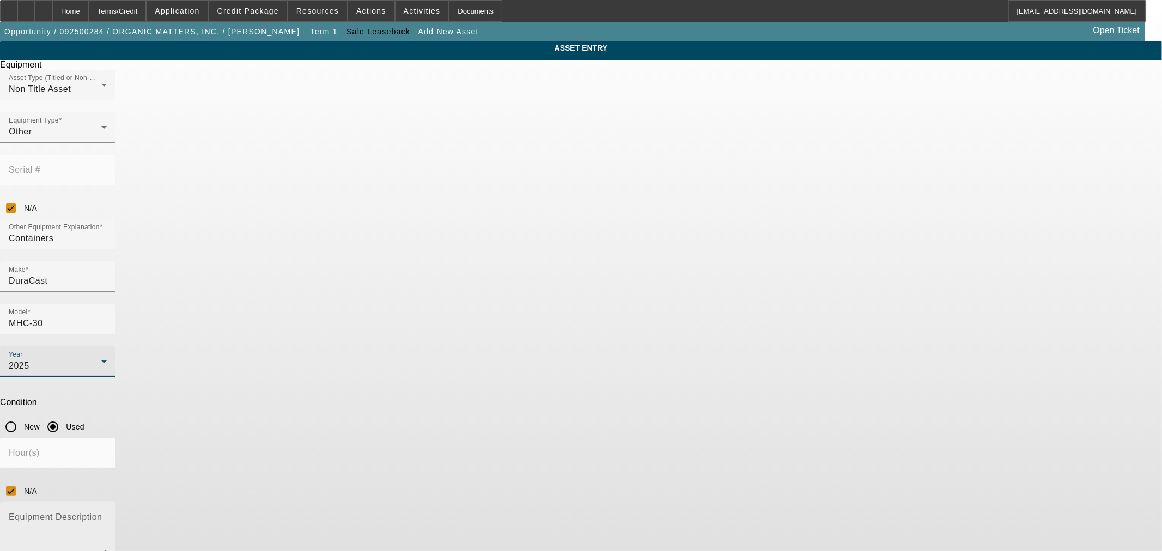
click at [107, 515] on textarea "Equipment Description" at bounding box center [58, 534] width 98 height 39
type textarea "12 Containers"
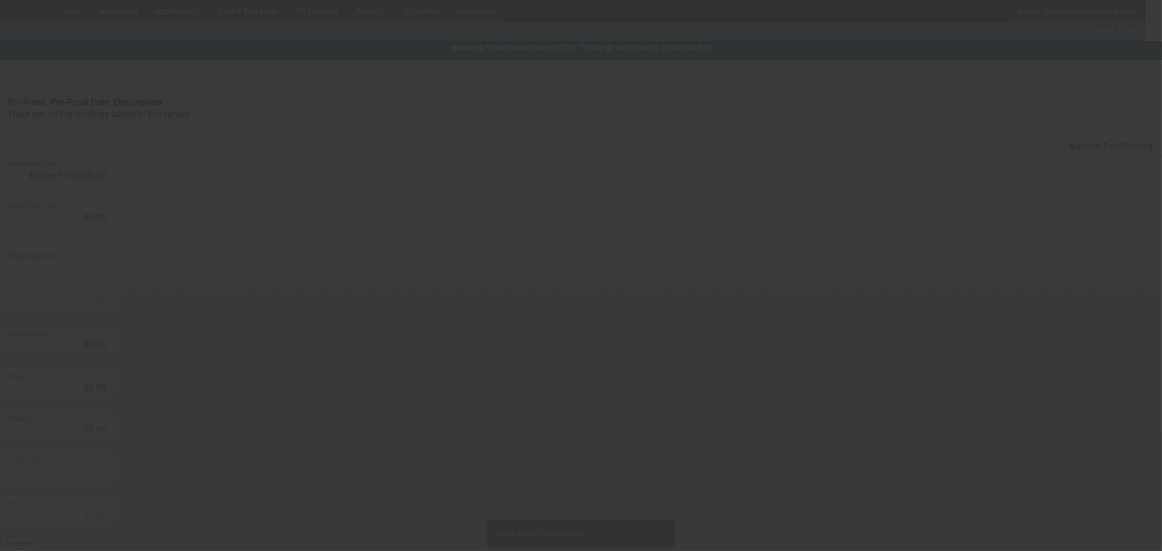
type input "$300,000.00"
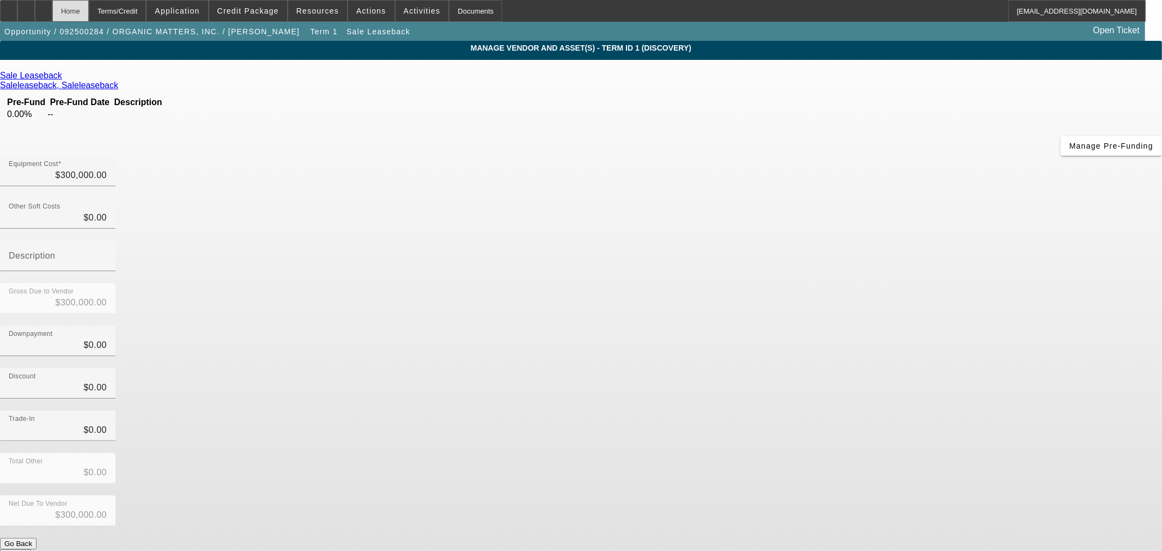
click at [89, 8] on div "Home" at bounding box center [70, 11] width 36 height 22
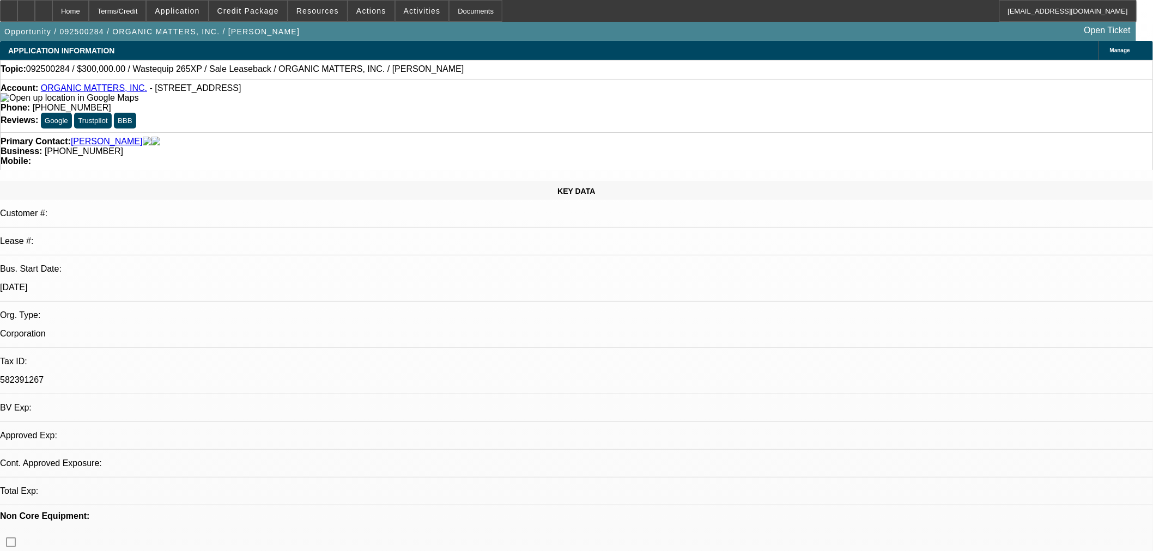
select select "0"
select select "2"
select select "0"
select select "6"
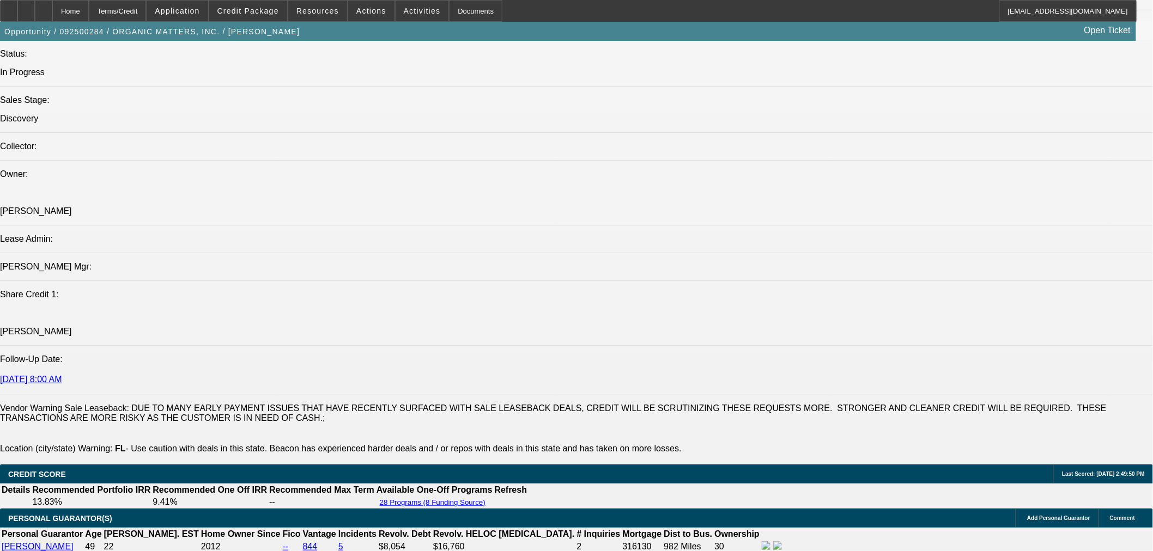
scroll to position [1210, 0]
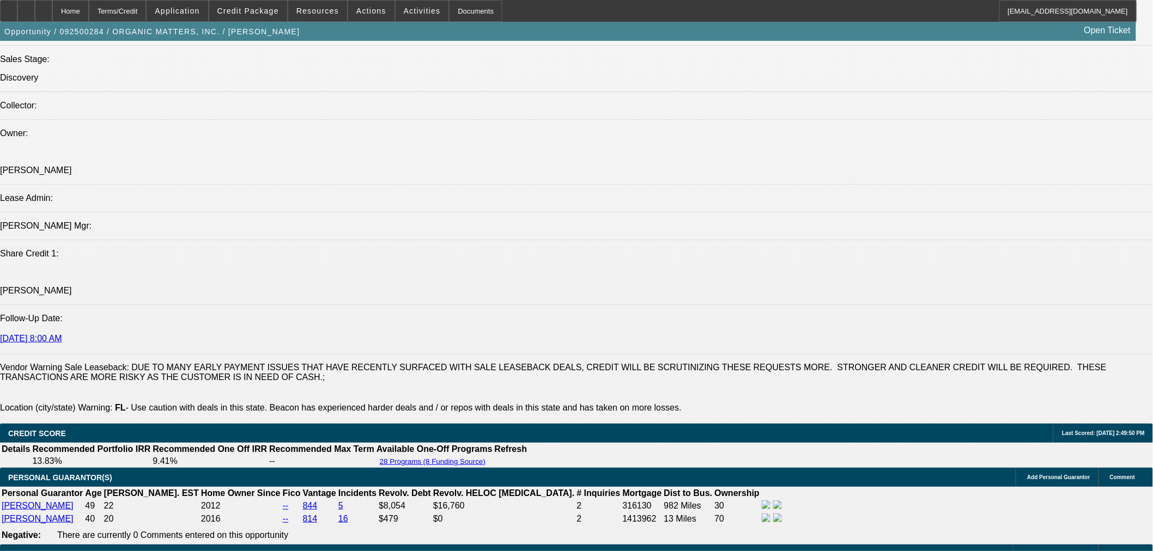
drag, startPoint x: 740, startPoint y: 202, endPoint x: 815, endPoint y: 217, distance: 76.7
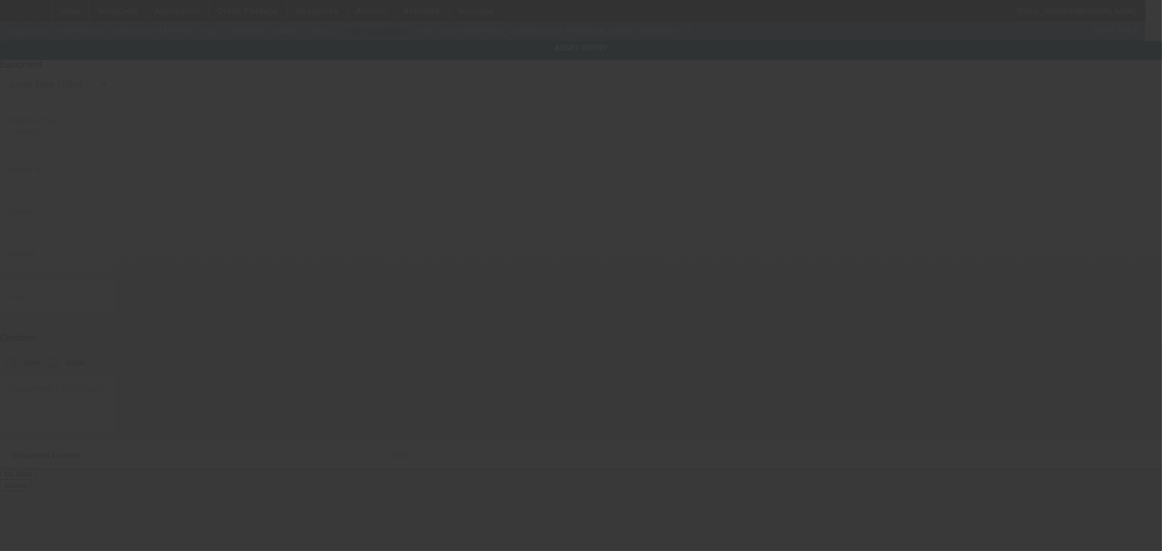
type input "SeBright"
type input "Douch Packer 606SDM-1-7"
radio input "true"
type input "4305 S. US HWY. 17 SOUTH"
type input "BARTOW"
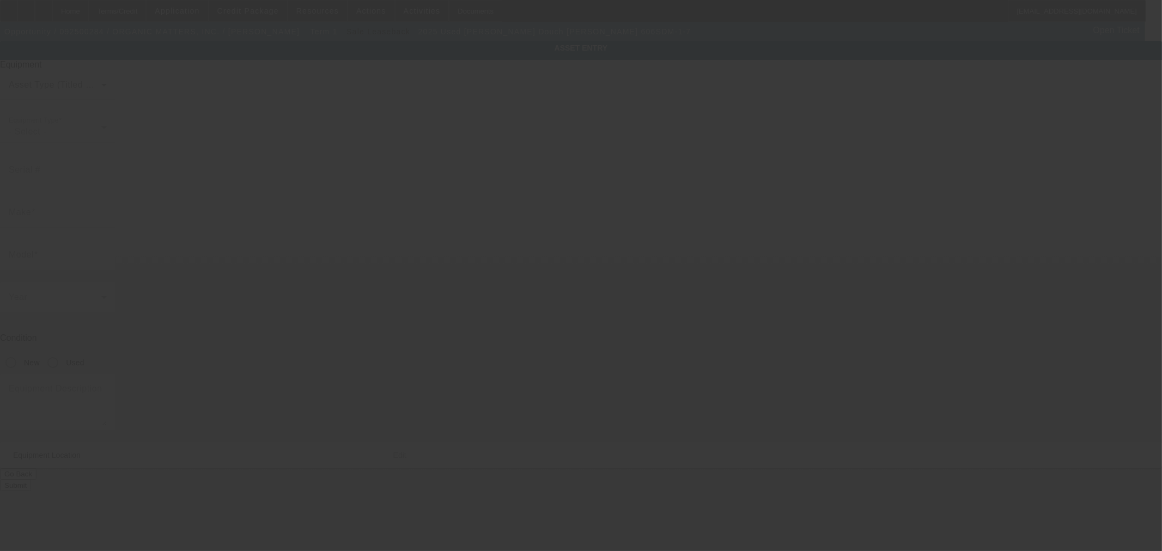
type input "33830"
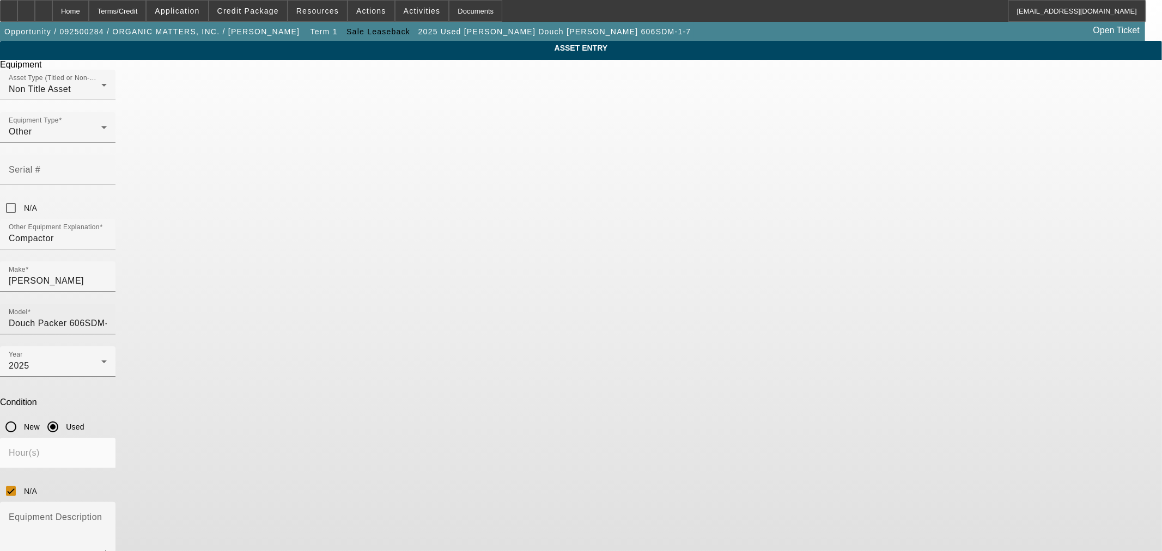
click at [107, 317] on input "Douch Packer 606SDM-1-7" at bounding box center [58, 323] width 98 height 13
click at [107, 317] on input "Dough Packer 606SDM-1-7" at bounding box center [58, 323] width 98 height 13
type input "Dough Packer 606SDM-1-7"
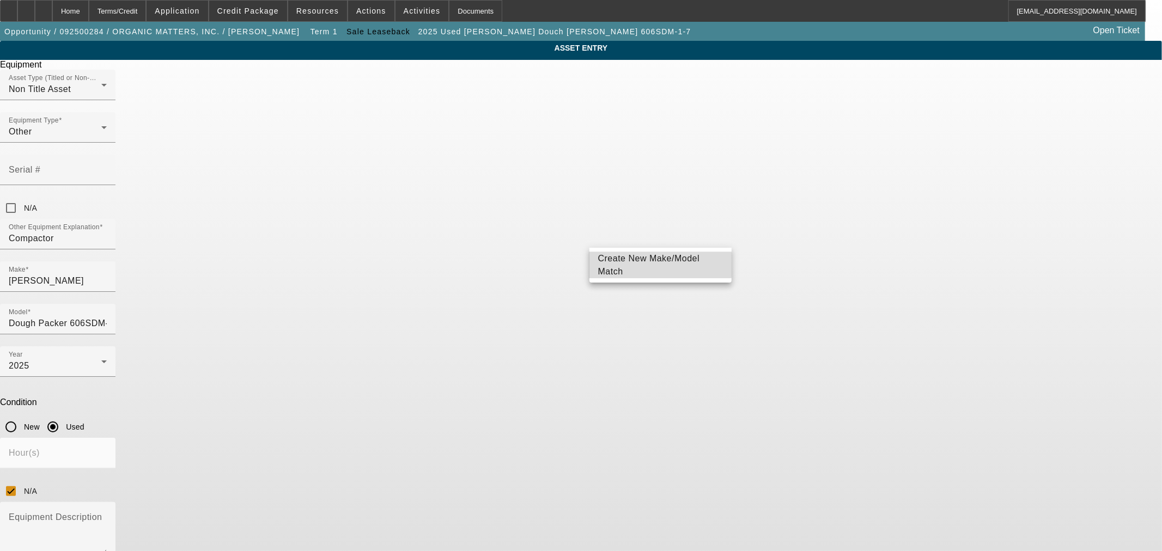
click at [657, 265] on span "Create New Make/Model Match" at bounding box center [649, 265] width 102 height 22
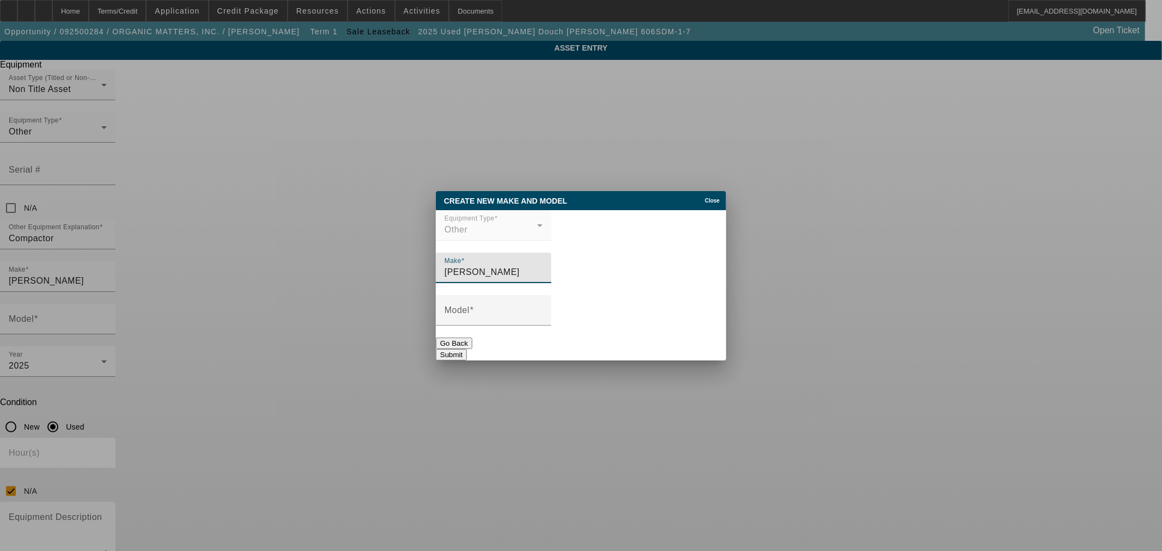
click at [543, 275] on input "SeBright" at bounding box center [493, 272] width 98 height 13
click at [543, 318] on input "Model" at bounding box center [493, 314] width 98 height 13
paste input "Dough Packer 606SDM-1-7"
type input "Dough Packer 606SDM-1-7"
click at [467, 349] on button "Submit" at bounding box center [451, 354] width 31 height 11
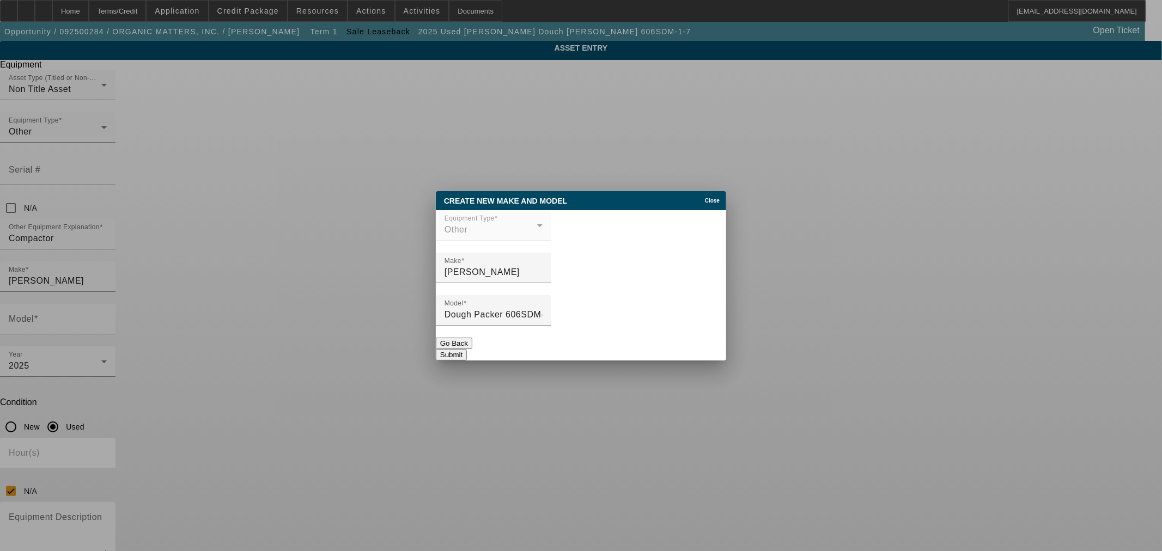
type input "Dough Packer 606SDM-1-7"
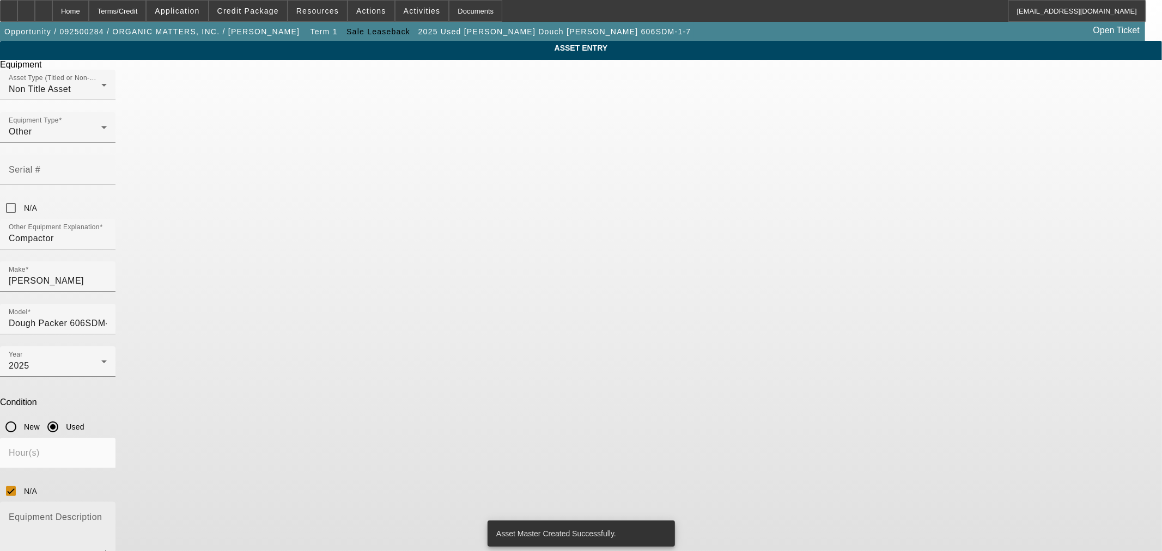
click at [107, 515] on textarea "Equipment Description" at bounding box center [58, 534] width 98 height 39
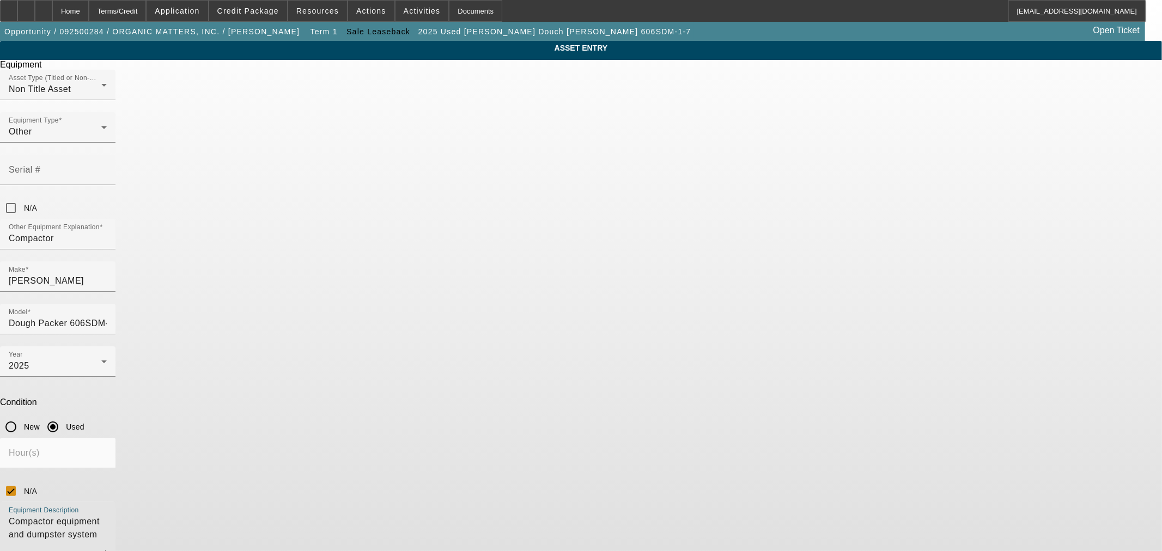
drag, startPoint x: 545, startPoint y: 364, endPoint x: 557, endPoint y: 363, distance: 12.0
click at [107, 515] on textarea "Compactor equipment and dumpster system" at bounding box center [58, 534] width 98 height 39
type textarea "Compactor equipment and dumper system"
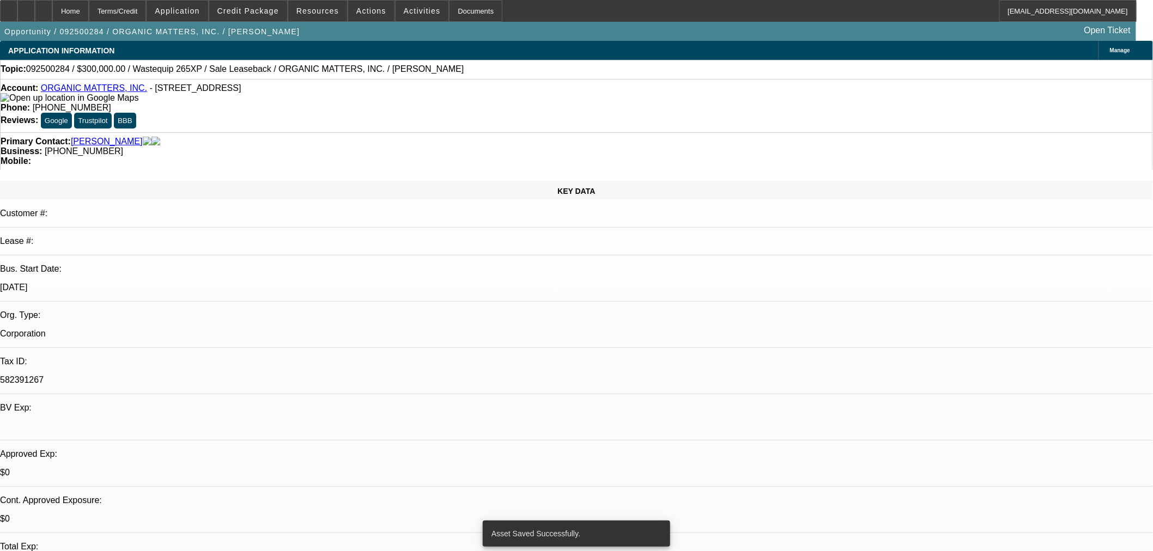
select select "0"
select select "2"
select select "0"
select select "6"
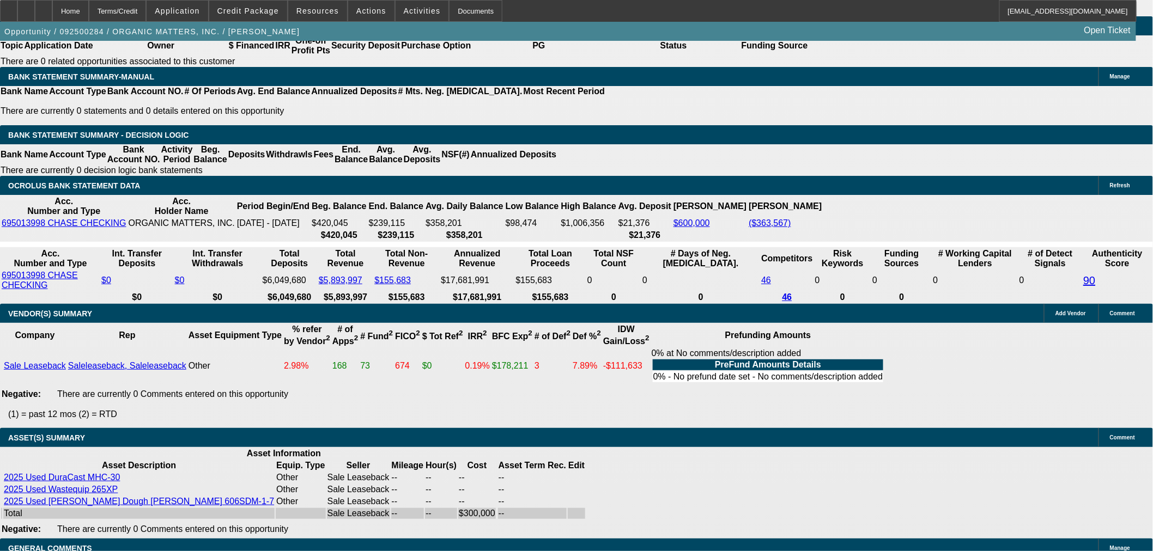
scroll to position [1916, 0]
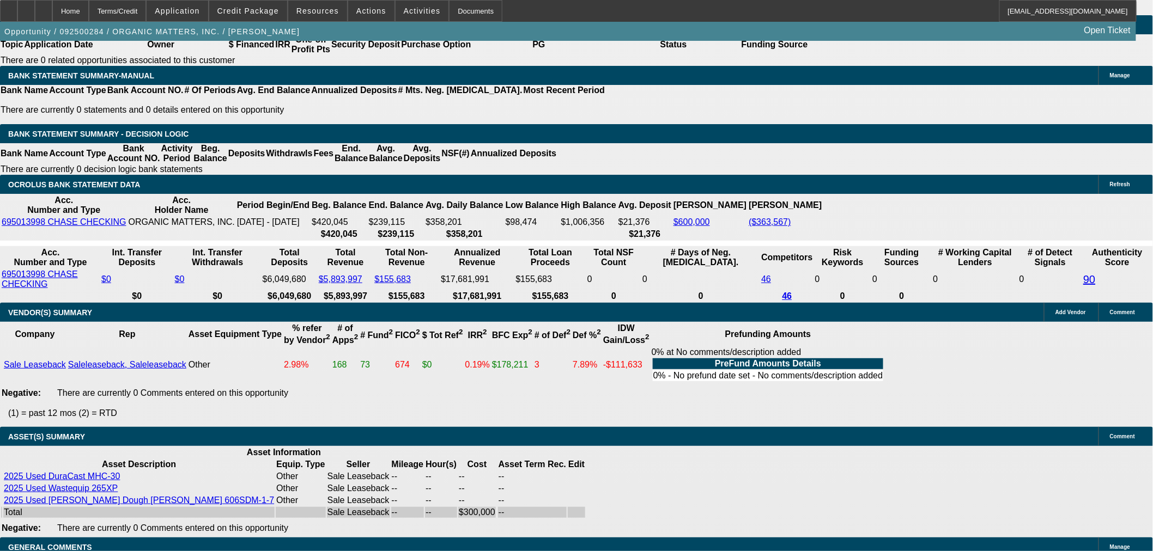
drag, startPoint x: 191, startPoint y: 153, endPoint x: 339, endPoint y: 159, distance: 147.8
type input "68"
type input "$136.00"
type input "UNKNOWN"
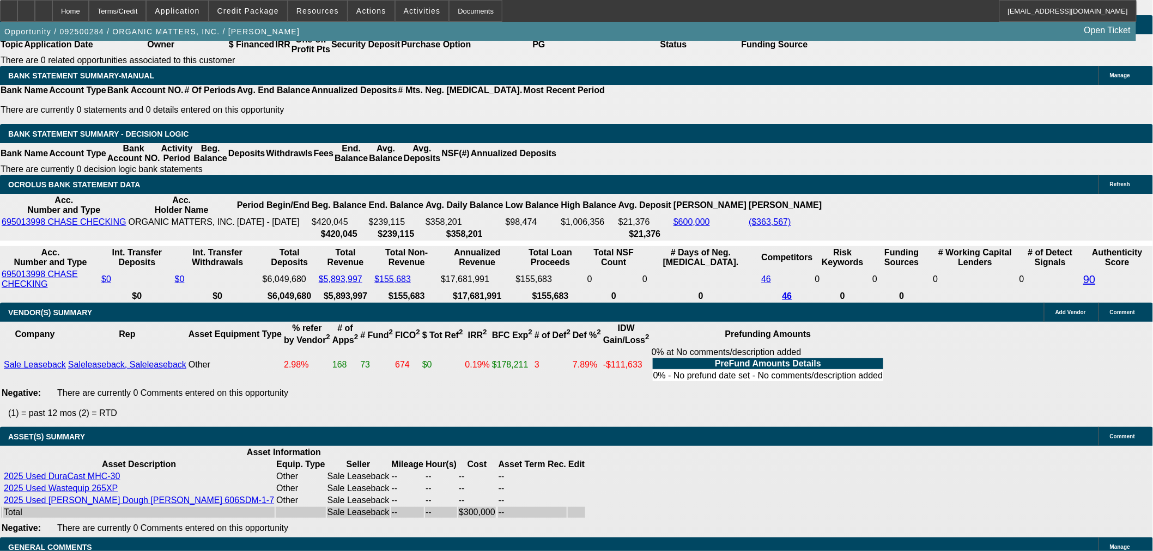
type input "6800"
type input "12.8"
type input "$13,600.00"
type input "$6,800.00"
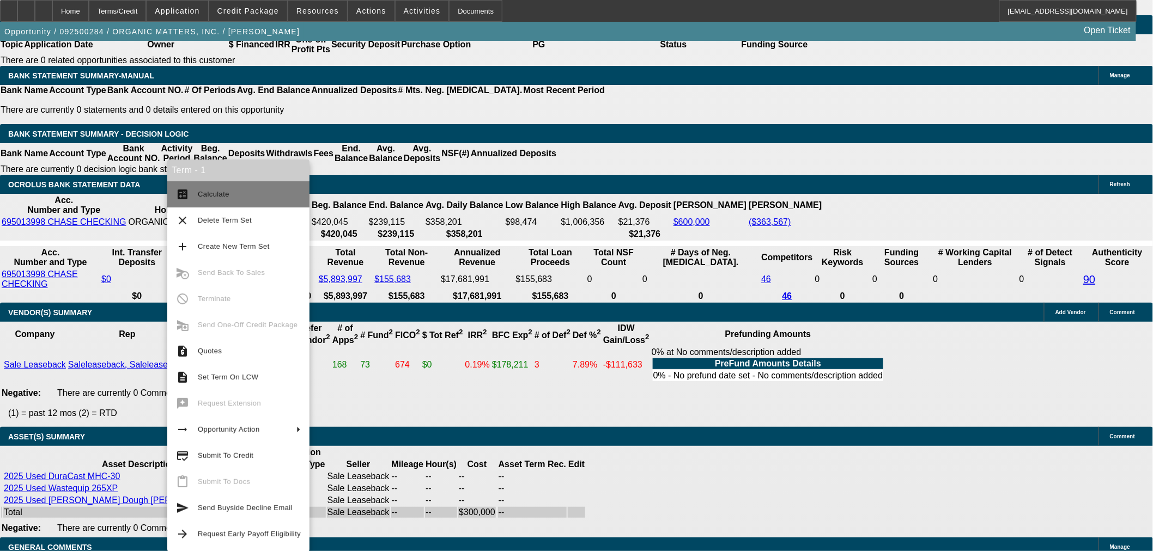
click at [209, 195] on span "Calculate" at bounding box center [214, 194] width 32 height 8
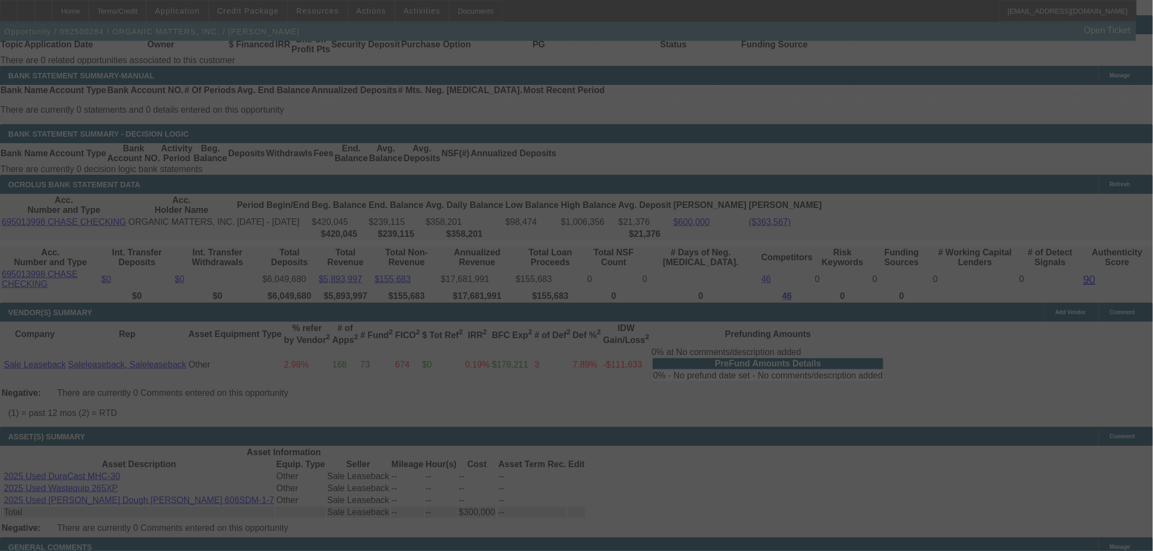
select select "0"
select select "2"
select select "0"
select select "6"
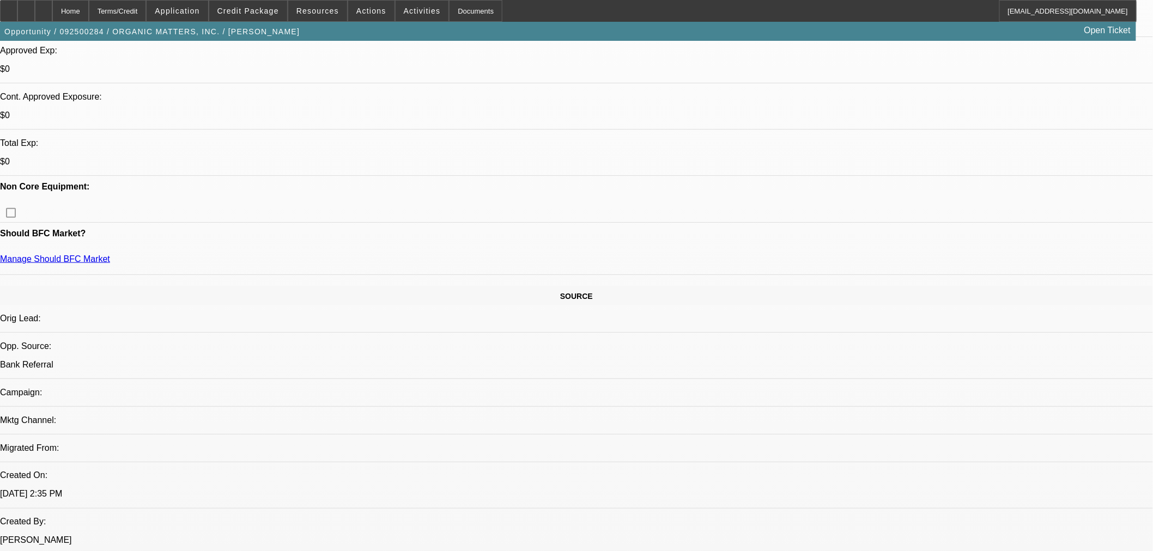
scroll to position [0, 0]
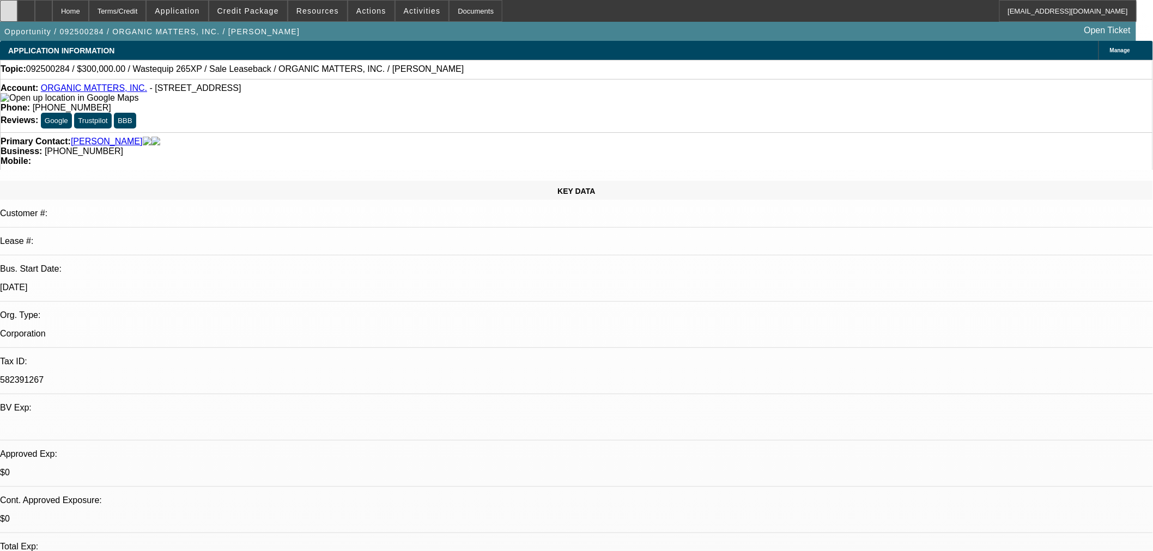
click at [16, 11] on div at bounding box center [8, 11] width 17 height 22
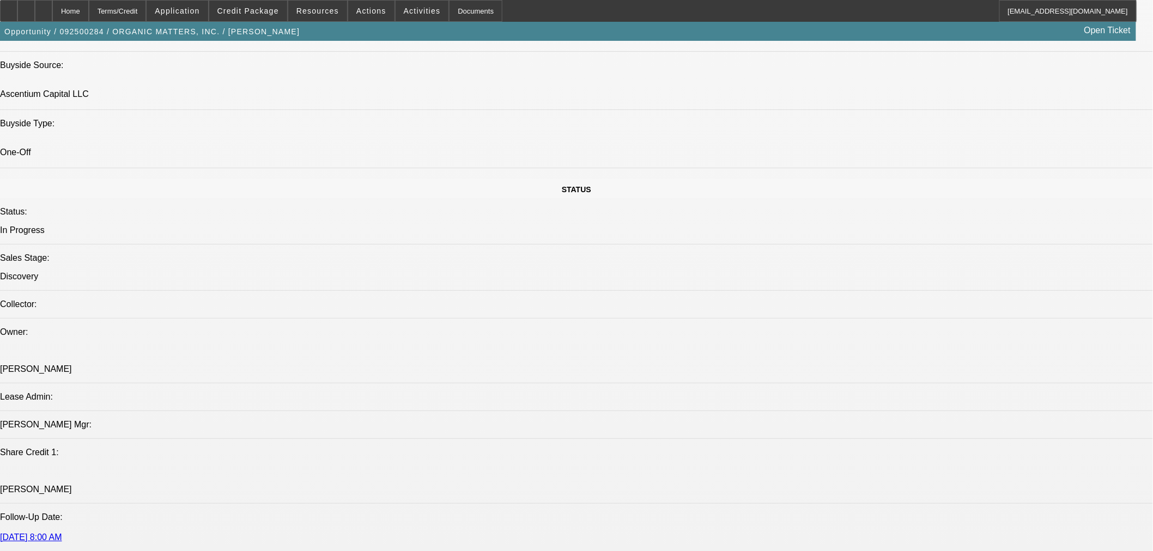
scroll to position [1009, 0]
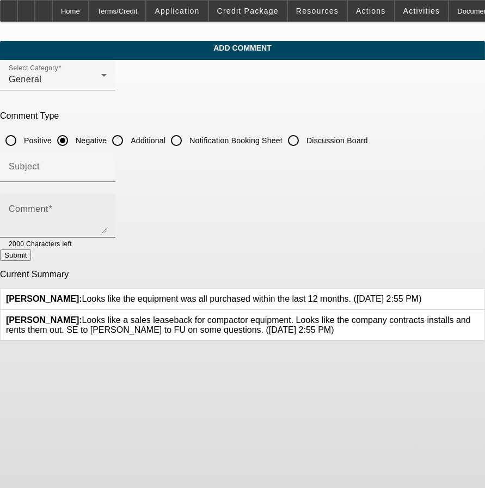
click at [53, 207] on span at bounding box center [50, 208] width 4 height 9
click at [96, 207] on textarea "Comment" at bounding box center [58, 220] width 98 height 26
paste textarea "4. Organic Matters Inc. does a couple of things. They recycle wasted food from …"
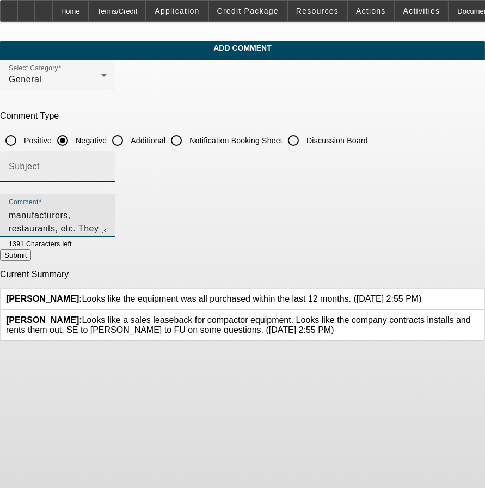
type textarea "4. Organic Matters Inc. does a couple of things. They recycle wasted food from …"
click at [107, 165] on input "Subject" at bounding box center [58, 171] width 98 height 13
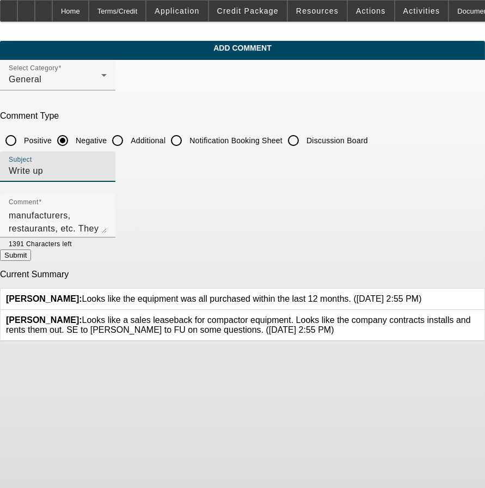
type input "Write up"
click at [129, 139] on input "Additional" at bounding box center [118, 141] width 22 height 22
radio input "true"
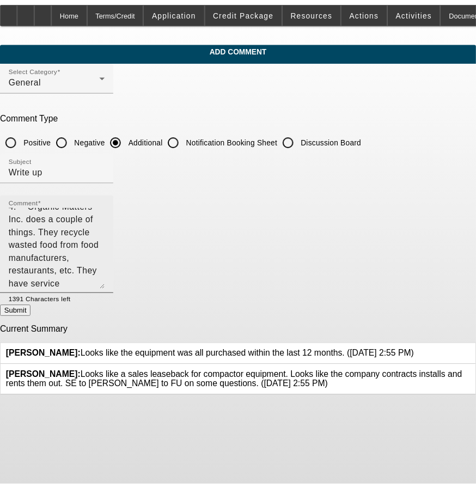
scroll to position [0, 0]
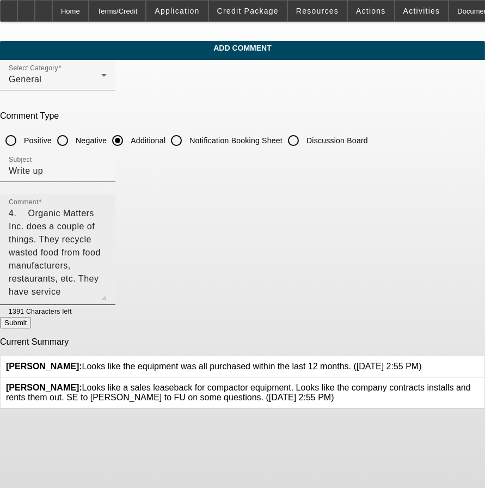
drag, startPoint x: 427, startPoint y: 225, endPoint x: 345, endPoint y: 284, distance: 101.4
click at [107, 293] on textarea "4. Organic Matters Inc. does a couple of things. They recycle wasted food from …" at bounding box center [58, 254] width 98 height 94
drag, startPoint x: 71, startPoint y: 209, endPoint x: 45, endPoint y: 209, distance: 26.1
click at [45, 209] on div "Comment 4. Organic Matters Inc. does a couple of things. They recycle wasted fo…" at bounding box center [242, 255] width 485 height 123
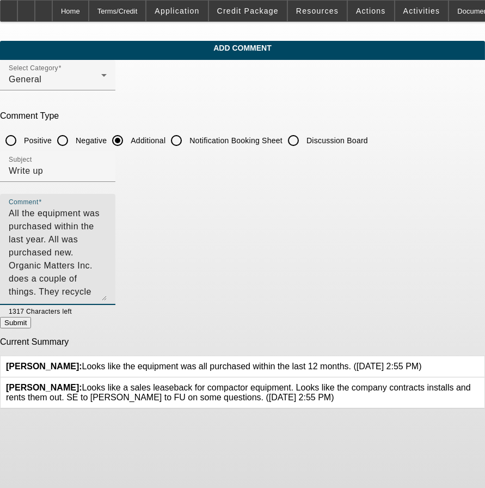
type textarea "All the equipment was purchased within the last year. All was purchased new. Or…"
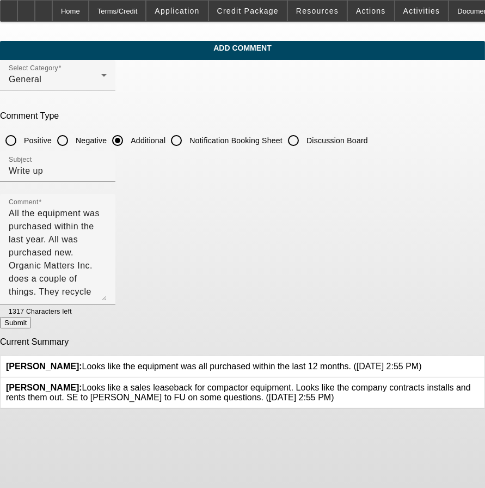
click at [31, 324] on button "Submit" at bounding box center [15, 322] width 31 height 11
radio input "true"
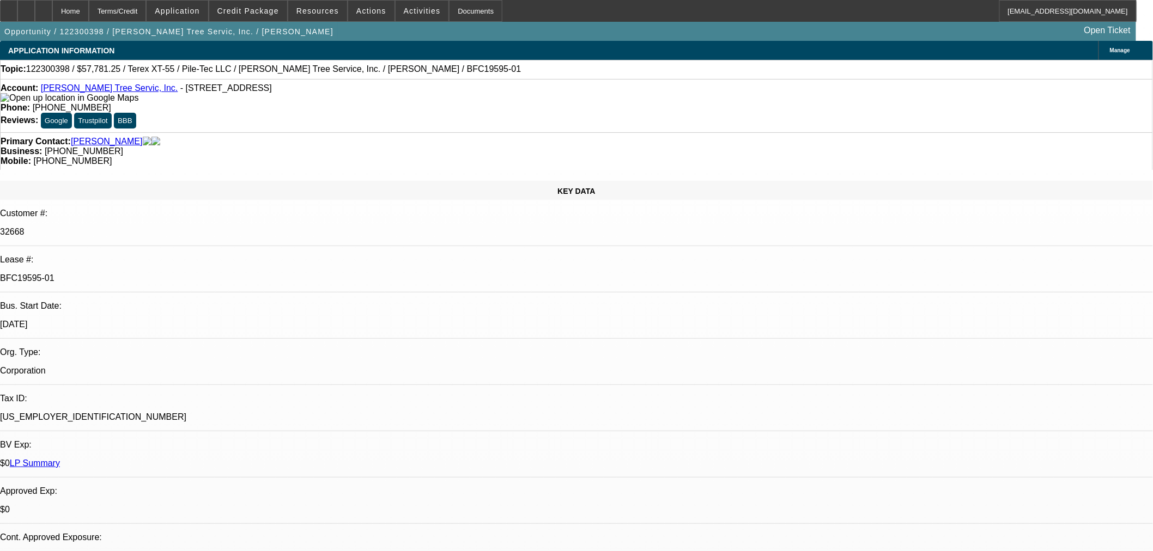
select select "0"
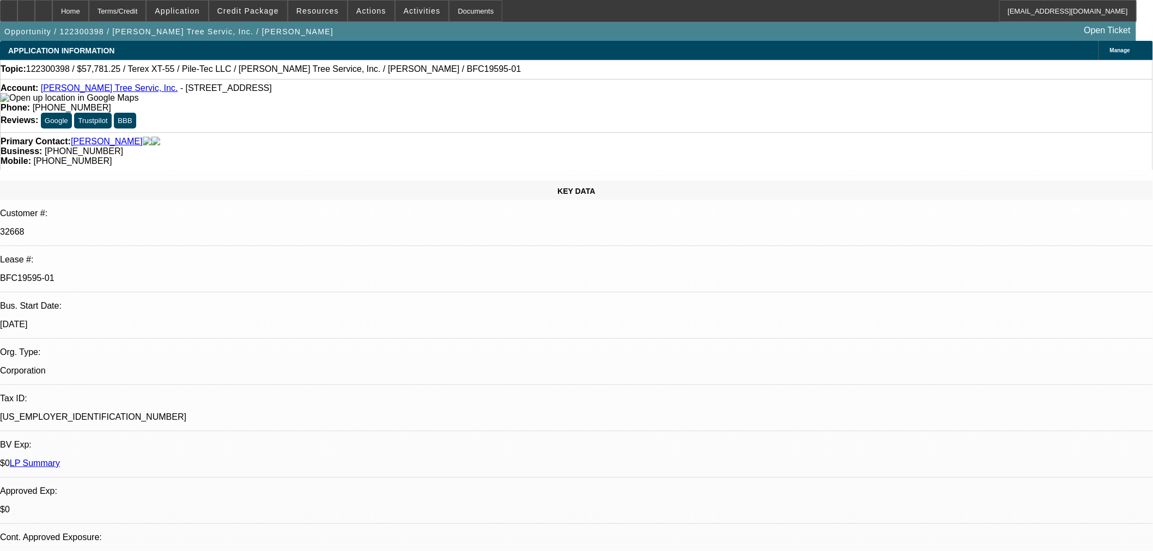
select select "0"
select select "0.15"
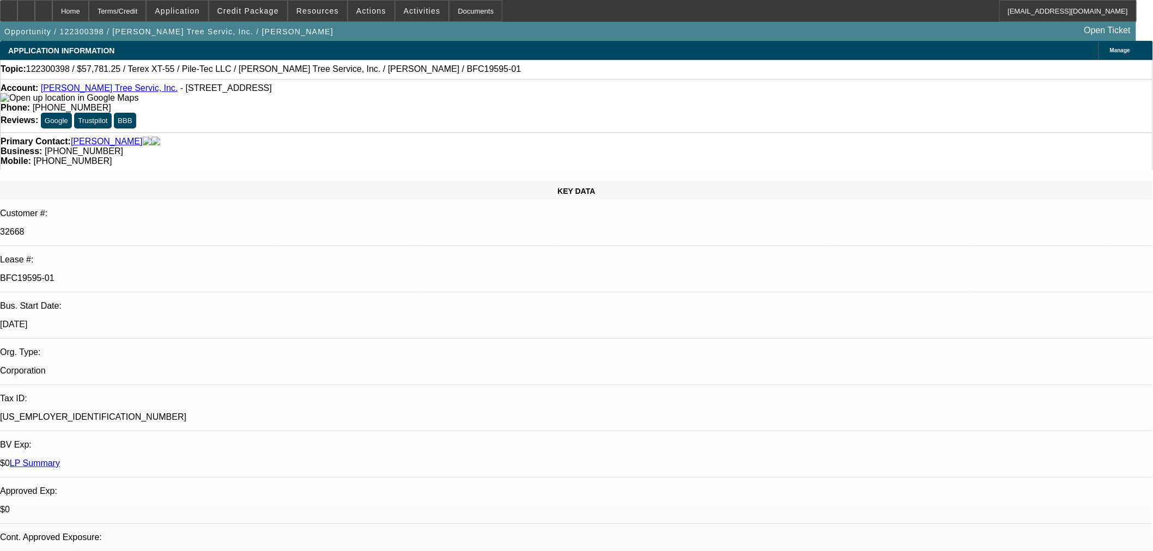
select select "0"
select select "1"
select select "6"
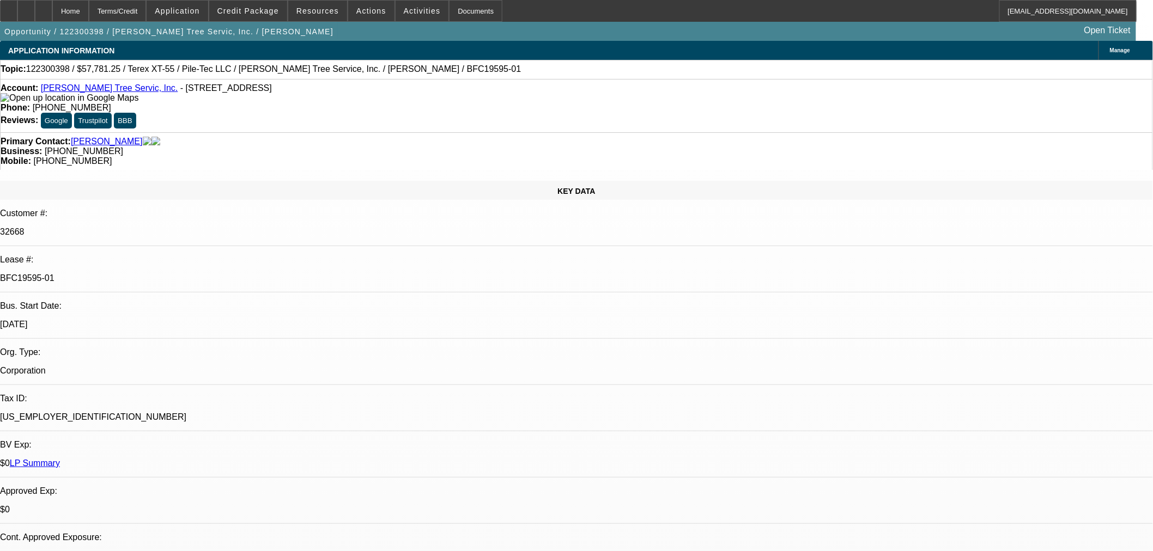
select select "1"
select select "6"
select select "1"
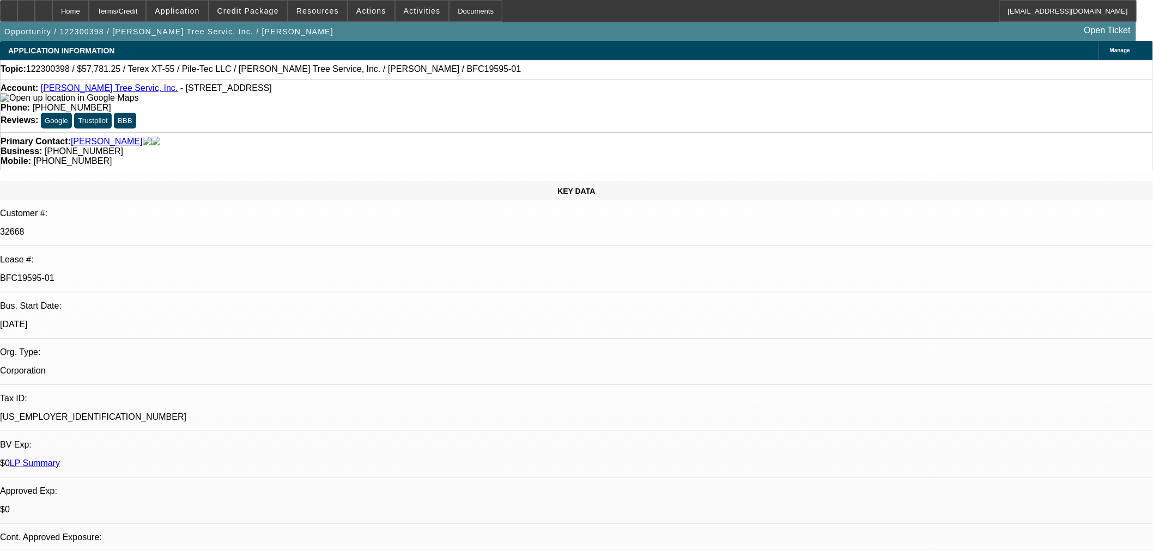
select select "6"
select select "1"
select select "6"
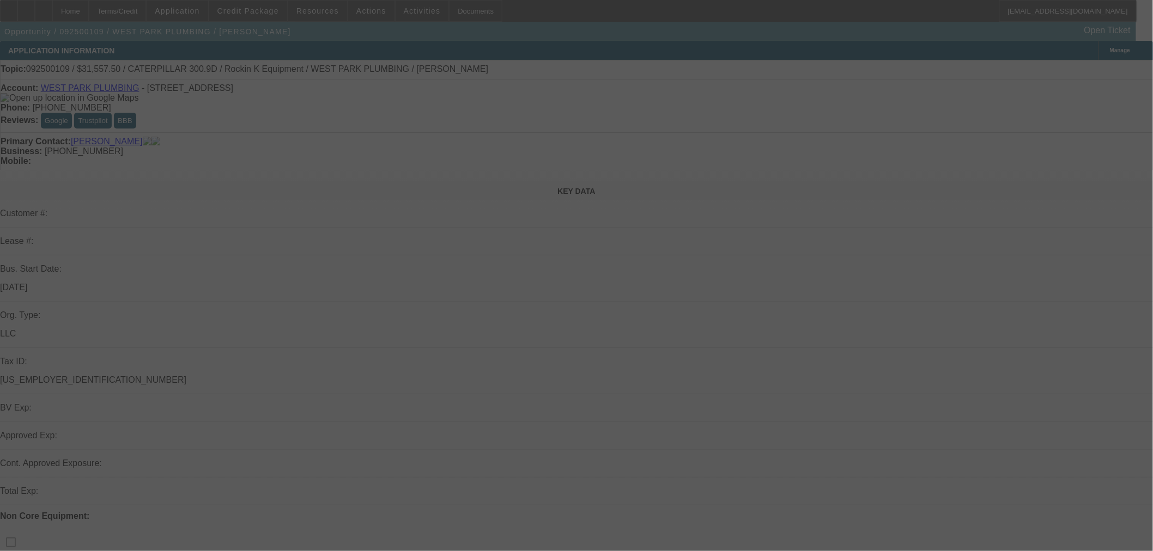
select select "0"
select select "2"
select select "0"
select select "6"
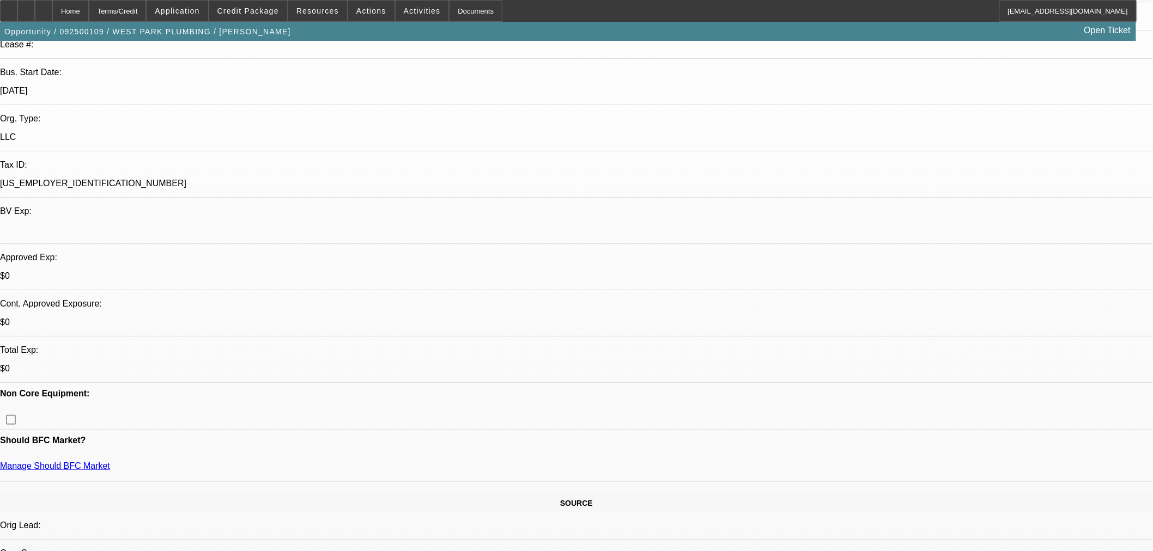
scroll to position [202, 0]
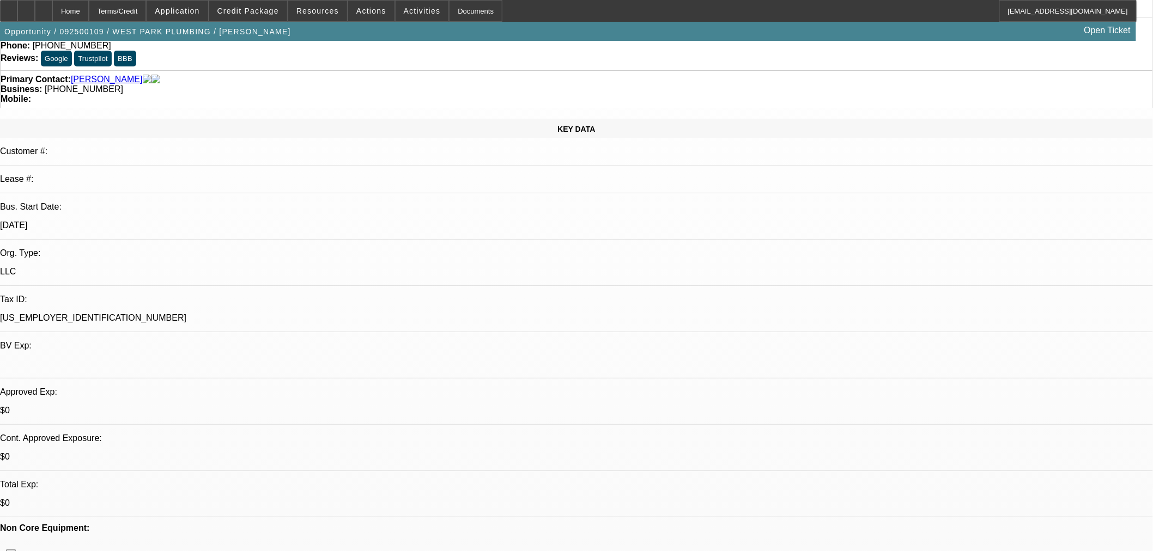
scroll to position [0, 0]
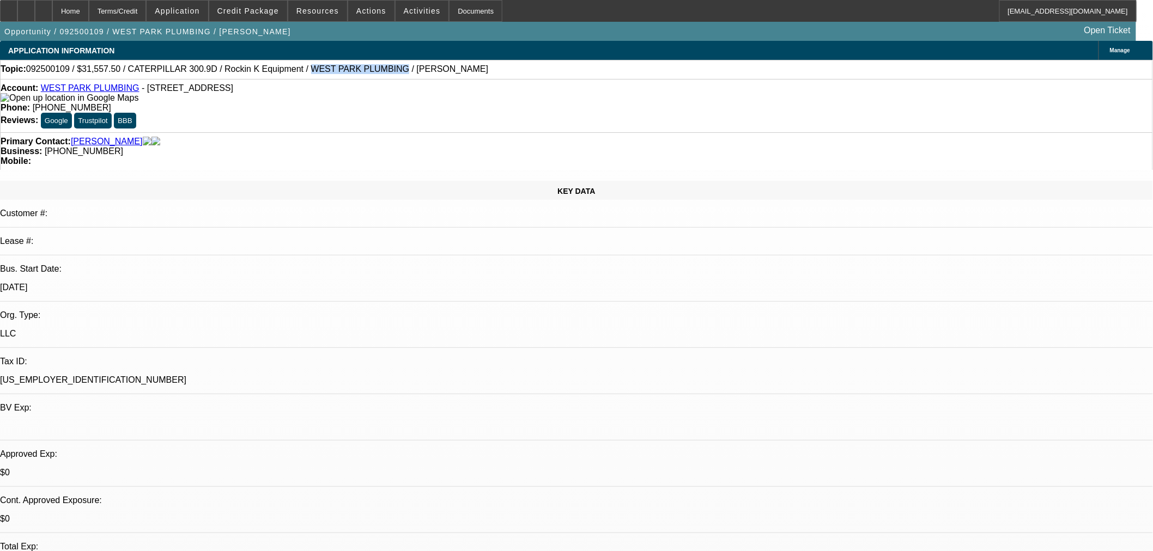
drag, startPoint x: 349, startPoint y: 69, endPoint x: 281, endPoint y: 77, distance: 69.1
click at [270, 70] on span "092500109 / $31,557.50 / CATERPILLAR 300.9D / Rockin K Equipment / WEST PARK PL…" at bounding box center [257, 69] width 462 height 10
copy span "WEST PARK PLUMBING"
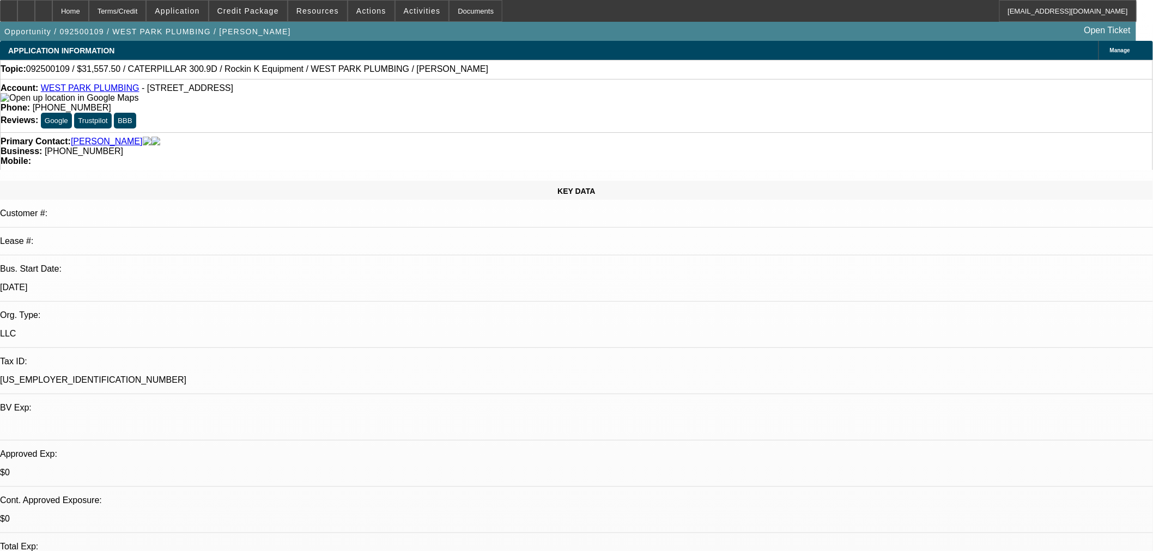
radio input "true"
type textarea "FU on [PERSON_NAME]'s email. Close [DATE] if no update."
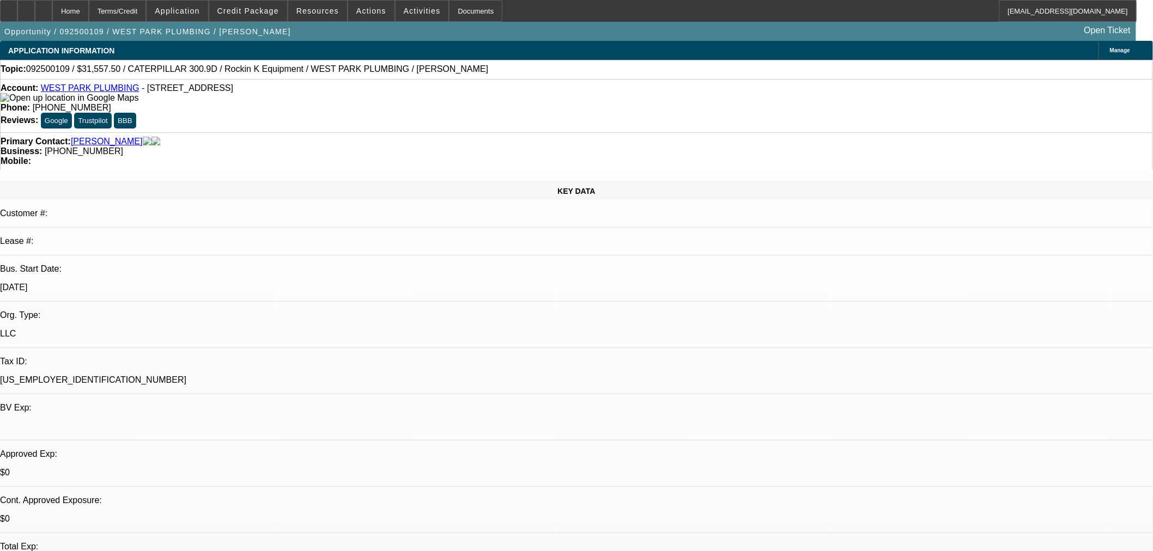
radio input "true"
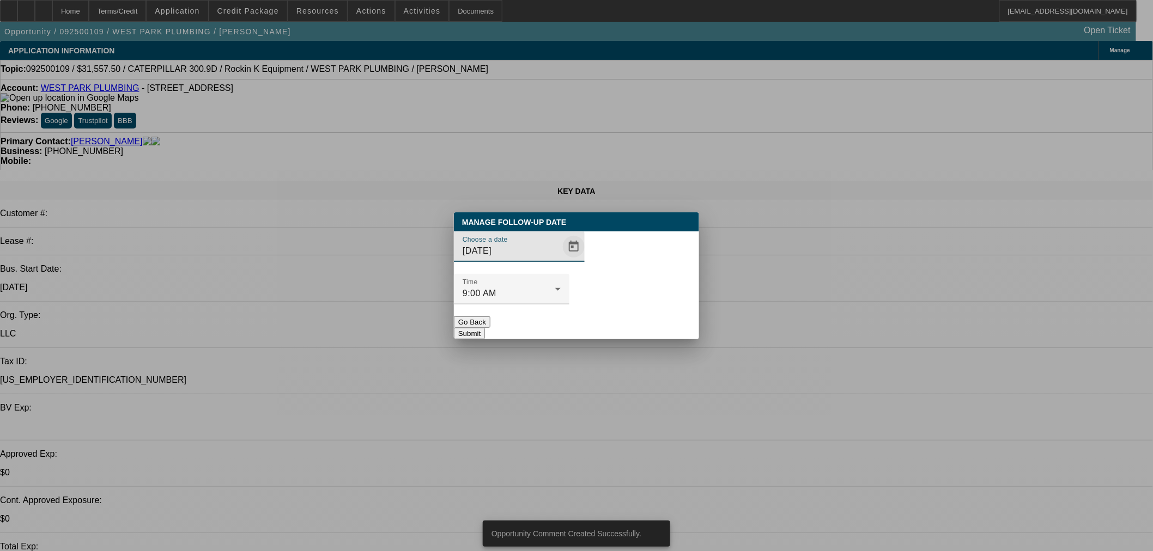
click at [561, 260] on span "Open calendar" at bounding box center [574, 247] width 26 height 26
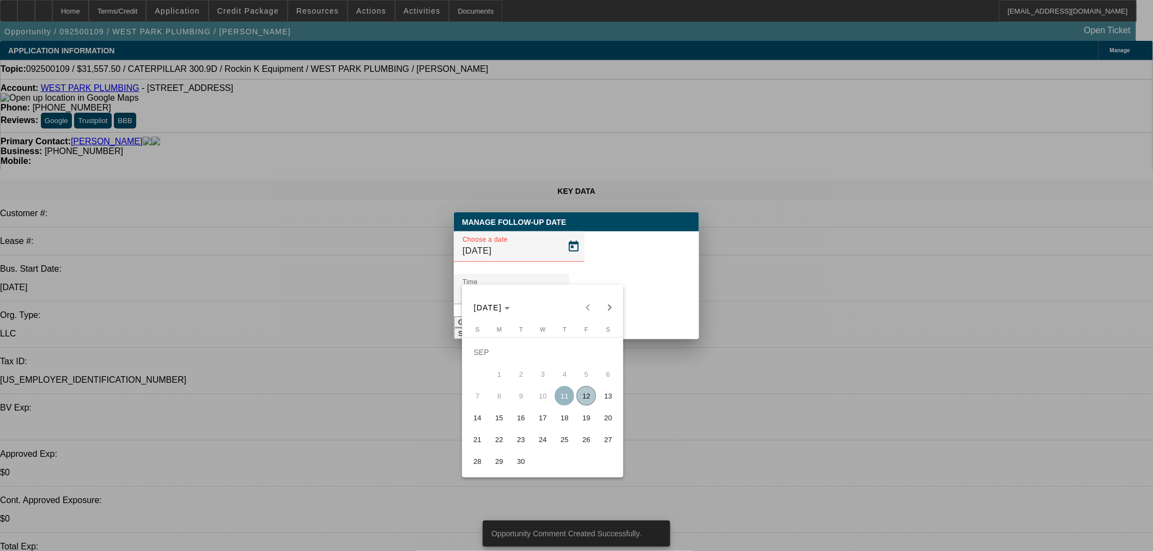
click at [563, 421] on span "18" at bounding box center [565, 418] width 20 height 20
type input "[DATE]"
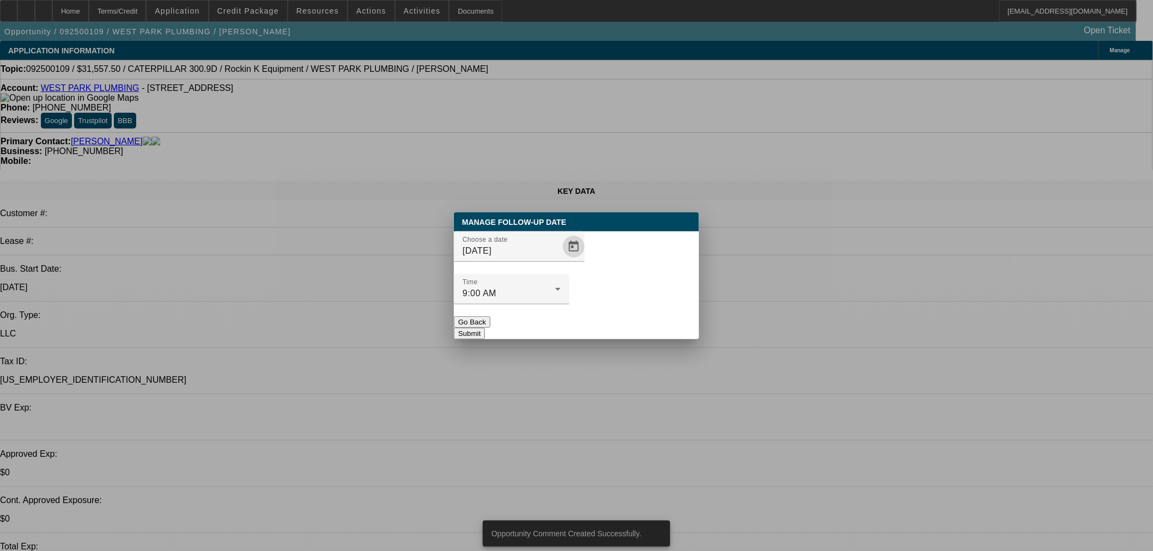
click at [485, 328] on button "Submit" at bounding box center [469, 333] width 31 height 11
